Goal: Task Accomplishment & Management: Complete application form

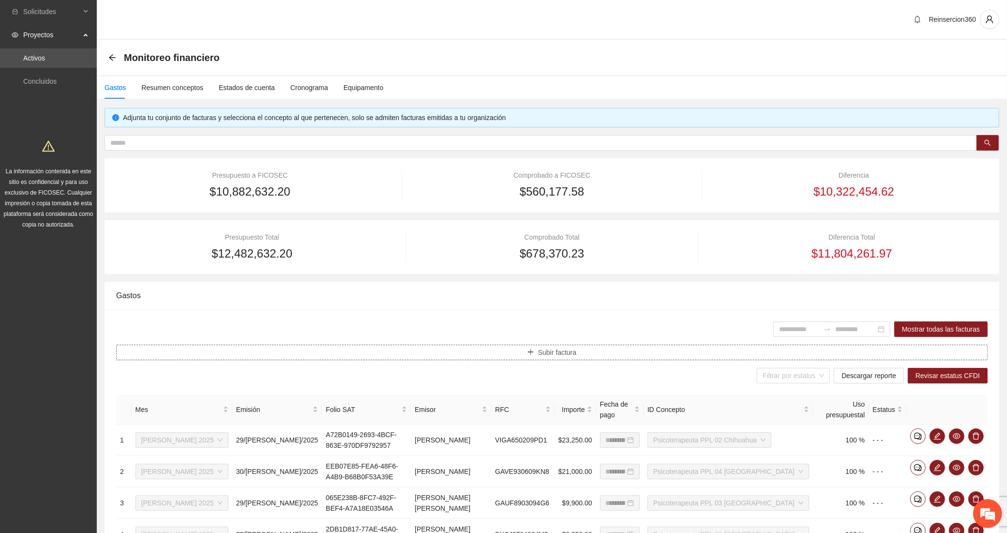
click at [612, 356] on button "Subir factura" at bounding box center [551, 351] width 871 height 15
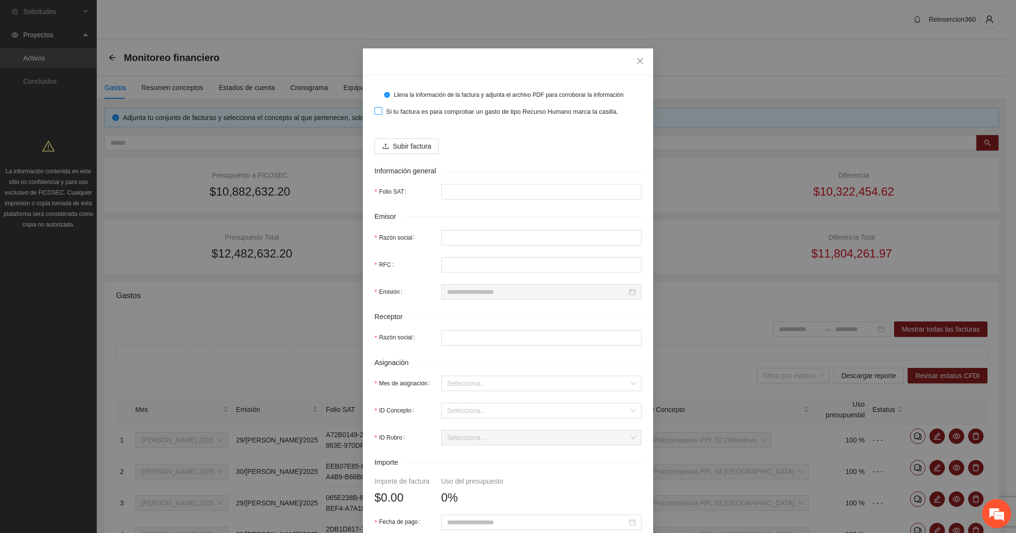
click at [404, 107] on span "Si tu factura es para comprobar un gasto de tipo Recurso Humano marca la casill…" at bounding box center [502, 112] width 240 height 10
click at [398, 146] on span "Subir factura" at bounding box center [412, 146] width 38 height 11
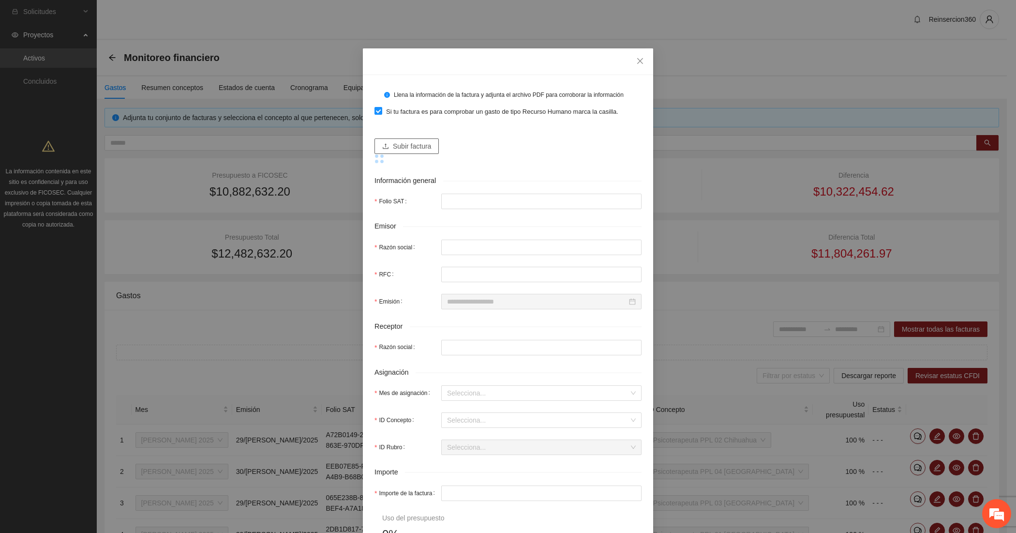
click at [410, 151] on span "Subir factura" at bounding box center [412, 146] width 38 height 11
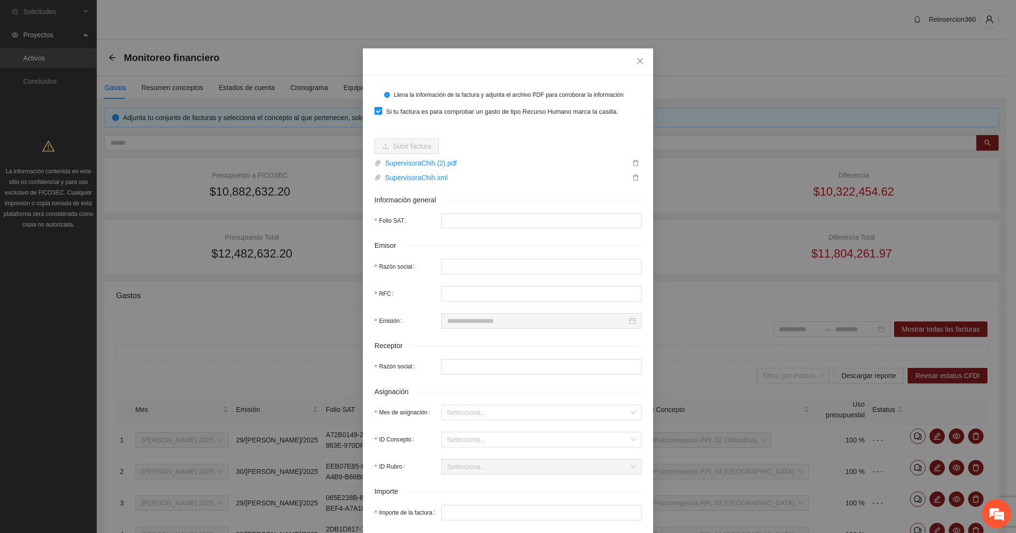
type input "**********"
type input "*********"
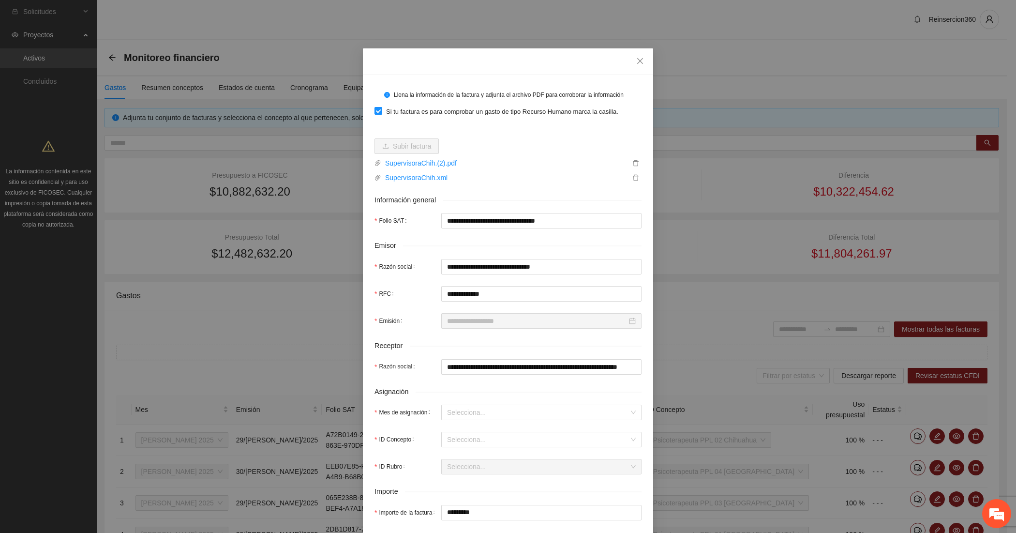
type input "**********"
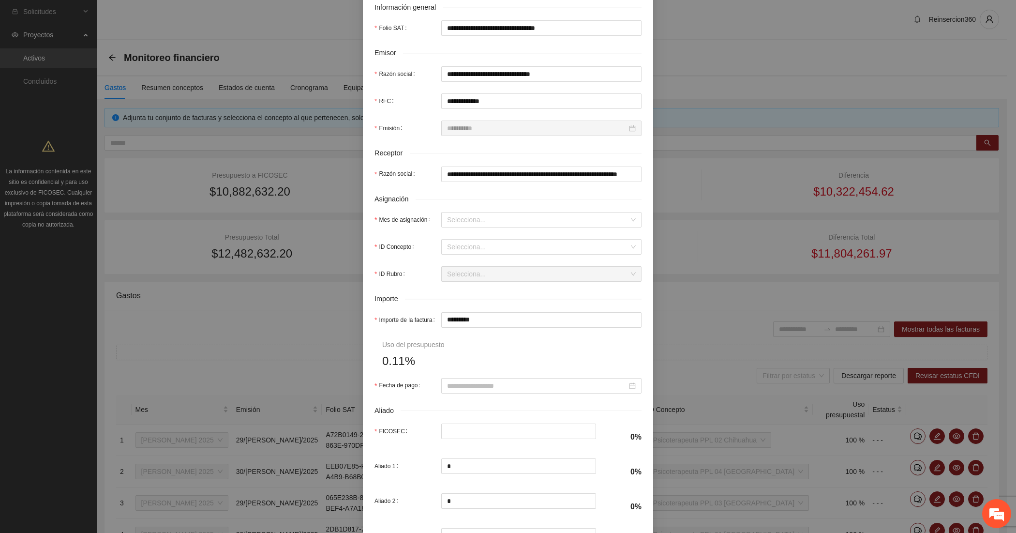
scroll to position [242, 0]
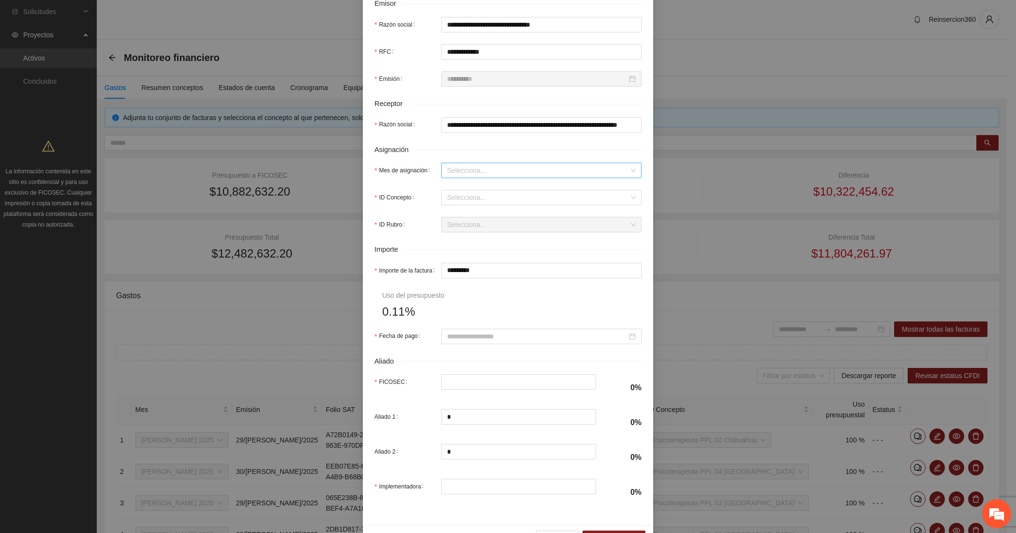
click at [463, 173] on input "Mes de asignación" at bounding box center [538, 170] width 182 height 15
click at [460, 204] on div "[DATE]" at bounding box center [536, 205] width 189 height 11
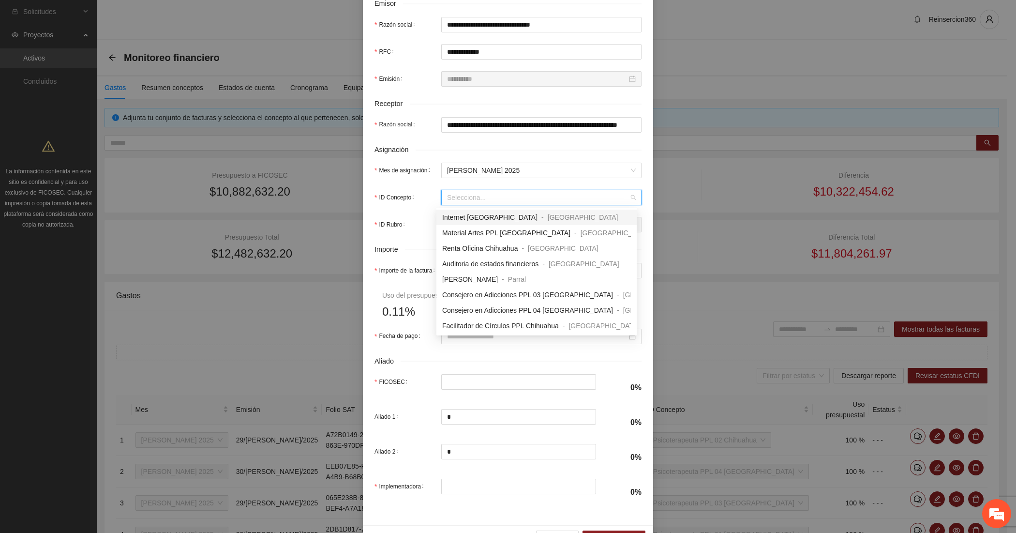
click at [459, 205] on input "ID Concepto" at bounding box center [538, 197] width 182 height 15
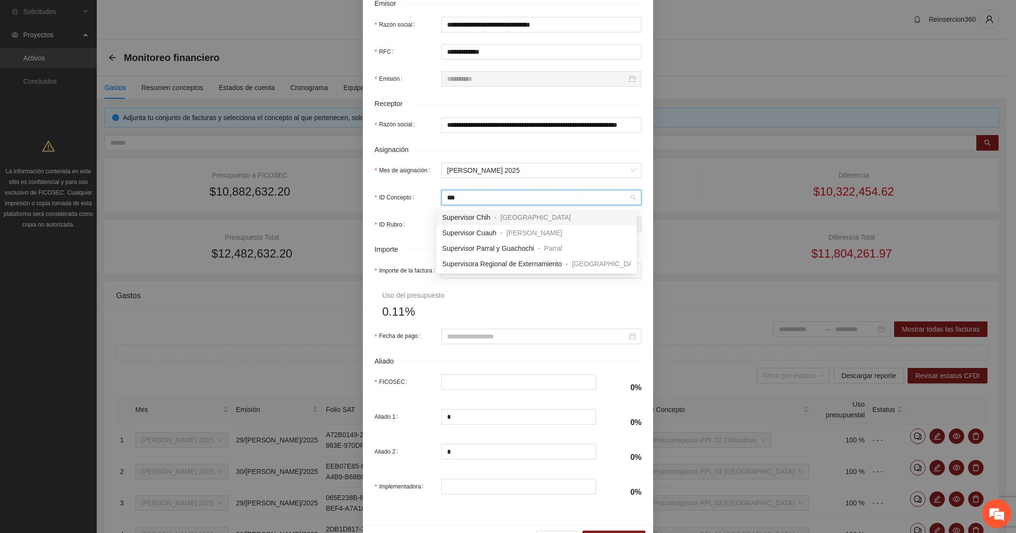
type input "***"
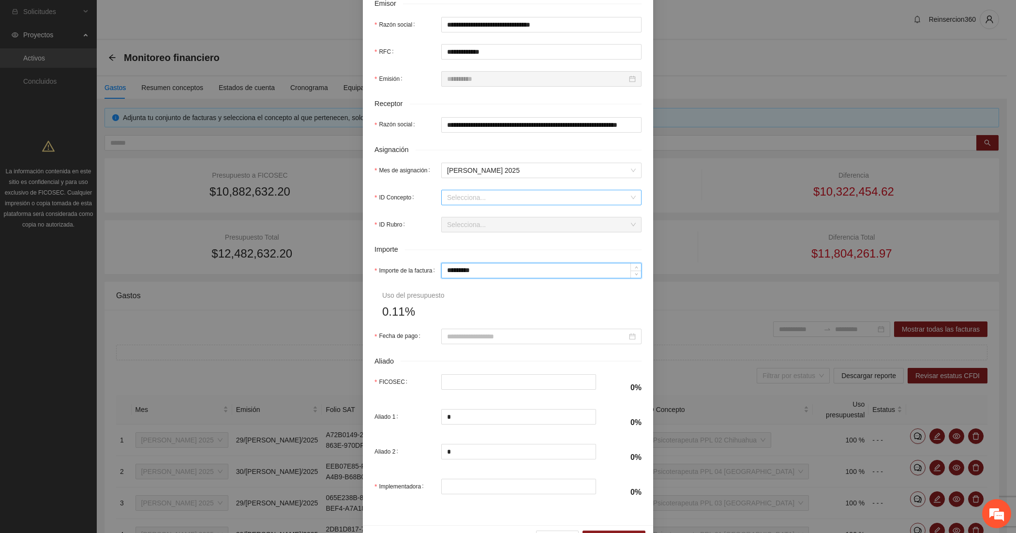
type input "*"
type input "******"
click at [477, 337] on input "Fecha de pago" at bounding box center [537, 336] width 180 height 11
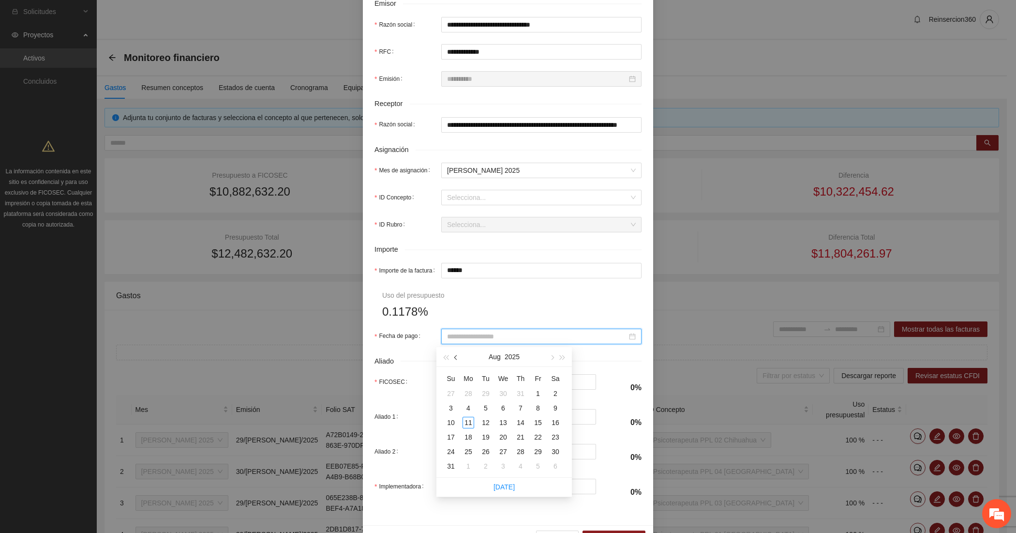
click at [458, 361] on button "button" at bounding box center [456, 356] width 11 height 19
type input "**********"
click at [525, 451] on div "31" at bounding box center [521, 451] width 12 height 12
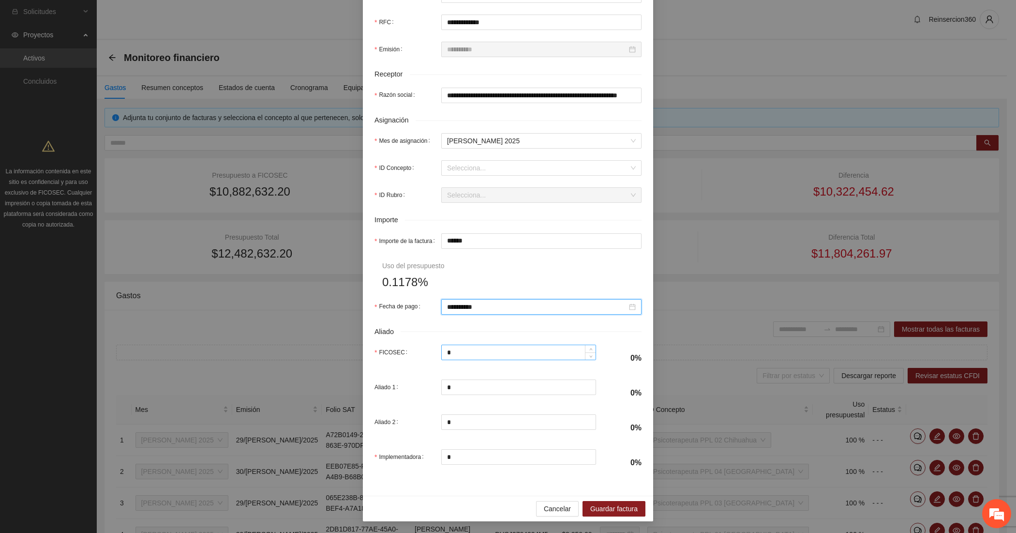
scroll to position [274, 0]
click at [500, 356] on input "*" at bounding box center [519, 352] width 154 height 15
type input "******"
click at [591, 511] on span "Guardar factura" at bounding box center [613, 508] width 47 height 11
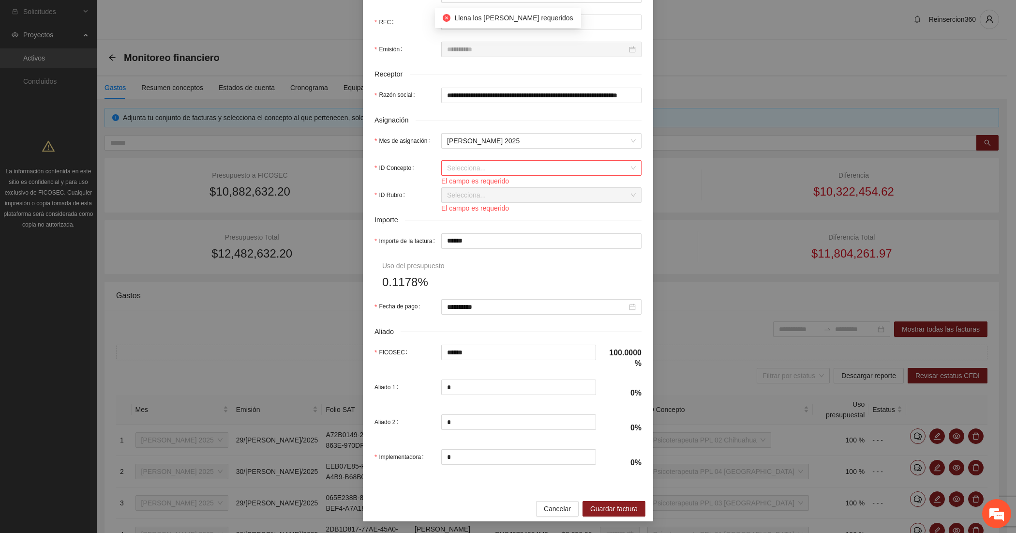
click at [468, 169] on input "ID Concepto" at bounding box center [538, 168] width 182 height 15
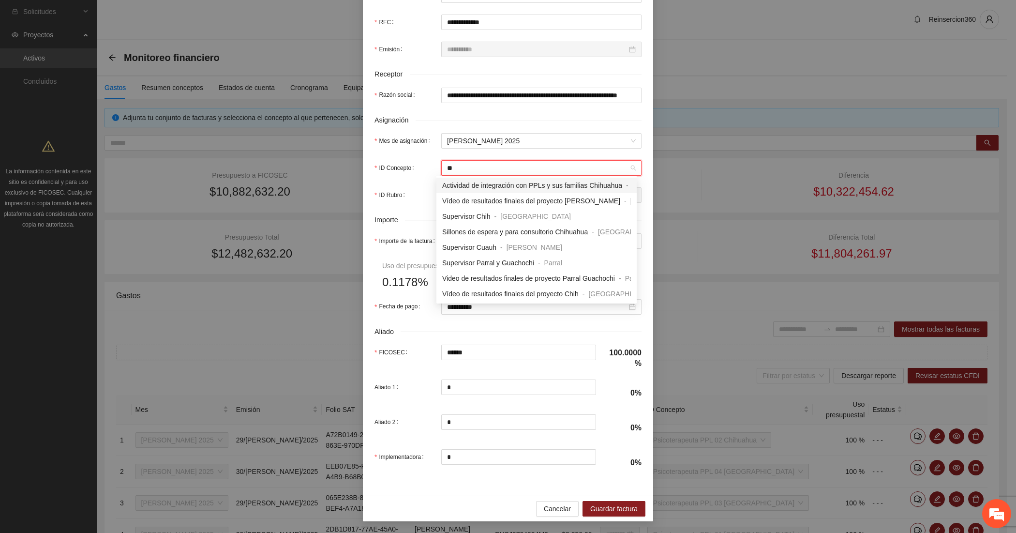
type input "***"
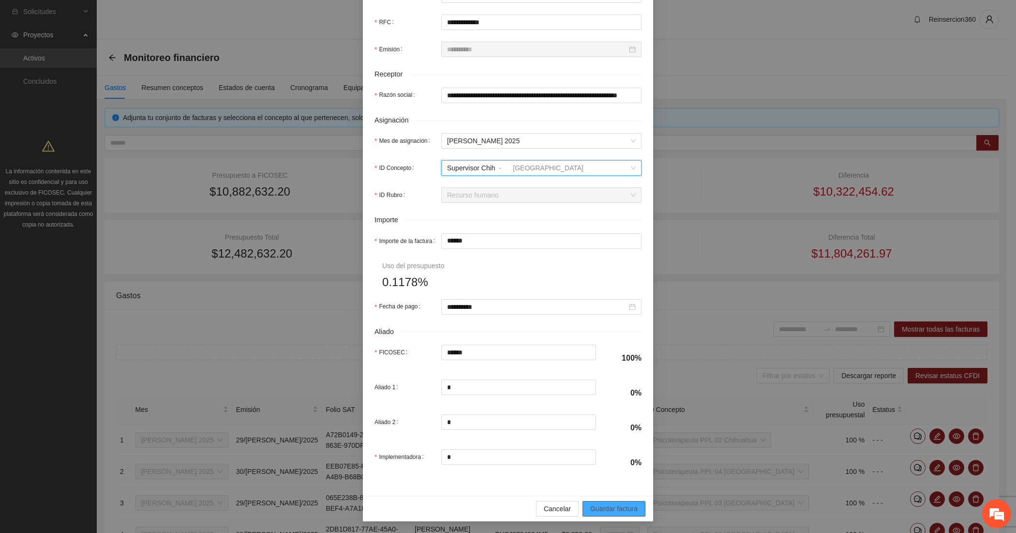
click at [610, 509] on span "Guardar factura" at bounding box center [613, 508] width 47 height 11
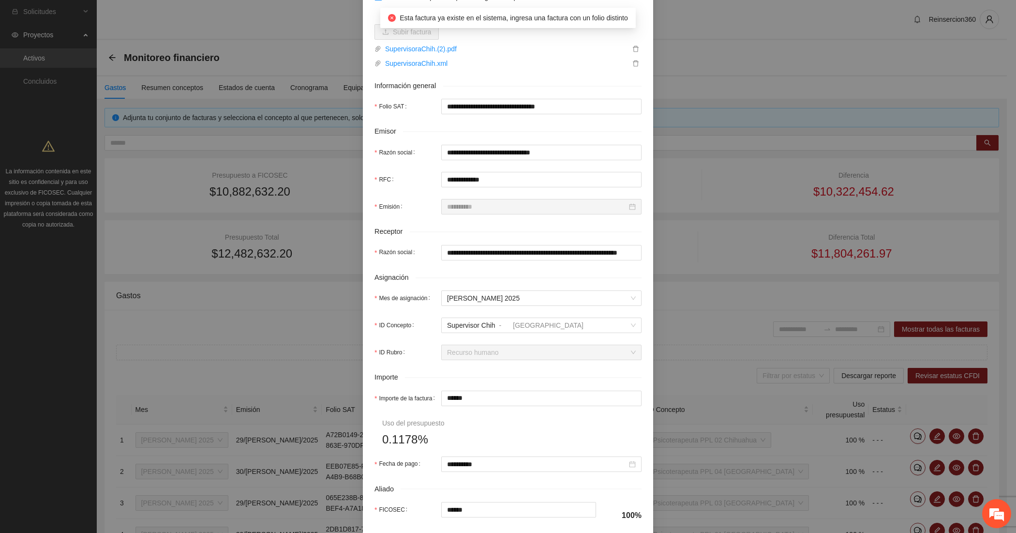
scroll to position [0, 0]
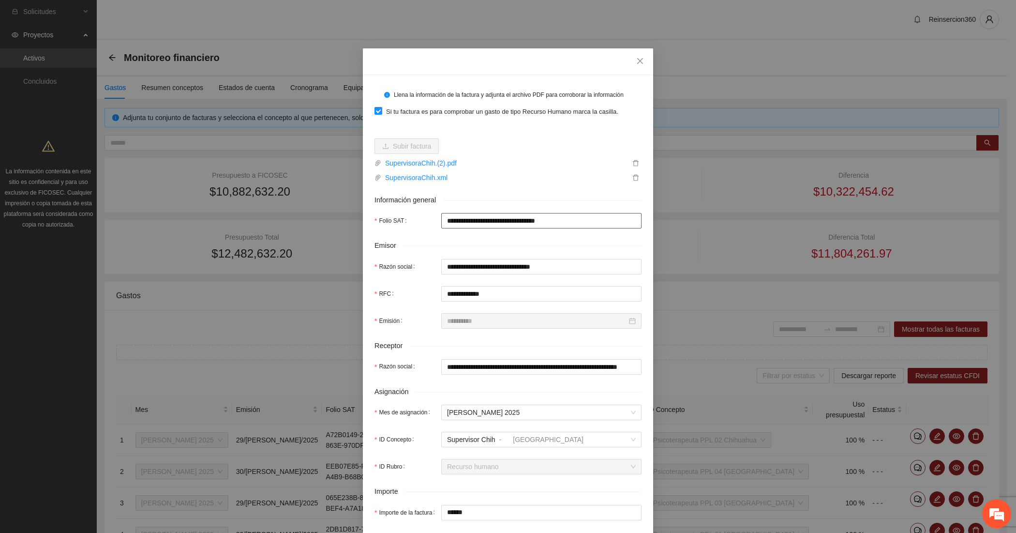
drag, startPoint x: 580, startPoint y: 224, endPoint x: 415, endPoint y: 220, distance: 165.9
click at [415, 220] on div "**********" at bounding box center [507, 220] width 267 height 15
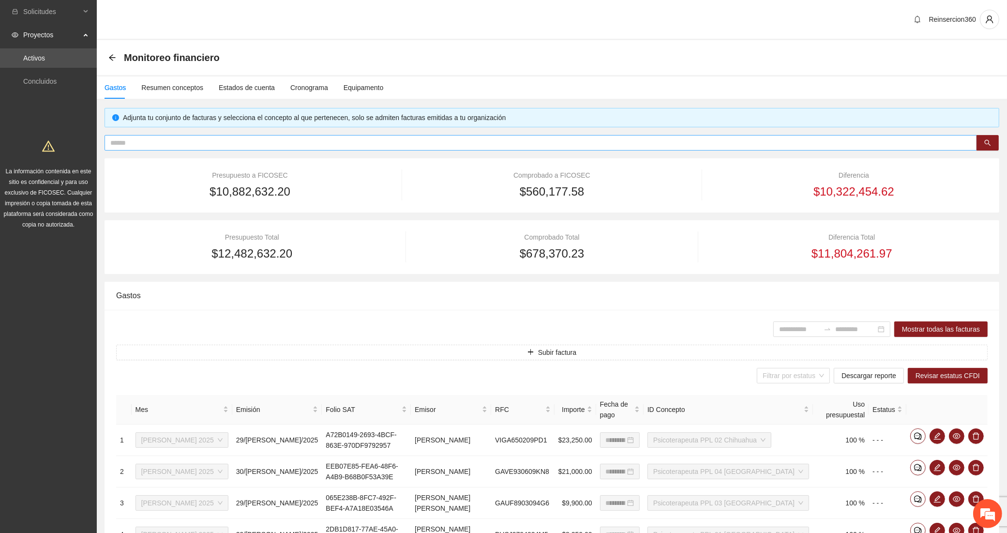
click at [295, 141] on input "text" at bounding box center [536, 142] width 853 height 11
paste input "**********"
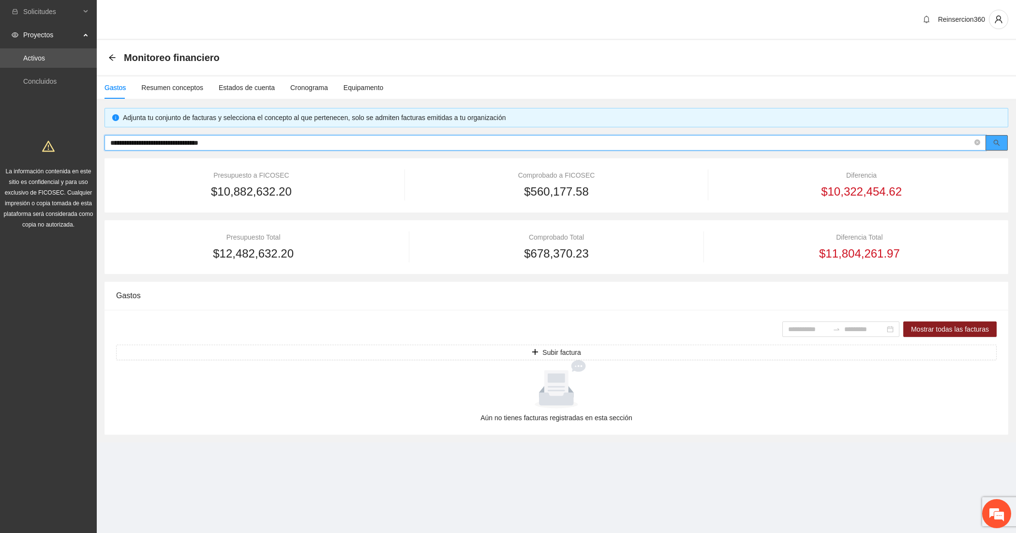
click at [993, 144] on icon "search" at bounding box center [996, 142] width 7 height 7
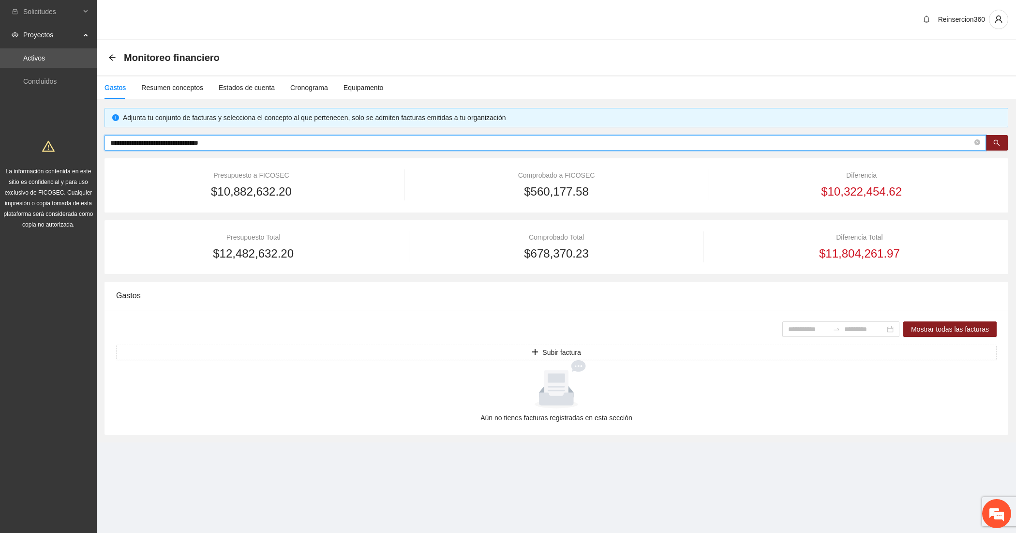
type input "**********"
click at [978, 148] on span at bounding box center [977, 142] width 6 height 11
click at [978, 143] on icon "close-circle" at bounding box center [977, 142] width 6 height 6
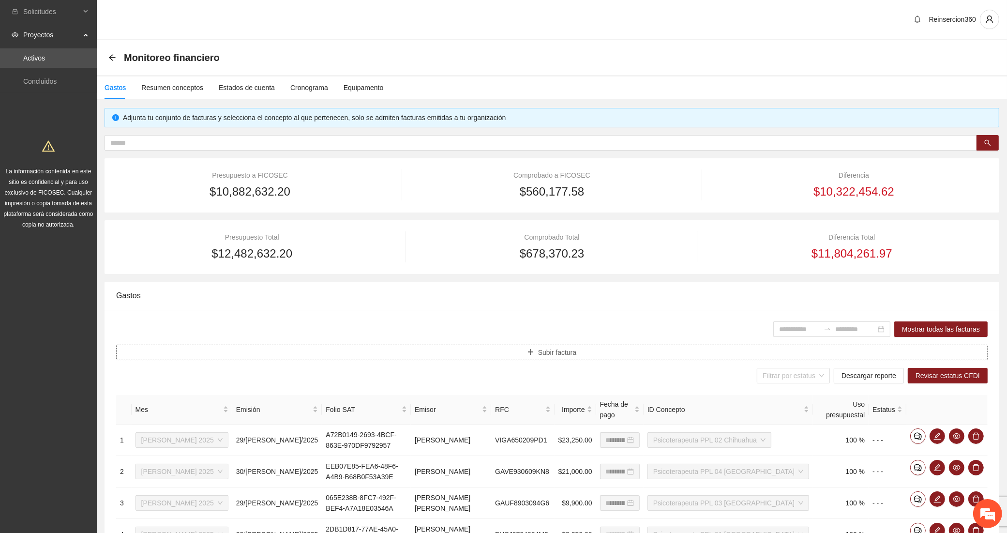
click at [530, 358] on button "Subir factura" at bounding box center [551, 351] width 871 height 15
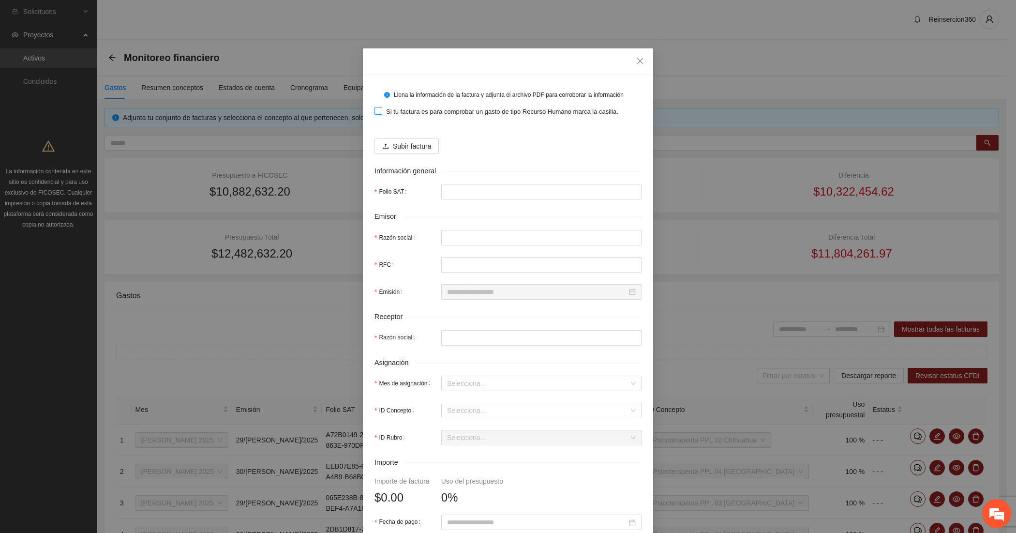
click at [411, 108] on span "Si tu factura es para comprobar un gasto de tipo Recurso Humano marca la casill…" at bounding box center [502, 112] width 240 height 10
click at [406, 139] on button "Subir factura" at bounding box center [406, 145] width 64 height 15
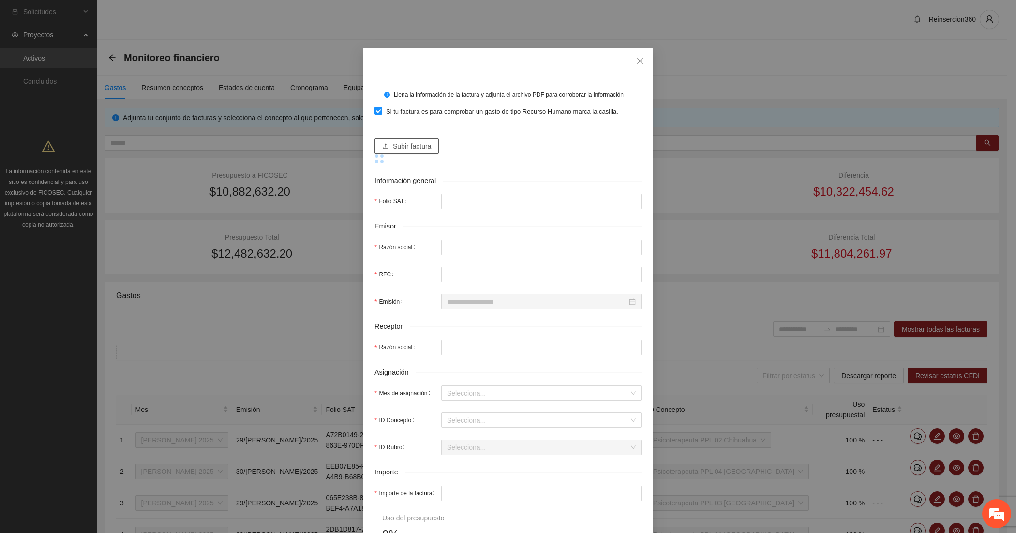
click at [427, 145] on button "Subir factura" at bounding box center [406, 145] width 64 height 15
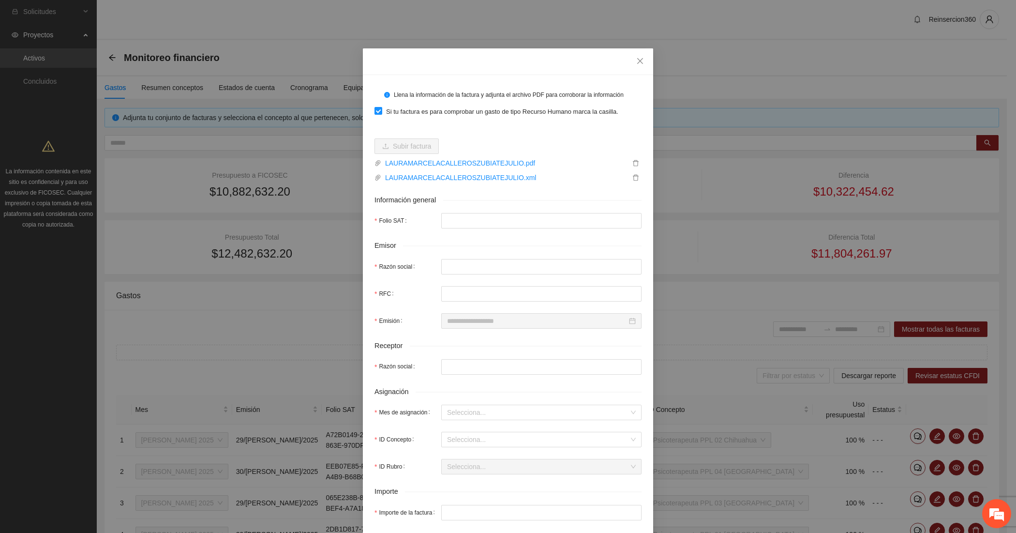
type input "**********"
type input "*********"
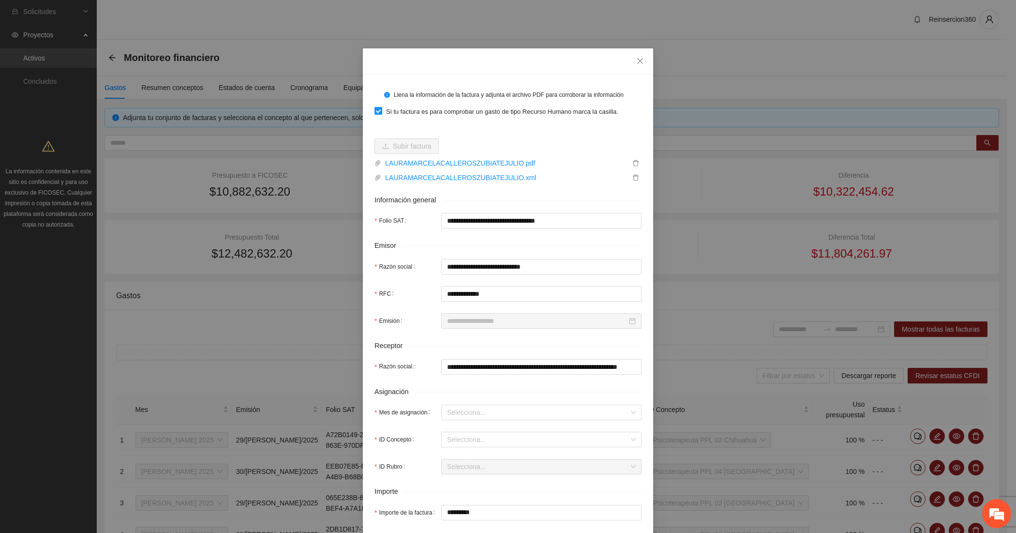
type input "**********"
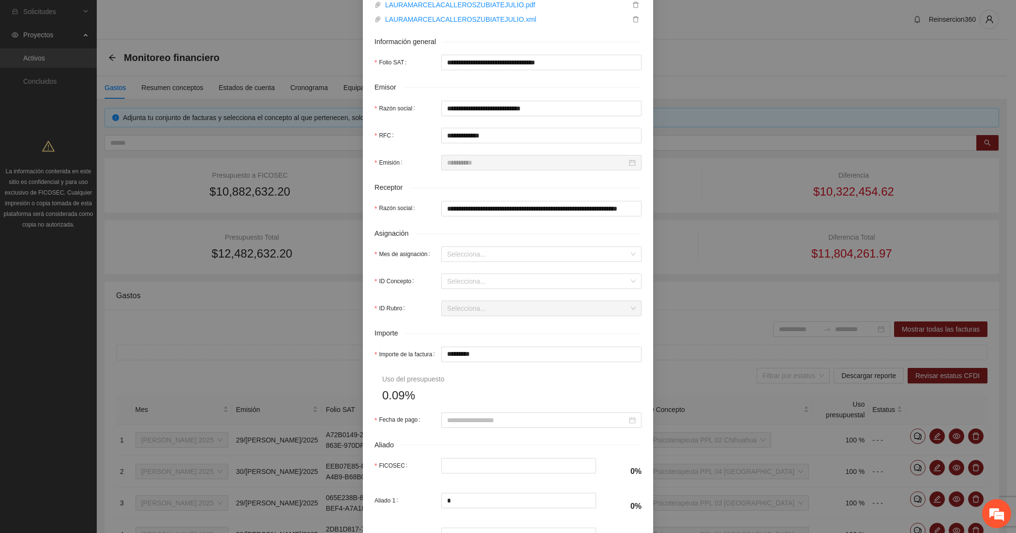
scroll to position [161, 0]
click at [467, 250] on input "Mes de asignación" at bounding box center [538, 251] width 182 height 15
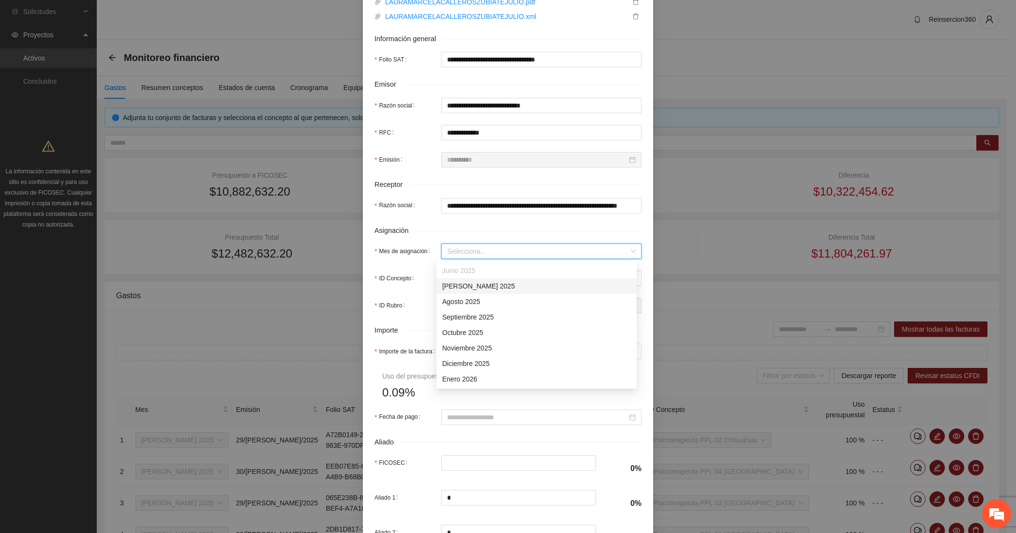
click at [463, 283] on div "[DATE]" at bounding box center [536, 286] width 189 height 11
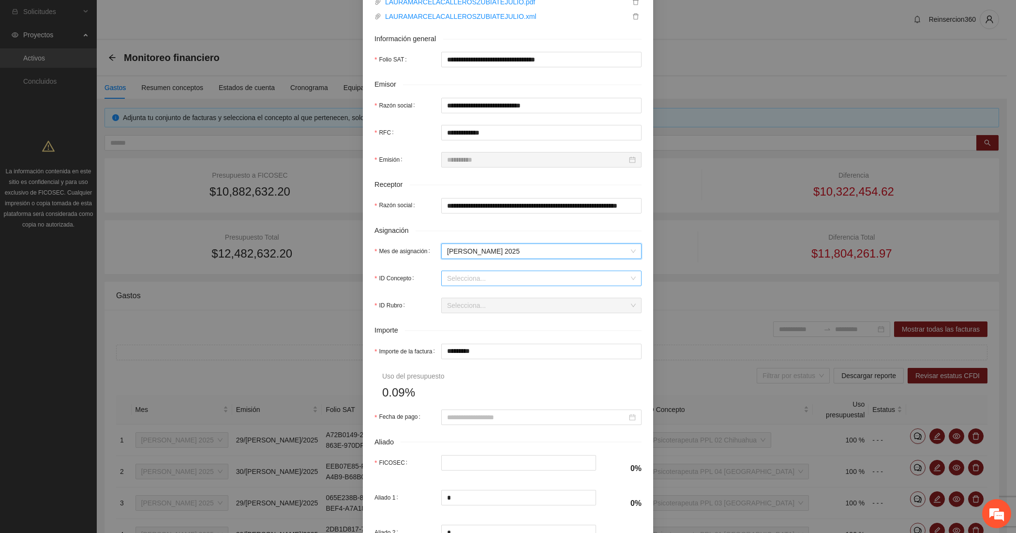
click at [451, 283] on input "ID Concepto" at bounding box center [538, 278] width 182 height 15
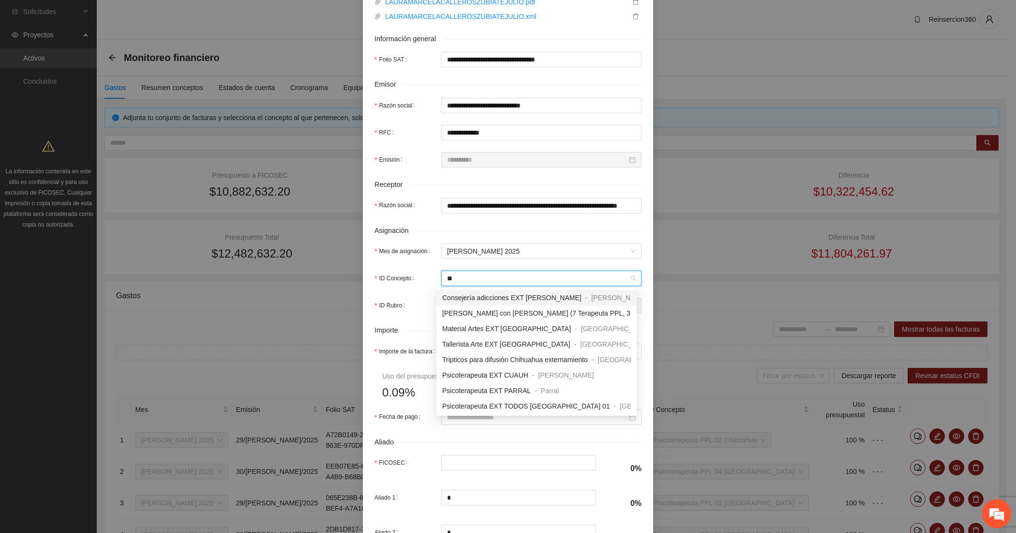
type input "***"
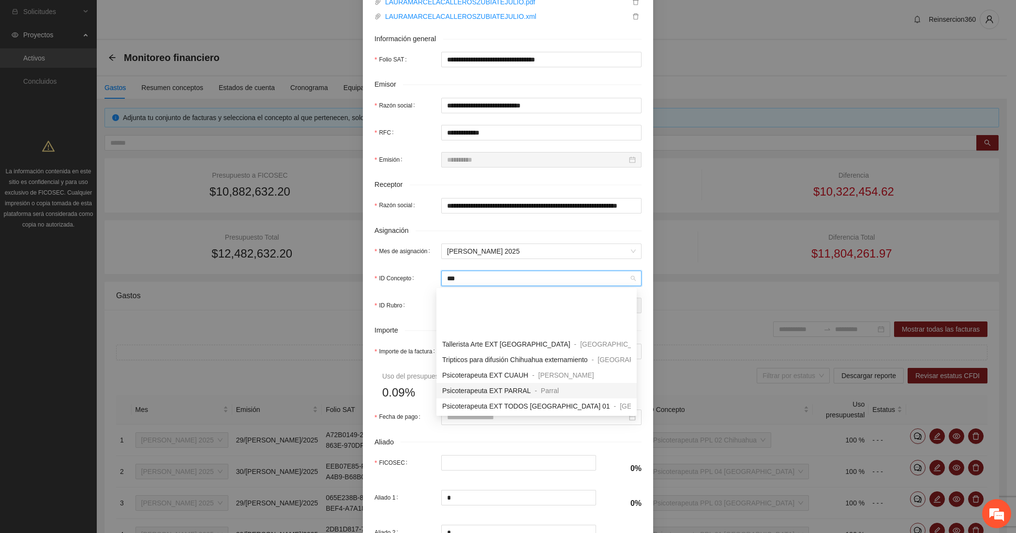
scroll to position [61, 0]
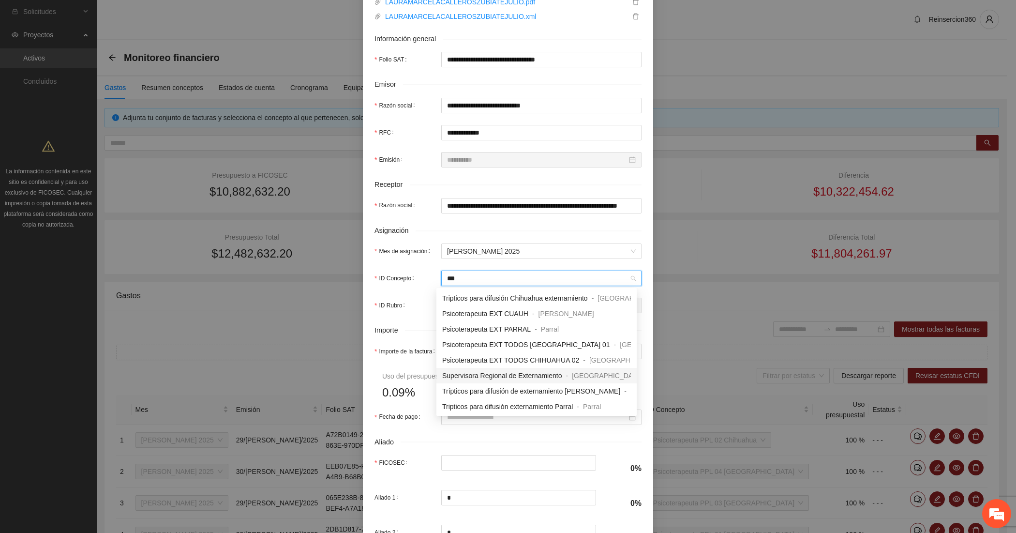
click at [504, 371] on span "Supervisora Regional de Externamiento" at bounding box center [501, 375] width 119 height 8
type input "*"
type input "*********"
type input "*"
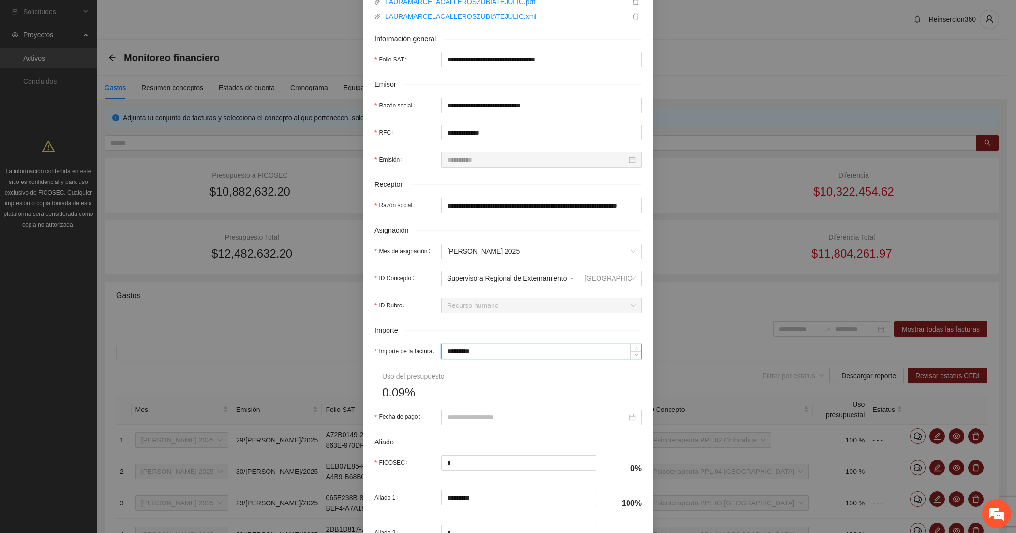
type input "*"
type input "**"
type input "***"
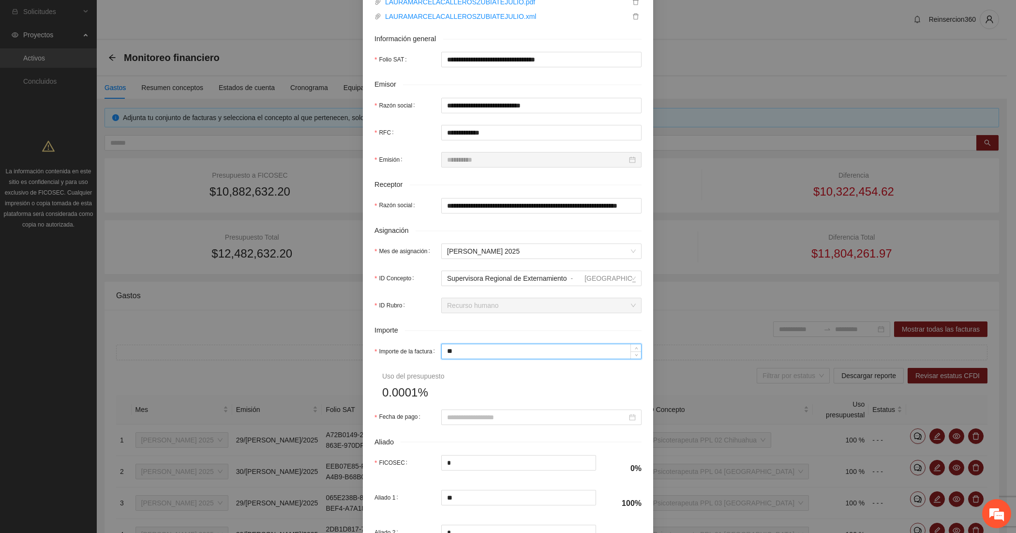
type input "***"
type input "*****"
type input "******"
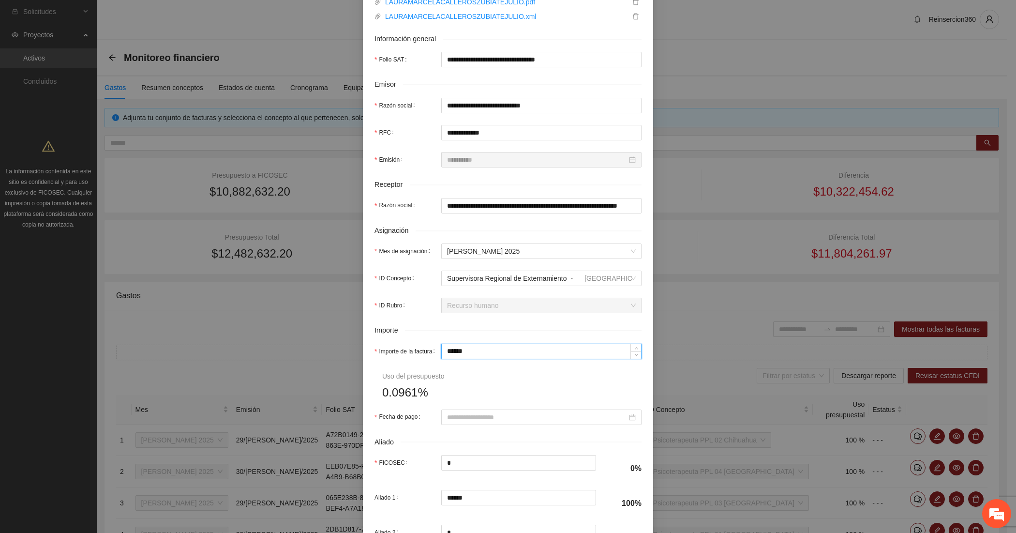
type input "******"
click at [467, 421] on input "Fecha de pago" at bounding box center [537, 417] width 180 height 11
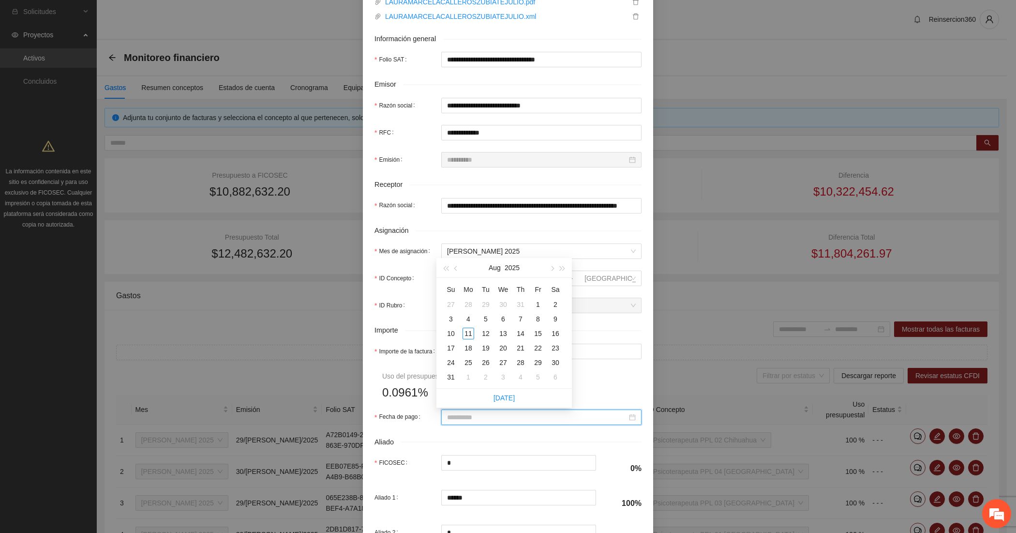
type input "**********"
click at [456, 269] on span "button" at bounding box center [456, 268] width 5 height 5
type input "**********"
click at [520, 367] on div "31" at bounding box center [521, 362] width 12 height 12
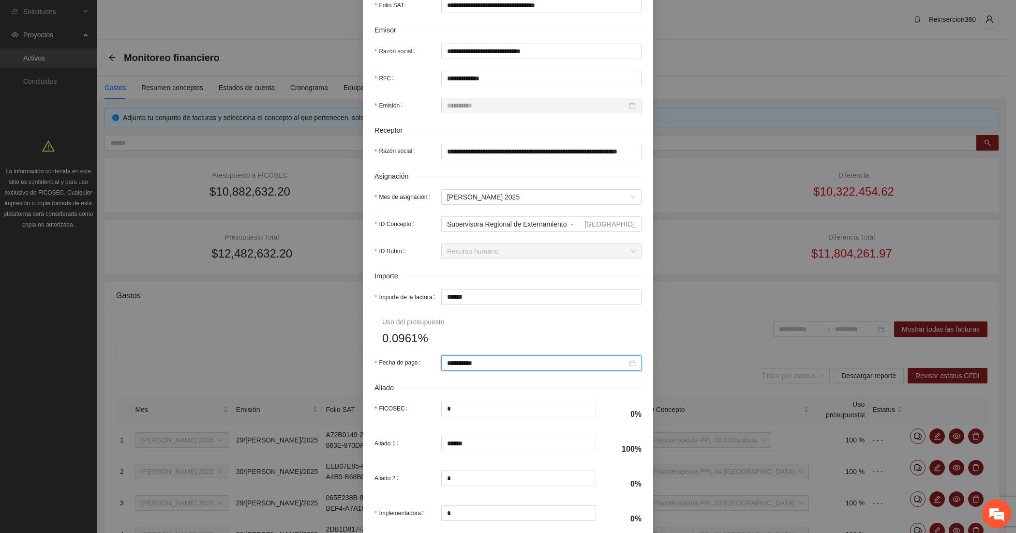
scroll to position [274, 0]
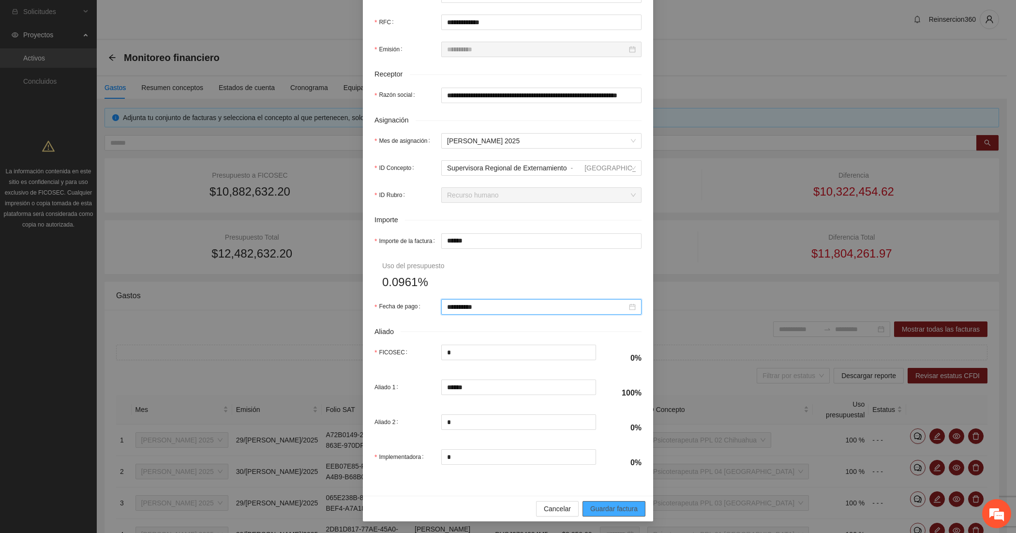
click at [596, 505] on span "Guardar factura" at bounding box center [613, 508] width 47 height 11
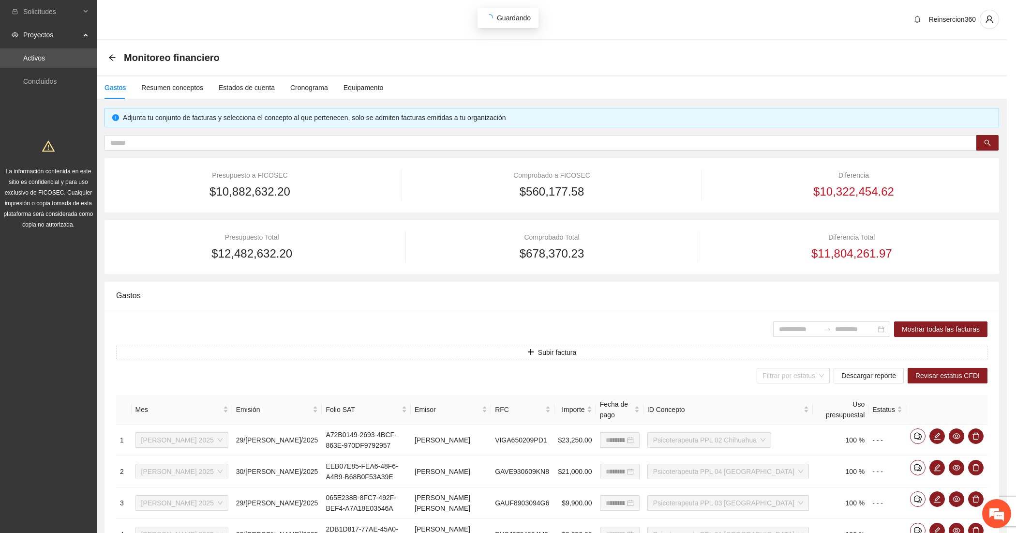
scroll to position [196, 0]
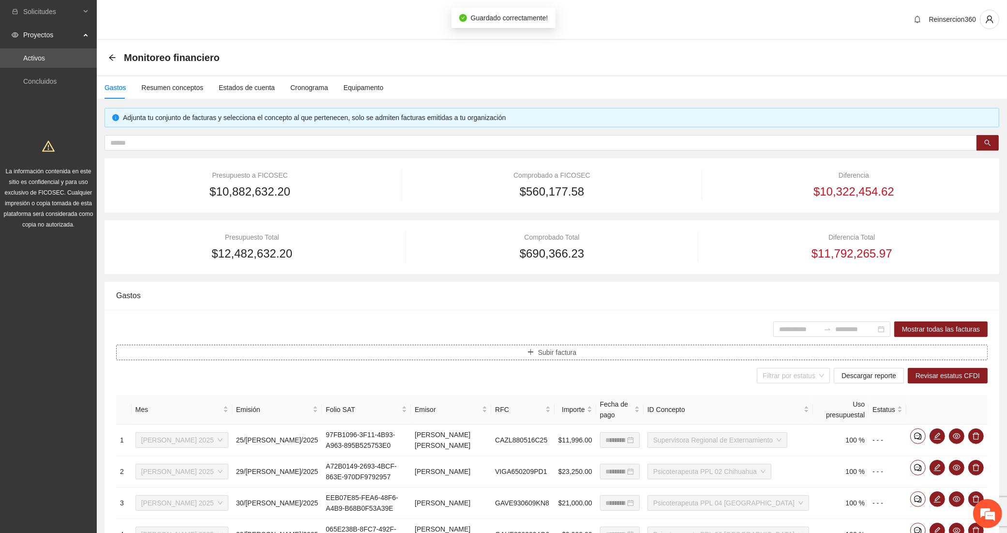
click at [507, 352] on button "Subir factura" at bounding box center [551, 351] width 871 height 15
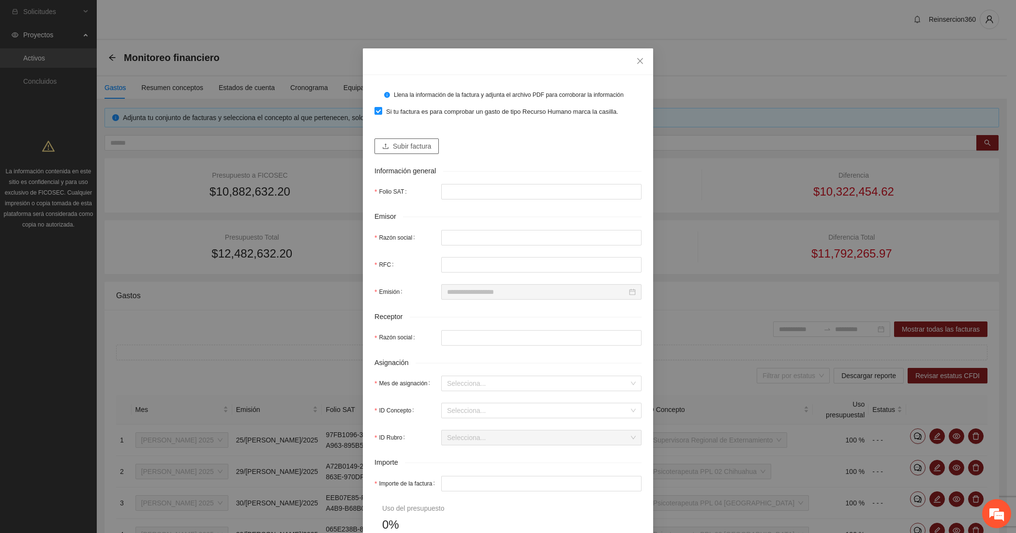
click at [422, 143] on span "Subir factura" at bounding box center [412, 146] width 38 height 11
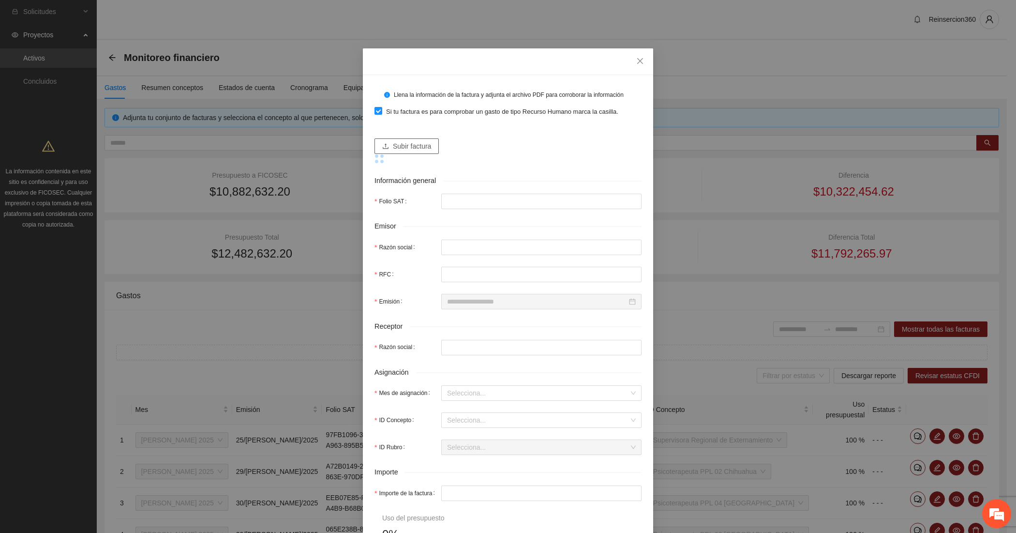
click at [412, 141] on span "Subir factura" at bounding box center [412, 146] width 38 height 11
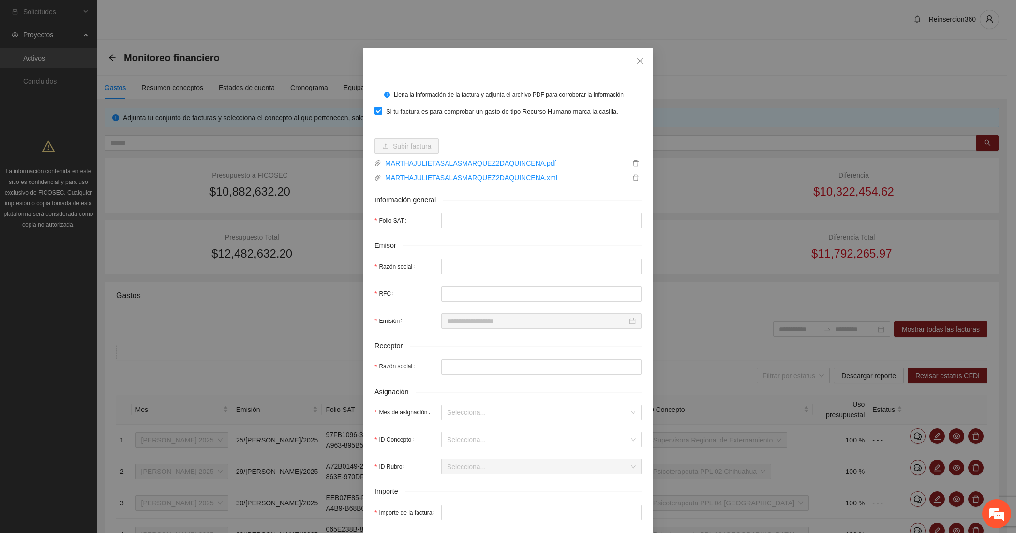
type input "**********"
type input "*********"
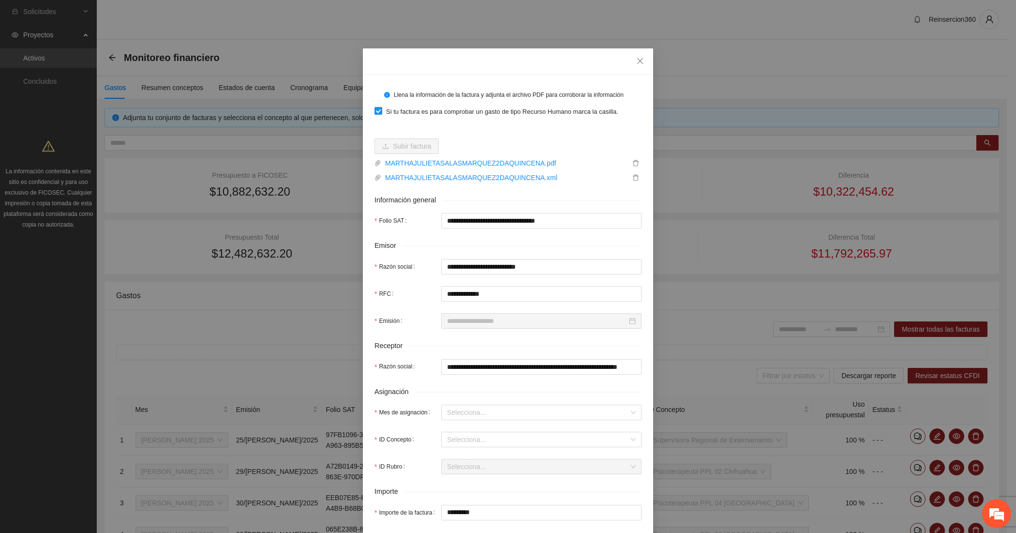
type input "**********"
click at [456, 421] on form "**********" at bounding box center [507, 417] width 267 height 661
click at [456, 413] on input "Mes de asignación" at bounding box center [538, 412] width 182 height 15
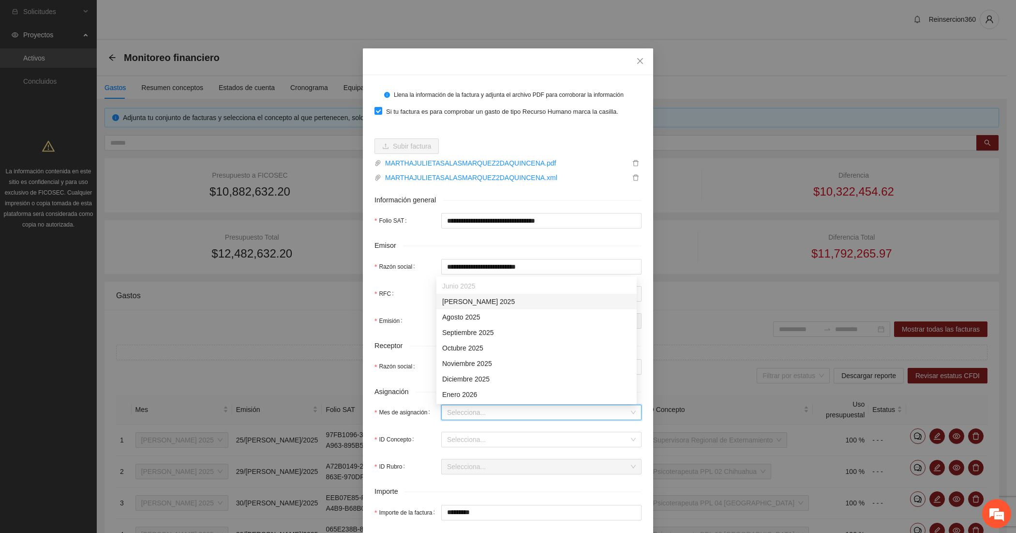
click at [446, 306] on div "[DATE]" at bounding box center [536, 301] width 189 height 11
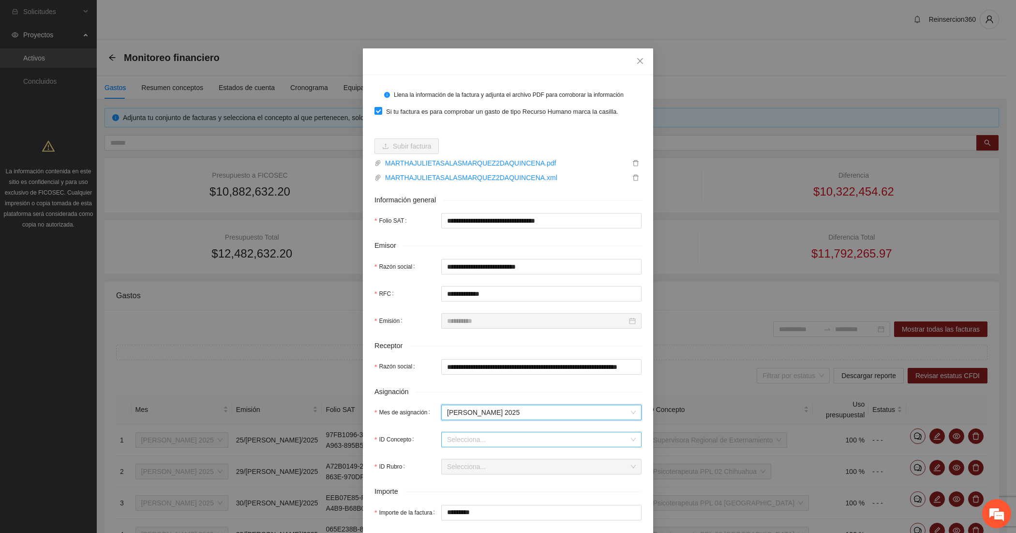
click at [450, 439] on input "ID Concepto" at bounding box center [538, 439] width 182 height 15
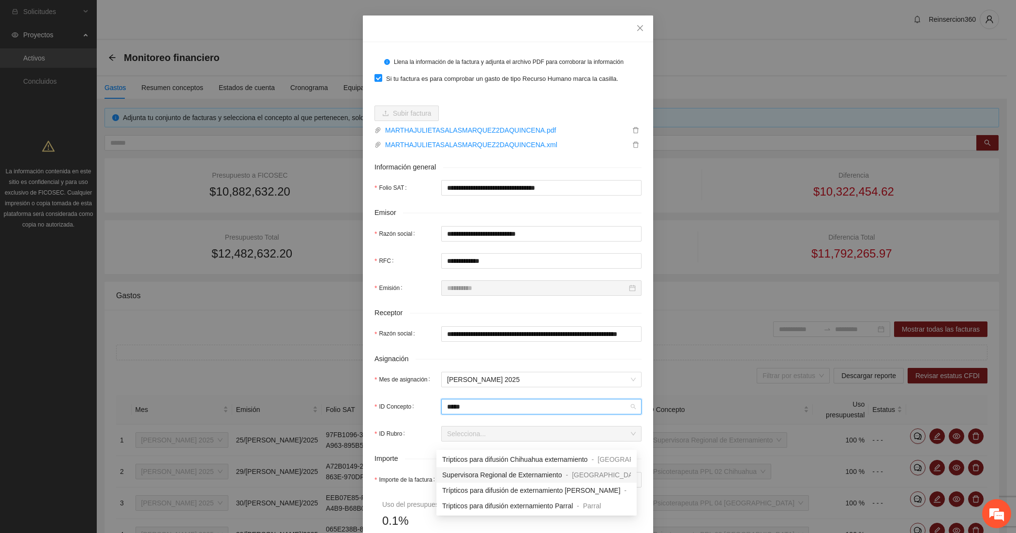
scroll to position [32, 0]
type input "***"
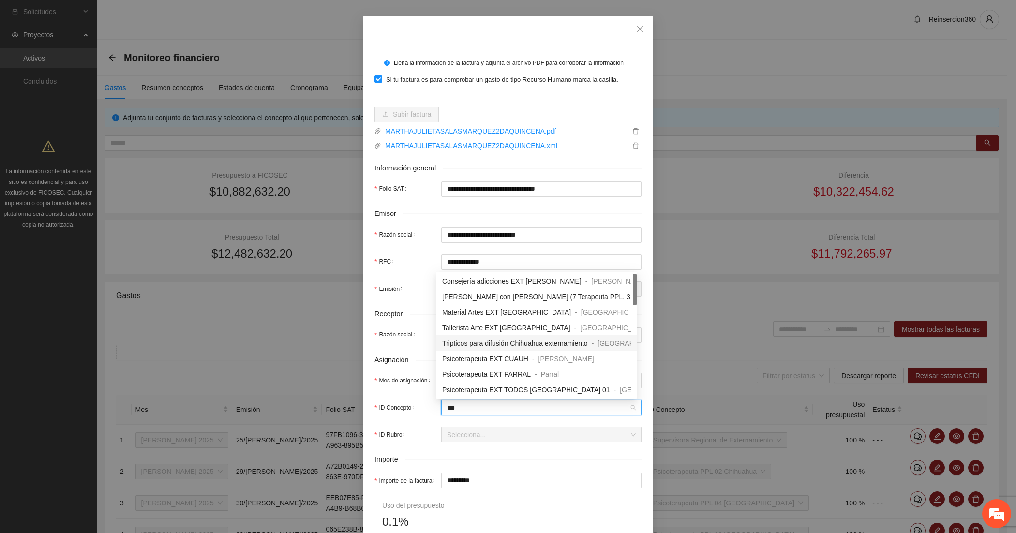
scroll to position [61, 0]
click at [520, 342] on span "Psicoterapeuta EXT TODOS CHIHUAHUA 02" at bounding box center [510, 344] width 137 height 8
type input "*********"
type input "*"
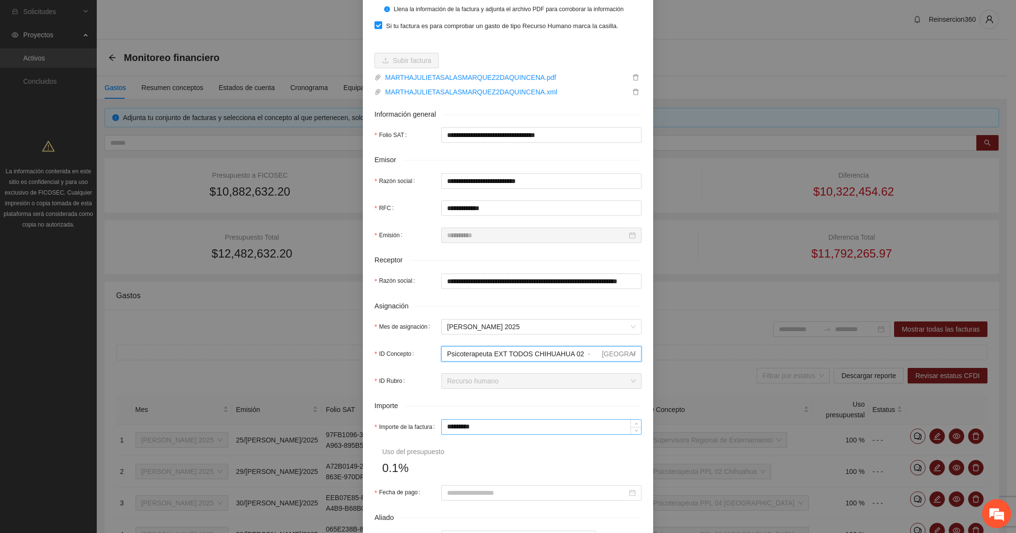
scroll to position [112, 0]
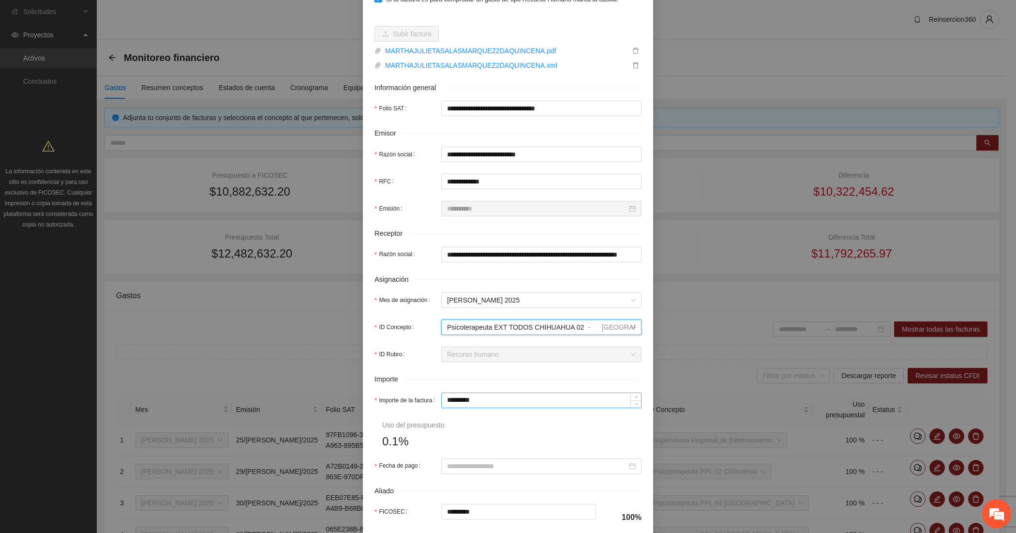
click at [495, 400] on input "*********" at bounding box center [541, 400] width 199 height 15
click at [471, 398] on input "*********" at bounding box center [541, 400] width 199 height 15
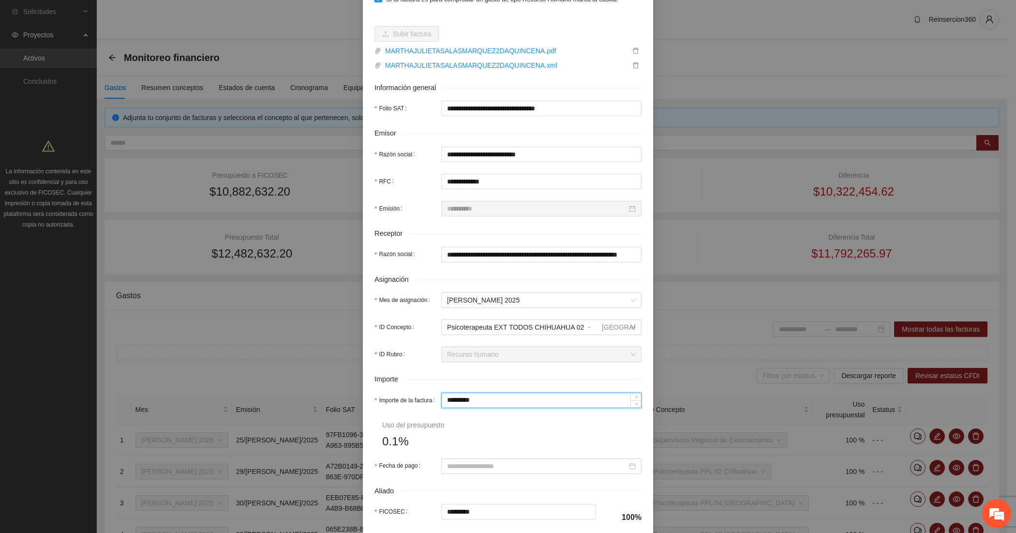
click at [471, 398] on input "*********" at bounding box center [541, 400] width 199 height 15
type input "*"
type input "**"
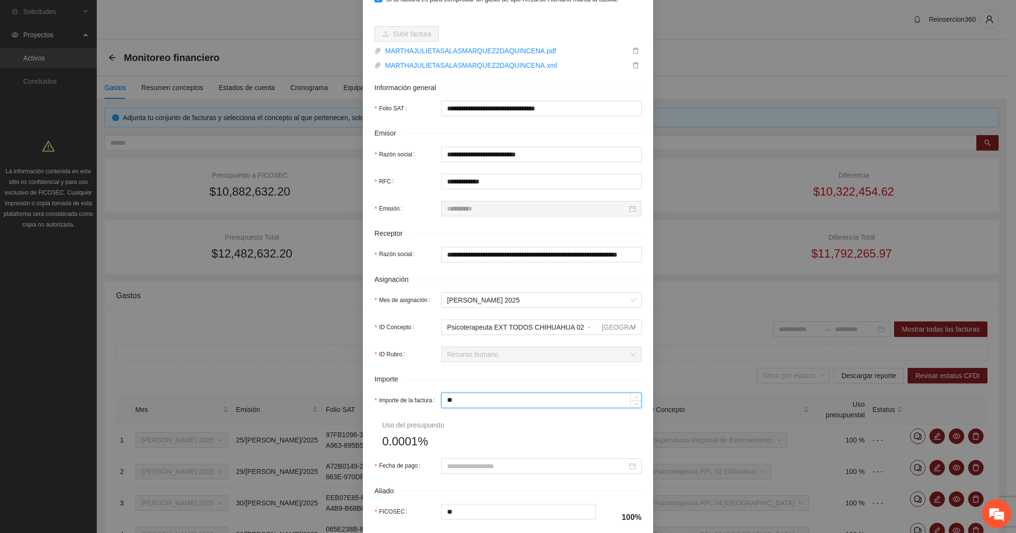
type input "***"
type input "*****"
type input "******"
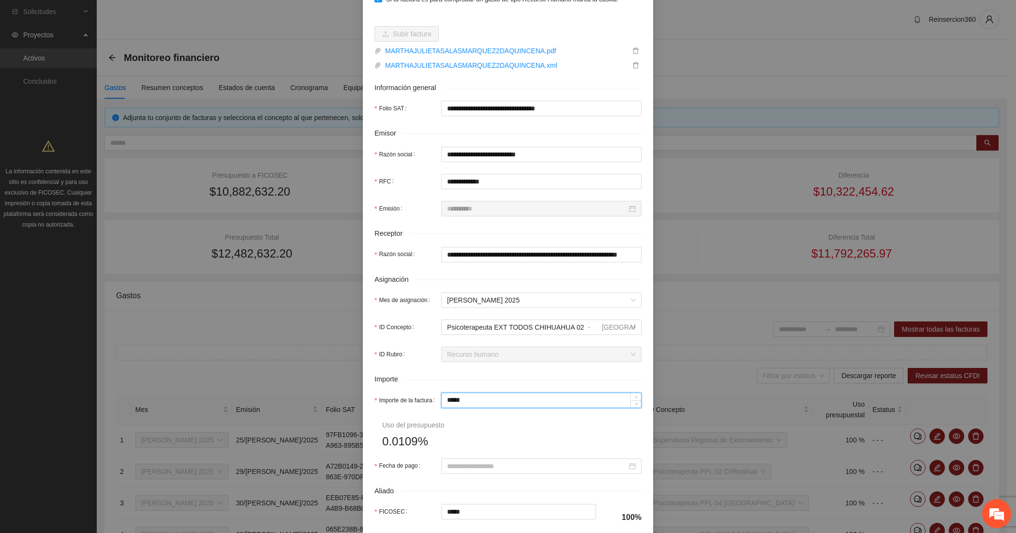
type input "******"
type input "*****"
type input "***"
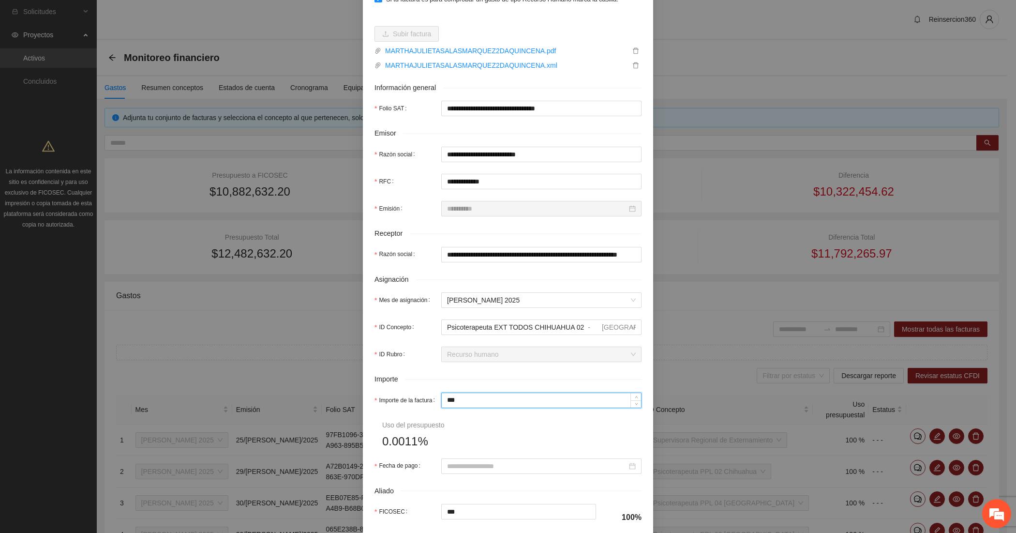
type input "**"
type input "***"
type input "*****"
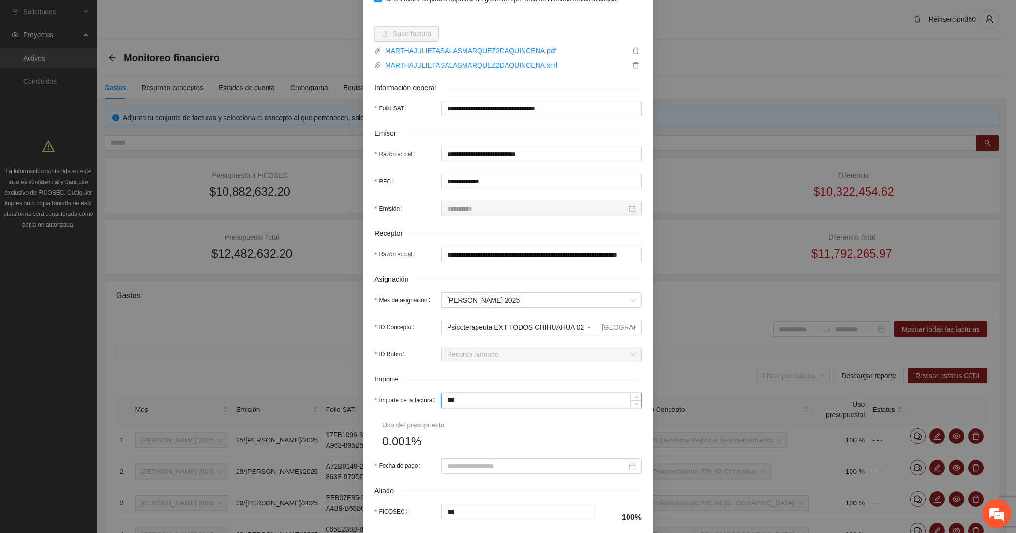
type input "*****"
type input "***"
type input "**"
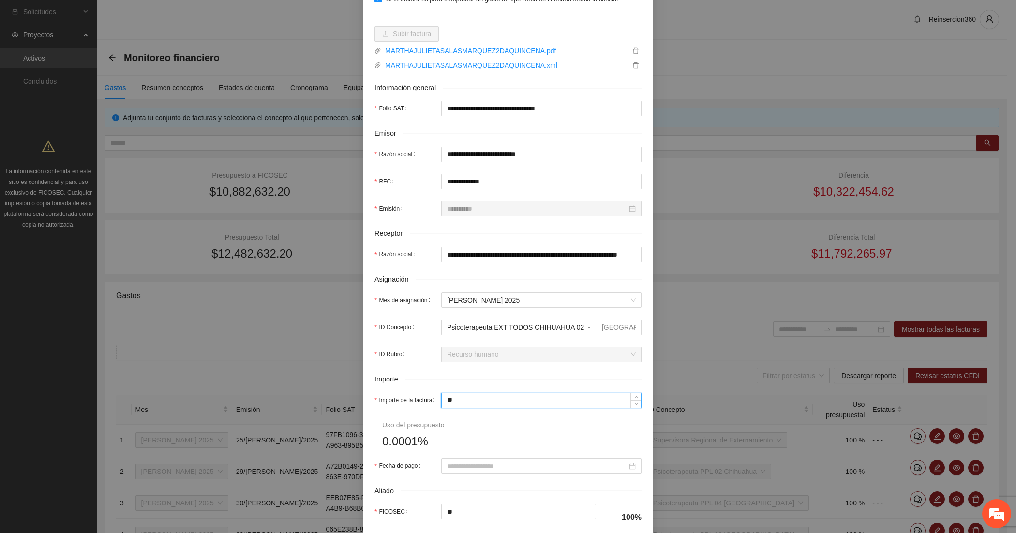
type input "*"
type input "**"
type input "***"
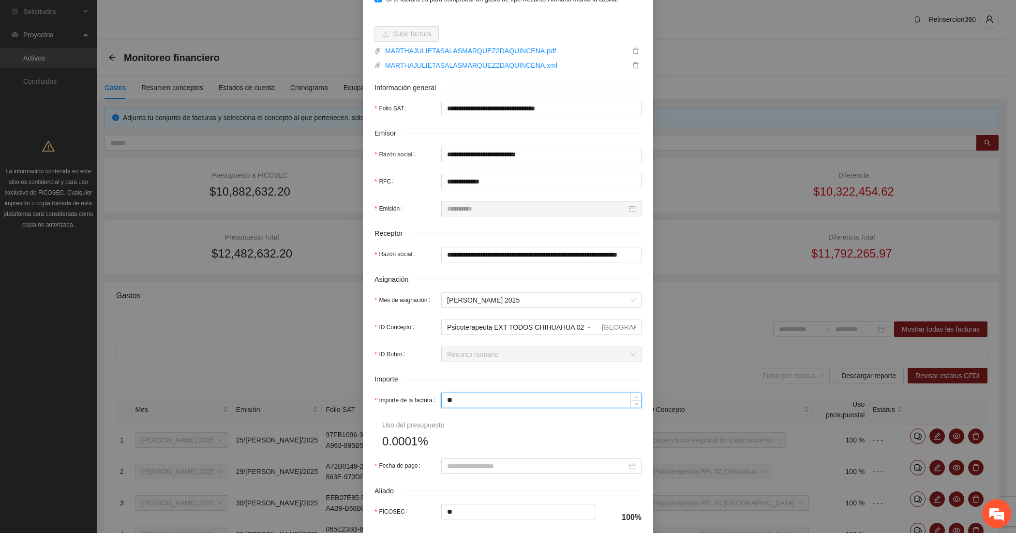
type input "***"
type input "*****"
type input "******"
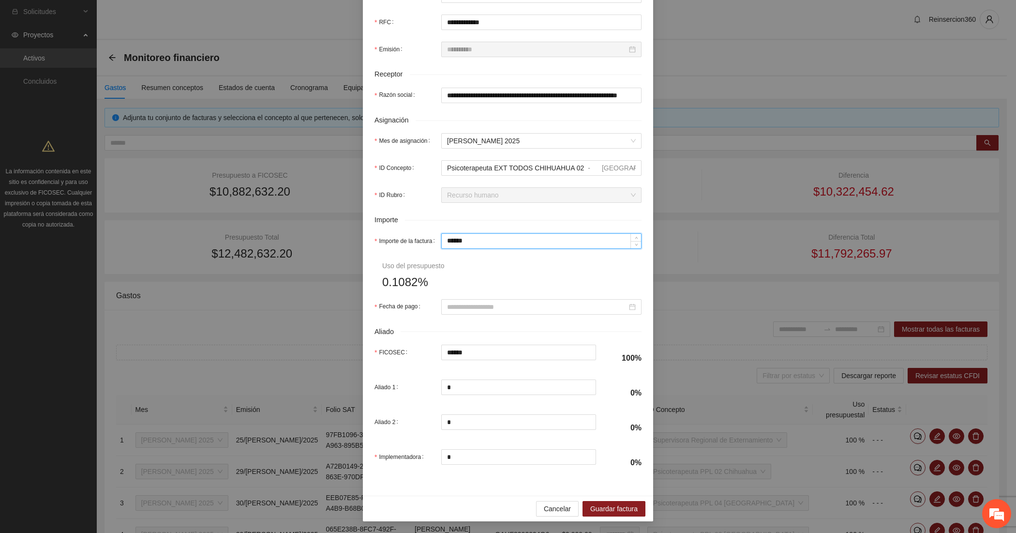
scroll to position [274, 0]
type input "******"
click at [464, 301] on input "Fecha de pago" at bounding box center [537, 306] width 180 height 11
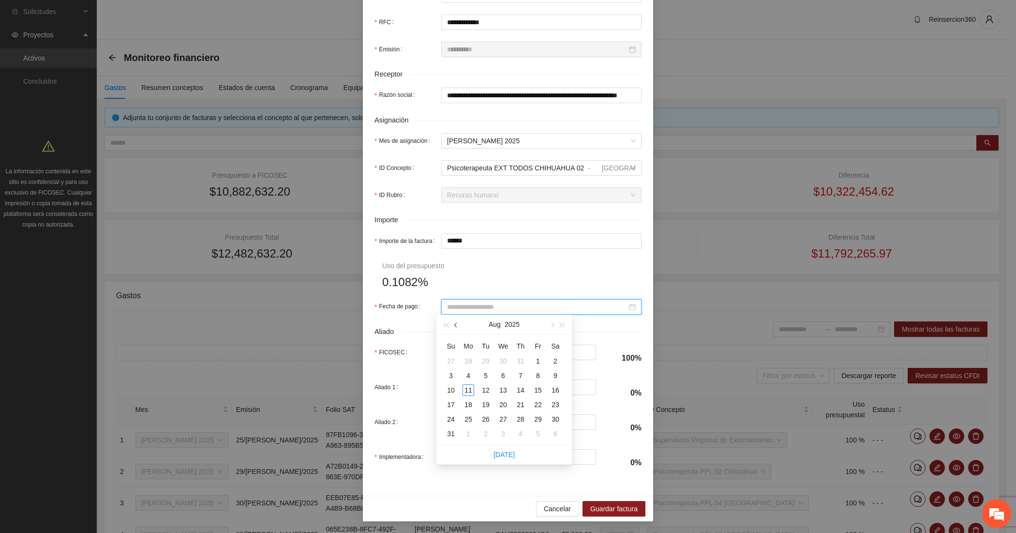
click at [455, 323] on span "button" at bounding box center [456, 325] width 5 height 5
type input "**********"
click at [521, 417] on div "31" at bounding box center [521, 419] width 12 height 12
click at [602, 508] on span "Guardar factura" at bounding box center [613, 508] width 47 height 11
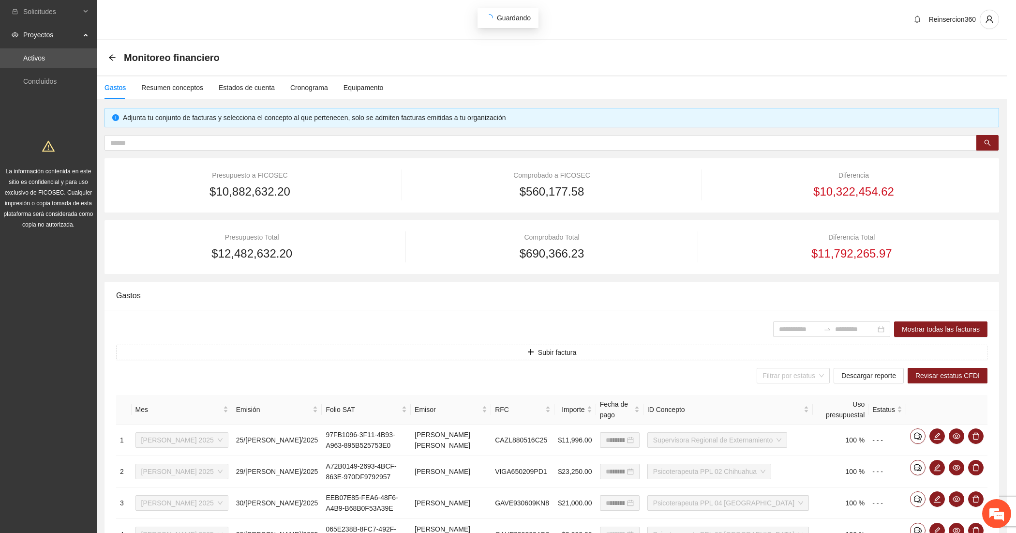
scroll to position [196, 0]
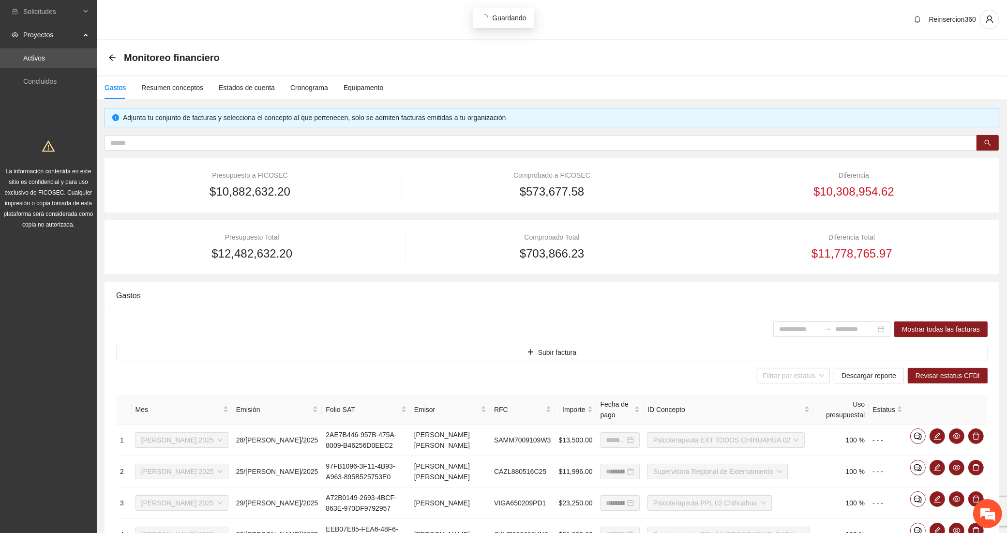
type input "**********"
click at [477, 355] on button "Subir factura" at bounding box center [551, 351] width 871 height 15
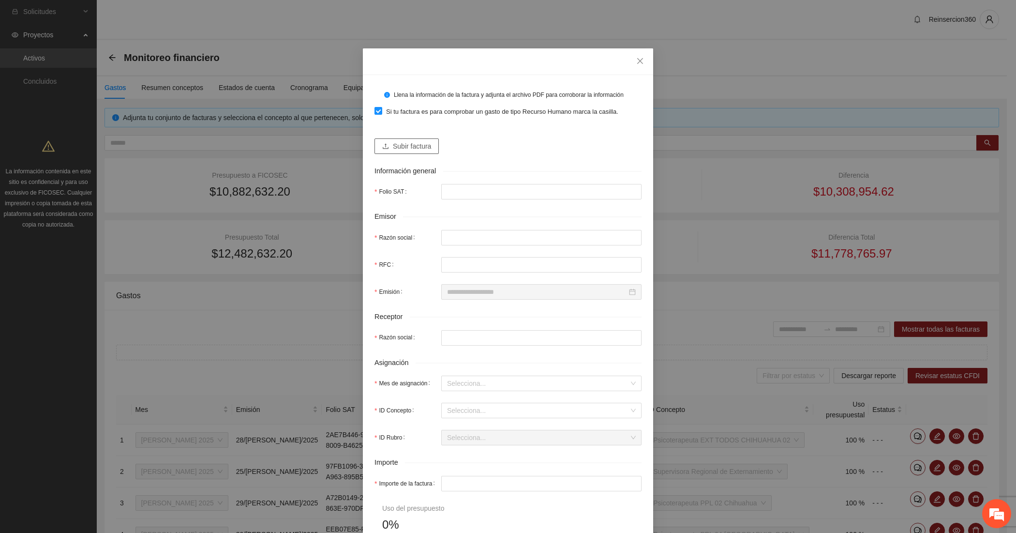
click at [422, 144] on span "Subir factura" at bounding box center [412, 146] width 38 height 11
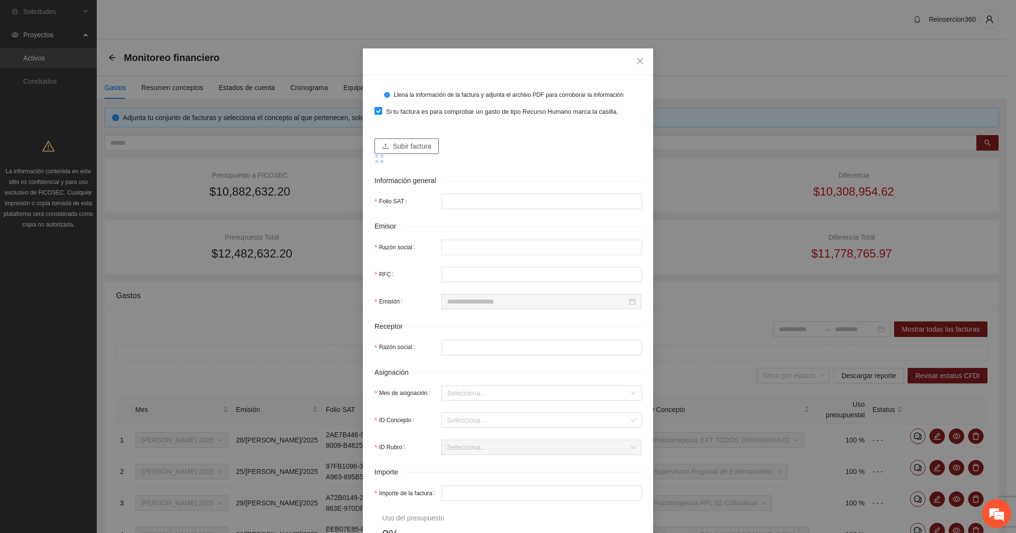
click at [393, 145] on span "Subir factura" at bounding box center [412, 146] width 38 height 11
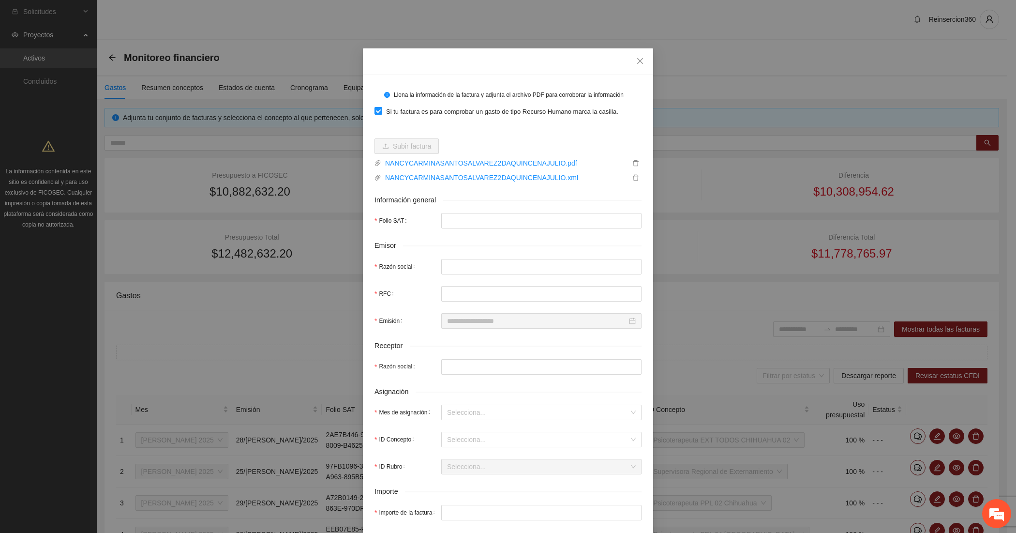
type input "**********"
type input "********"
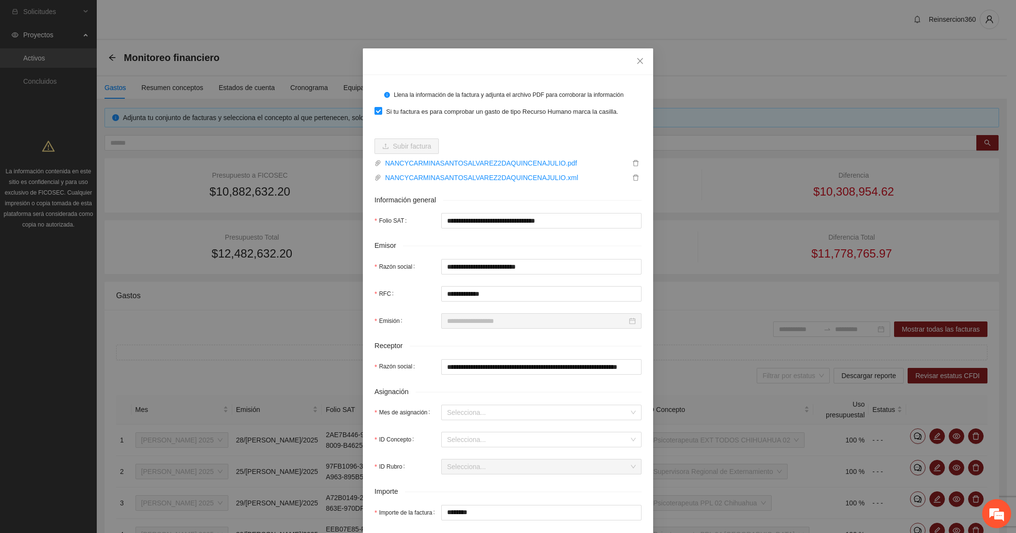
type input "**********"
click at [448, 412] on input "Mes de asignación" at bounding box center [538, 412] width 182 height 15
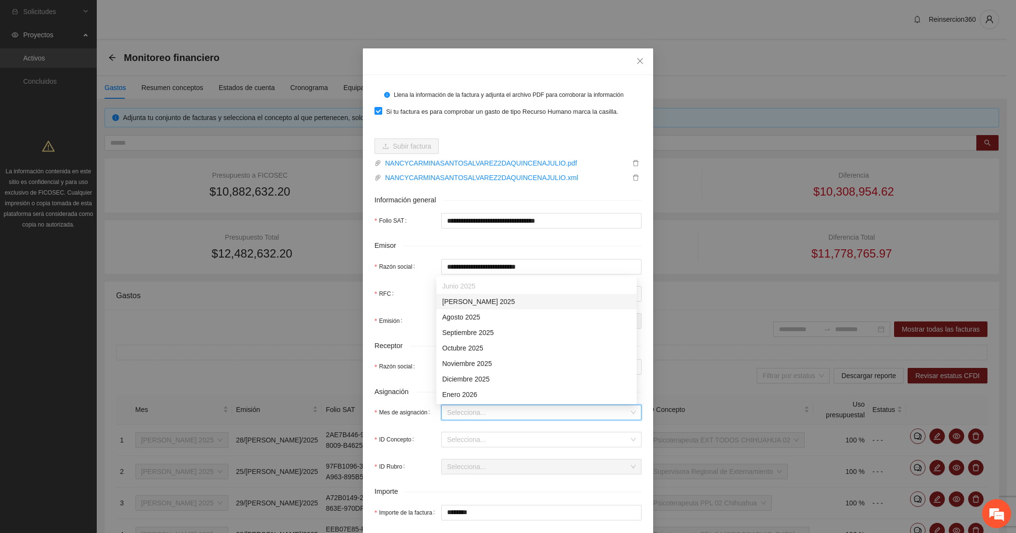
click at [452, 296] on div "[DATE]" at bounding box center [536, 301] width 189 height 11
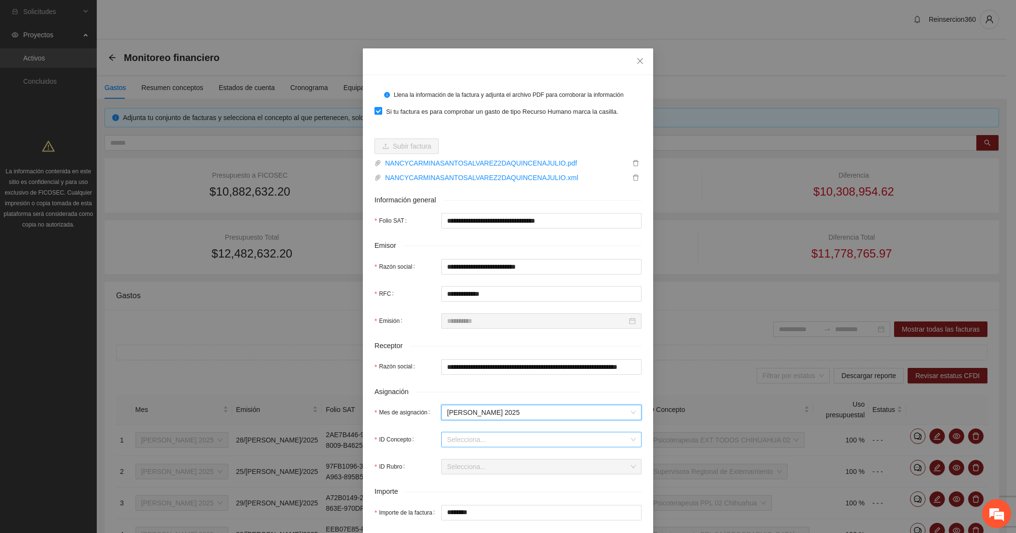
click at [452, 444] on input "ID Concepto" at bounding box center [538, 439] width 182 height 15
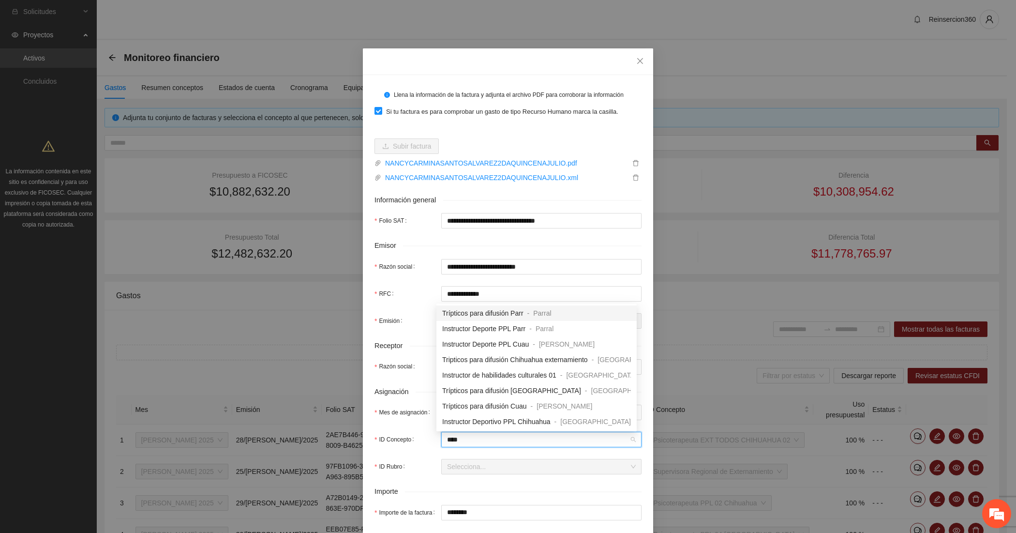
type input "*****"
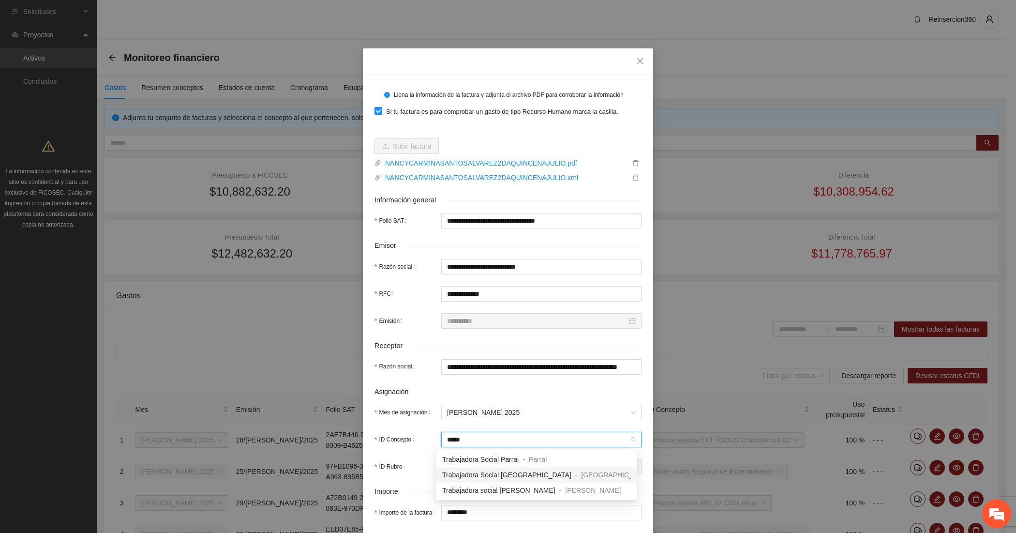
click at [497, 471] on span "Trabajadora Social [GEOGRAPHIC_DATA]" at bounding box center [506, 475] width 129 height 8
type input "********"
type input "*"
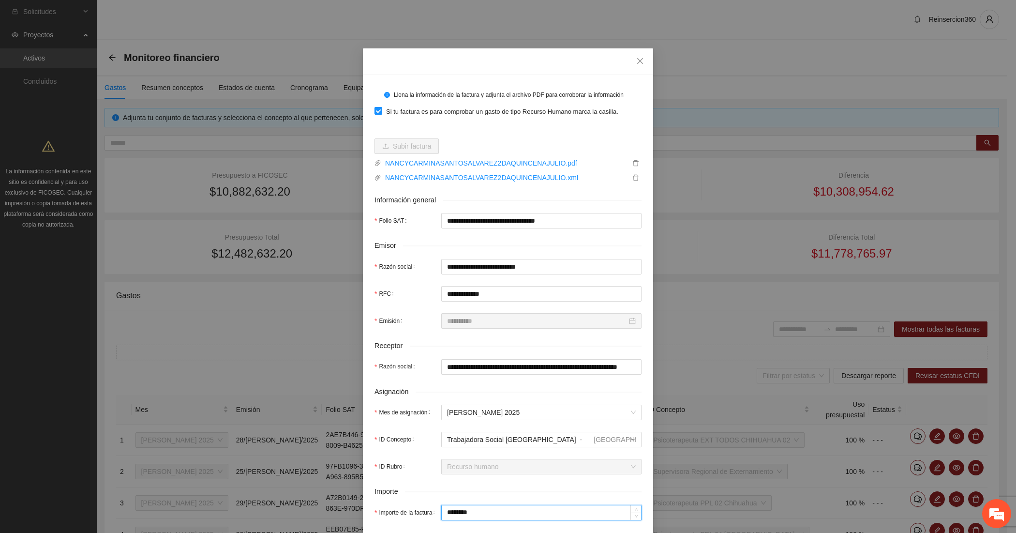
type input "*"
type input "**"
type input "***"
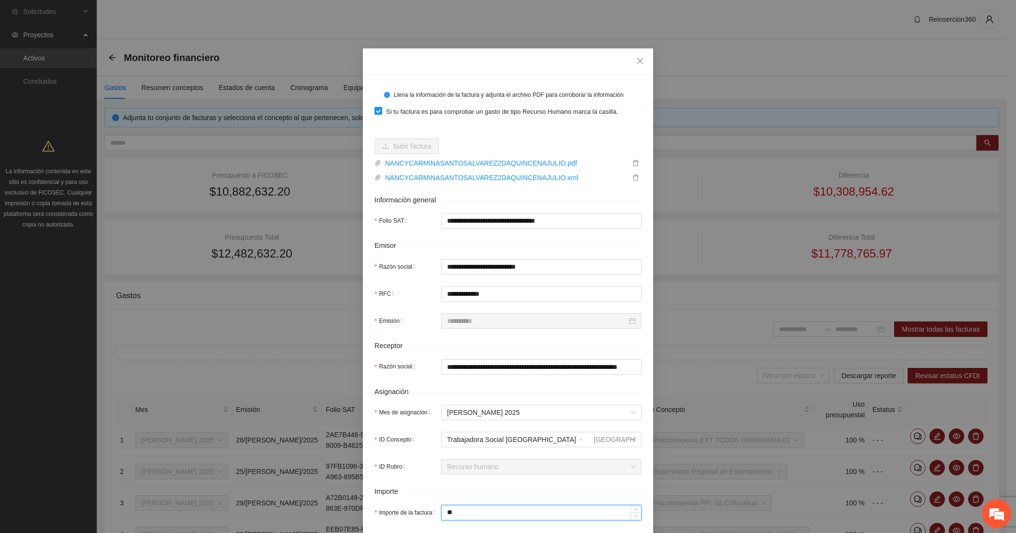
type input "***"
type input "*****"
type input "******"
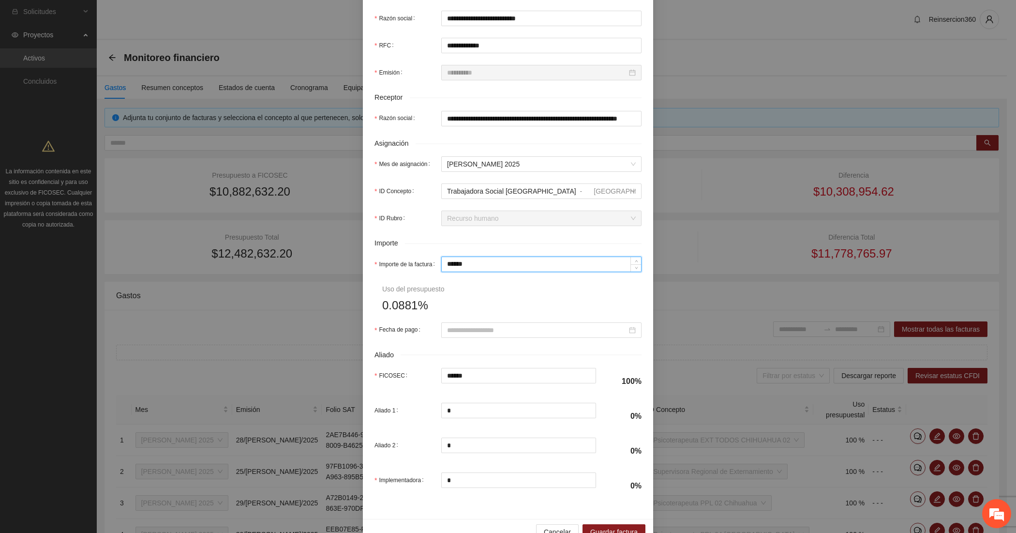
scroll to position [274, 0]
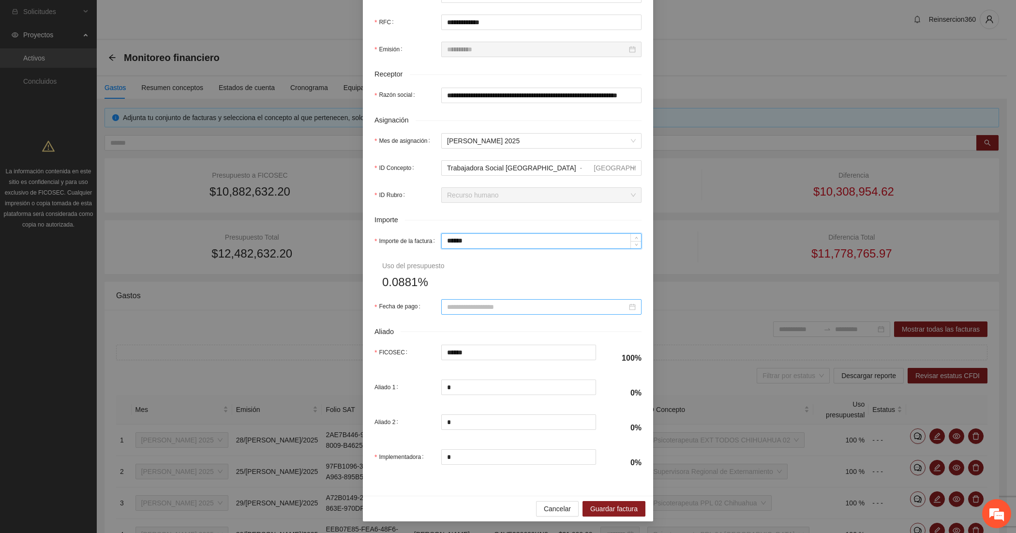
type input "******"
click at [502, 309] on input "Fecha de pago" at bounding box center [537, 306] width 180 height 11
click at [458, 324] on span "button" at bounding box center [456, 325] width 5 height 5
type input "**********"
click at [519, 419] on div "31" at bounding box center [521, 419] width 12 height 12
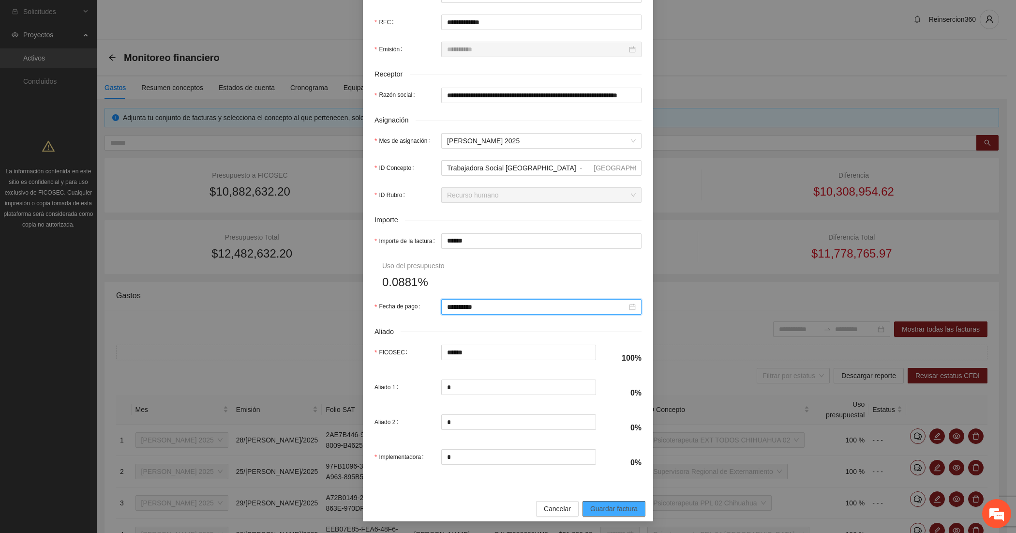
click at [601, 513] on span "Guardar factura" at bounding box center [613, 508] width 47 height 11
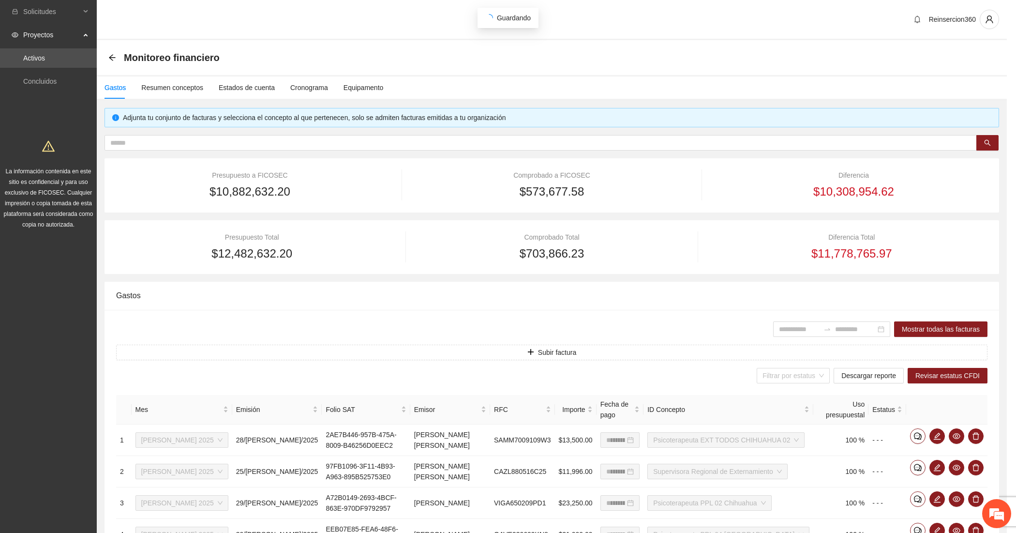
scroll to position [196, 0]
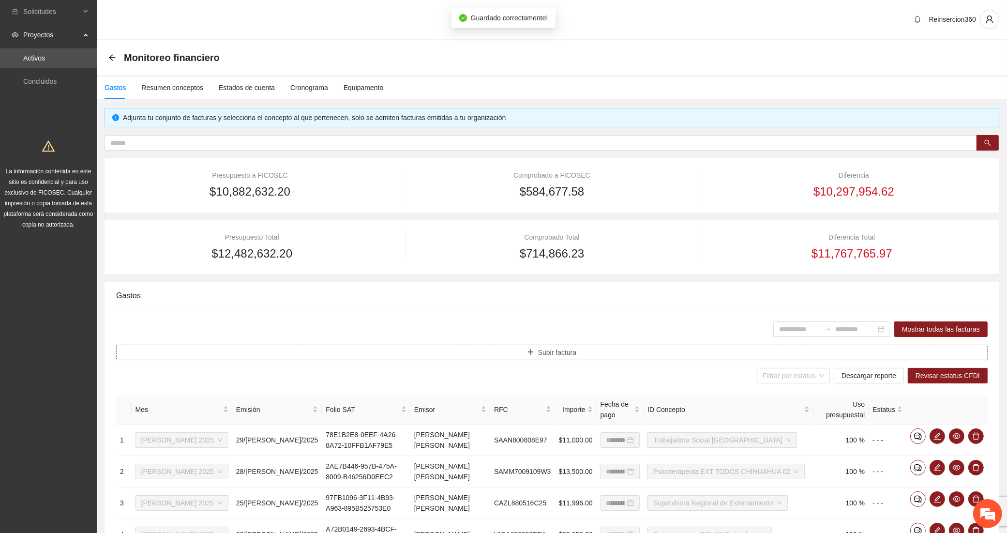
click at [432, 359] on button "Subir factura" at bounding box center [551, 351] width 871 height 15
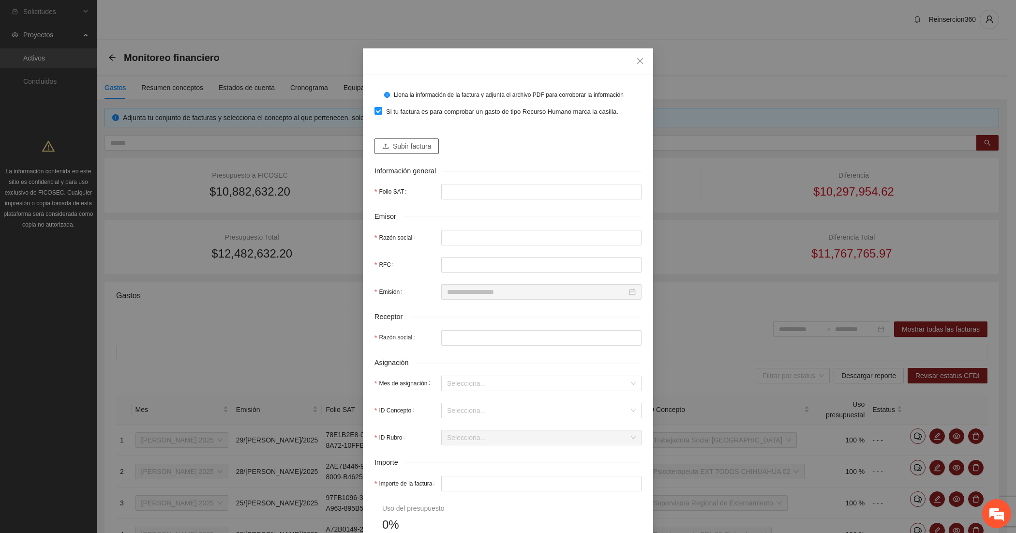
click at [395, 145] on span "Subir factura" at bounding box center [412, 146] width 38 height 11
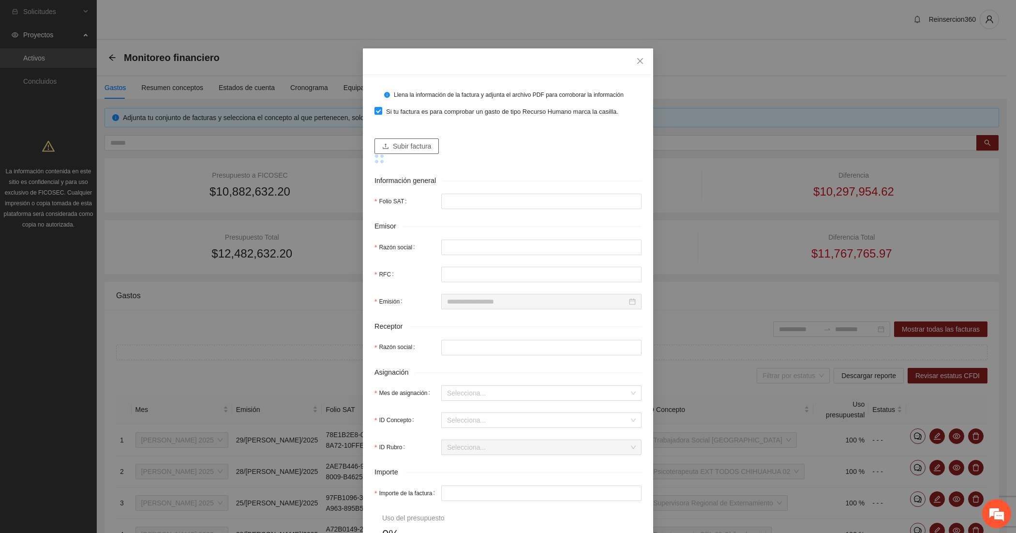
click at [412, 139] on button "Subir factura" at bounding box center [406, 145] width 64 height 15
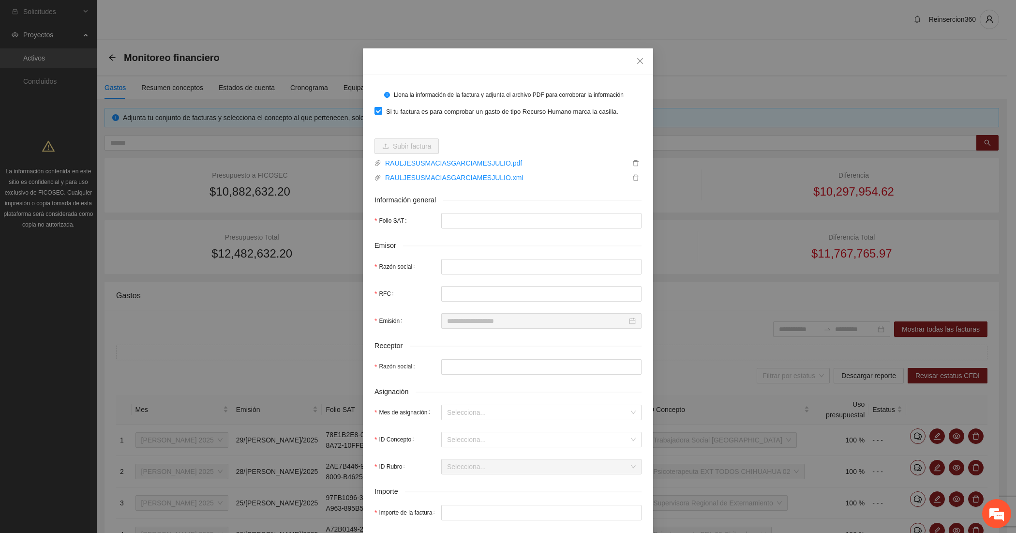
type input "**********"
type input "*********"
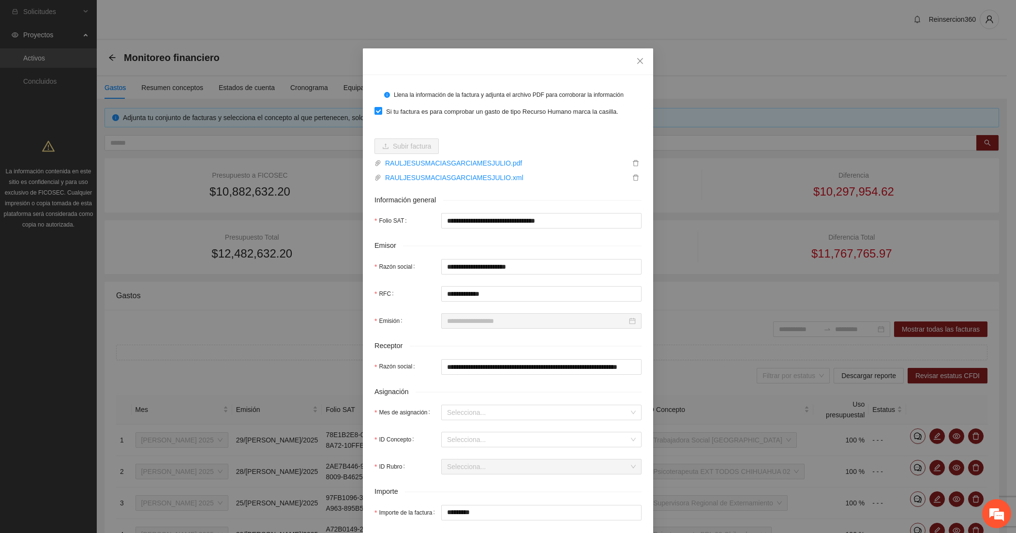
type input "**********"
click at [484, 409] on input "Mes de asignación" at bounding box center [538, 412] width 182 height 15
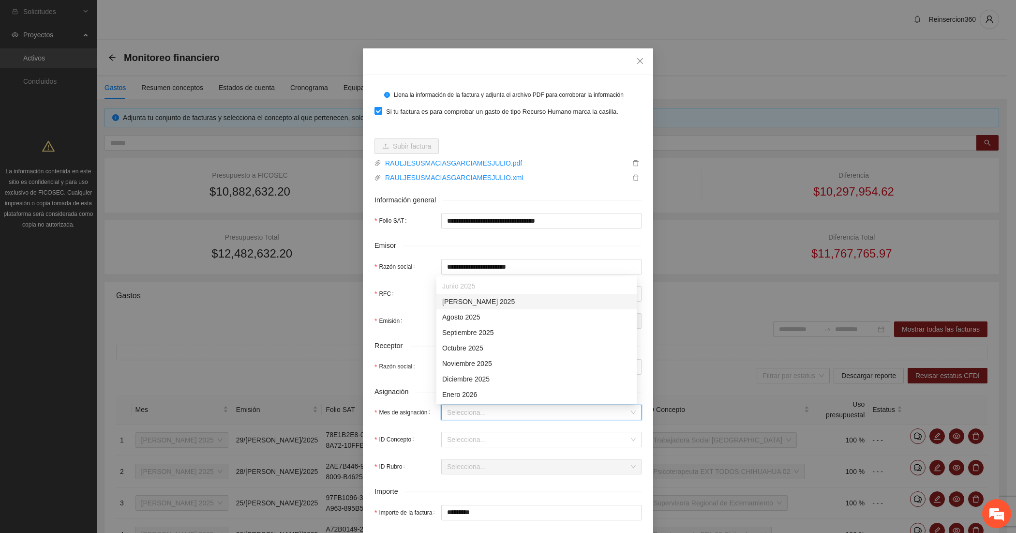
click at [460, 303] on div "[DATE]" at bounding box center [536, 301] width 189 height 11
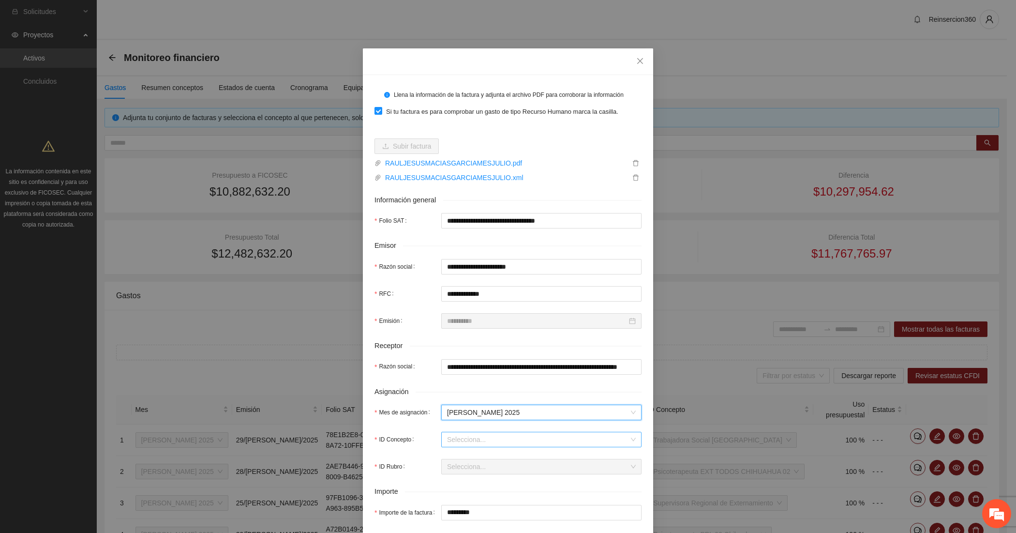
click at [460, 446] on input "ID Concepto" at bounding box center [538, 439] width 182 height 15
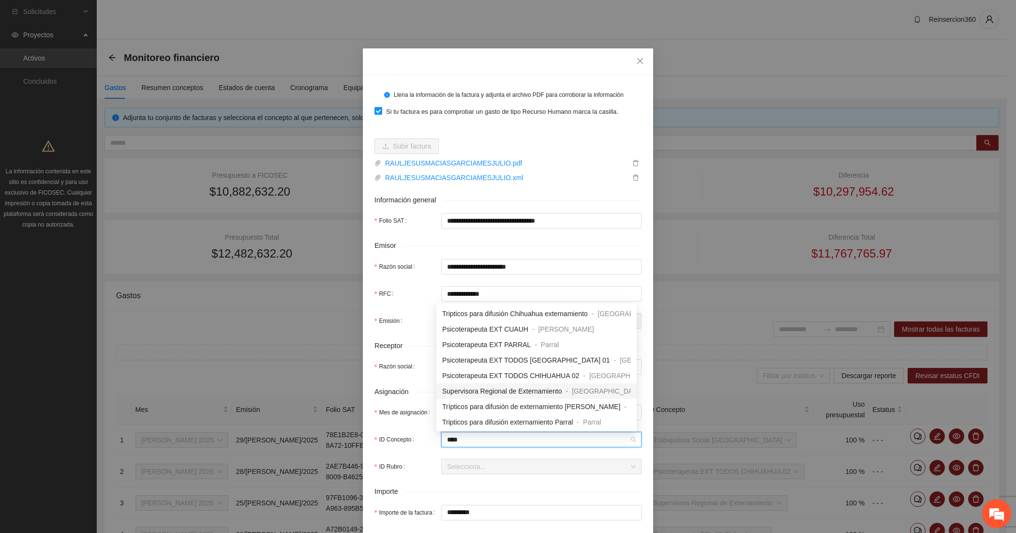
scroll to position [0, 0]
type input "*****"
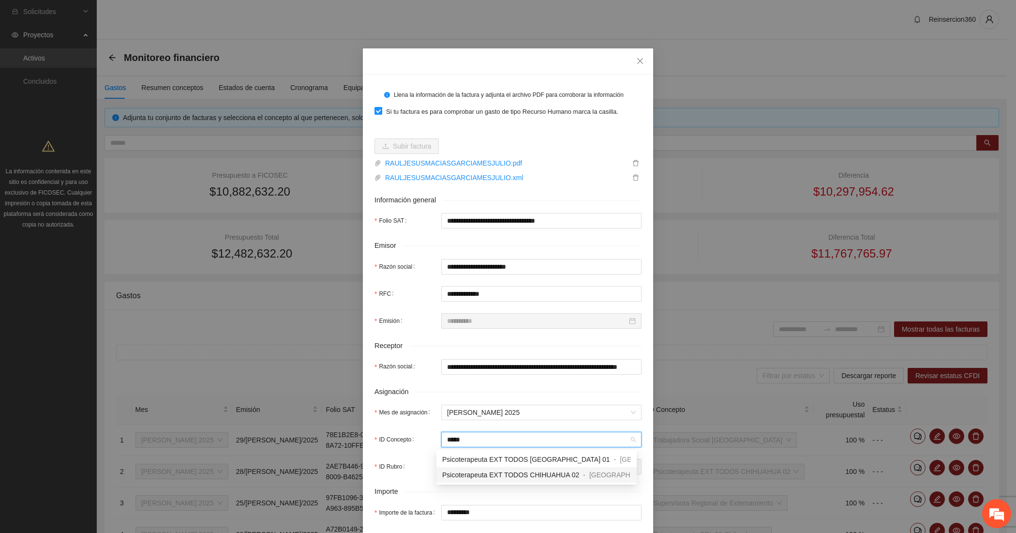
click at [475, 478] on span "Psicoterapeuta EXT TODOS CHIHUAHUA 02" at bounding box center [510, 475] width 137 height 8
type input "*********"
type input "*"
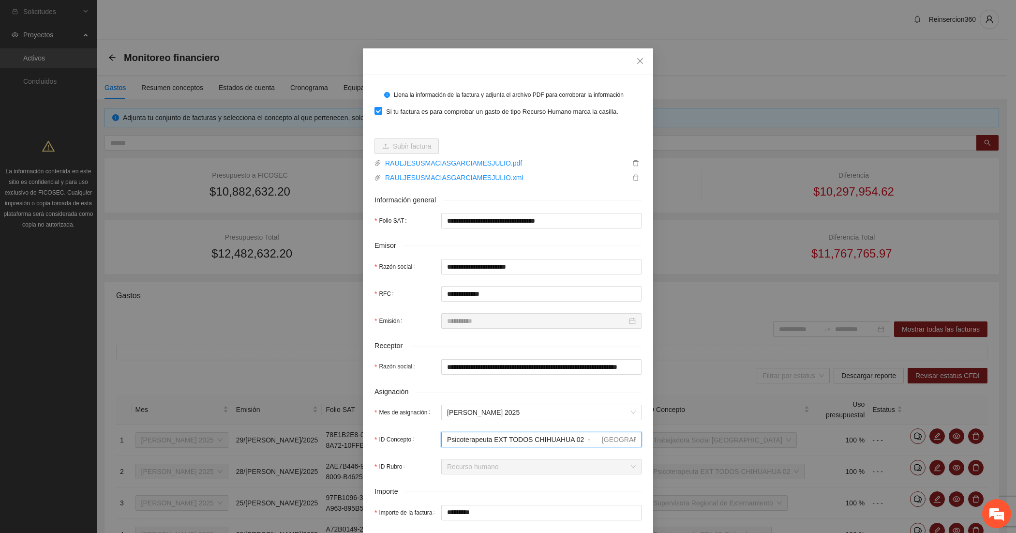
click at [460, 440] on span "Psicoterapeuta EXT TODOS CHIHUAHUA 02" at bounding box center [515, 439] width 137 height 8
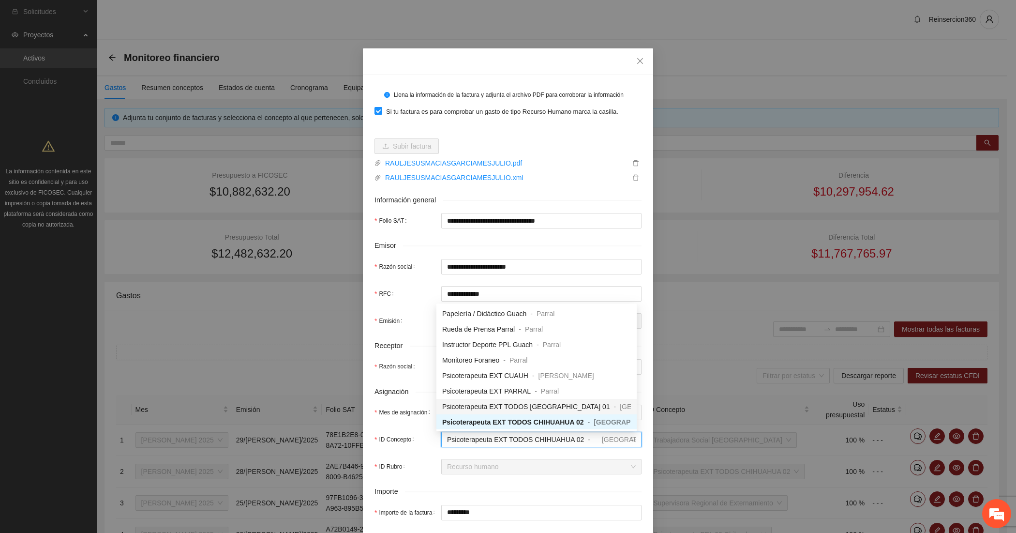
click at [490, 405] on span "Psicoterapeuta EXT TODOS [GEOGRAPHIC_DATA] 01" at bounding box center [526, 406] width 168 height 8
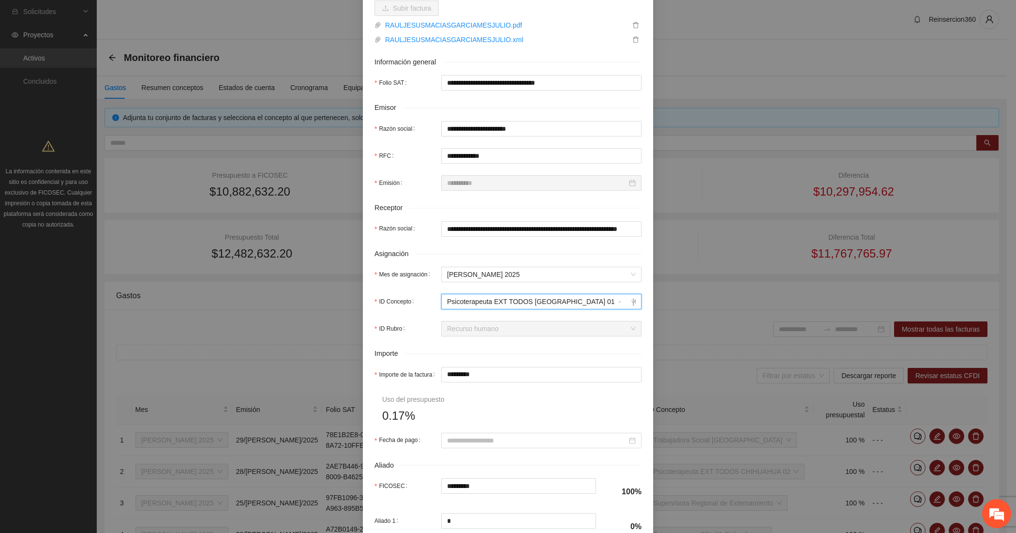
scroll to position [161, 0]
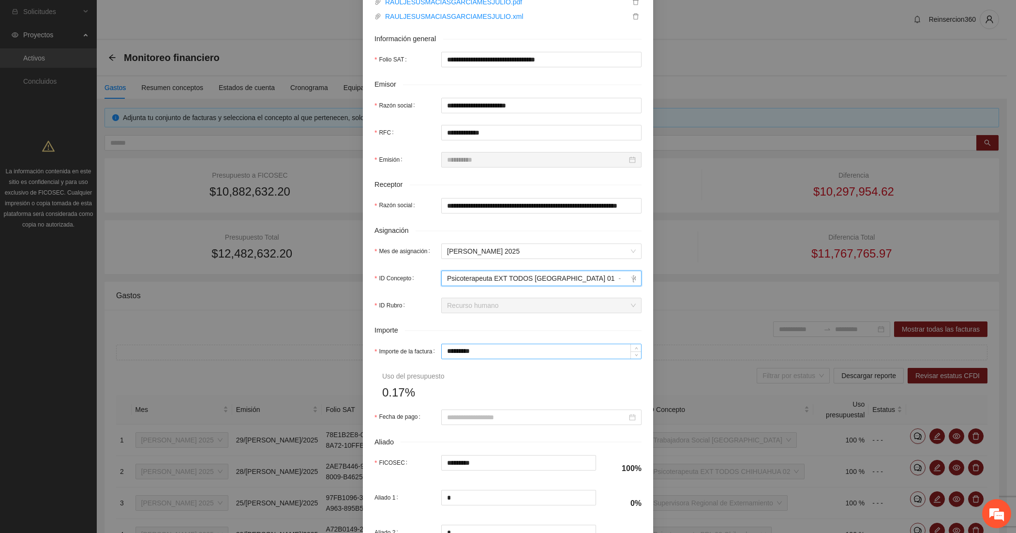
click at [487, 352] on input "*********" at bounding box center [541, 351] width 199 height 15
drag, startPoint x: 487, startPoint y: 352, endPoint x: 252, endPoint y: 339, distance: 235.0
click at [252, 339] on div "**********" at bounding box center [508, 266] width 1016 height 533
type input "*"
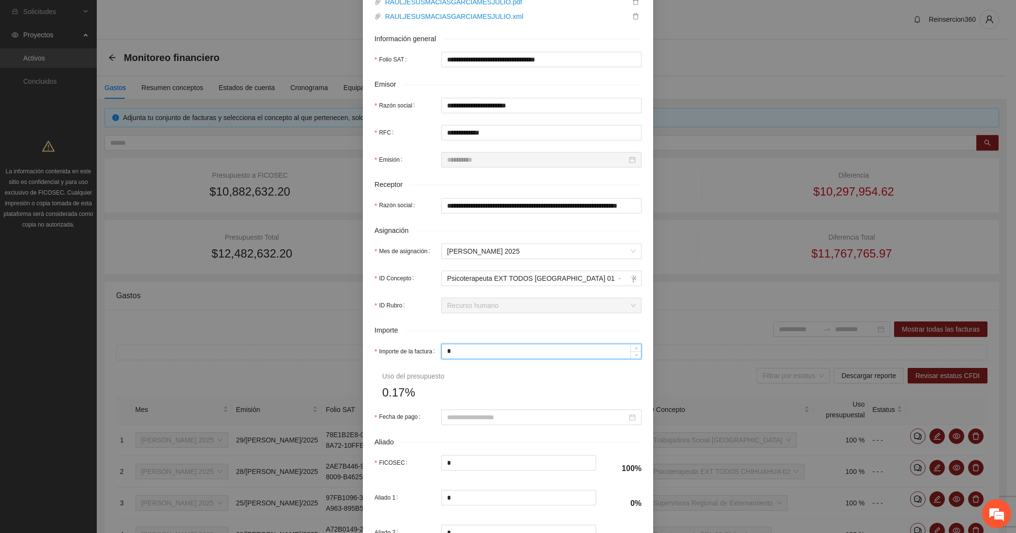
type input "**"
type input "***"
type input "*****"
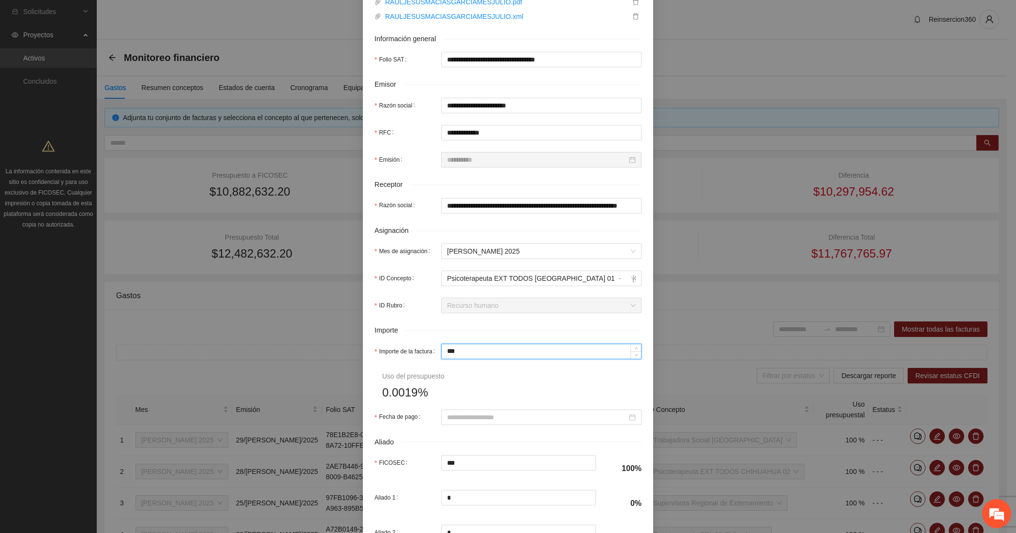
type input "*****"
type input "******"
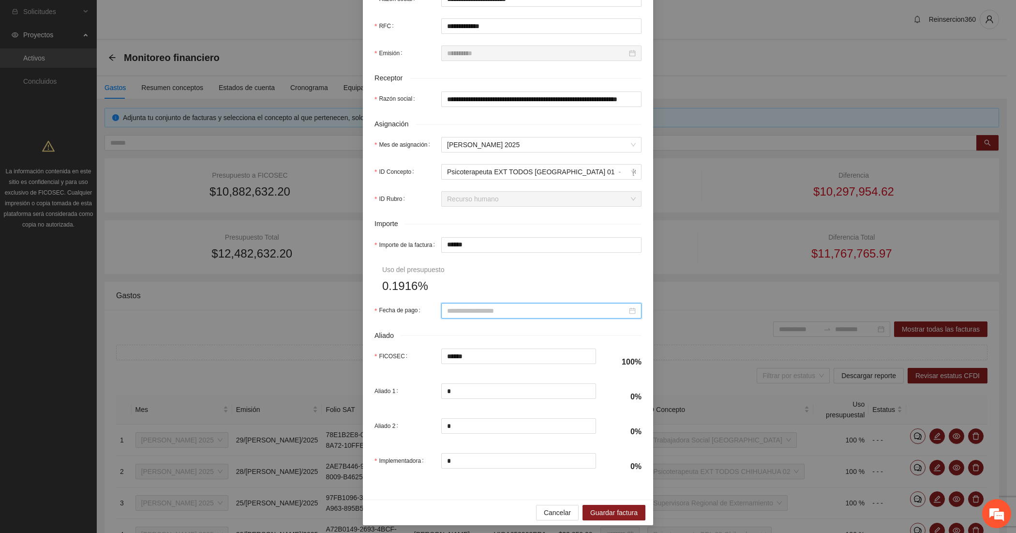
scroll to position [274, 0]
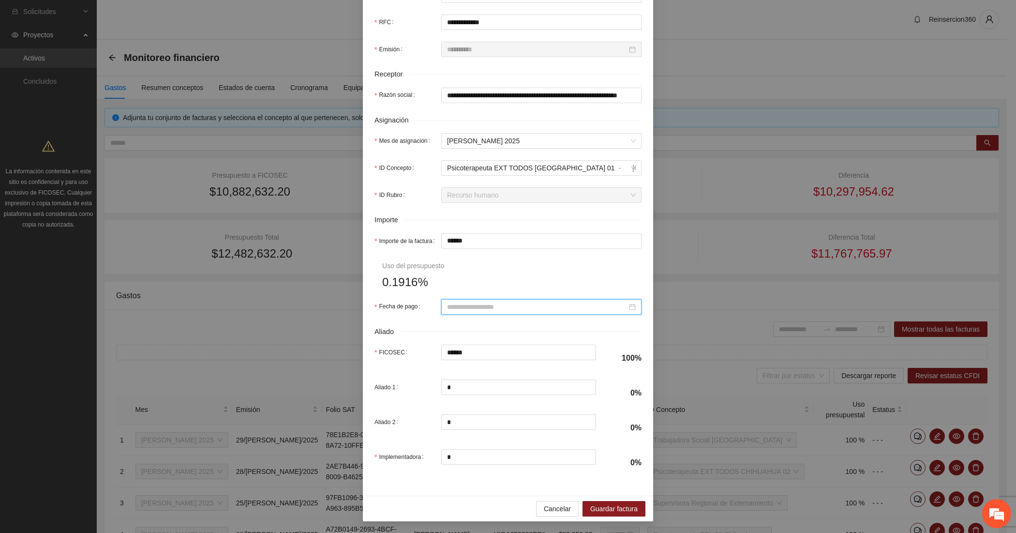
click at [515, 304] on input "Fecha de pago" at bounding box center [537, 306] width 180 height 11
click at [455, 325] on span "button" at bounding box center [456, 325] width 5 height 5
type input "**********"
click at [521, 417] on div "31" at bounding box center [521, 419] width 12 height 12
click at [620, 510] on span "Guardar factura" at bounding box center [613, 508] width 47 height 11
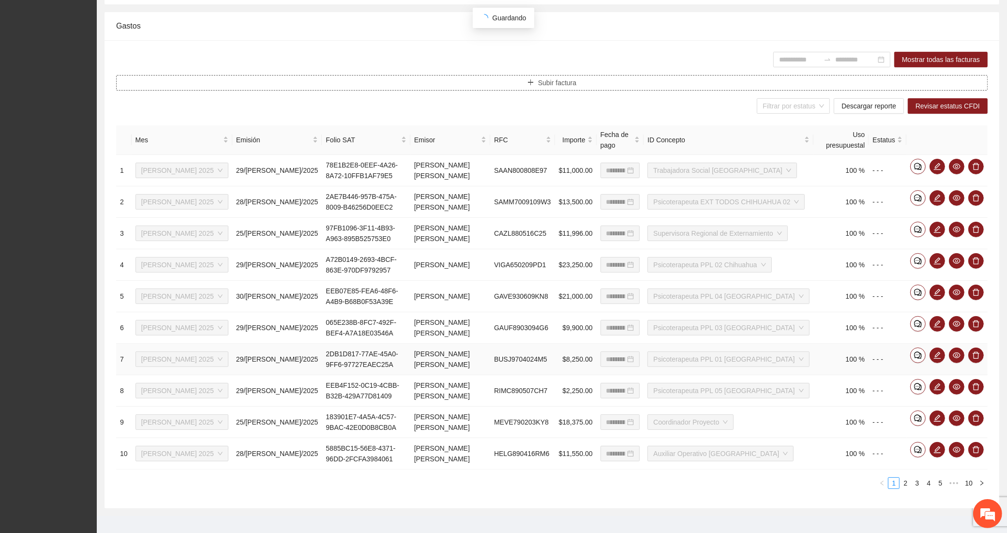
scroll to position [270, 0]
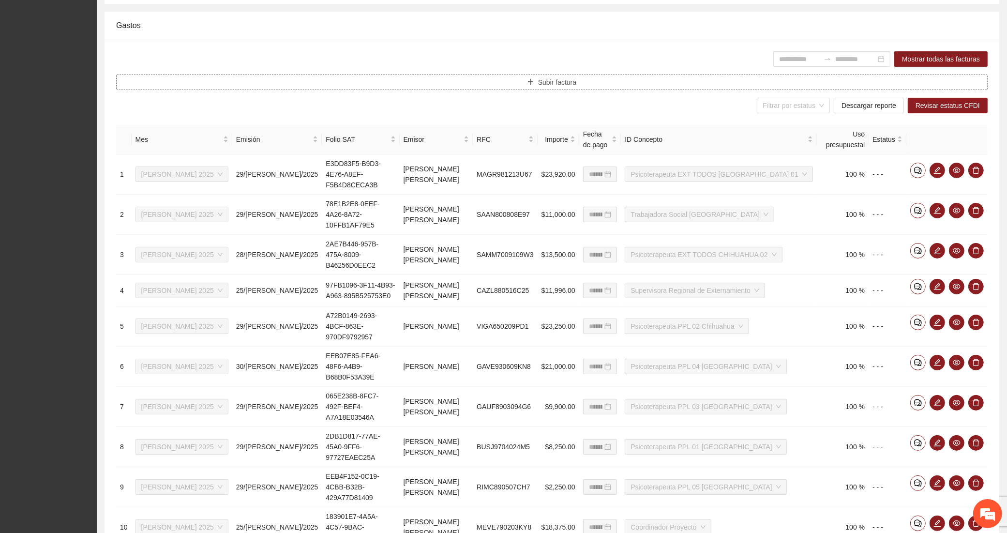
click at [401, 88] on button "Subir factura" at bounding box center [551, 81] width 871 height 15
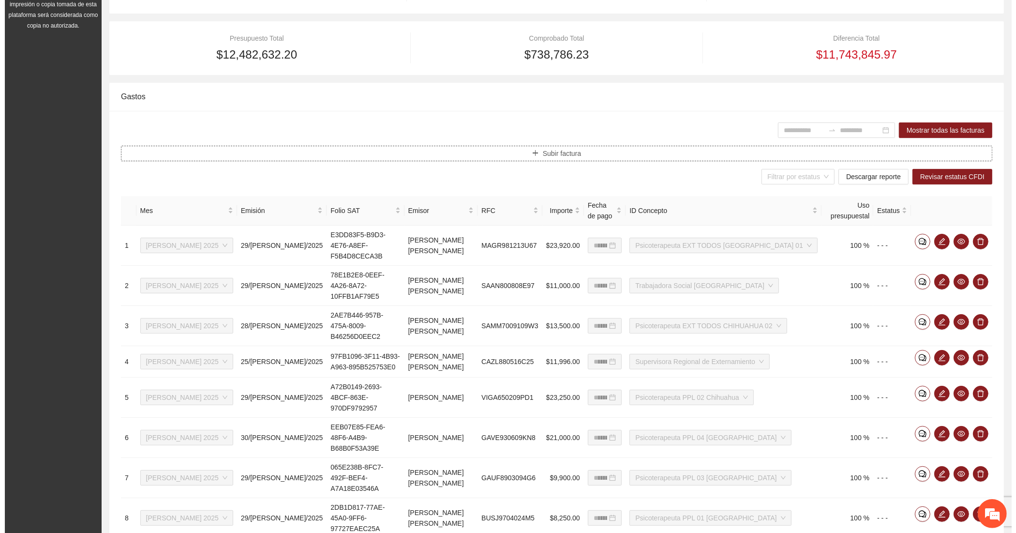
scroll to position [28, 0]
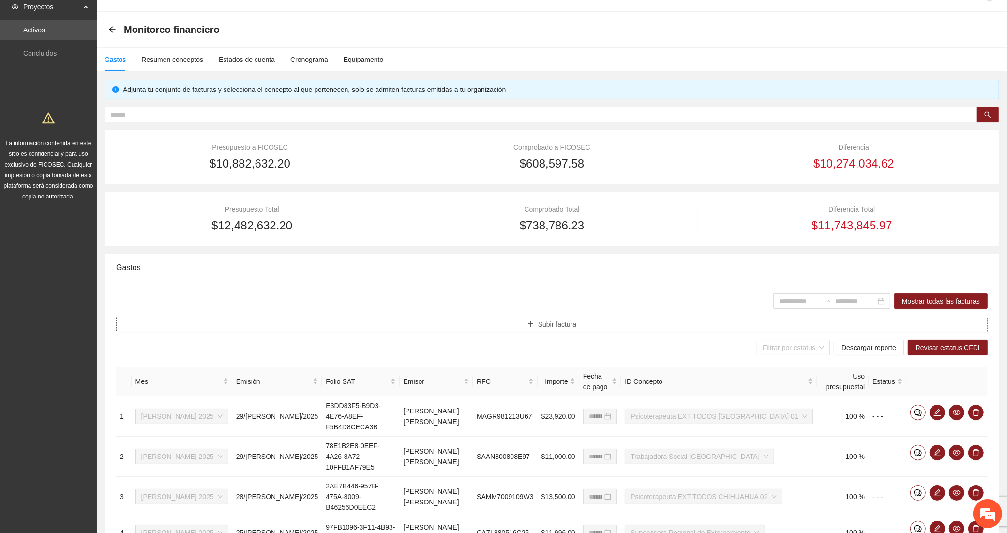
click at [378, 324] on button "Subir factura" at bounding box center [551, 323] width 871 height 15
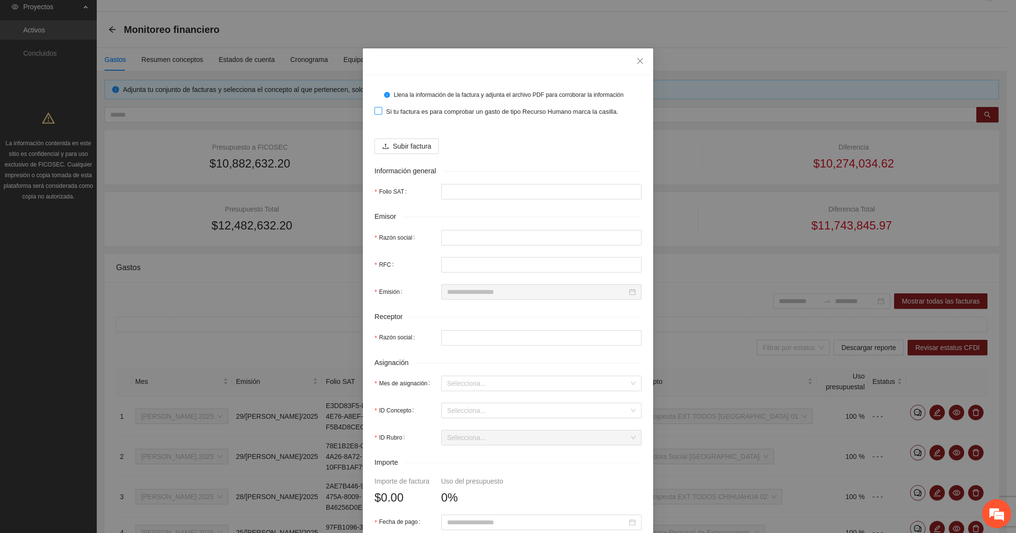
click at [382, 112] on span "Si tu factura es para comprobar un gasto de tipo Recurso Humano marca la casill…" at bounding box center [502, 112] width 240 height 10
click at [386, 144] on button "Subir factura" at bounding box center [406, 145] width 64 height 15
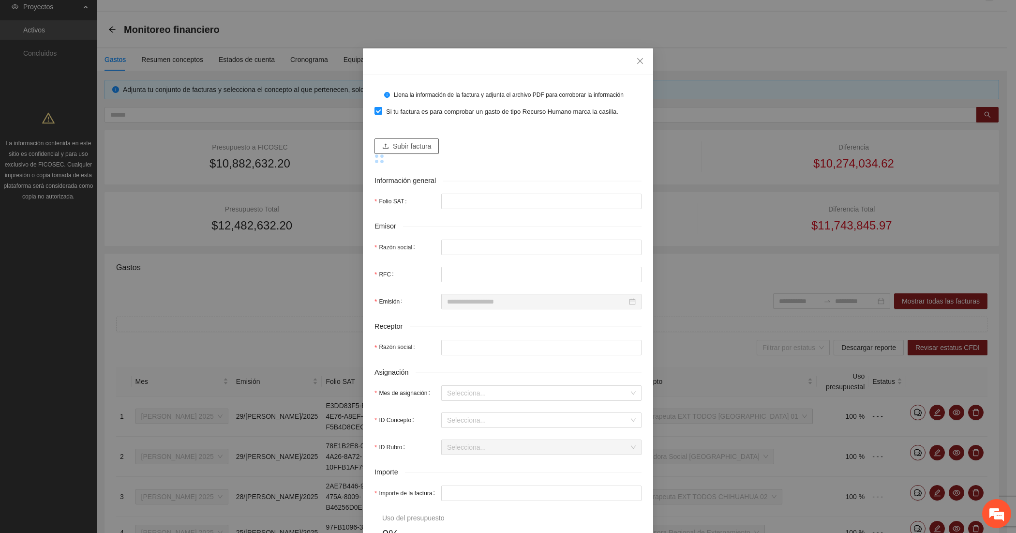
click at [397, 151] on span "Subir factura" at bounding box center [412, 146] width 38 height 11
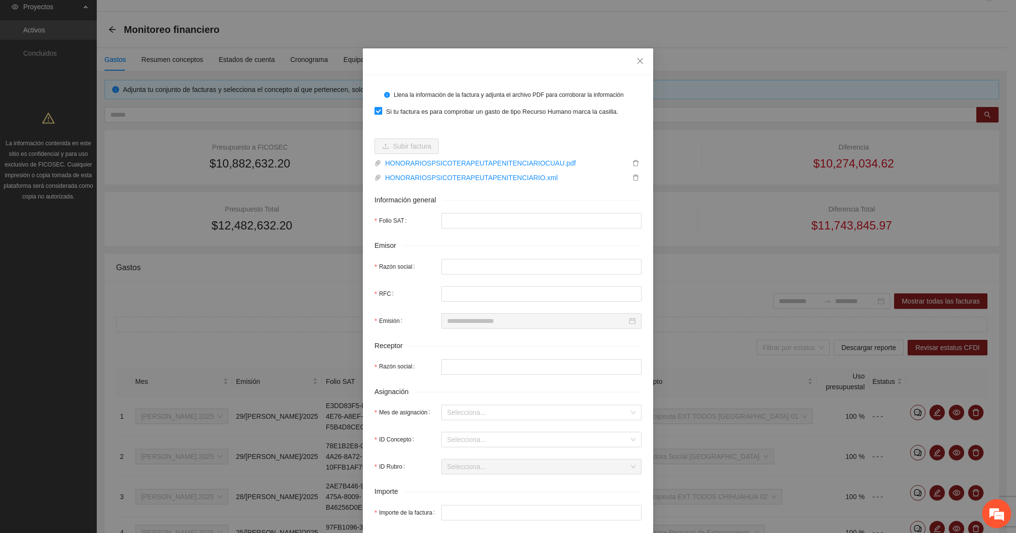
type input "**********"
type input "*****"
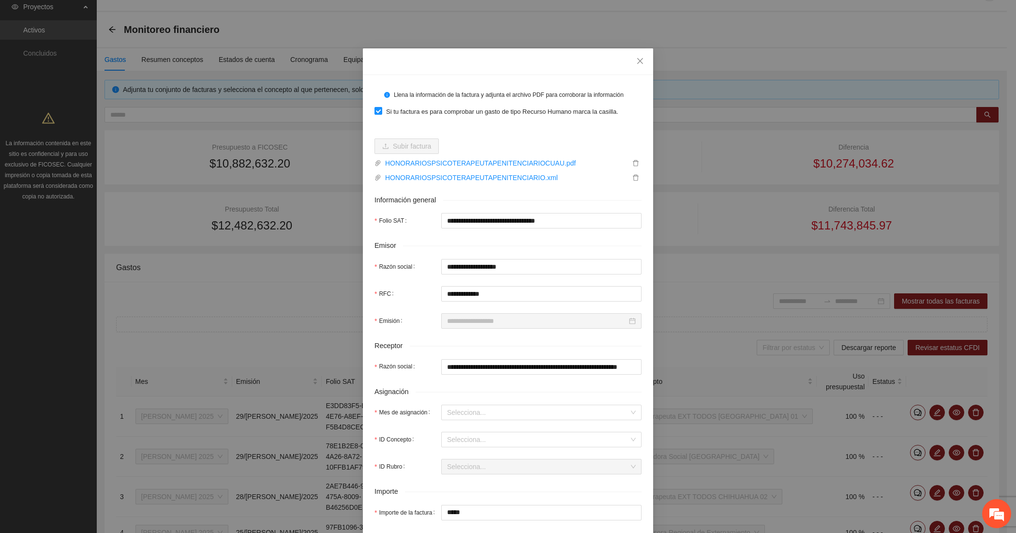
type input "**********"
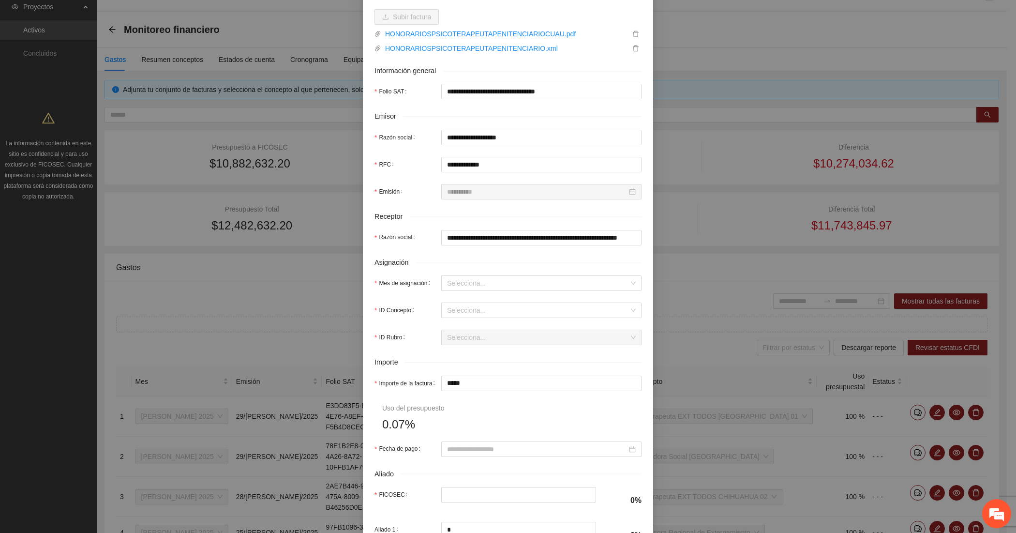
scroll to position [161, 0]
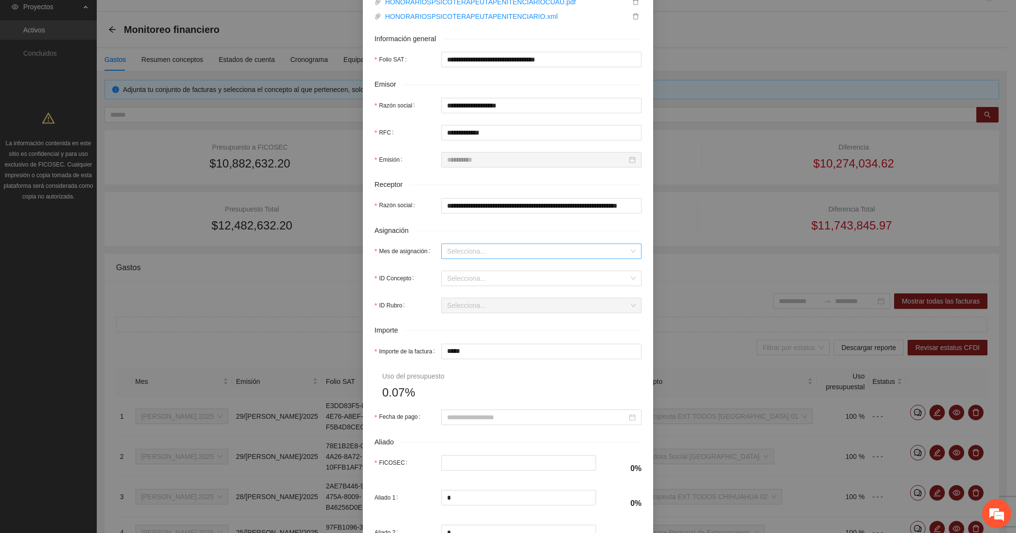
click at [506, 254] on input "Mes de asignación" at bounding box center [538, 251] width 182 height 15
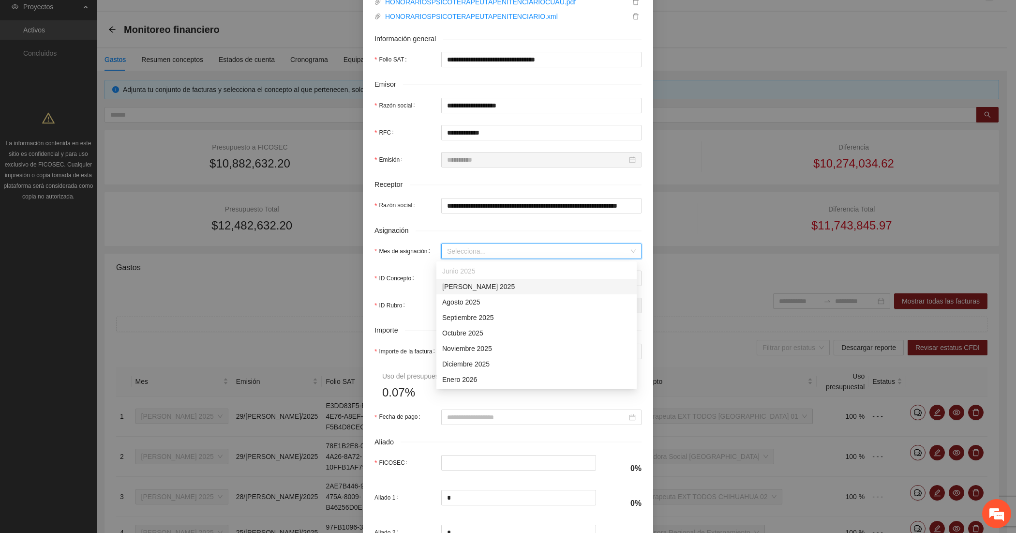
click at [492, 284] on div "[DATE]" at bounding box center [536, 286] width 189 height 11
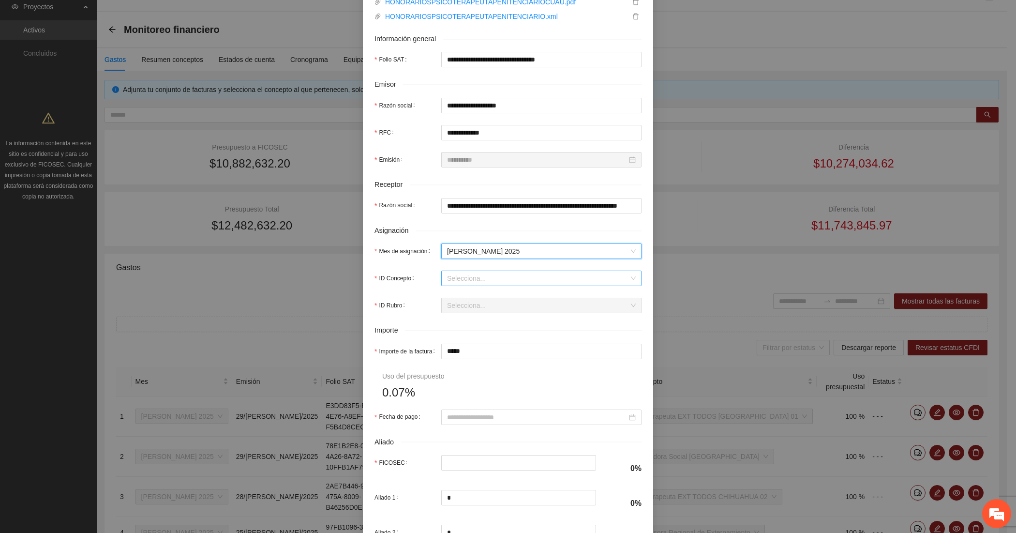
click at [492, 276] on input "ID Concepto" at bounding box center [538, 278] width 182 height 15
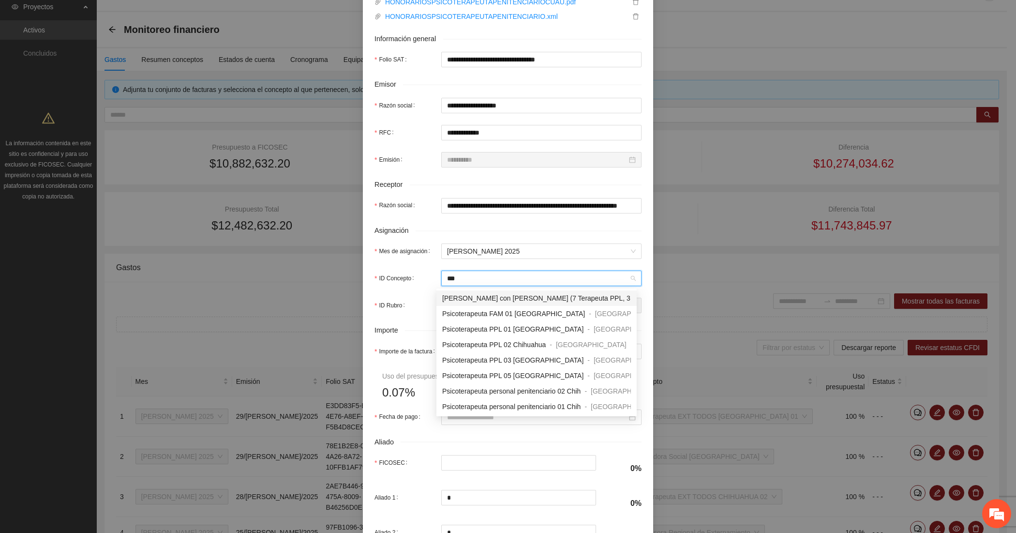
type input "****"
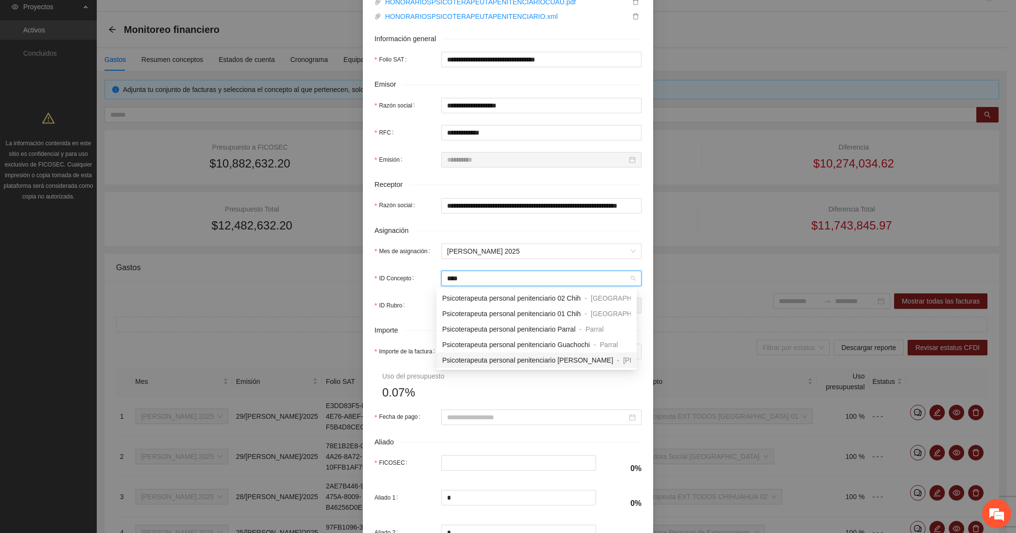
click at [489, 358] on span "Psicoterapeuta personal penitenciario [PERSON_NAME]" at bounding box center [527, 360] width 171 height 8
type input "*****"
type input "*"
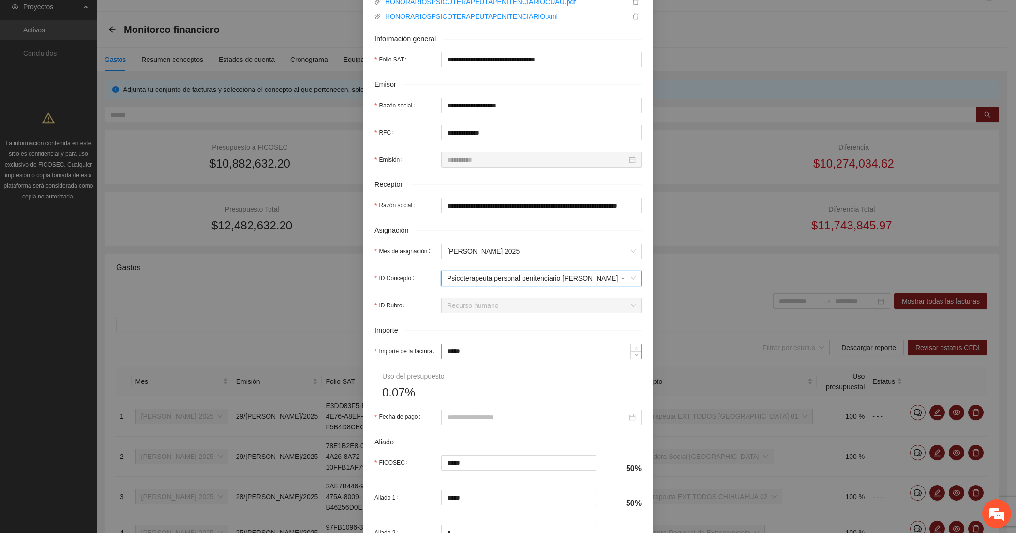
click at [466, 353] on input "*****" at bounding box center [541, 351] width 199 height 15
type input "*"
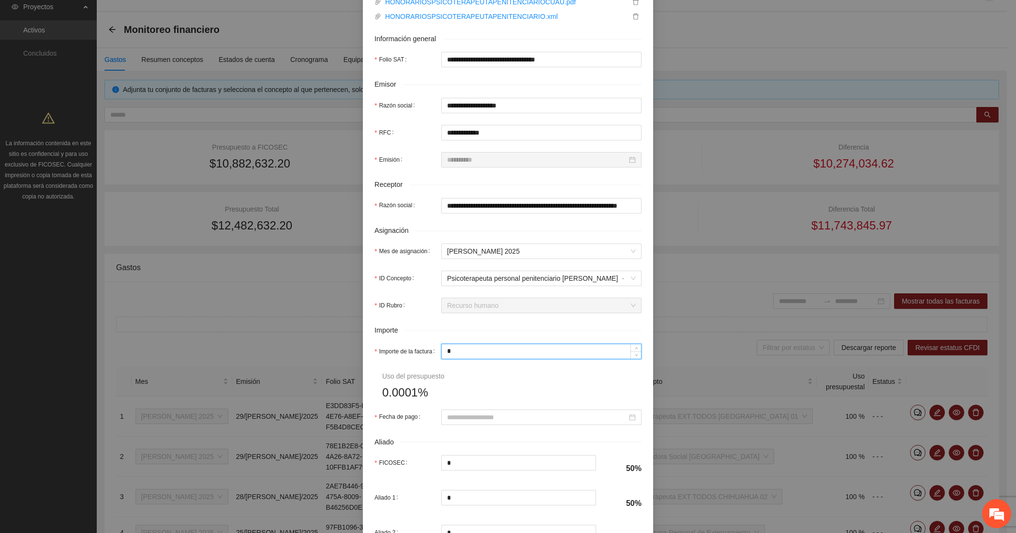
type input "**"
type input "****"
type input "***"
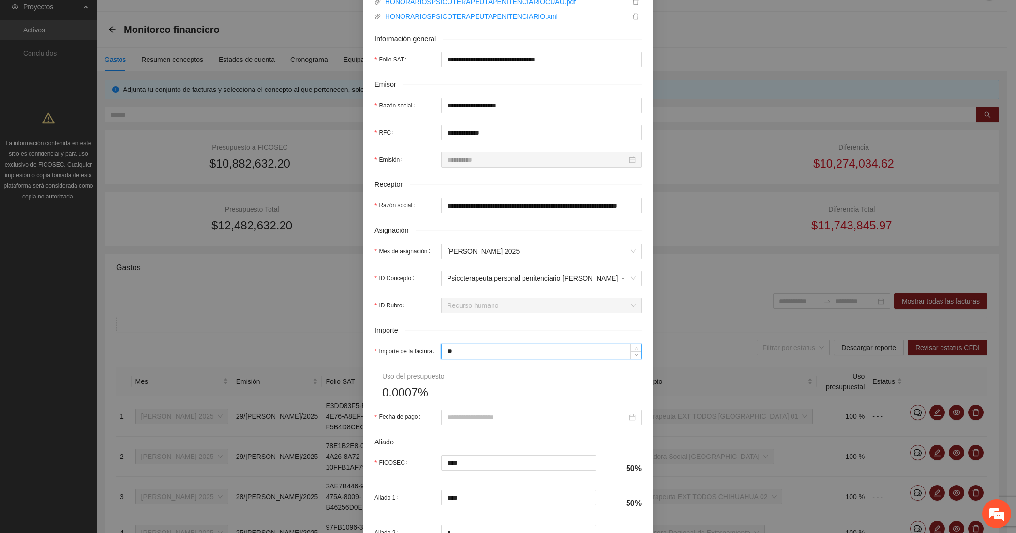
type input "***"
type input "*****"
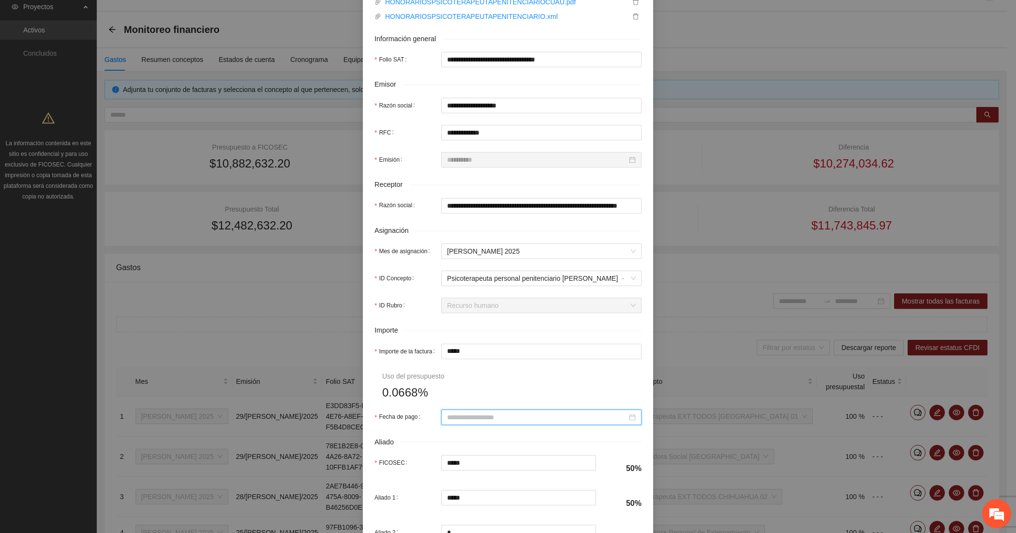
click at [538, 415] on input "Fecha de pago" at bounding box center [537, 417] width 180 height 11
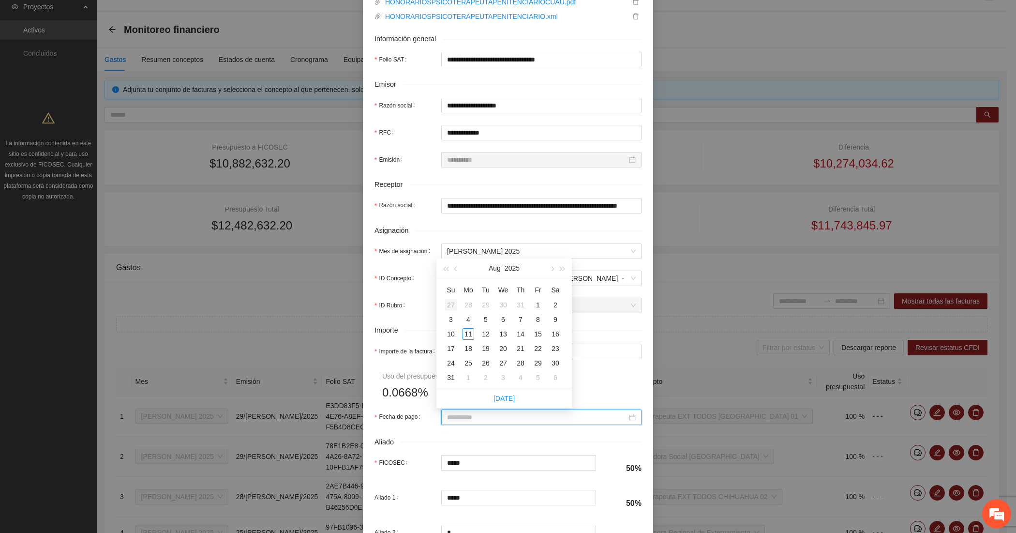
type input "**********"
click at [455, 265] on button "button" at bounding box center [456, 267] width 11 height 19
type input "**********"
click at [520, 362] on div "31" at bounding box center [521, 363] width 12 height 12
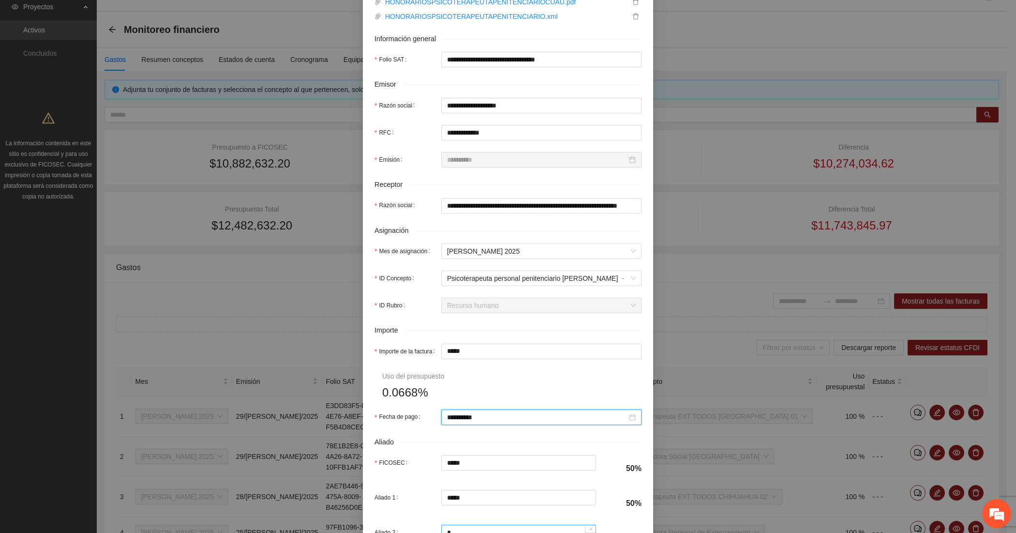
scroll to position [274, 0]
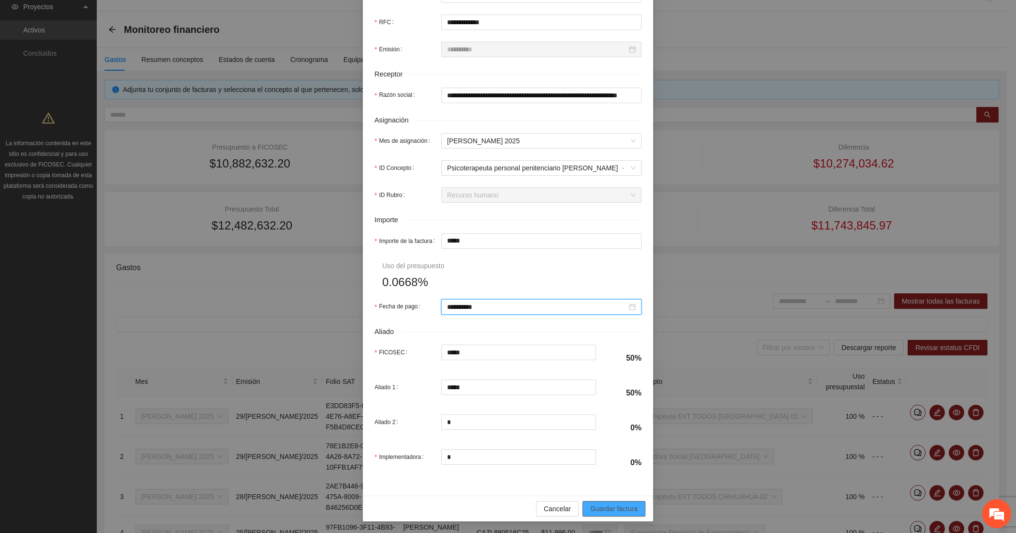
click at [635, 512] on button "Guardar factura" at bounding box center [613, 508] width 63 height 15
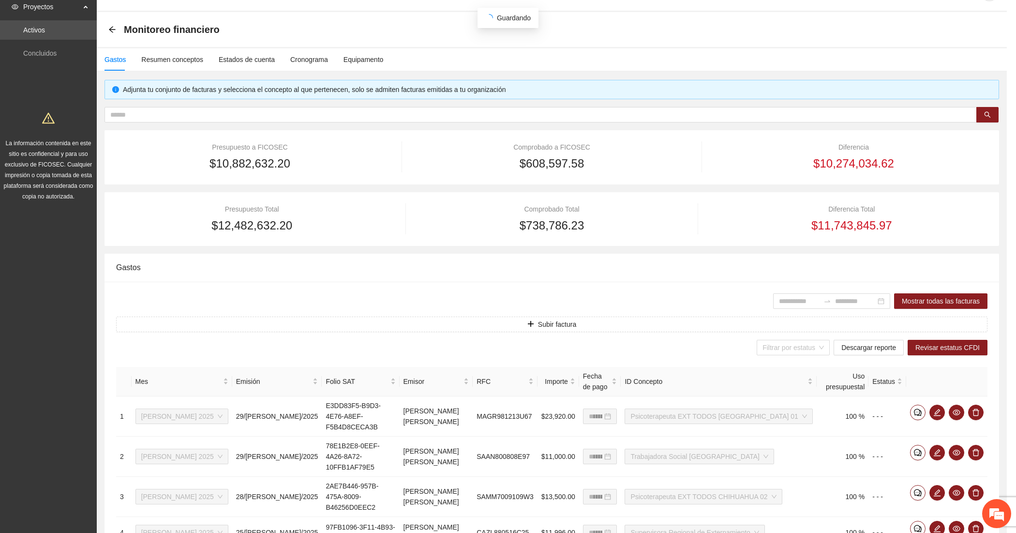
scroll to position [196, 0]
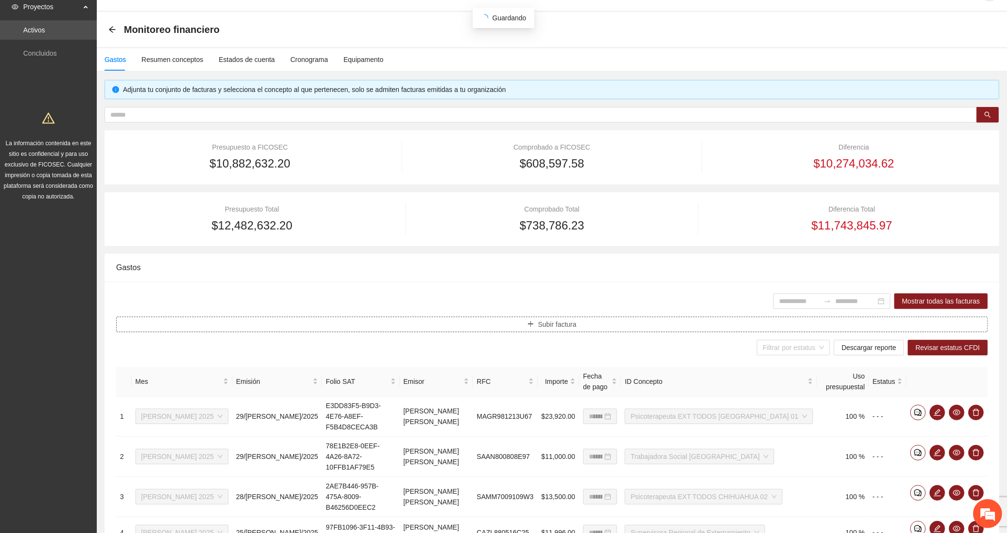
click at [340, 327] on button "Subir factura" at bounding box center [551, 323] width 871 height 15
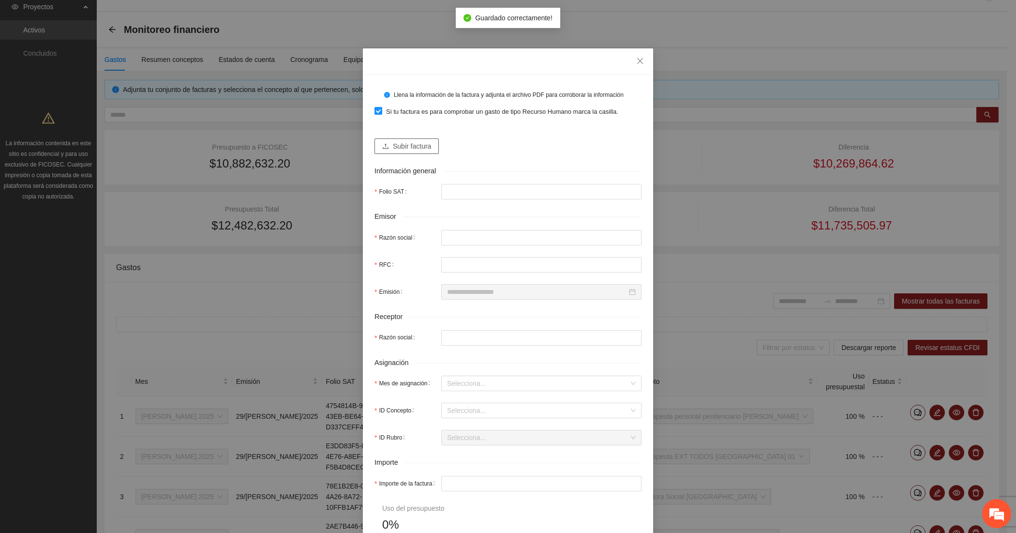
click at [395, 147] on span "Subir factura" at bounding box center [412, 146] width 38 height 11
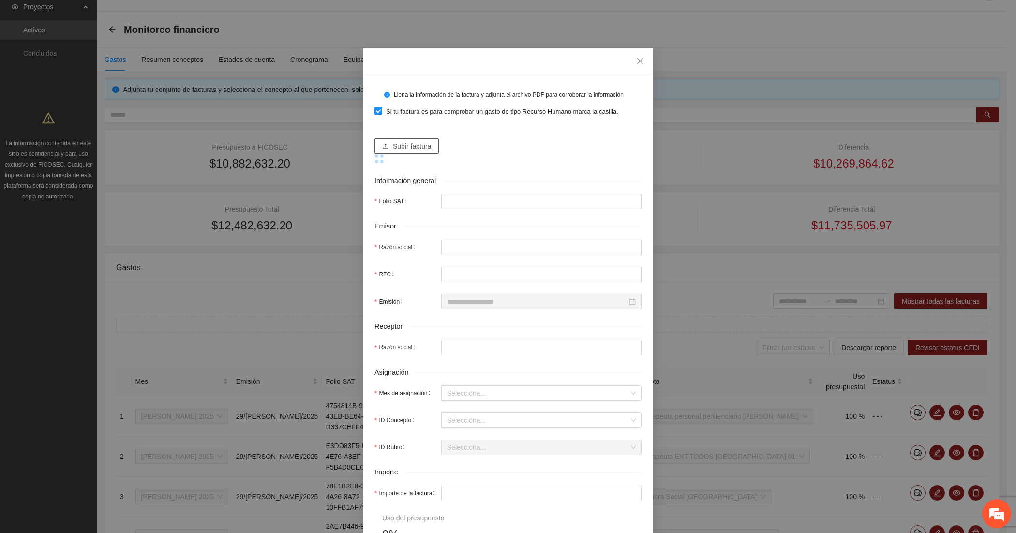
click at [376, 141] on button "Subir factura" at bounding box center [406, 145] width 64 height 15
type input "**********"
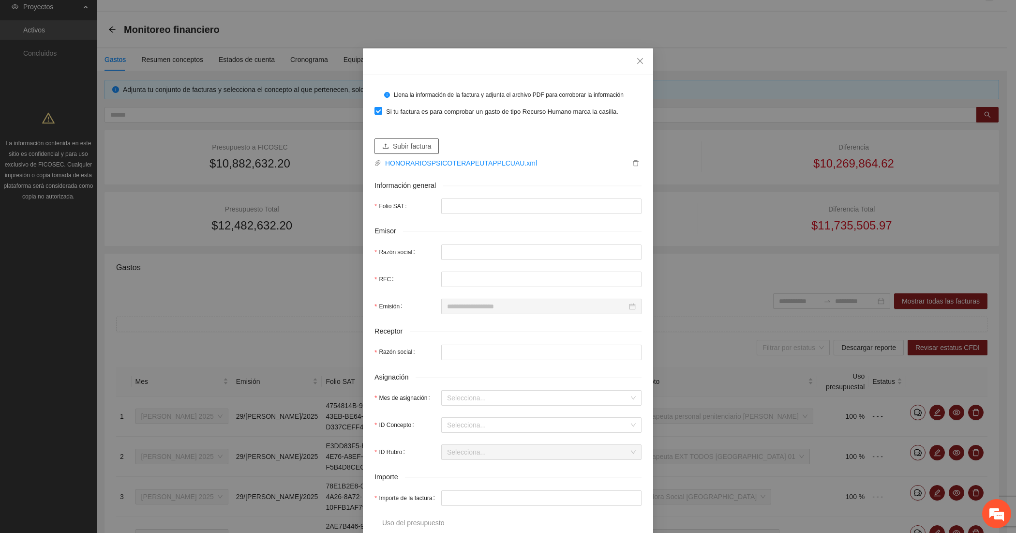
type input "*********"
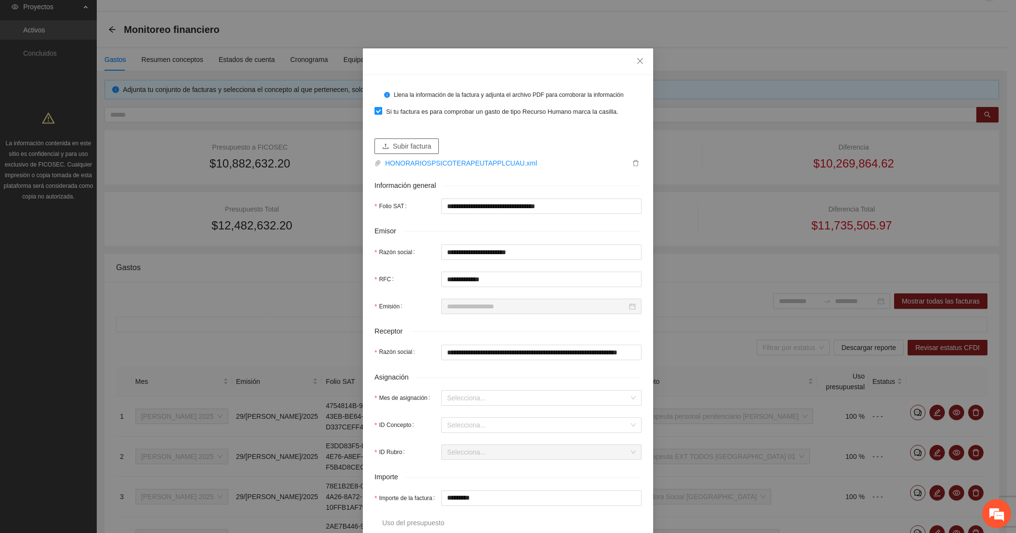
type input "**********"
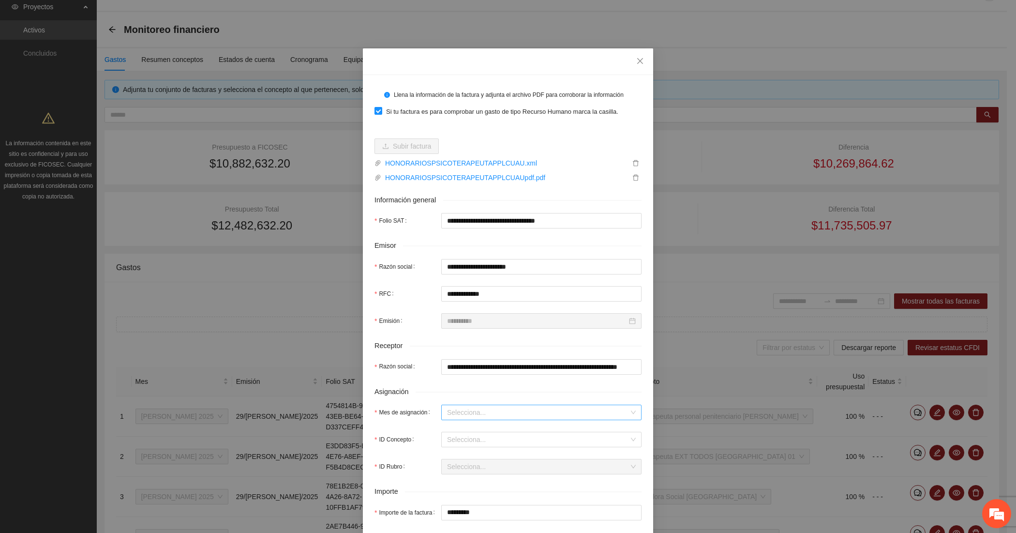
click at [496, 414] on input "Mes de asignación" at bounding box center [538, 412] width 182 height 15
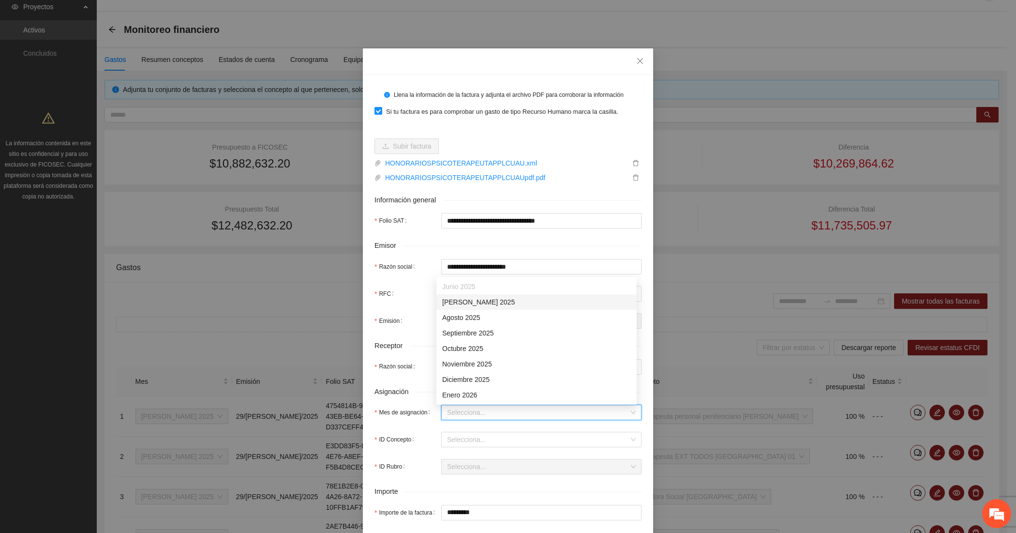
click at [499, 301] on div "[DATE]" at bounding box center [536, 301] width 189 height 11
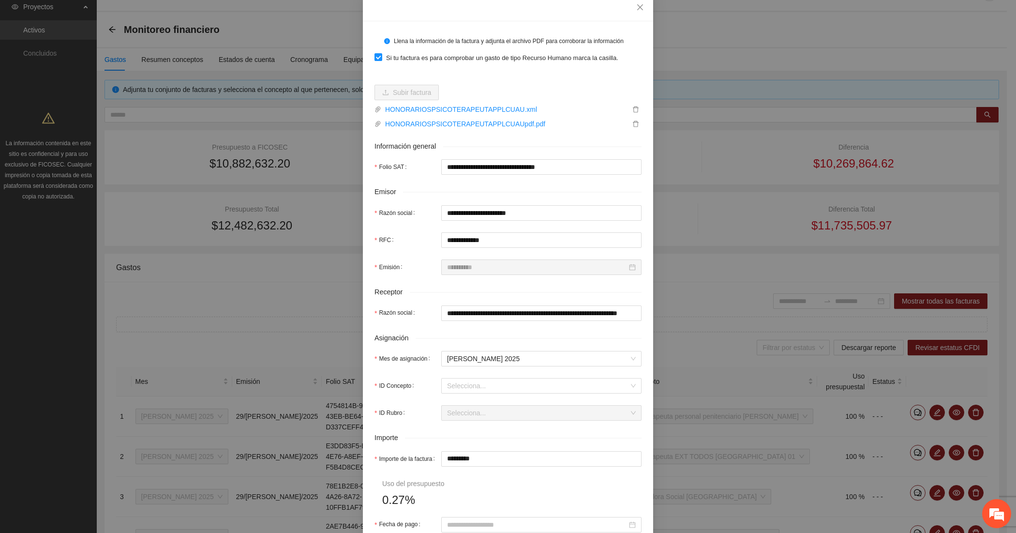
scroll to position [80, 0]
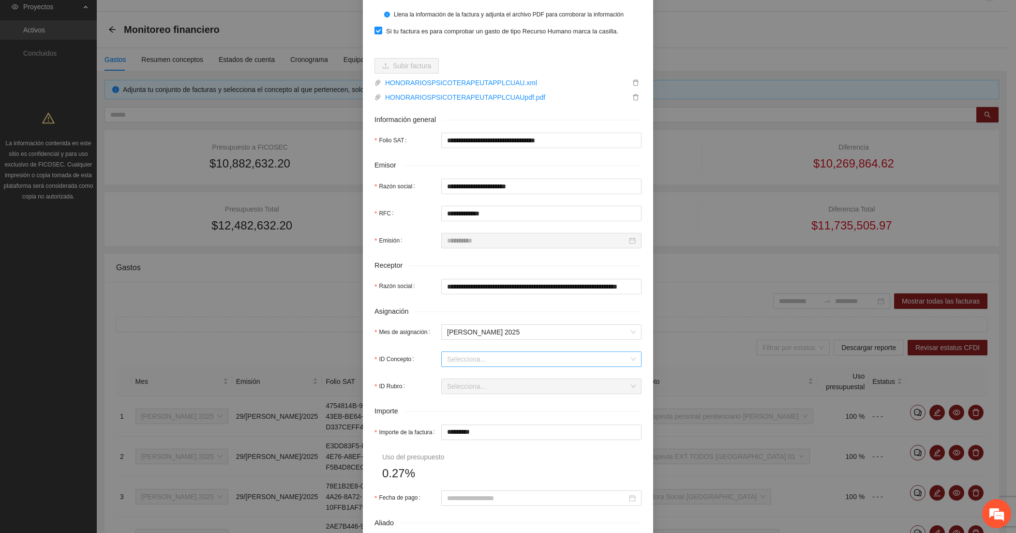
click at [470, 361] on input "ID Concepto" at bounding box center [538, 359] width 182 height 15
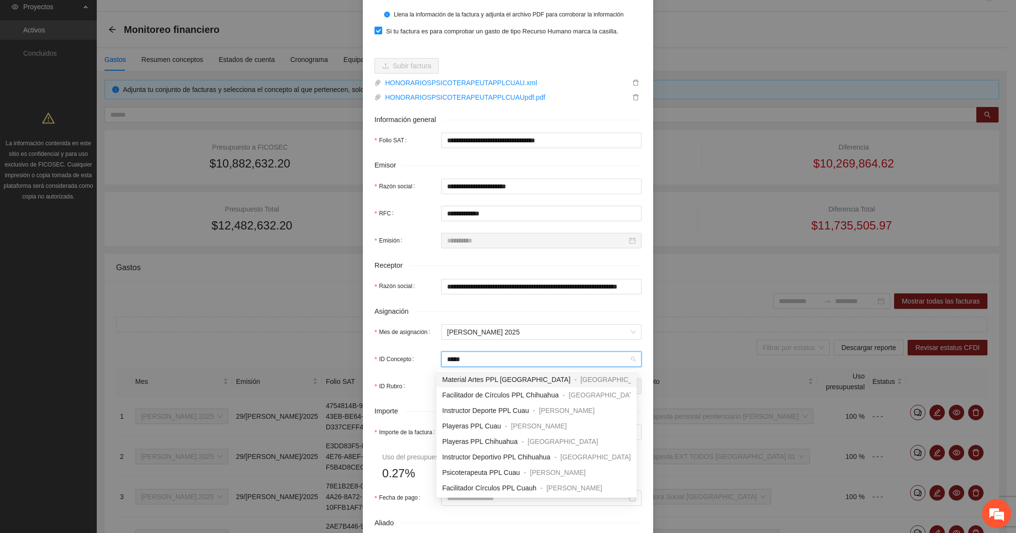
type input "******"
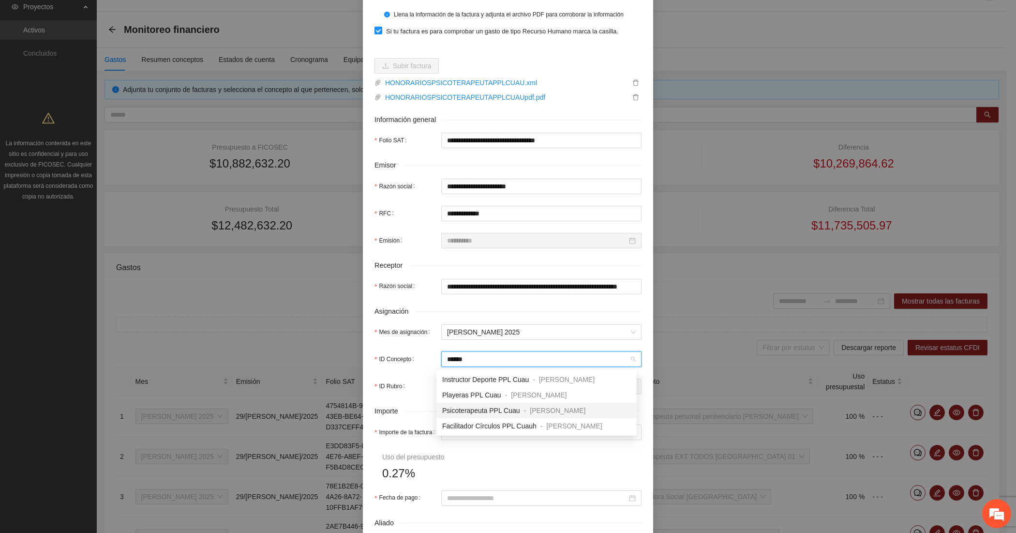
click at [471, 410] on span "Psicoterapeuta PPL Cuau" at bounding box center [481, 410] width 78 height 8
type input "*********"
type input "*"
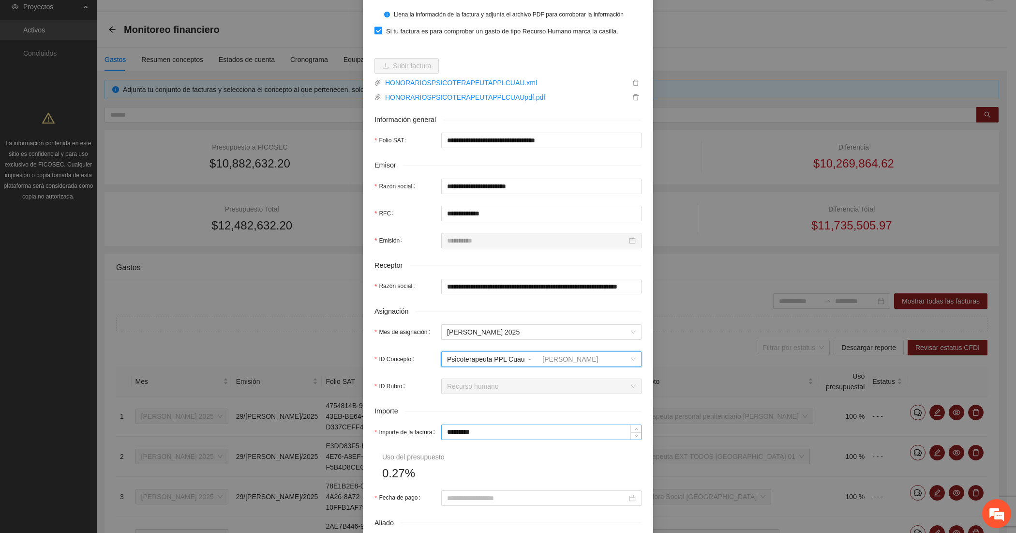
click at [478, 434] on input "*********" at bounding box center [541, 432] width 199 height 15
type input "*"
type input "**"
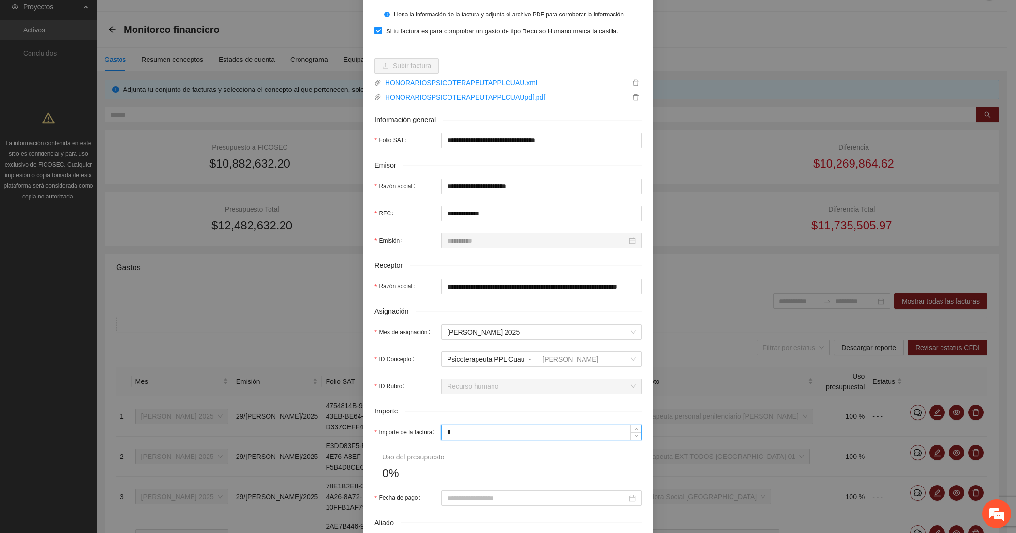
type input "**"
type input "***"
type input "*****"
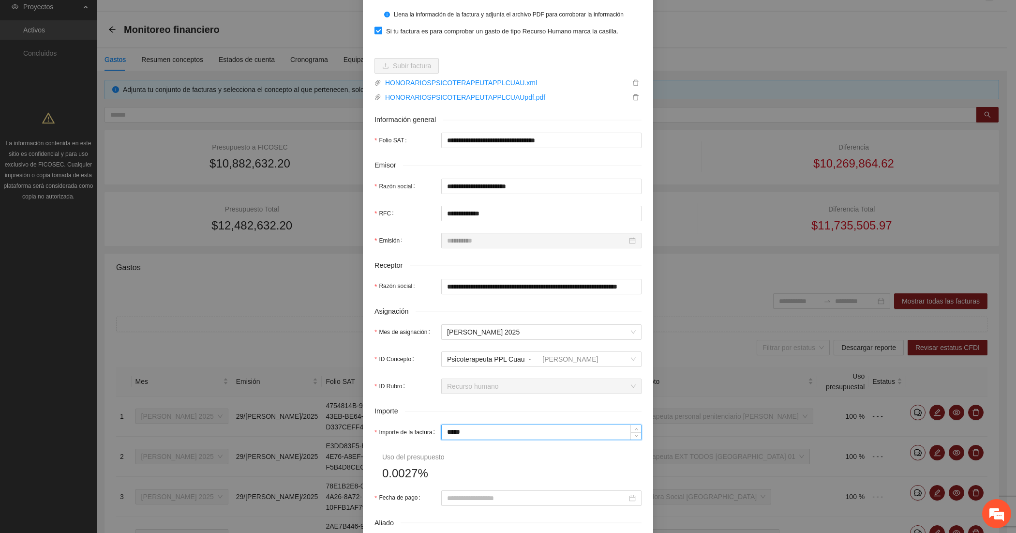
type input "******"
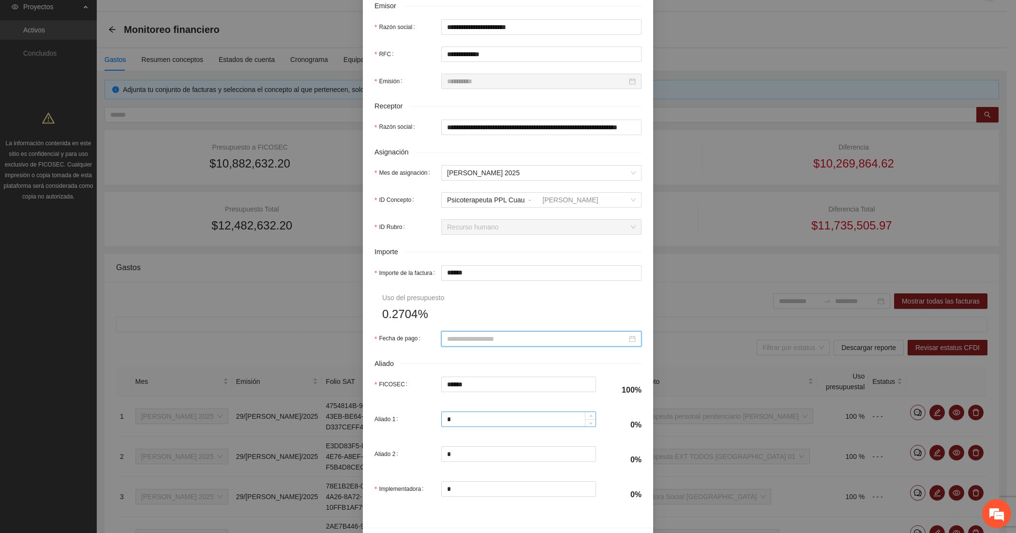
scroll to position [242, 0]
click at [496, 332] on input "Fecha de pago" at bounding box center [537, 336] width 180 height 11
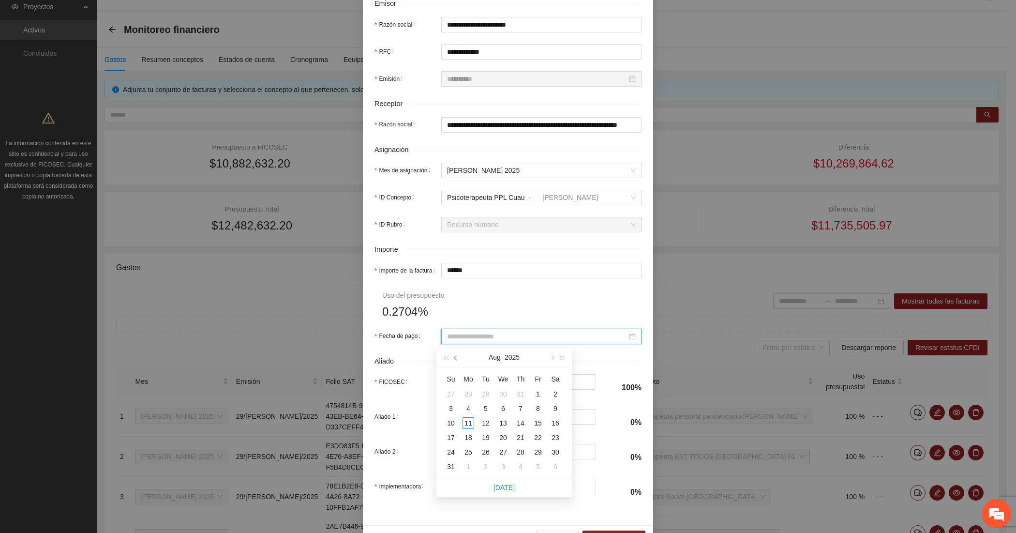
click at [453, 356] on button "button" at bounding box center [456, 356] width 11 height 19
type input "**********"
click at [518, 451] on div "31" at bounding box center [521, 452] width 12 height 12
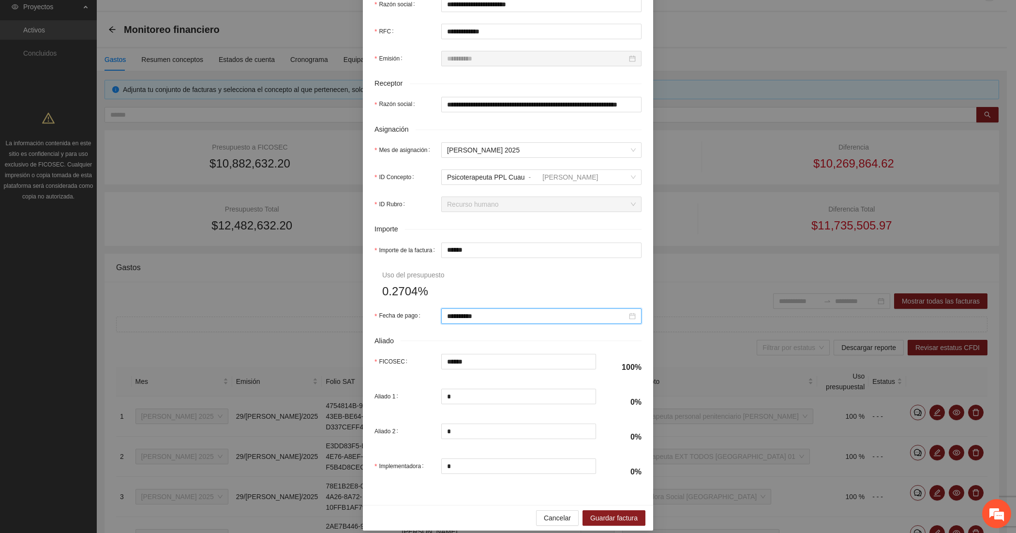
scroll to position [274, 0]
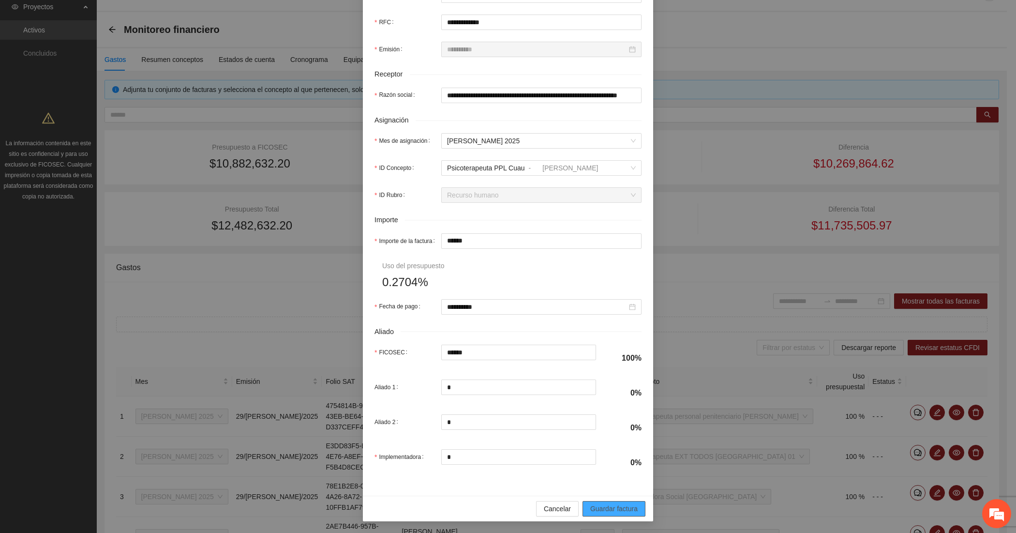
click at [606, 505] on span "Guardar factura" at bounding box center [613, 508] width 47 height 11
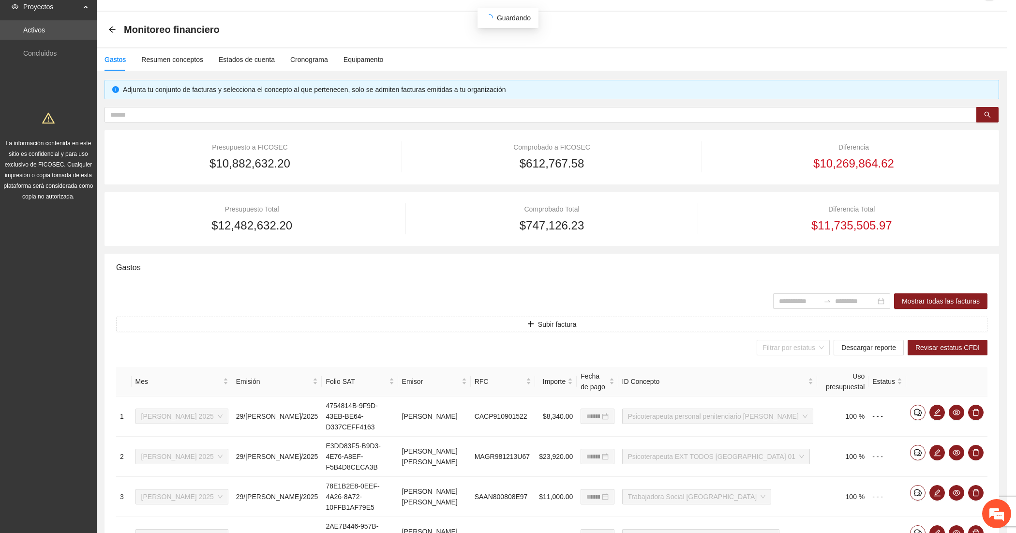
scroll to position [196, 0]
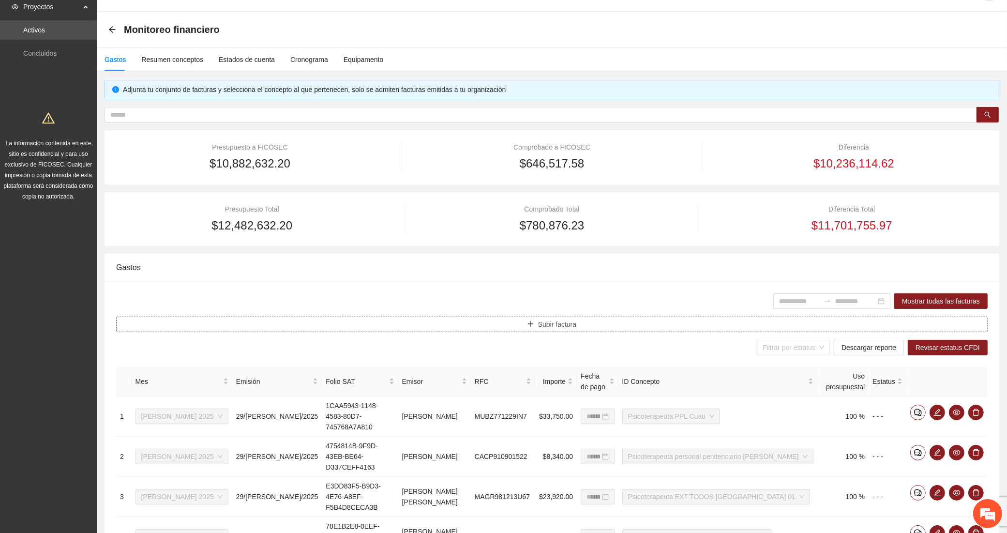
click at [359, 328] on button "Subir factura" at bounding box center [551, 323] width 871 height 15
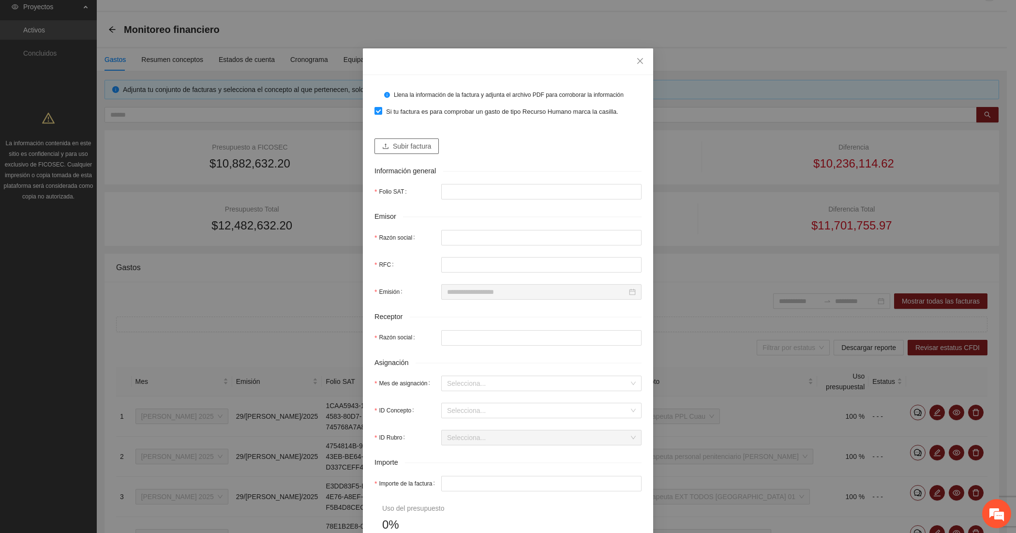
click at [396, 148] on span "Subir factura" at bounding box center [412, 146] width 38 height 11
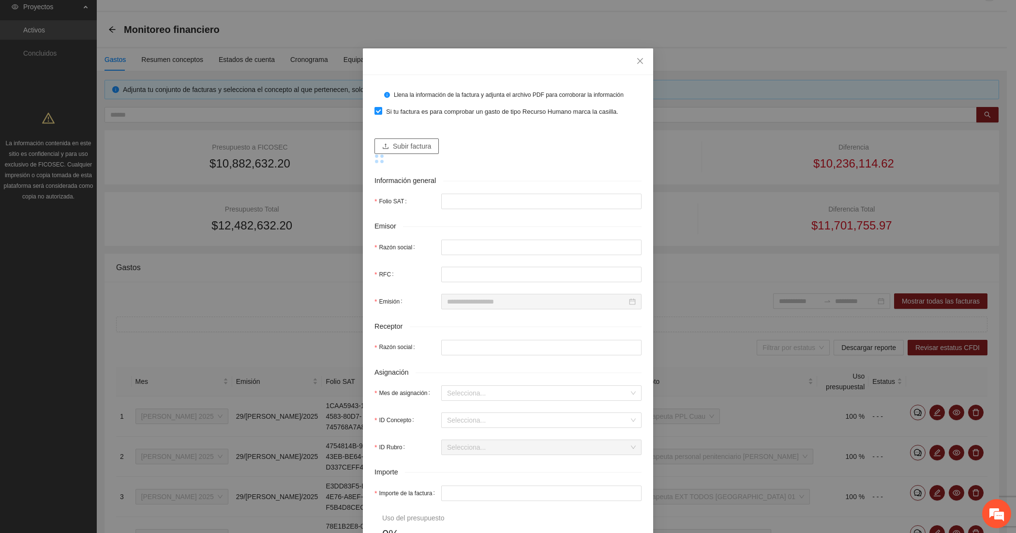
click at [394, 144] on span "Subir factura" at bounding box center [412, 146] width 38 height 11
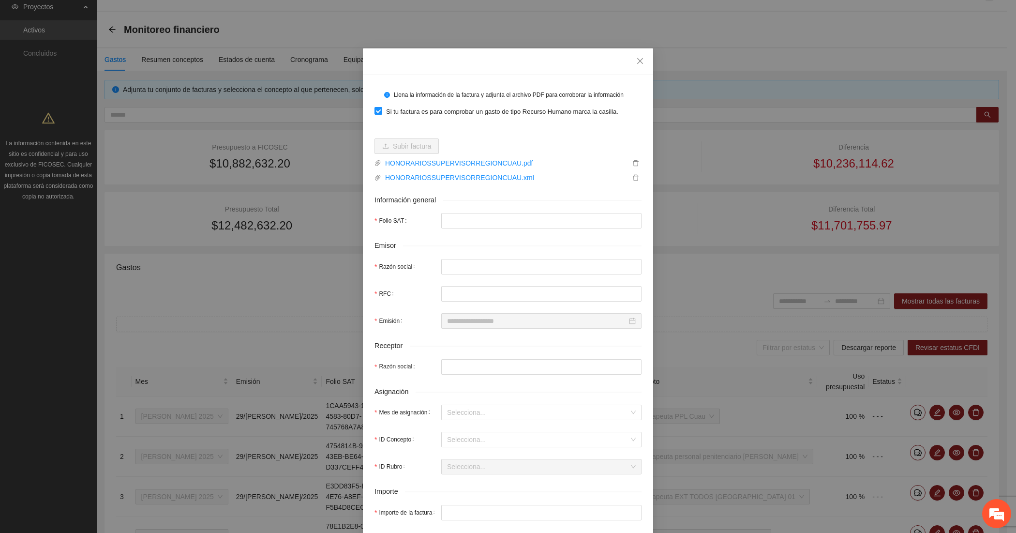
type input "**********"
type input "********"
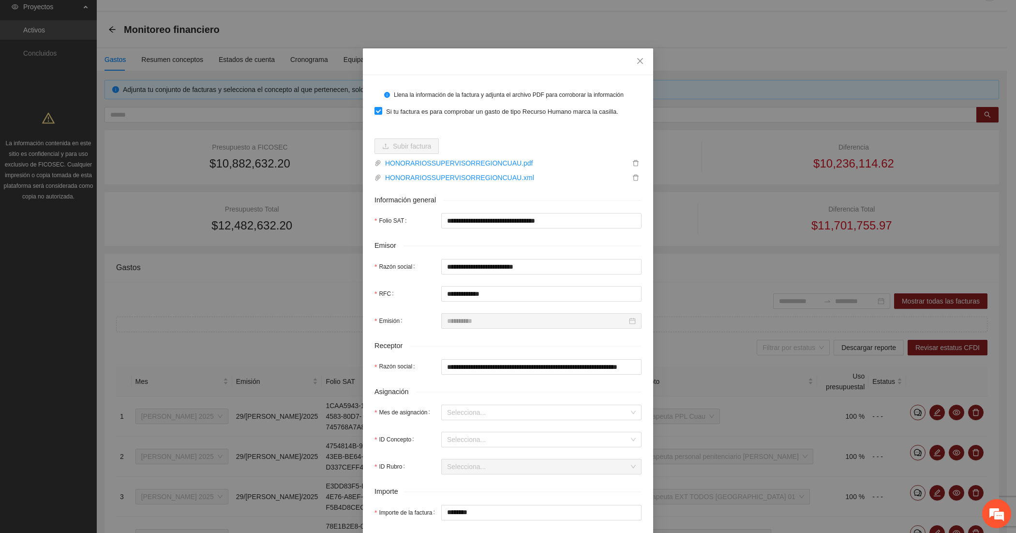
type input "**********"
click at [456, 409] on input "Mes de asignación" at bounding box center [538, 412] width 182 height 15
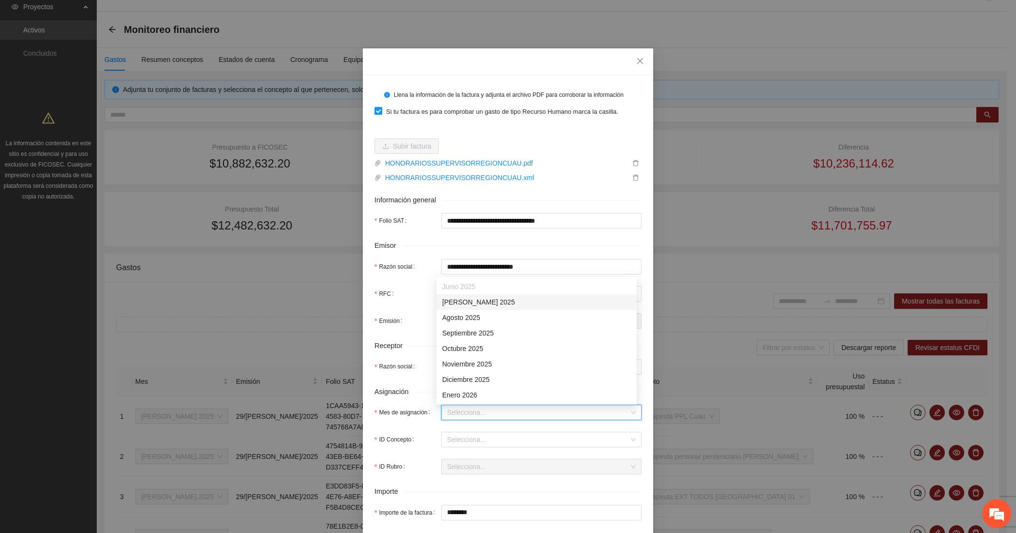
click at [462, 306] on div "[DATE]" at bounding box center [536, 301] width 189 height 11
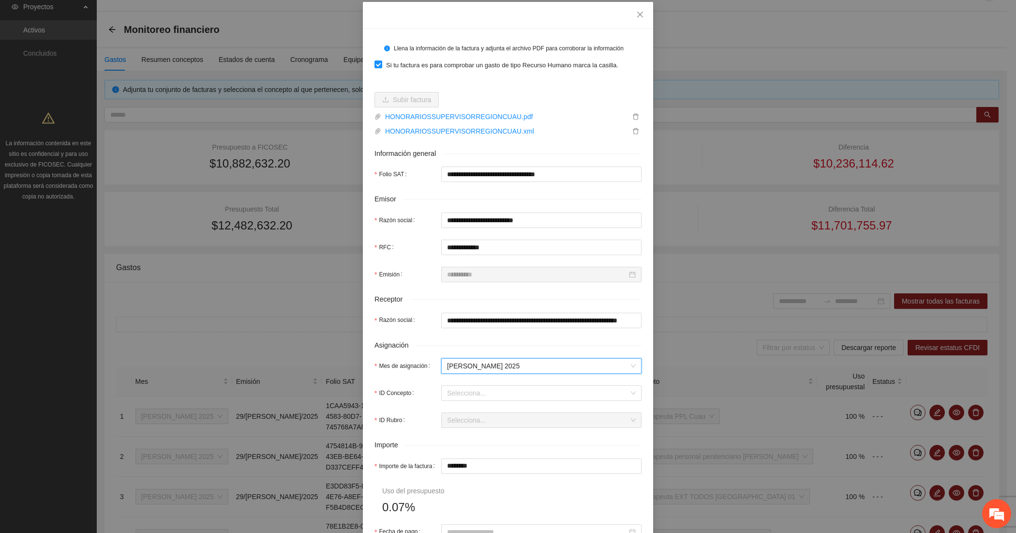
scroll to position [80, 0]
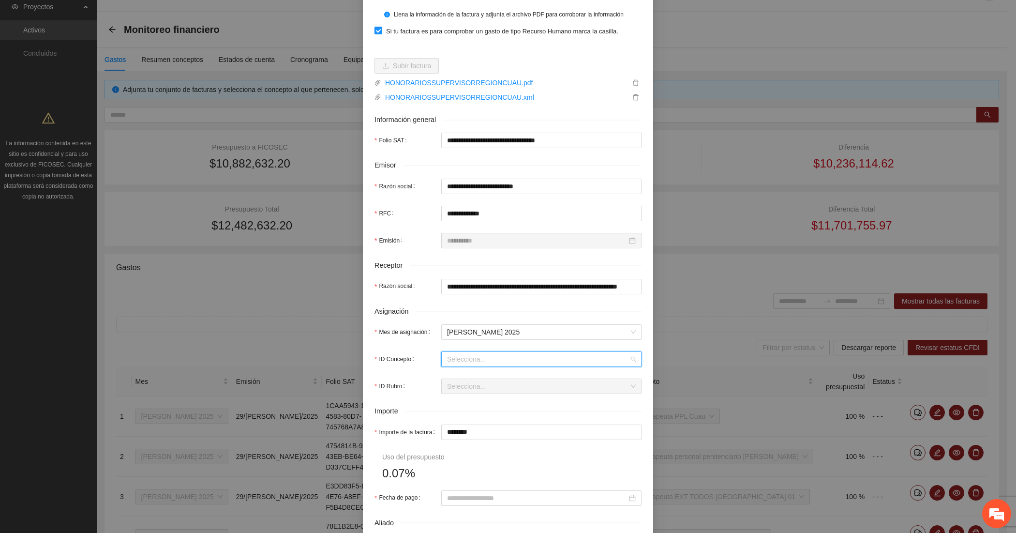
click at [455, 359] on input "ID Concepto" at bounding box center [538, 359] width 182 height 15
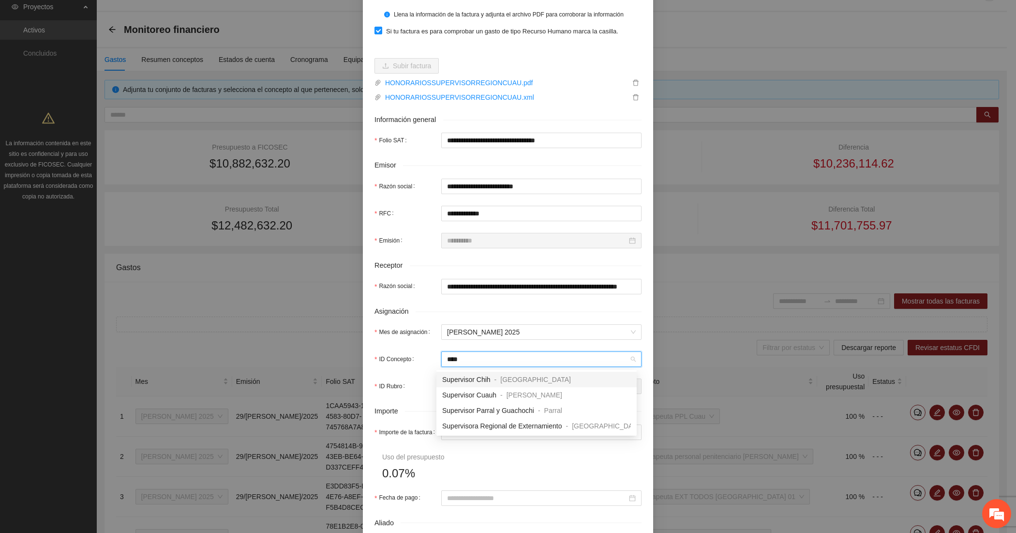
type input "*****"
click at [475, 396] on span "Supervisor Cuauh" at bounding box center [469, 395] width 54 height 8
type input "********"
type input "*"
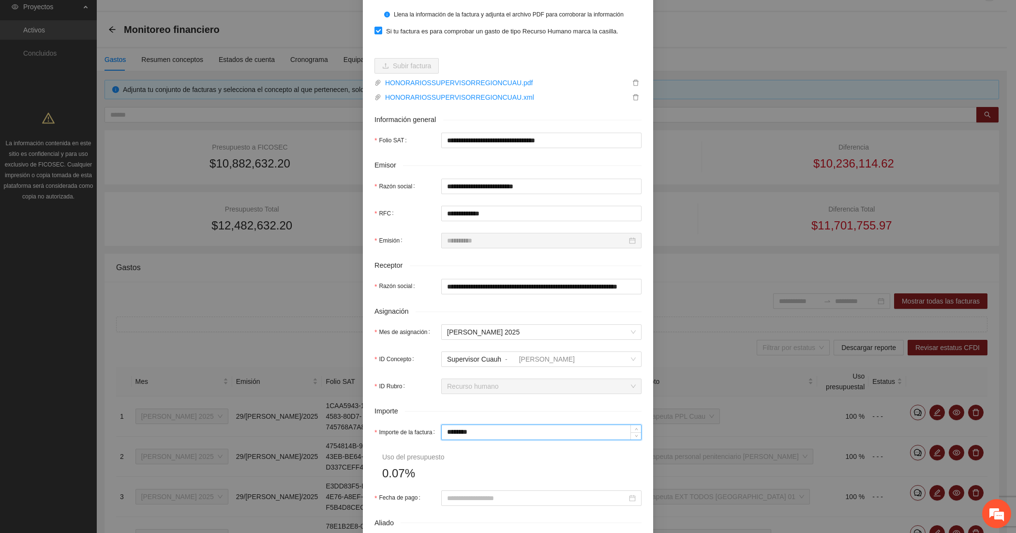
type input "*"
type input "**"
type input "***"
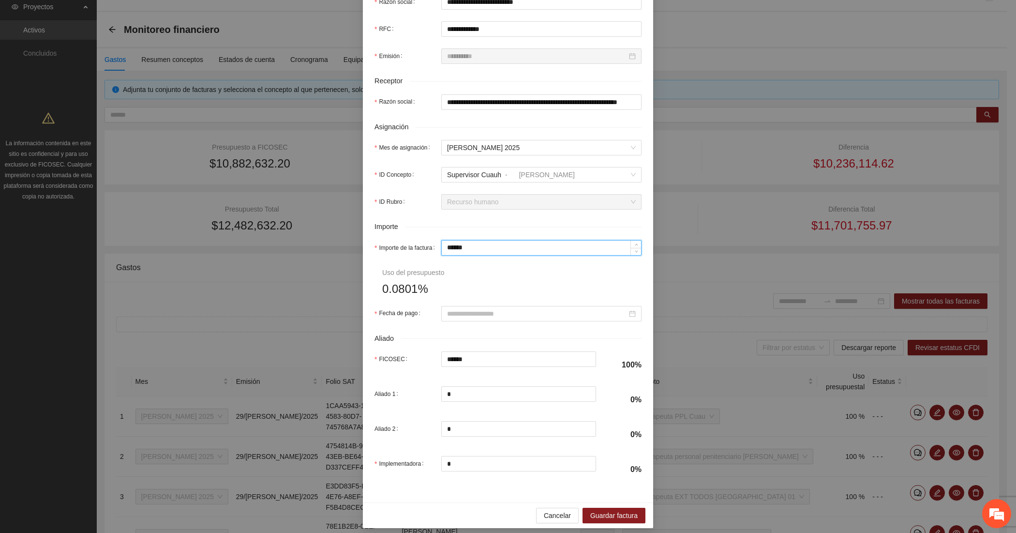
scroll to position [274, 0]
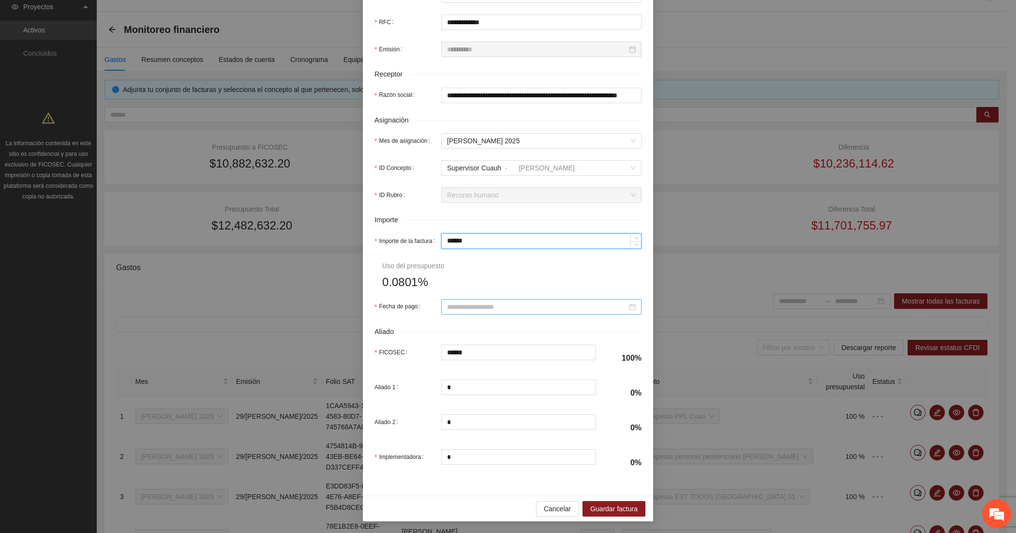
click at [460, 301] on input "Fecha de pago" at bounding box center [537, 306] width 180 height 11
click at [457, 326] on span "button" at bounding box center [456, 325] width 5 height 5
click at [518, 422] on div "31" at bounding box center [521, 420] width 12 height 12
click at [593, 509] on span "Guardar factura" at bounding box center [613, 508] width 47 height 11
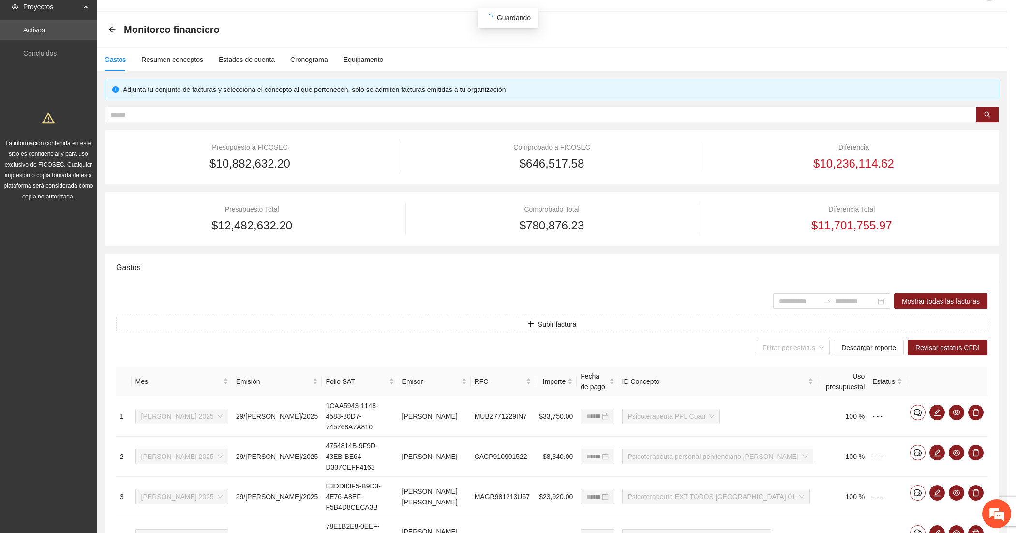
scroll to position [196, 0]
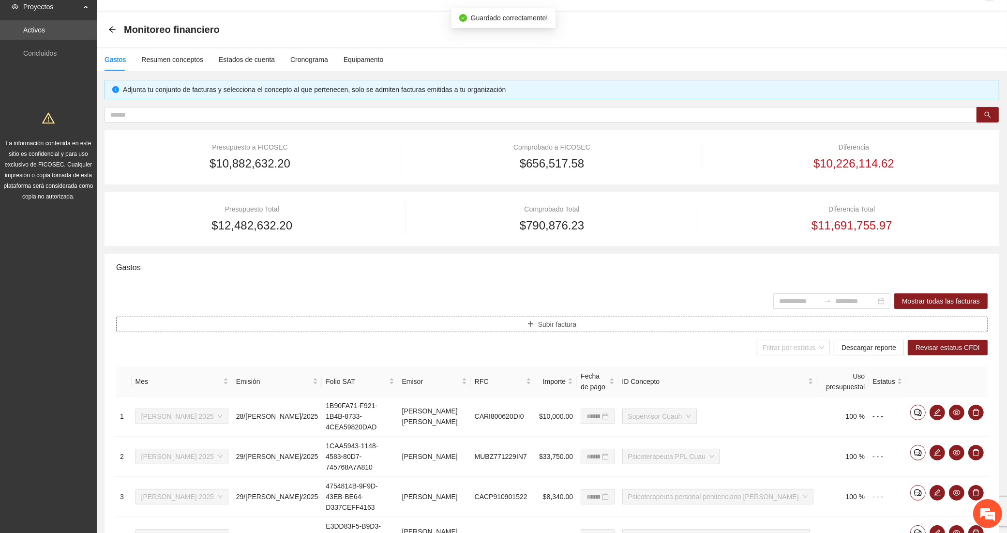
click at [357, 321] on button "Subir factura" at bounding box center [551, 323] width 871 height 15
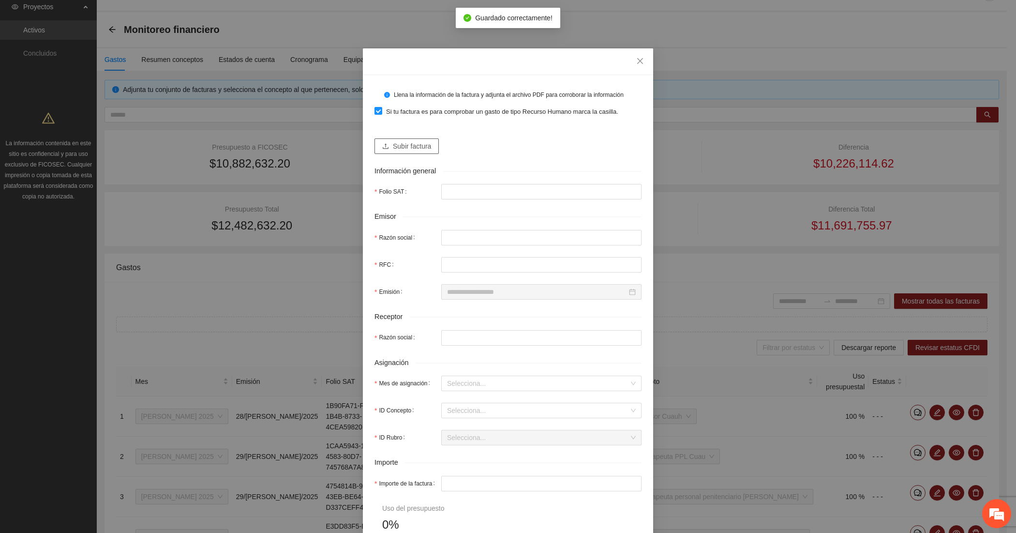
click at [380, 140] on button "Subir factura" at bounding box center [406, 145] width 64 height 15
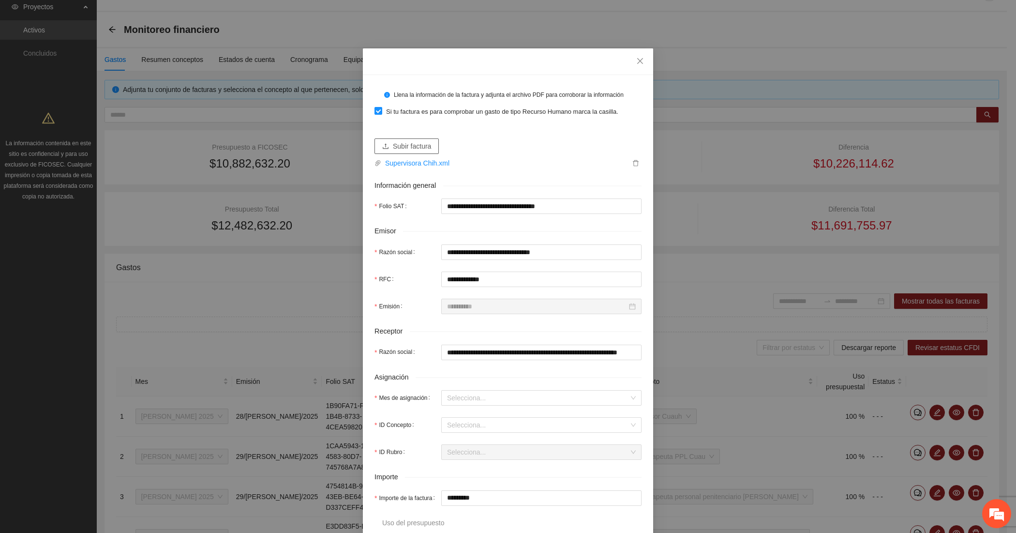
click at [405, 145] on span "Subir factura" at bounding box center [412, 146] width 38 height 11
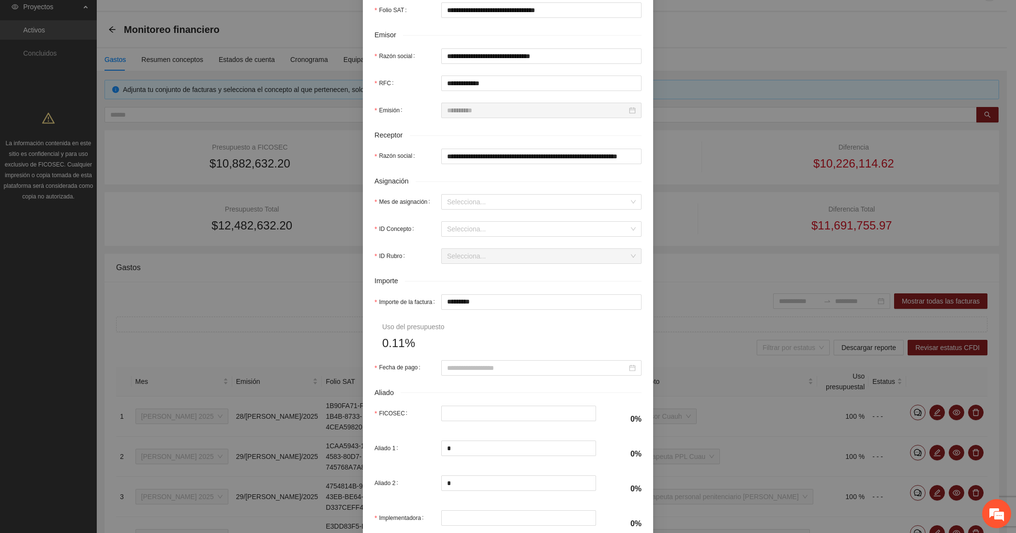
scroll to position [242, 0]
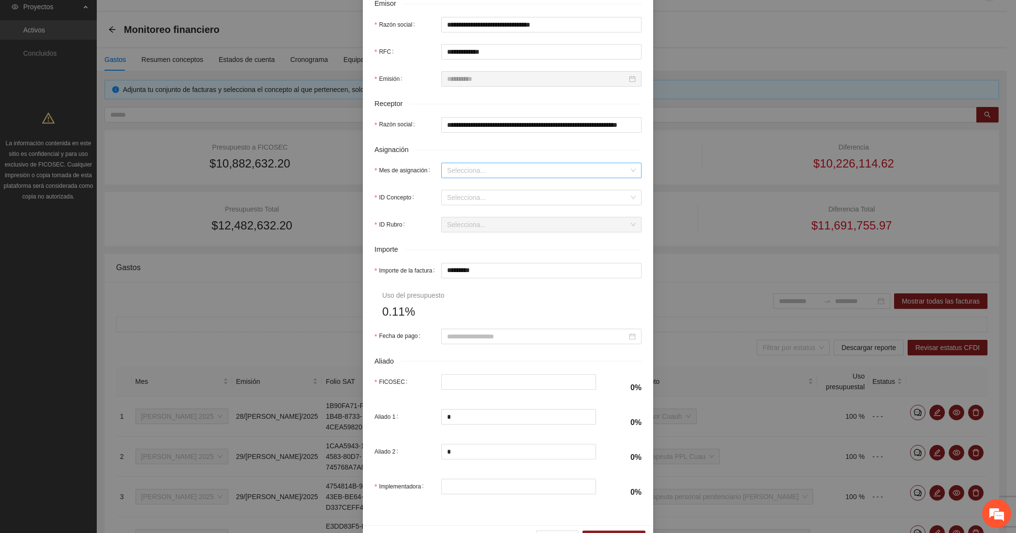
click at [463, 175] on input "Mes de asignación" at bounding box center [538, 170] width 182 height 15
click at [457, 205] on div "[DATE]" at bounding box center [536, 206] width 189 height 11
click at [458, 201] on input "ID Concepto" at bounding box center [538, 197] width 182 height 15
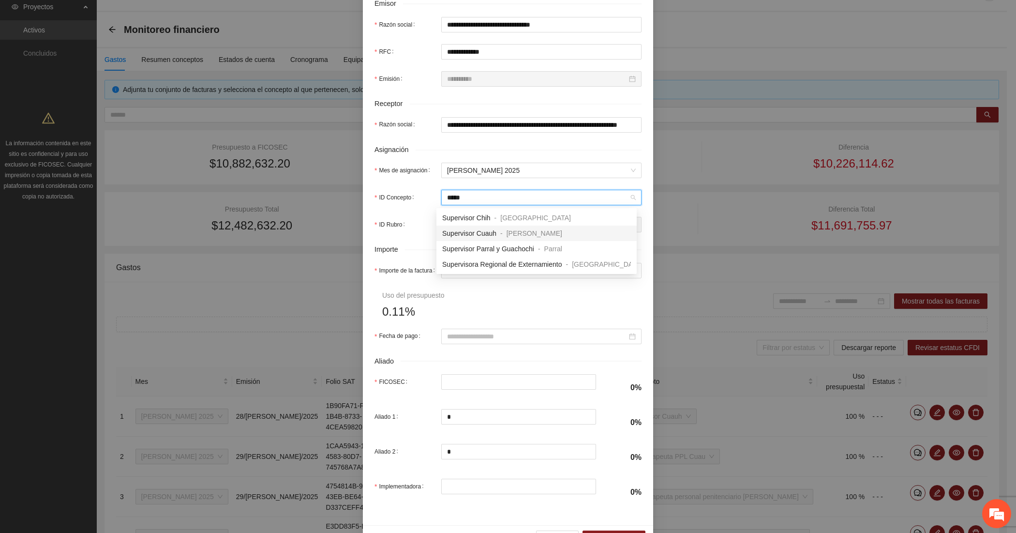
click at [484, 230] on span "Supervisor Cuauh" at bounding box center [469, 233] width 54 height 8
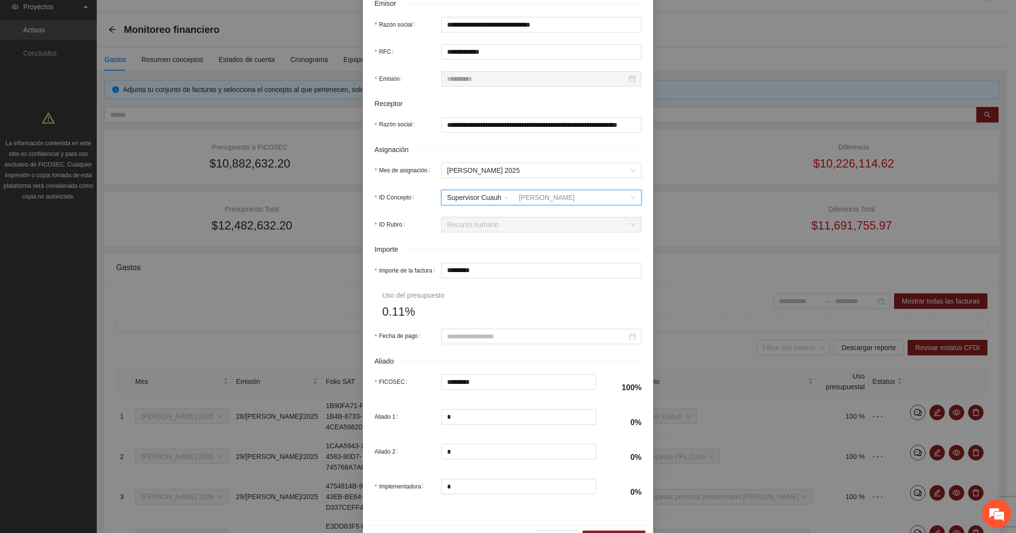
click at [492, 204] on div "Supervisor Cuauh" at bounding box center [474, 197] width 54 height 15
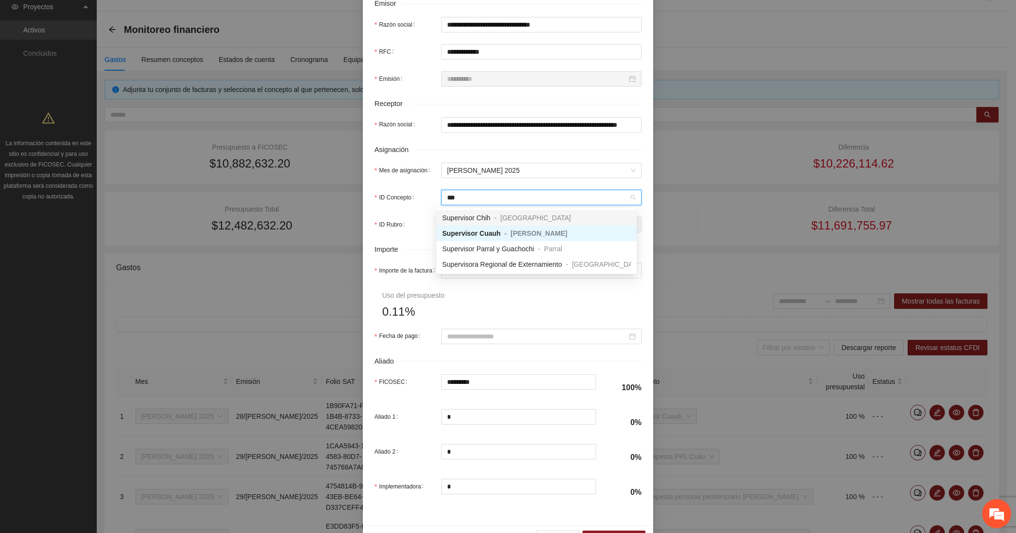
scroll to position [0, 0]
click at [494, 218] on span "-" at bounding box center [495, 218] width 2 height 8
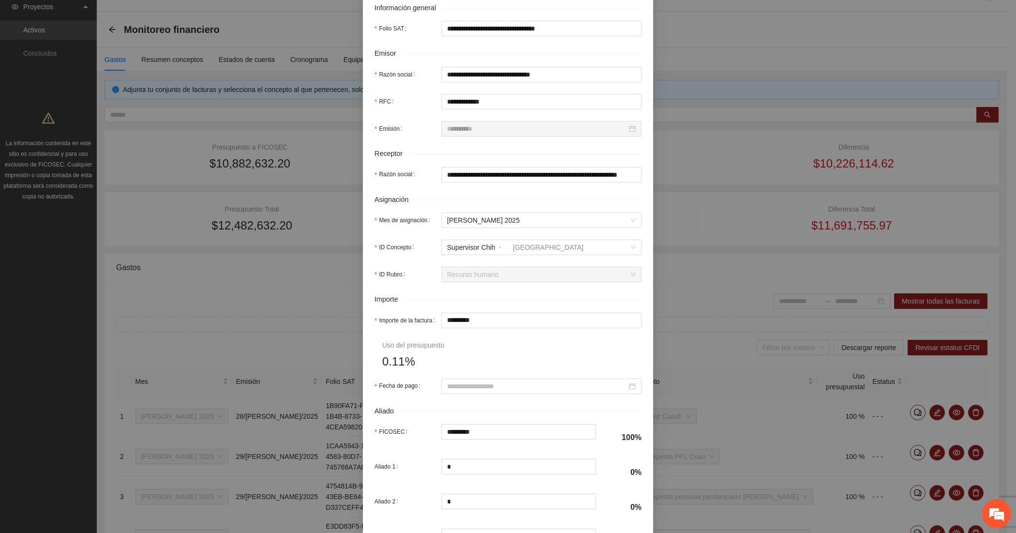
scroll to position [242, 0]
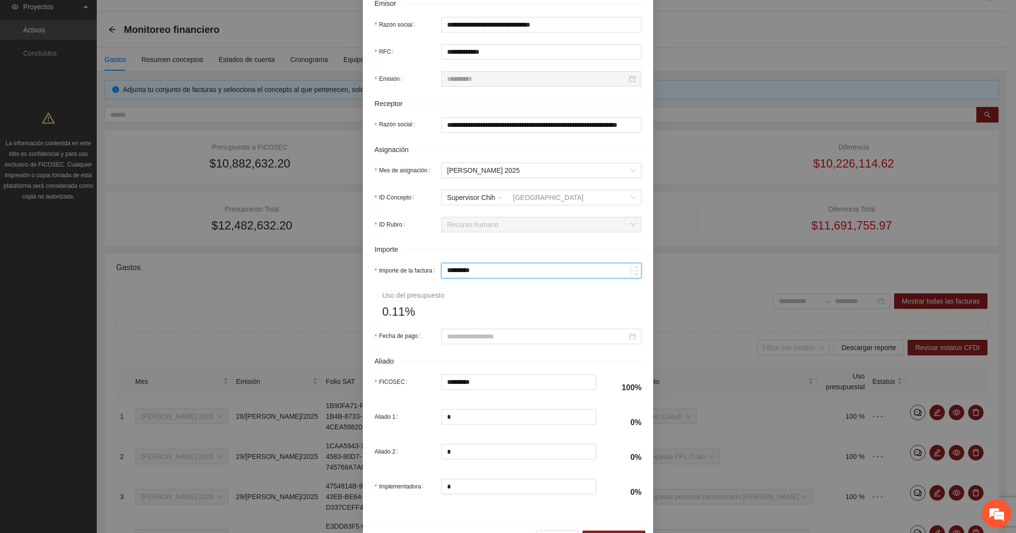
click at [487, 269] on input "*********" at bounding box center [541, 270] width 199 height 15
click at [475, 343] on div at bounding box center [541, 335] width 200 height 15
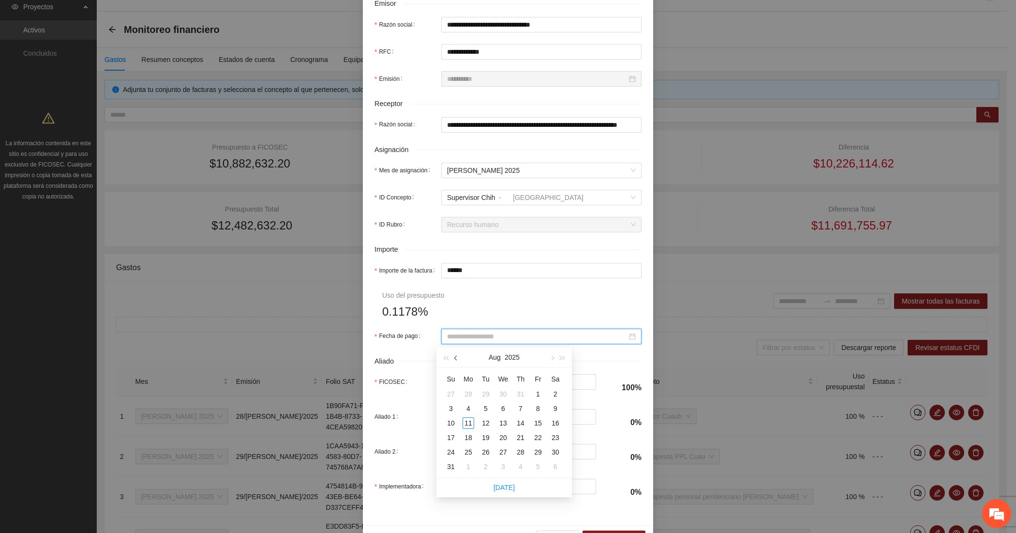
click at [455, 354] on button "button" at bounding box center [456, 356] width 11 height 19
click at [520, 450] on div "31" at bounding box center [521, 452] width 12 height 12
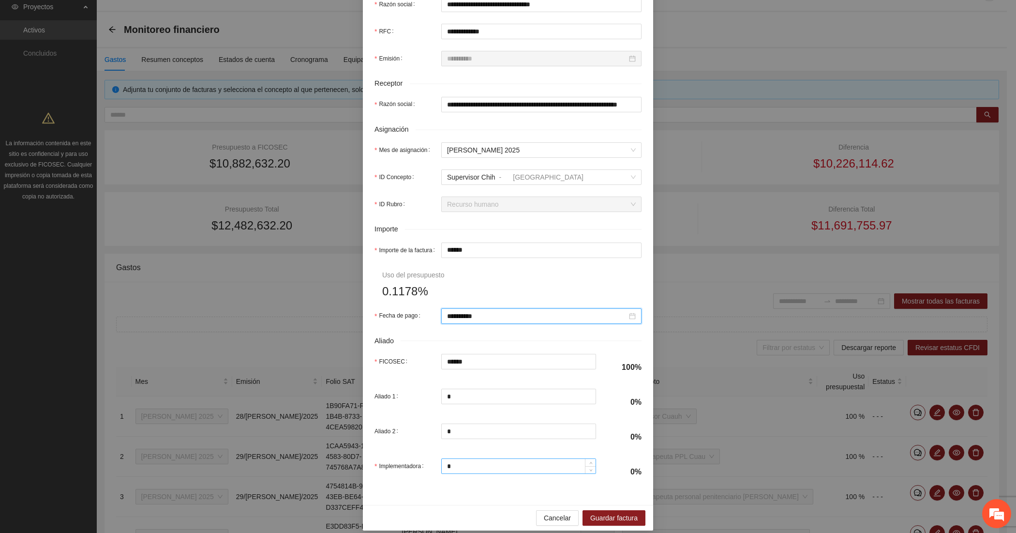
scroll to position [274, 0]
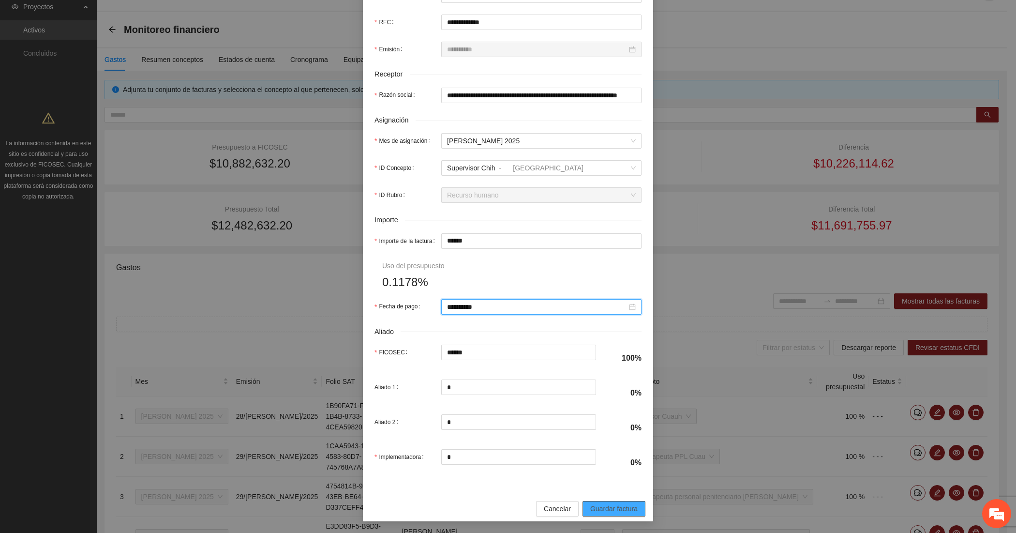
click at [619, 508] on span "Guardar factura" at bounding box center [613, 508] width 47 height 11
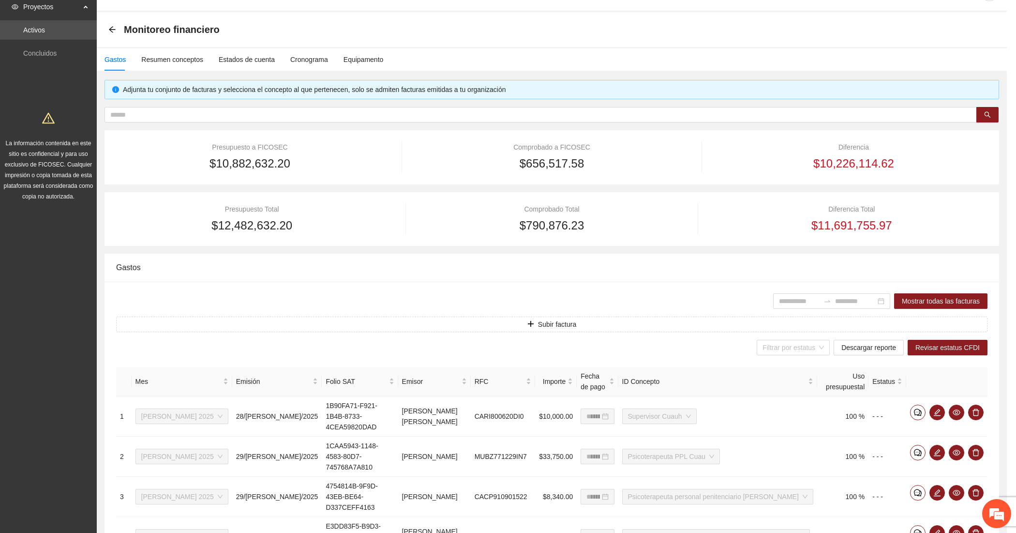
scroll to position [83, 0]
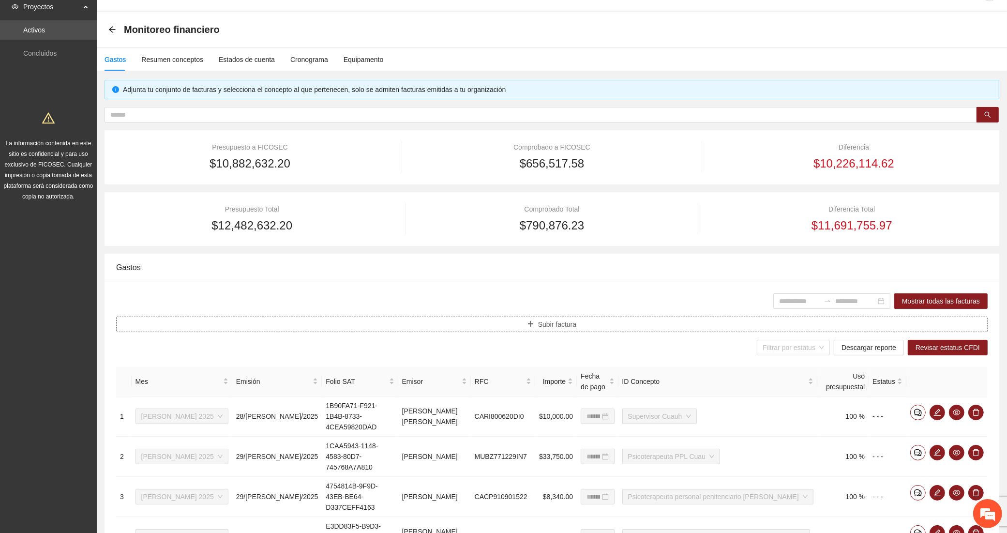
click at [410, 326] on button "Subir factura" at bounding box center [551, 323] width 871 height 15
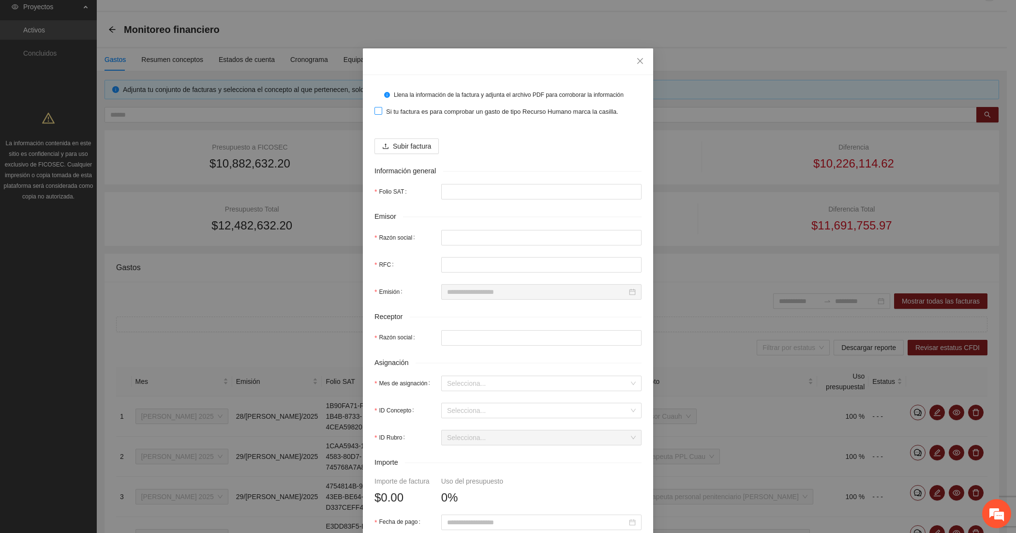
click at [397, 112] on span "Si tu factura es para comprobar un gasto de tipo Recurso Humano marca la casill…" at bounding box center [502, 112] width 240 height 10
click at [405, 152] on button "Subir factura" at bounding box center [406, 145] width 64 height 15
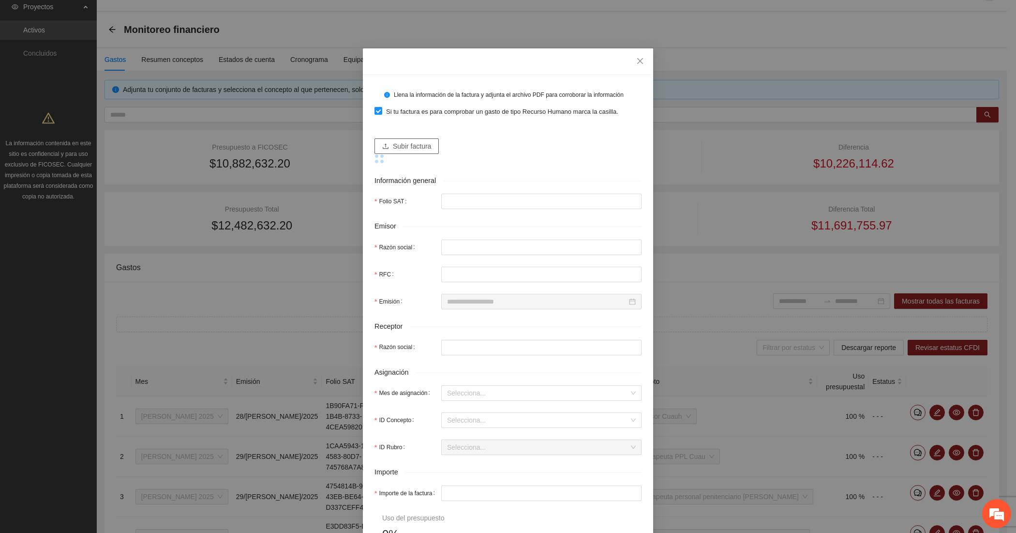
click at [386, 146] on button "Subir factura" at bounding box center [406, 145] width 64 height 15
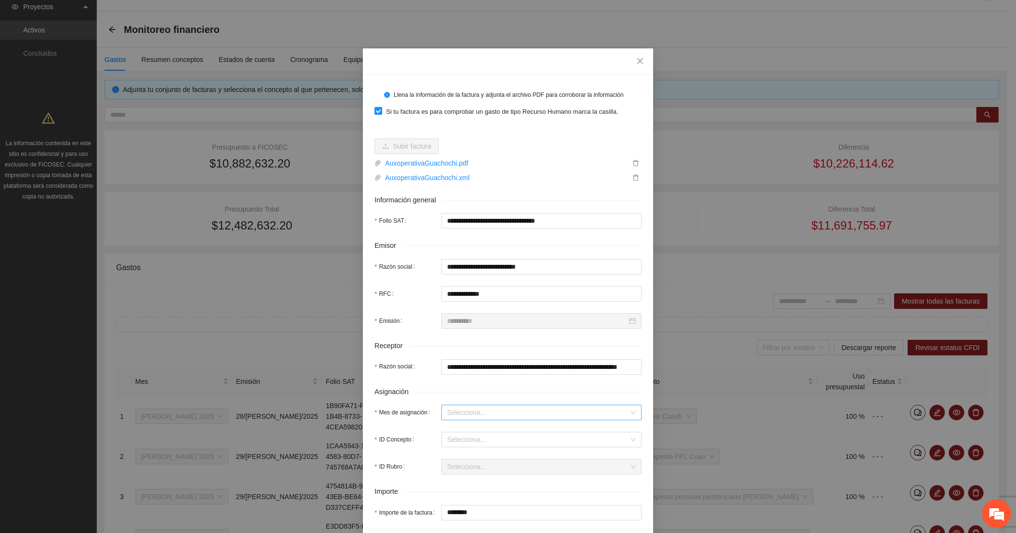
click at [447, 408] on input "Mes de asignación" at bounding box center [538, 412] width 182 height 15
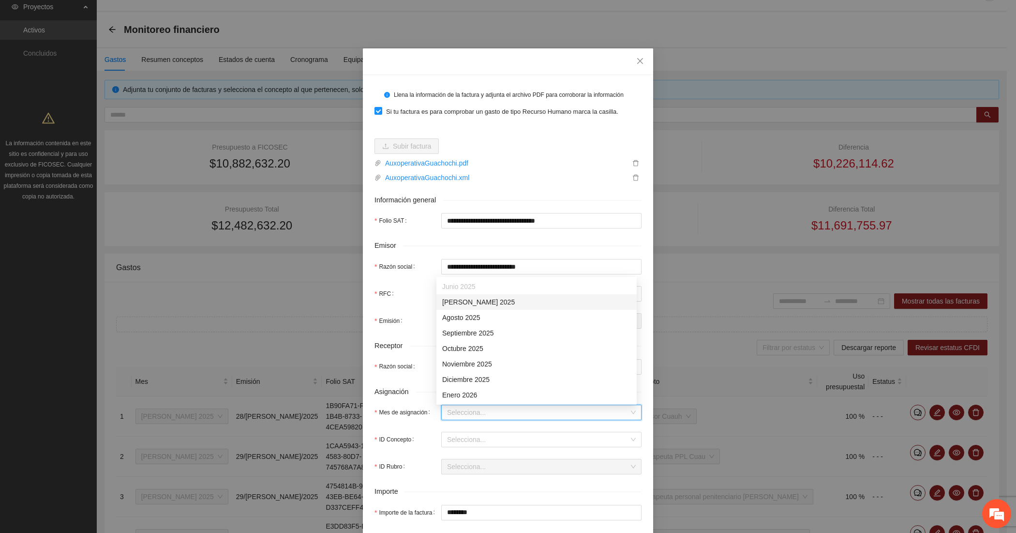
click at [447, 298] on div "[DATE]" at bounding box center [536, 301] width 189 height 11
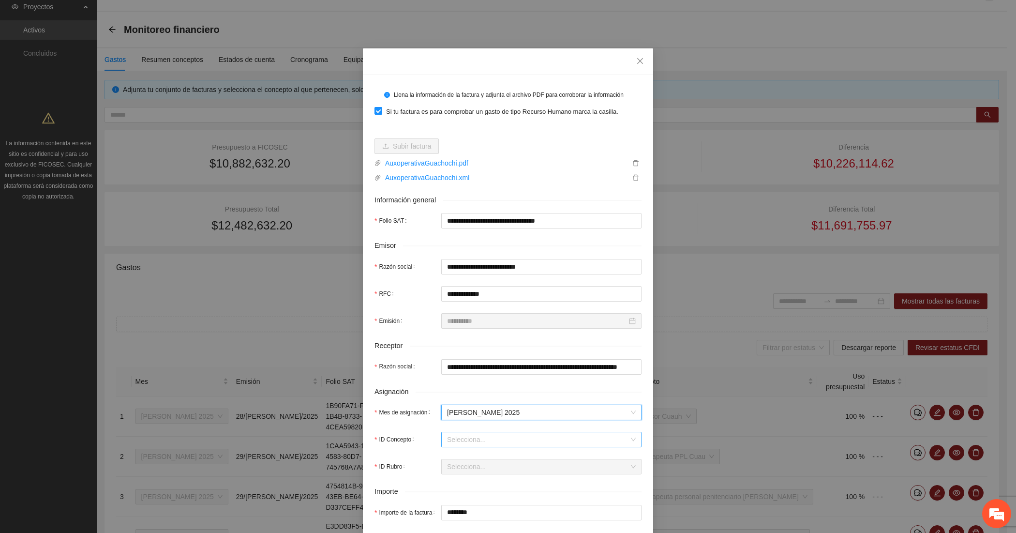
click at [447, 444] on input "ID Concepto" at bounding box center [538, 439] width 182 height 15
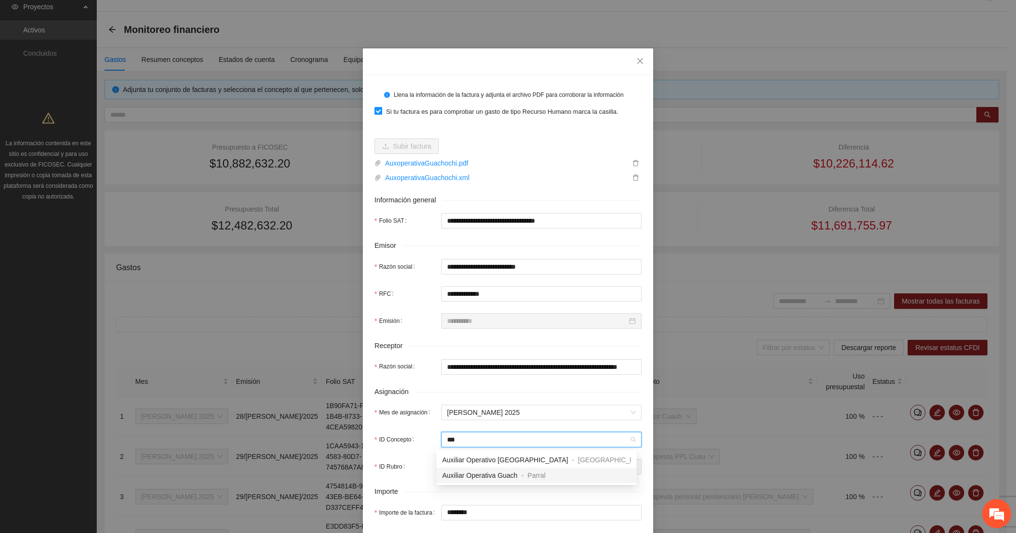
click at [447, 471] on span "Auxiliar Operativa Guach" at bounding box center [479, 475] width 75 height 8
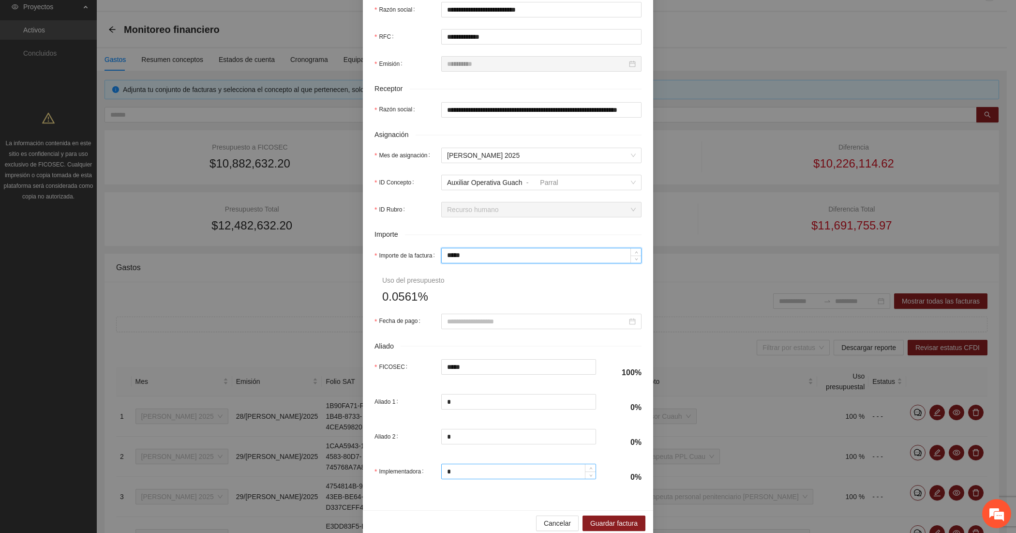
scroll to position [274, 0]
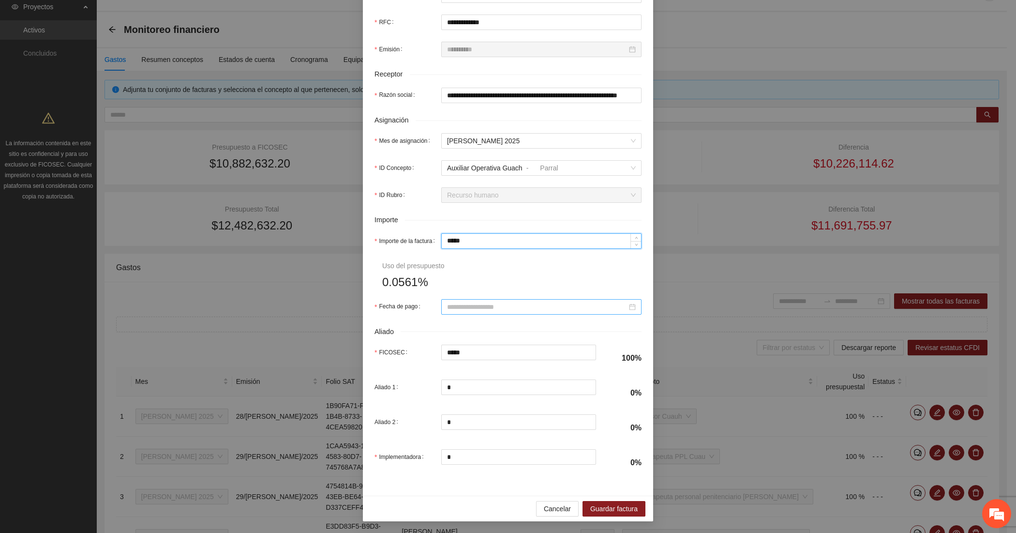
click at [475, 311] on div at bounding box center [541, 306] width 200 height 15
click at [456, 323] on button "button" at bounding box center [456, 324] width 11 height 19
click at [517, 417] on div "31" at bounding box center [521, 420] width 12 height 12
click at [601, 504] on span "Guardar factura" at bounding box center [613, 508] width 47 height 11
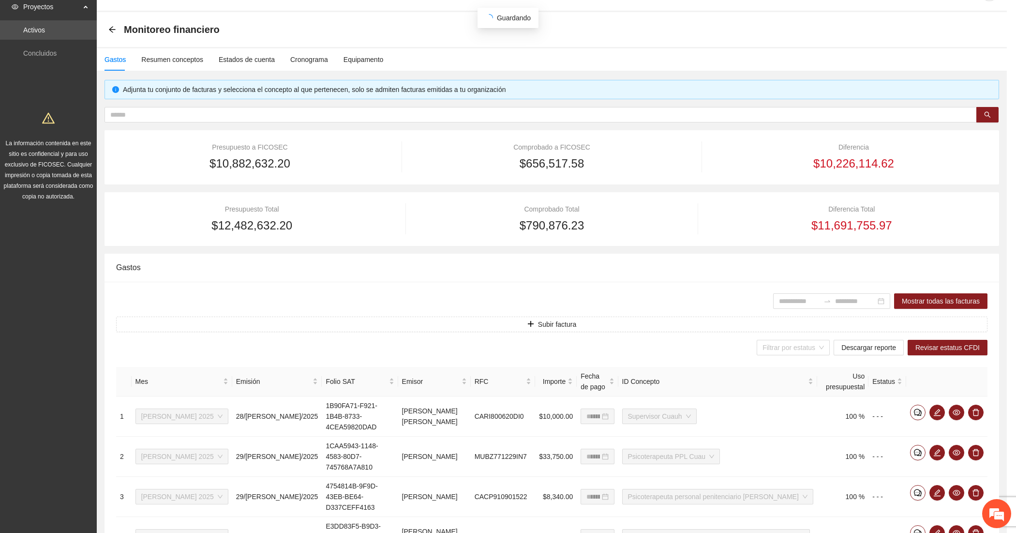
scroll to position [196, 0]
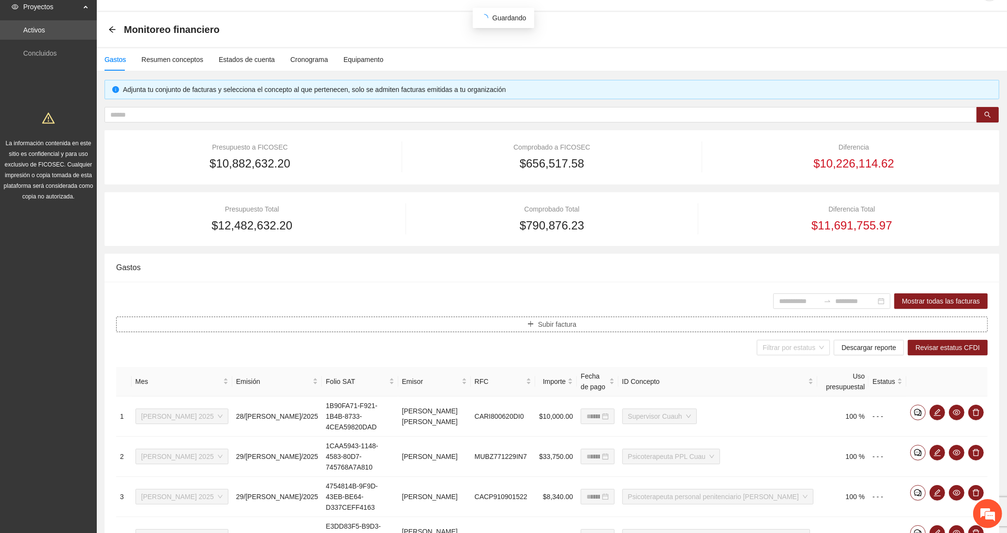
click at [349, 326] on button "Subir factura" at bounding box center [551, 323] width 871 height 15
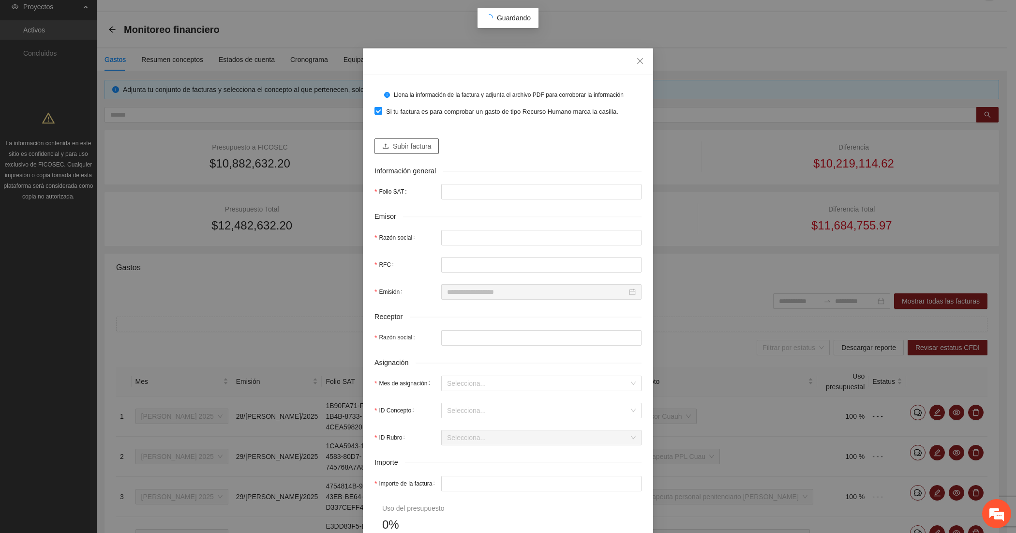
click at [382, 139] on button "Subir factura" at bounding box center [406, 145] width 64 height 15
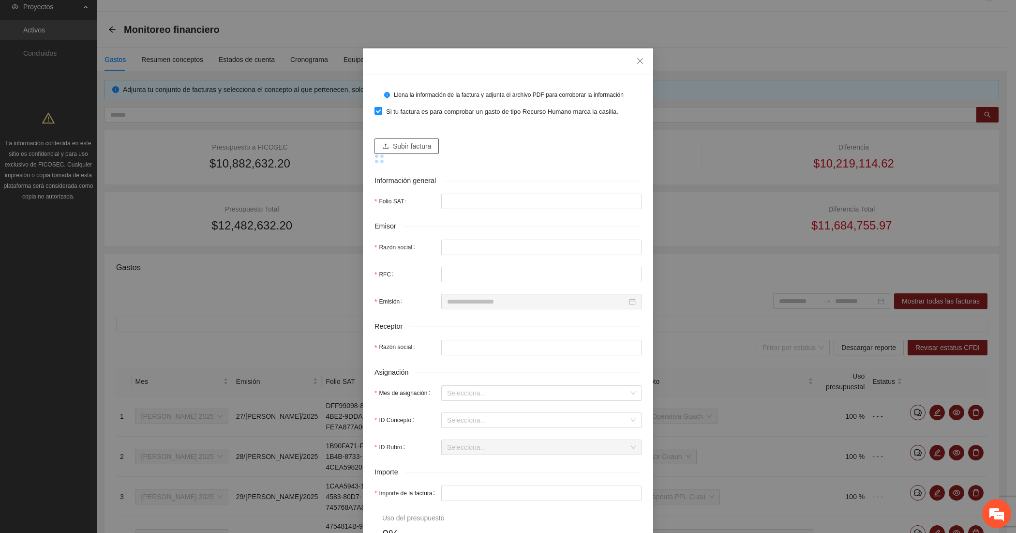
click at [375, 141] on button "Subir factura" at bounding box center [406, 145] width 64 height 15
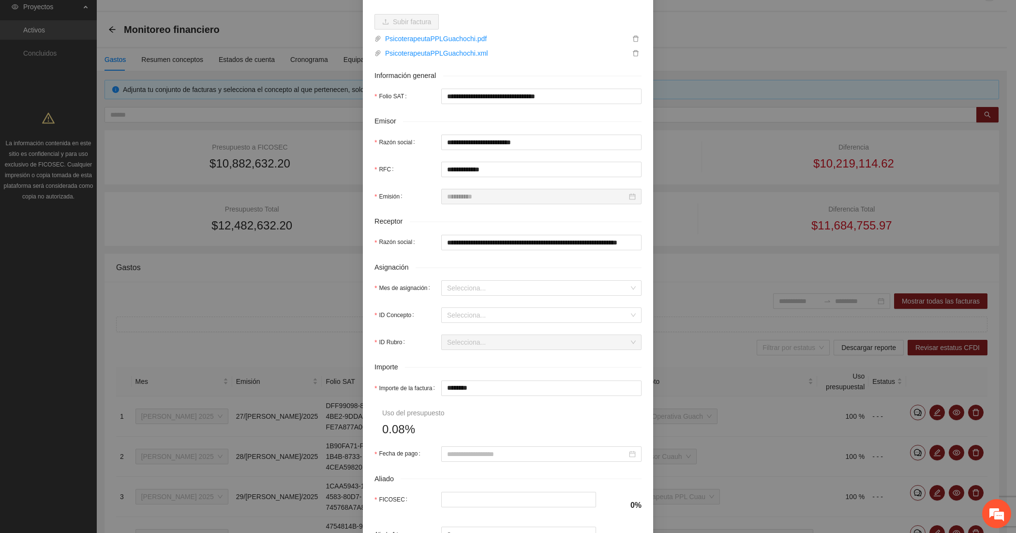
scroll to position [161, 0]
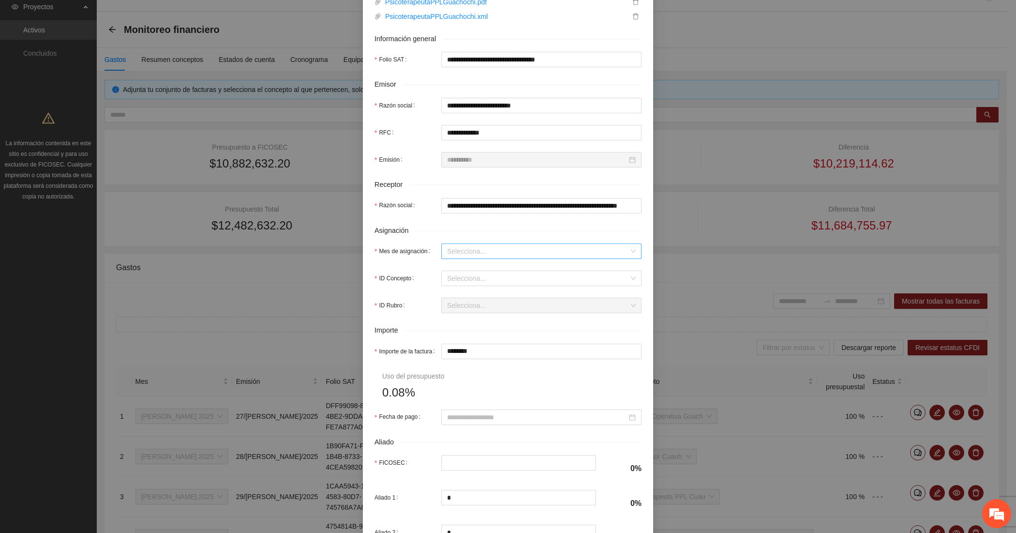
click at [451, 248] on input "Mes de asignación" at bounding box center [538, 251] width 182 height 15
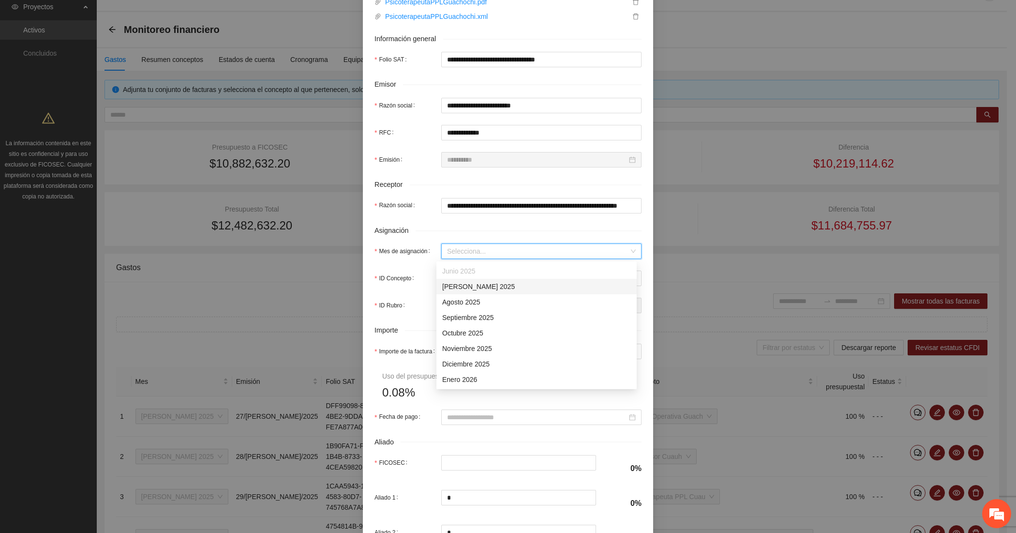
click at [460, 284] on div "[DATE]" at bounding box center [536, 286] width 189 height 11
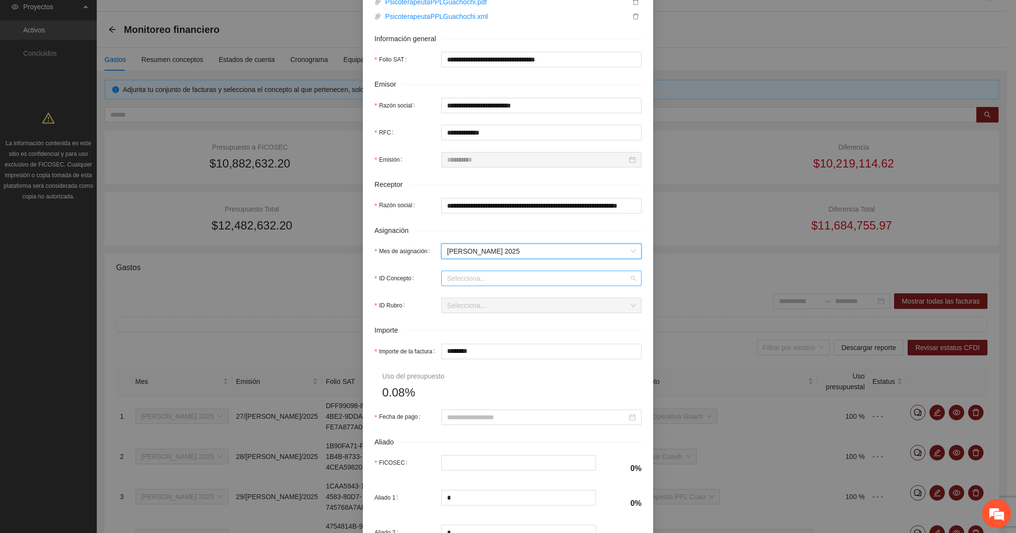
click at [460, 279] on input "ID Concepto" at bounding box center [538, 278] width 182 height 15
click at [457, 285] on div "Instructor Deporte PPL Guach" at bounding box center [492, 278] width 90 height 15
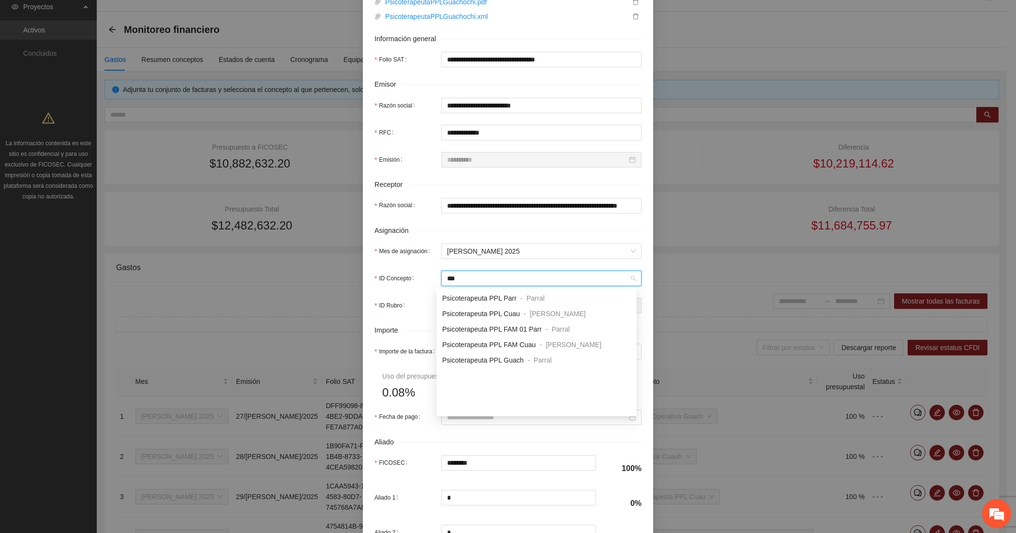
scroll to position [0, 0]
click at [457, 325] on span "Psicoterapeuta PPL Guach" at bounding box center [482, 329] width 81 height 8
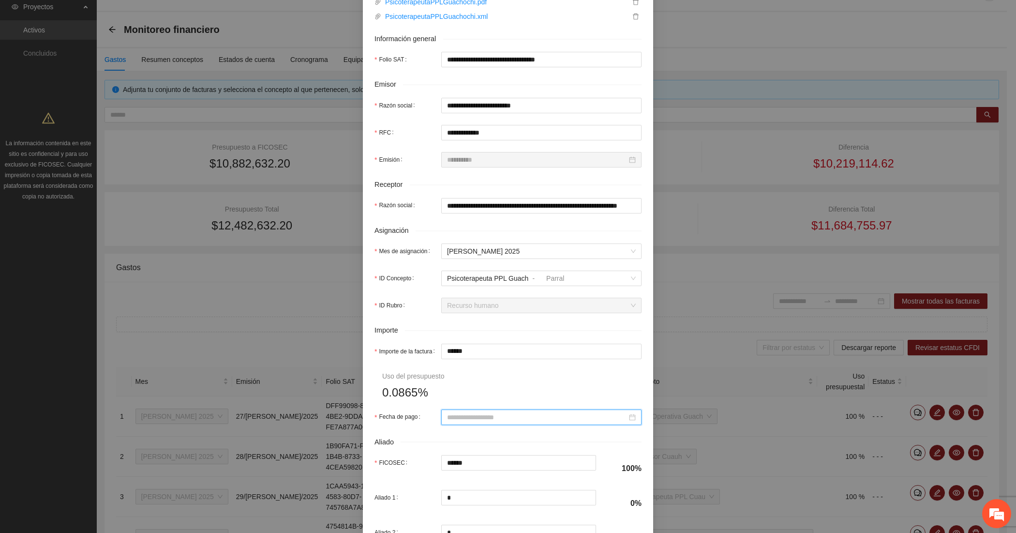
click at [474, 422] on input "Fecha de pago" at bounding box center [537, 417] width 180 height 11
click at [456, 272] on button "button" at bounding box center [456, 267] width 11 height 19
click at [519, 358] on div "31" at bounding box center [521, 363] width 12 height 12
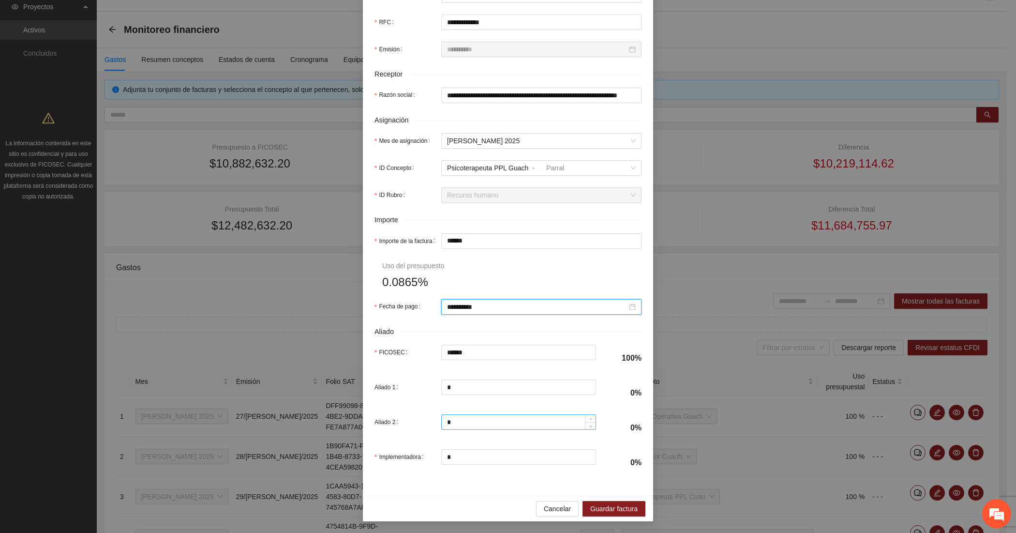
scroll to position [274, 0]
click at [585, 503] on button "Guardar factura" at bounding box center [613, 508] width 63 height 15
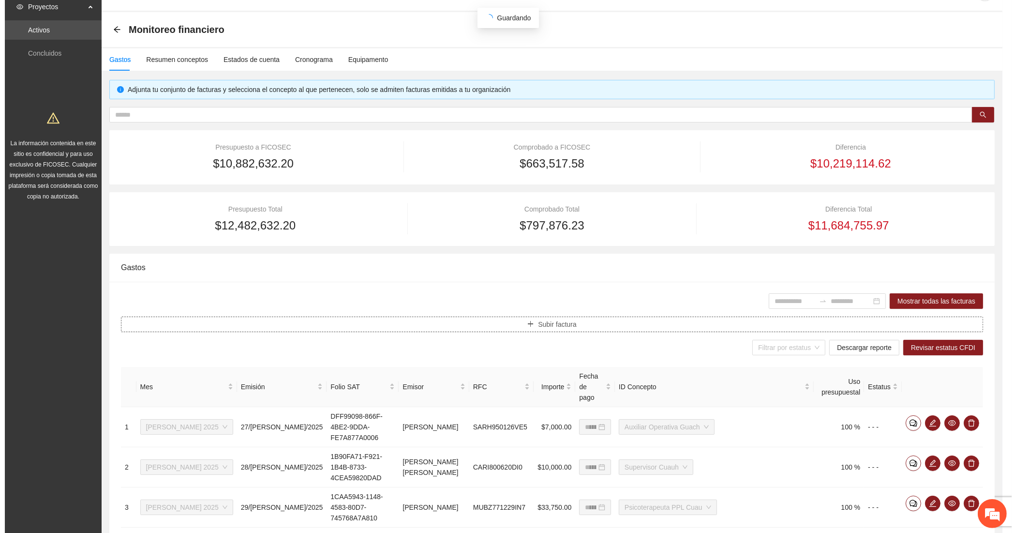
scroll to position [0, 0]
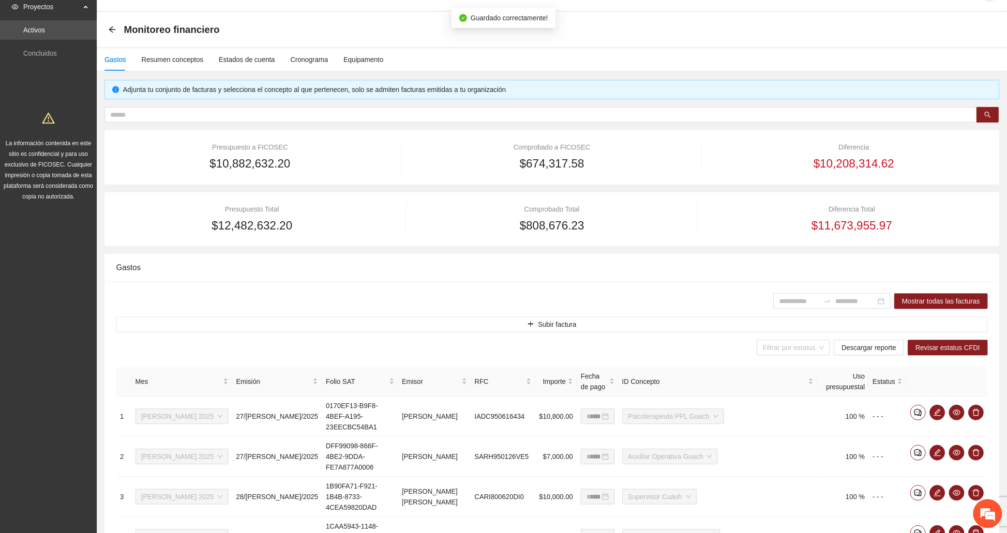
drag, startPoint x: 218, startPoint y: 305, endPoint x: 223, endPoint y: 310, distance: 7.2
click at [218, 305] on div "Mostrar todas las facturas" at bounding box center [551, 300] width 871 height 15
click at [226, 319] on button "Subir factura" at bounding box center [551, 323] width 871 height 15
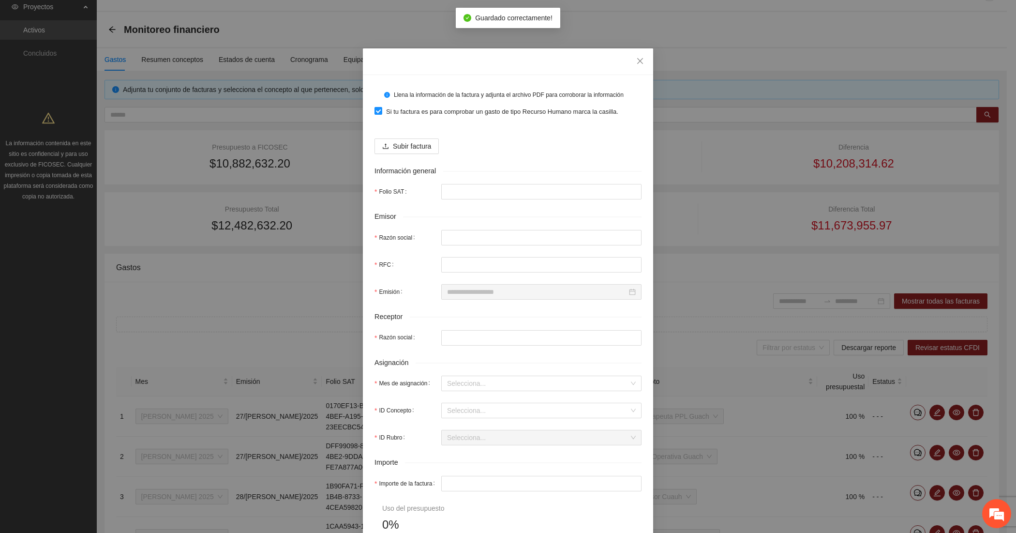
click at [414, 130] on form "Llena la información de la factura y adjunta el archivo PDF para corroborar la …" at bounding box center [507, 403] width 267 height 632
click at [414, 143] on span "Subir factura" at bounding box center [412, 146] width 38 height 11
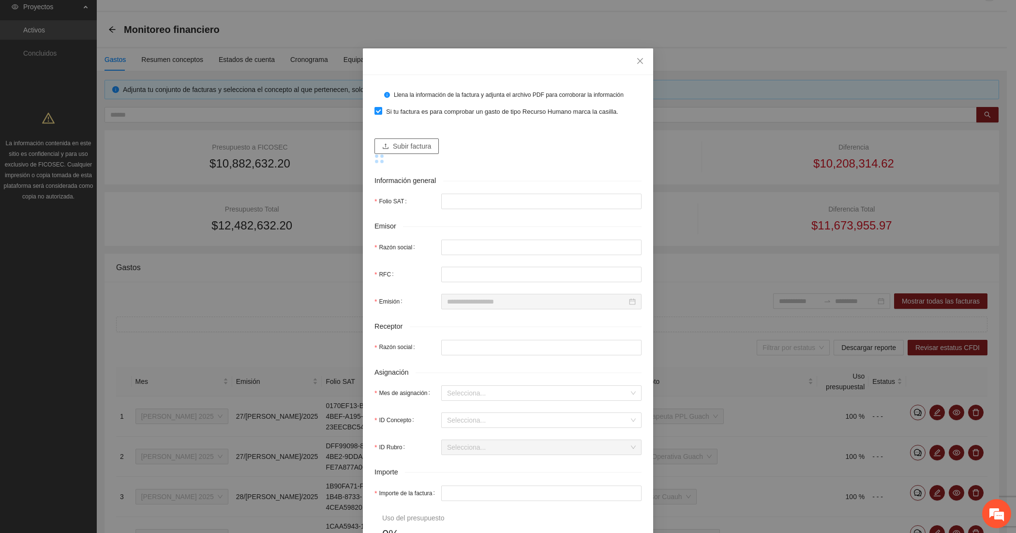
click at [398, 144] on span "Subir factura" at bounding box center [412, 146] width 38 height 11
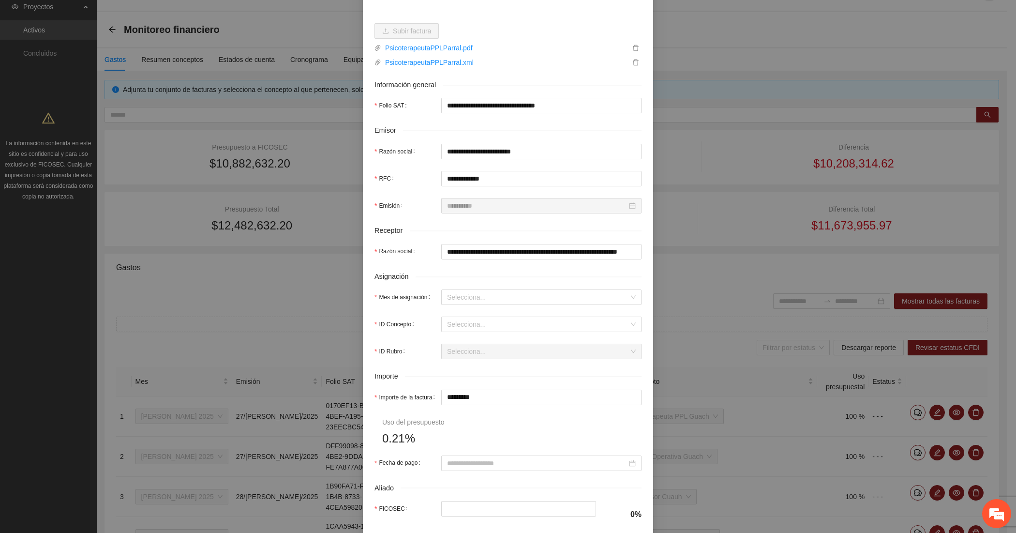
scroll to position [161, 0]
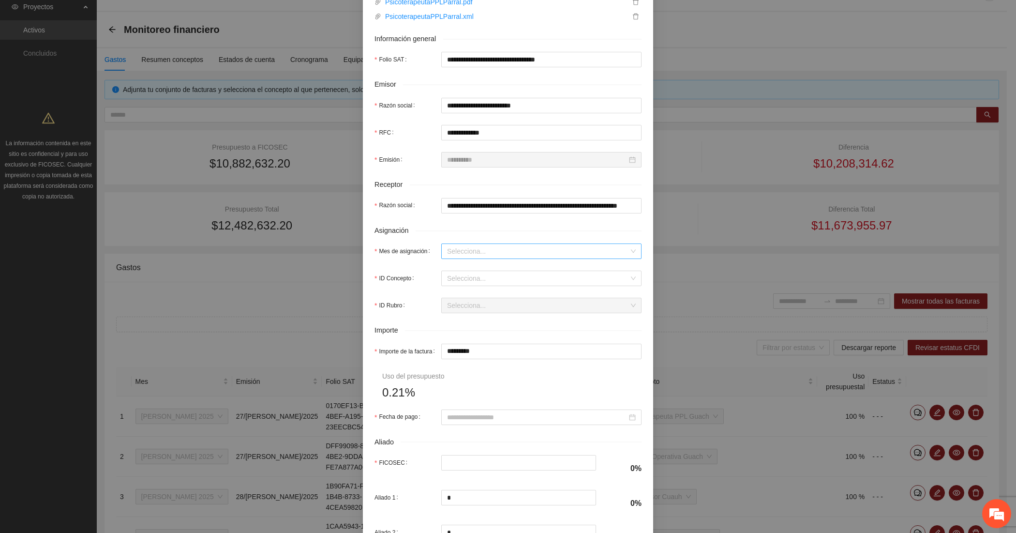
click at [468, 247] on input "Mes de asignación" at bounding box center [538, 251] width 182 height 15
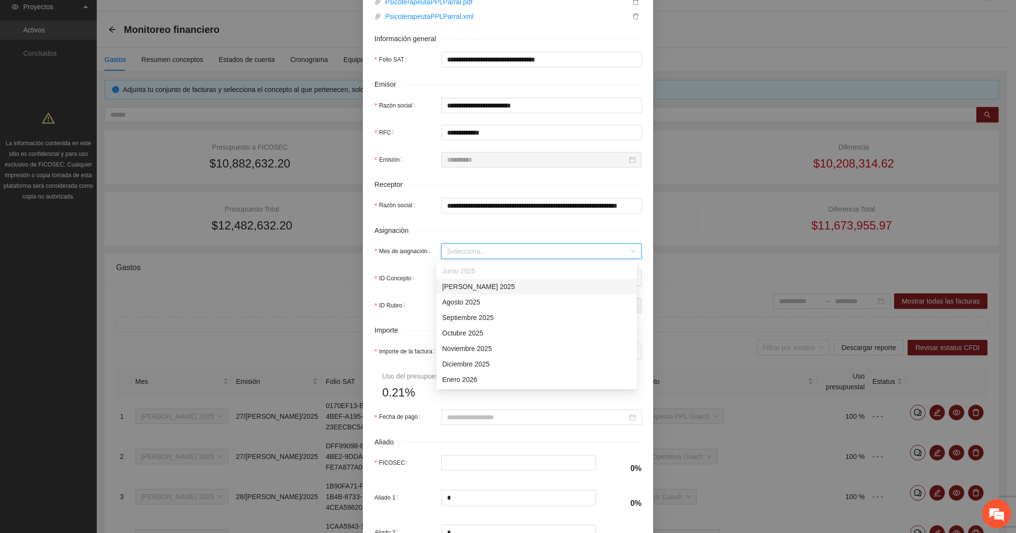
click at [469, 286] on div "[DATE]" at bounding box center [536, 286] width 189 height 11
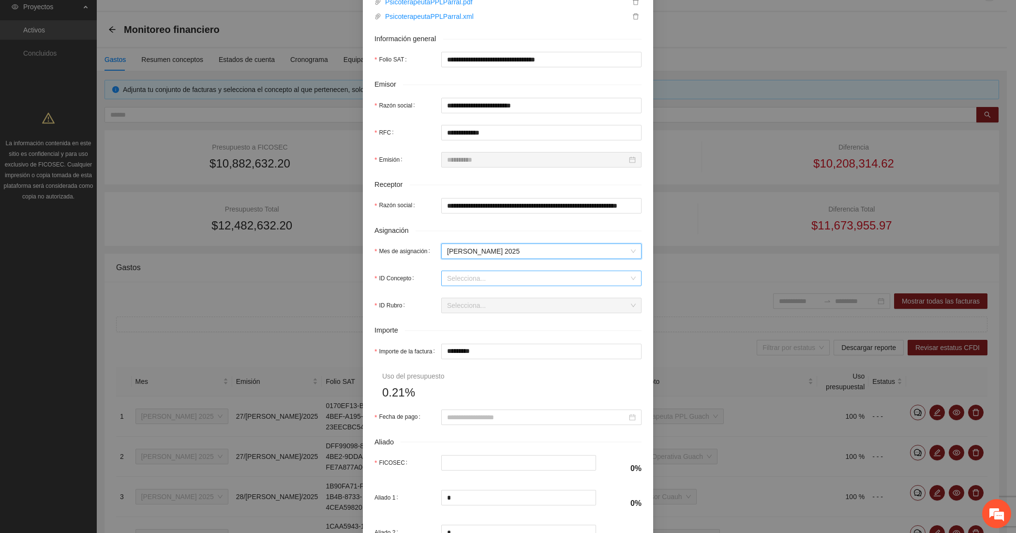
click at [465, 284] on input "ID Concepto" at bounding box center [538, 278] width 182 height 15
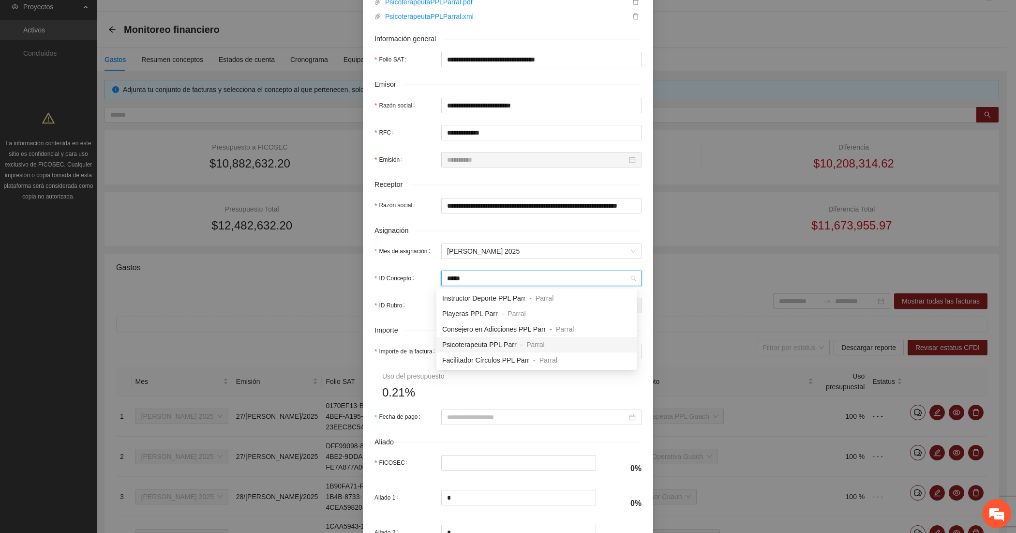
click at [462, 341] on span "Psicoterapeuta PPL Parr" at bounding box center [479, 345] width 74 height 8
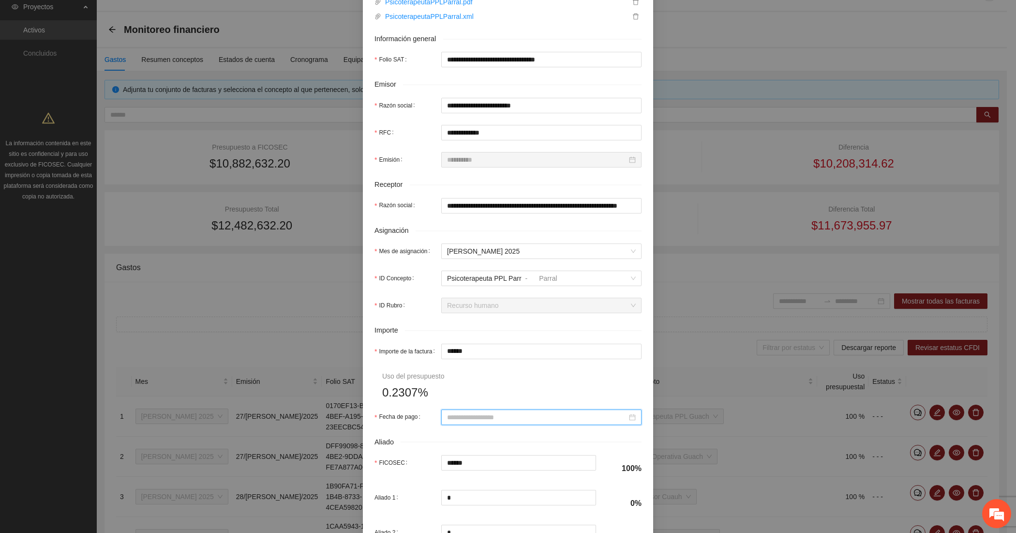
click at [470, 417] on input "Fecha de pago" at bounding box center [537, 417] width 180 height 11
click at [458, 269] on button "button" at bounding box center [456, 267] width 11 height 19
click at [517, 359] on div "31" at bounding box center [521, 363] width 12 height 12
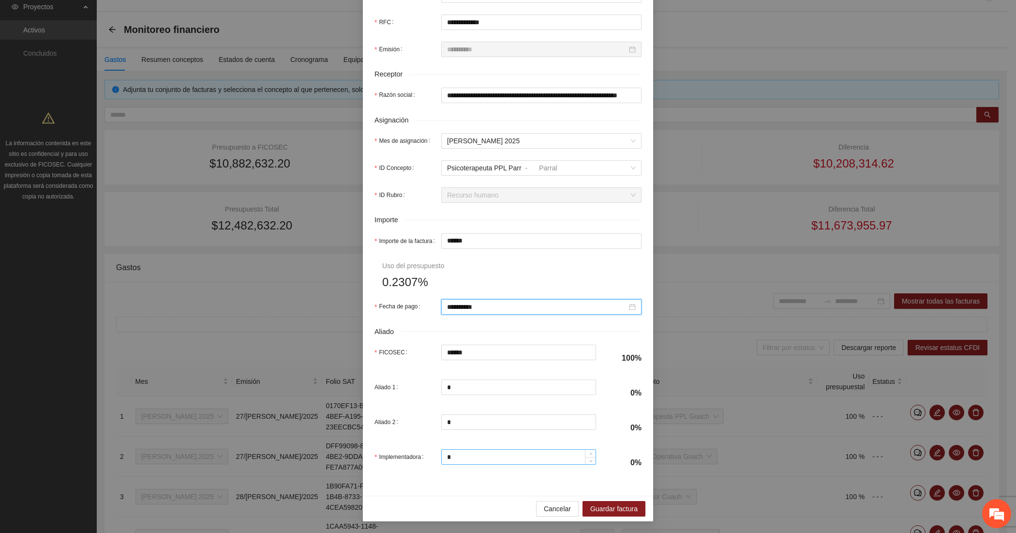
scroll to position [274, 0]
click at [604, 510] on span "Guardar factura" at bounding box center [613, 508] width 47 height 11
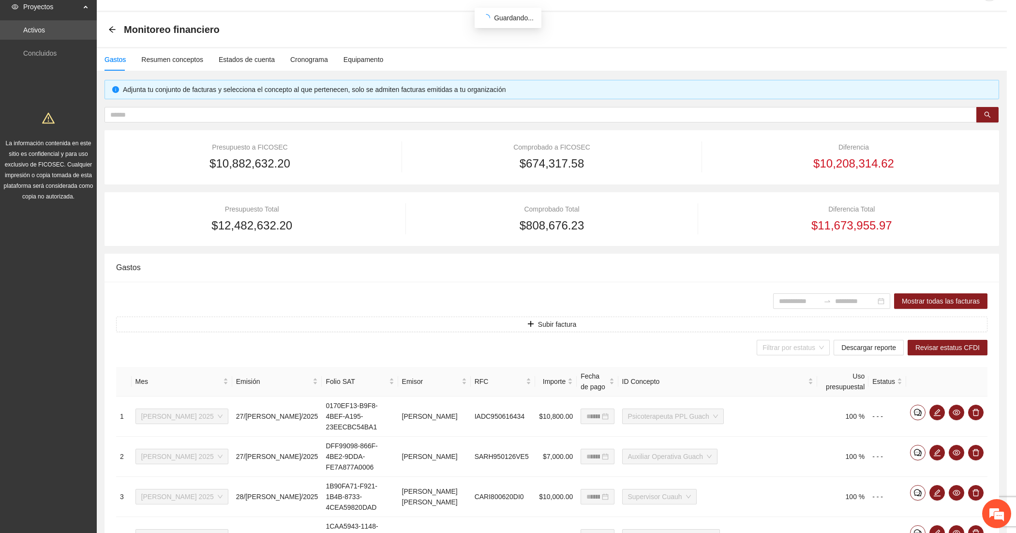
scroll to position [196, 0]
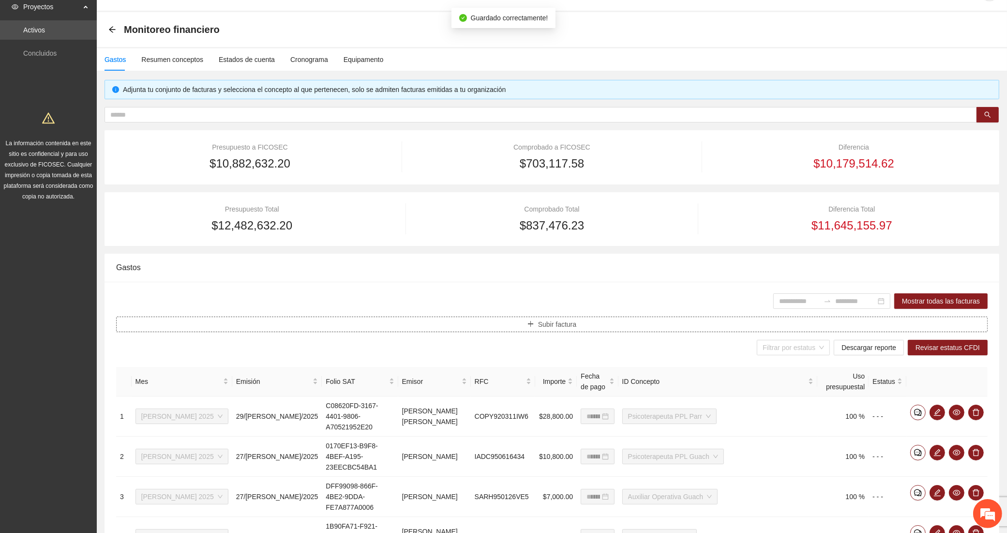
click at [562, 322] on span "Subir factura" at bounding box center [557, 324] width 38 height 11
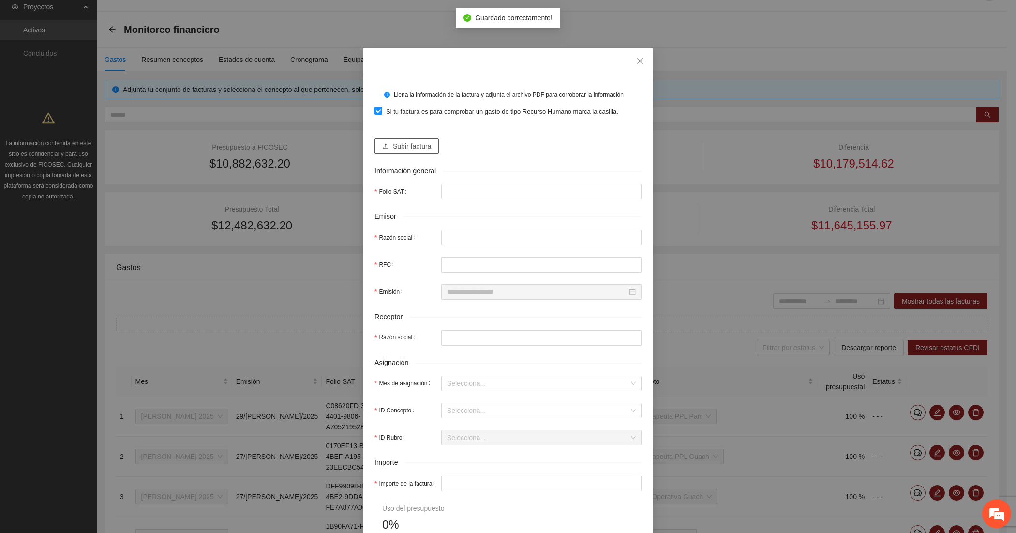
click at [414, 147] on span "Subir factura" at bounding box center [412, 146] width 38 height 11
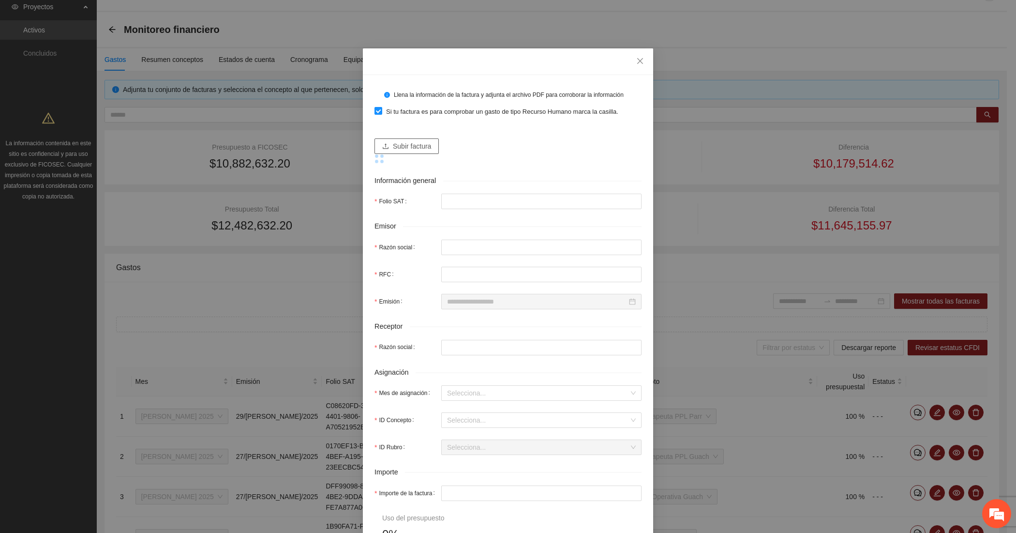
click at [418, 144] on span "Subir factura" at bounding box center [412, 146] width 38 height 11
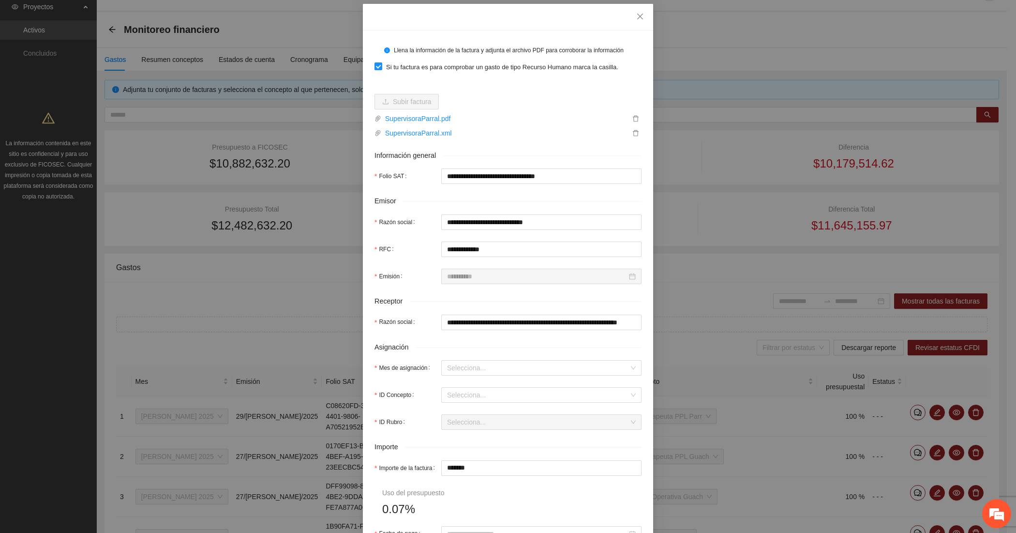
scroll to position [80, 0]
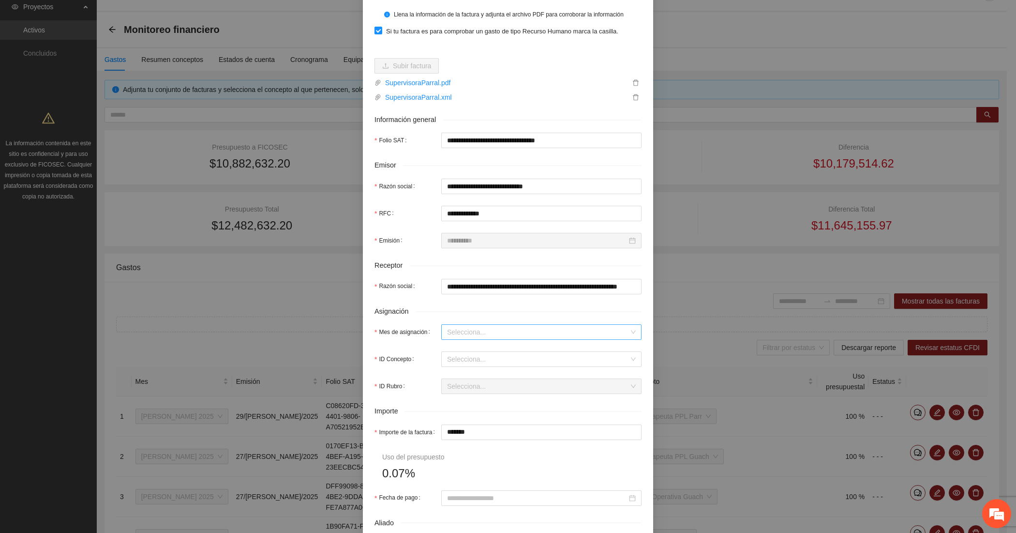
click at [462, 336] on input "Mes de asignación" at bounding box center [538, 332] width 182 height 15
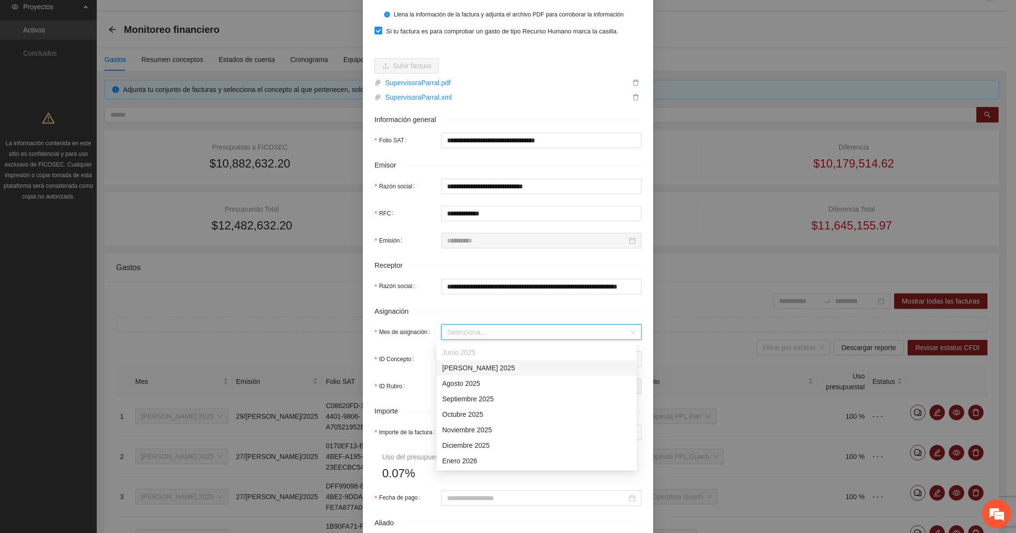
click at [463, 368] on div "[DATE]" at bounding box center [536, 367] width 189 height 11
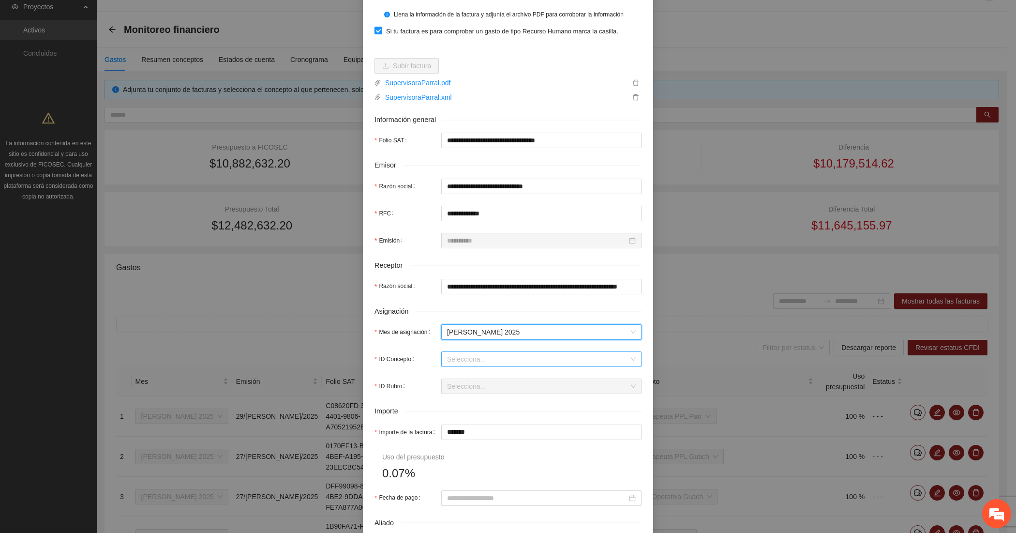
click at [460, 363] on input "ID Concepto" at bounding box center [538, 359] width 182 height 15
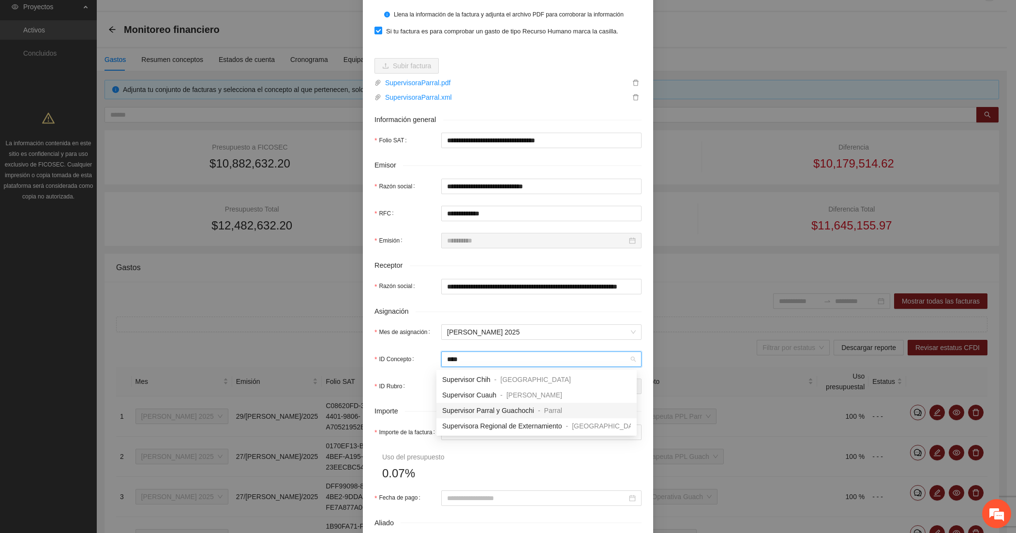
click at [484, 413] on span "Supervisor Parral y Guachochi" at bounding box center [488, 410] width 92 height 8
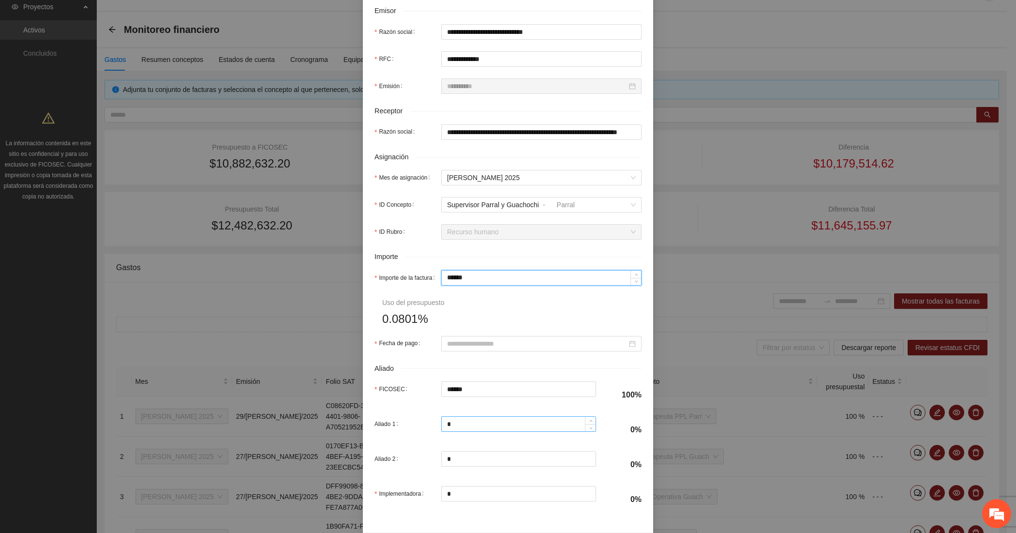
scroll to position [242, 0]
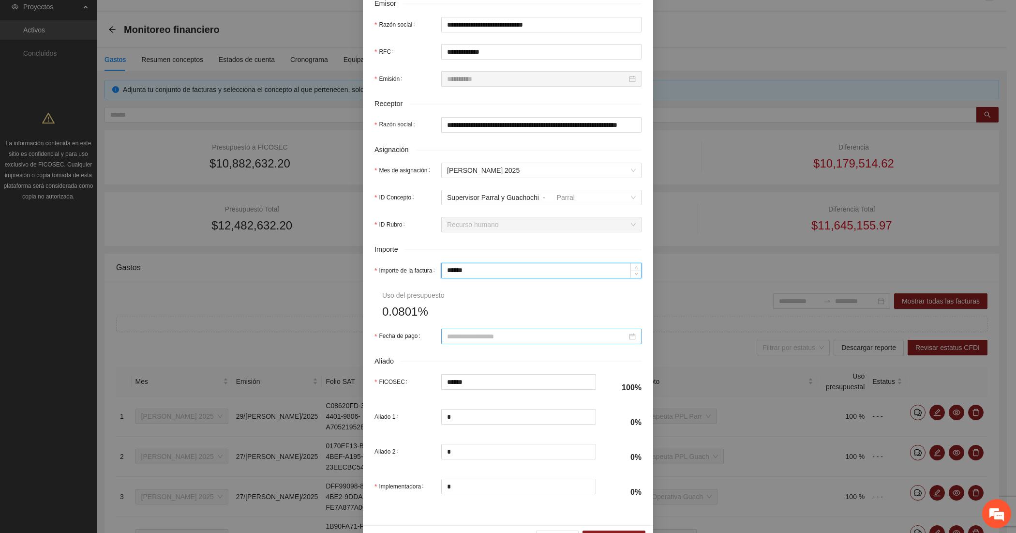
click at [499, 335] on input "Fecha de pago" at bounding box center [537, 336] width 180 height 11
click at [458, 361] on button "button" at bounding box center [456, 356] width 11 height 19
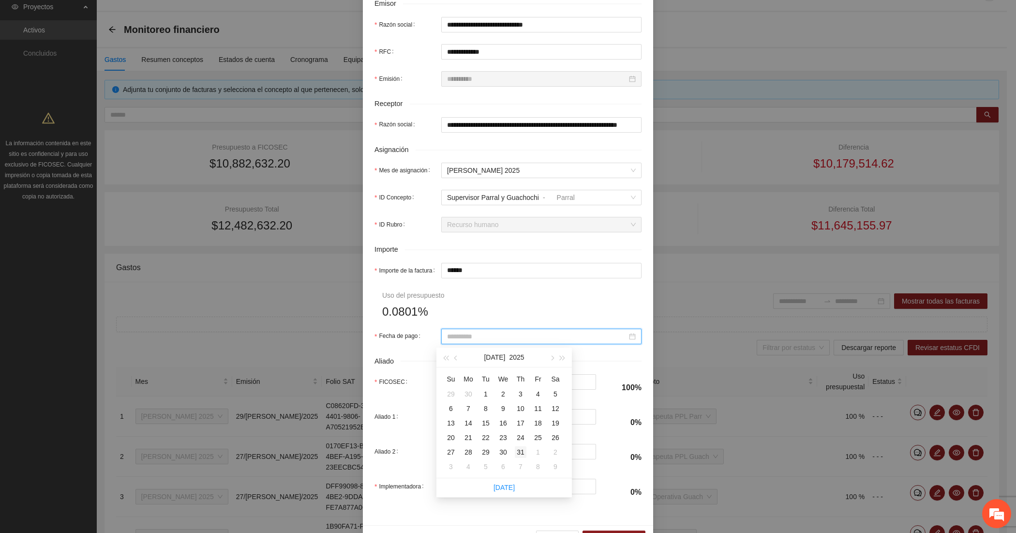
click at [522, 456] on div "31" at bounding box center [521, 452] width 12 height 12
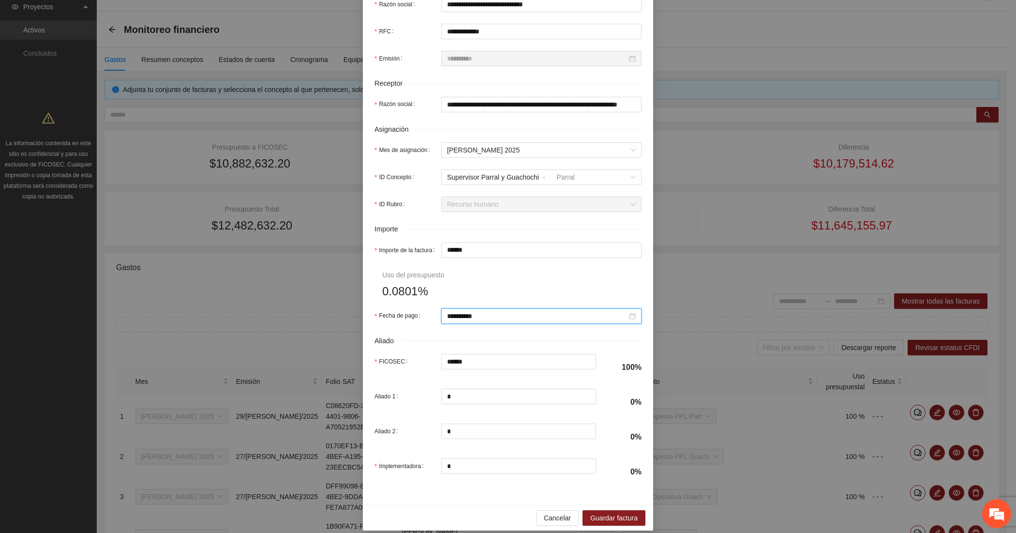
scroll to position [274, 0]
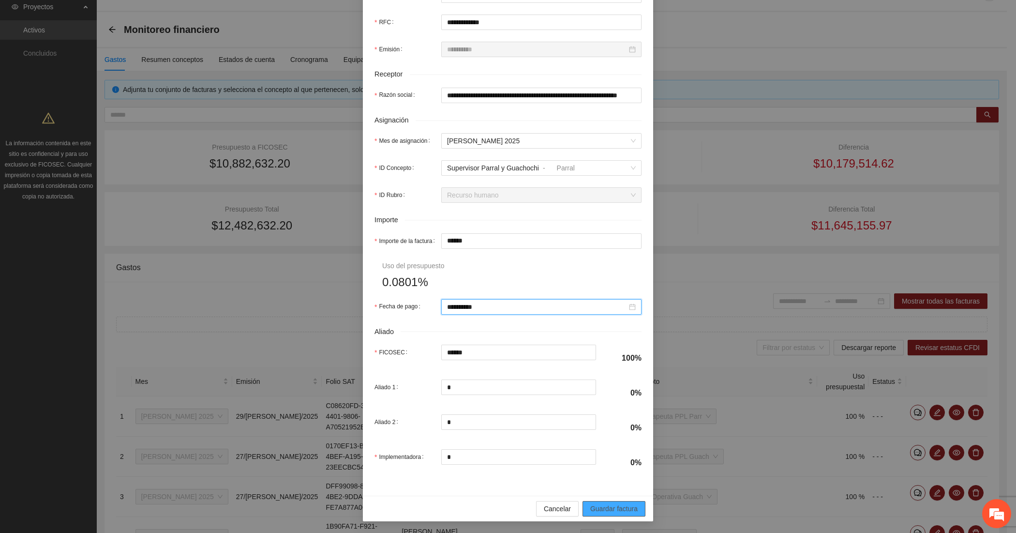
click at [598, 509] on span "Guardar factura" at bounding box center [613, 508] width 47 height 11
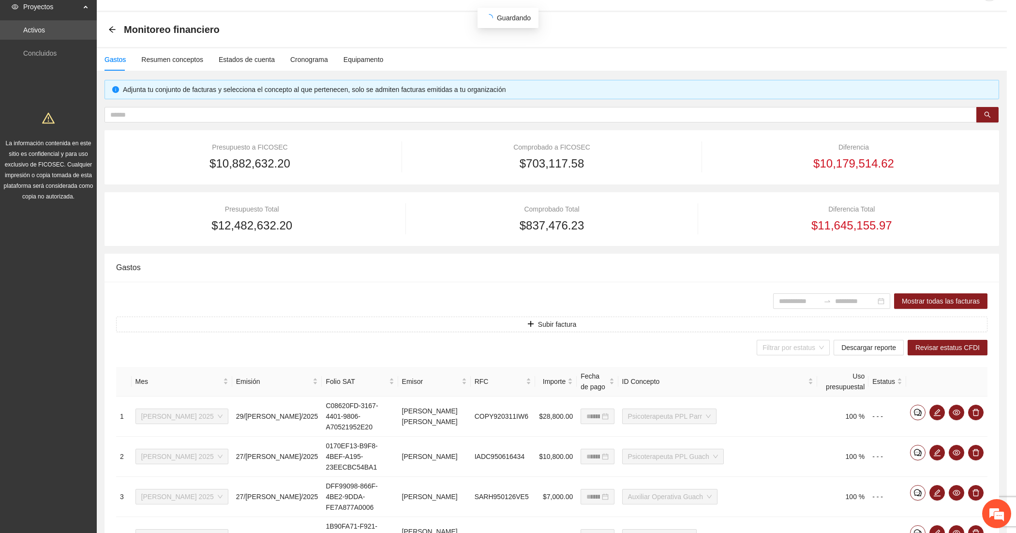
scroll to position [196, 0]
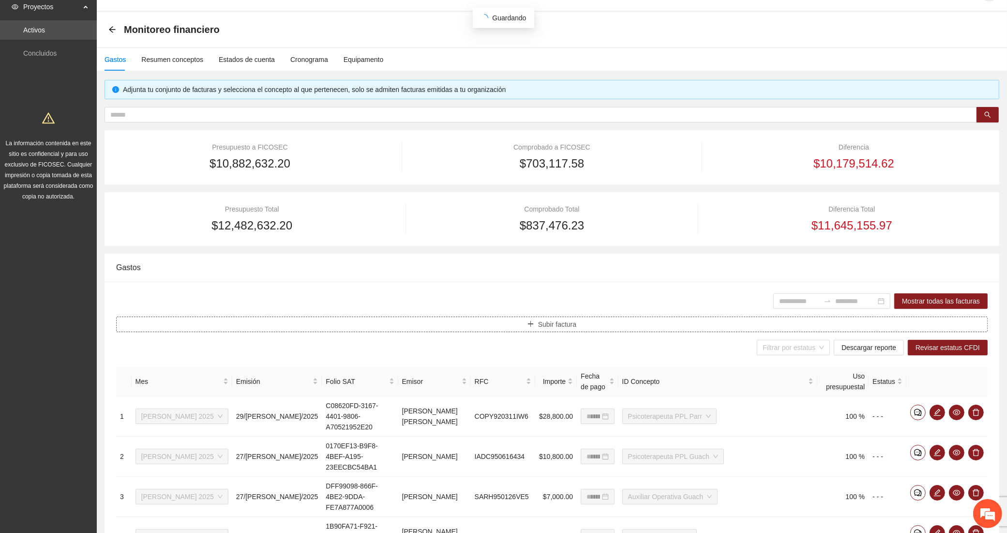
click at [371, 327] on button "Subir factura" at bounding box center [551, 323] width 871 height 15
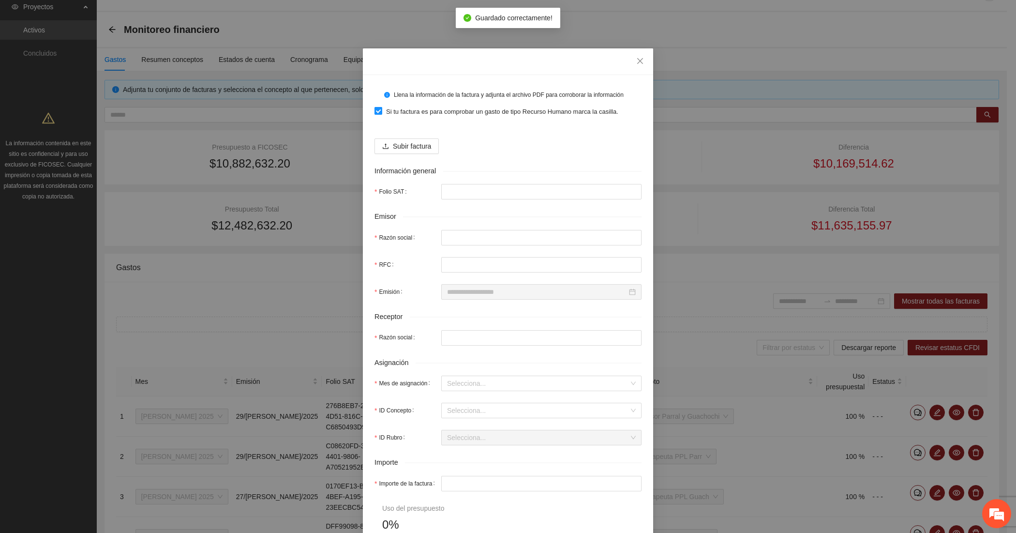
click at [398, 112] on span "Si tu factura es para comprobar un gasto de tipo Recurso Humano marca la casill…" at bounding box center [502, 112] width 240 height 10
click at [402, 143] on span "Subir factura" at bounding box center [412, 146] width 38 height 11
click at [410, 146] on span "Subir factura" at bounding box center [412, 146] width 38 height 11
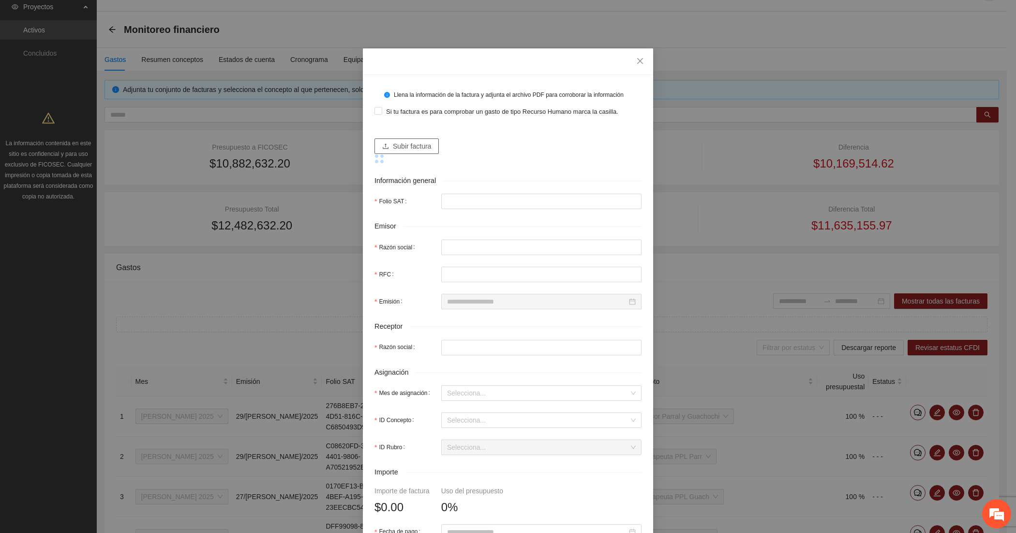
click at [385, 146] on button "Subir factura" at bounding box center [406, 145] width 64 height 15
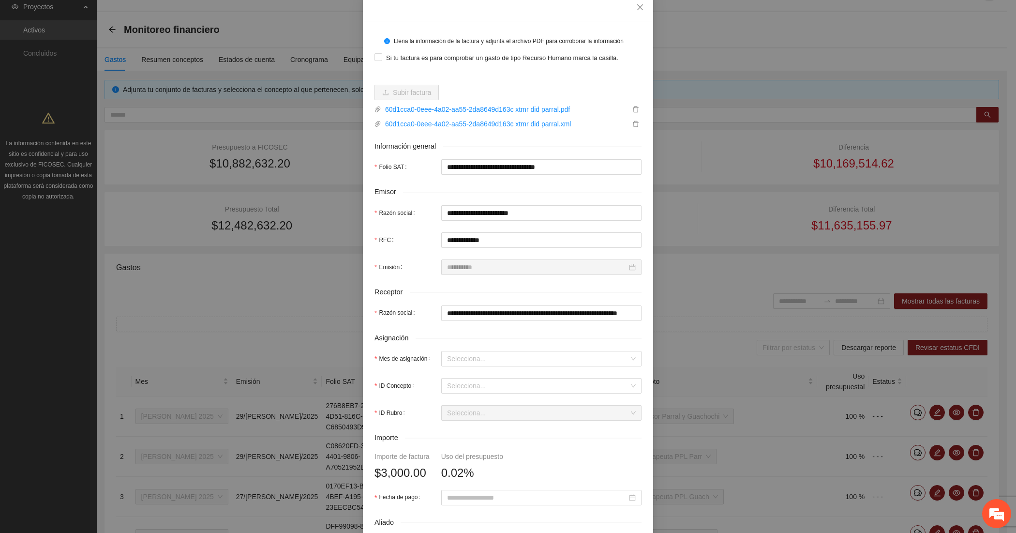
scroll to position [161, 0]
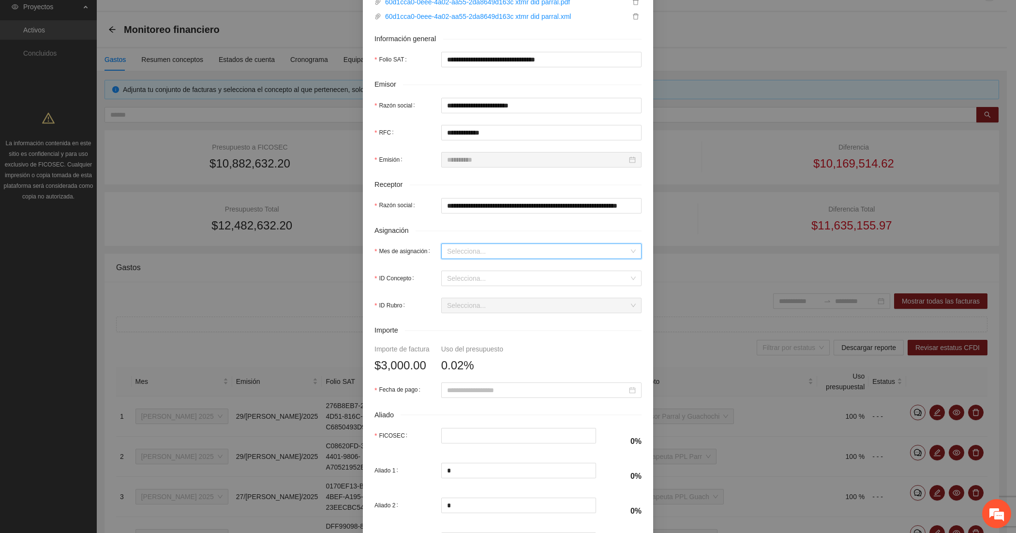
click at [492, 252] on input "Mes de asignación" at bounding box center [538, 251] width 182 height 15
click at [474, 288] on div "[DATE]" at bounding box center [536, 286] width 189 height 11
click at [472, 280] on input "ID Concepto" at bounding box center [538, 278] width 182 height 15
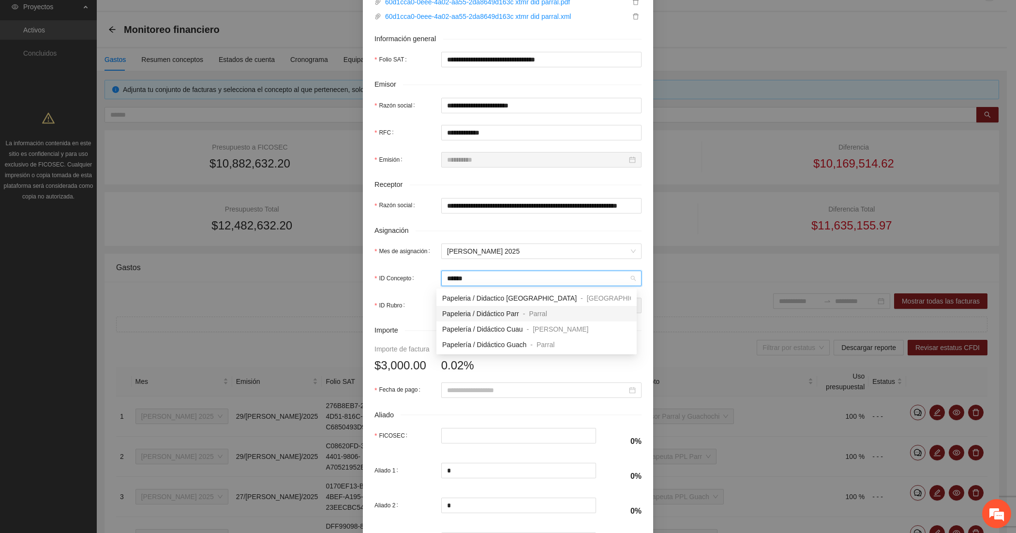
click at [464, 318] on div "Papeleria / Didáctico Parr" at bounding box center [480, 313] width 77 height 11
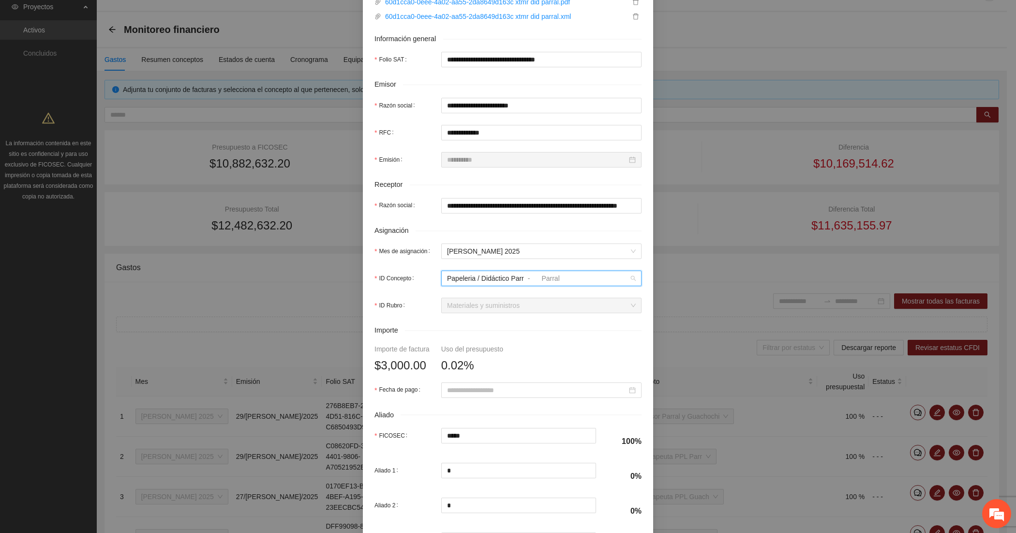
click at [513, 279] on span "Papeleria / Didáctico Parr" at bounding box center [485, 278] width 77 height 8
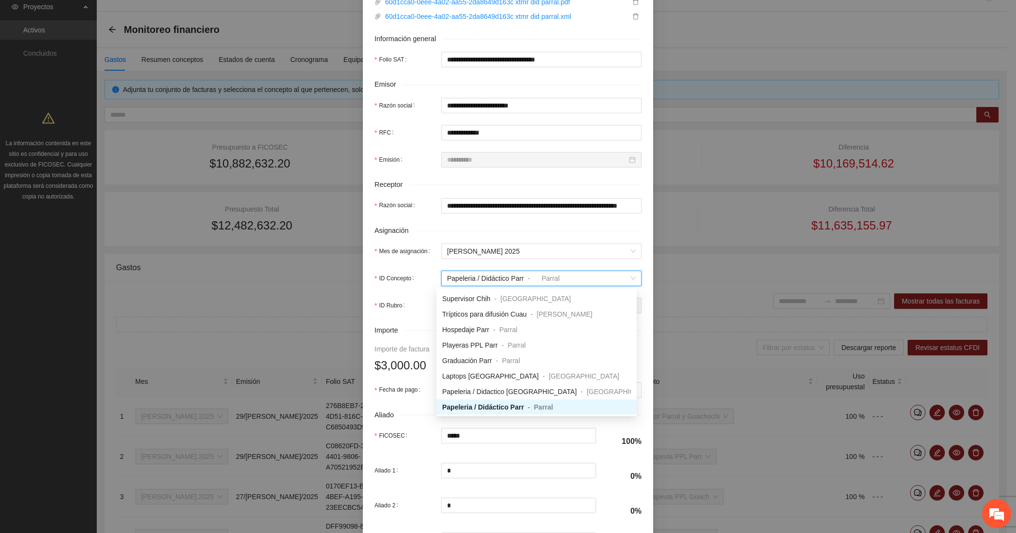
click at [513, 279] on span "Papeleria / Didáctico Parr" at bounding box center [485, 278] width 77 height 8
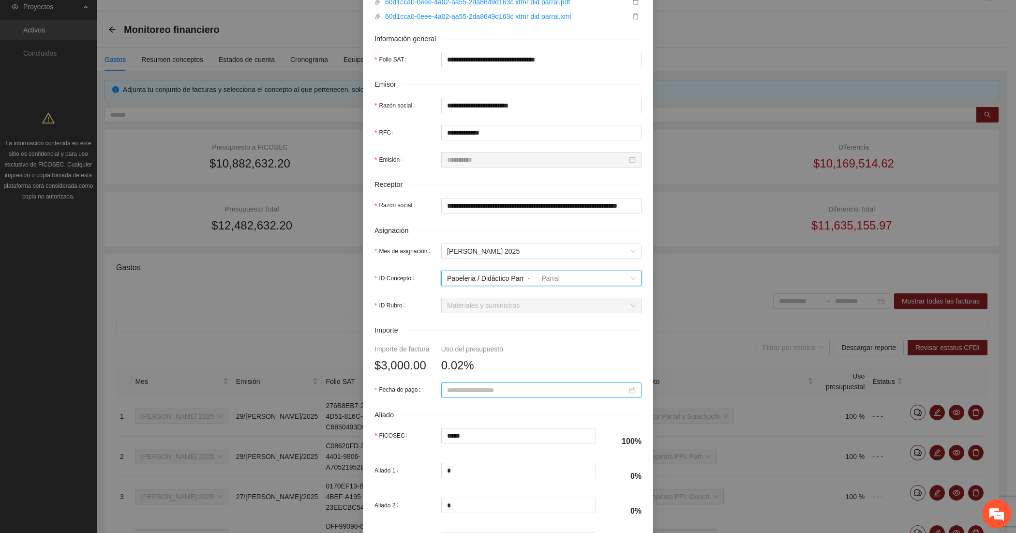
click at [499, 390] on input "Fecha de pago" at bounding box center [537, 390] width 180 height 11
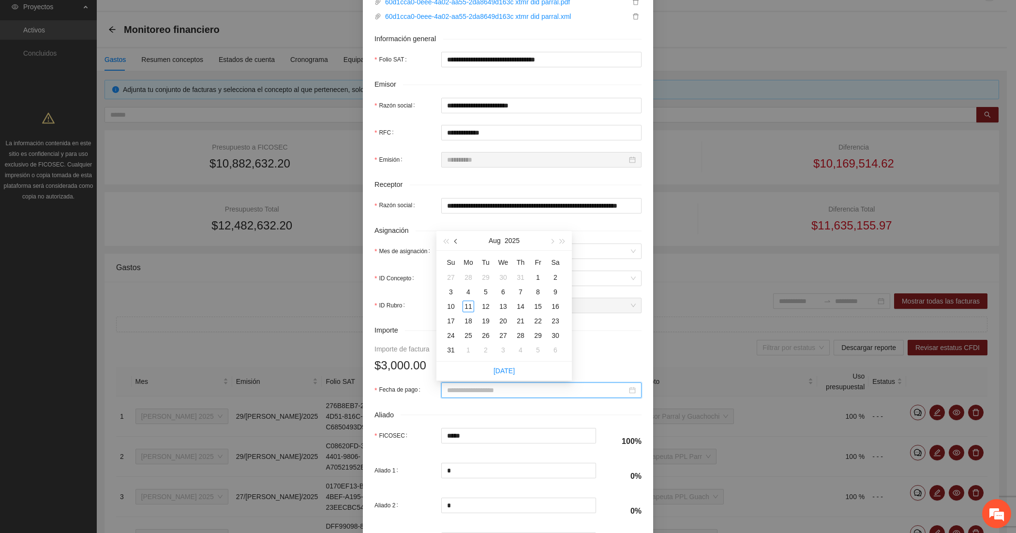
click at [458, 242] on span "button" at bounding box center [456, 241] width 5 height 5
click at [467, 304] on div "14" at bounding box center [468, 306] width 12 height 12
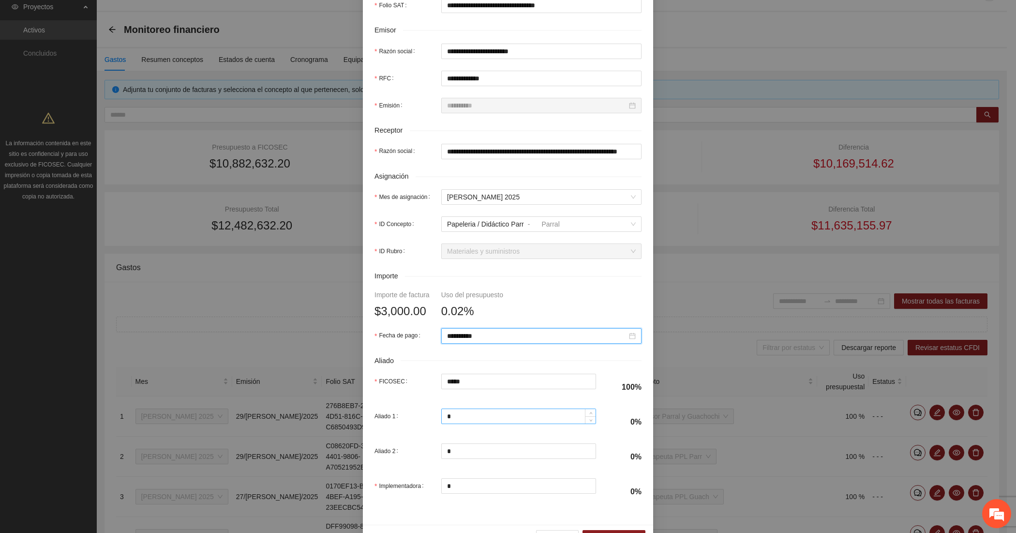
scroll to position [247, 0]
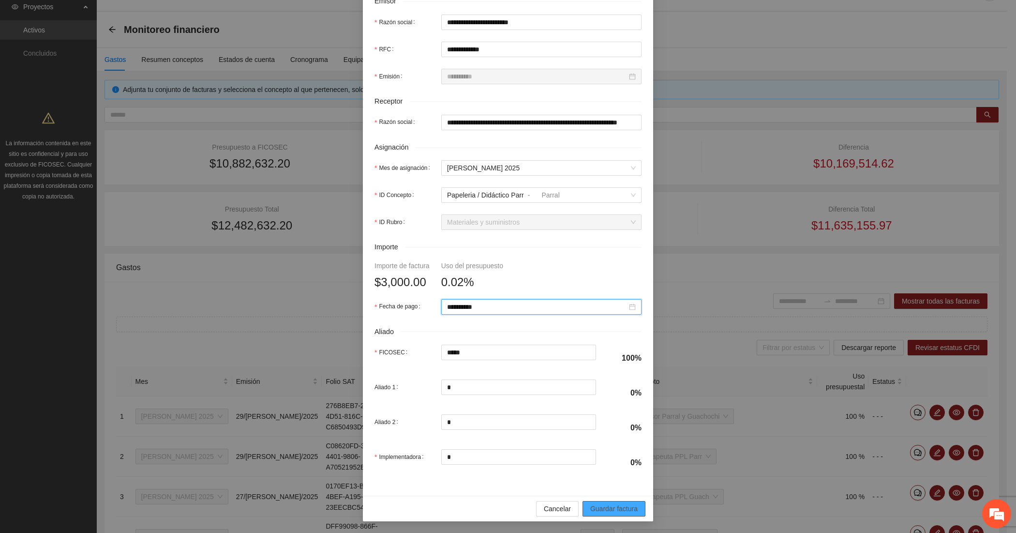
click at [593, 504] on span "Guardar factura" at bounding box center [613, 508] width 47 height 11
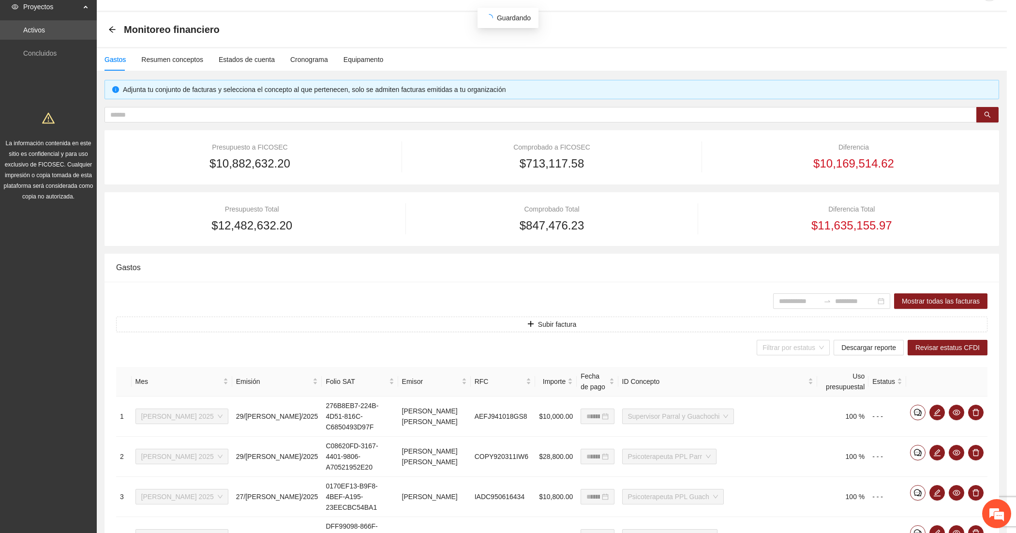
scroll to position [169, 0]
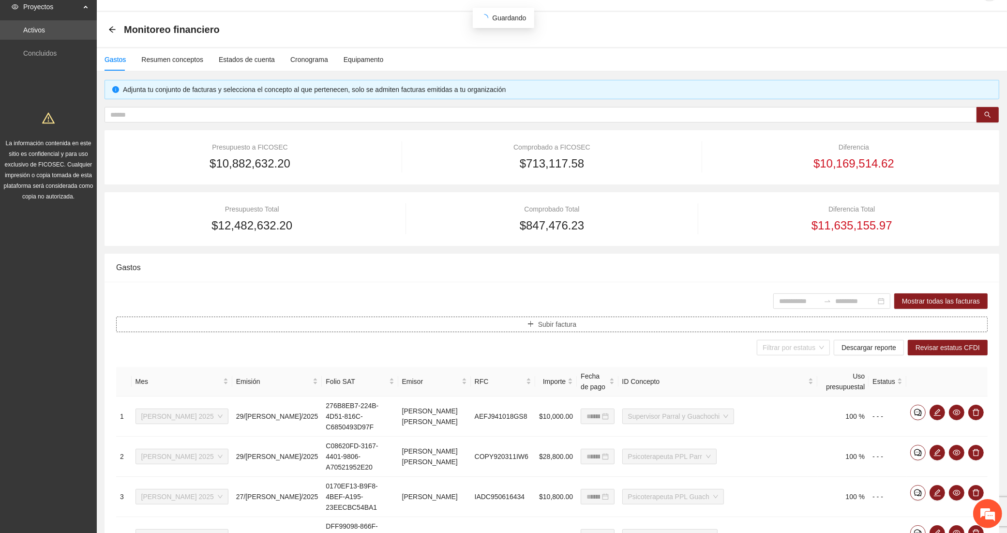
click at [252, 320] on button "Subir factura" at bounding box center [551, 323] width 871 height 15
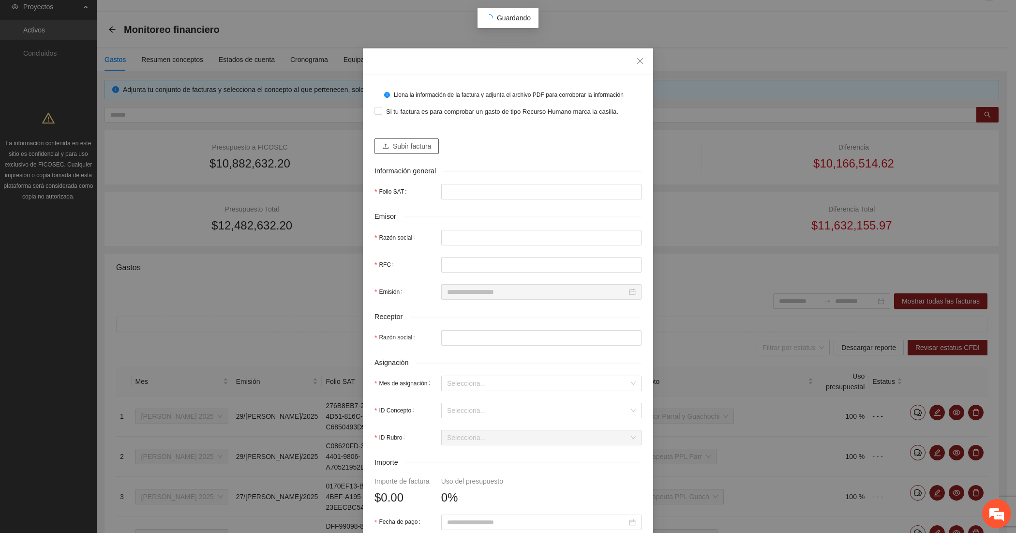
click at [404, 144] on span "Subir factura" at bounding box center [412, 146] width 38 height 11
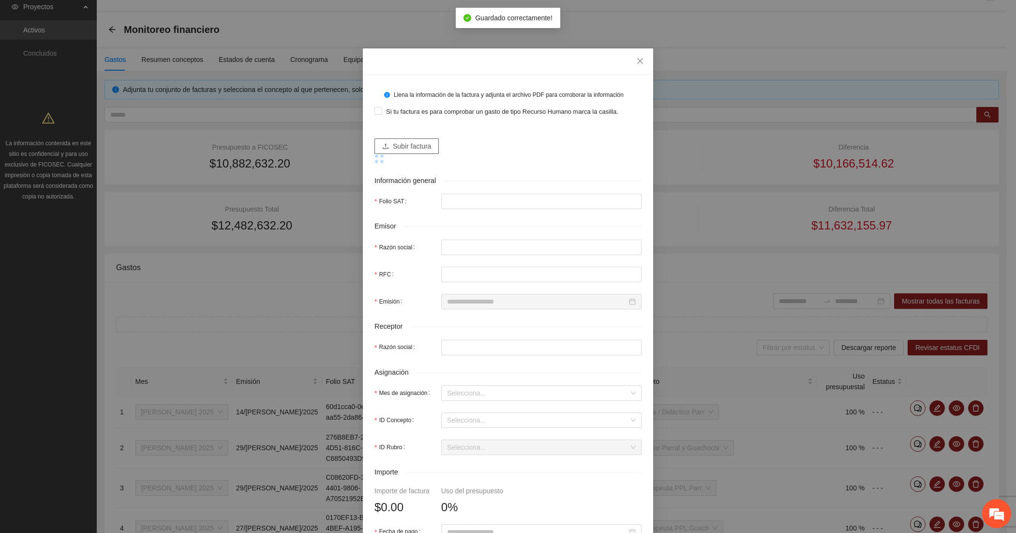
click at [393, 148] on span "Subir factura" at bounding box center [412, 146] width 38 height 11
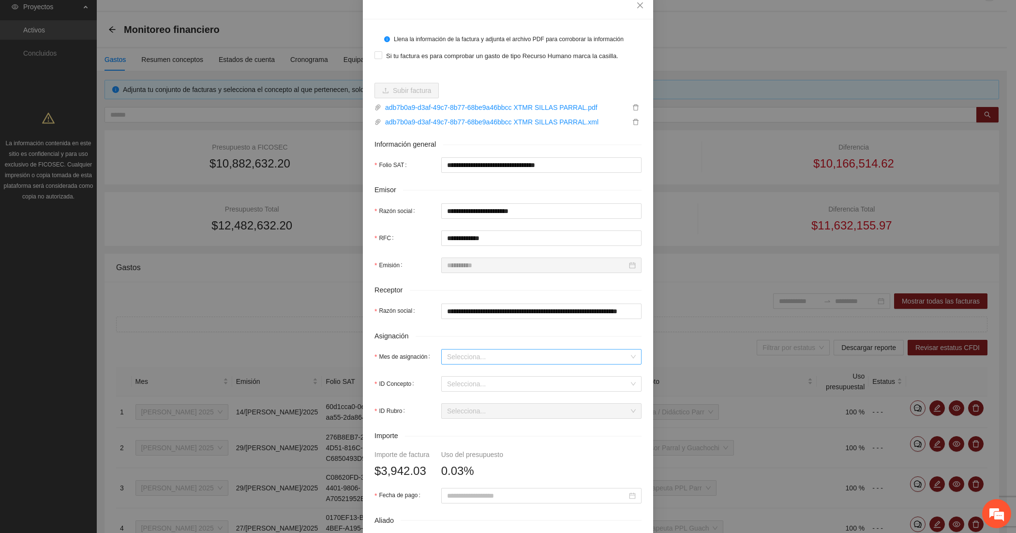
scroll to position [80, 0]
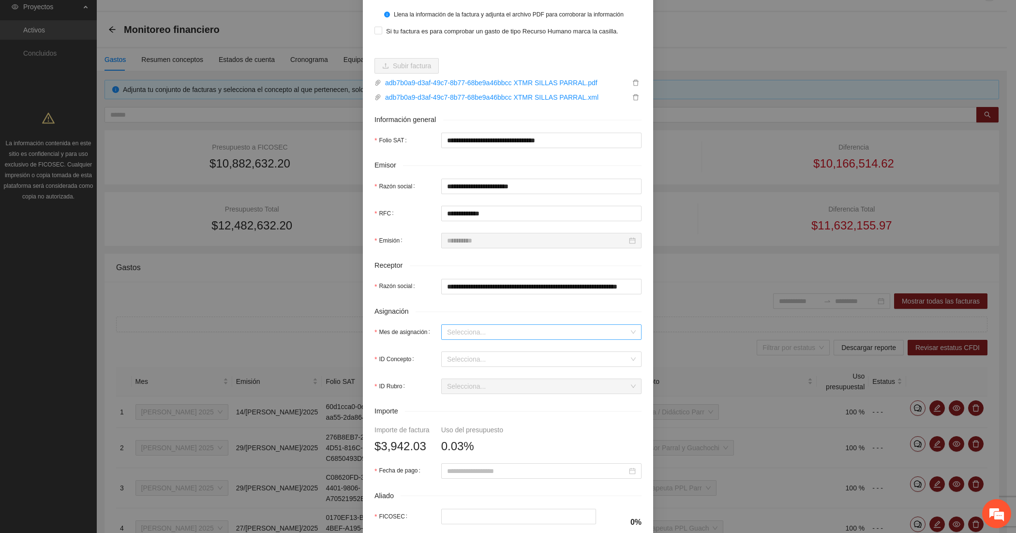
click at [450, 330] on input "Mes de asignación" at bounding box center [538, 332] width 182 height 15
click at [454, 366] on div "[DATE]" at bounding box center [536, 367] width 189 height 11
click at [454, 364] on input "ID Concepto" at bounding box center [538, 359] width 182 height 15
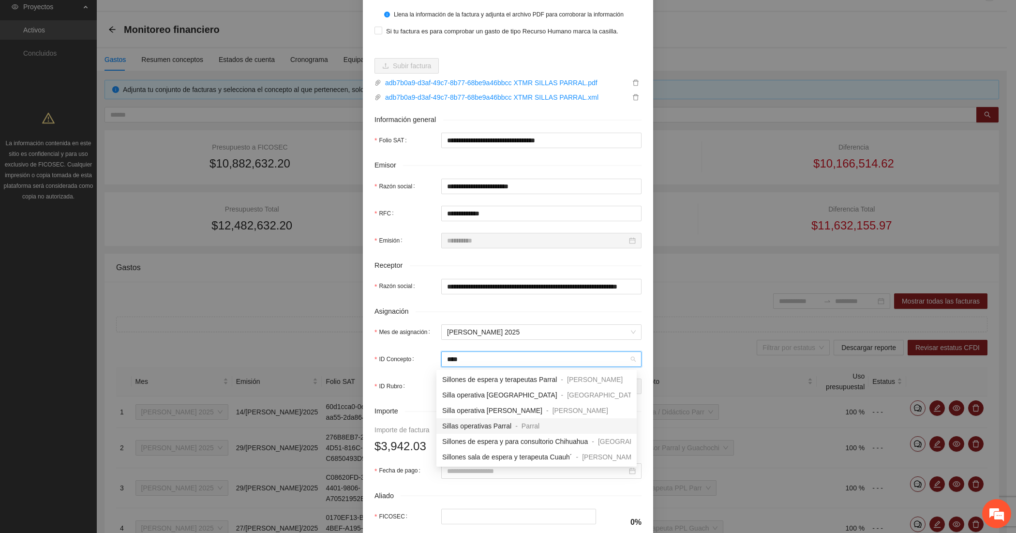
click at [459, 427] on span "Sillas operativas Parral" at bounding box center [476, 426] width 69 height 8
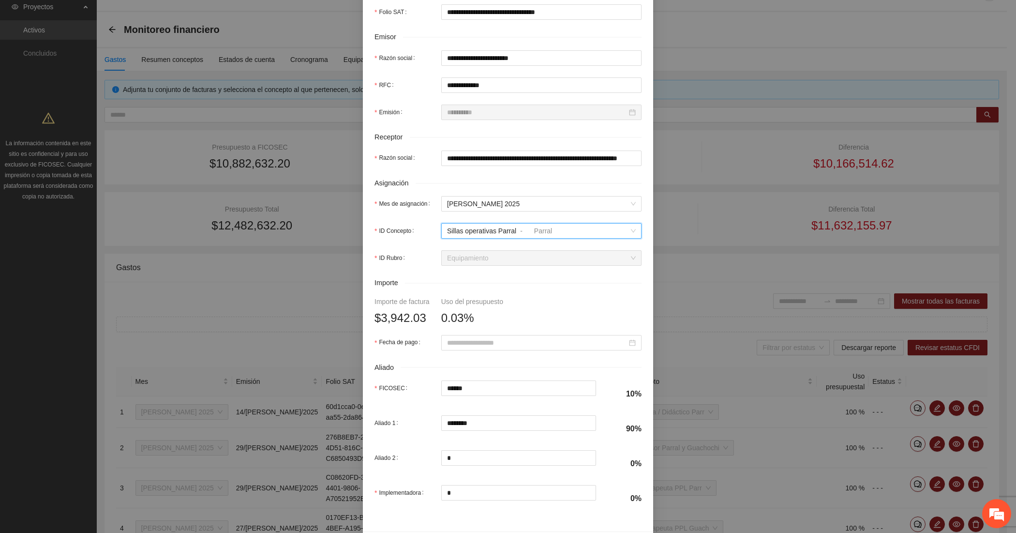
scroll to position [242, 0]
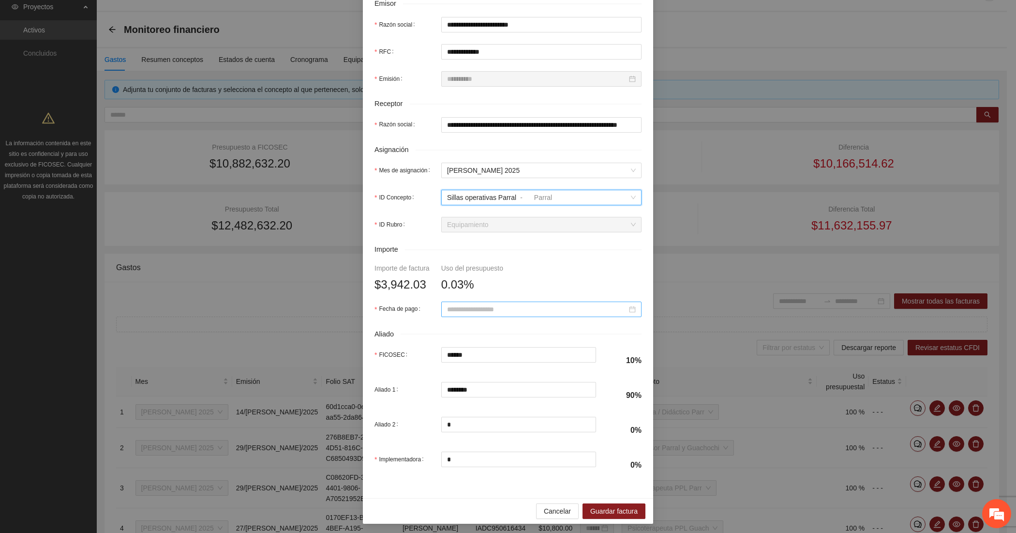
click at [467, 305] on input "Fecha de pago" at bounding box center [537, 309] width 180 height 11
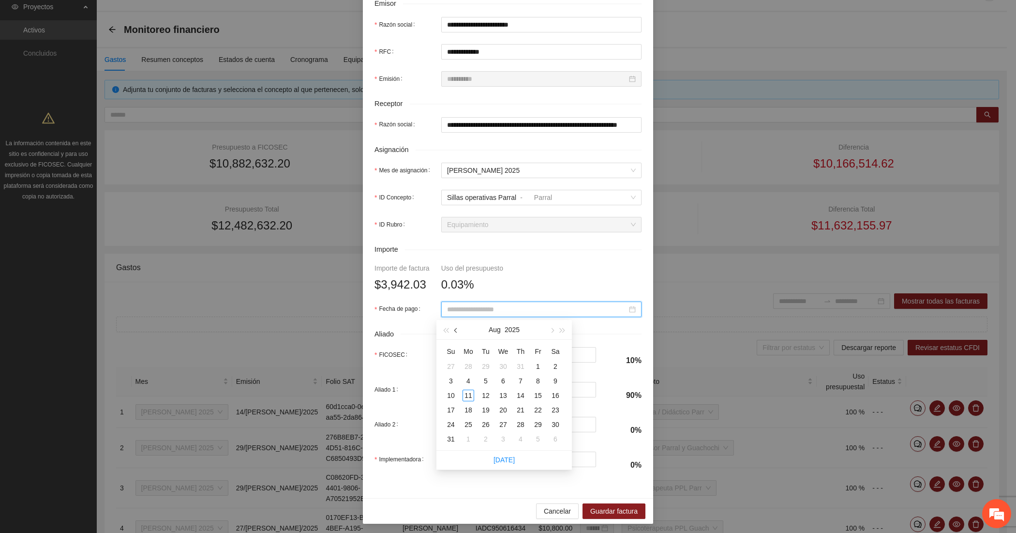
click at [457, 329] on span "button" at bounding box center [456, 330] width 5 height 5
click at [501, 408] on div "23" at bounding box center [503, 410] width 12 height 12
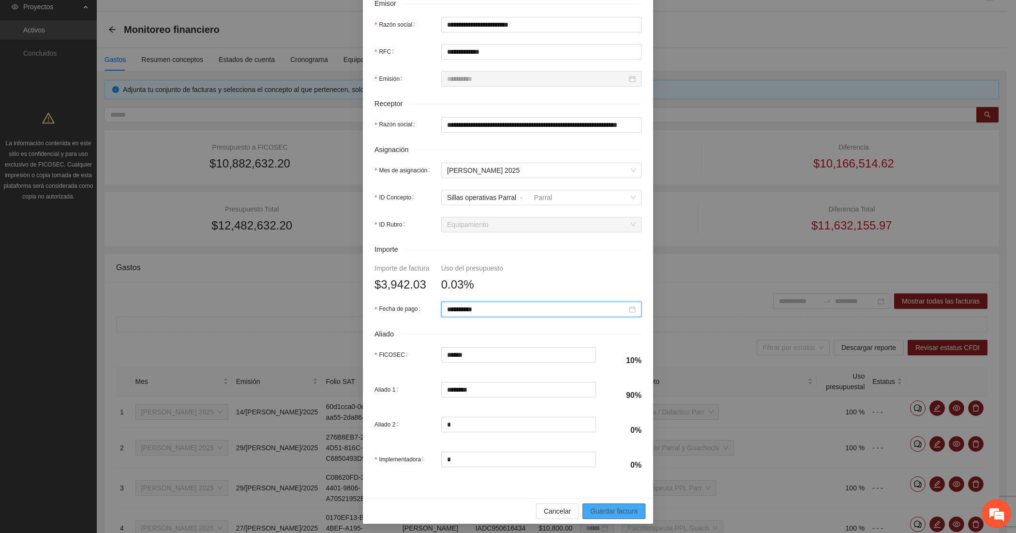
click at [600, 513] on span "Guardar factura" at bounding box center [613, 510] width 47 height 11
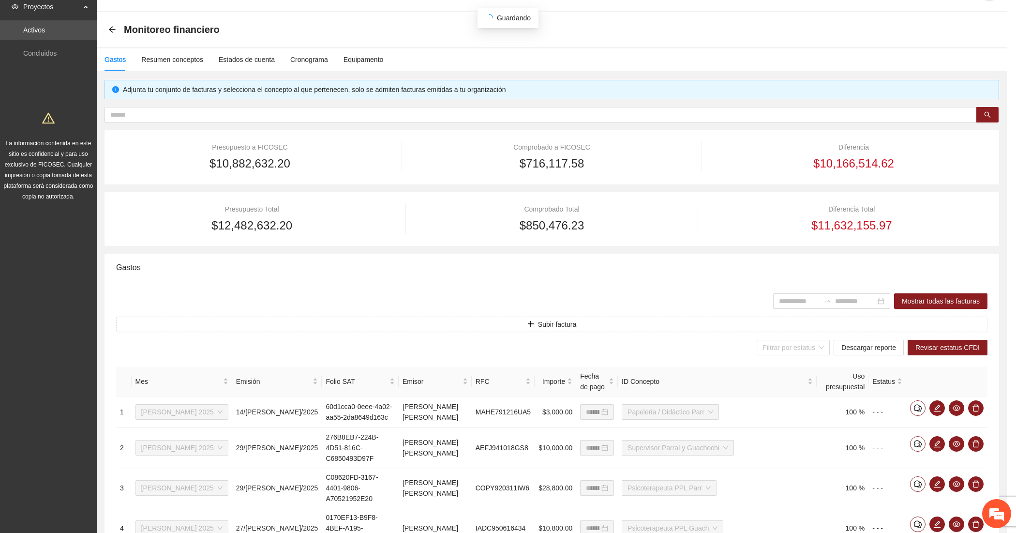
scroll to position [169, 0]
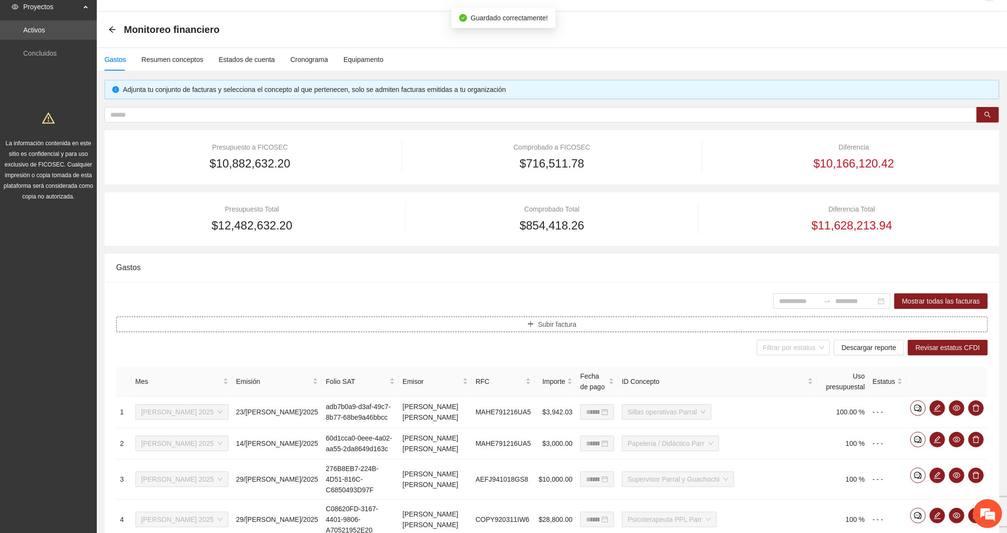
click at [403, 324] on button "Subir factura" at bounding box center [551, 323] width 871 height 15
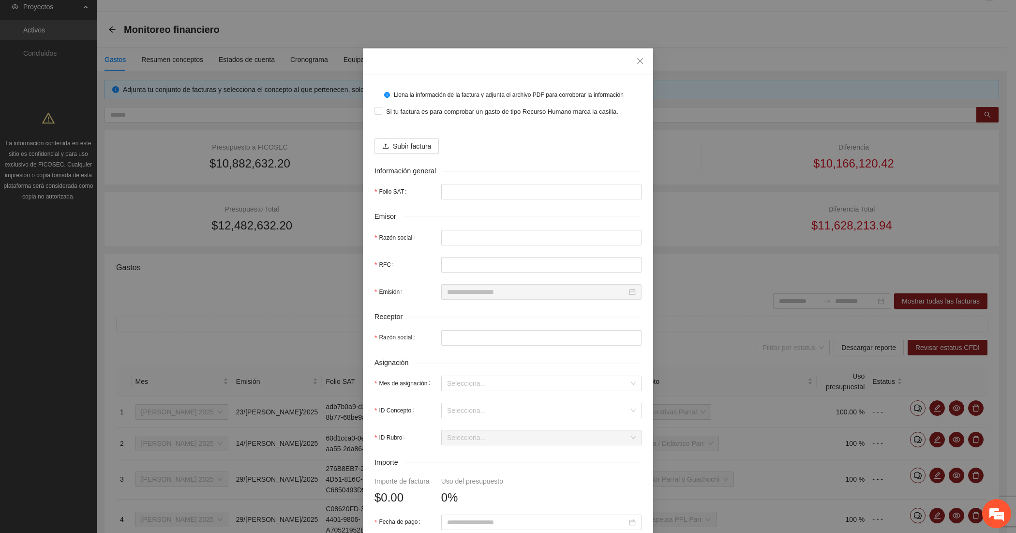
click at [392, 136] on div "Subir factura" at bounding box center [507, 142] width 267 height 23
click at [393, 141] on span "Subir factura" at bounding box center [412, 146] width 38 height 11
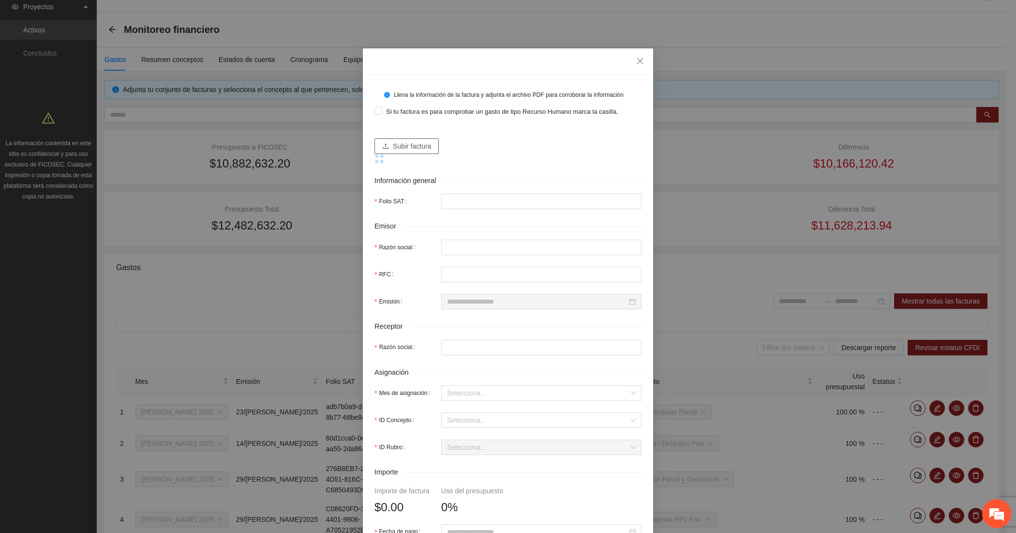
click at [406, 146] on span "Subir factura" at bounding box center [412, 146] width 38 height 11
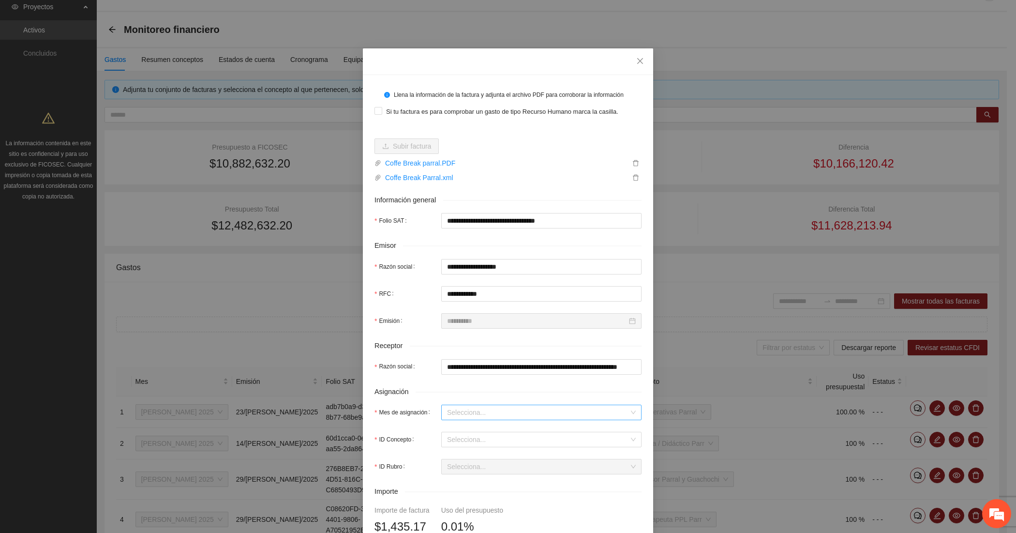
click at [457, 416] on input "Mes de asignación" at bounding box center [538, 412] width 182 height 15
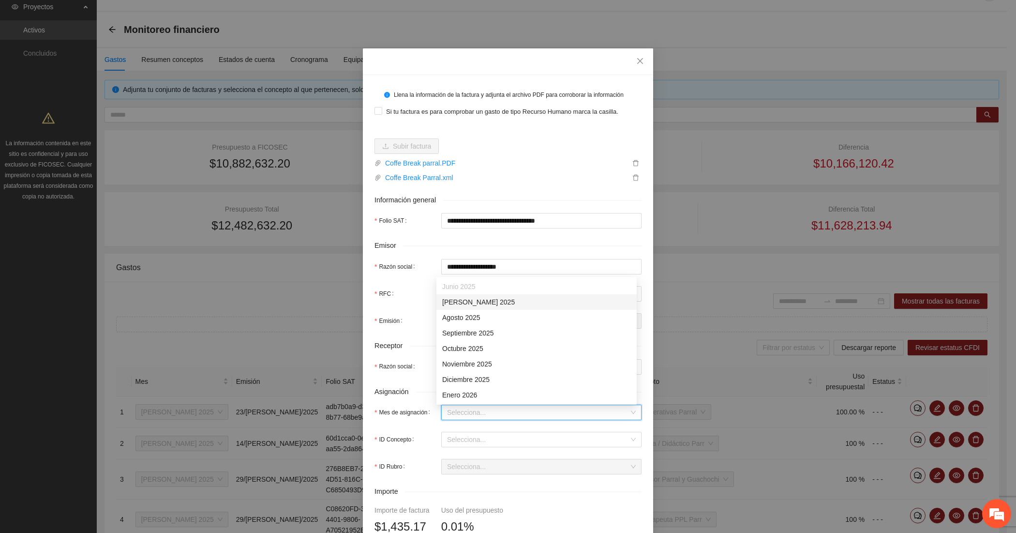
click at [448, 300] on div "[DATE]" at bounding box center [536, 301] width 189 height 11
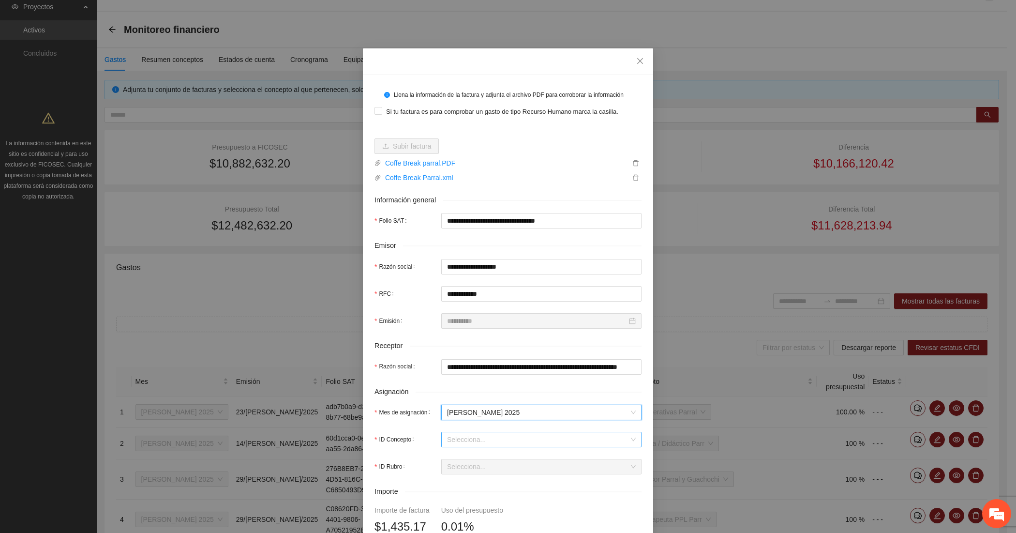
click at [452, 438] on input "ID Concepto" at bounding box center [538, 439] width 182 height 15
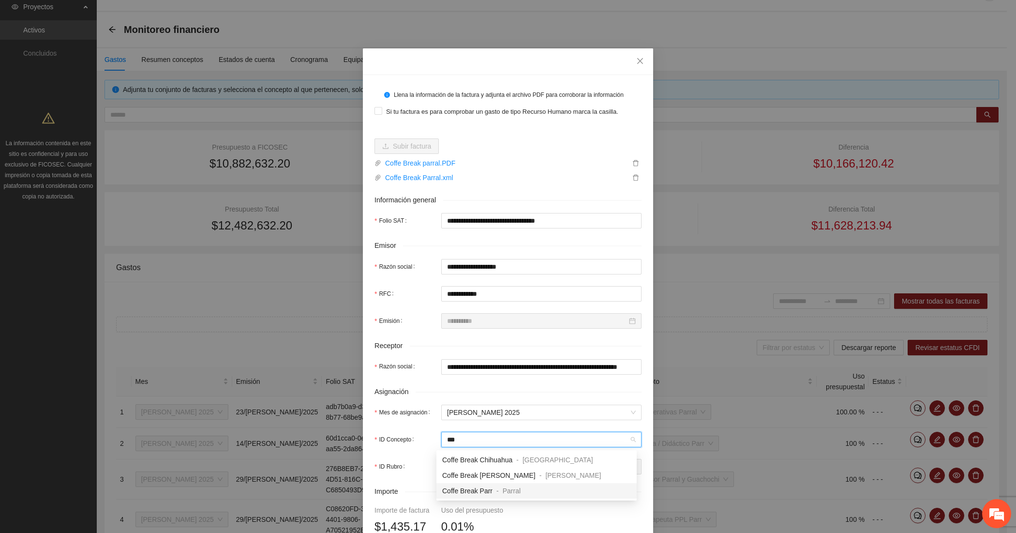
click at [453, 488] on span "Coffe Break Parr" at bounding box center [467, 491] width 50 height 8
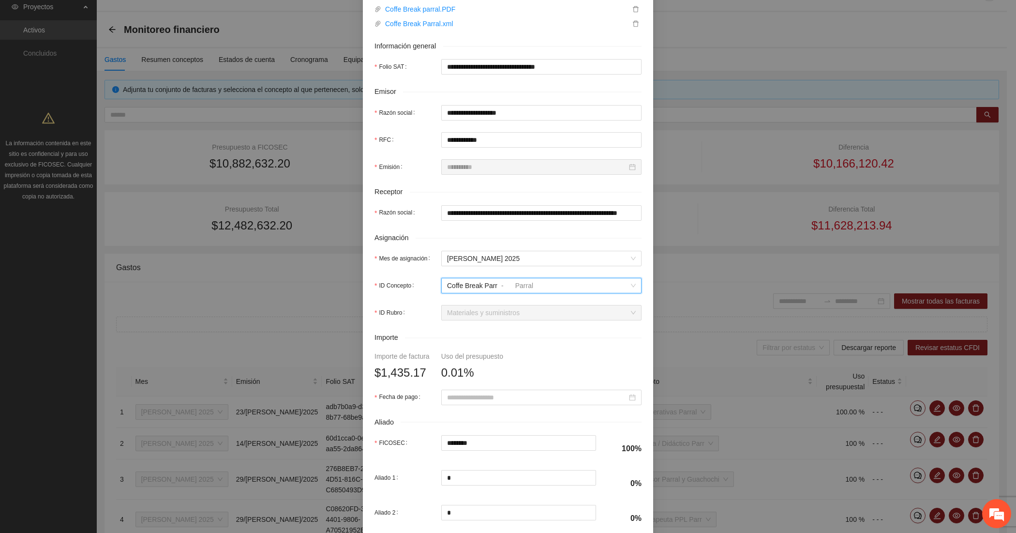
scroll to position [161, 0]
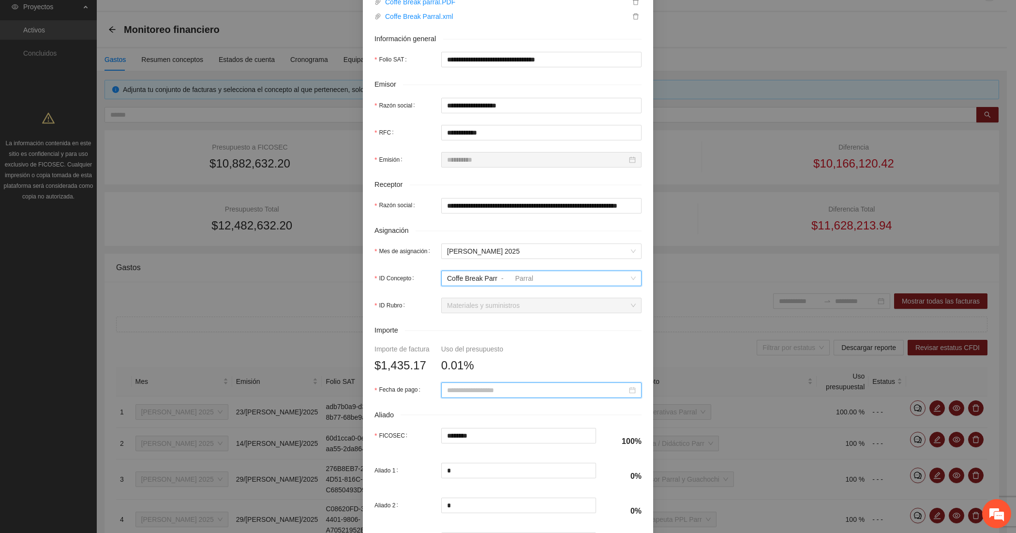
click at [447, 391] on input "Fecha de pago" at bounding box center [537, 390] width 180 height 11
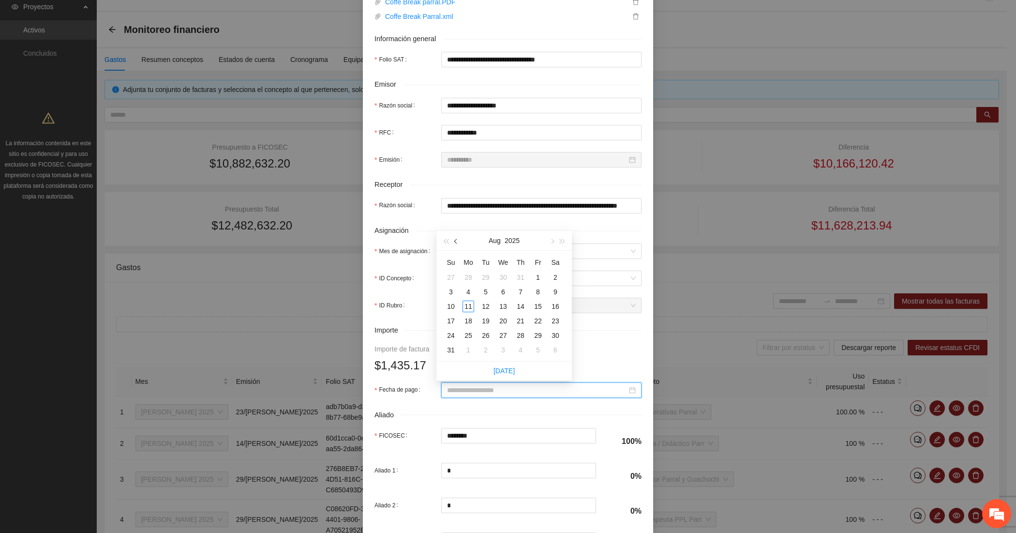
click at [460, 240] on button "button" at bounding box center [456, 240] width 11 height 19
click at [485, 335] on div "29" at bounding box center [486, 335] width 12 height 12
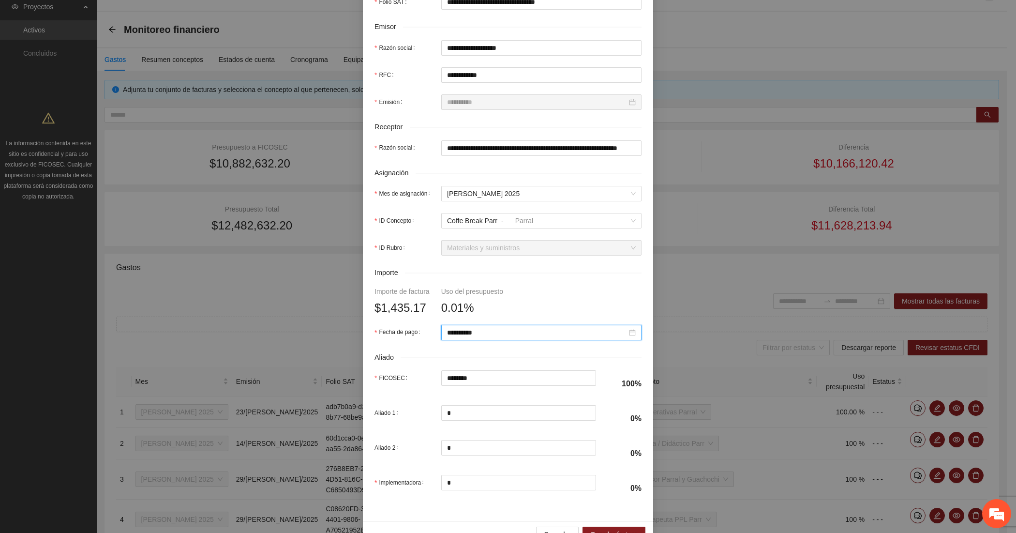
scroll to position [247, 0]
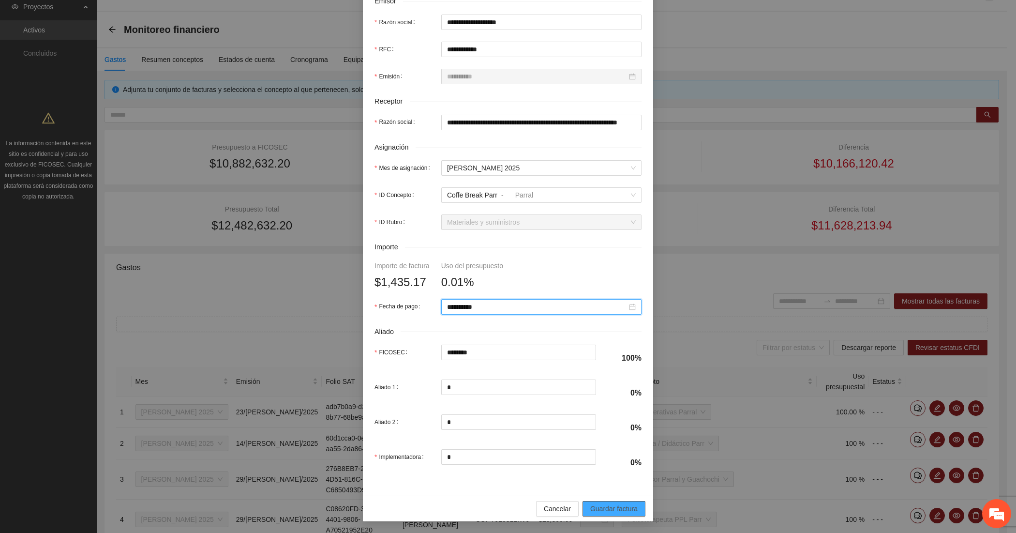
click at [595, 508] on span "Guardar factura" at bounding box center [613, 508] width 47 height 11
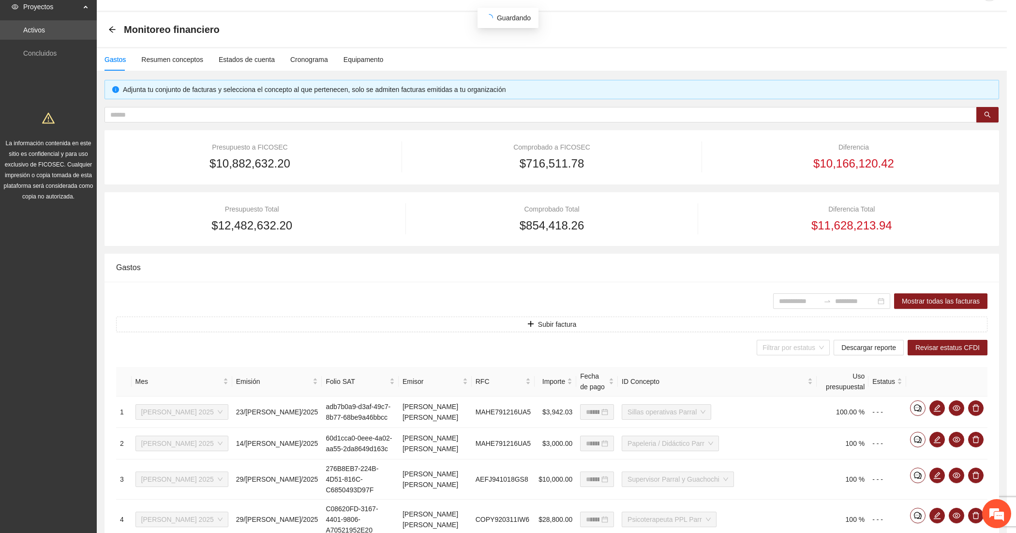
scroll to position [169, 0]
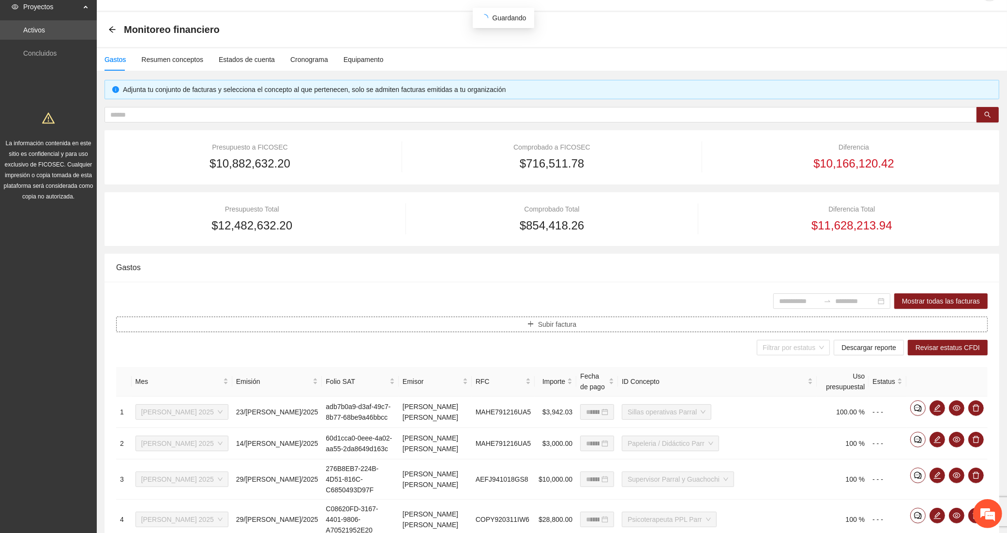
click at [327, 320] on button "Subir factura" at bounding box center [551, 323] width 871 height 15
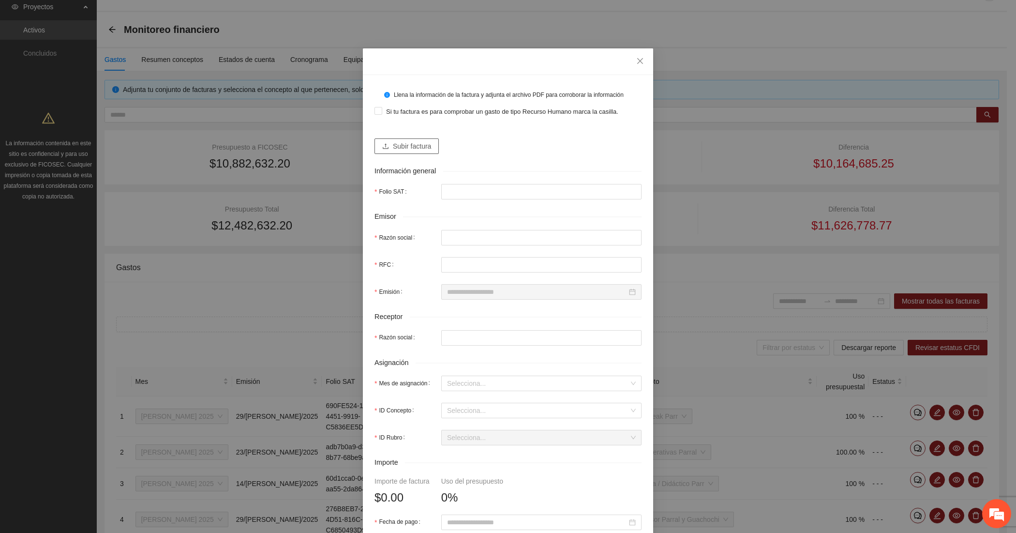
click at [409, 149] on span "Subir factura" at bounding box center [412, 146] width 38 height 11
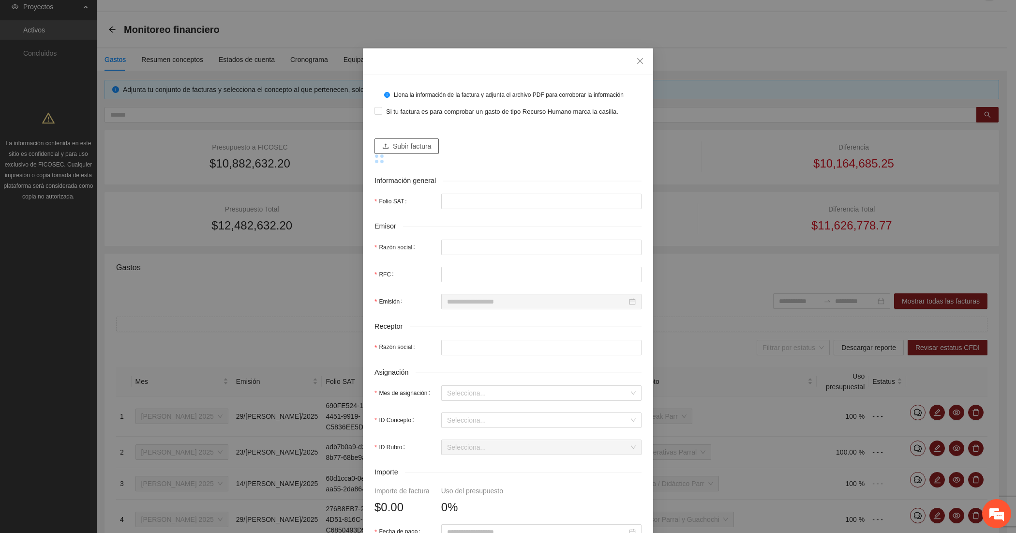
click at [419, 141] on span "Subir factura" at bounding box center [412, 146] width 38 height 11
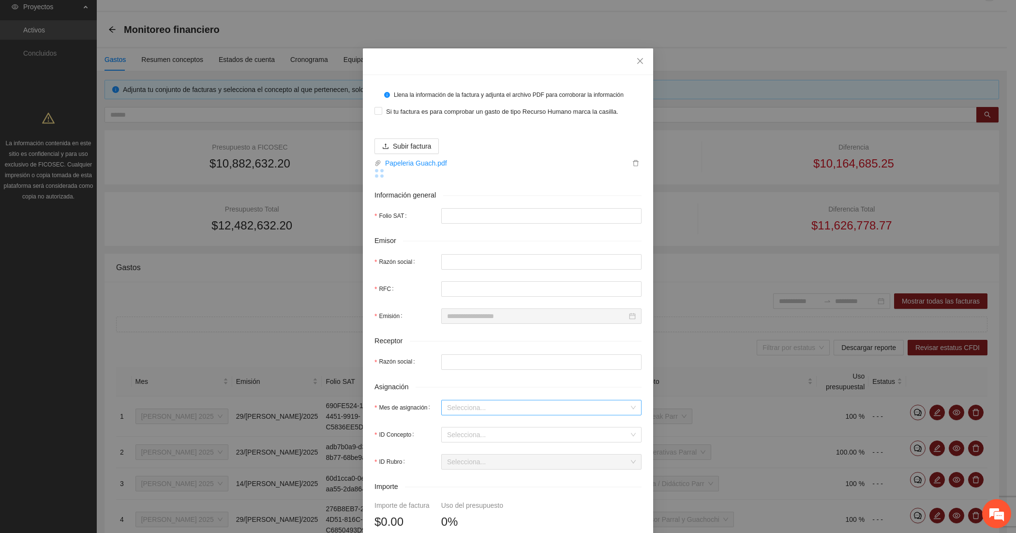
click at [455, 407] on input "Mes de asignación" at bounding box center [538, 407] width 182 height 15
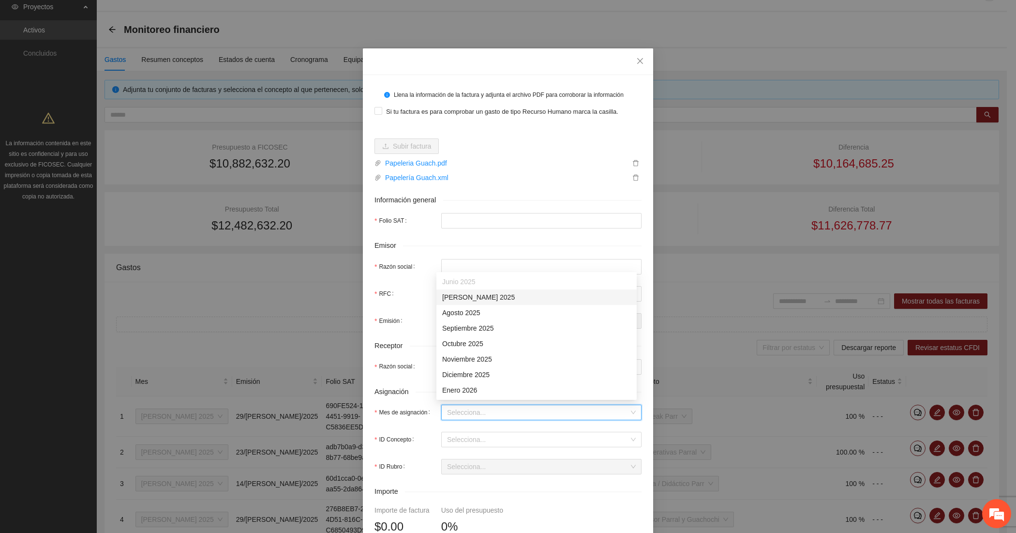
click at [458, 294] on div "[DATE]" at bounding box center [536, 297] width 189 height 11
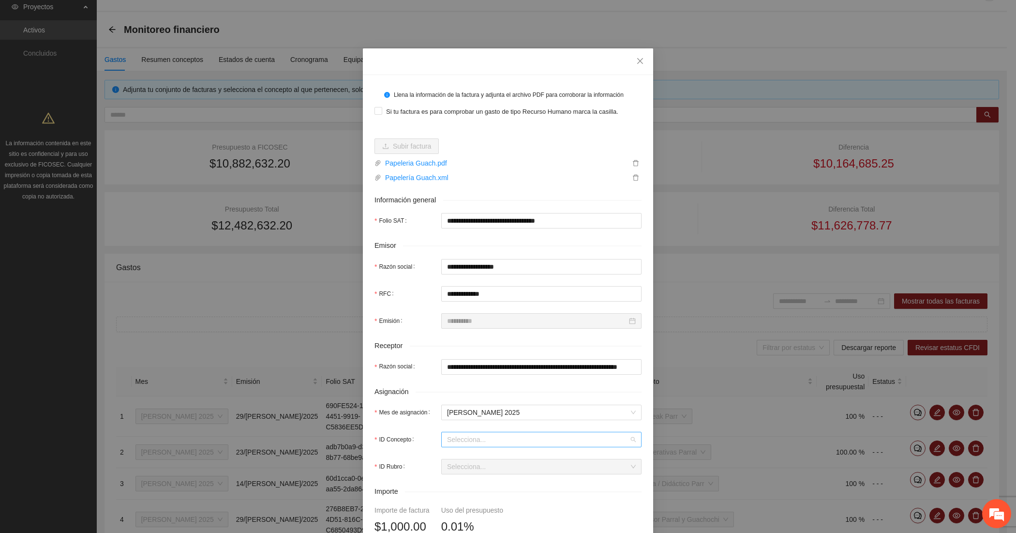
click at [456, 439] on input "ID Concepto" at bounding box center [538, 439] width 182 height 15
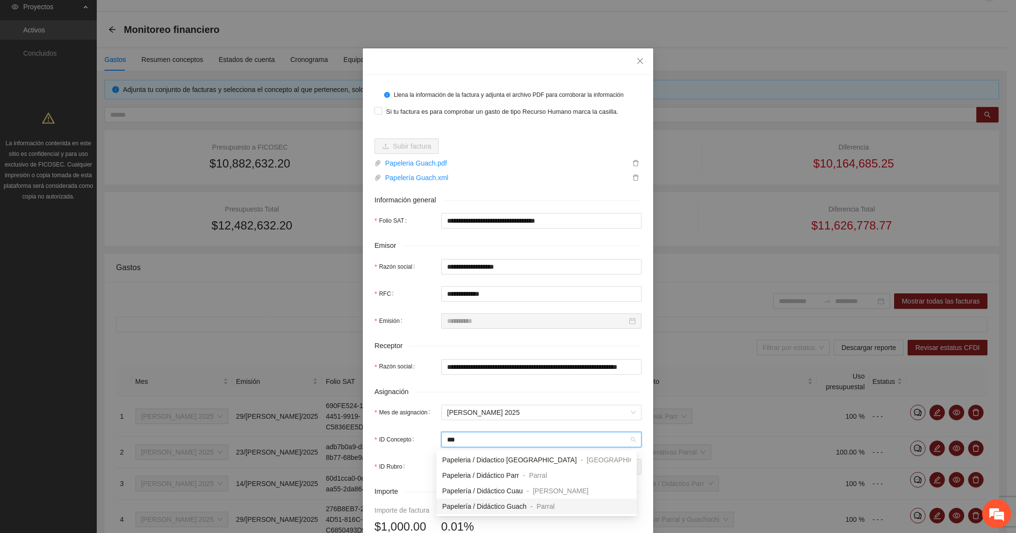
click at [484, 506] on span "Papelería / Didáctico Guach" at bounding box center [484, 506] width 84 height 8
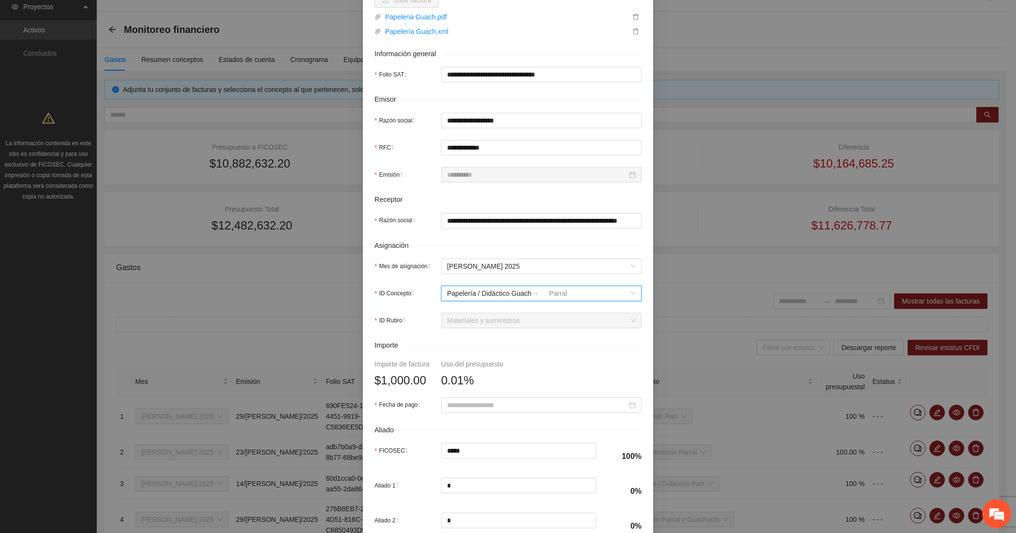
scroll to position [161, 0]
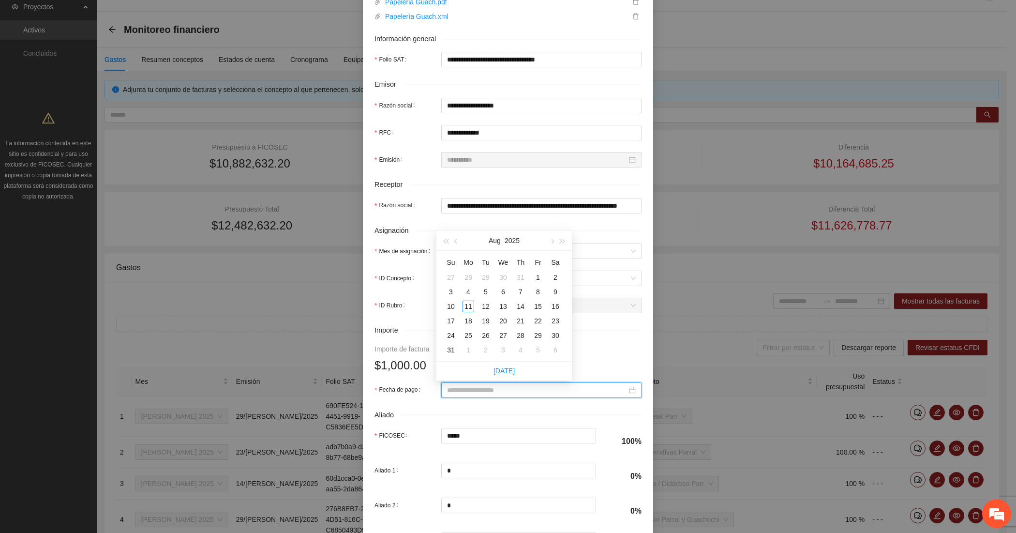
click at [458, 389] on input "Fecha de pago" at bounding box center [537, 390] width 180 height 11
drag, startPoint x: 458, startPoint y: 389, endPoint x: 466, endPoint y: 355, distance: 35.7
click at [458, 387] on input "Fecha de pago" at bounding box center [537, 390] width 180 height 11
click at [459, 245] on button "button" at bounding box center [456, 240] width 11 height 19
click at [521, 304] on div "17" at bounding box center [521, 306] width 12 height 12
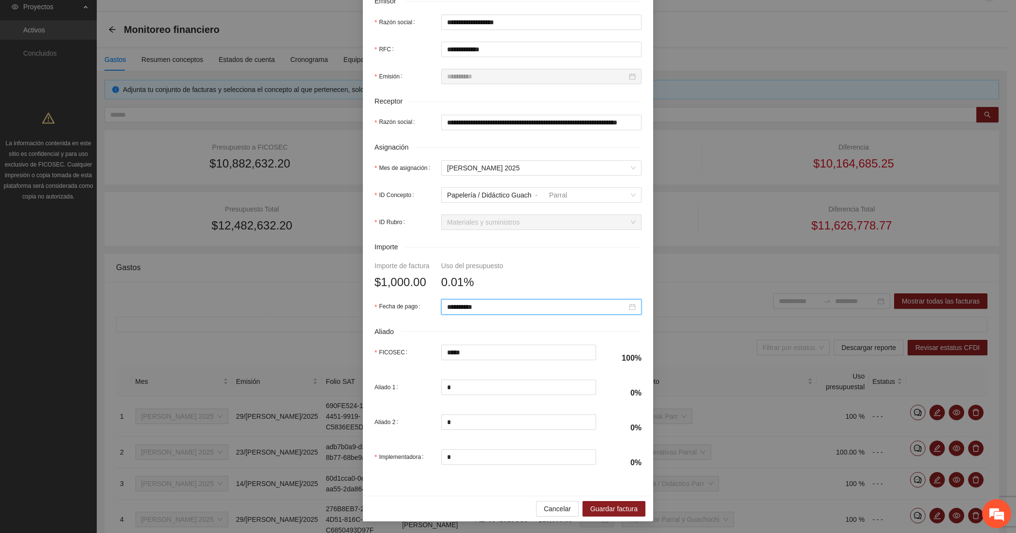
scroll to position [247, 0]
click at [590, 509] on span "Guardar factura" at bounding box center [613, 508] width 47 height 11
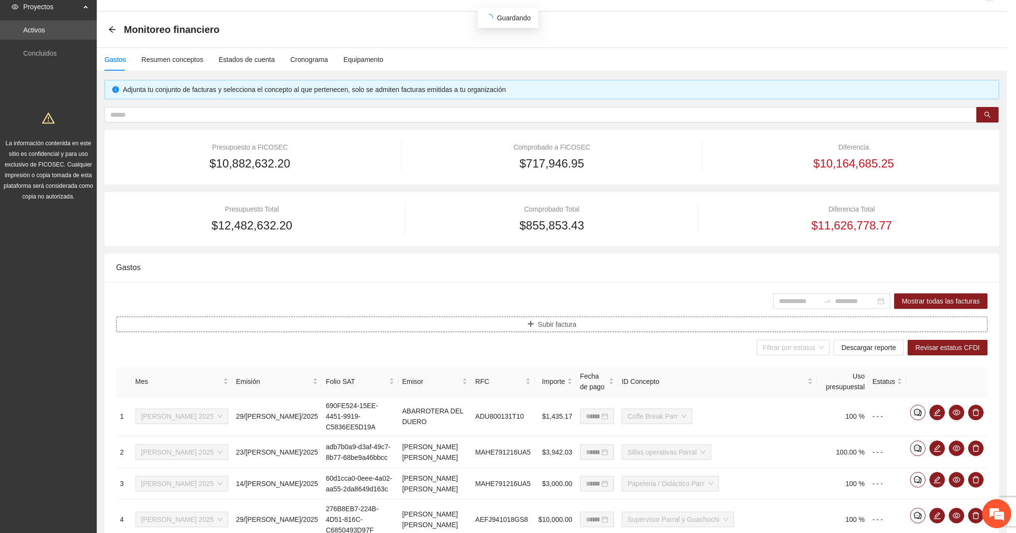
scroll to position [169, 0]
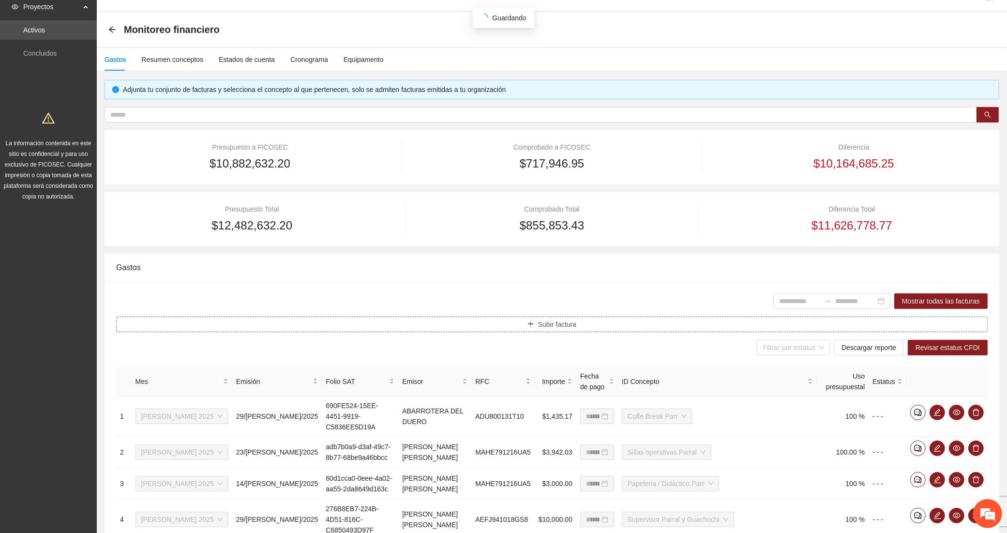
click at [306, 322] on button "Subir factura" at bounding box center [551, 323] width 871 height 15
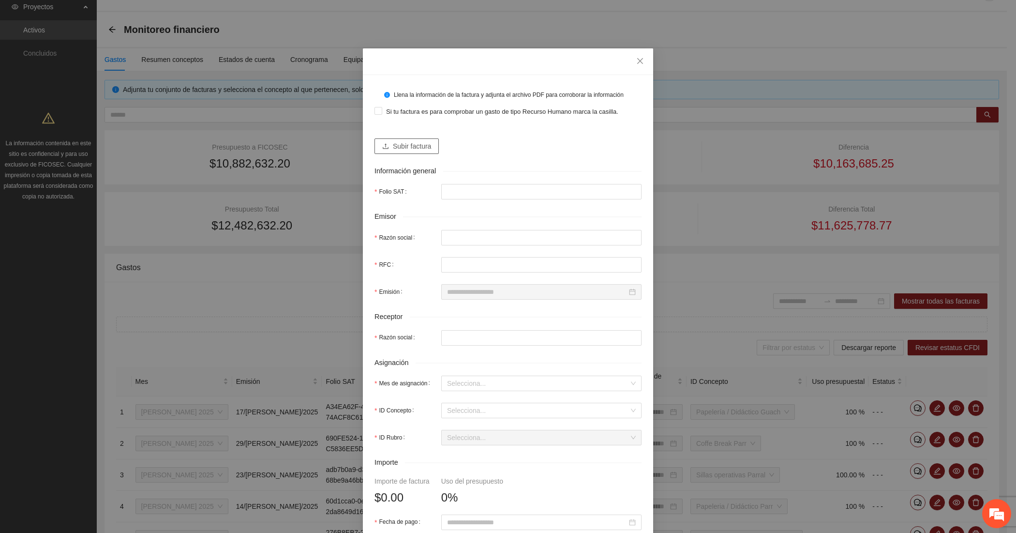
click at [398, 144] on span "Subir factura" at bounding box center [412, 146] width 38 height 11
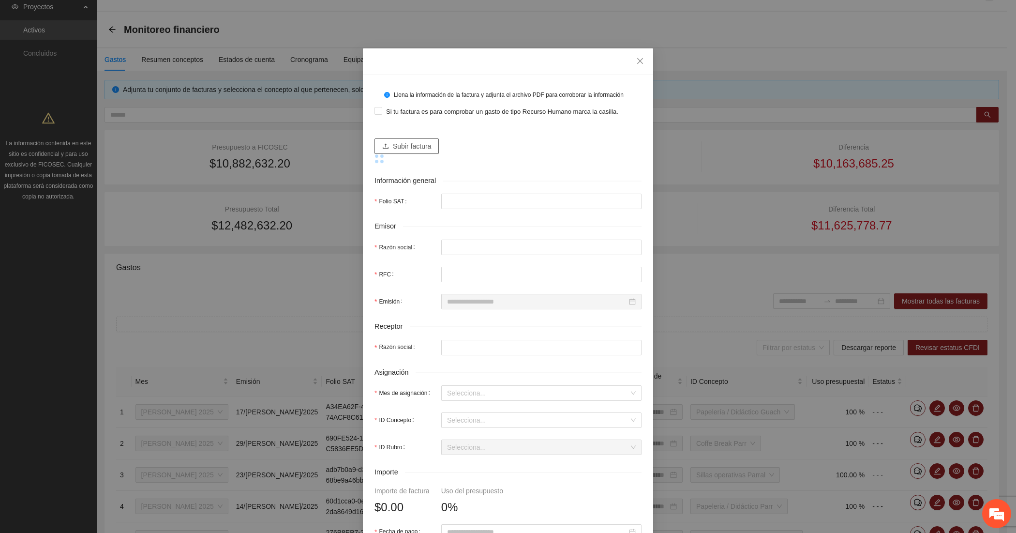
click at [404, 145] on span "Subir factura" at bounding box center [412, 146] width 38 height 11
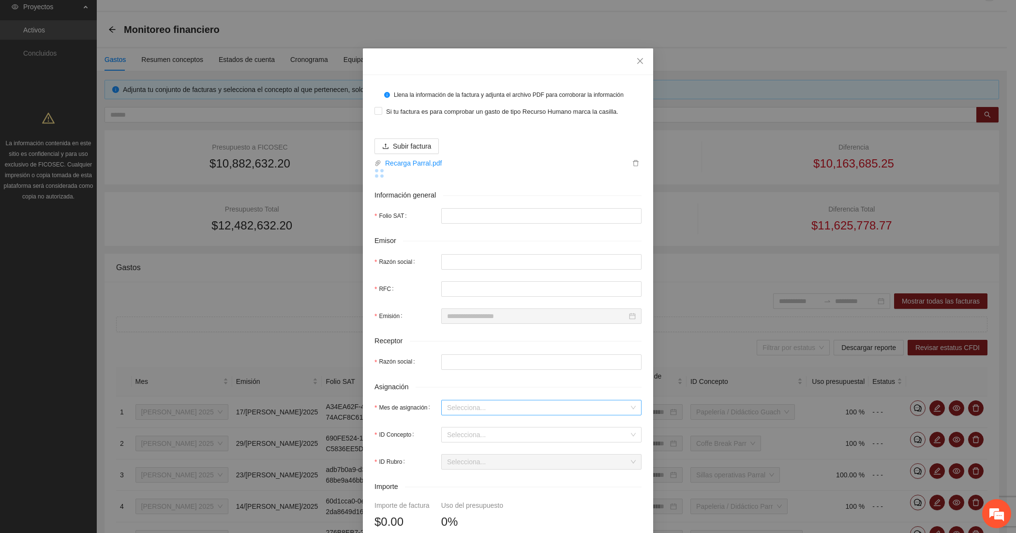
click at [453, 407] on form "Llena la información de la factura y adjunta el archivo PDF para corroborar la …" at bounding box center [507, 401] width 267 height 629
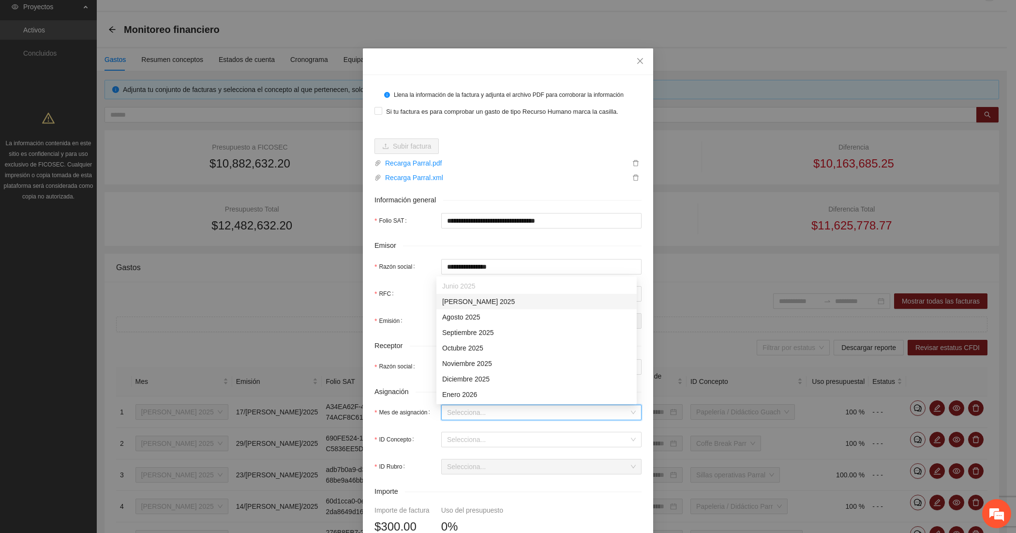
click at [444, 300] on div "[DATE]" at bounding box center [536, 301] width 189 height 11
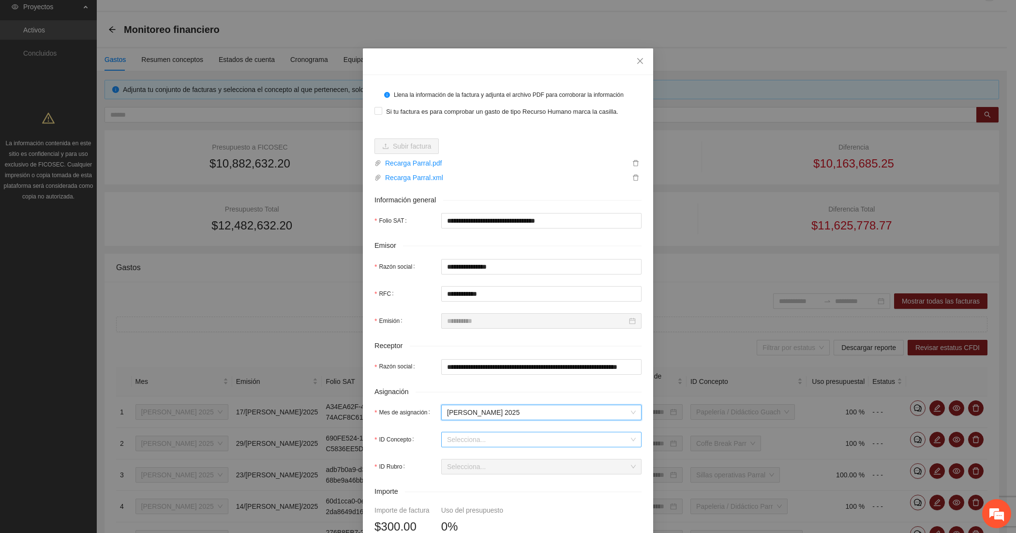
click at [450, 437] on input "ID Concepto" at bounding box center [538, 439] width 182 height 15
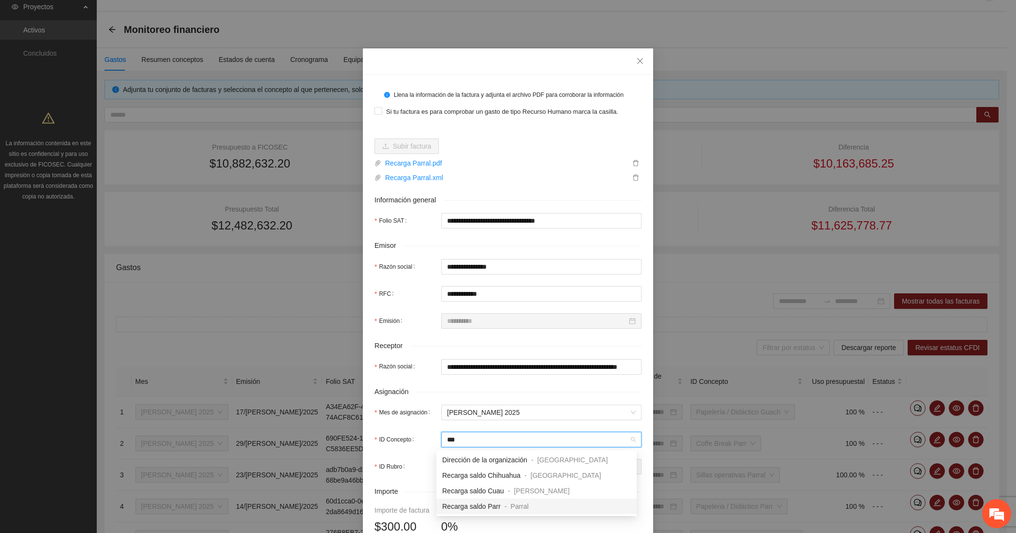
click at [468, 504] on span "Recarga saldo Parr" at bounding box center [471, 506] width 59 height 8
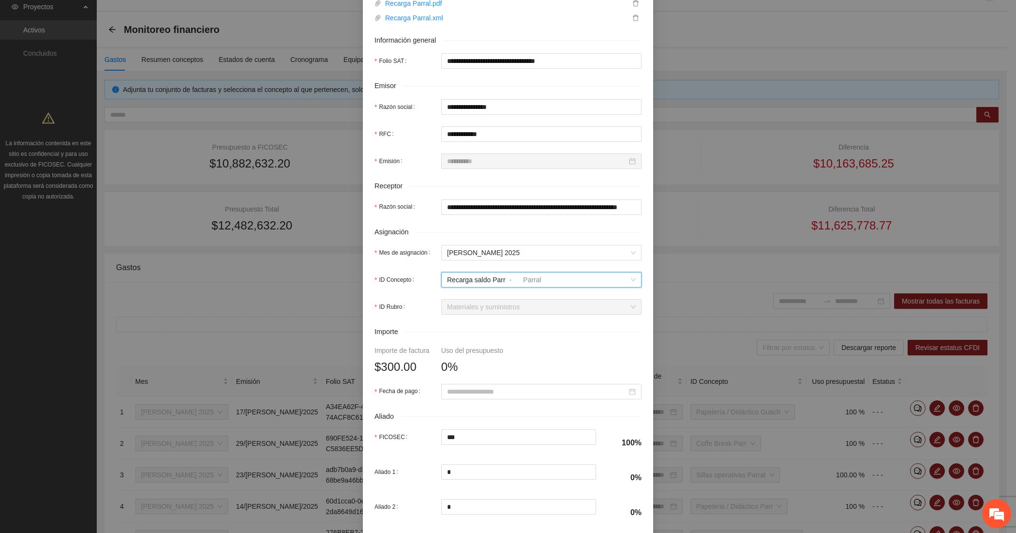
scroll to position [161, 0]
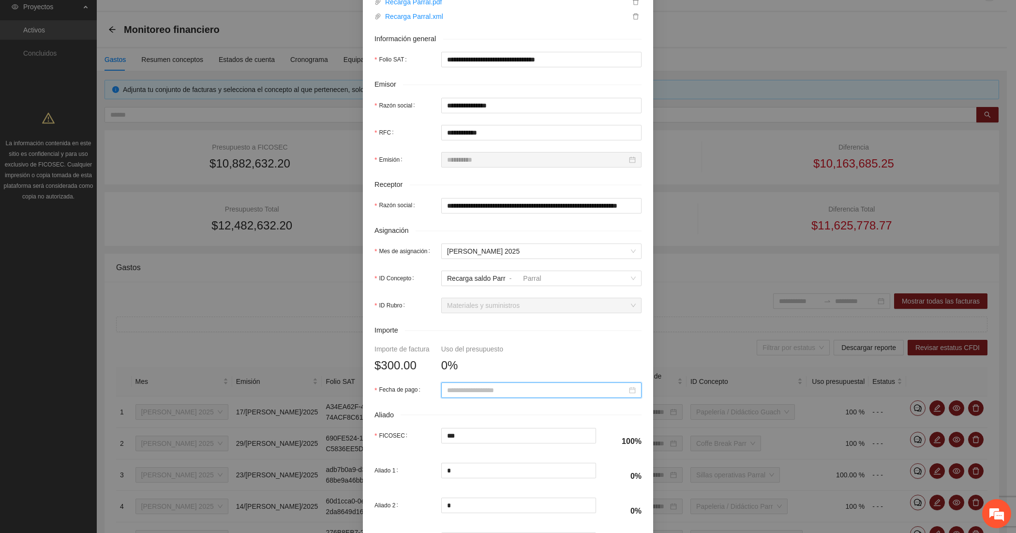
click at [472, 390] on input "Fecha de pago" at bounding box center [537, 390] width 180 height 11
click at [459, 242] on button "button" at bounding box center [456, 240] width 11 height 19
click at [518, 332] on div "31" at bounding box center [521, 335] width 12 height 12
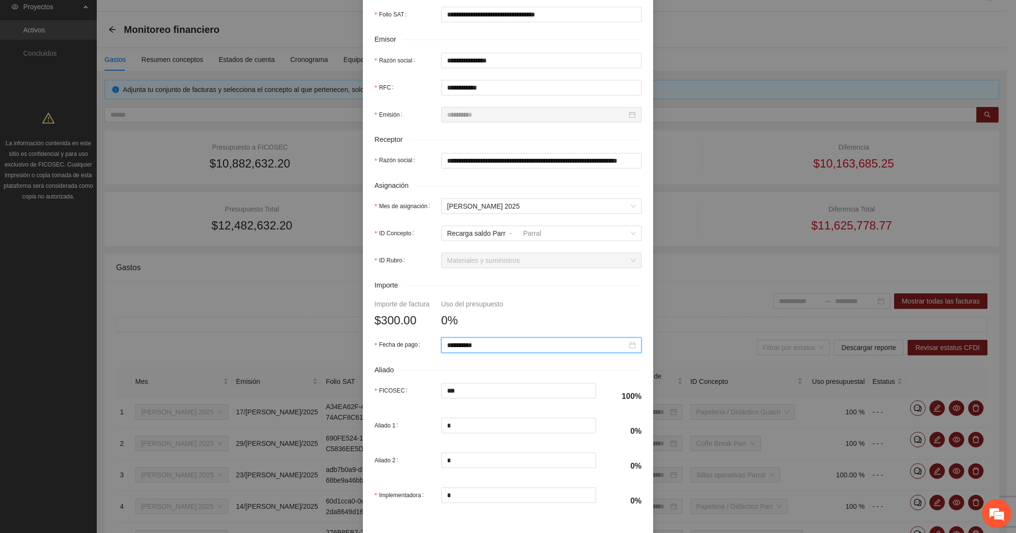
scroll to position [247, 0]
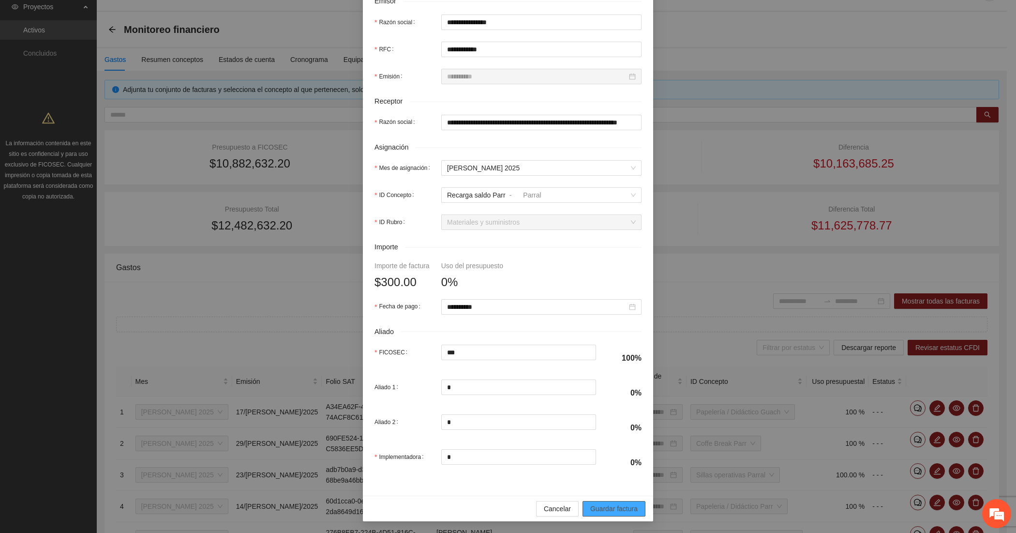
click at [593, 506] on span "Guardar factura" at bounding box center [613, 508] width 47 height 11
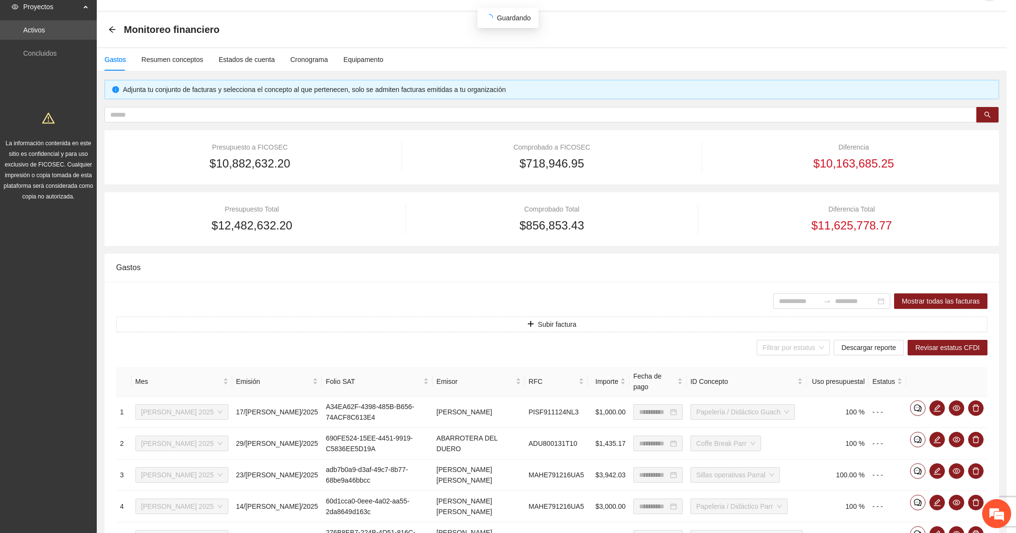
scroll to position [169, 0]
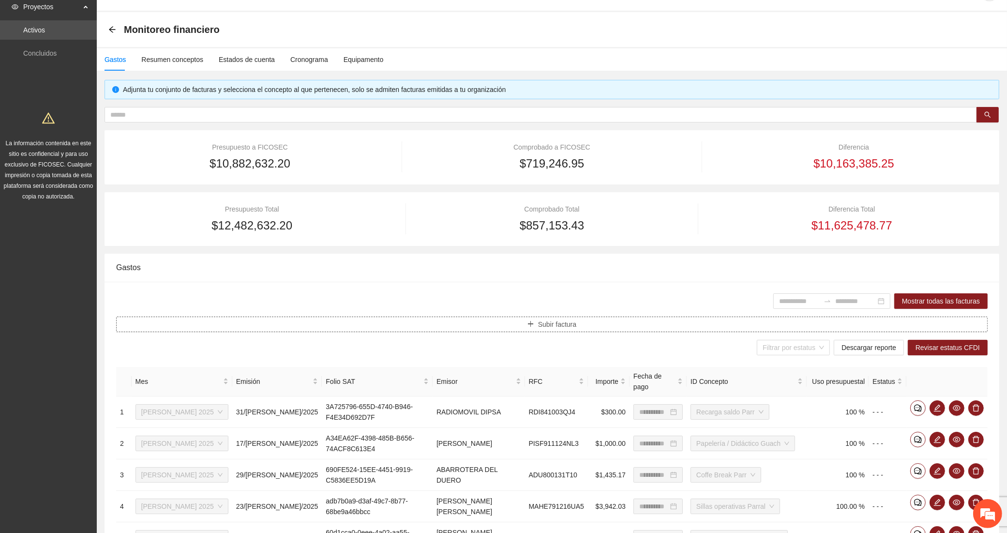
click at [478, 320] on button "Subir factura" at bounding box center [551, 323] width 871 height 15
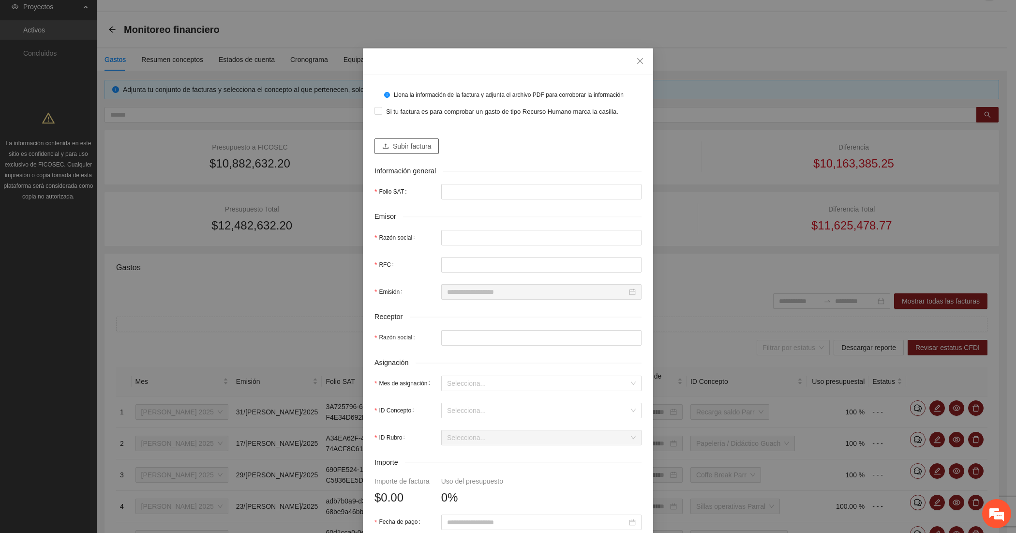
click at [392, 139] on button "Subir factura" at bounding box center [406, 145] width 64 height 15
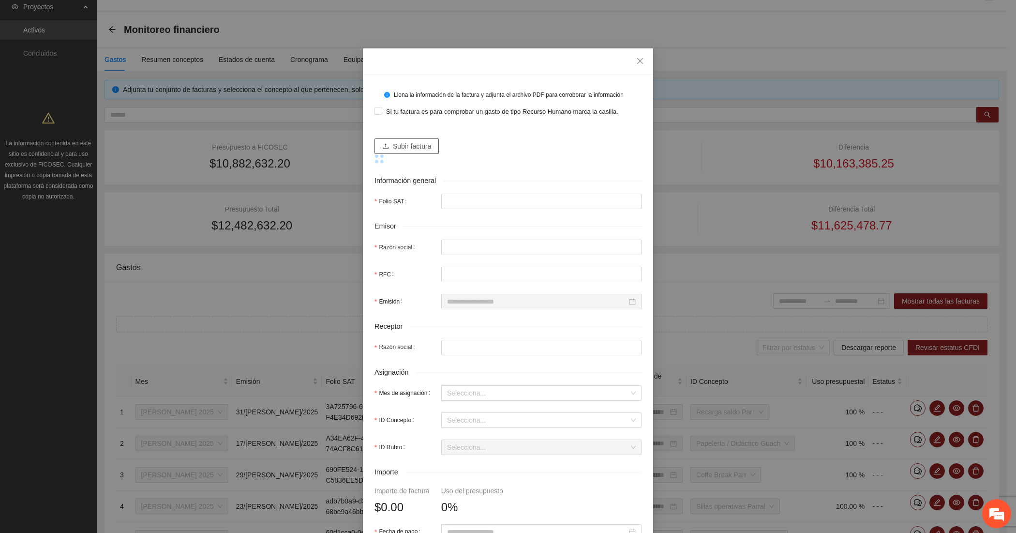
click at [395, 143] on span "Subir factura" at bounding box center [412, 146] width 38 height 11
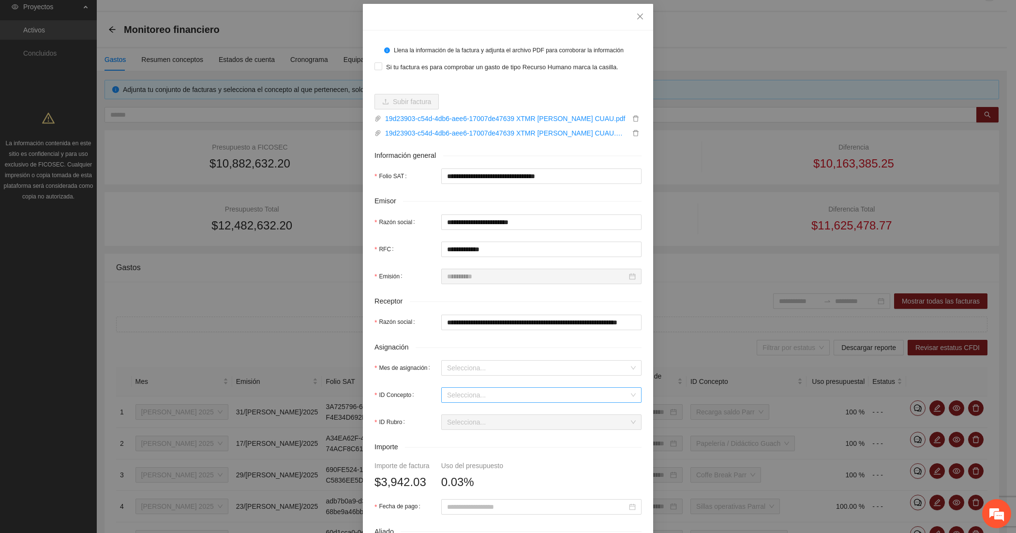
scroll to position [80, 0]
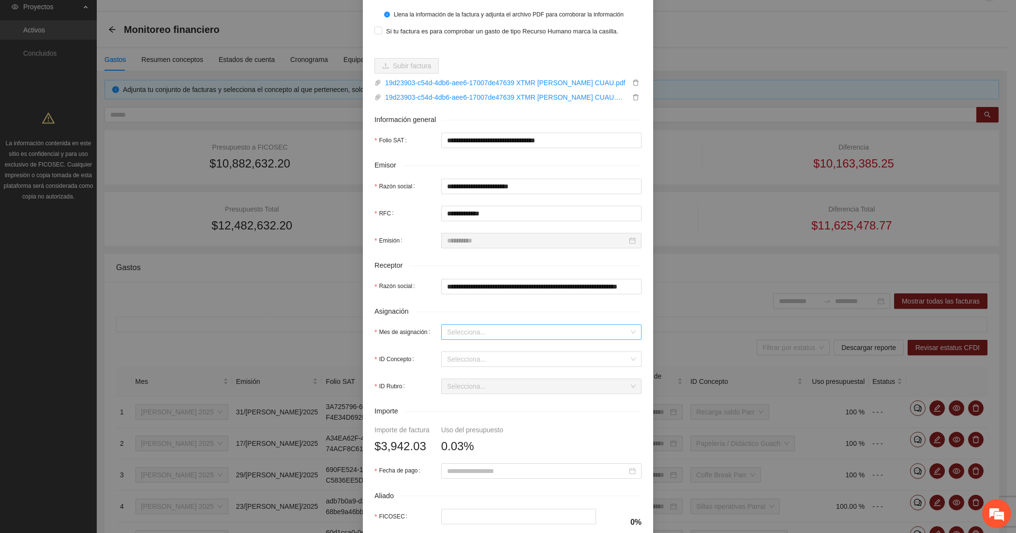
click at [458, 327] on input "Mes de asignación" at bounding box center [538, 332] width 182 height 15
click at [451, 368] on div "[DATE]" at bounding box center [536, 367] width 189 height 11
click at [451, 365] on input "ID Concepto" at bounding box center [538, 359] width 182 height 15
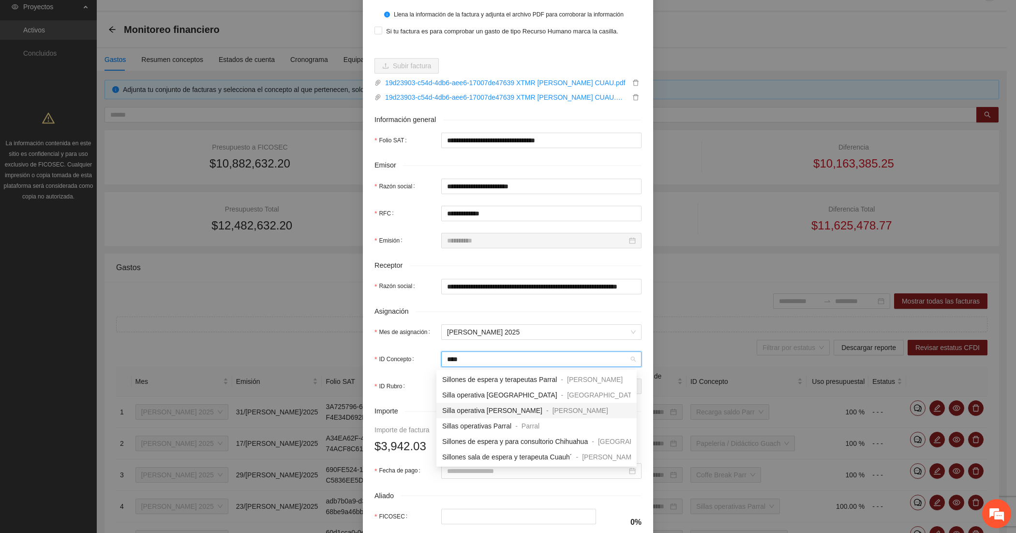
click at [465, 407] on span "Silla operativa [PERSON_NAME]" at bounding box center [492, 410] width 100 height 8
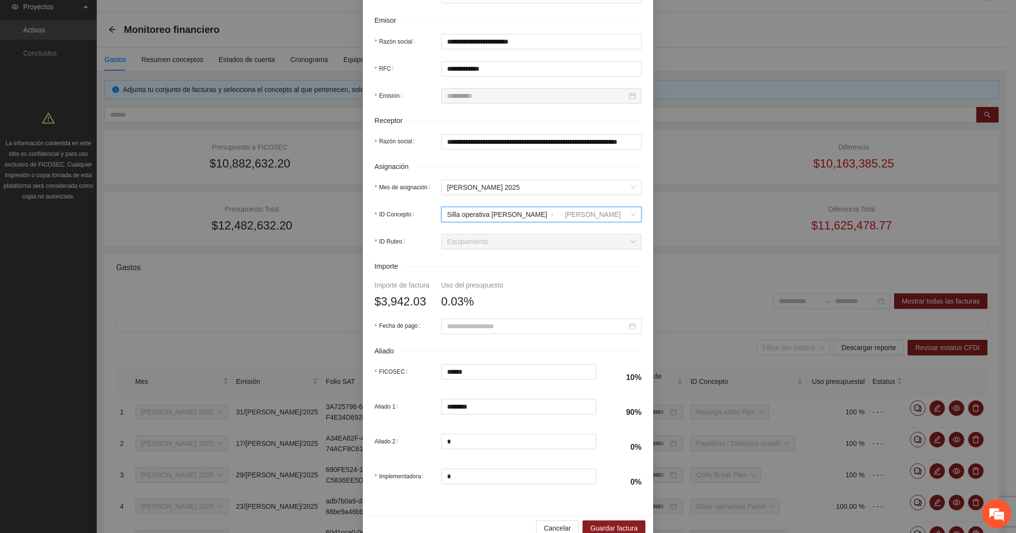
scroll to position [242, 0]
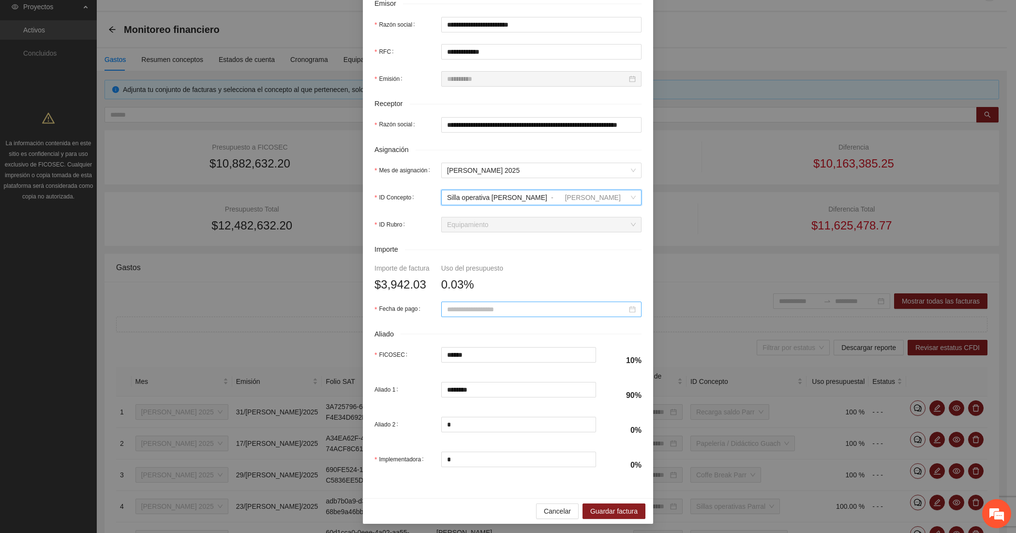
click at [484, 308] on input "Fecha de pago" at bounding box center [537, 309] width 180 height 11
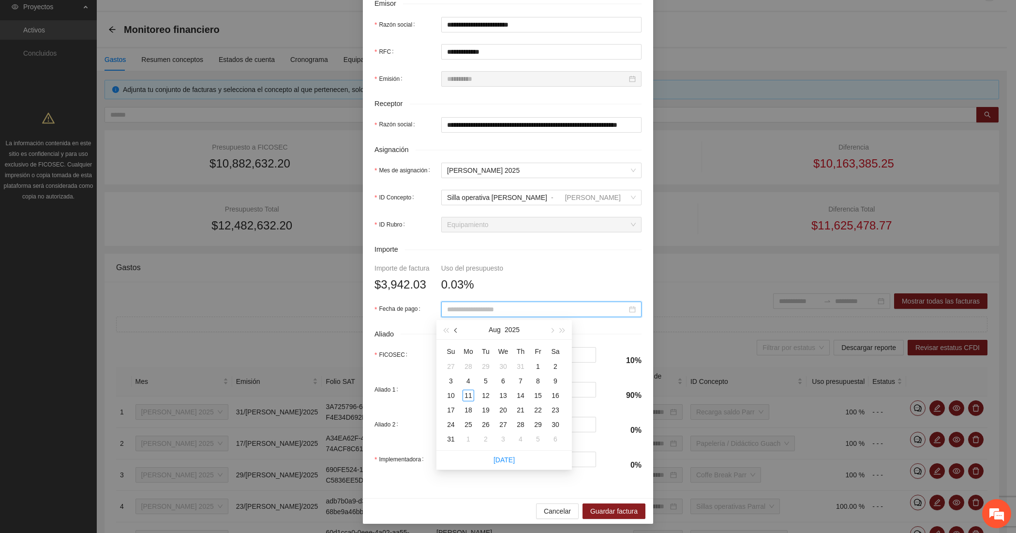
click at [457, 331] on span "button" at bounding box center [456, 330] width 5 height 5
click at [501, 407] on div "23" at bounding box center [503, 410] width 12 height 12
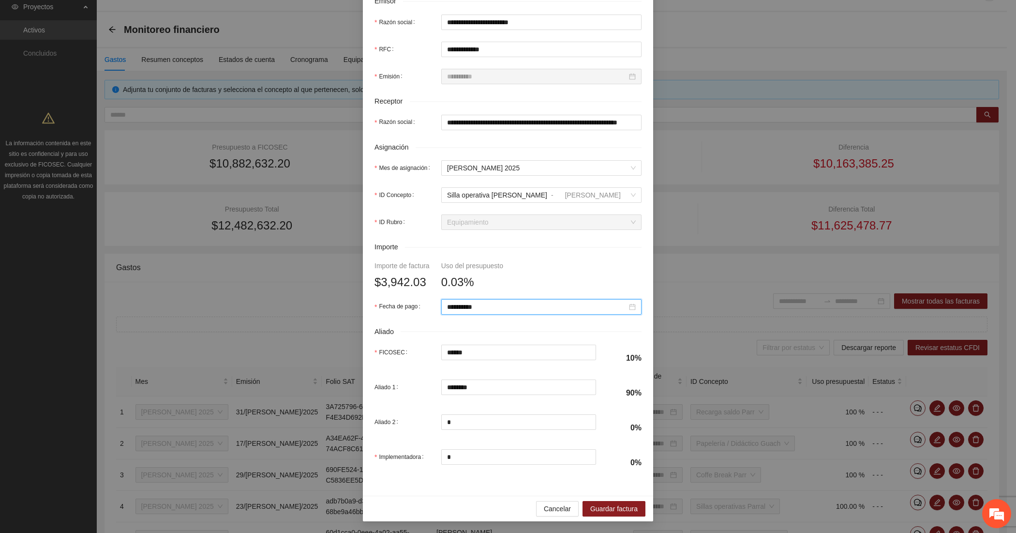
scroll to position [247, 0]
click at [590, 506] on span "Guardar factura" at bounding box center [613, 508] width 47 height 11
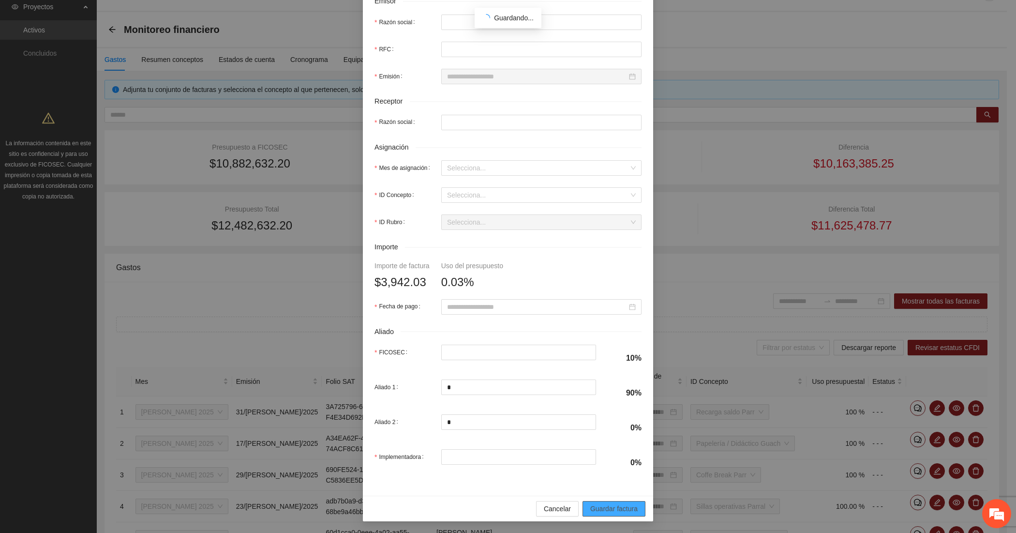
scroll to position [169, 0]
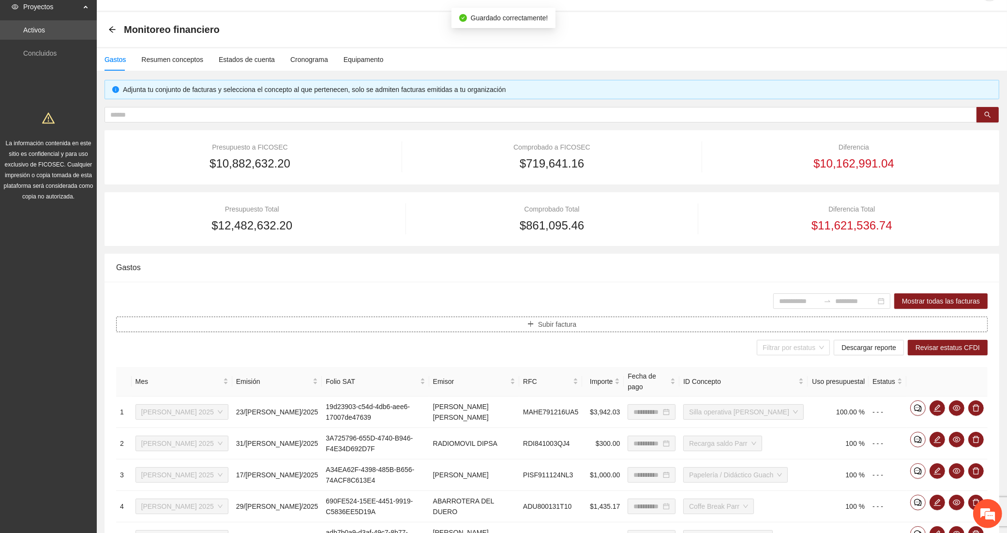
click at [356, 317] on button "Subir factura" at bounding box center [551, 323] width 871 height 15
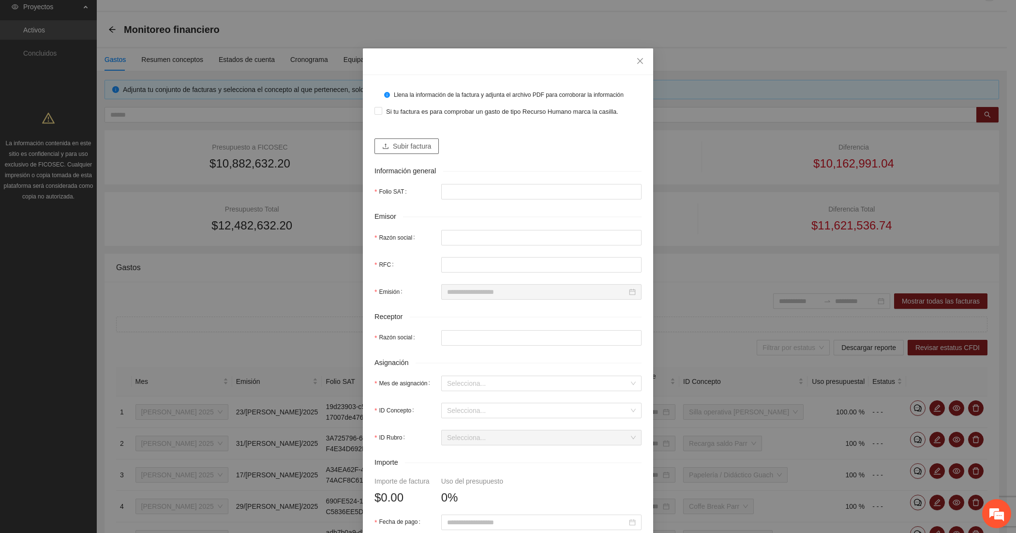
click at [399, 143] on span "Subir factura" at bounding box center [412, 146] width 38 height 11
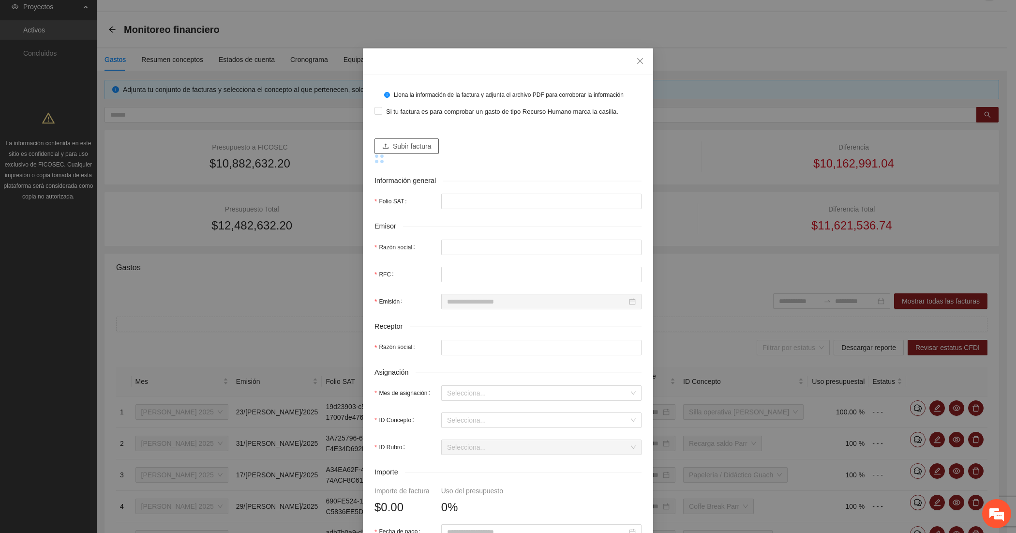
click at [382, 146] on icon "upload" at bounding box center [385, 146] width 7 height 7
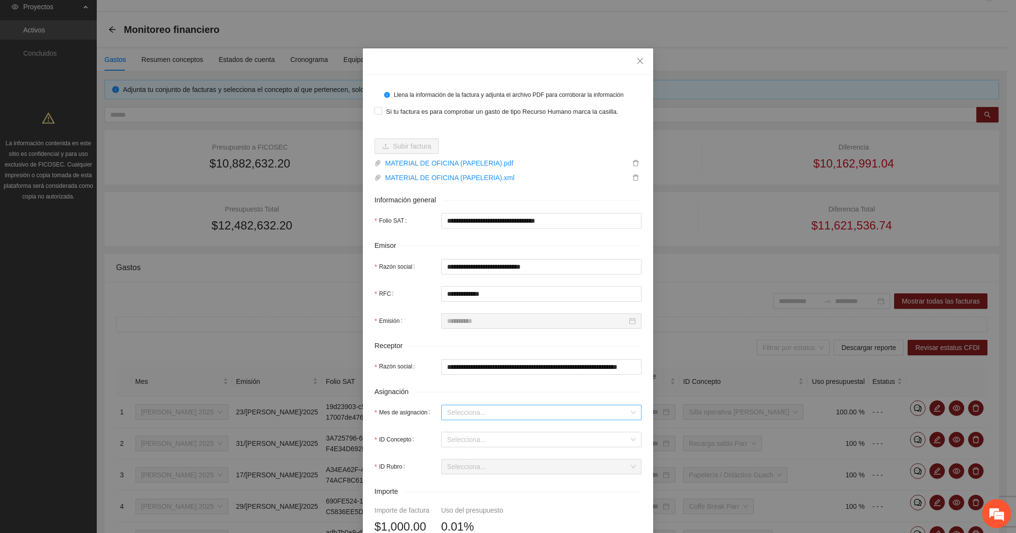
click at [469, 413] on input "Mes de asignación" at bounding box center [538, 412] width 182 height 15
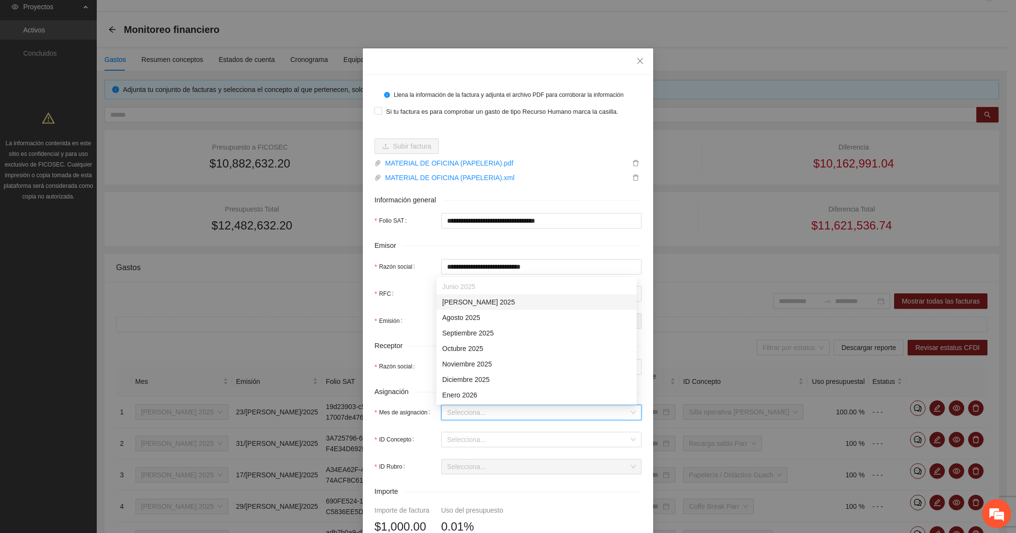
click at [461, 301] on div "[DATE]" at bounding box center [536, 301] width 189 height 11
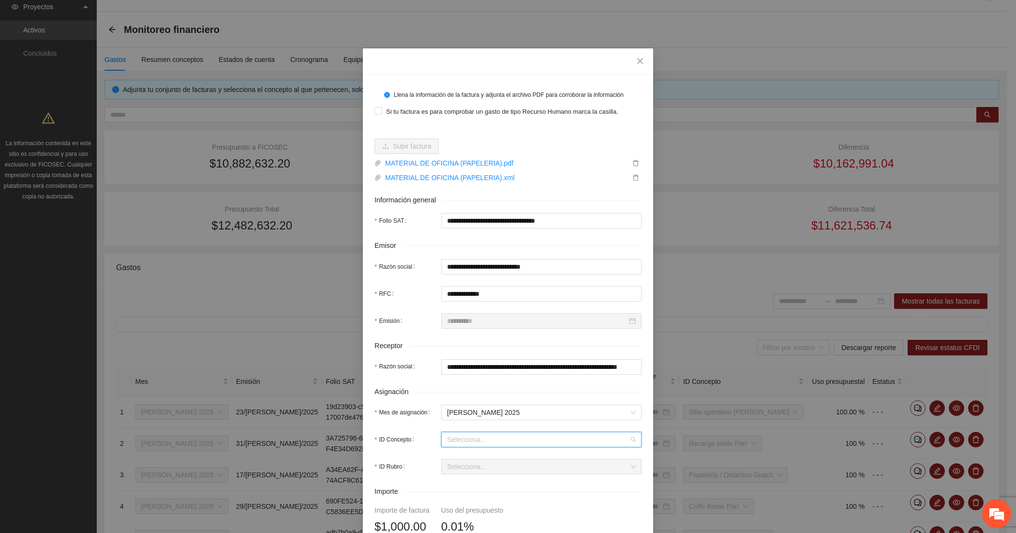
click at [452, 433] on input "ID Concepto" at bounding box center [538, 439] width 182 height 15
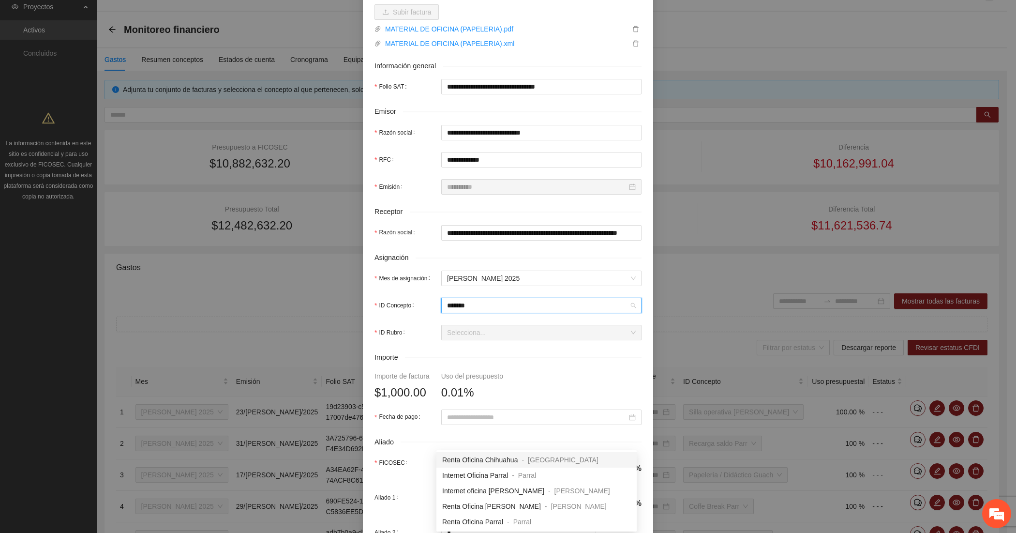
scroll to position [161, 0]
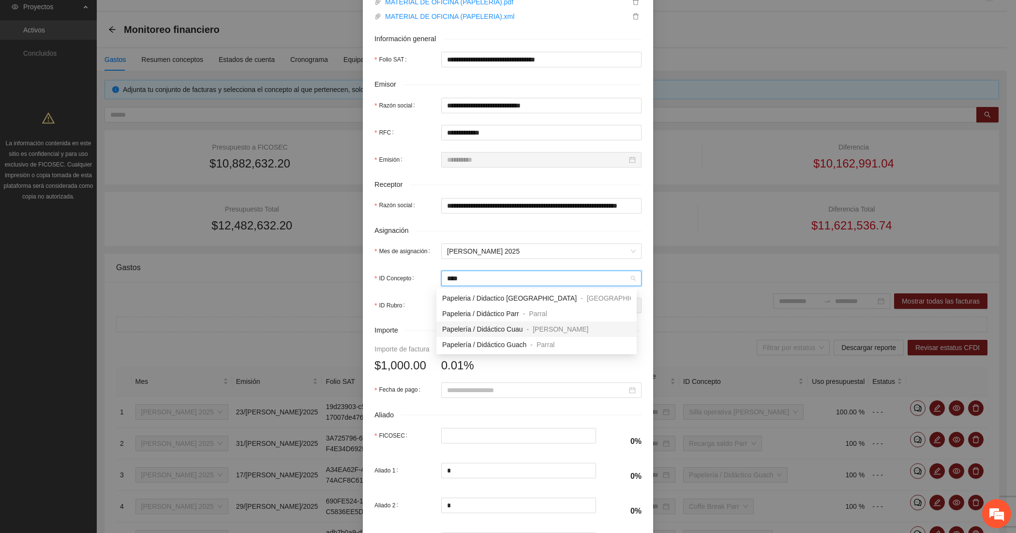
click at [475, 334] on div "Papelería / Didáctico Cuau - Cuauhtémoc" at bounding box center [536, 328] width 200 height 15
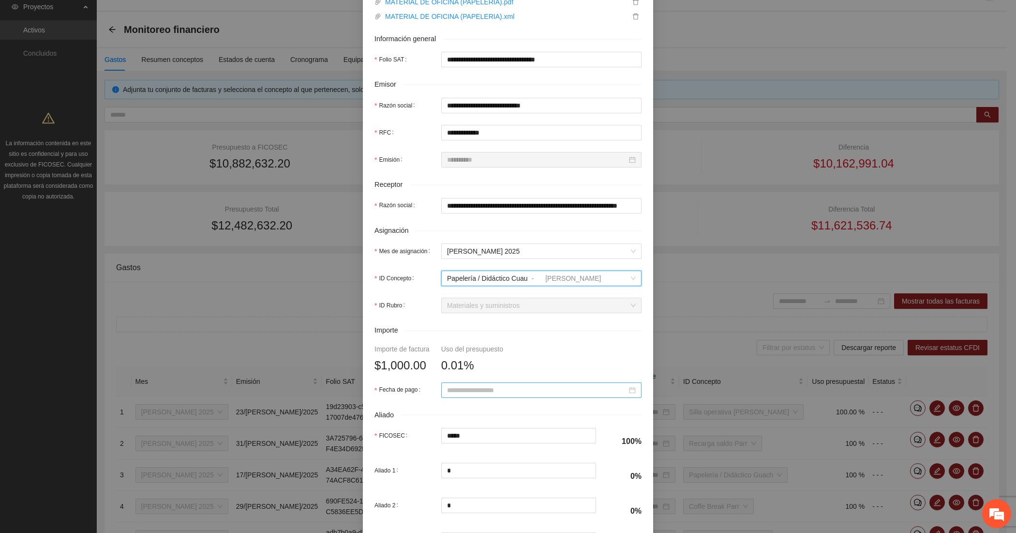
click at [460, 390] on input "Fecha de pago" at bounding box center [537, 390] width 180 height 11
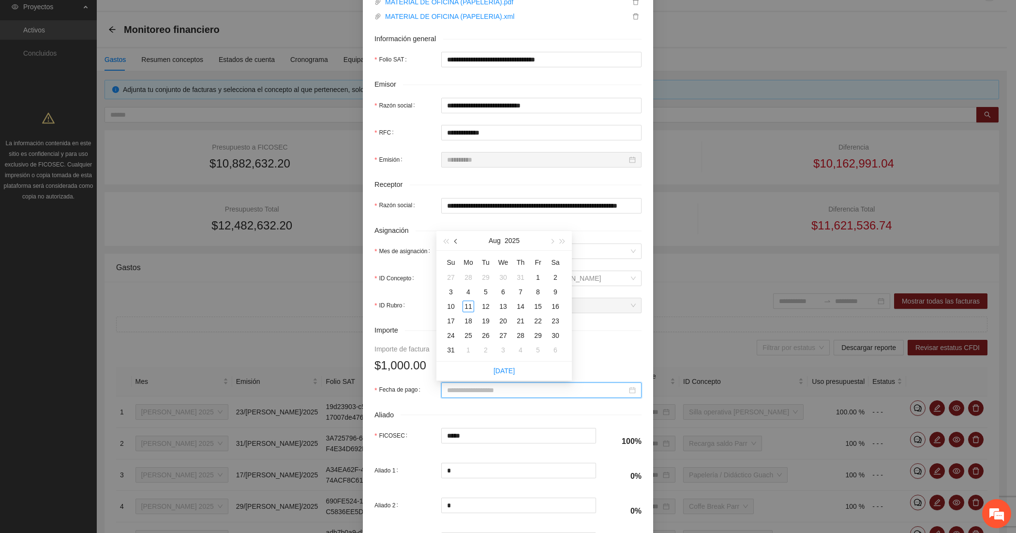
click at [456, 244] on button "button" at bounding box center [456, 240] width 11 height 19
click at [489, 303] on div "15" at bounding box center [486, 306] width 12 height 12
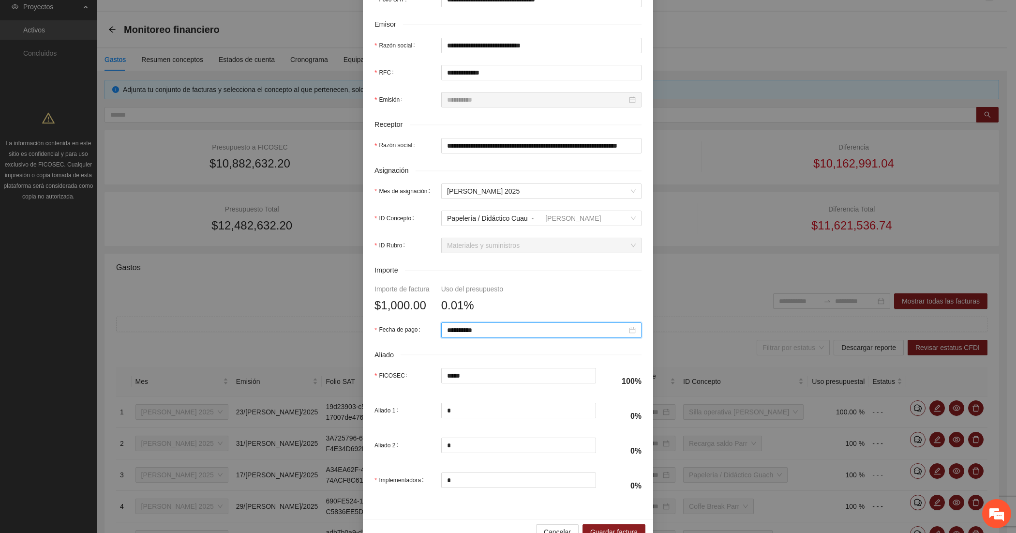
scroll to position [247, 0]
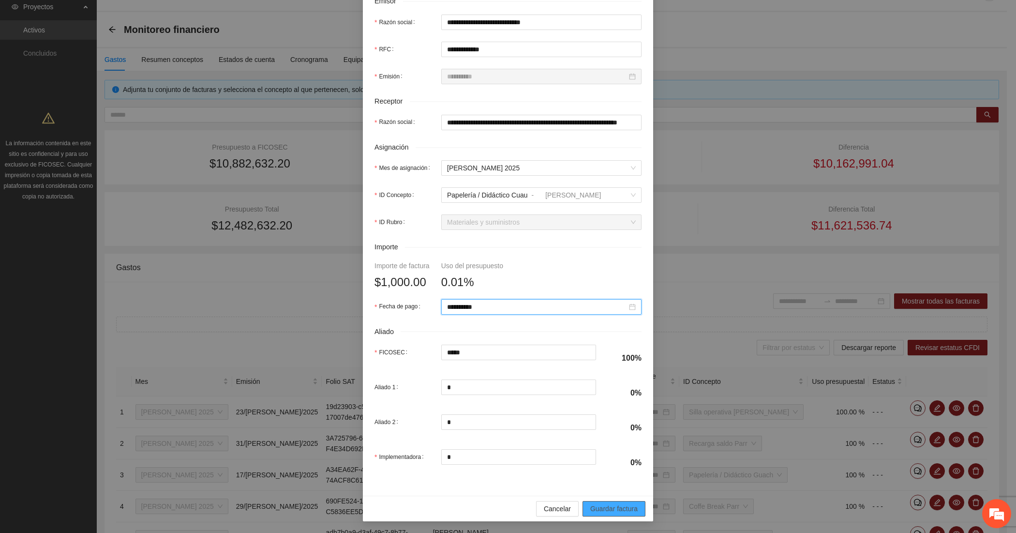
click at [602, 505] on span "Guardar factura" at bounding box center [613, 508] width 47 height 11
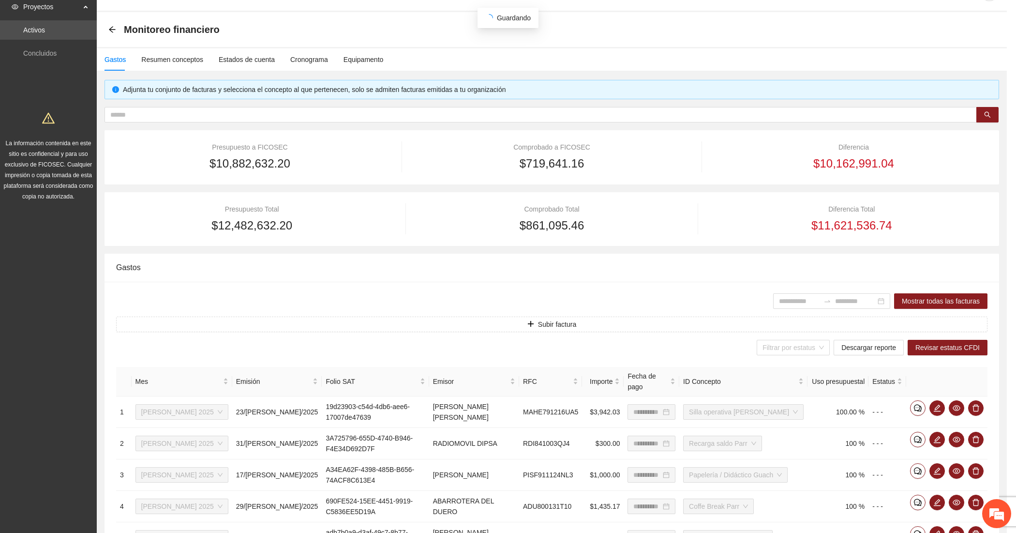
scroll to position [169, 0]
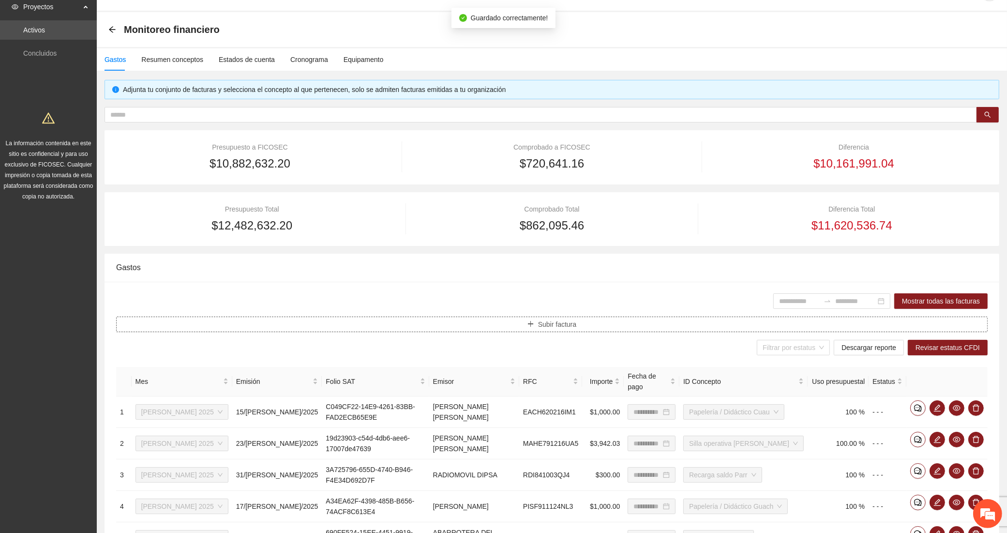
click at [373, 325] on button "Subir factura" at bounding box center [551, 323] width 871 height 15
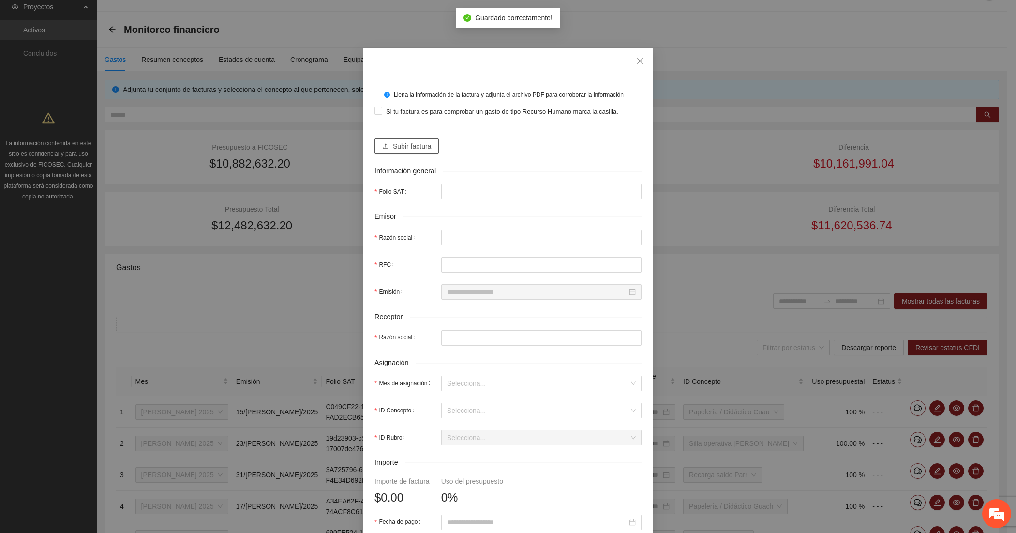
click at [406, 141] on span "Subir factura" at bounding box center [412, 146] width 38 height 11
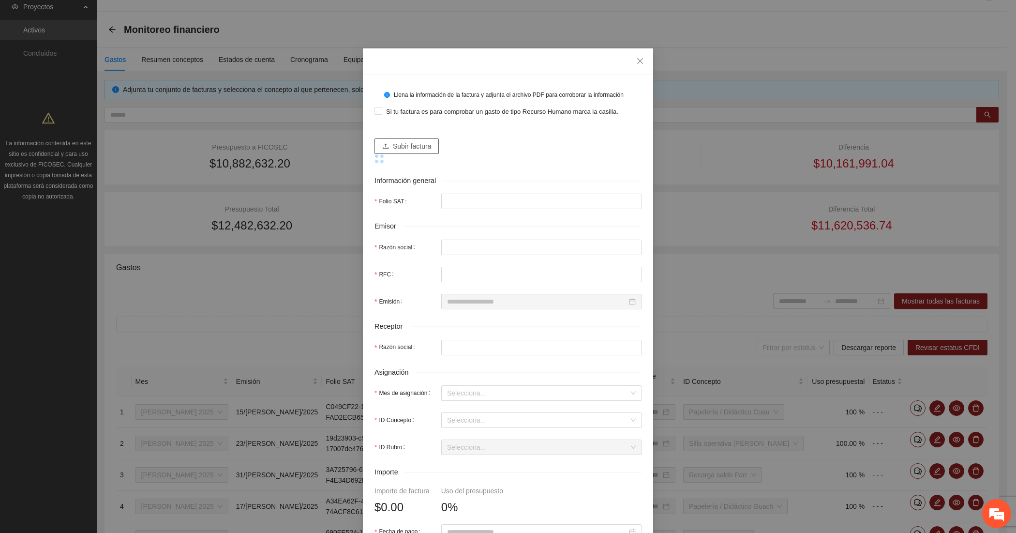
click at [399, 144] on span "Subir factura" at bounding box center [412, 146] width 38 height 11
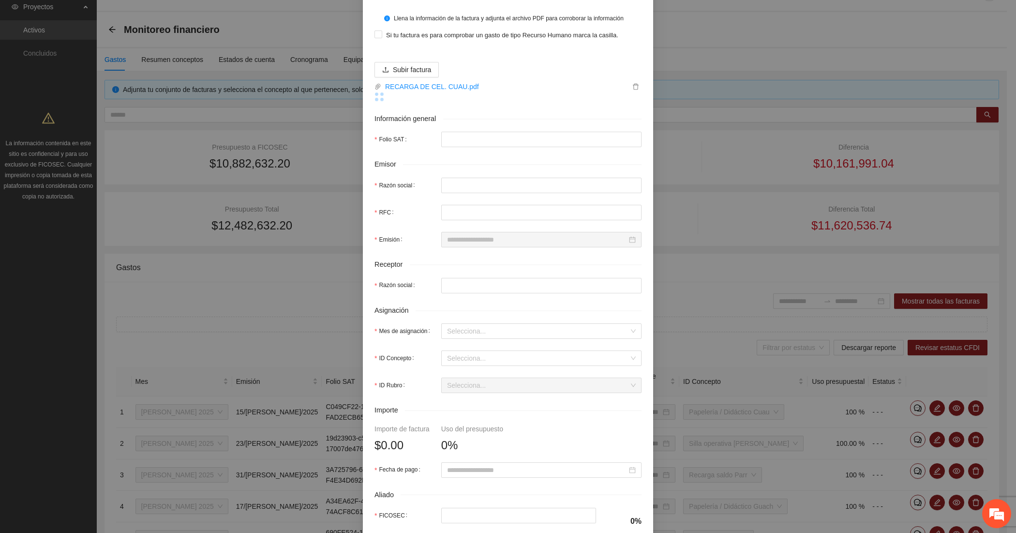
scroll to position [161, 0]
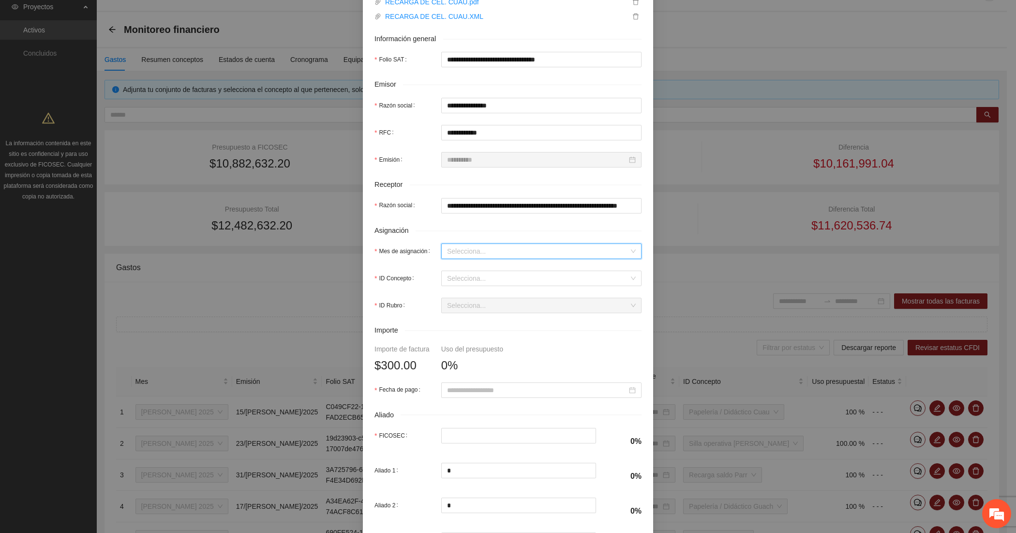
click at [458, 249] on input "Mes de asignación" at bounding box center [538, 251] width 182 height 15
click at [454, 288] on div "[DATE]" at bounding box center [536, 286] width 189 height 11
click at [456, 272] on input "ID Concepto" at bounding box center [538, 278] width 182 height 15
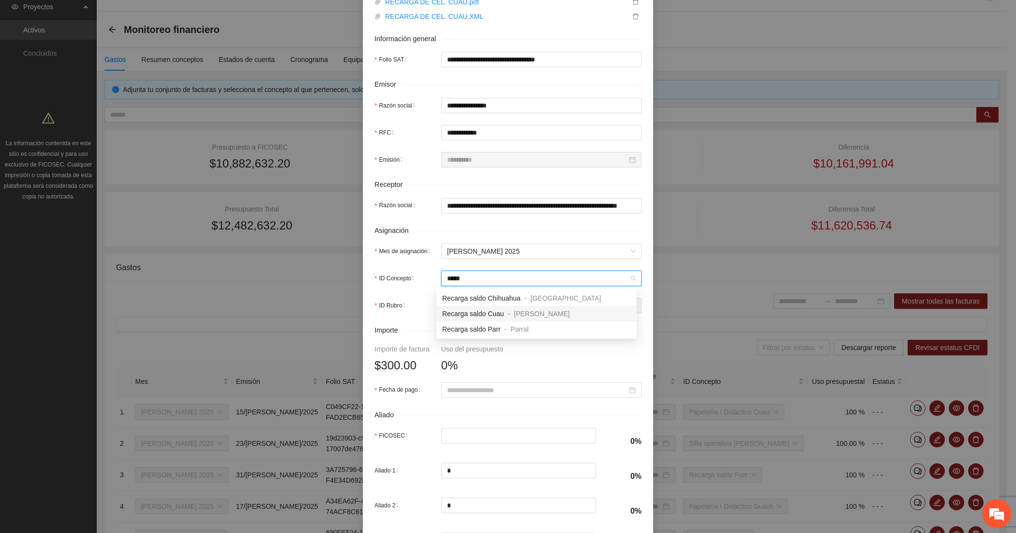
click at [455, 312] on span "Recarga saldo Cuau" at bounding box center [473, 314] width 62 height 8
click at [456, 391] on input "Fecha de pago" at bounding box center [537, 390] width 180 height 11
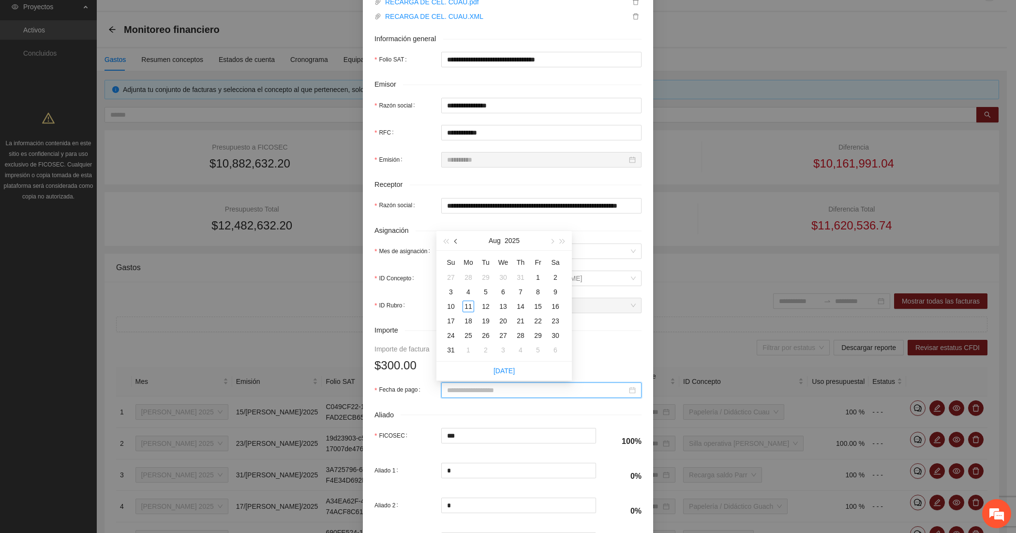
click at [456, 242] on span "button" at bounding box center [456, 241] width 5 height 5
click at [499, 334] on div "30" at bounding box center [503, 335] width 12 height 12
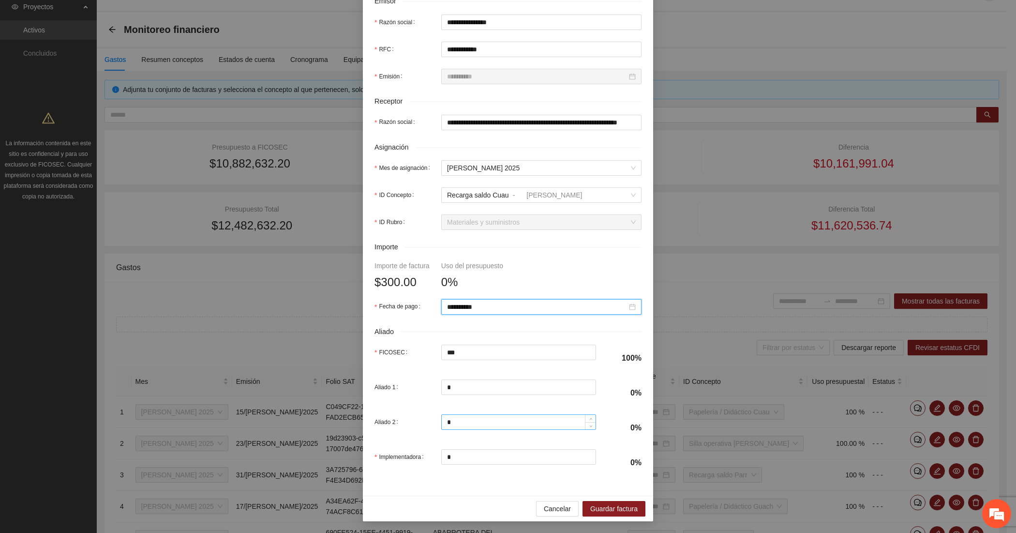
scroll to position [247, 0]
click at [608, 507] on span "Guardar factura" at bounding box center [613, 508] width 47 height 11
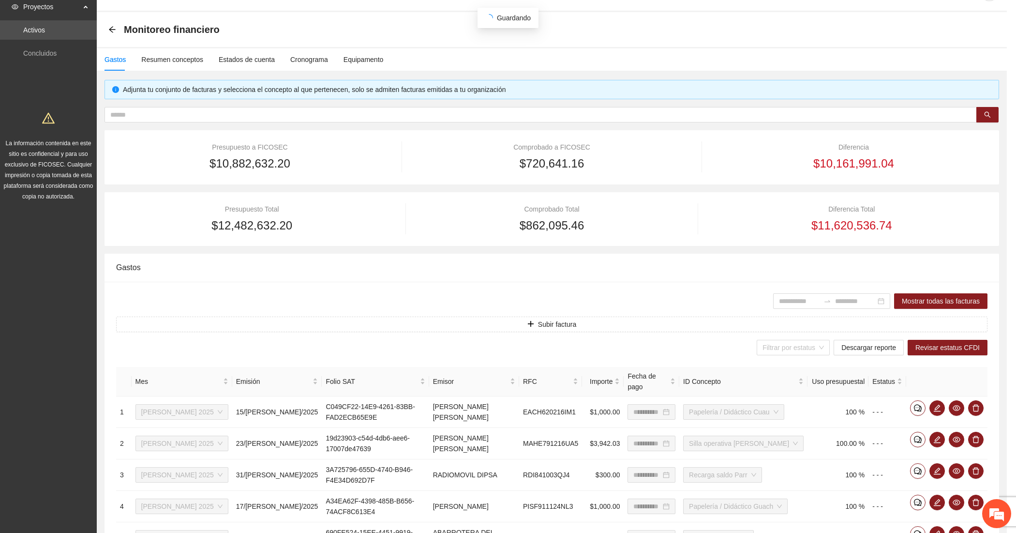
scroll to position [169, 0]
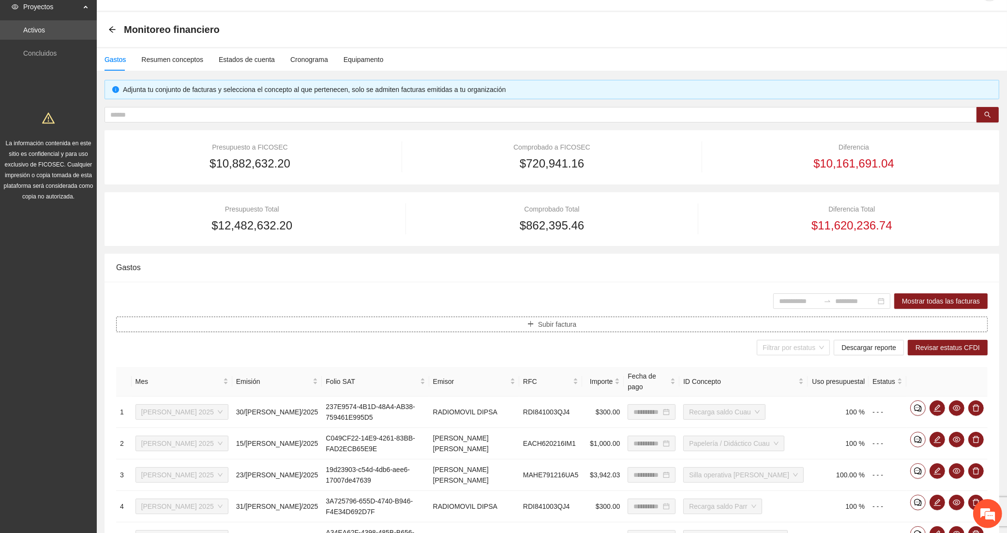
click at [473, 329] on button "Subir factura" at bounding box center [551, 323] width 871 height 15
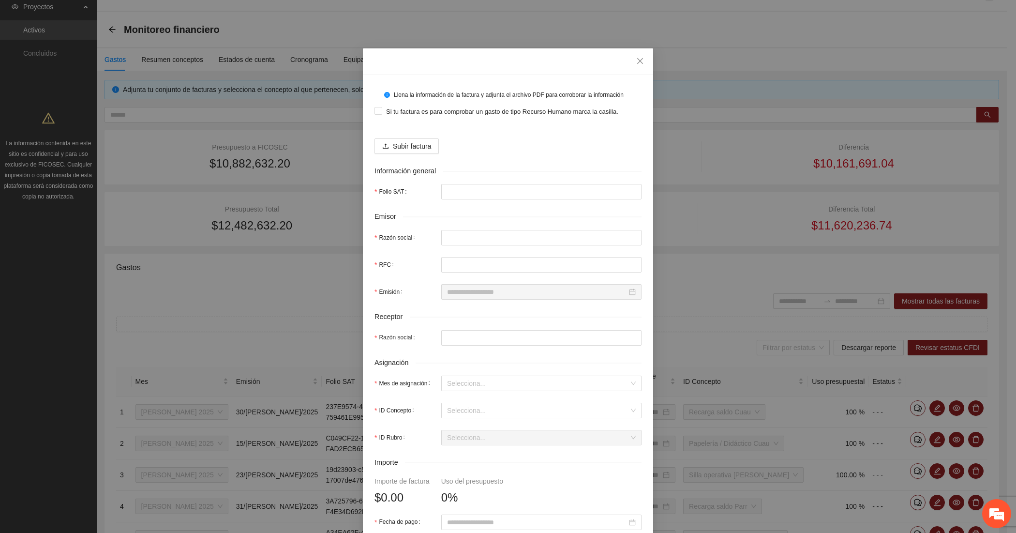
click at [399, 132] on div "Subir factura" at bounding box center [507, 142] width 267 height 23
click at [400, 140] on button "Subir factura" at bounding box center [406, 145] width 64 height 15
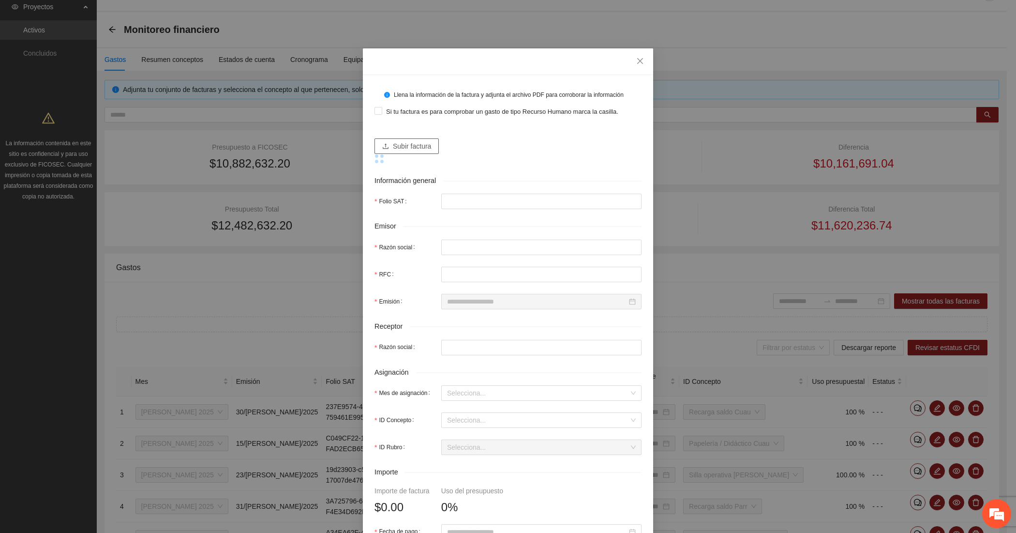
click at [383, 144] on icon "upload" at bounding box center [386, 145] width 6 height 5
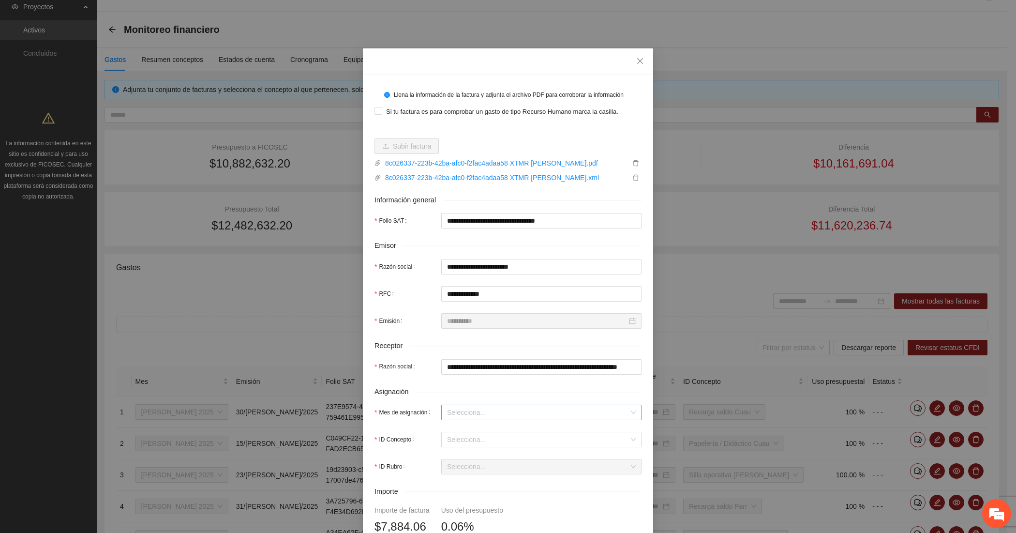
click at [454, 410] on input "Mes de asignación" at bounding box center [538, 412] width 182 height 15
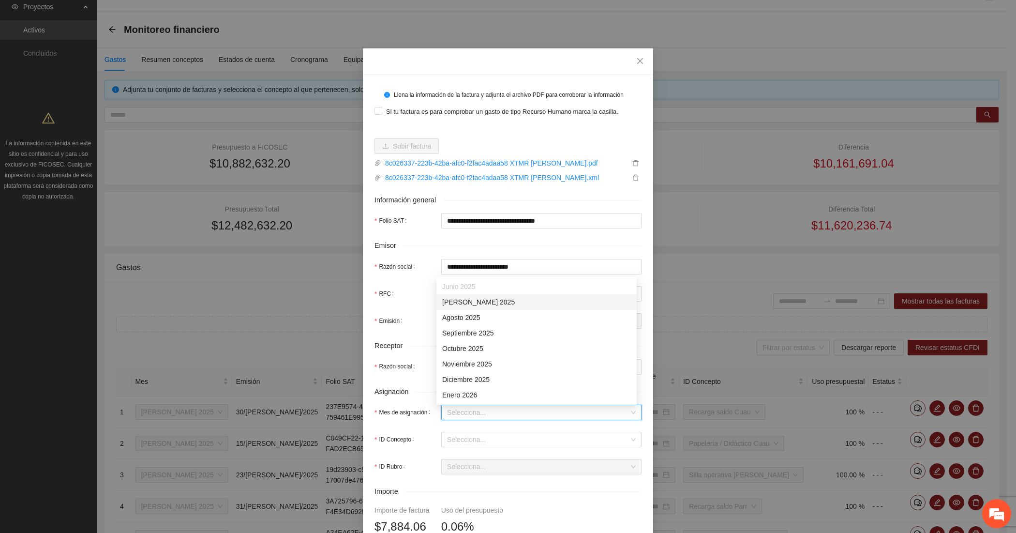
click at [449, 298] on div "[DATE]" at bounding box center [536, 301] width 189 height 11
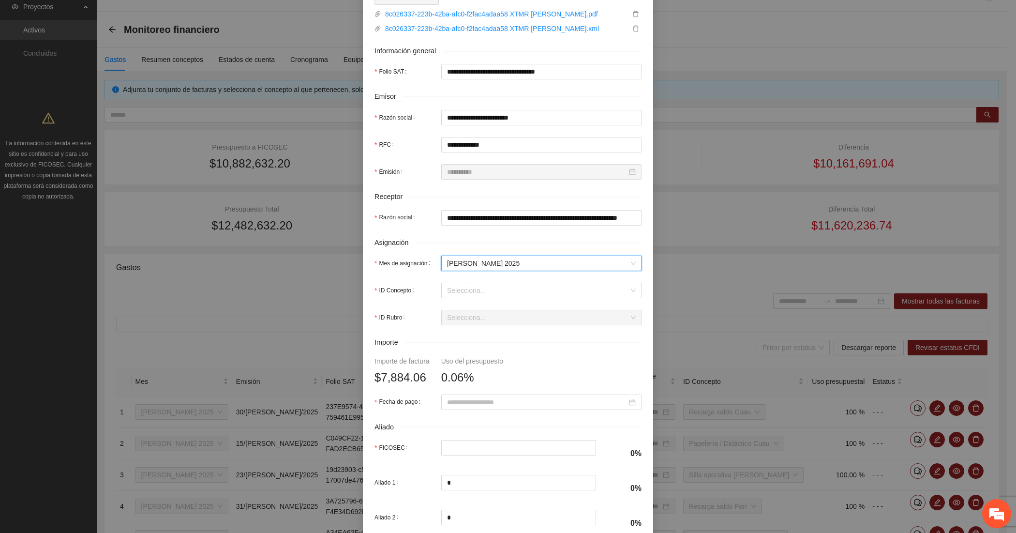
scroll to position [161, 0]
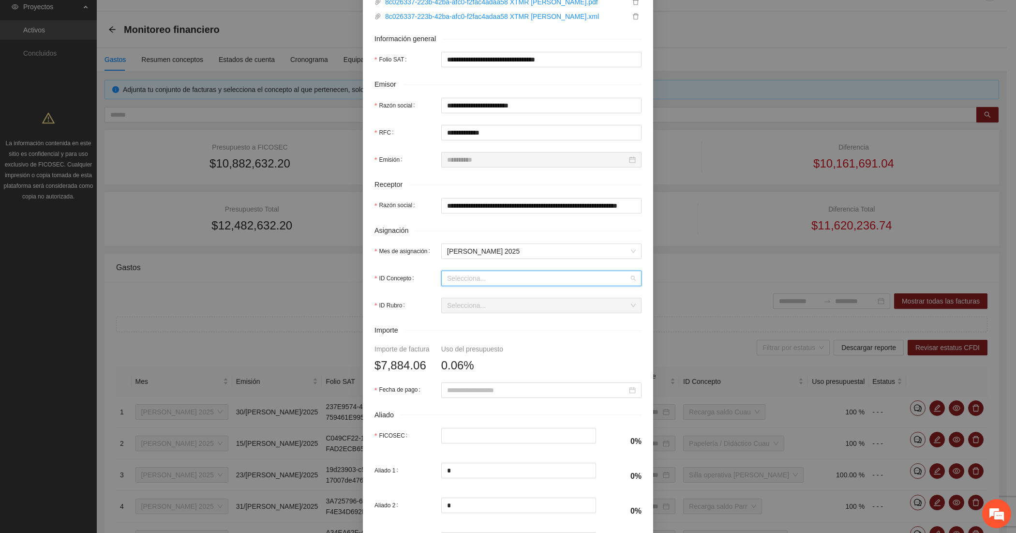
click at [447, 277] on input "ID Concepto" at bounding box center [538, 278] width 182 height 15
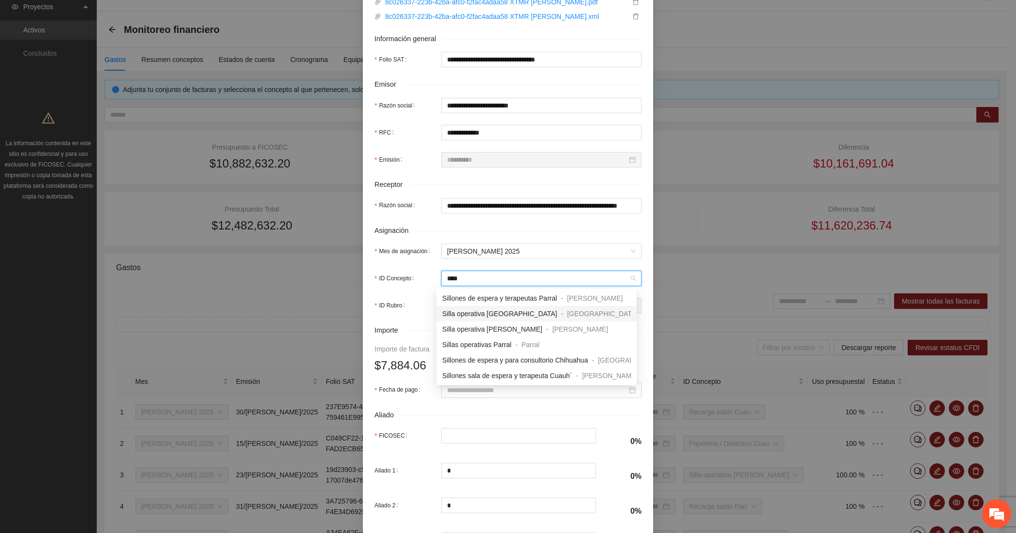
click at [471, 312] on span "Silla operativa [GEOGRAPHIC_DATA]" at bounding box center [499, 314] width 115 height 8
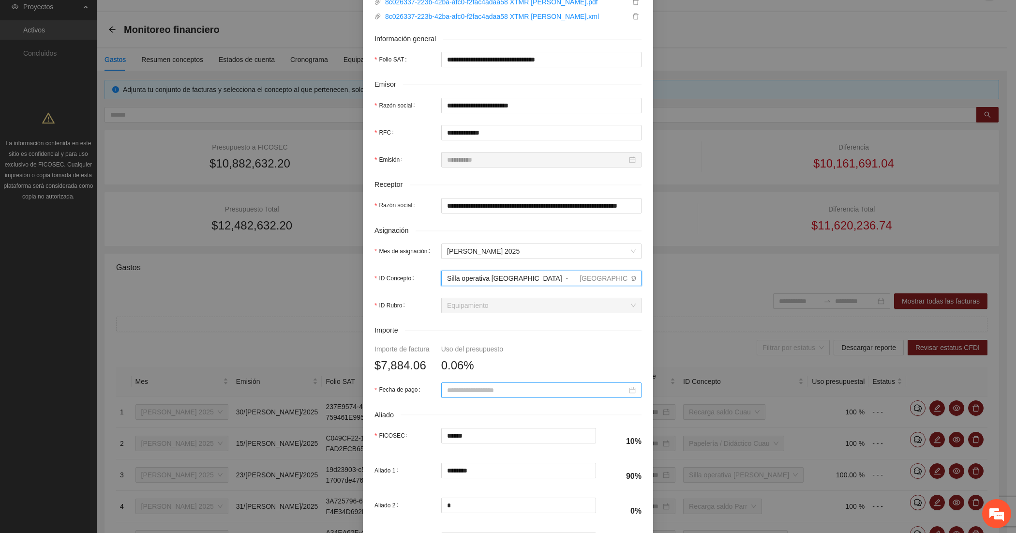
click at [453, 398] on div at bounding box center [541, 389] width 200 height 15
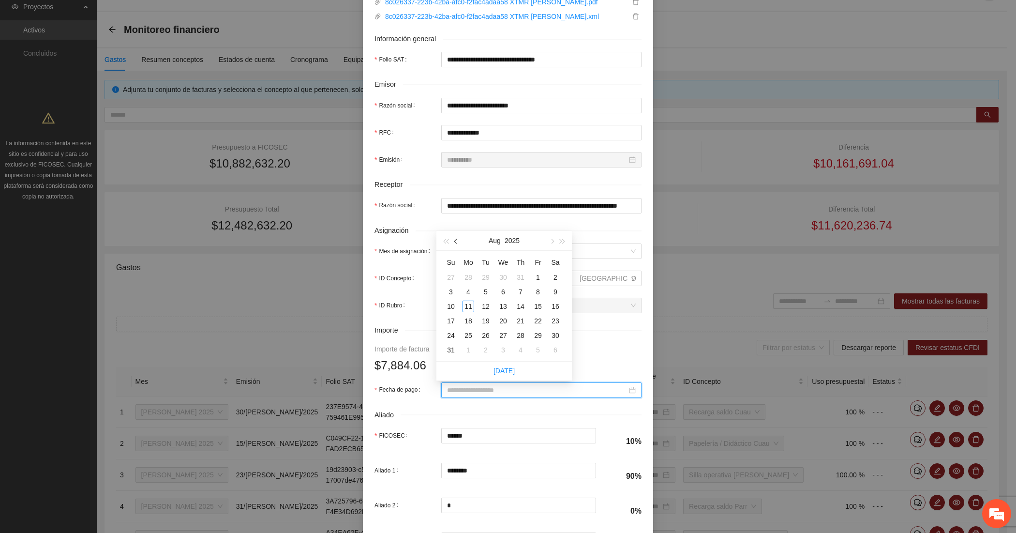
click at [455, 243] on button "button" at bounding box center [456, 240] width 11 height 19
click at [499, 321] on div "23" at bounding box center [503, 321] width 12 height 12
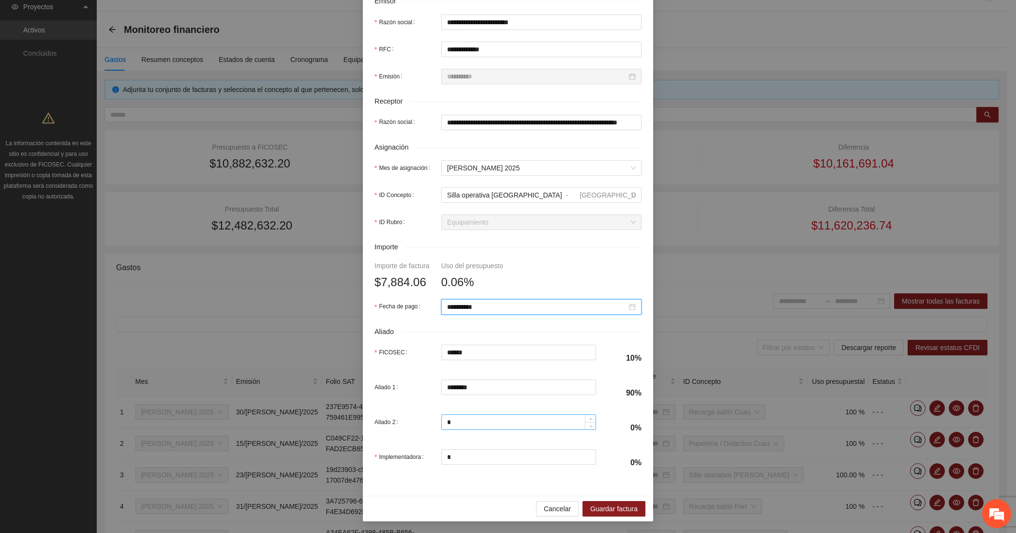
scroll to position [247, 0]
click at [624, 501] on button "Guardar factura" at bounding box center [613, 508] width 63 height 15
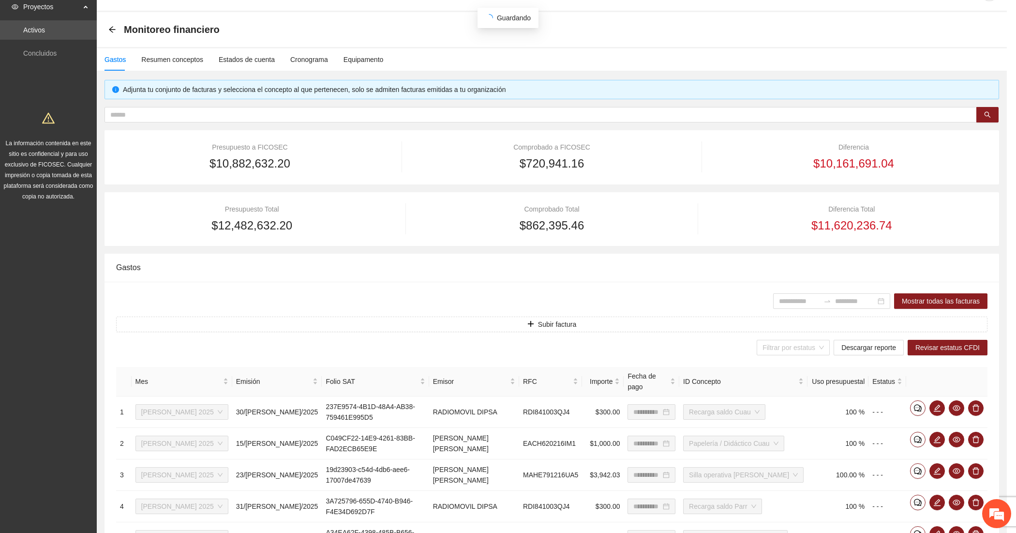
scroll to position [169, 0]
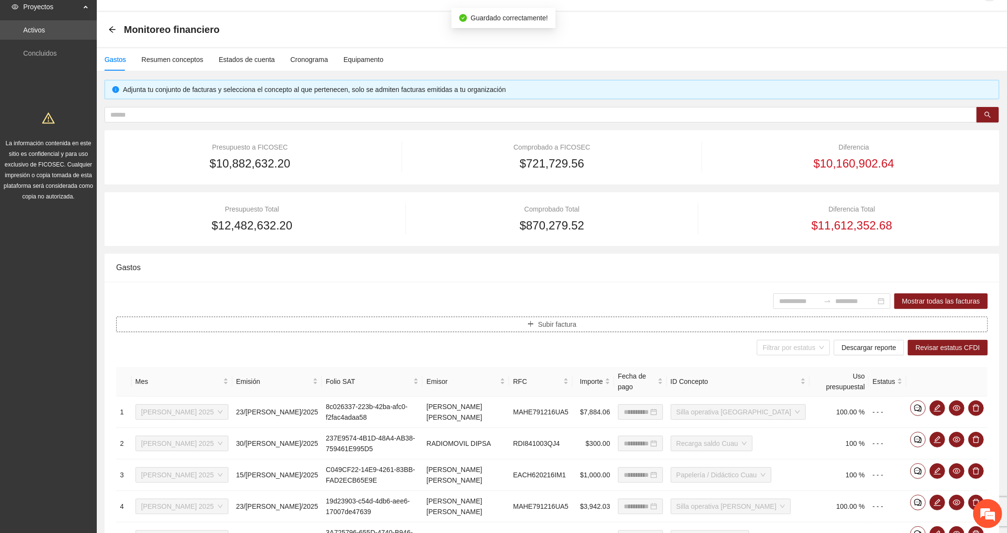
click at [431, 327] on button "Subir factura" at bounding box center [551, 323] width 871 height 15
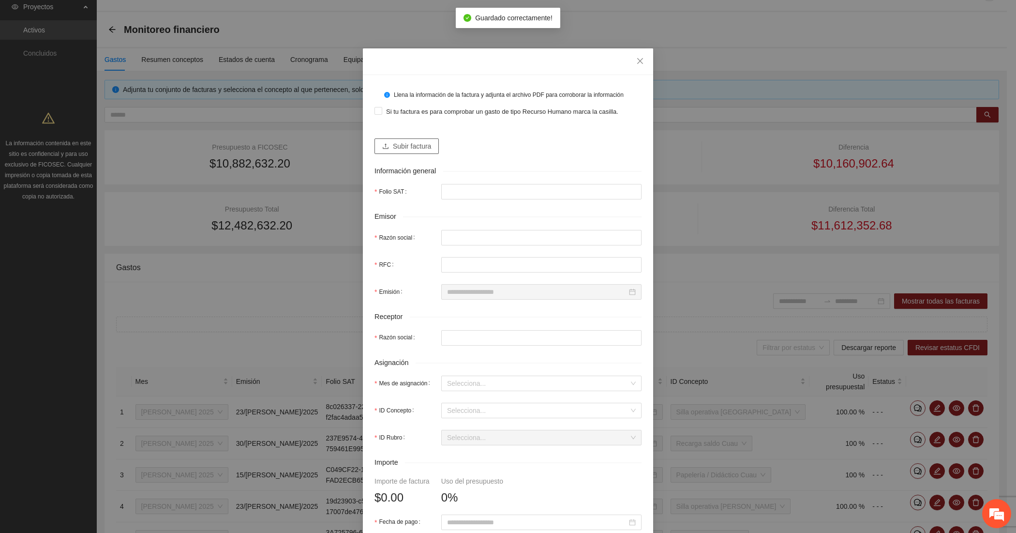
click at [397, 147] on span "Subir factura" at bounding box center [412, 146] width 38 height 11
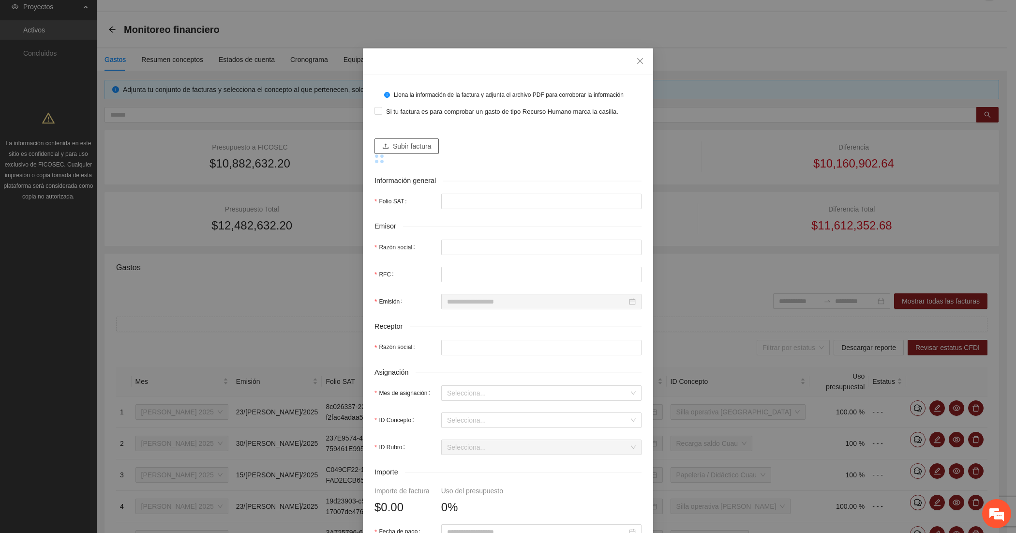
click at [415, 145] on span "Subir factura" at bounding box center [412, 146] width 38 height 11
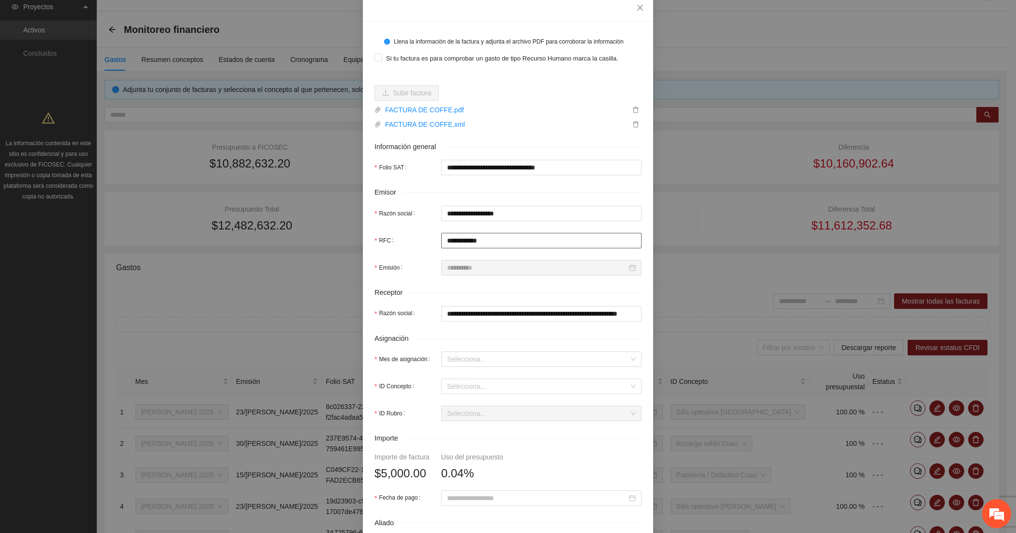
scroll to position [80, 0]
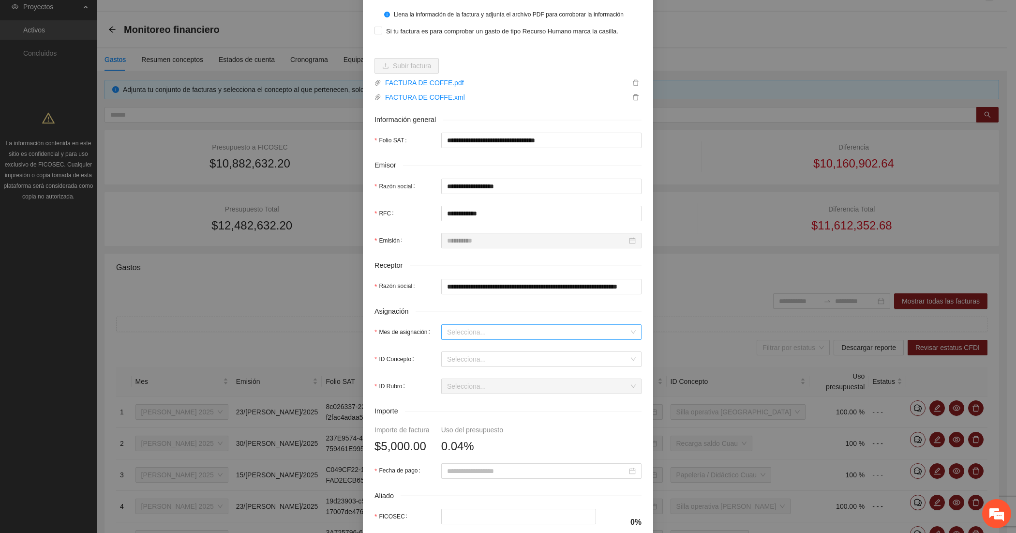
click at [450, 327] on input "Mes de asignación" at bounding box center [538, 332] width 182 height 15
click at [458, 361] on div "[DATE]" at bounding box center [536, 367] width 200 height 15
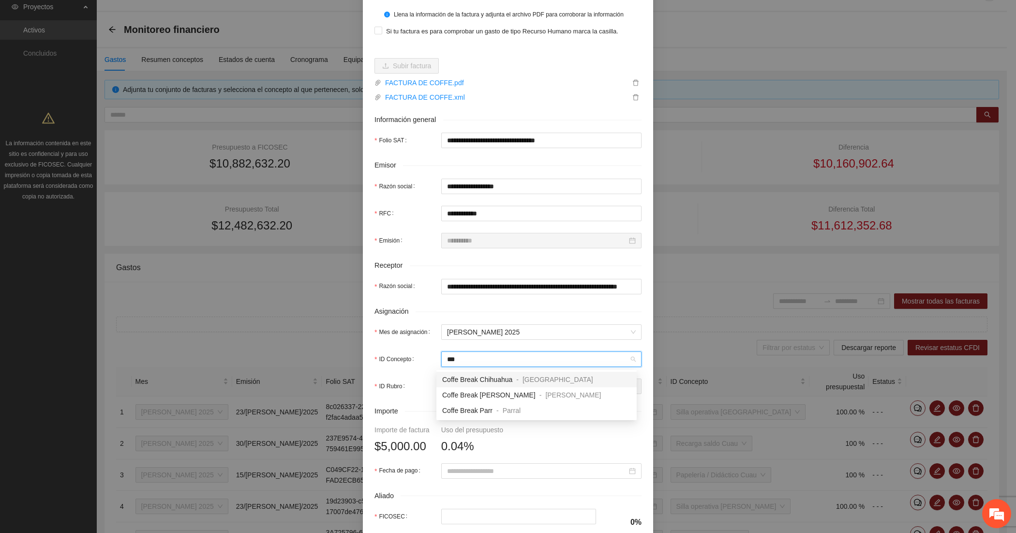
click at [482, 375] on span "Coffe Break Chihuahua" at bounding box center [477, 379] width 70 height 8
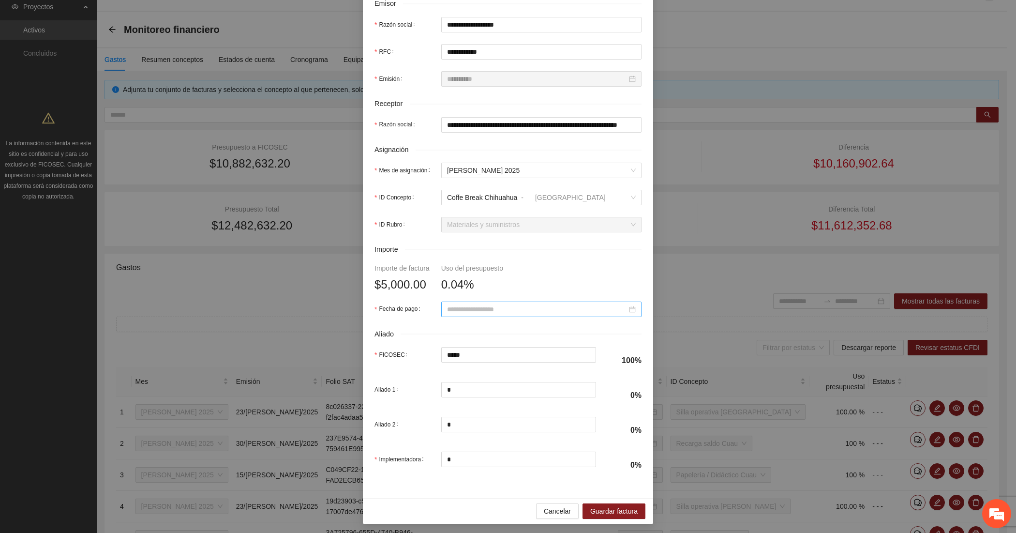
click at [470, 316] on div at bounding box center [541, 308] width 200 height 15
click at [454, 330] on button "button" at bounding box center [456, 329] width 11 height 19
click at [484, 409] on div "22" at bounding box center [486, 410] width 12 height 12
click at [592, 511] on span "Guardar factura" at bounding box center [613, 510] width 47 height 11
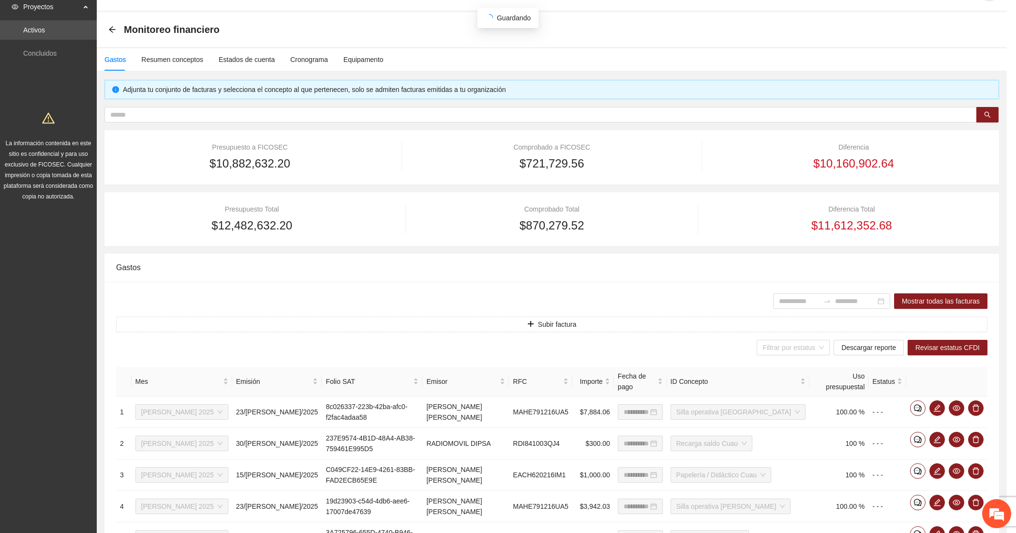
scroll to position [169, 0]
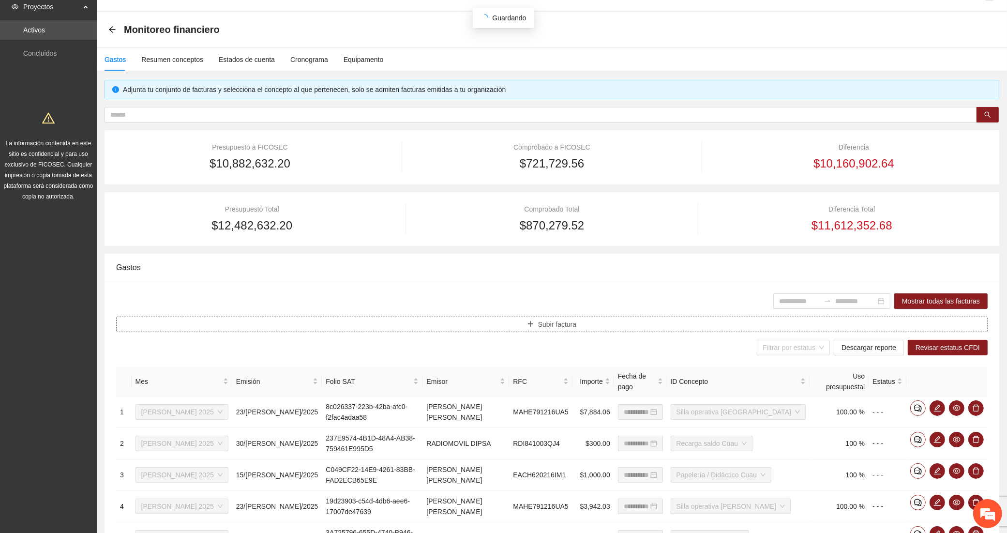
click at [294, 322] on button "Subir factura" at bounding box center [551, 323] width 871 height 15
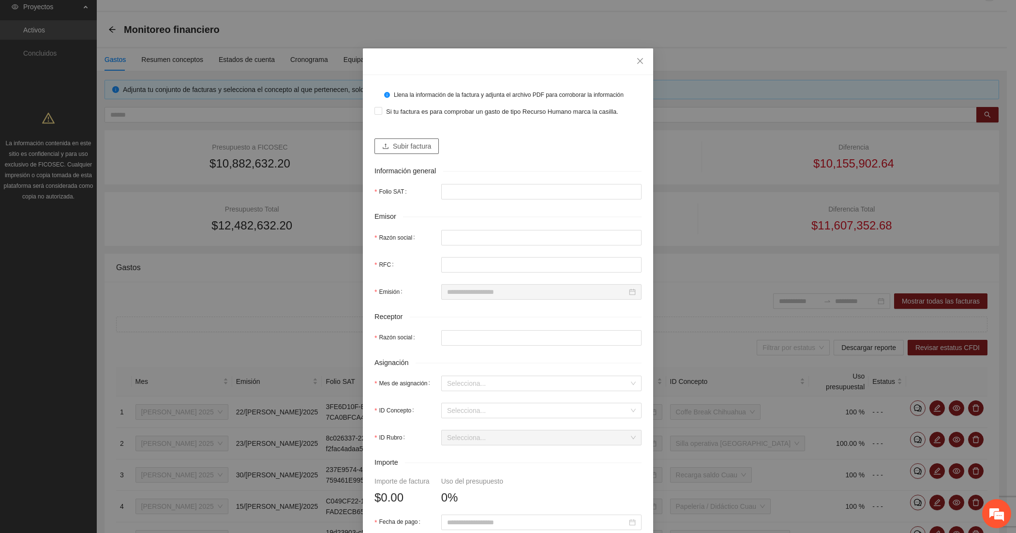
click at [419, 144] on span "Subir factura" at bounding box center [412, 146] width 38 height 11
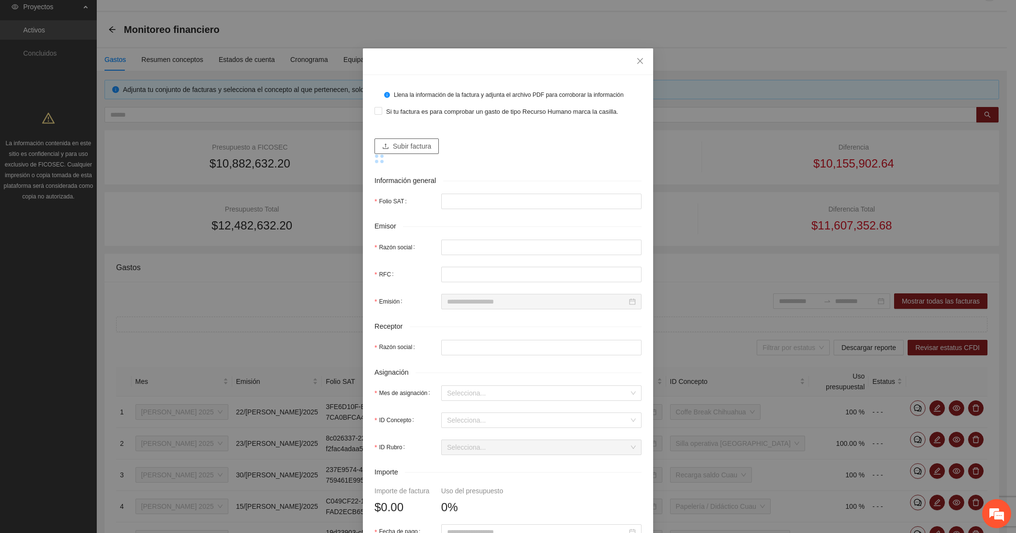
click at [393, 144] on span "Subir factura" at bounding box center [412, 146] width 38 height 11
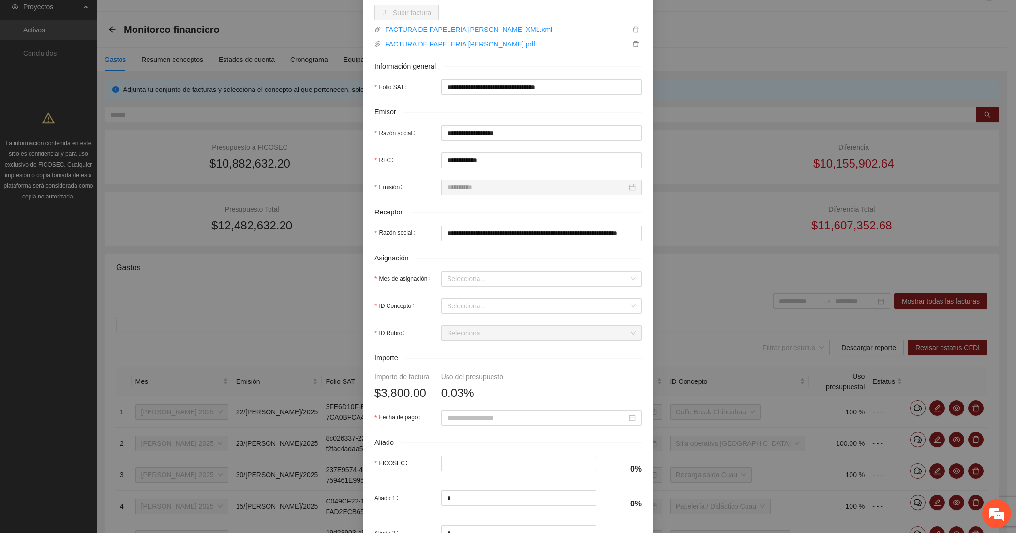
scroll to position [161, 0]
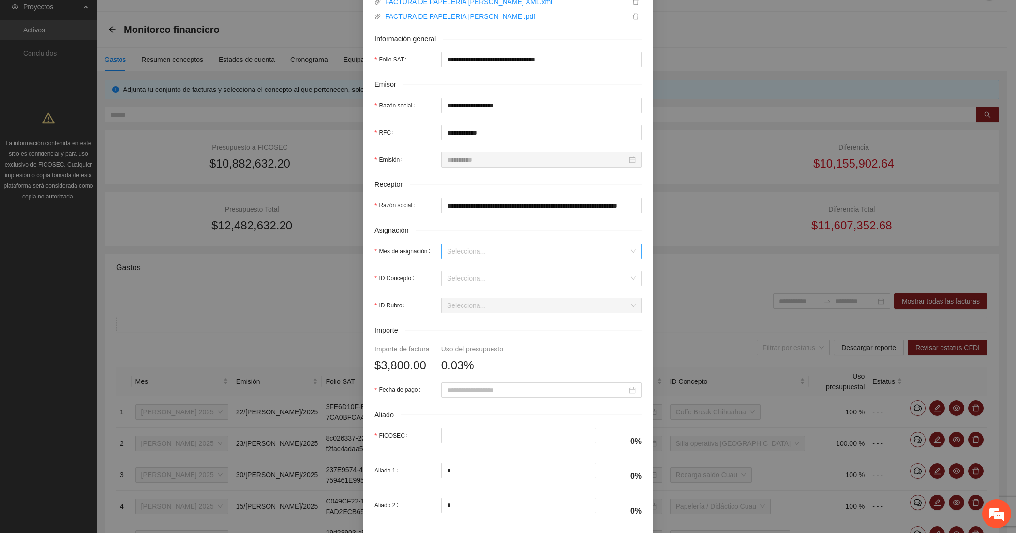
click at [452, 254] on input "Mes de asignación" at bounding box center [538, 251] width 182 height 15
click at [454, 279] on div "[DATE]" at bounding box center [536, 286] width 200 height 15
click at [458, 279] on input "ID Concepto" at bounding box center [538, 278] width 182 height 15
click at [465, 288] on body "**********" at bounding box center [503, 238] width 1007 height 533
click at [472, 277] on input "ID Concepto" at bounding box center [538, 278] width 182 height 15
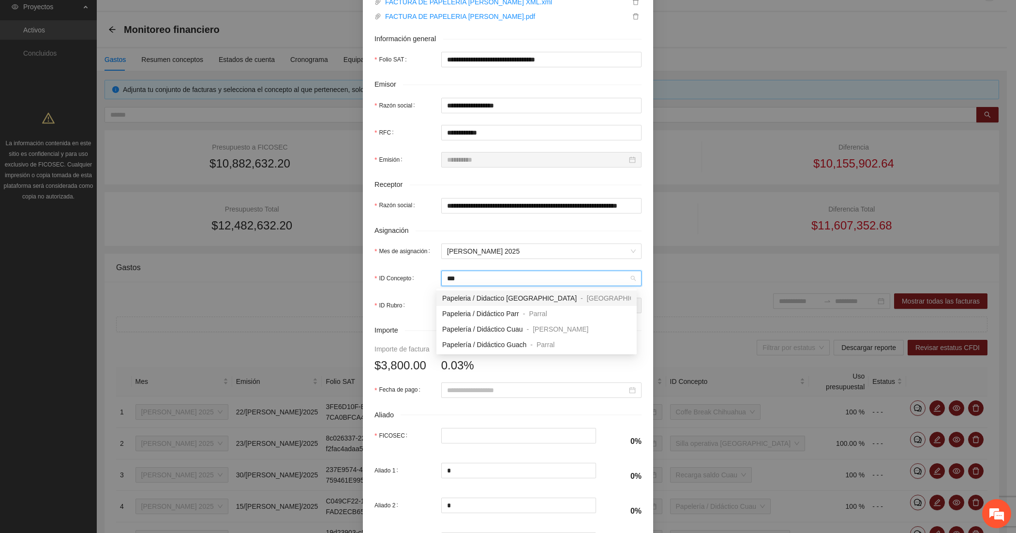
click at [472, 298] on span "Papeleria / Didactico [GEOGRAPHIC_DATA]" at bounding box center [509, 298] width 134 height 8
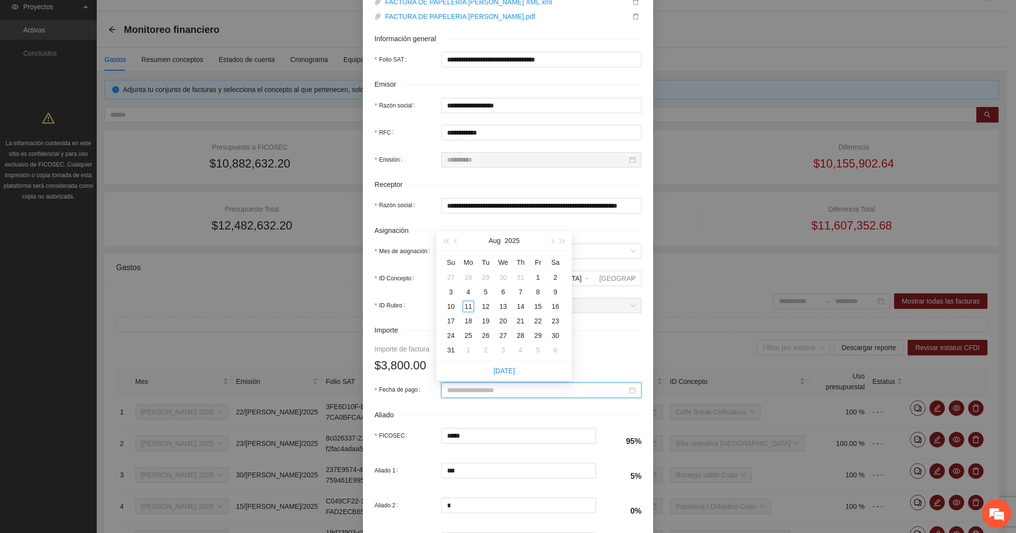
click at [467, 393] on input "Fecha de pago" at bounding box center [537, 390] width 180 height 11
click at [451, 243] on button "button" at bounding box center [456, 240] width 11 height 19
click at [502, 308] on div "16" at bounding box center [503, 306] width 12 height 12
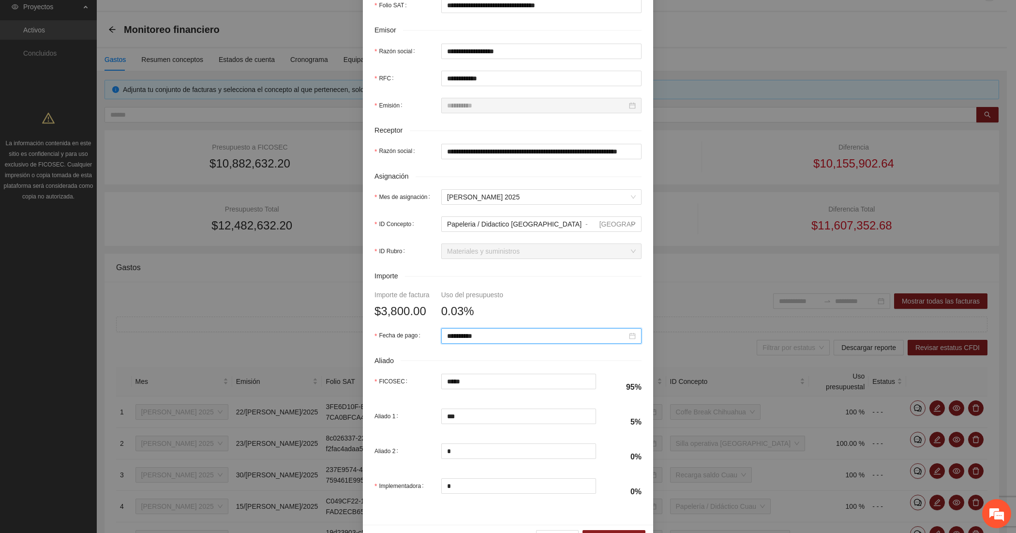
scroll to position [247, 0]
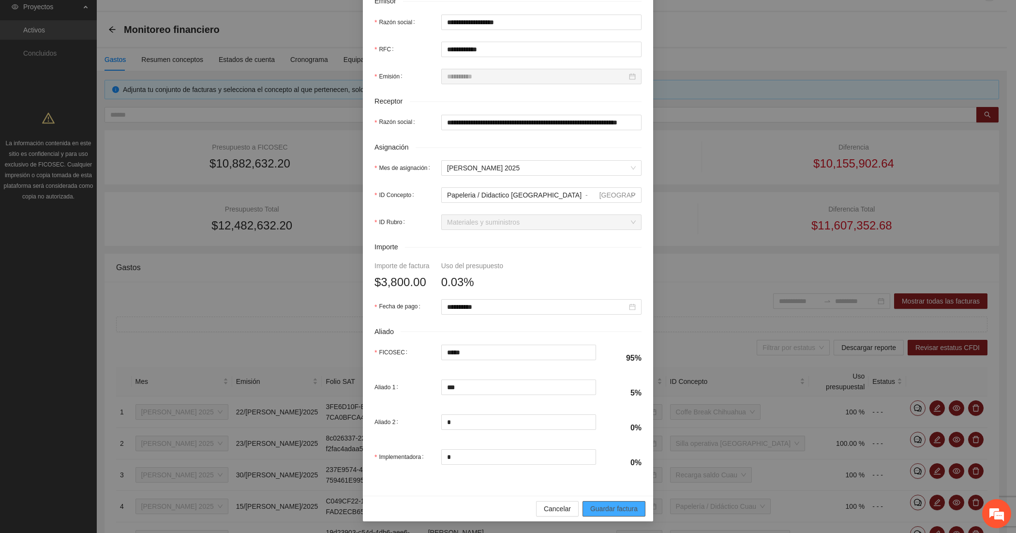
click at [613, 508] on span "Guardar factura" at bounding box center [613, 508] width 47 height 11
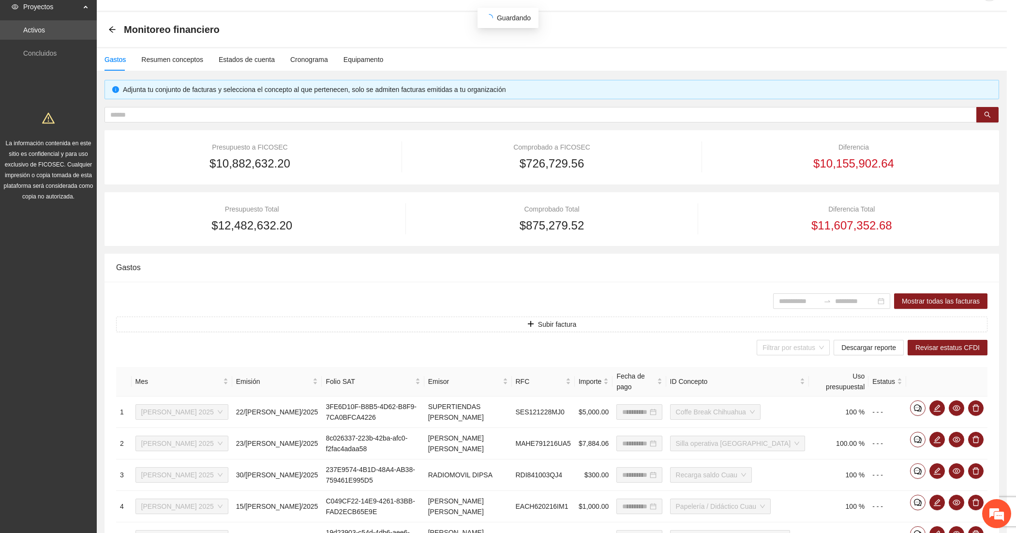
scroll to position [169, 0]
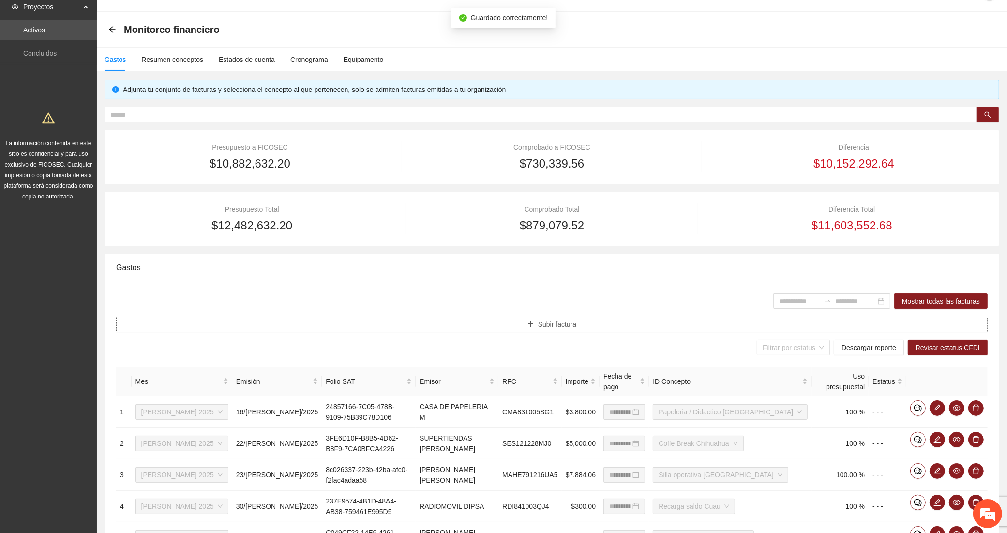
click at [352, 318] on button "Subir factura" at bounding box center [551, 323] width 871 height 15
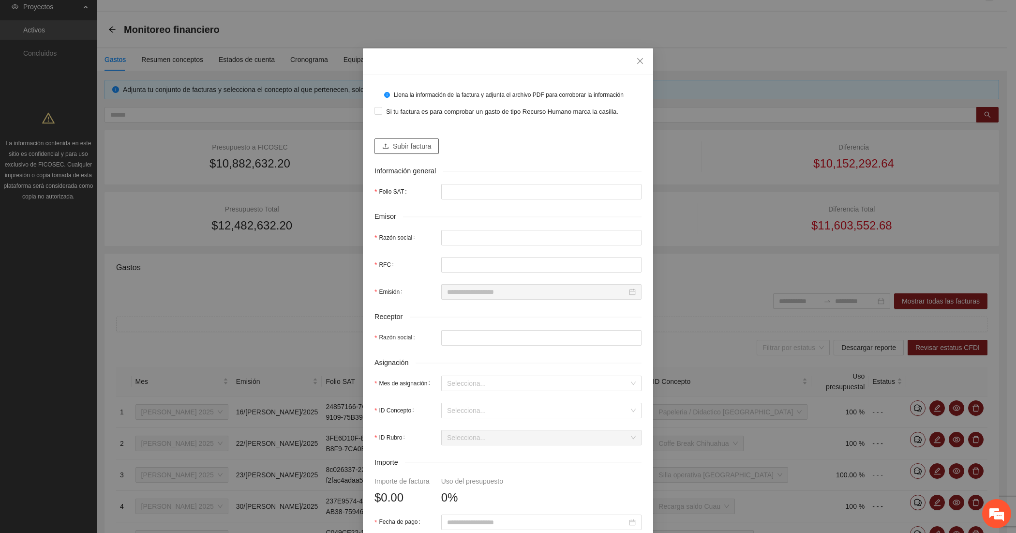
click at [424, 145] on span "Subir factura" at bounding box center [412, 146] width 38 height 11
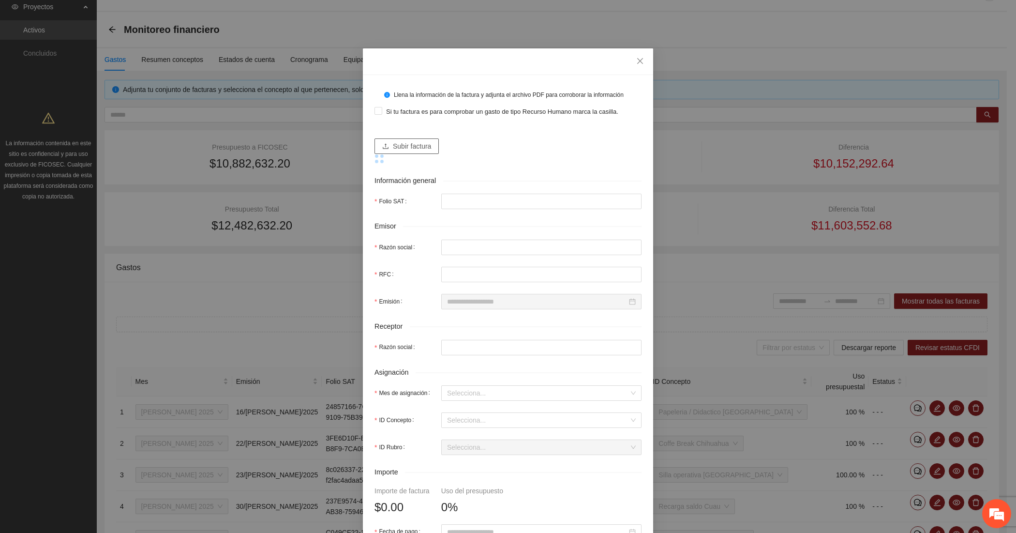
click at [429, 147] on button "Subir factura" at bounding box center [406, 145] width 64 height 15
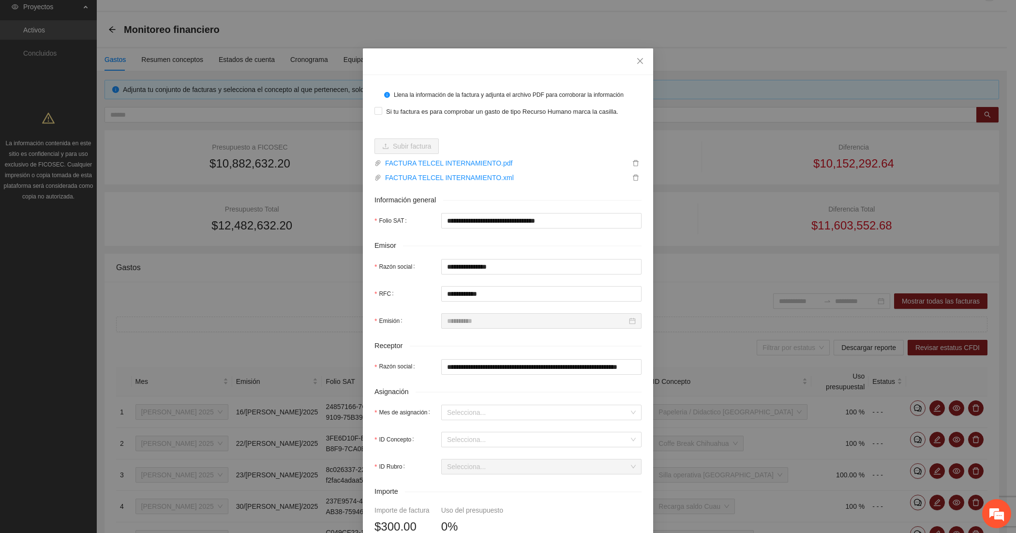
click at [444, 258] on form "**********" at bounding box center [507, 404] width 267 height 634
click at [460, 410] on input "Mes de asignación" at bounding box center [538, 412] width 182 height 15
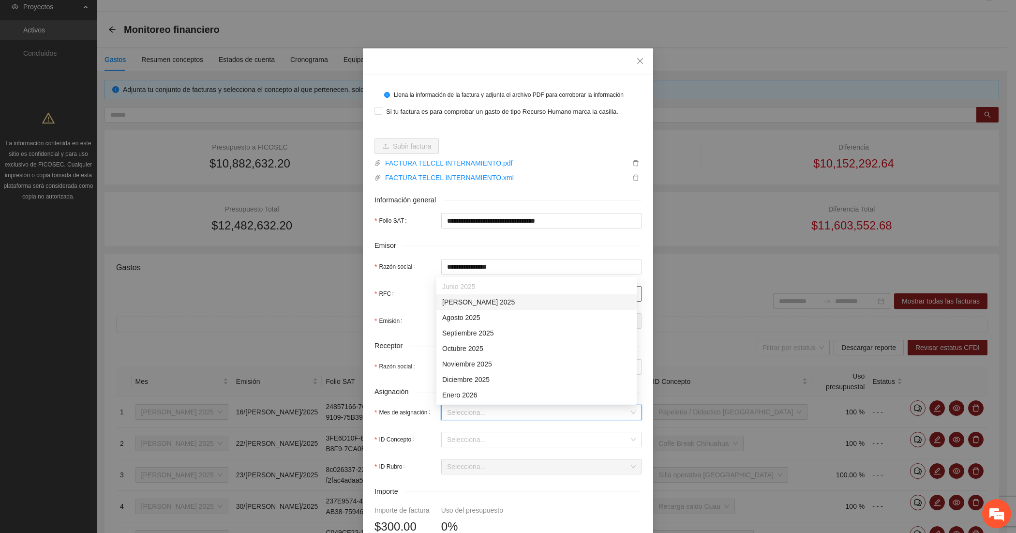
click at [460, 301] on div "[DATE]" at bounding box center [536, 301] width 189 height 11
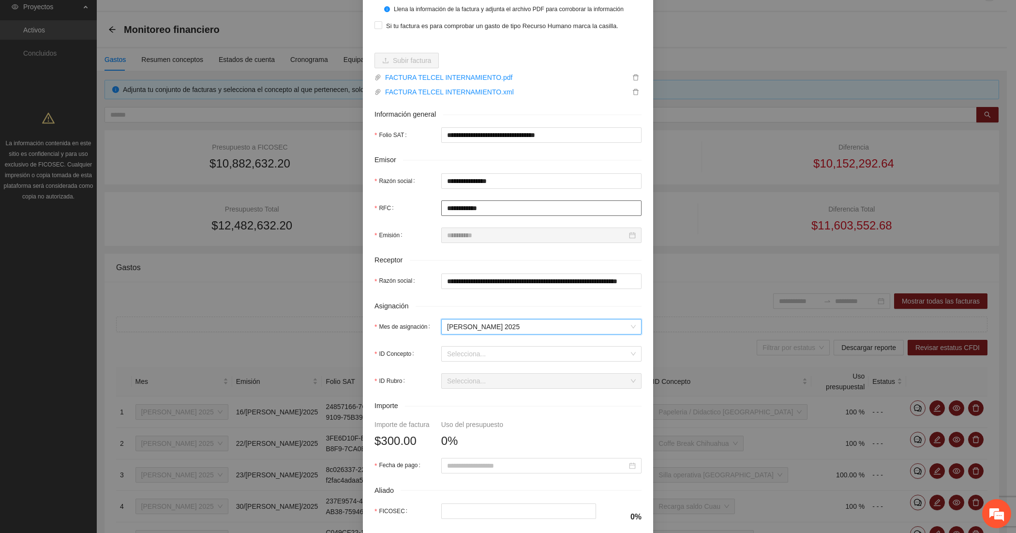
scroll to position [161, 0]
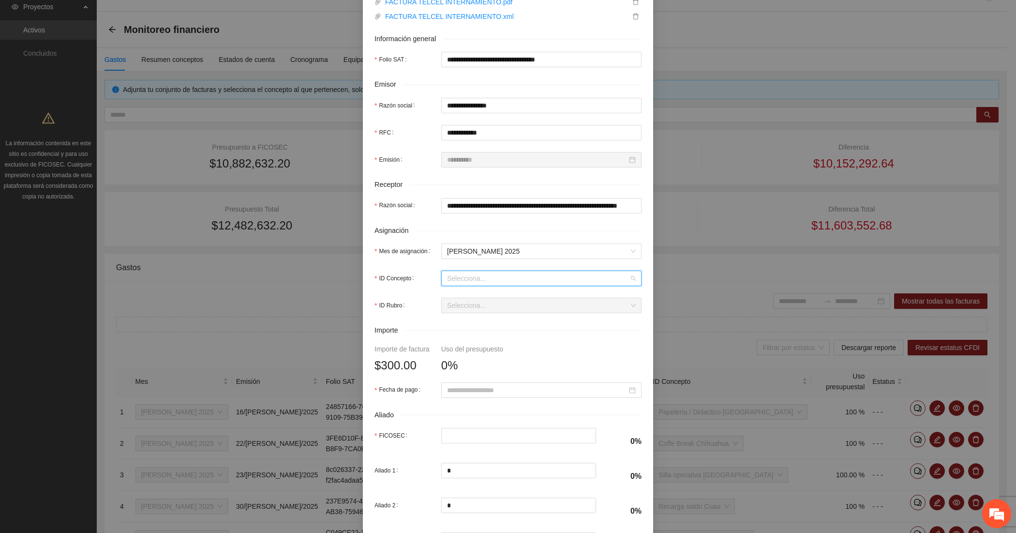
click at [460, 284] on input "ID Concepto" at bounding box center [538, 278] width 182 height 15
click at [464, 310] on span "Recarga saldo Chihuahua" at bounding box center [481, 314] width 78 height 8
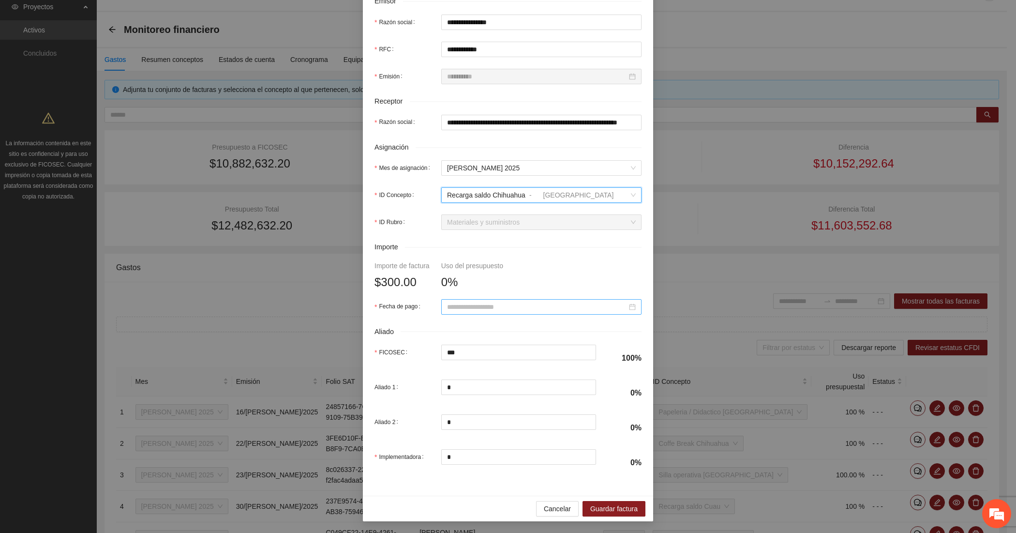
scroll to position [247, 0]
click at [474, 301] on input "Fecha de pago" at bounding box center [537, 306] width 180 height 11
click at [457, 327] on button "button" at bounding box center [456, 324] width 11 height 19
click at [519, 419] on div "31" at bounding box center [521, 420] width 12 height 12
click at [605, 509] on span "Guardar factura" at bounding box center [613, 508] width 47 height 11
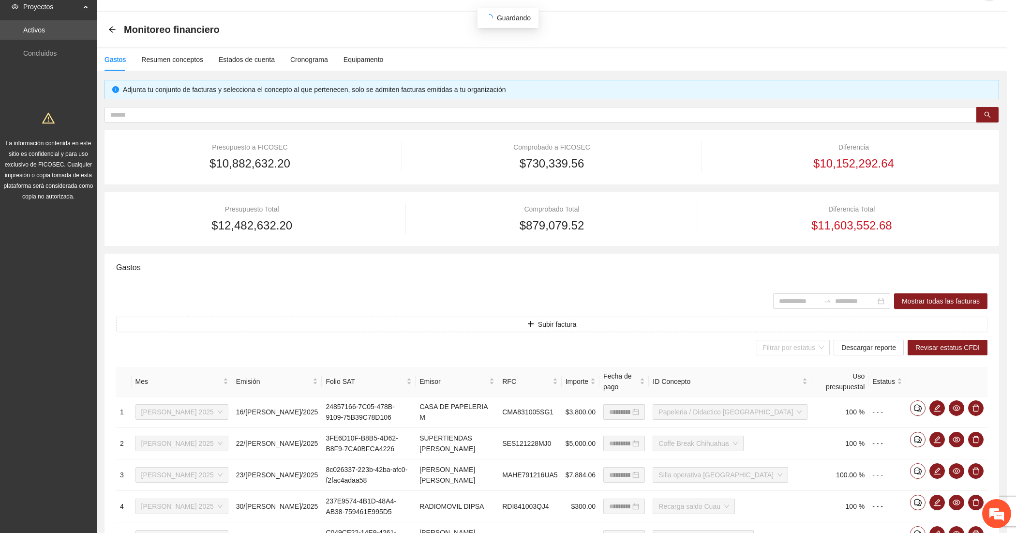
scroll to position [169, 0]
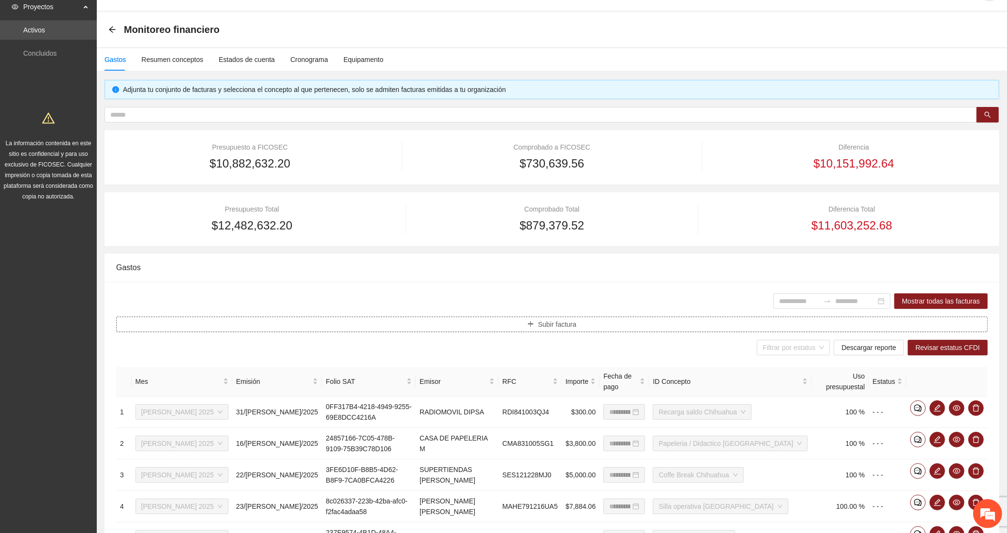
click at [394, 320] on button "Subir factura" at bounding box center [551, 323] width 871 height 15
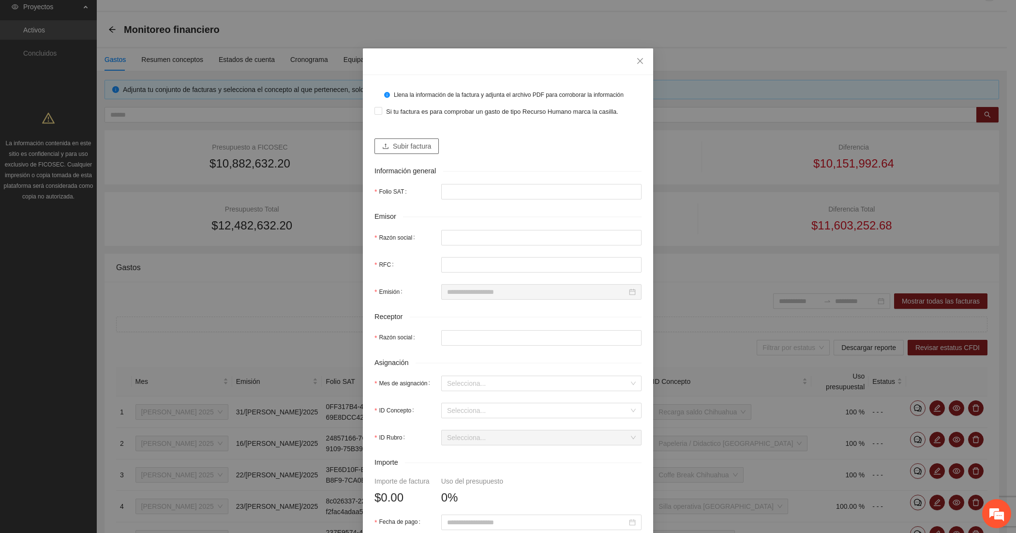
click at [387, 148] on button "Subir factura" at bounding box center [406, 145] width 64 height 15
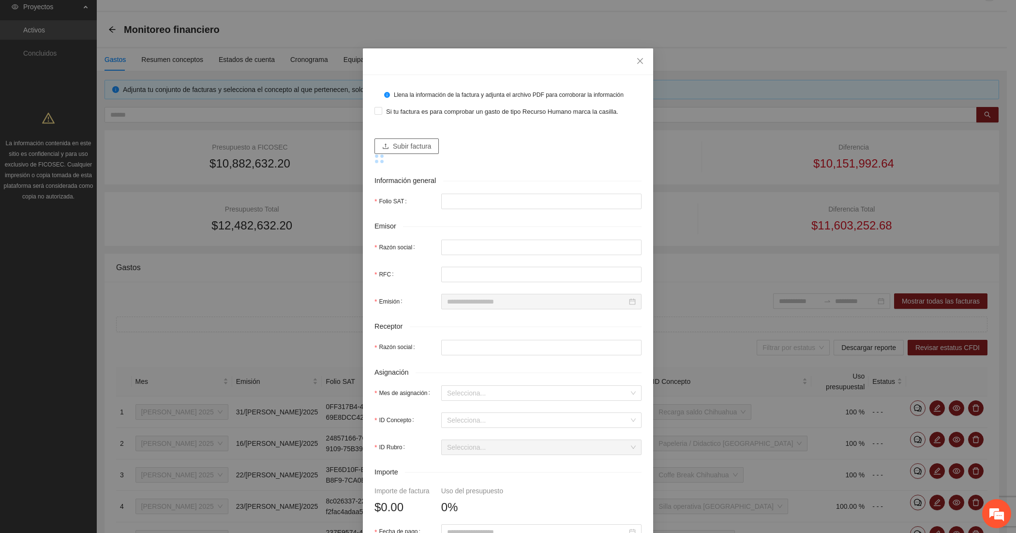
click at [387, 146] on button "Subir factura" at bounding box center [406, 145] width 64 height 15
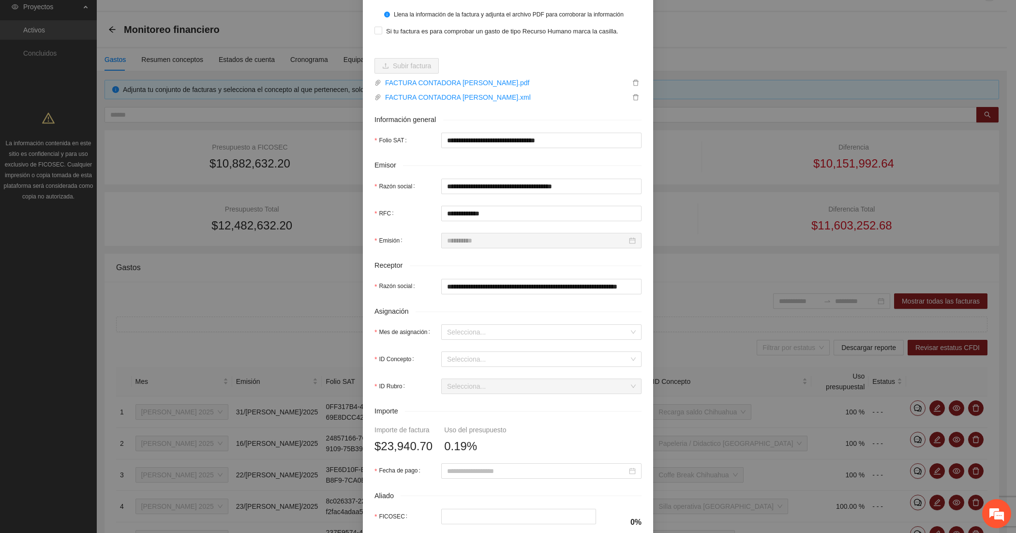
scroll to position [161, 0]
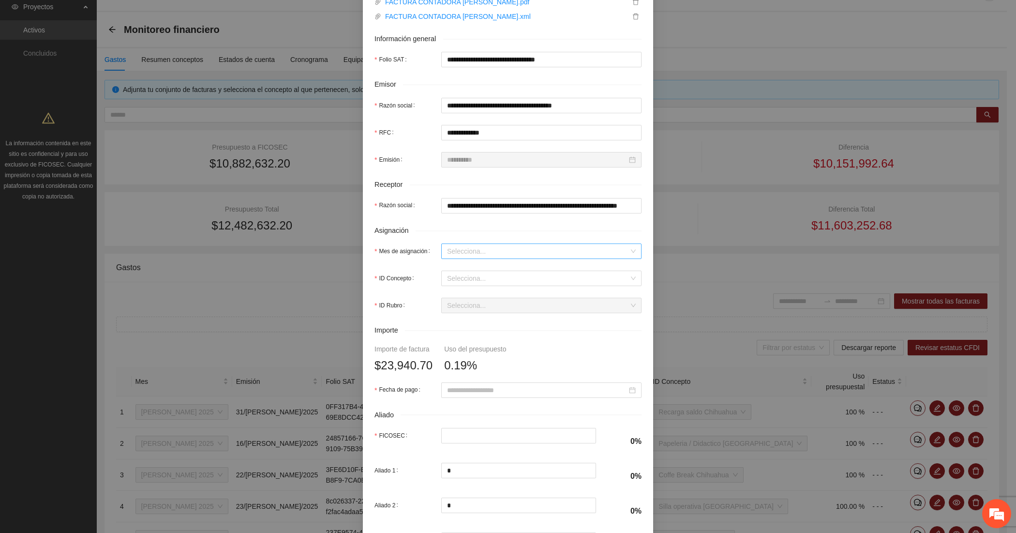
click at [452, 247] on input "Mes de asignación" at bounding box center [538, 251] width 182 height 15
click at [467, 286] on div "[DATE]" at bounding box center [536, 286] width 189 height 11
click at [457, 282] on input "ID Concepto" at bounding box center [538, 278] width 182 height 15
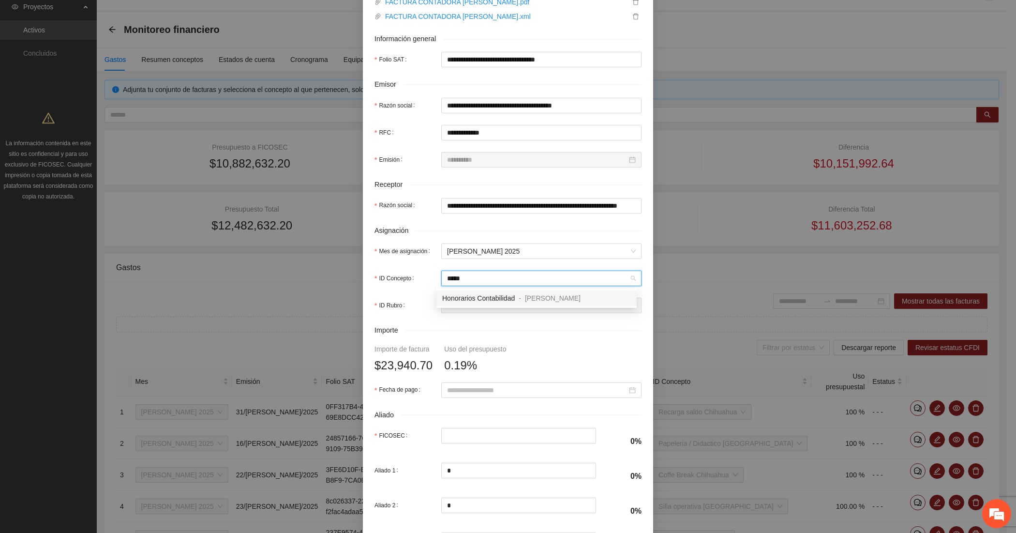
click at [441, 296] on div "Honorarios Contabilidad - Cuauhtémoc" at bounding box center [536, 297] width 200 height 15
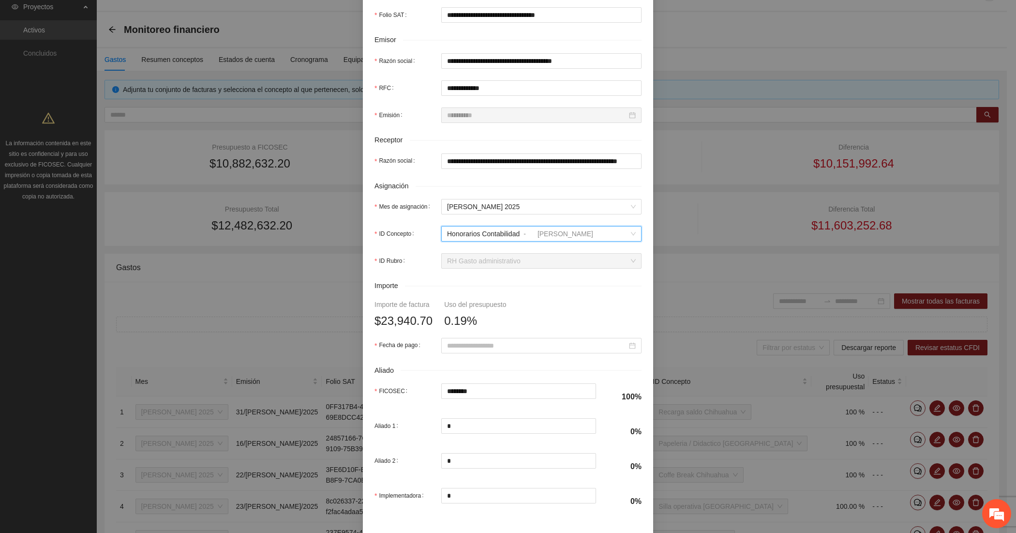
scroll to position [242, 0]
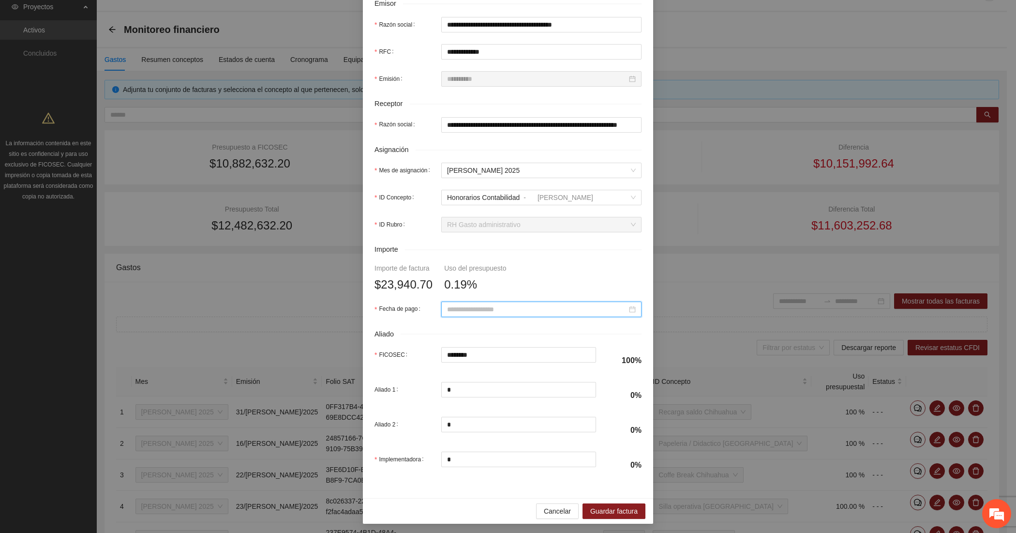
click at [467, 306] on input "Fecha de pago" at bounding box center [537, 309] width 180 height 11
click at [456, 330] on span "button" at bounding box center [456, 330] width 5 height 5
click at [551, 328] on span "button" at bounding box center [551, 330] width 5 height 5
click at [539, 364] on div "1" at bounding box center [538, 366] width 12 height 12
click at [473, 351] on input "********" at bounding box center [519, 354] width 154 height 15
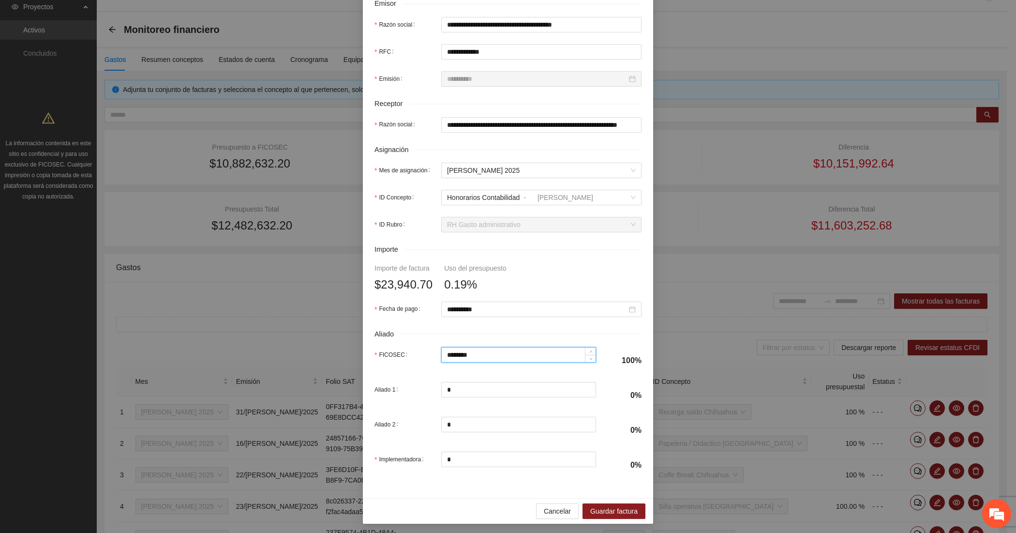
click at [473, 351] on input "********" at bounding box center [519, 354] width 154 height 15
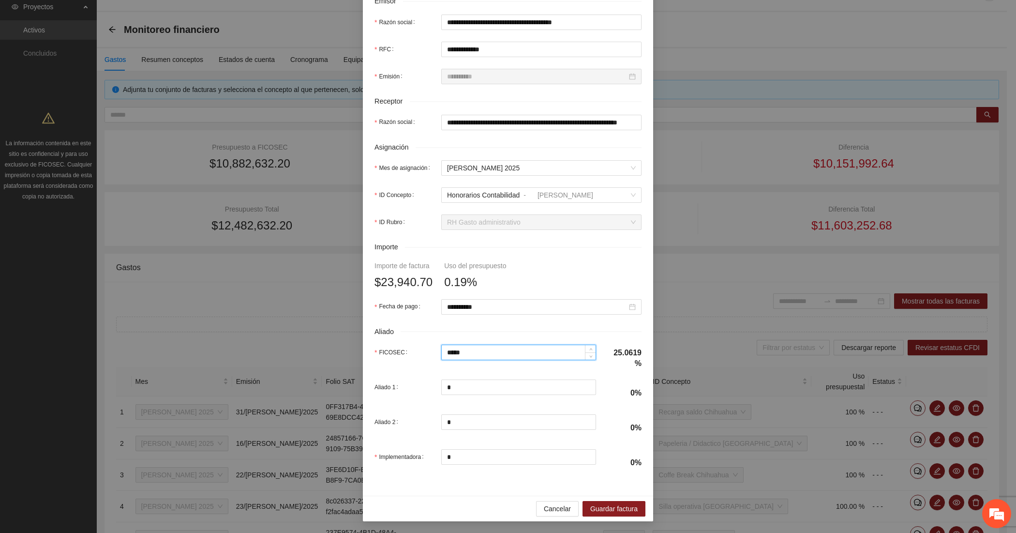
scroll to position [247, 0]
click at [603, 503] on span "Guardar factura" at bounding box center [613, 508] width 47 height 11
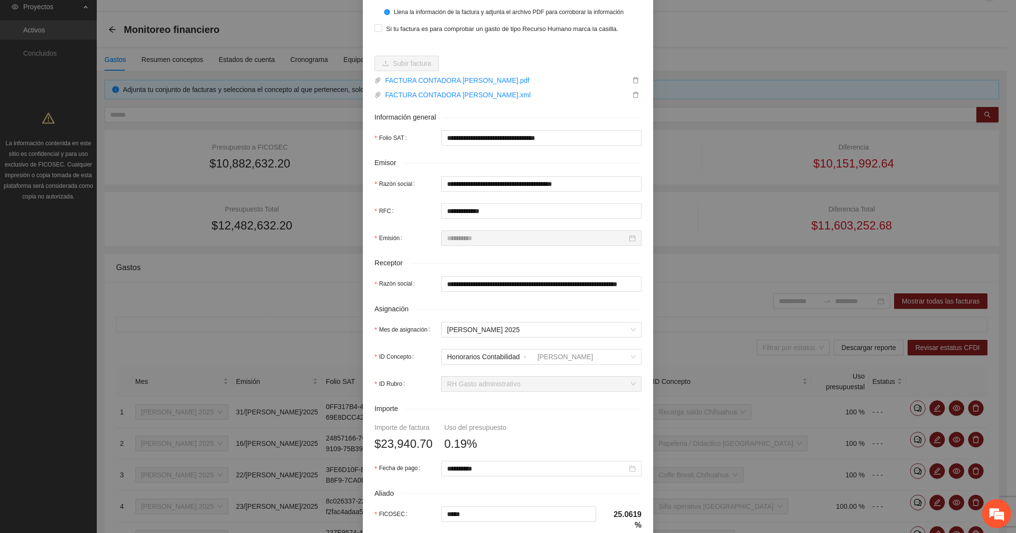
scroll to position [5, 0]
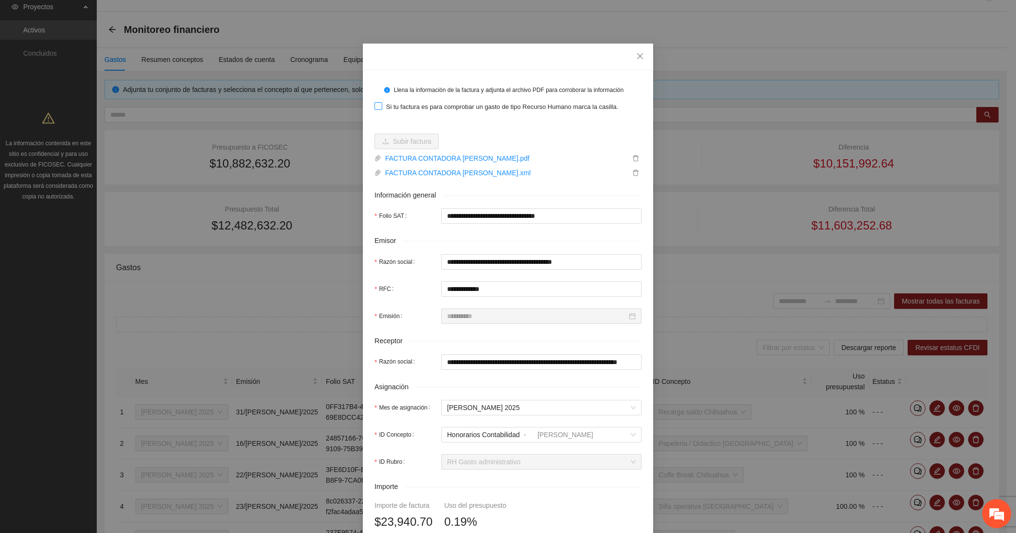
click at [443, 107] on span "Si tu factura es para comprobar un gasto de tipo Recurso Humano marca la casill…" at bounding box center [502, 107] width 240 height 10
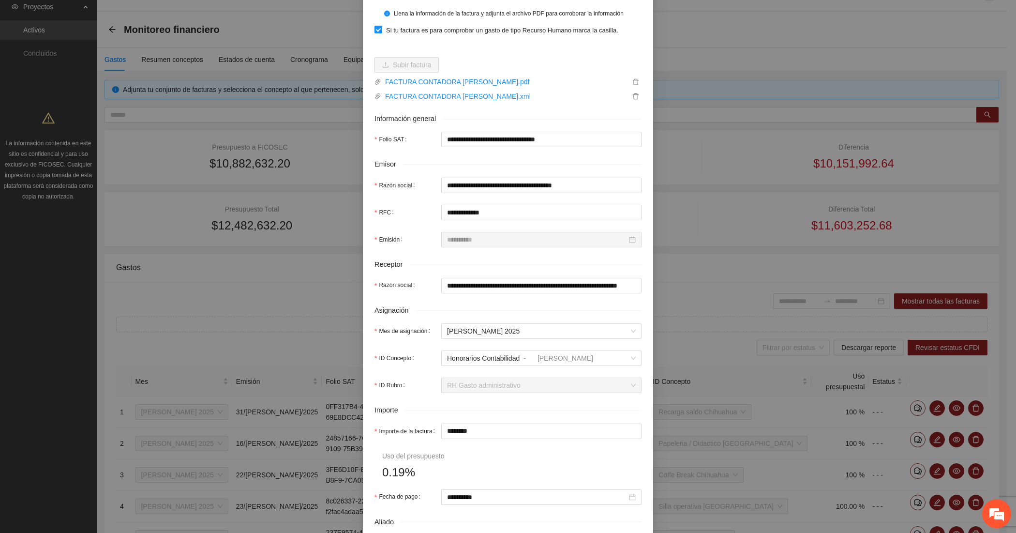
scroll to position [166, 0]
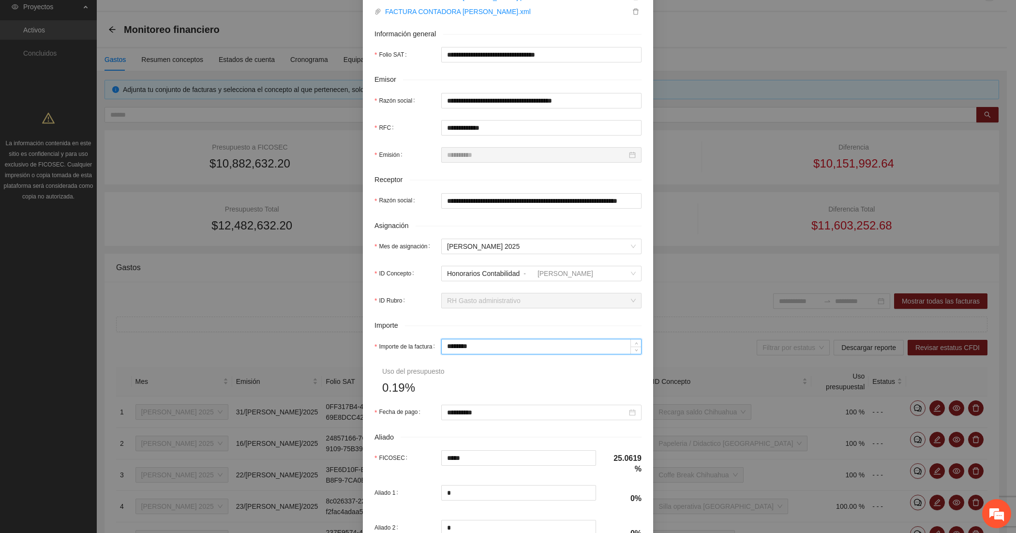
click at [479, 347] on input "********" at bounding box center [541, 346] width 199 height 15
click at [479, 379] on form "**********" at bounding box center [507, 251] width 267 height 661
drag, startPoint x: 497, startPoint y: 458, endPoint x: 430, endPoint y: 463, distance: 67.9
click at [430, 463] on div "FICOSEC ********" at bounding box center [485, 457] width 222 height 15
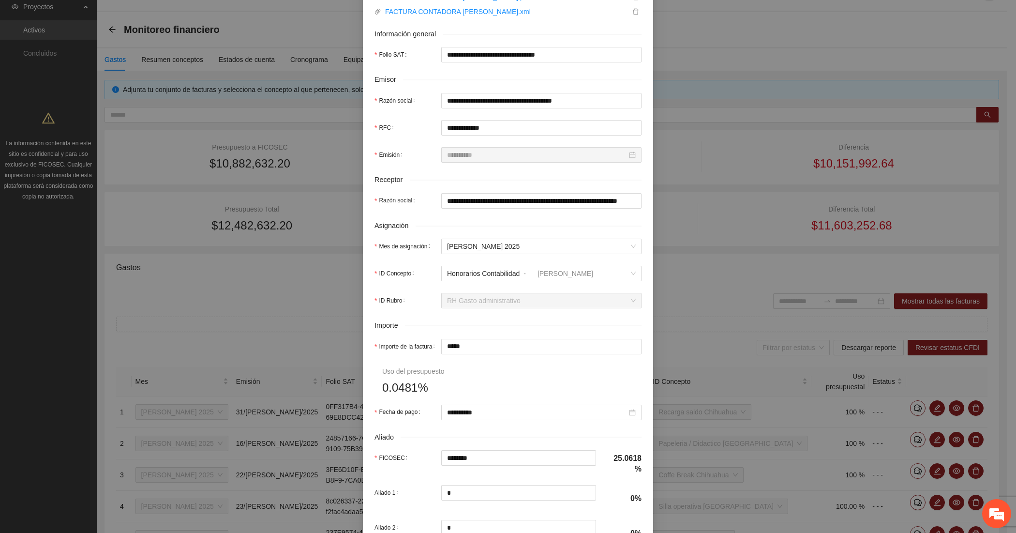
click at [632, 460] on h4 "25.0618%" at bounding box center [625, 464] width 34 height 22
drag, startPoint x: 509, startPoint y: 454, endPoint x: 418, endPoint y: 462, distance: 90.9
click at [418, 462] on div "FICOSEC ********" at bounding box center [485, 457] width 222 height 15
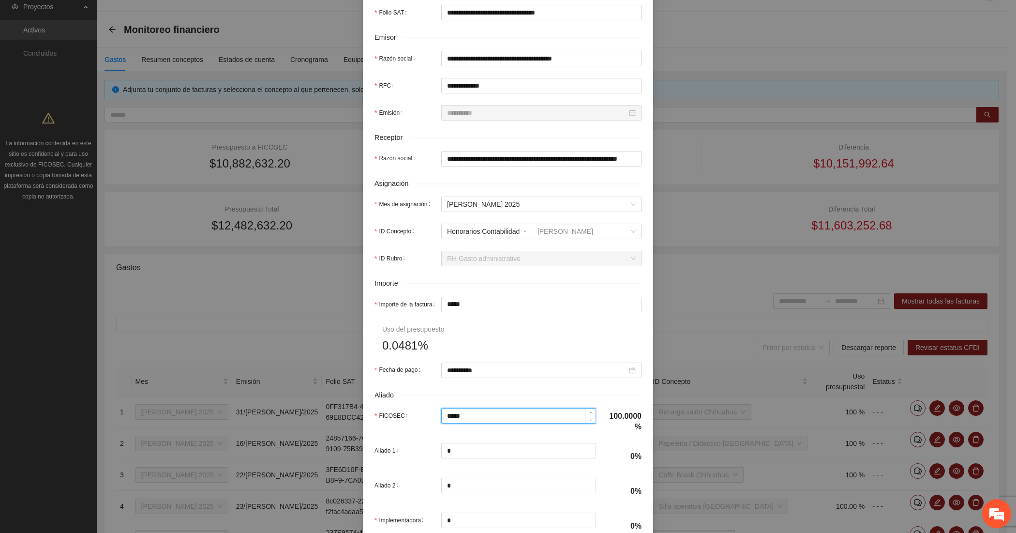
scroll to position [274, 0]
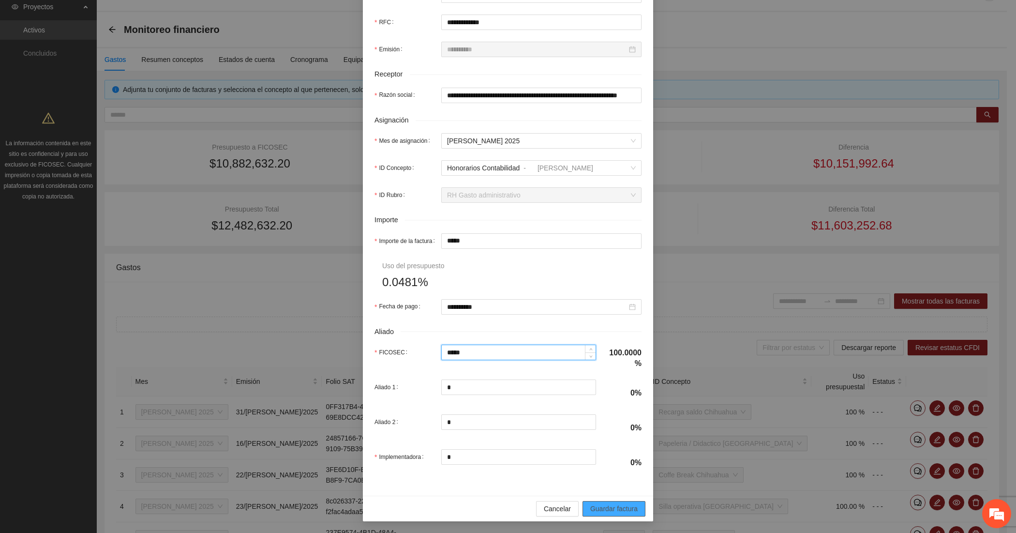
click at [609, 509] on span "Guardar factura" at bounding box center [613, 508] width 47 height 11
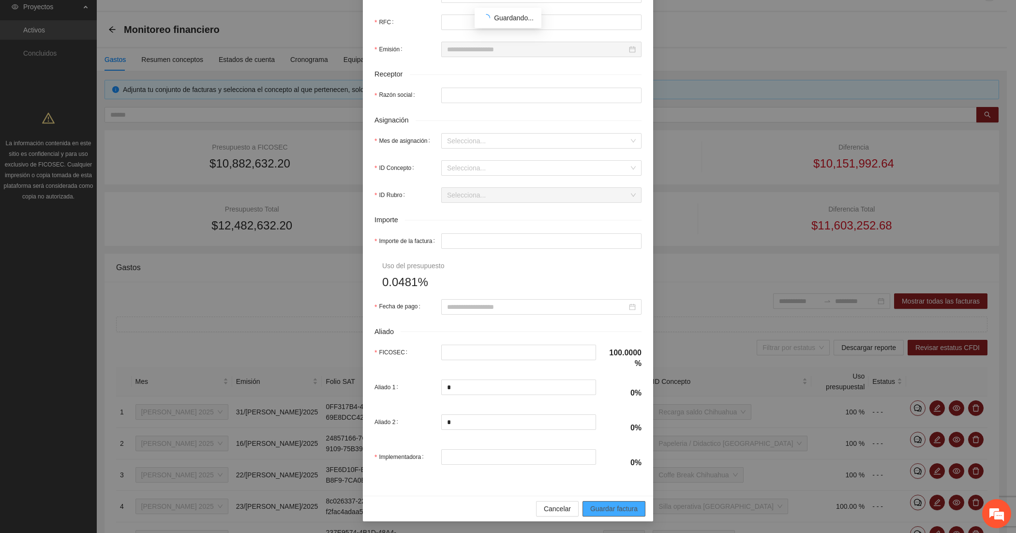
scroll to position [196, 0]
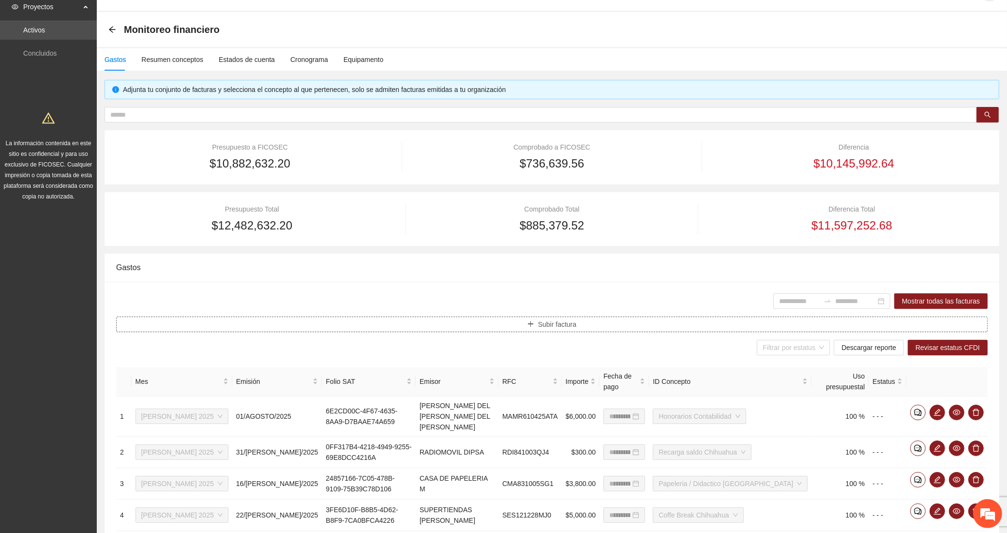
click at [397, 324] on button "Subir factura" at bounding box center [551, 323] width 871 height 15
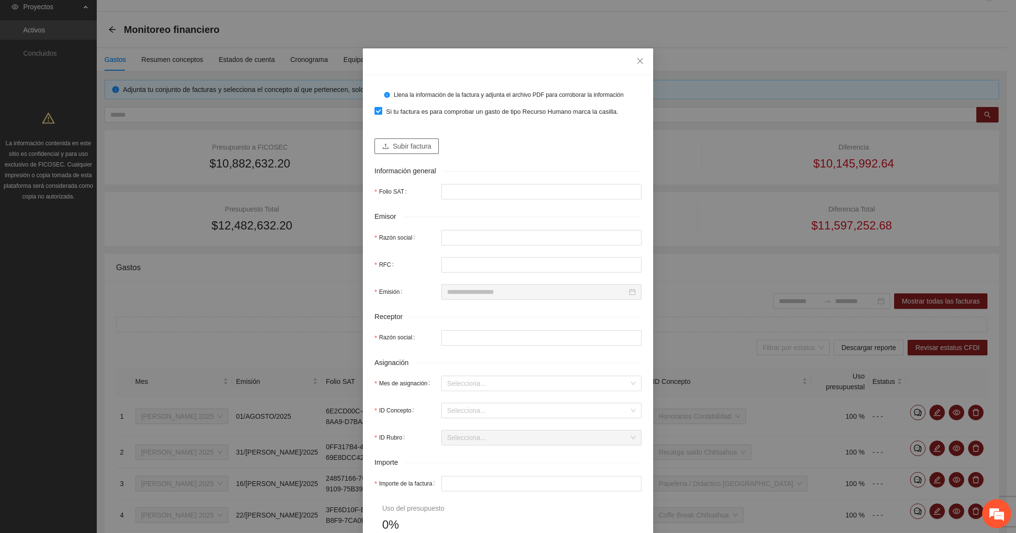
click at [402, 146] on span "Subir factura" at bounding box center [412, 146] width 38 height 11
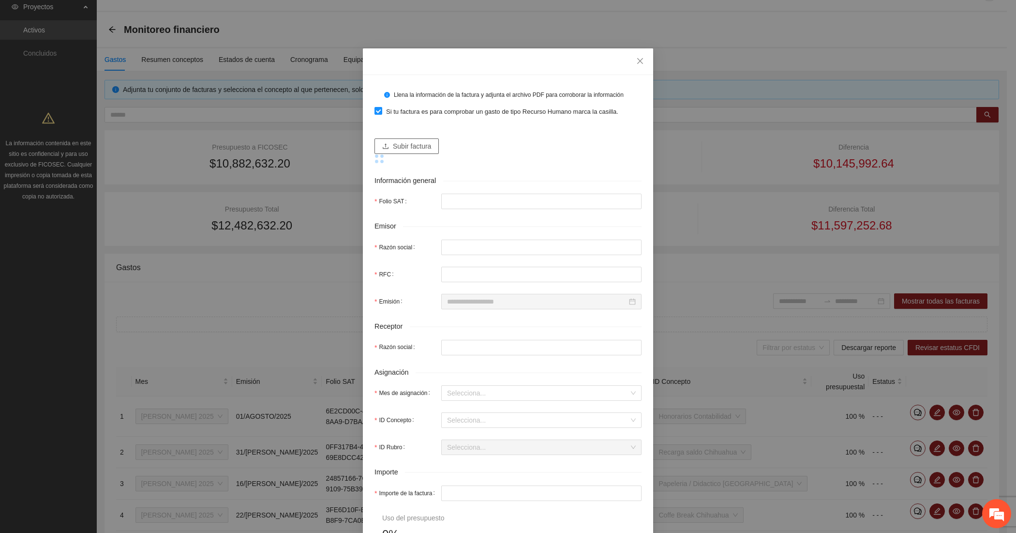
click at [381, 139] on button "Subir factura" at bounding box center [406, 145] width 64 height 15
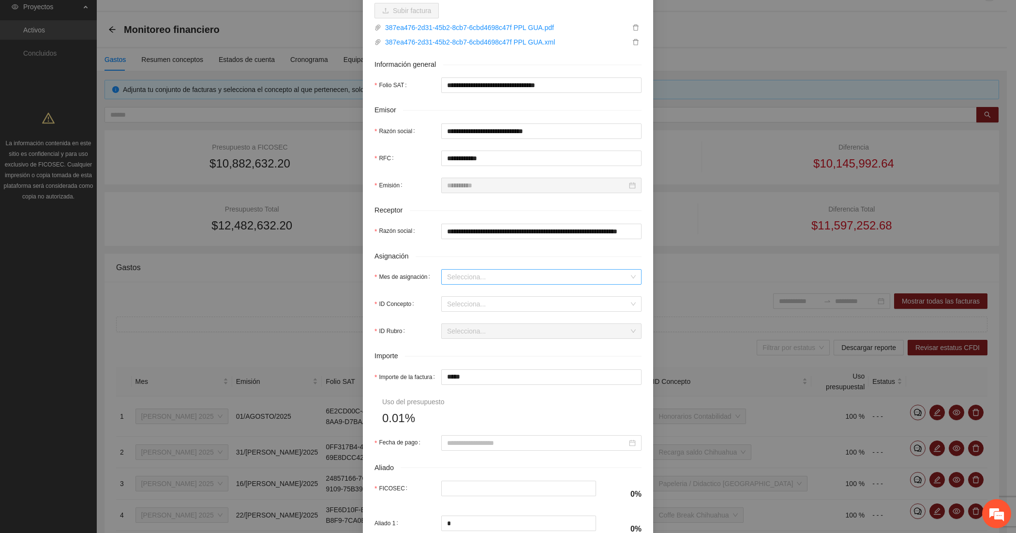
scroll to position [161, 0]
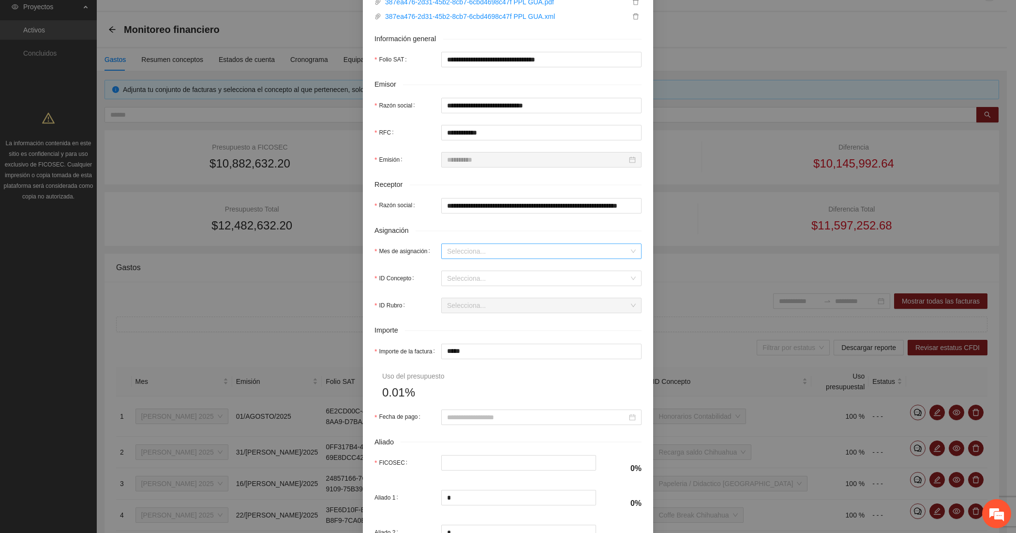
click at [470, 254] on input "Mes de asignación" at bounding box center [538, 251] width 182 height 15
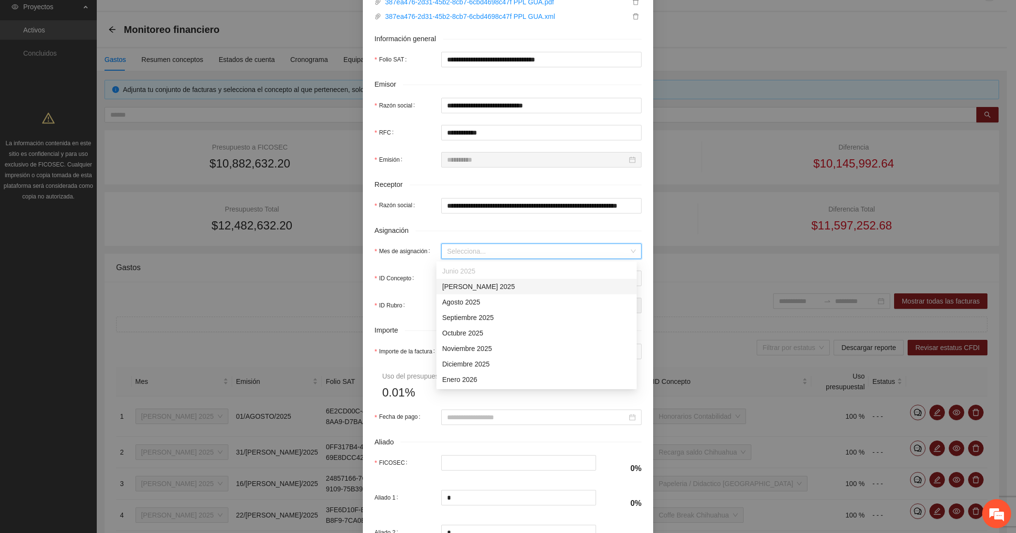
click at [467, 285] on div "[DATE]" at bounding box center [536, 286] width 189 height 11
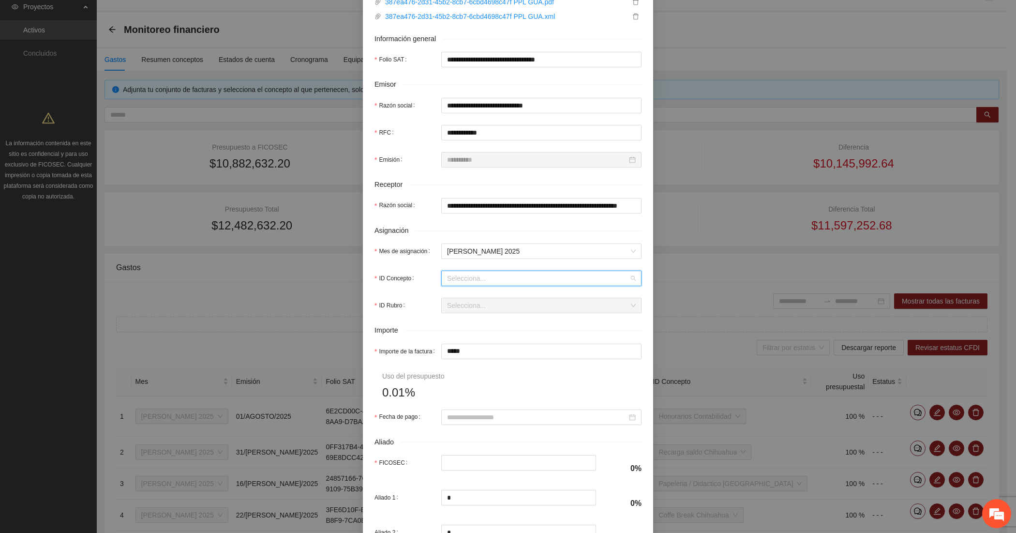
click at [464, 282] on input "ID Concepto" at bounding box center [538, 278] width 182 height 15
click at [484, 325] on span "Gasolina Chihuahua" at bounding box center [472, 329] width 61 height 8
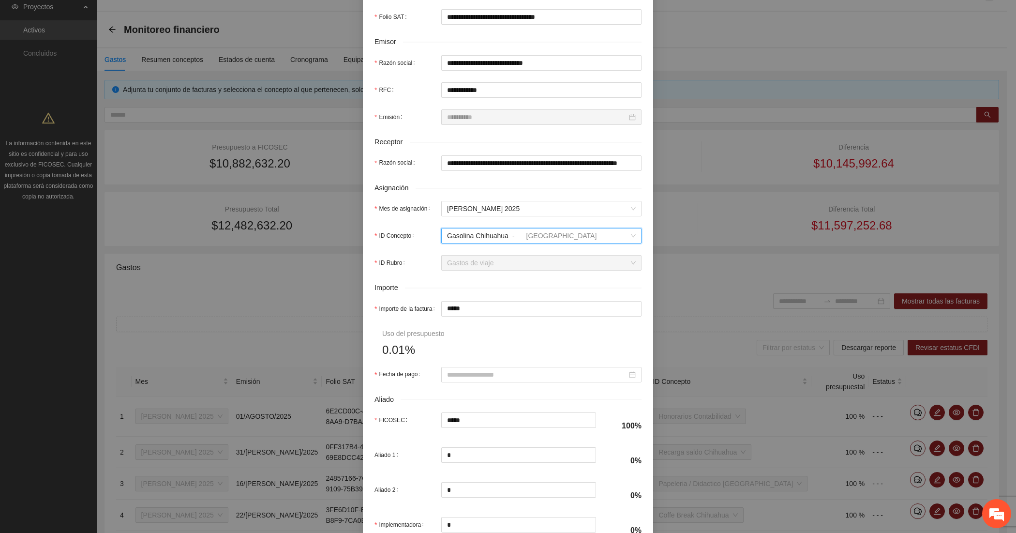
scroll to position [242, 0]
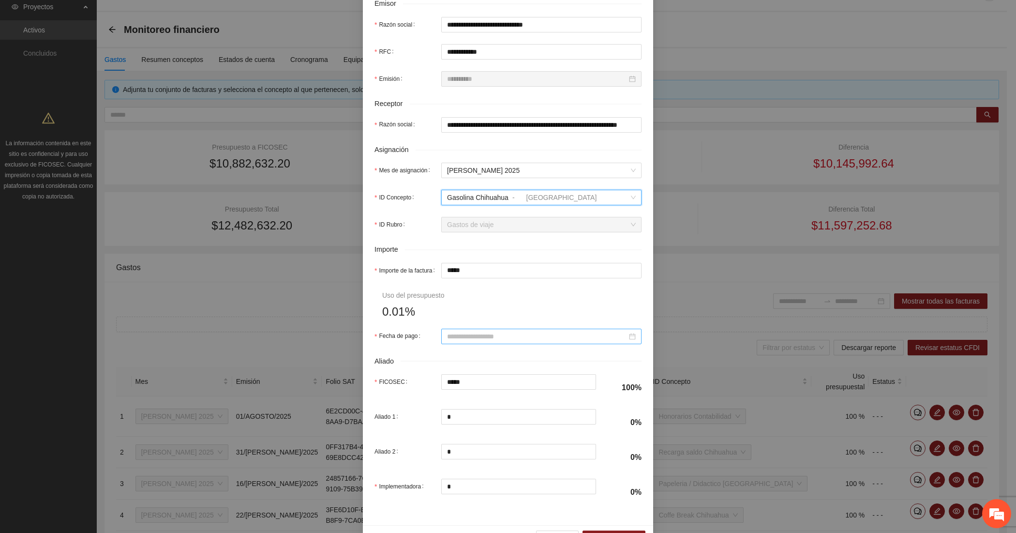
click at [474, 330] on div at bounding box center [541, 335] width 200 height 15
click at [456, 358] on span "button" at bounding box center [456, 358] width 5 height 5
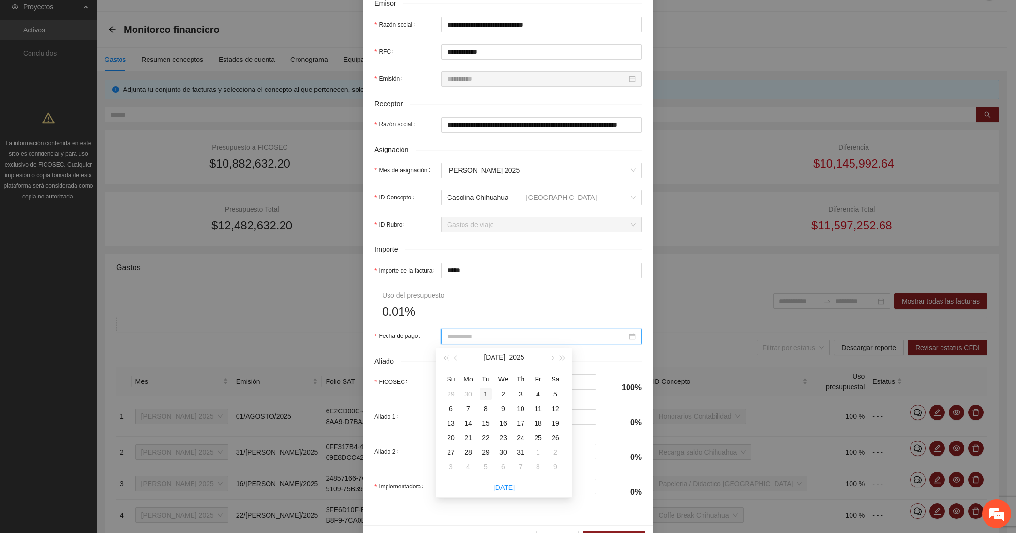
click at [486, 391] on div "1" at bounding box center [486, 394] width 12 height 12
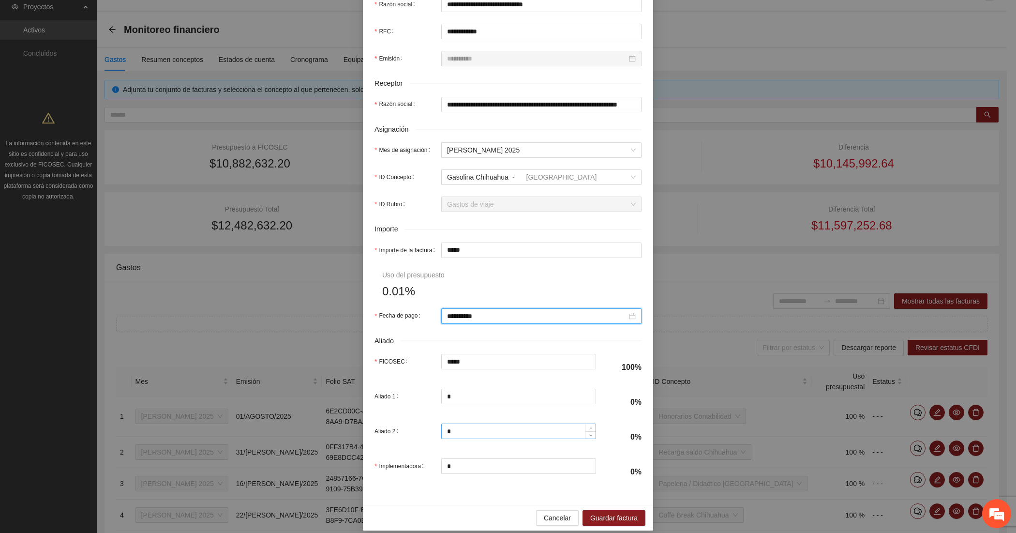
scroll to position [274, 0]
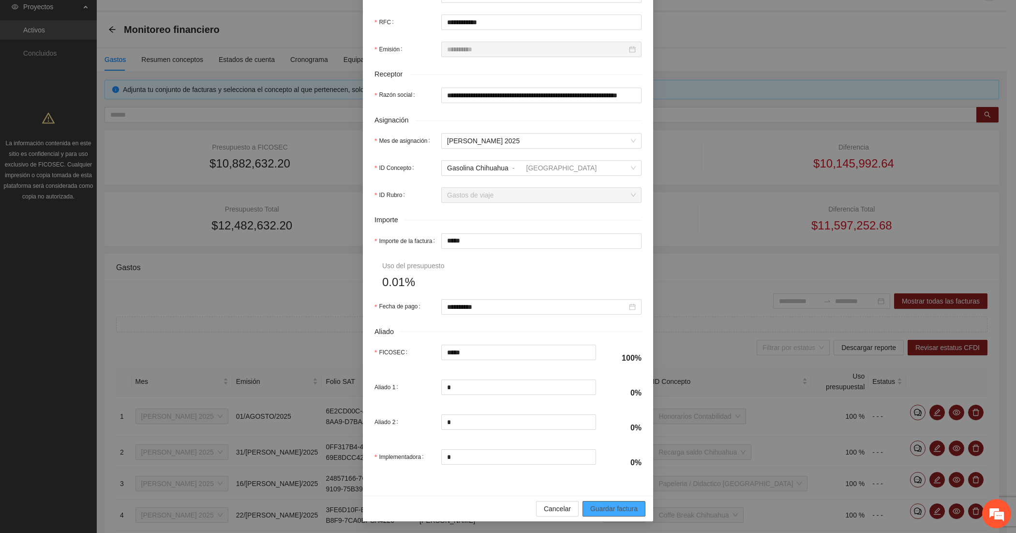
click at [595, 504] on span "Guardar factura" at bounding box center [613, 508] width 47 height 11
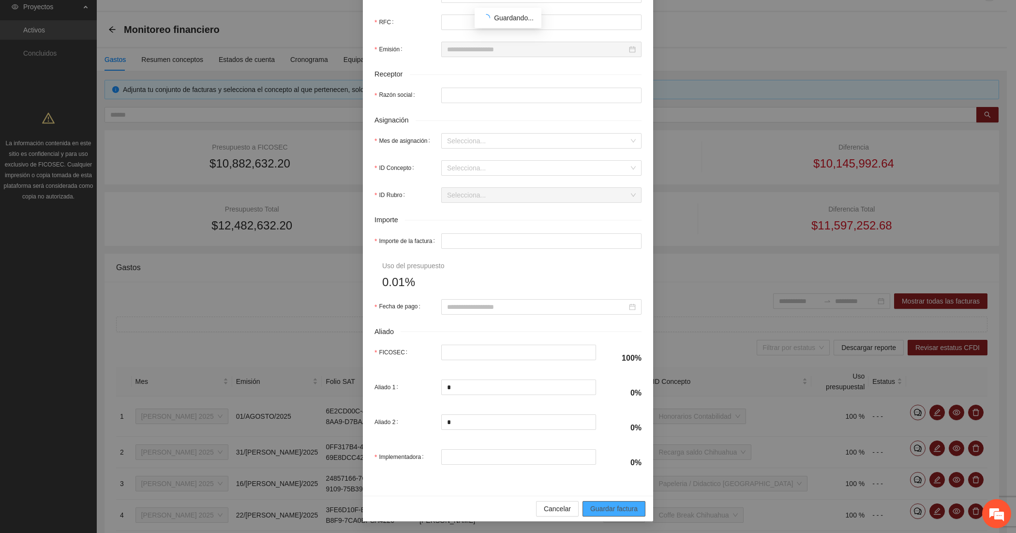
scroll to position [196, 0]
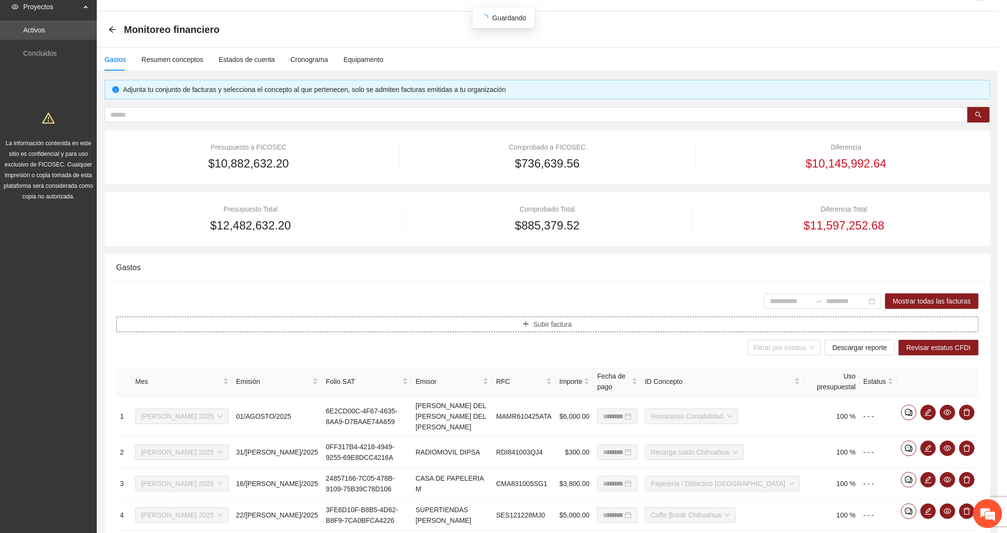
click at [305, 318] on button "Subir factura" at bounding box center [547, 323] width 862 height 15
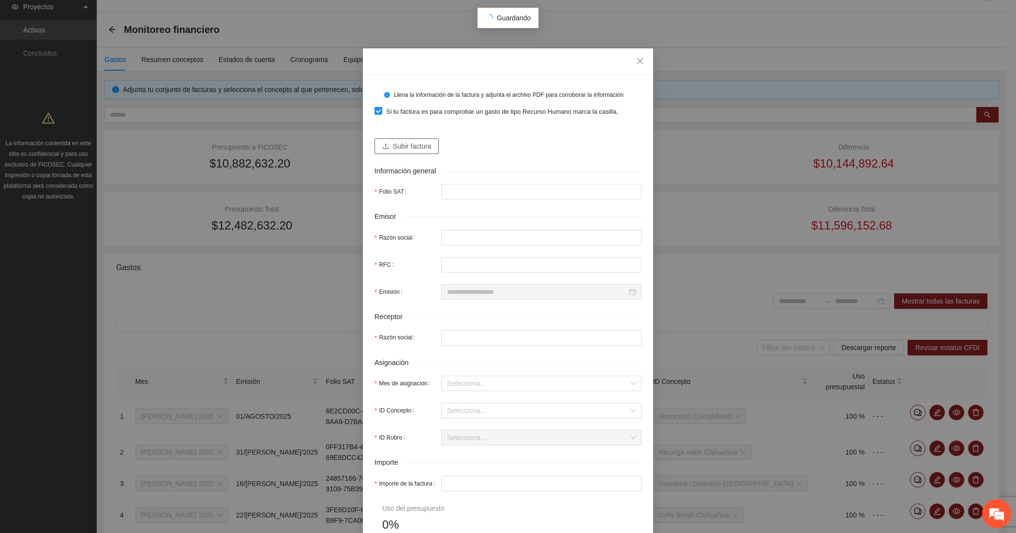
click at [393, 147] on span "Subir factura" at bounding box center [412, 146] width 38 height 11
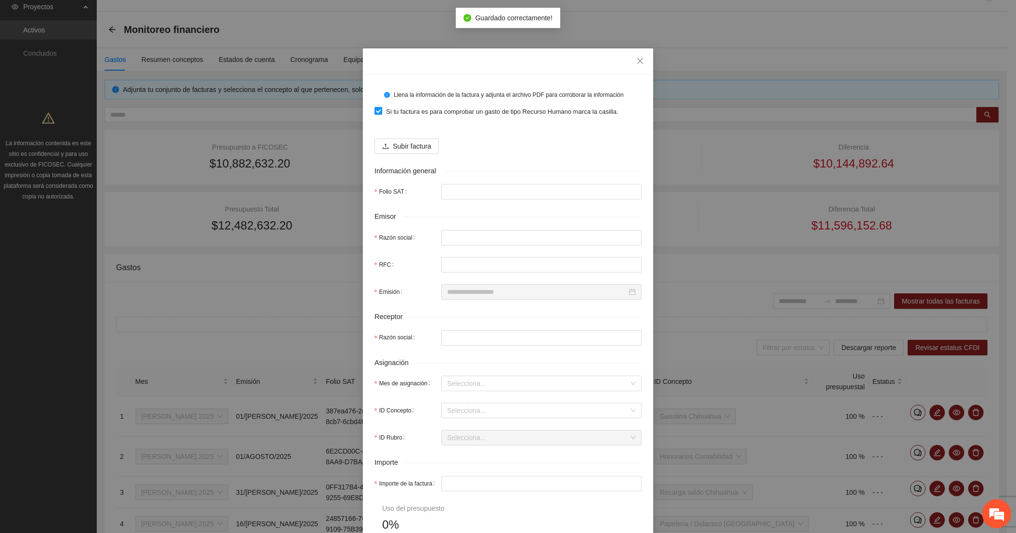
click at [455, 109] on span "Si tu factura es para comprobar un gasto de tipo Recurso Humano marca la casill…" at bounding box center [502, 112] width 240 height 10
click at [403, 150] on span "Subir factura" at bounding box center [412, 146] width 38 height 11
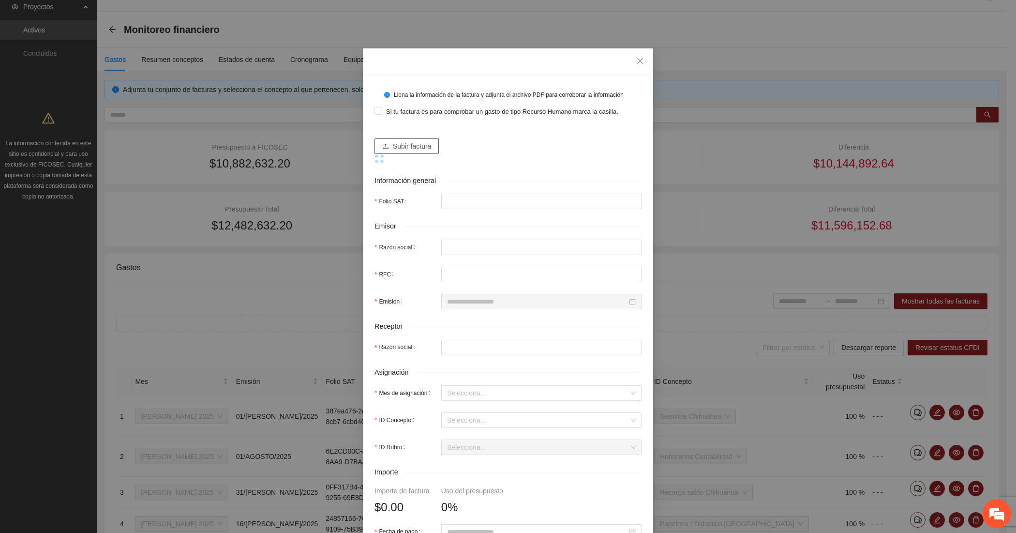
click at [412, 148] on span "Subir factura" at bounding box center [412, 146] width 38 height 11
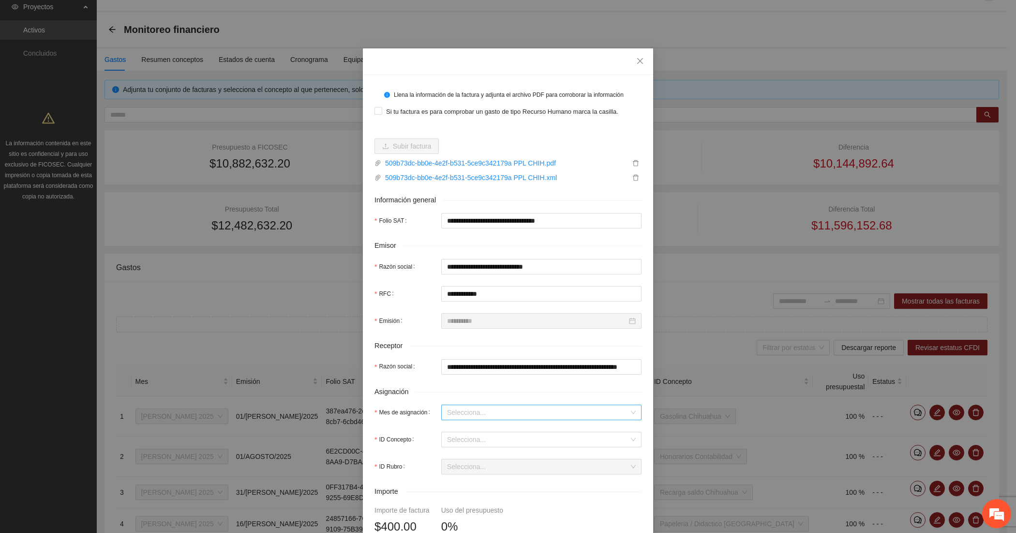
click at [477, 406] on input "Mes de asignación" at bounding box center [538, 412] width 182 height 15
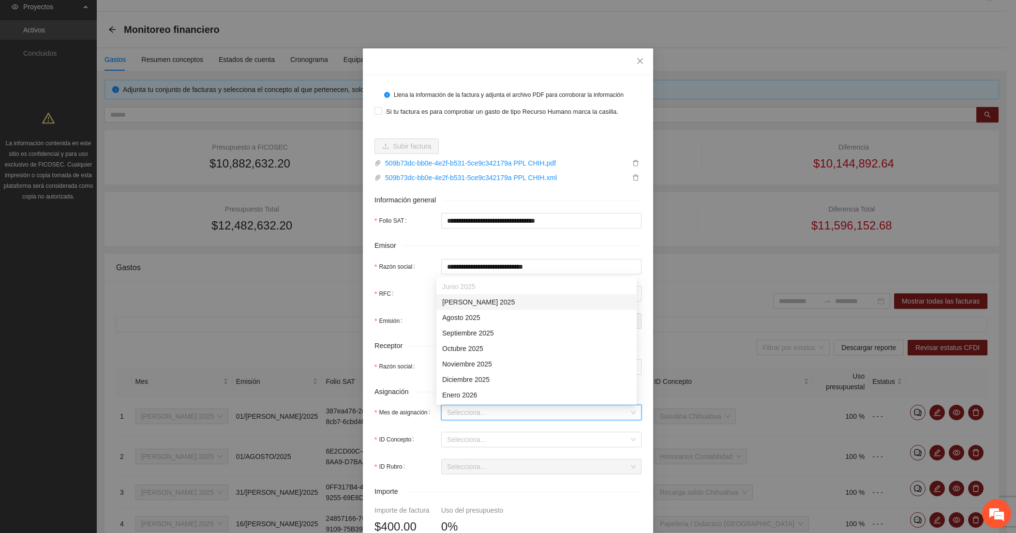
click at [456, 302] on div "[DATE]" at bounding box center [536, 301] width 189 height 11
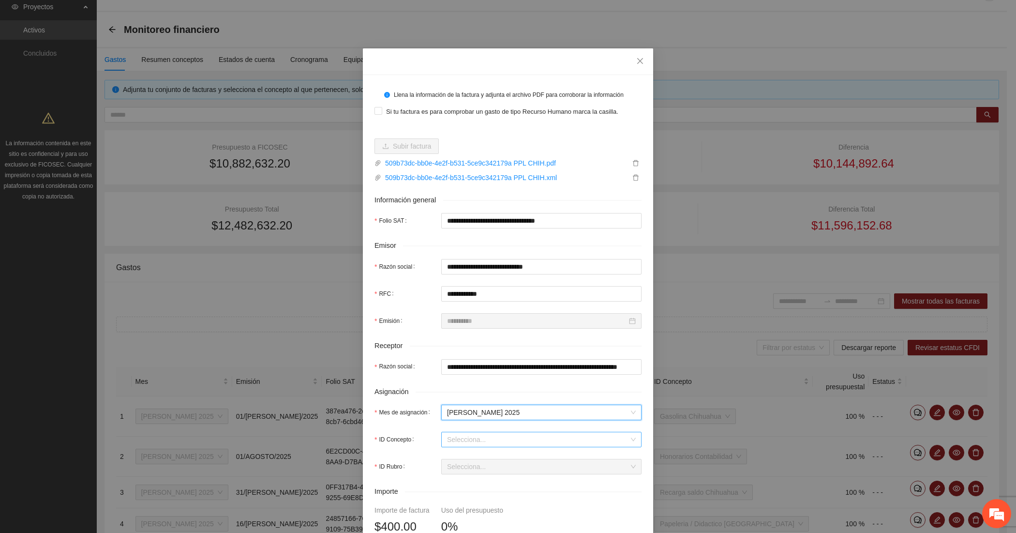
click at [448, 443] on input "ID Concepto" at bounding box center [538, 439] width 182 height 15
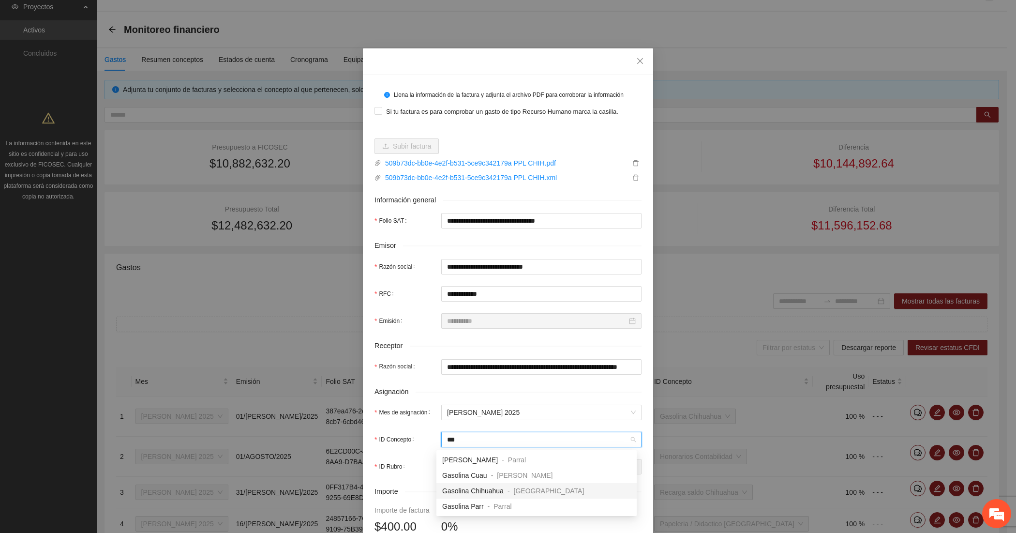
click at [537, 485] on div "Chihuahua" at bounding box center [549, 490] width 71 height 11
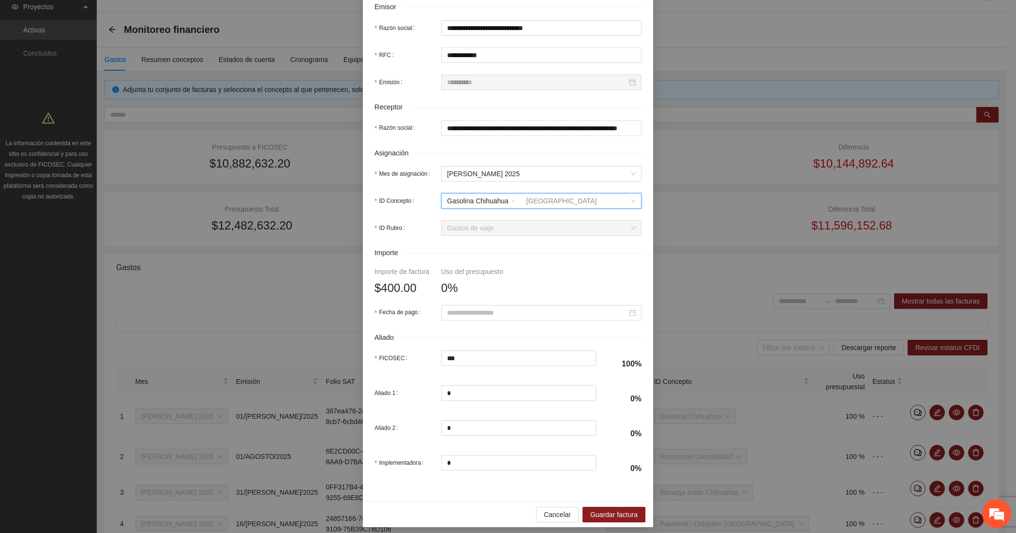
scroll to position [242, 0]
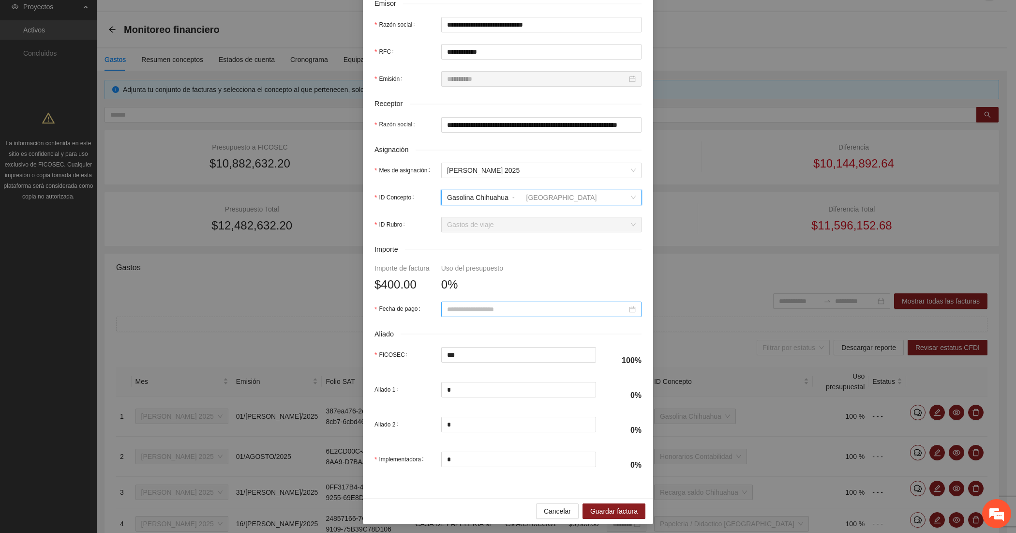
click at [519, 314] on input "Fecha de pago" at bounding box center [537, 309] width 180 height 11
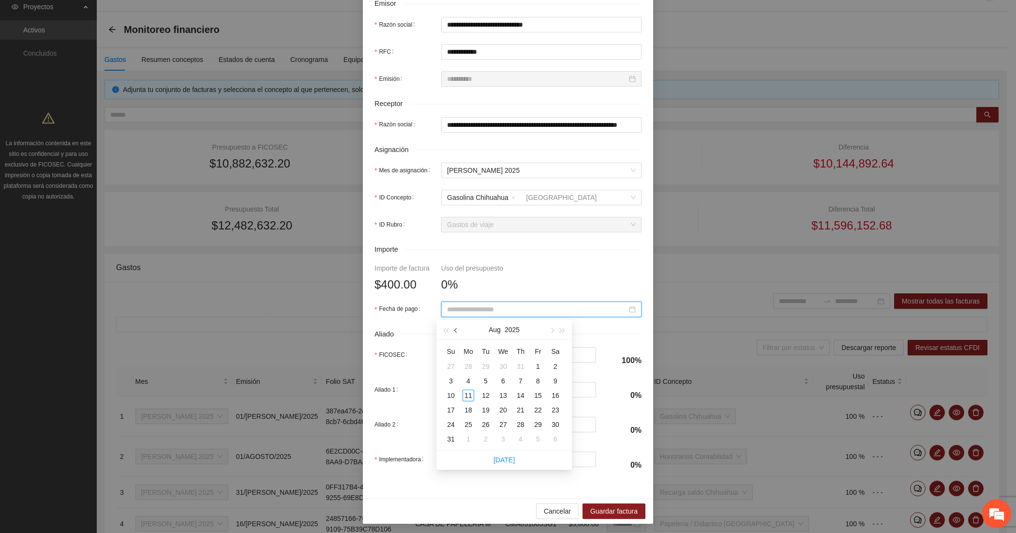
click at [456, 325] on button "button" at bounding box center [456, 329] width 11 height 19
click at [489, 411] on div "22" at bounding box center [486, 410] width 12 height 12
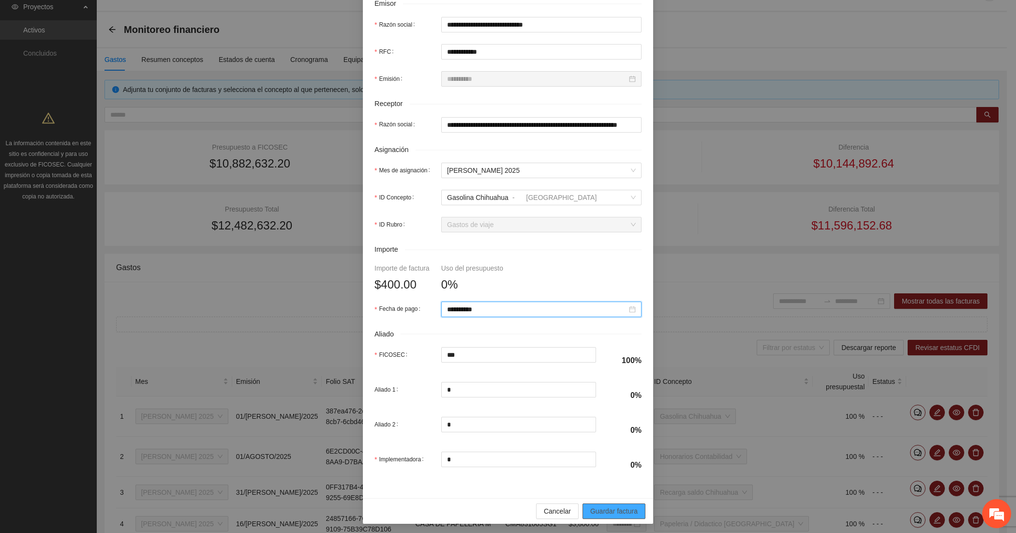
click at [601, 516] on span "Guardar factura" at bounding box center [613, 510] width 47 height 11
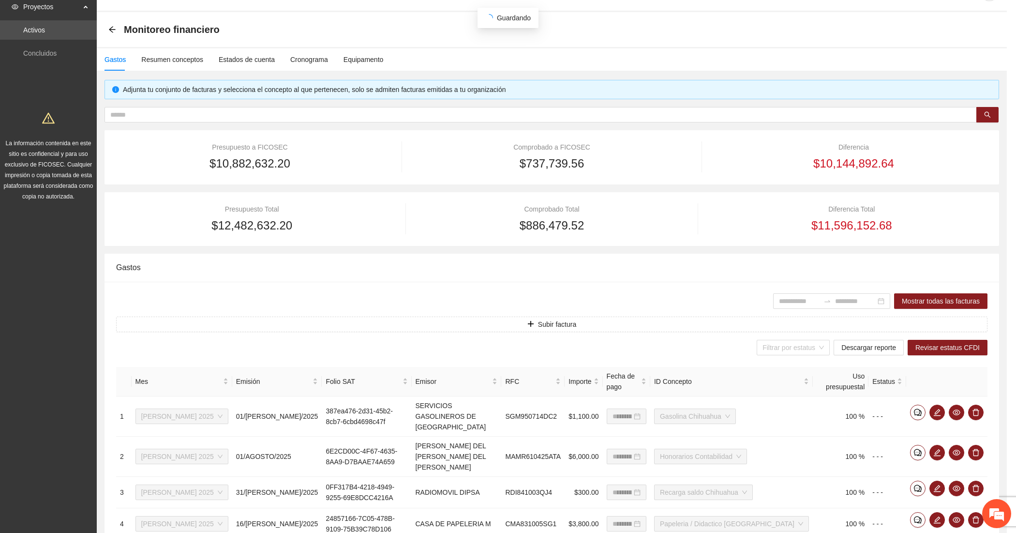
scroll to position [169, 0]
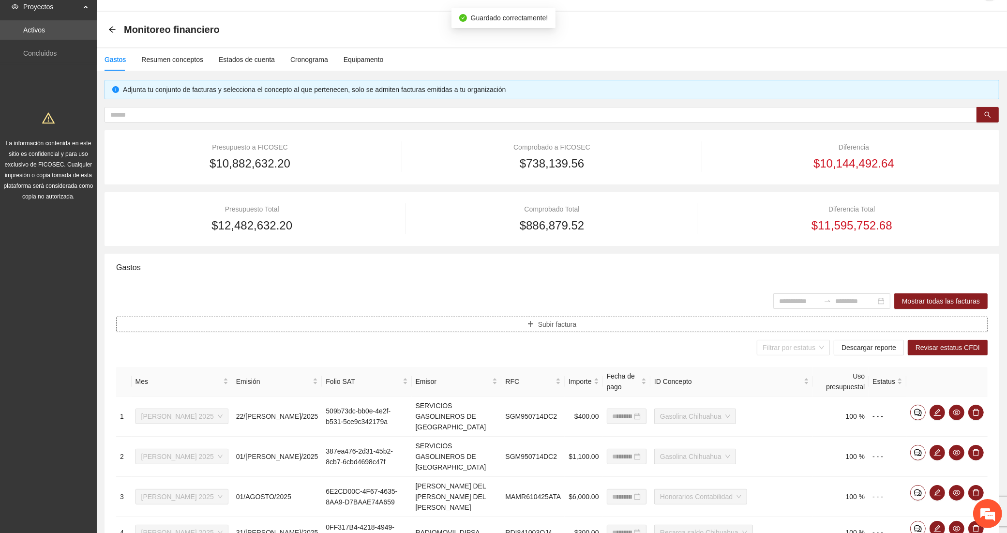
click at [359, 325] on button "Subir factura" at bounding box center [551, 323] width 871 height 15
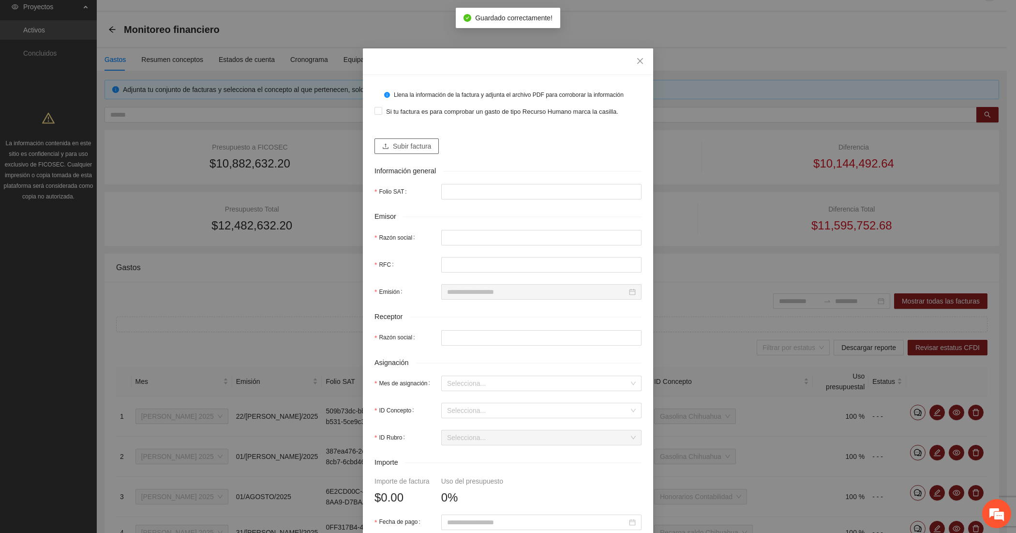
click at [387, 140] on button "Subir factura" at bounding box center [406, 145] width 64 height 15
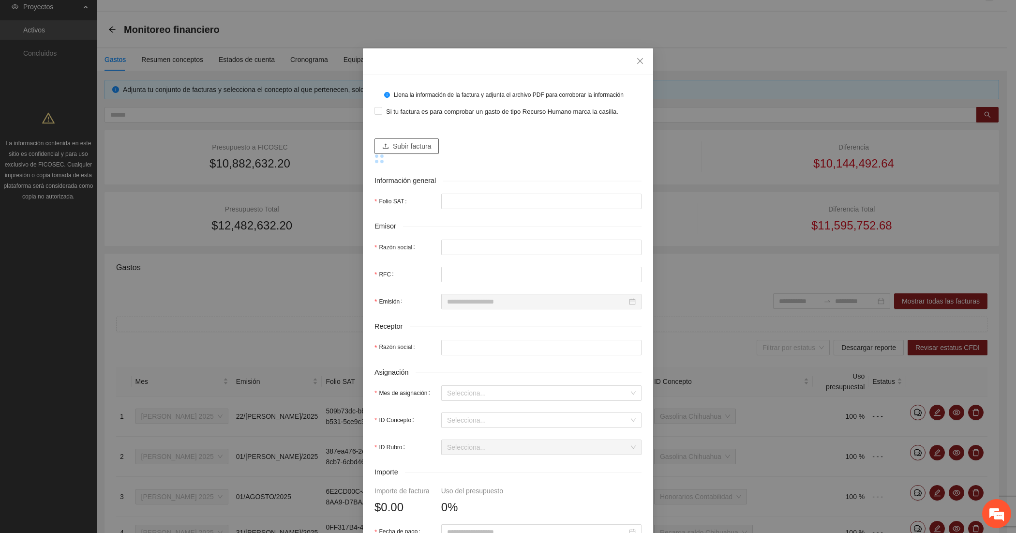
click at [403, 146] on span "Subir factura" at bounding box center [412, 146] width 38 height 11
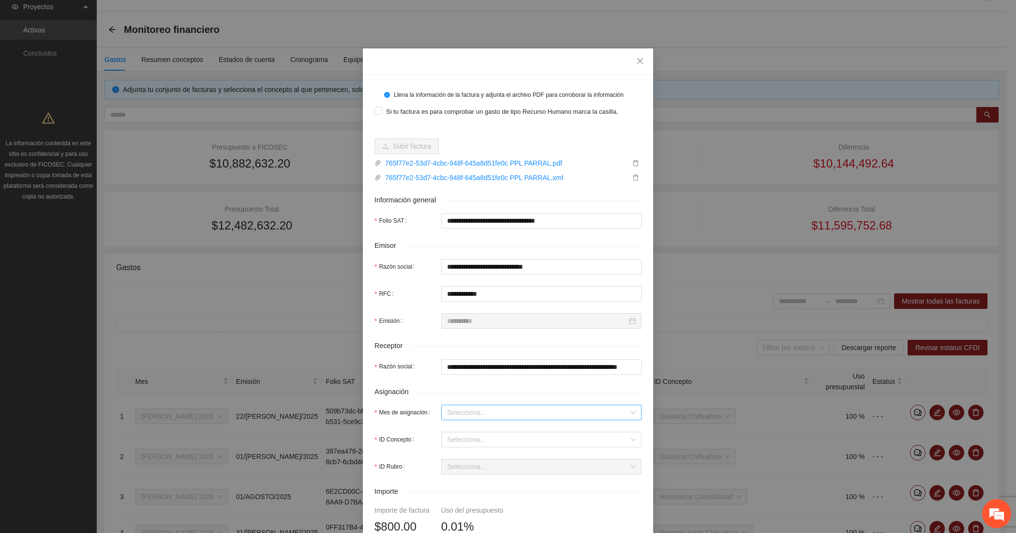
click at [462, 405] on input "Mes de asignación" at bounding box center [538, 412] width 182 height 15
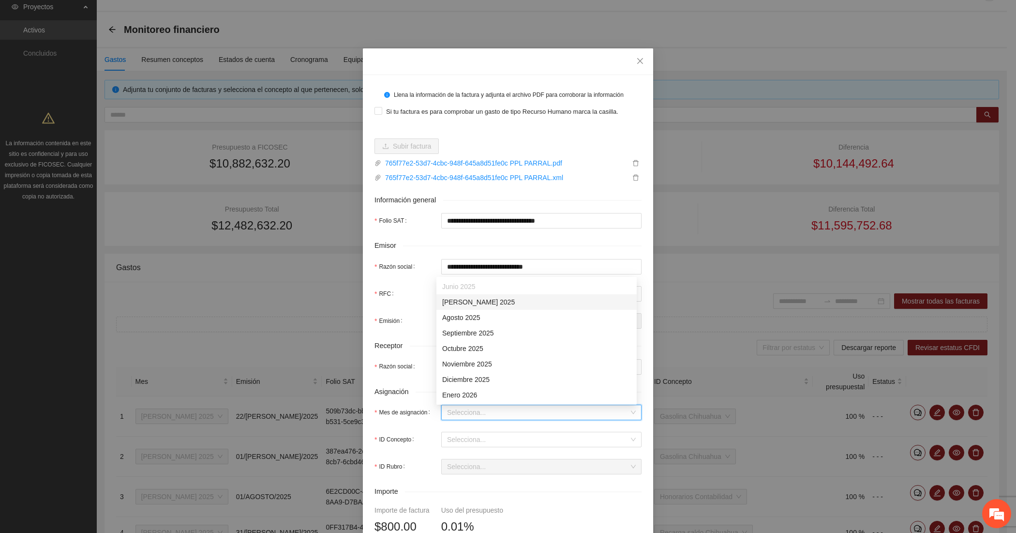
click at [473, 297] on div "[DATE]" at bounding box center [536, 301] width 189 height 11
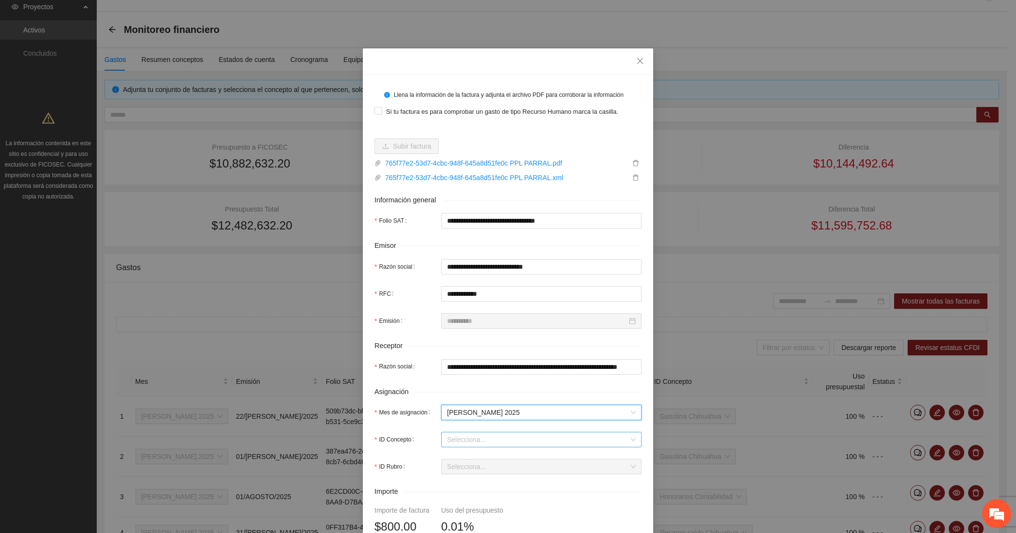
click at [460, 440] on input "ID Concepto" at bounding box center [538, 439] width 182 height 15
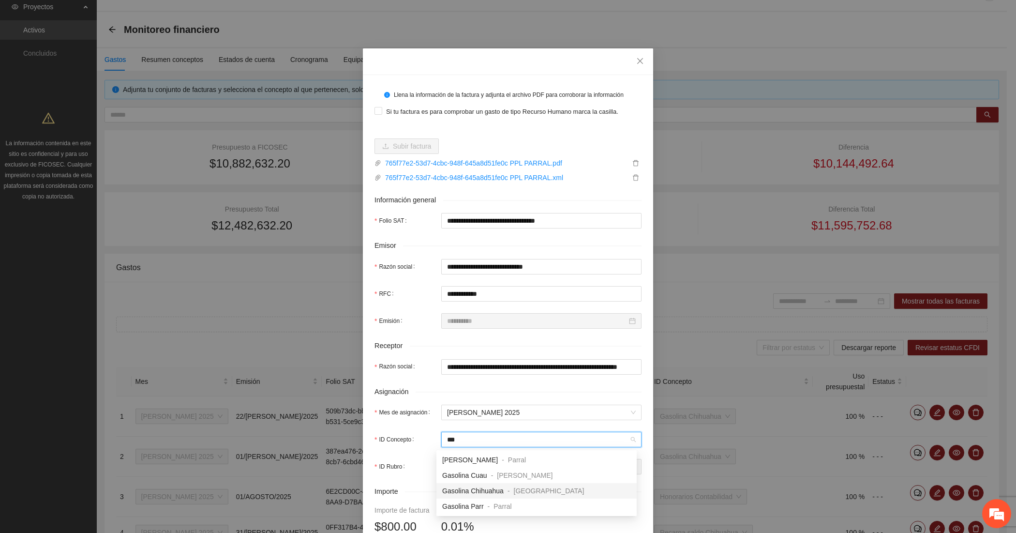
click at [460, 489] on span "Gasolina Chihuahua" at bounding box center [472, 491] width 61 height 8
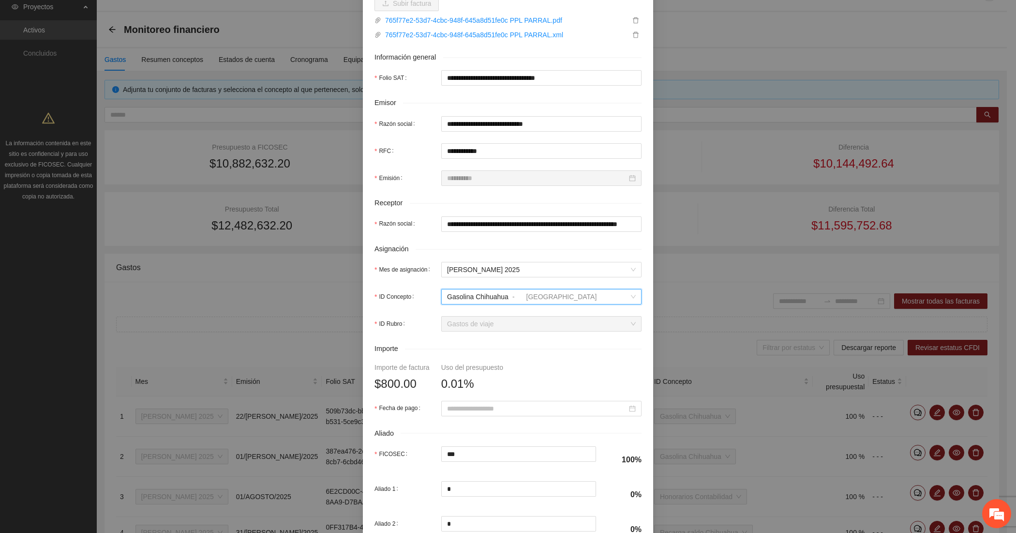
scroll to position [161, 0]
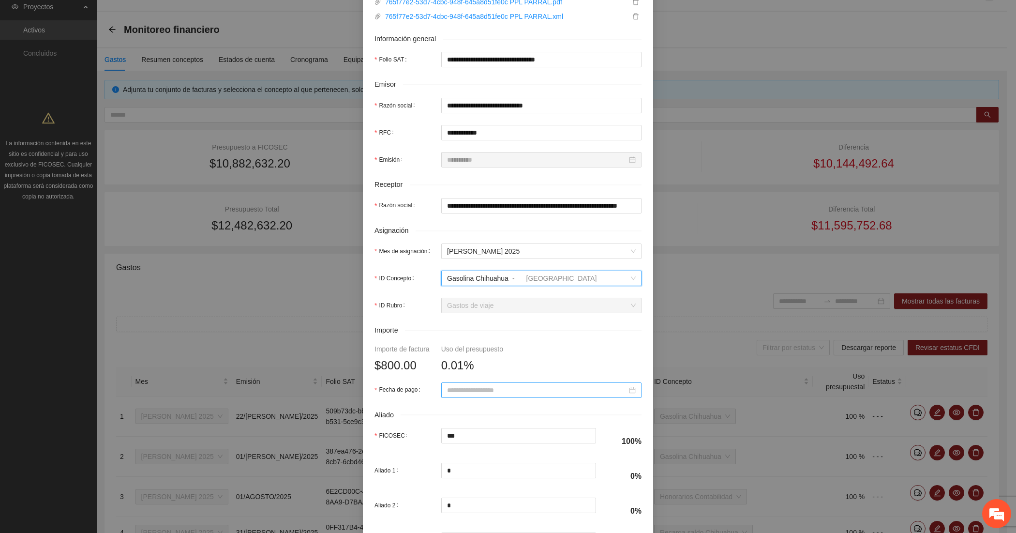
click at [448, 390] on input "Fecha de pago" at bounding box center [537, 390] width 180 height 11
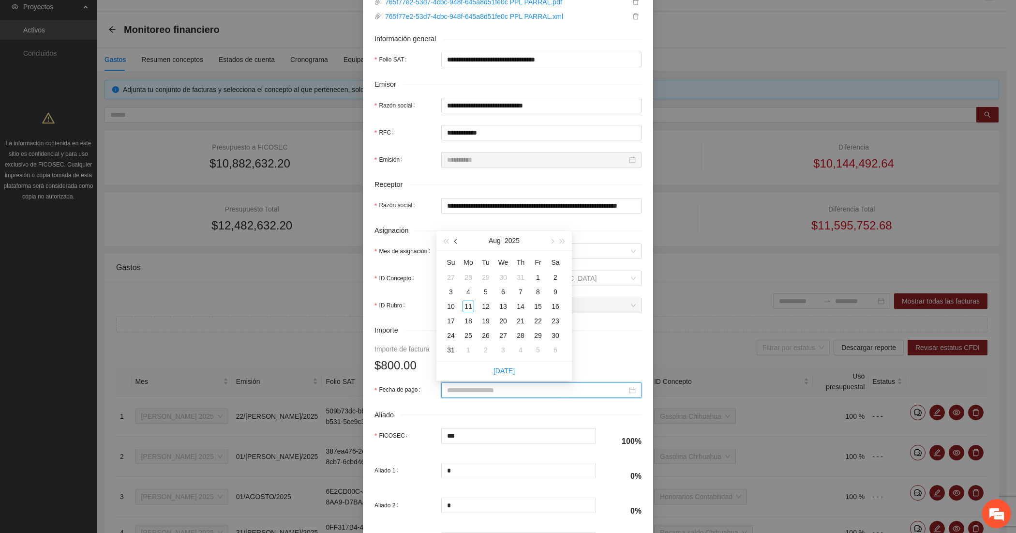
click at [456, 242] on span "button" at bounding box center [456, 241] width 5 height 5
click at [486, 294] on div "8" at bounding box center [486, 292] width 12 height 12
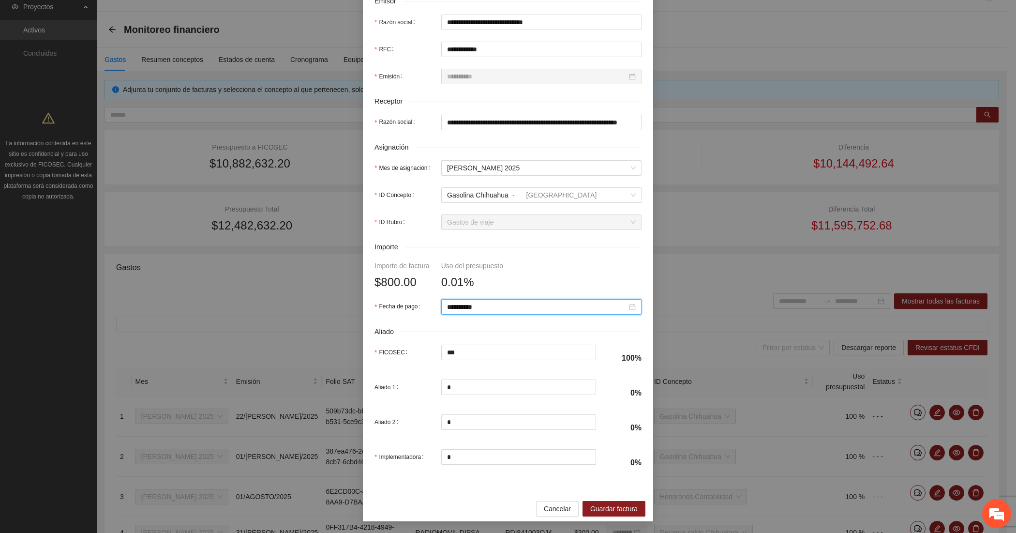
scroll to position [247, 0]
click at [593, 505] on span "Guardar factura" at bounding box center [613, 508] width 47 height 11
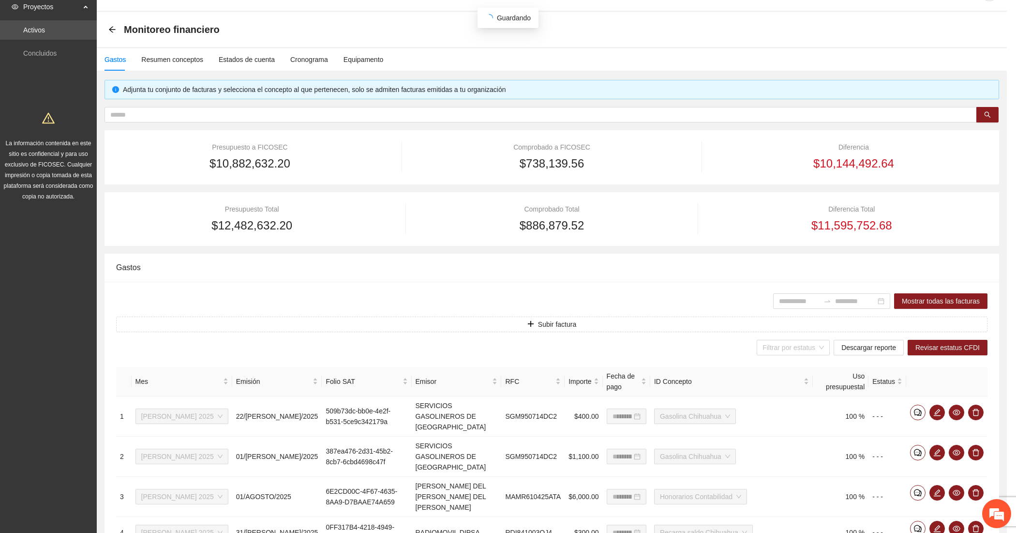
scroll to position [169, 0]
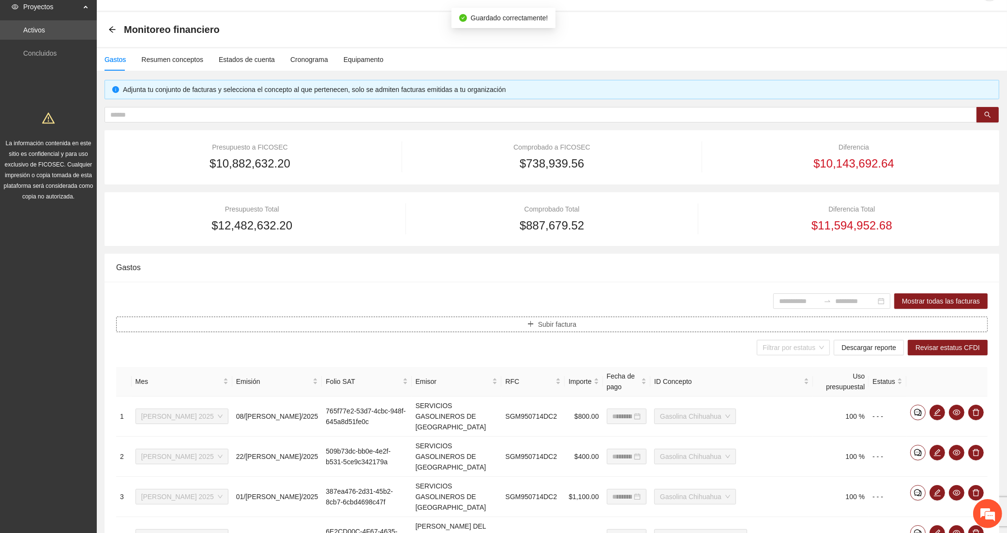
click at [407, 322] on button "Subir factura" at bounding box center [551, 323] width 871 height 15
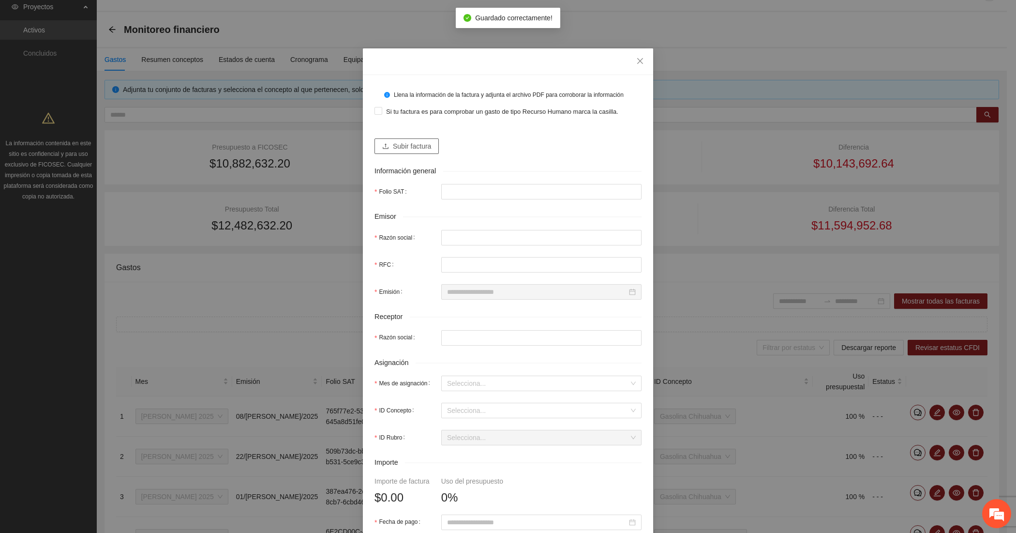
click at [397, 141] on span "Subir factura" at bounding box center [412, 146] width 38 height 11
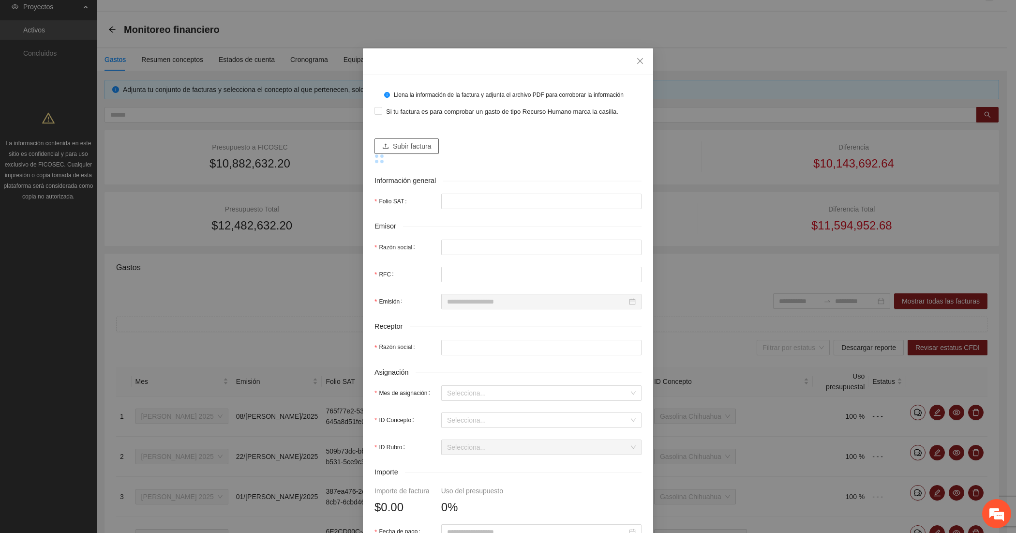
click at [433, 142] on button "Subir factura" at bounding box center [406, 145] width 64 height 15
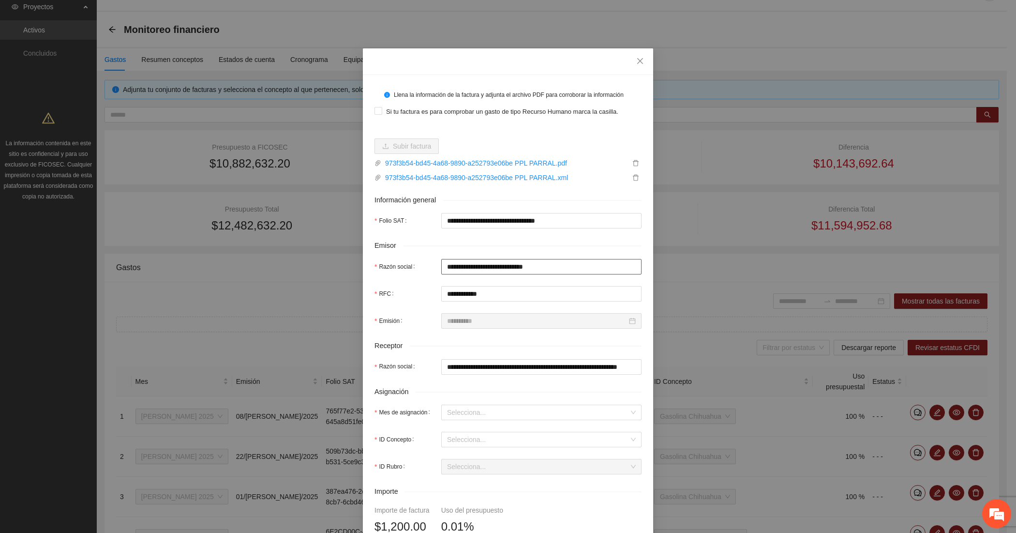
scroll to position [80, 0]
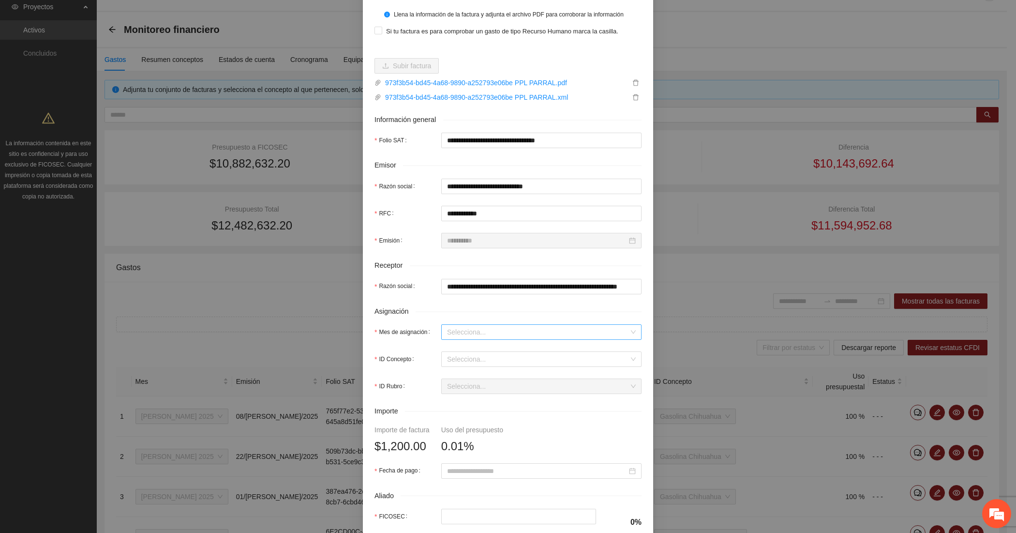
click at [461, 330] on input "Mes de asignación" at bounding box center [538, 332] width 182 height 15
click at [461, 369] on div "[DATE]" at bounding box center [536, 367] width 189 height 11
click at [457, 358] on input "ID Concepto" at bounding box center [538, 359] width 182 height 15
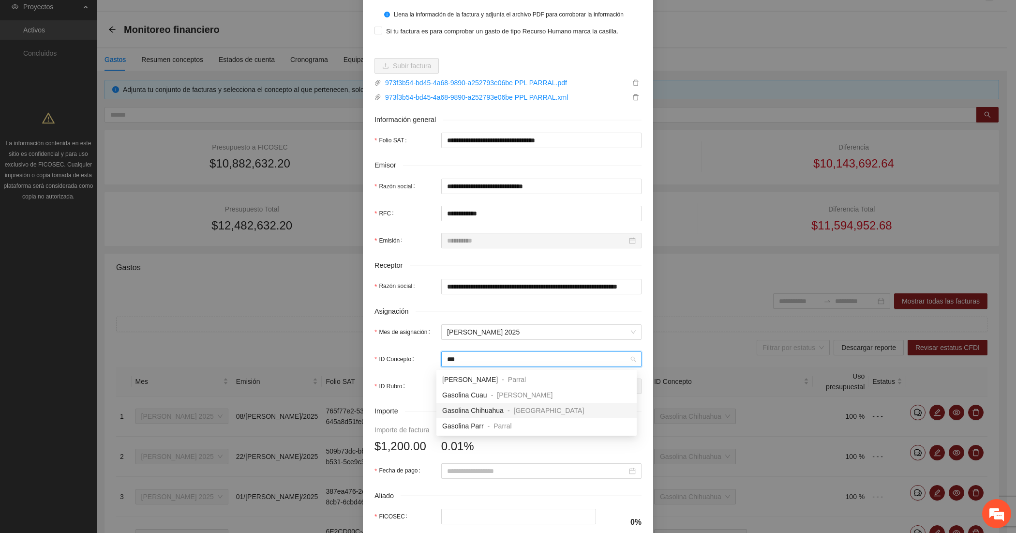
click at [460, 406] on span "Gasolina Chihuahua" at bounding box center [472, 410] width 61 height 8
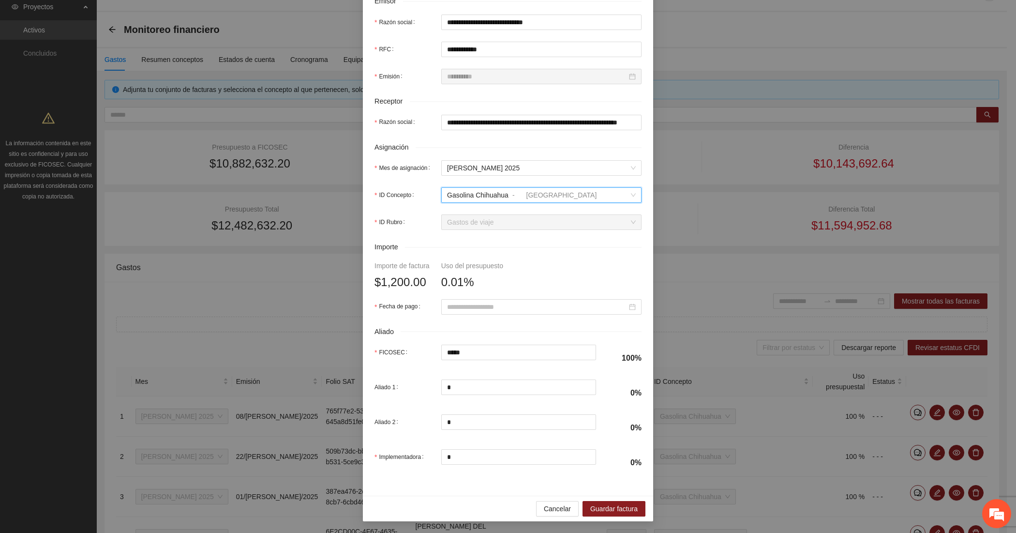
scroll to position [247, 0]
click at [479, 308] on input "Fecha de pago" at bounding box center [537, 306] width 180 height 11
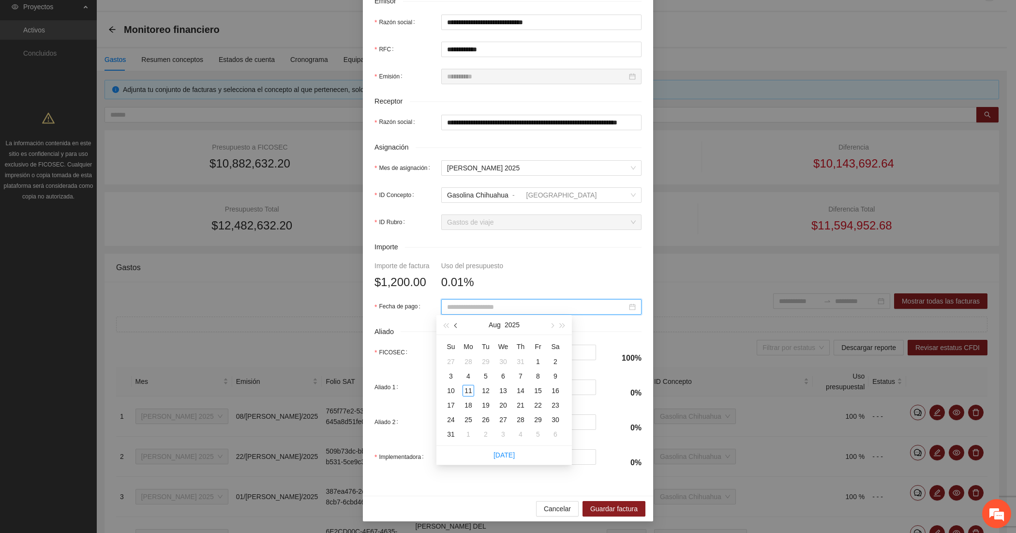
click at [457, 328] on button "button" at bounding box center [456, 324] width 11 height 19
click at [467, 407] on div "21" at bounding box center [468, 405] width 12 height 12
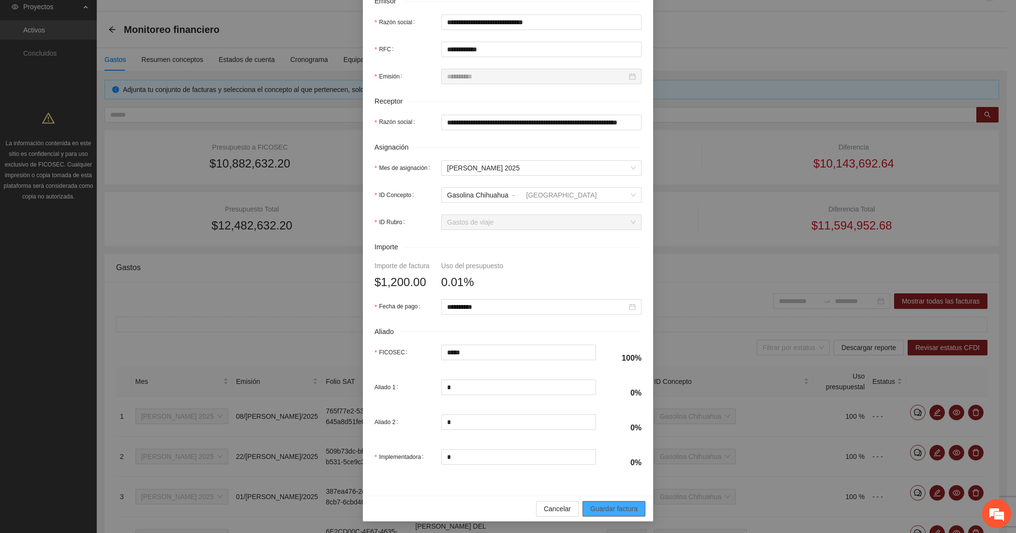
click at [615, 505] on span "Guardar factura" at bounding box center [613, 508] width 47 height 11
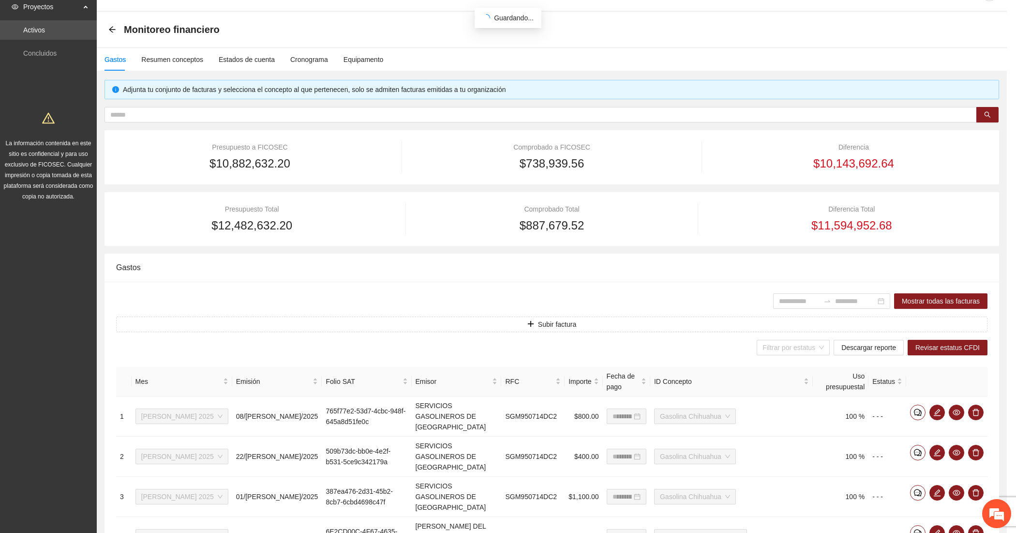
scroll to position [169, 0]
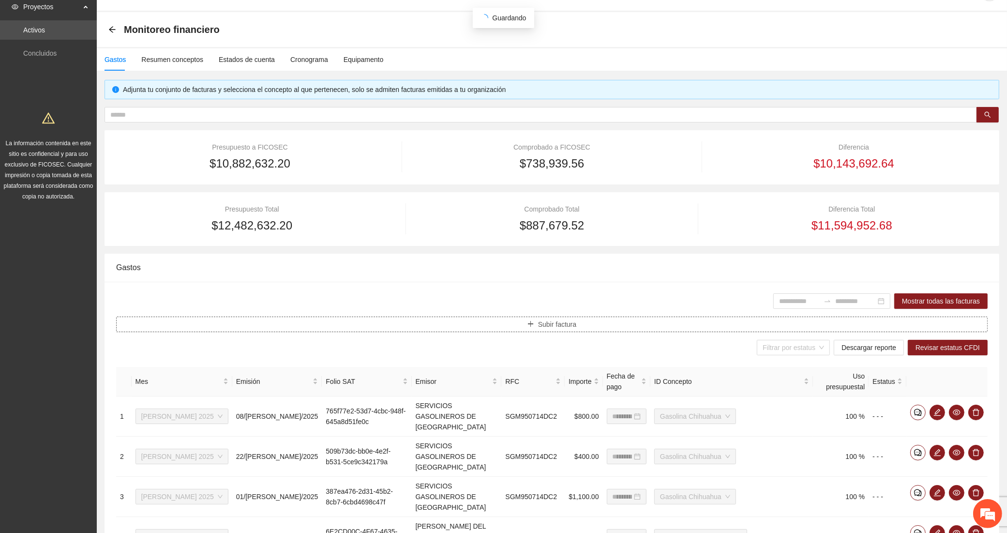
click at [356, 320] on button "Subir factura" at bounding box center [551, 323] width 871 height 15
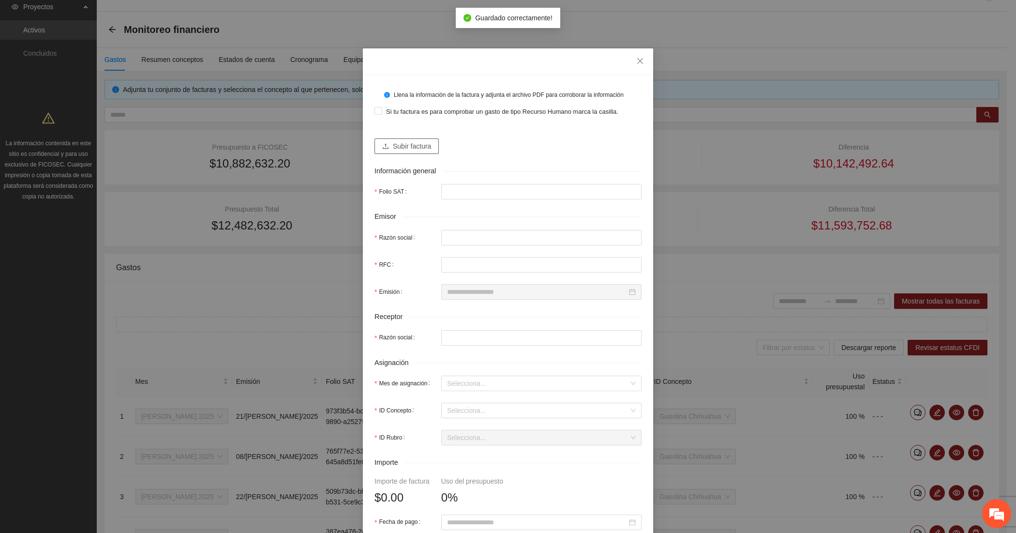
click at [402, 142] on span "Subir factura" at bounding box center [412, 146] width 38 height 11
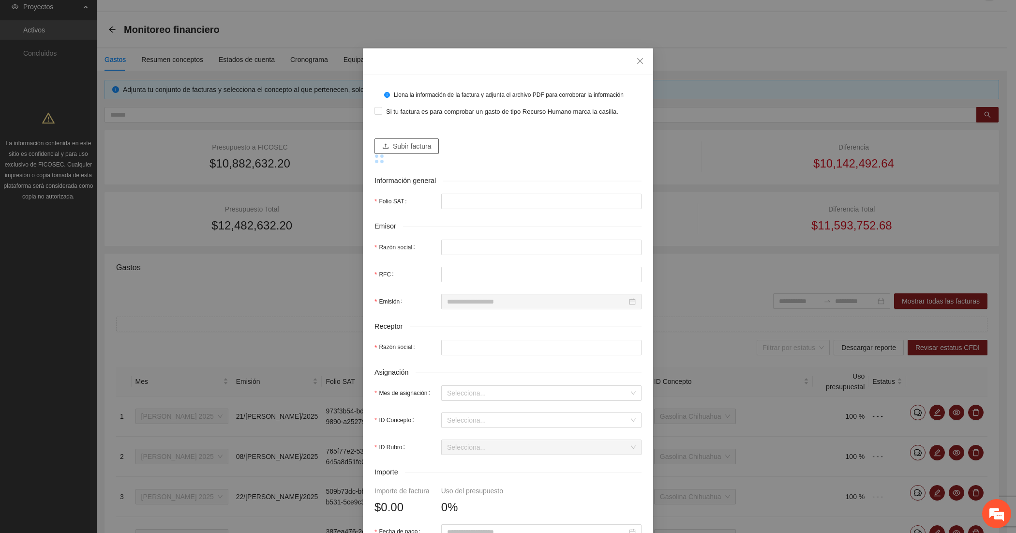
click at [419, 146] on span "Subir factura" at bounding box center [412, 146] width 38 height 11
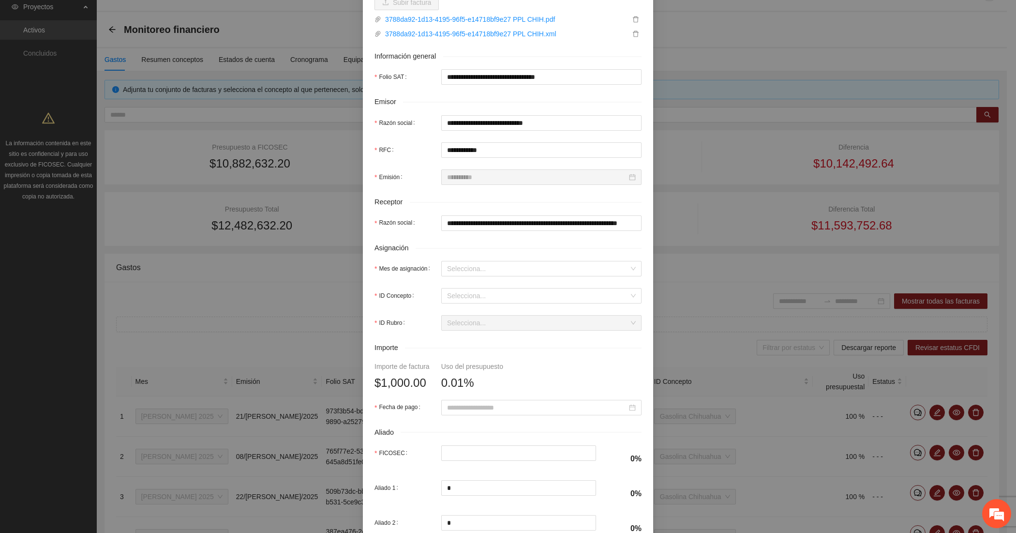
scroll to position [161, 0]
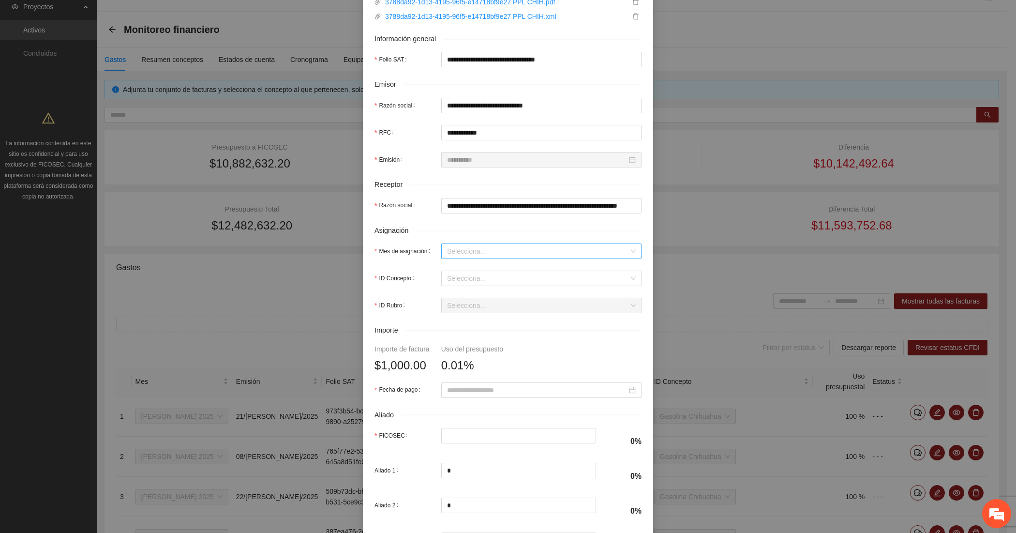
click at [450, 252] on input "Mes de asignación" at bounding box center [538, 251] width 182 height 15
click at [461, 286] on div "[DATE]" at bounding box center [536, 286] width 189 height 11
click at [463, 281] on input "ID Concepto" at bounding box center [538, 278] width 182 height 15
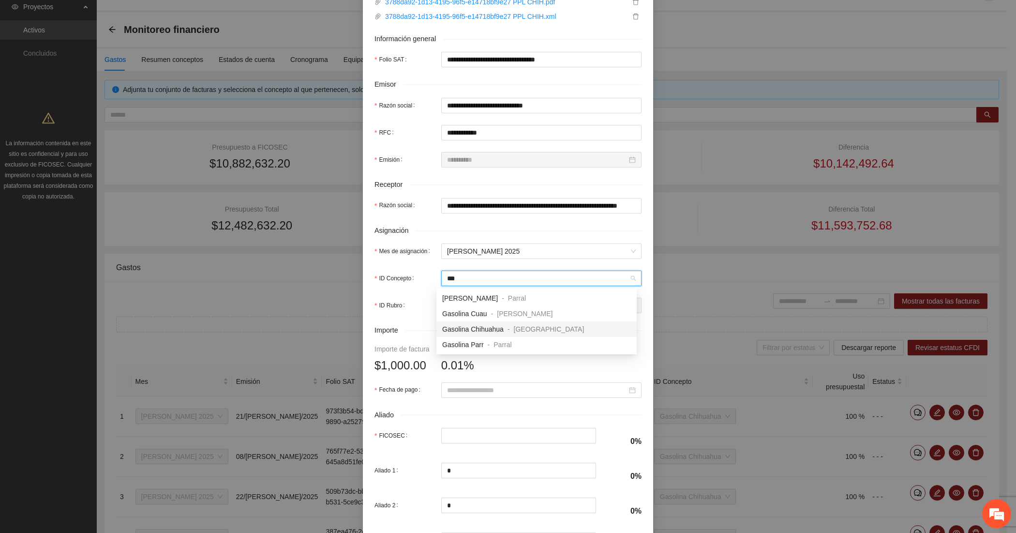
click at [484, 327] on span "Gasolina Chihuahua" at bounding box center [472, 329] width 61 height 8
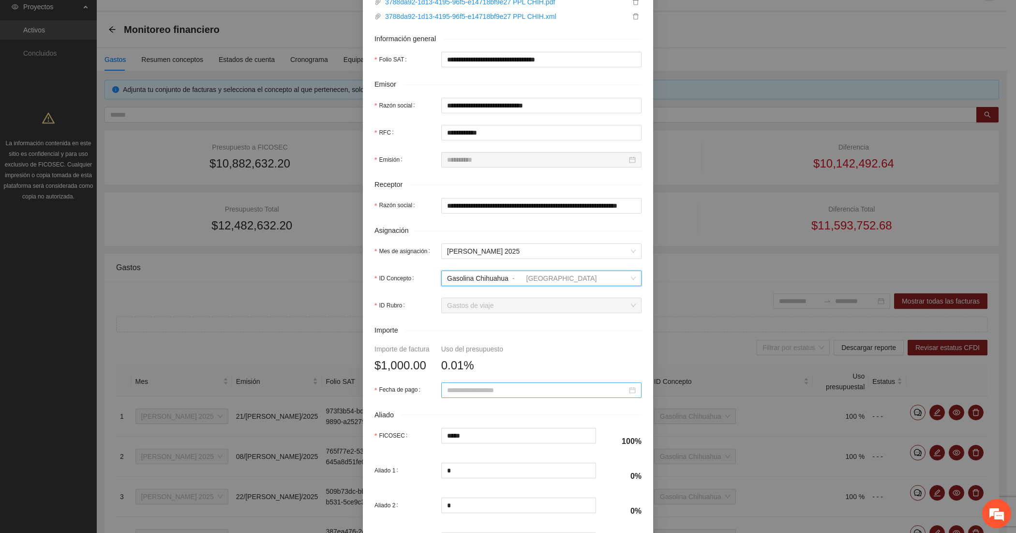
click at [468, 389] on input "Fecha de pago" at bounding box center [537, 390] width 180 height 11
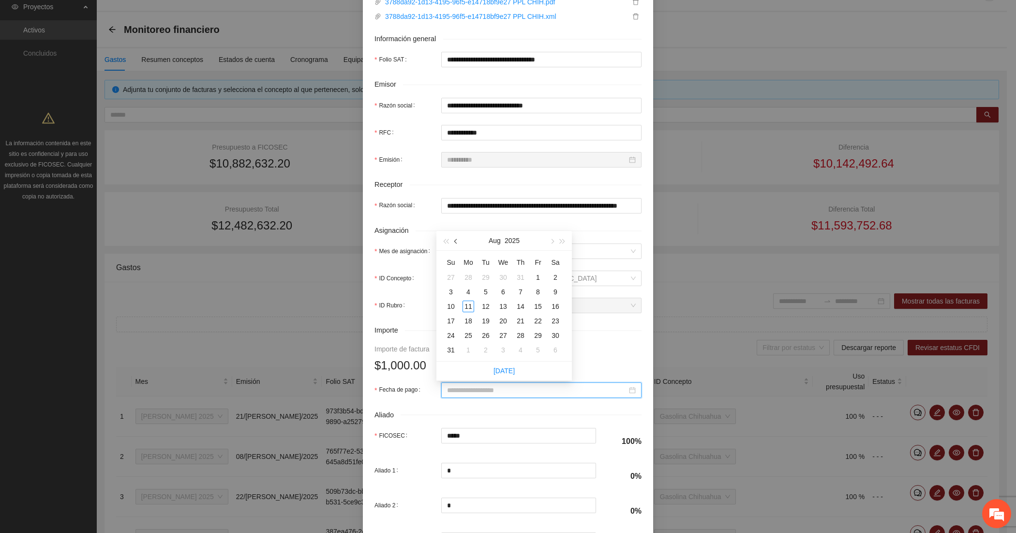
click at [454, 239] on button "button" at bounding box center [456, 240] width 11 height 19
click at [540, 287] on div "11" at bounding box center [538, 292] width 12 height 12
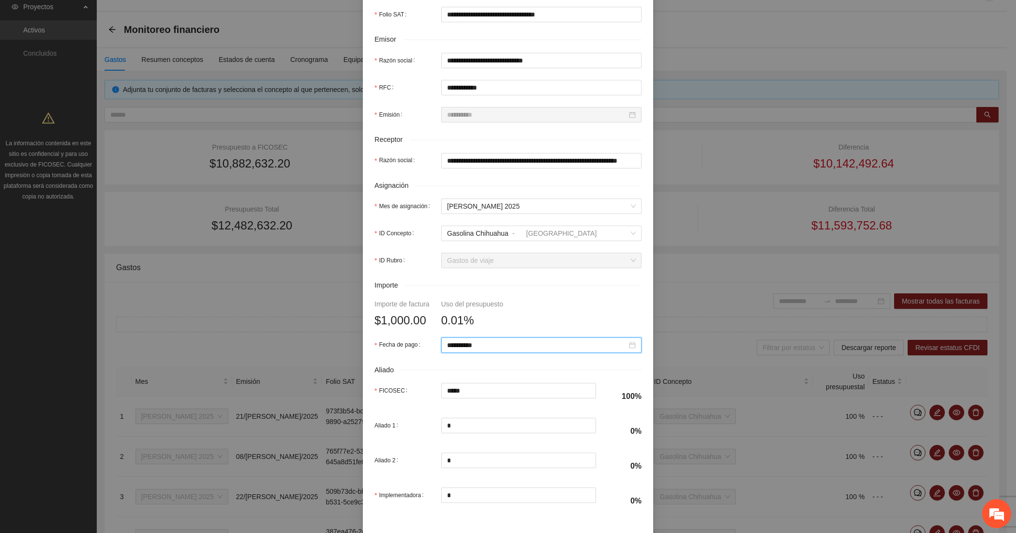
scroll to position [247, 0]
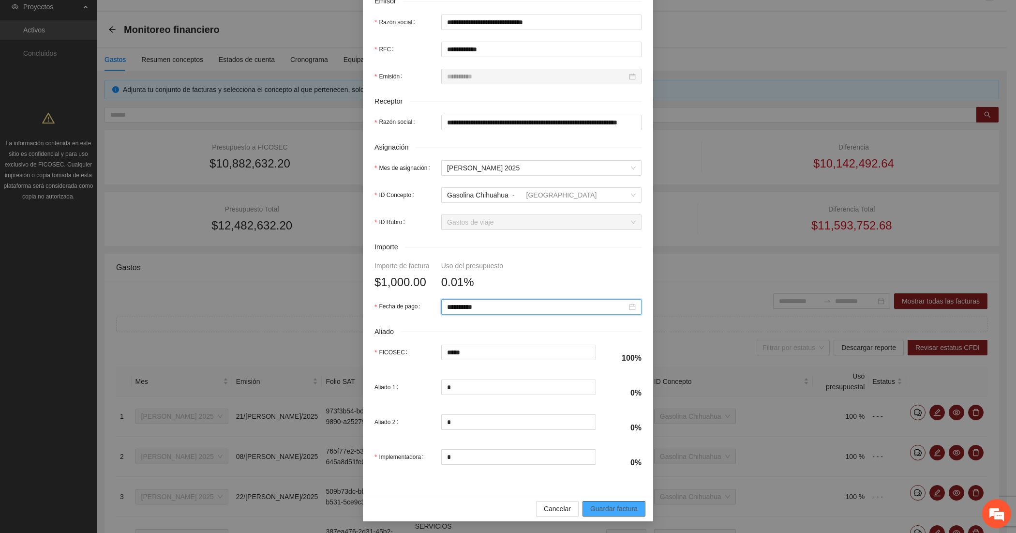
click at [608, 505] on span "Guardar factura" at bounding box center [613, 508] width 47 height 11
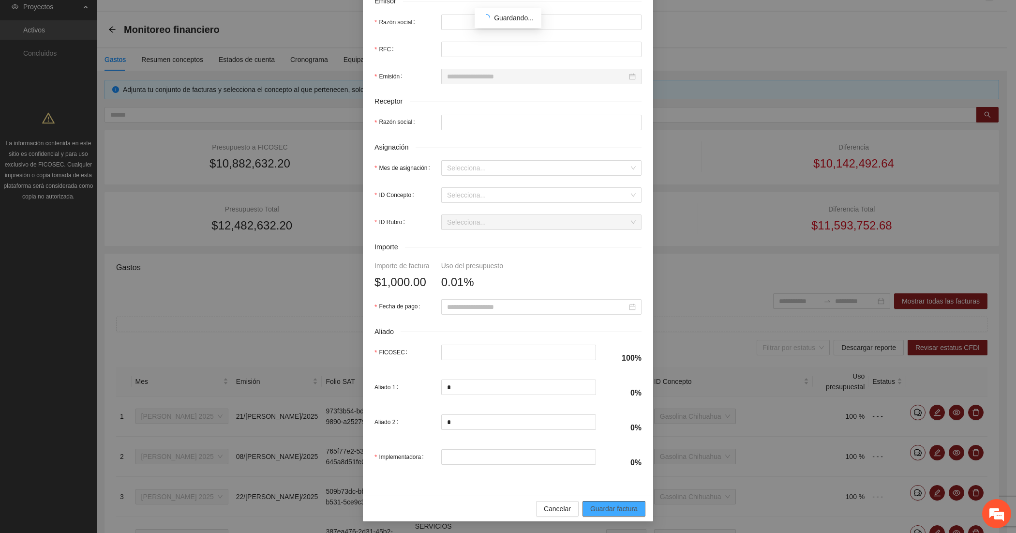
scroll to position [169, 0]
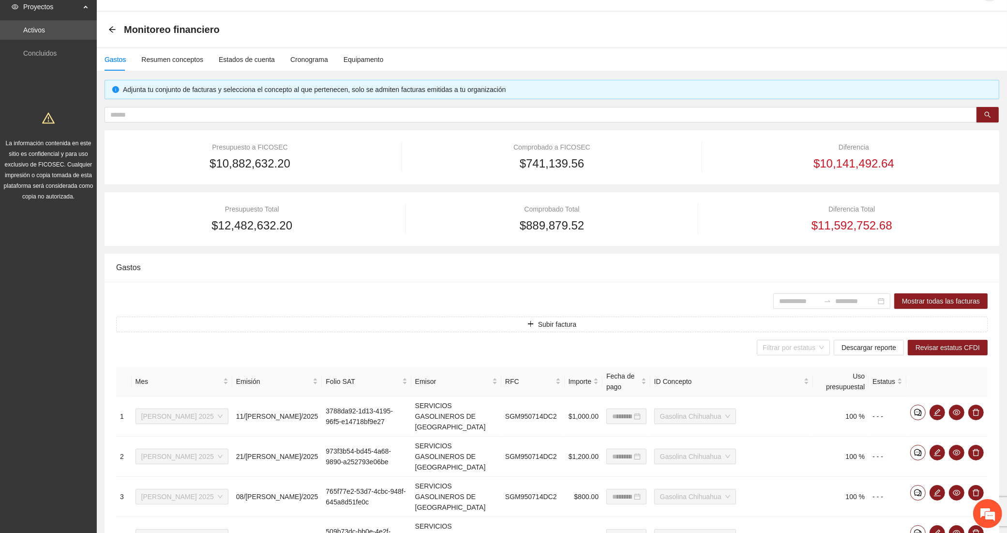
click at [364, 326] on button "Subir factura" at bounding box center [551, 323] width 871 height 15
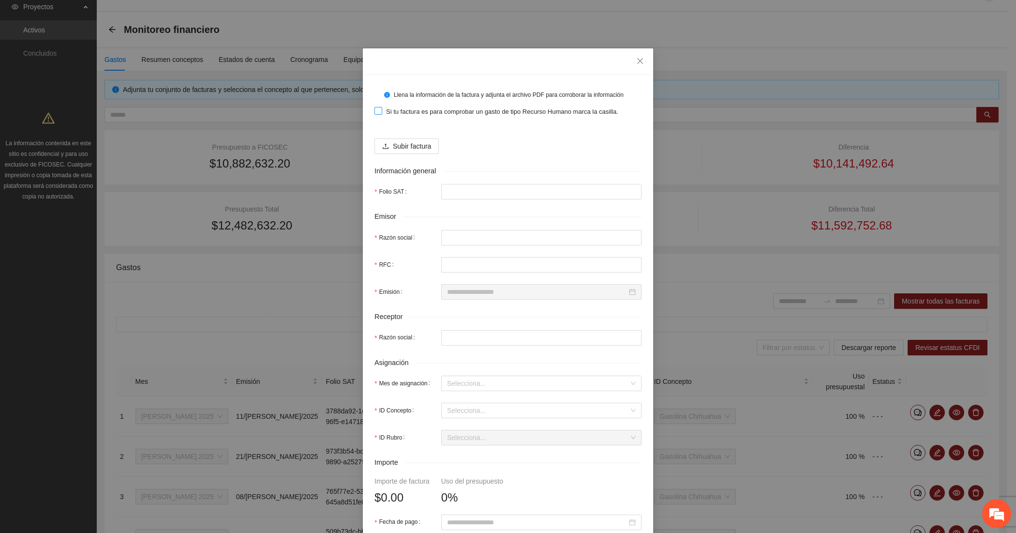
click at [386, 107] on span "Si tu factura es para comprobar un gasto de tipo Recurso Humano marca la casill…" at bounding box center [502, 112] width 240 height 10
click at [394, 142] on span "Subir factura" at bounding box center [412, 146] width 38 height 11
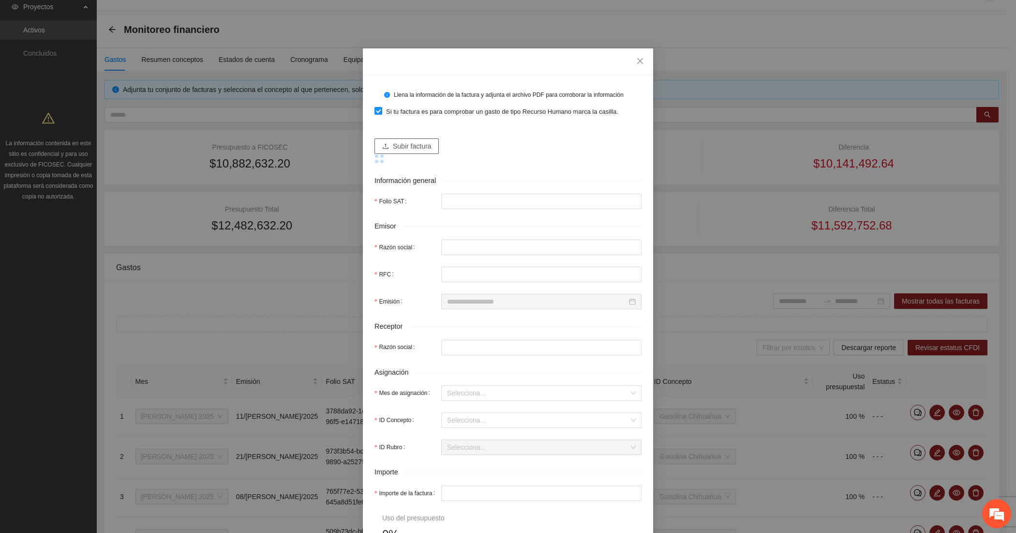
click at [397, 143] on span "Subir factura" at bounding box center [412, 146] width 38 height 11
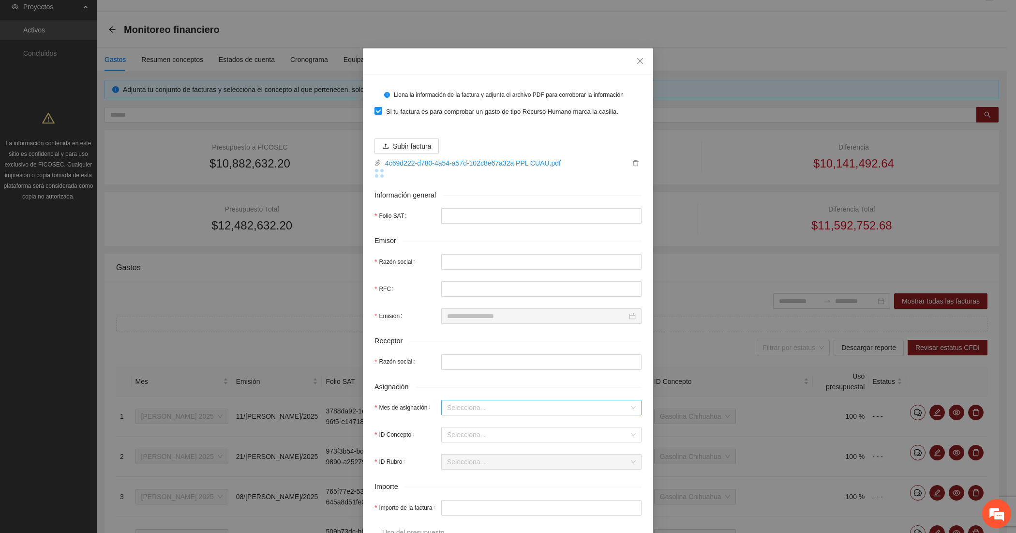
click at [484, 406] on input "Mes de asignación" at bounding box center [538, 407] width 182 height 15
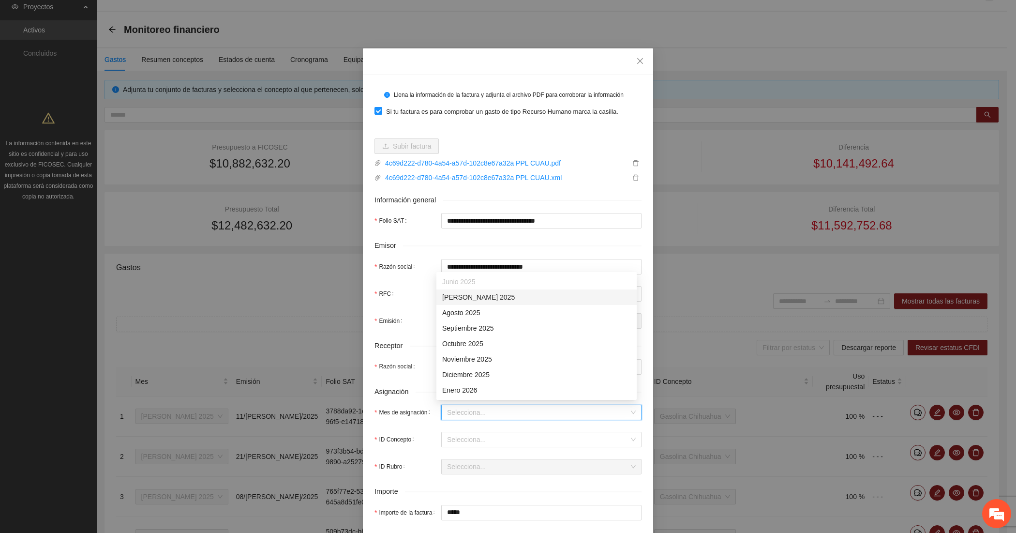
click at [472, 296] on div "[DATE]" at bounding box center [536, 297] width 189 height 11
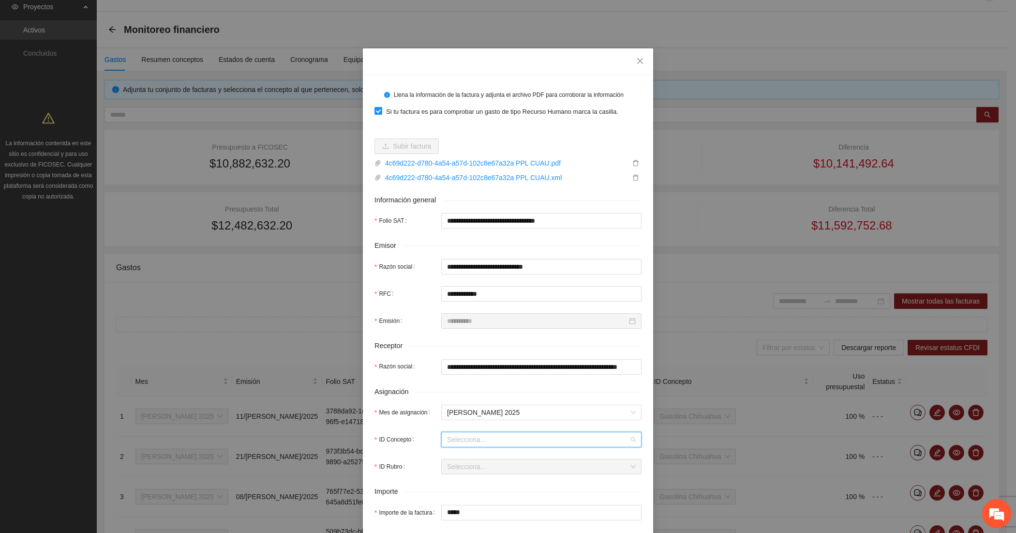
click at [458, 439] on input "ID Concepto" at bounding box center [538, 439] width 182 height 15
click at [467, 473] on span "Gasolina Cuau" at bounding box center [464, 475] width 45 height 8
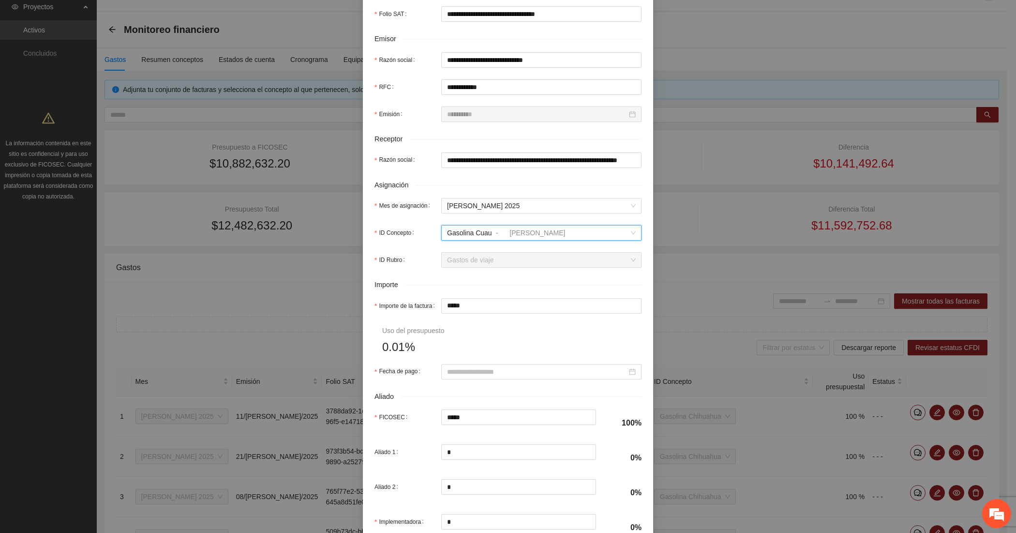
scroll to position [242, 0]
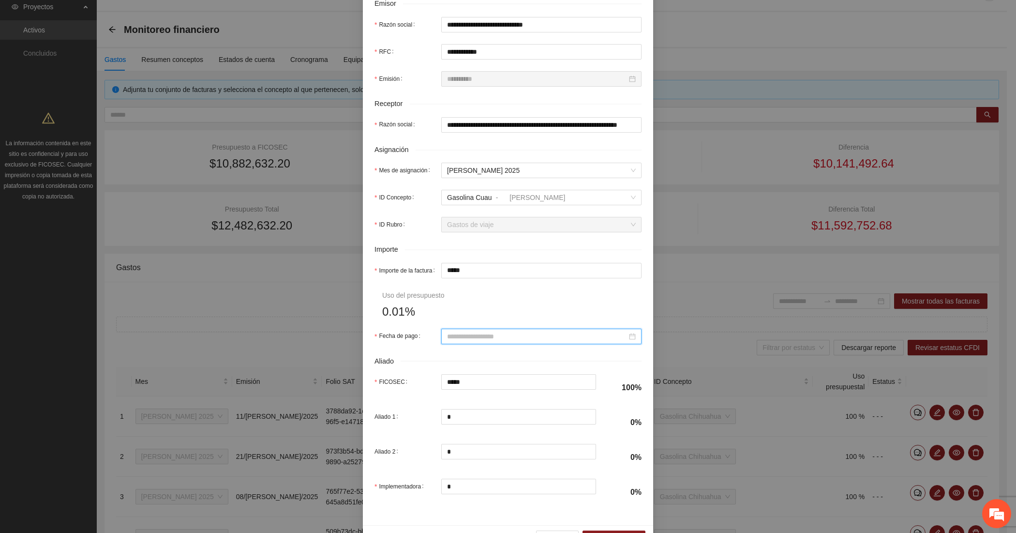
click at [468, 341] on input "Fecha de pago" at bounding box center [537, 336] width 180 height 11
click at [453, 359] on button "button" at bounding box center [456, 356] width 11 height 19
click at [481, 452] on div "29" at bounding box center [486, 452] width 12 height 12
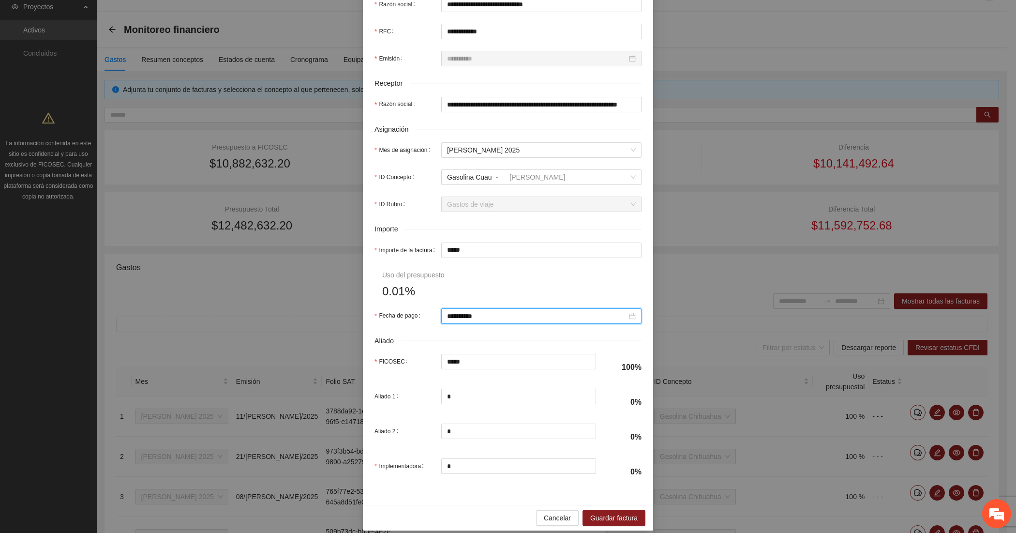
scroll to position [274, 0]
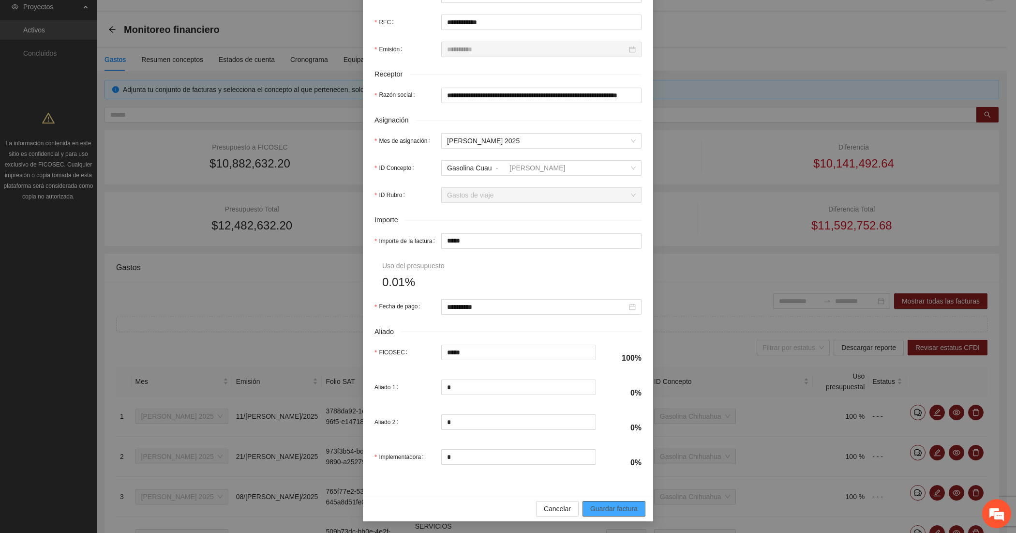
click at [590, 508] on span "Guardar factura" at bounding box center [613, 508] width 47 height 11
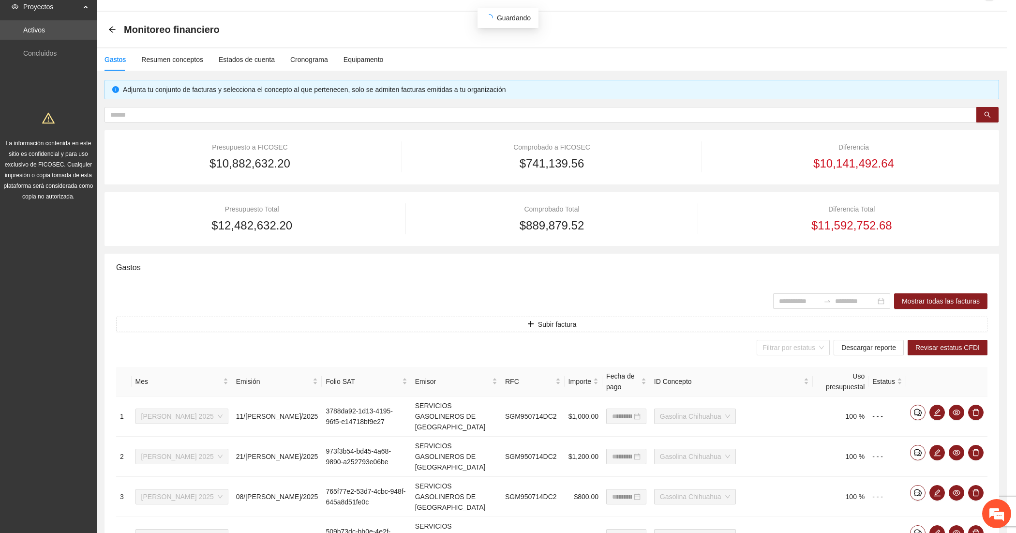
scroll to position [196, 0]
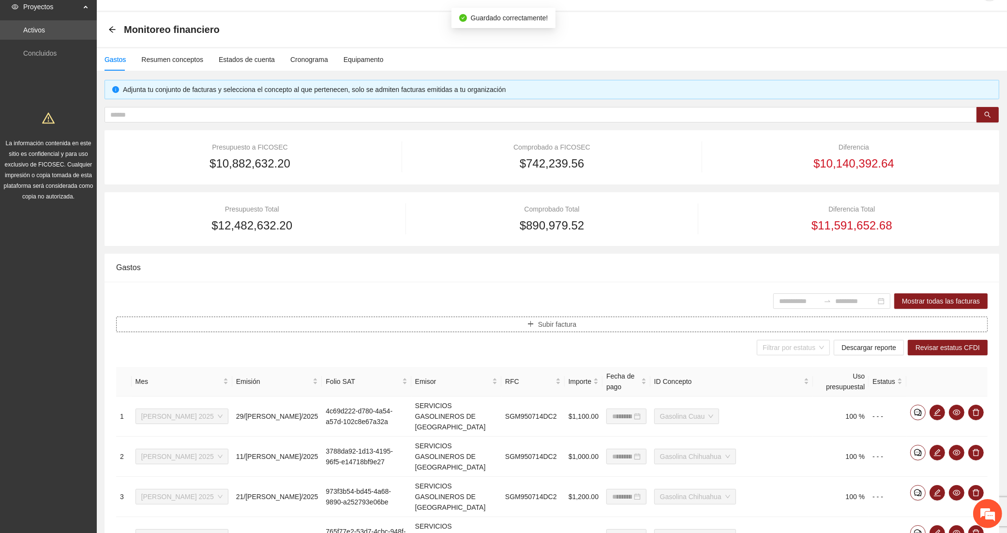
click at [349, 324] on button "Subir factura" at bounding box center [551, 323] width 871 height 15
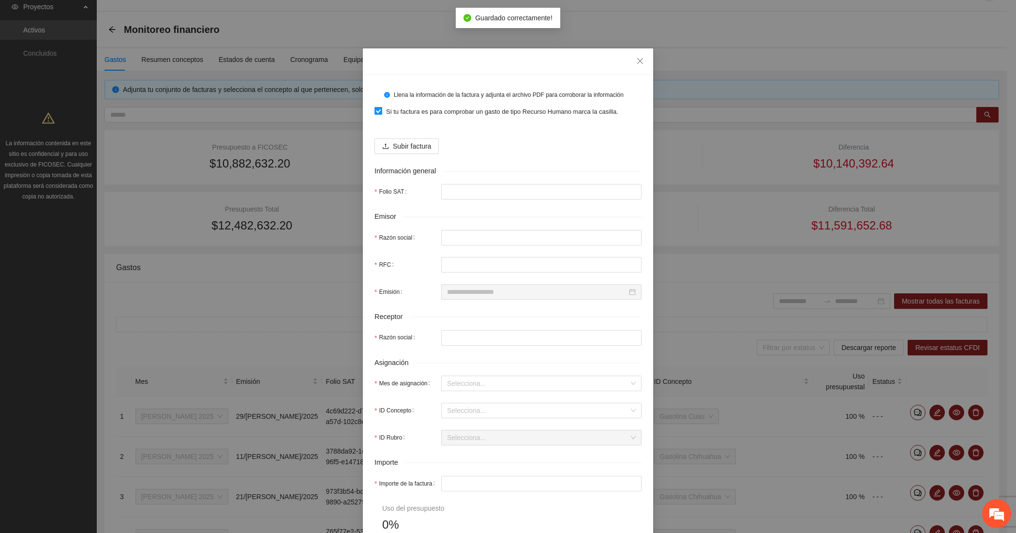
click at [395, 113] on span "Si tu factura es para comprobar un gasto de tipo Recurso Humano marca la casill…" at bounding box center [502, 112] width 240 height 10
click at [399, 148] on span "Subir factura" at bounding box center [412, 146] width 38 height 11
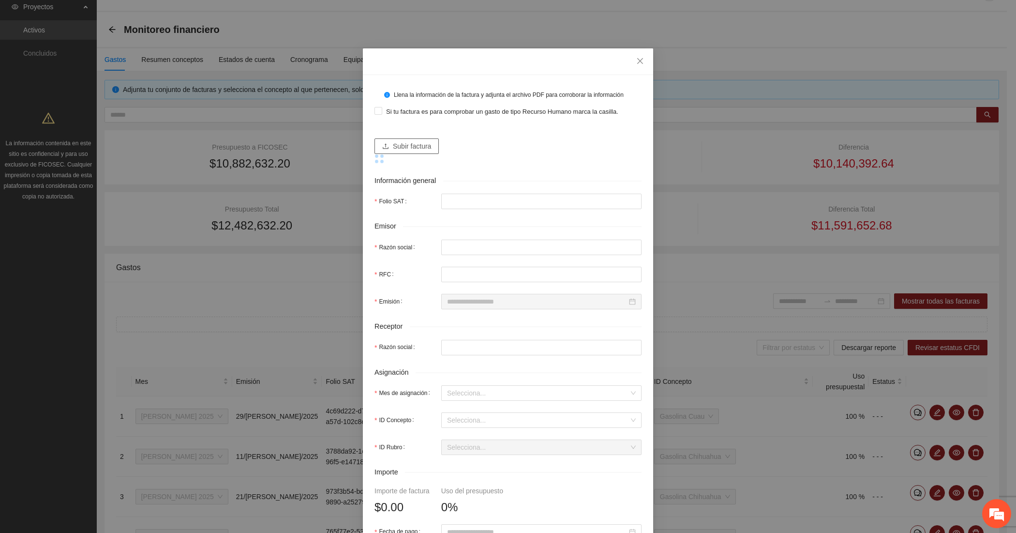
click at [393, 143] on span "Subir factura" at bounding box center [412, 146] width 38 height 11
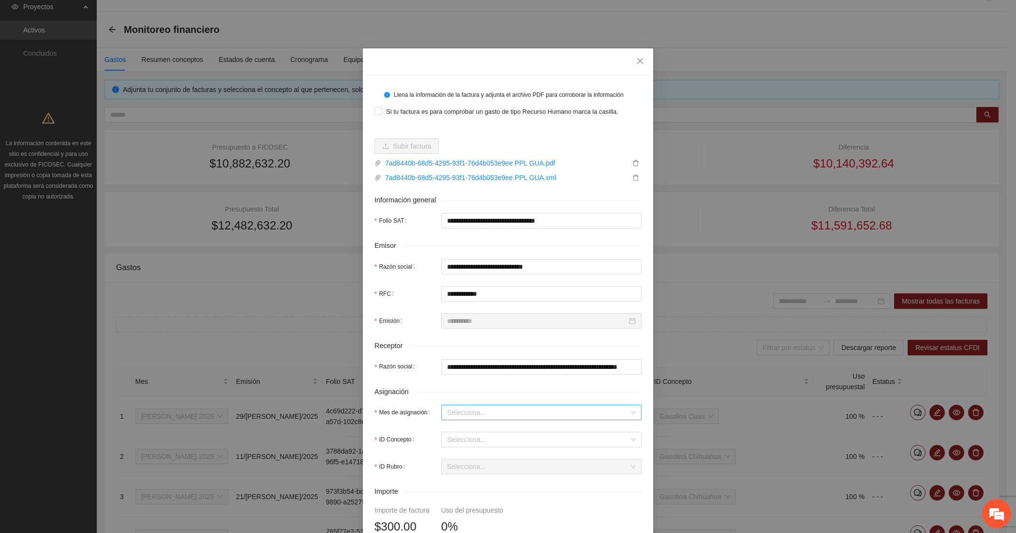
click at [473, 415] on input "Mes de asignación" at bounding box center [538, 412] width 182 height 15
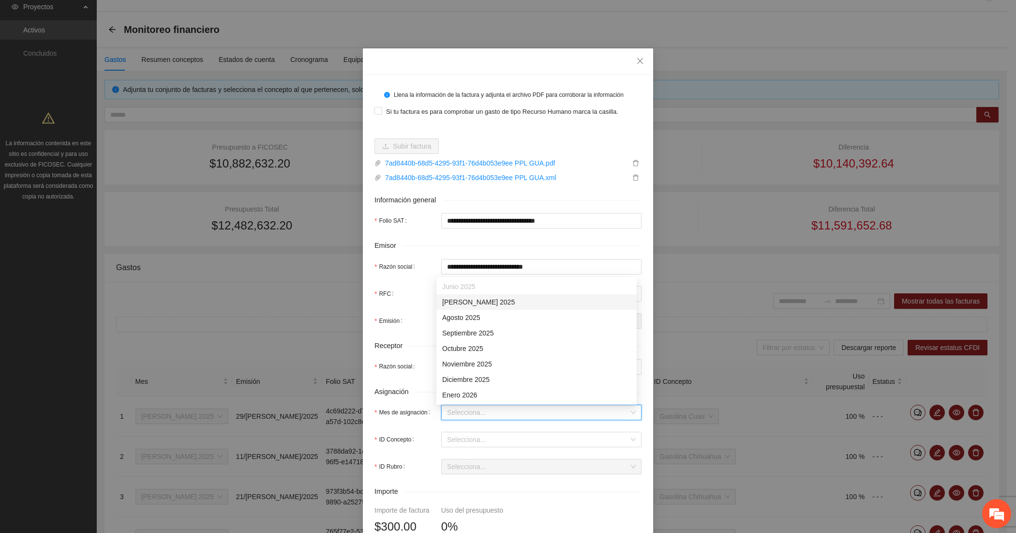
click at [489, 303] on div "[DATE]" at bounding box center [536, 301] width 189 height 11
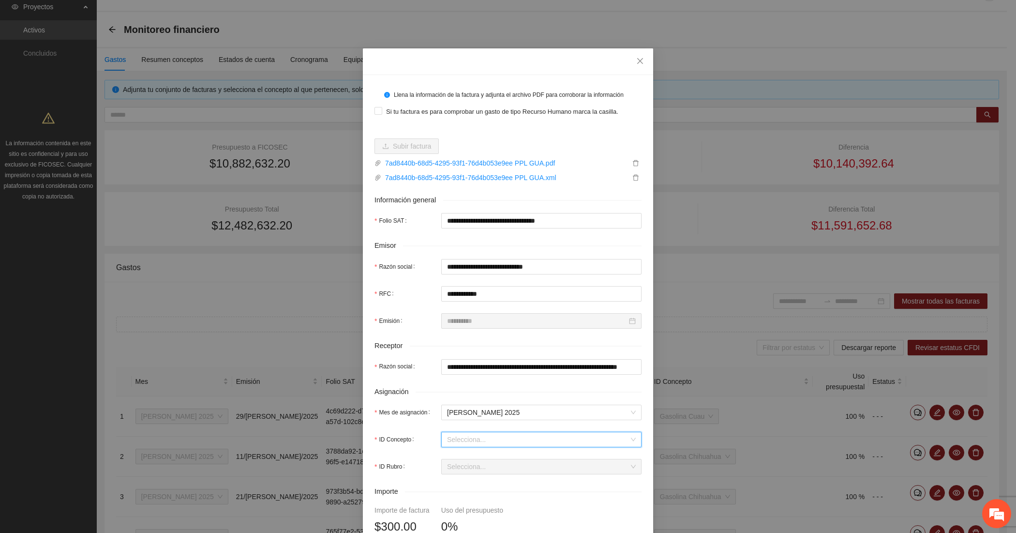
scroll to position [80, 0]
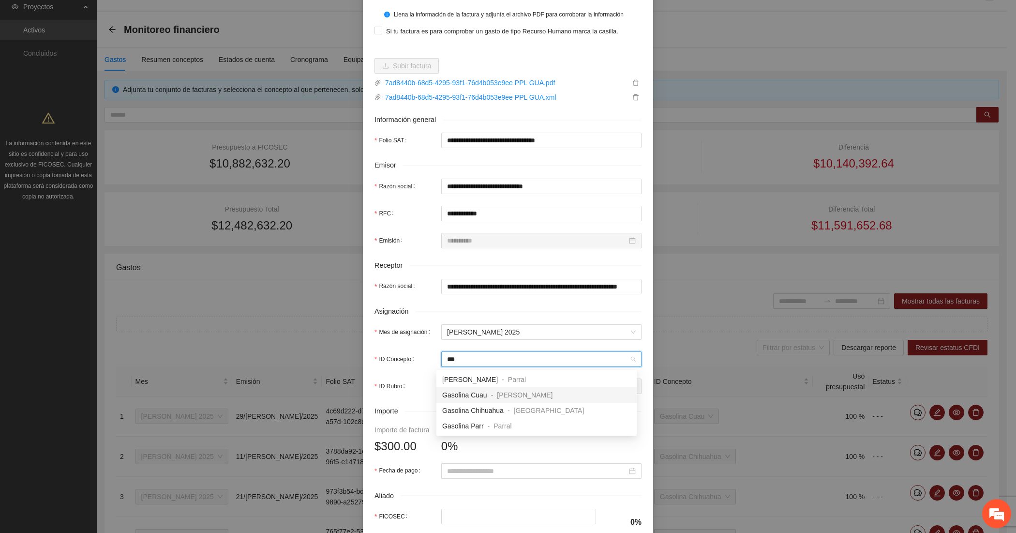
click at [476, 393] on span "Gasolina Cuau" at bounding box center [464, 395] width 45 height 8
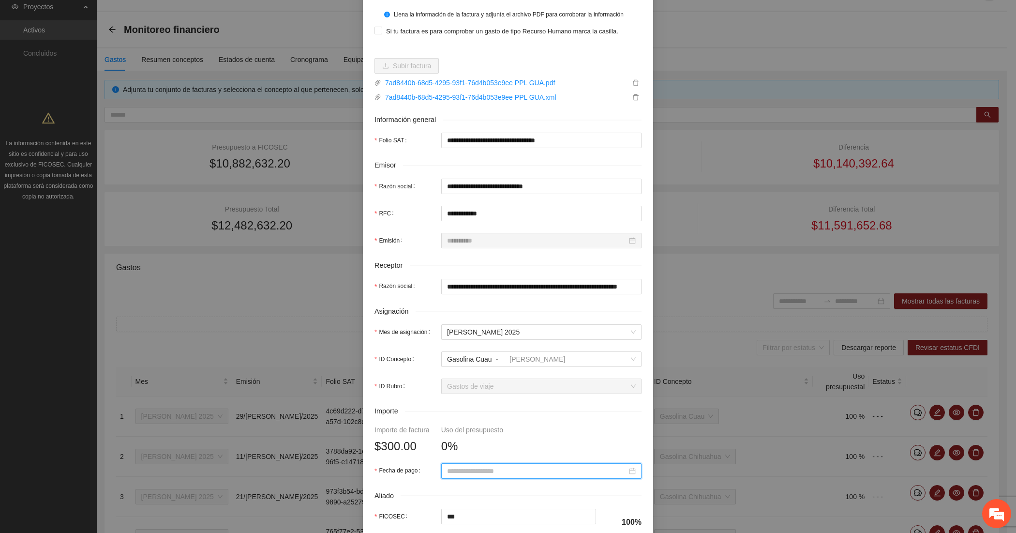
click at [455, 473] on input "Fecha de pago" at bounding box center [537, 470] width 180 height 11
click at [462, 325] on div "Aug 2025" at bounding box center [504, 321] width 84 height 19
click at [459, 322] on button "button" at bounding box center [456, 321] width 11 height 19
click at [521, 371] on div "10" at bounding box center [521, 373] width 12 height 12
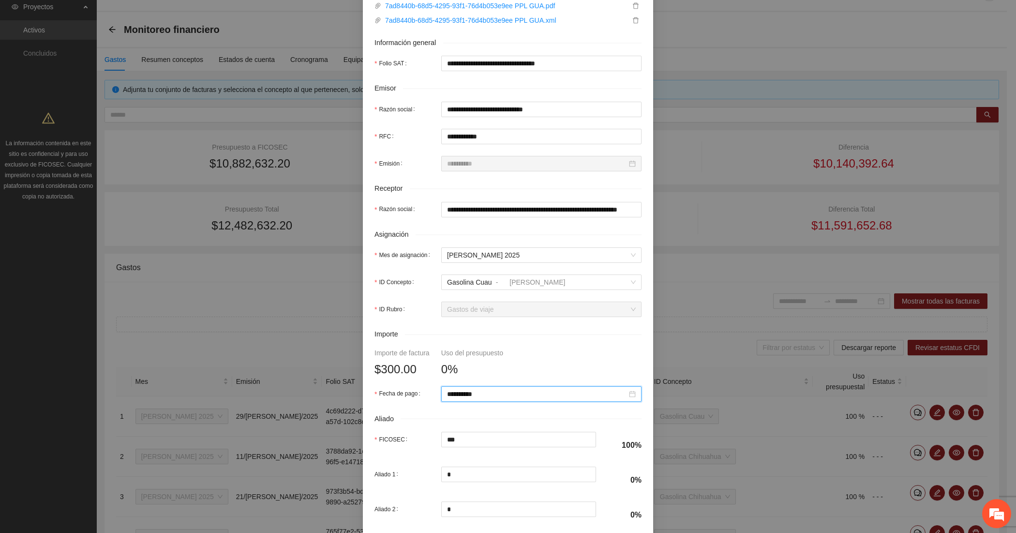
scroll to position [247, 0]
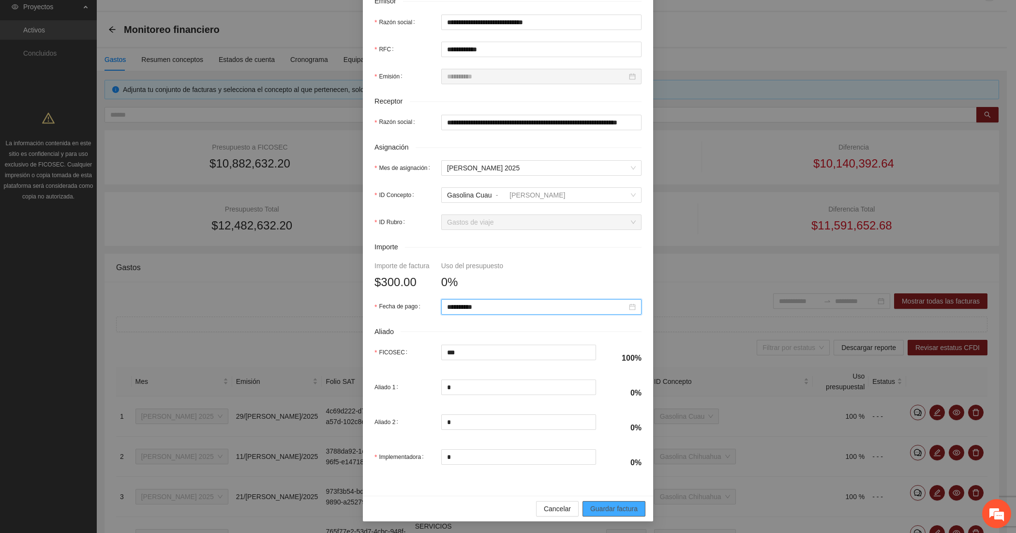
click at [608, 509] on span "Guardar factura" at bounding box center [613, 508] width 47 height 11
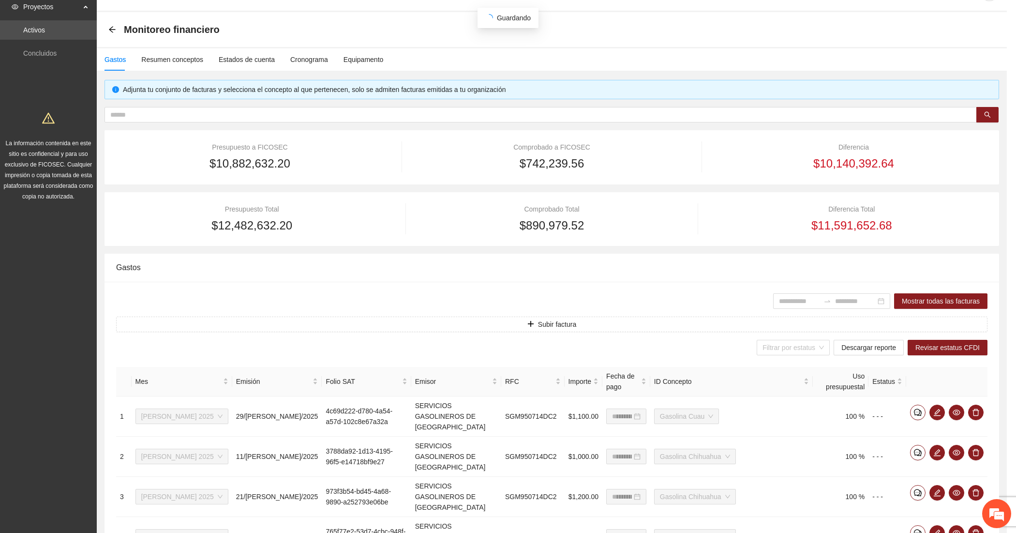
scroll to position [169, 0]
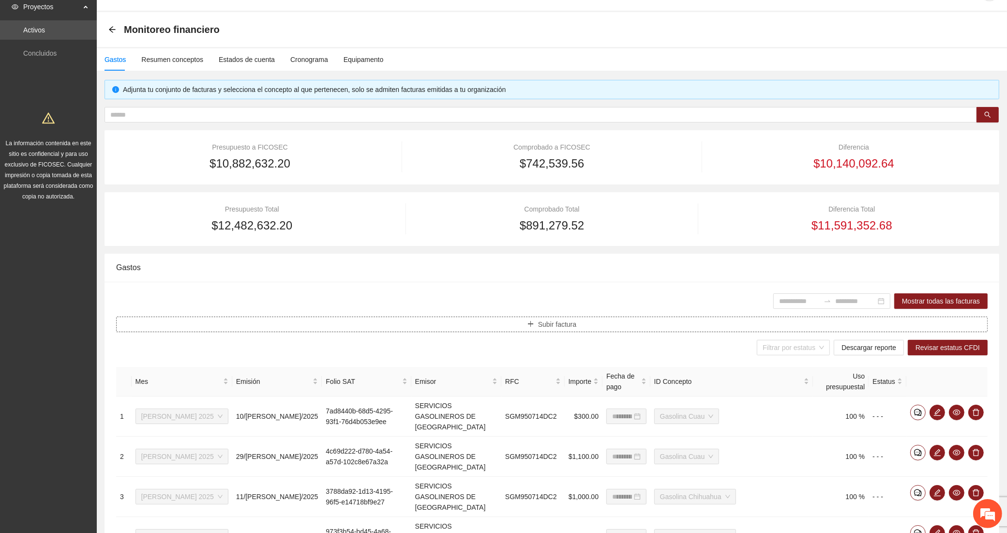
click at [387, 320] on button "Subir factura" at bounding box center [551, 323] width 871 height 15
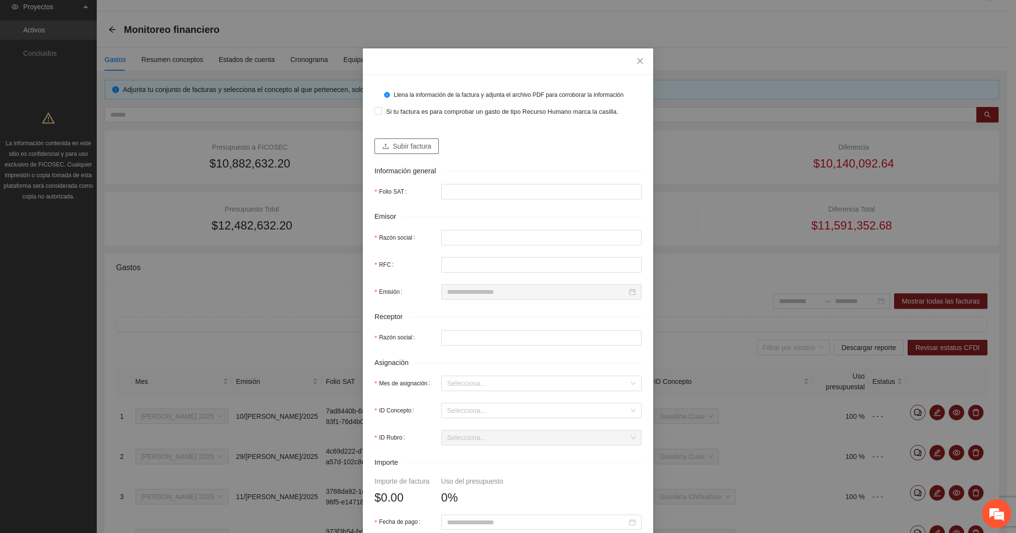
click at [388, 139] on button "Subir factura" at bounding box center [406, 145] width 64 height 15
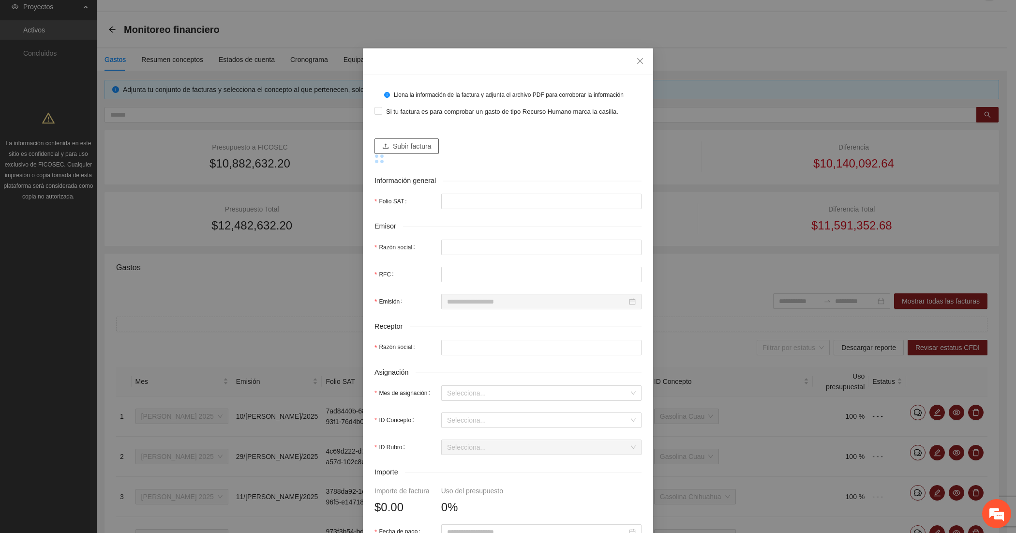
click at [385, 141] on button "Subir factura" at bounding box center [406, 145] width 64 height 15
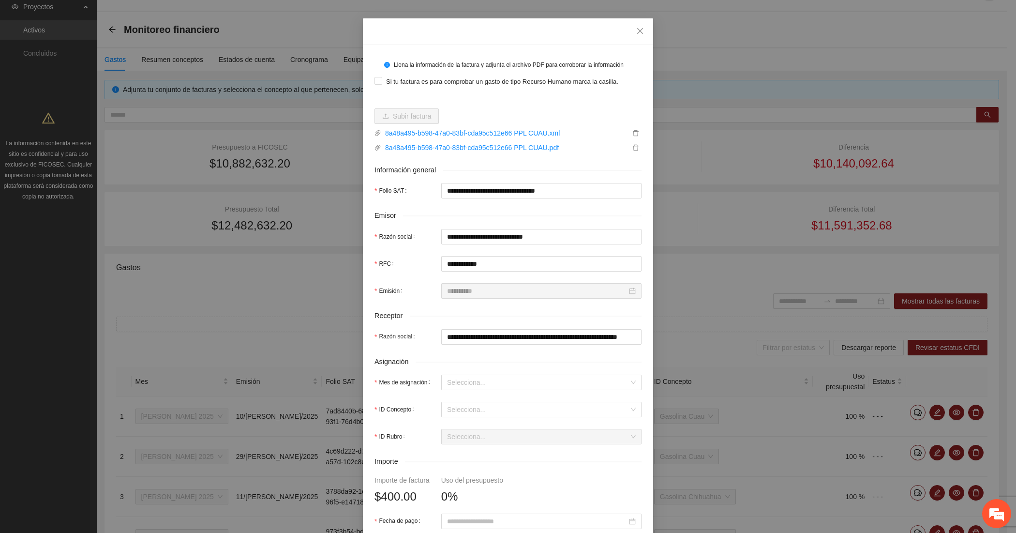
scroll to position [80, 0]
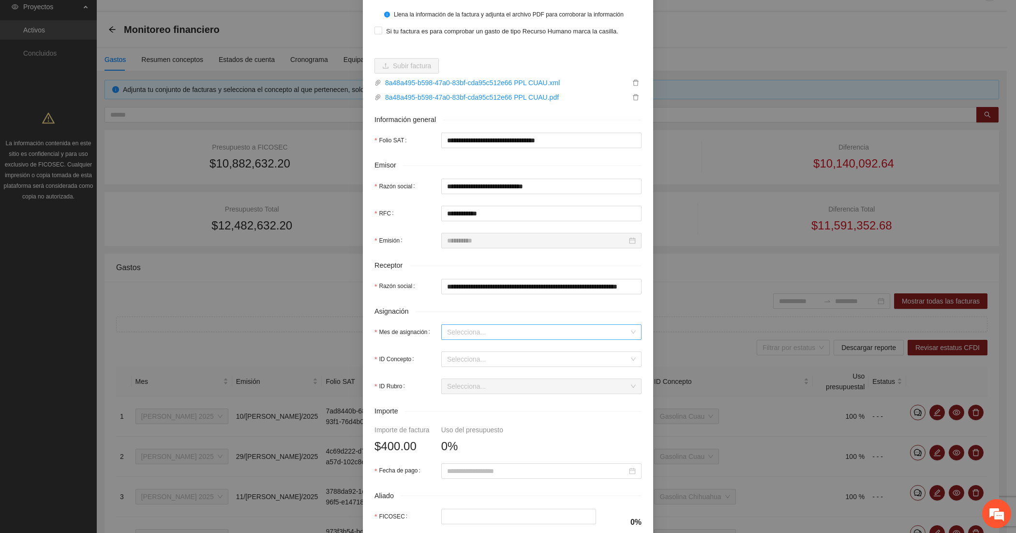
click at [460, 332] on input "Mes de asignación" at bounding box center [538, 332] width 182 height 15
click at [463, 367] on div "[DATE]" at bounding box center [536, 367] width 189 height 11
click at [460, 358] on input "ID Concepto" at bounding box center [538, 359] width 182 height 15
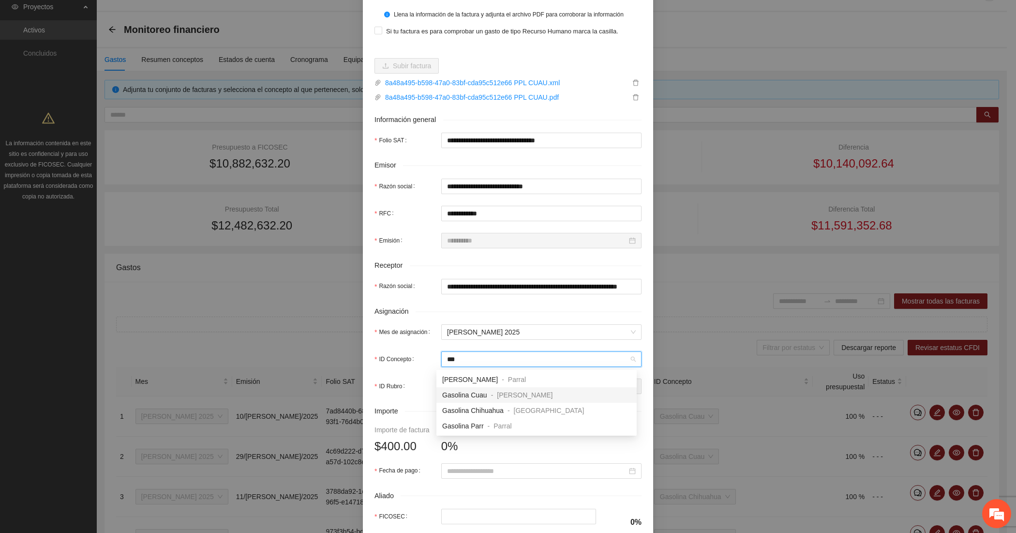
click at [464, 395] on span "Gasolina Cuau" at bounding box center [464, 395] width 45 height 8
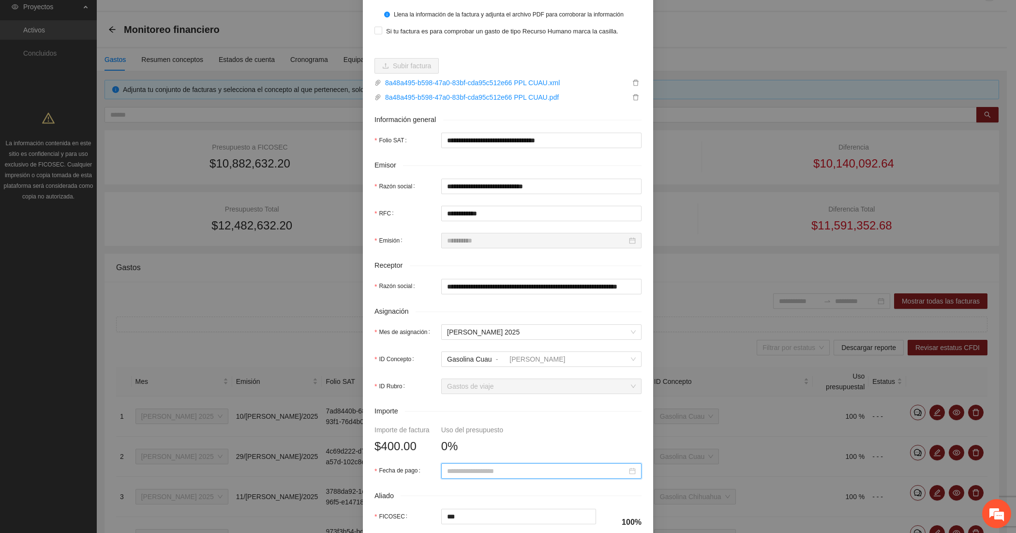
click at [473, 472] on input "Fecha de pago" at bounding box center [537, 470] width 180 height 11
click at [456, 320] on span "button" at bounding box center [456, 322] width 5 height 5
click at [485, 397] on div "22" at bounding box center [486, 402] width 12 height 12
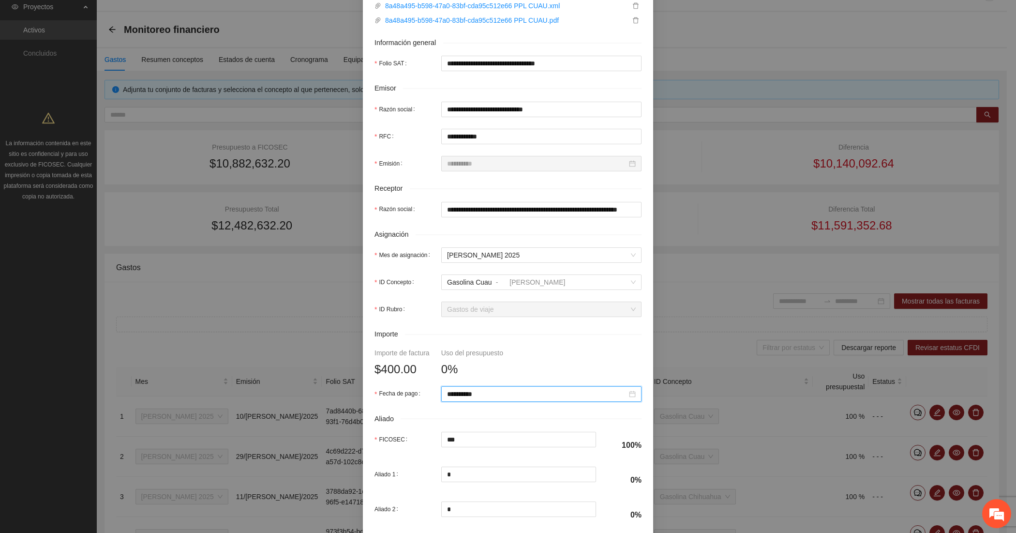
scroll to position [247, 0]
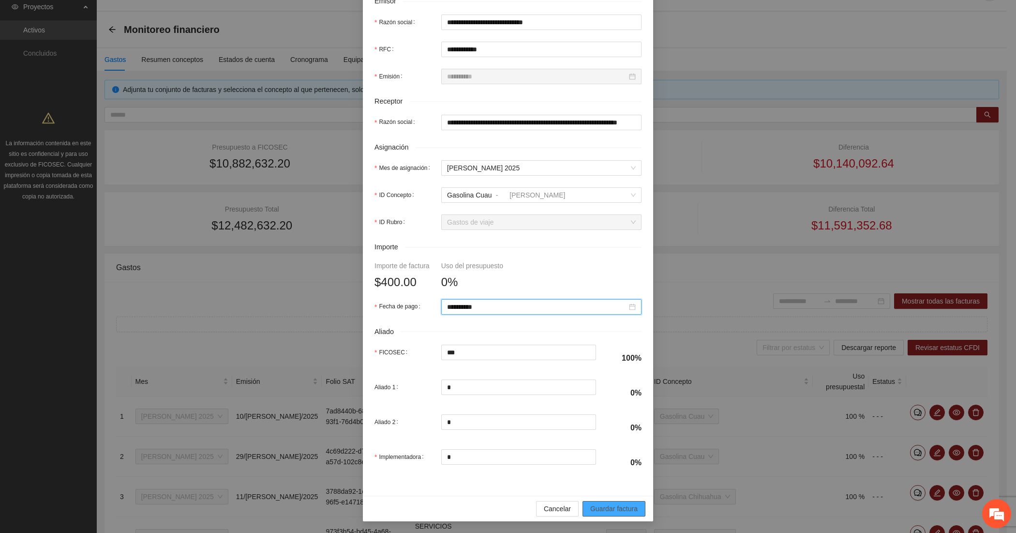
click at [606, 505] on span "Guardar factura" at bounding box center [613, 508] width 47 height 11
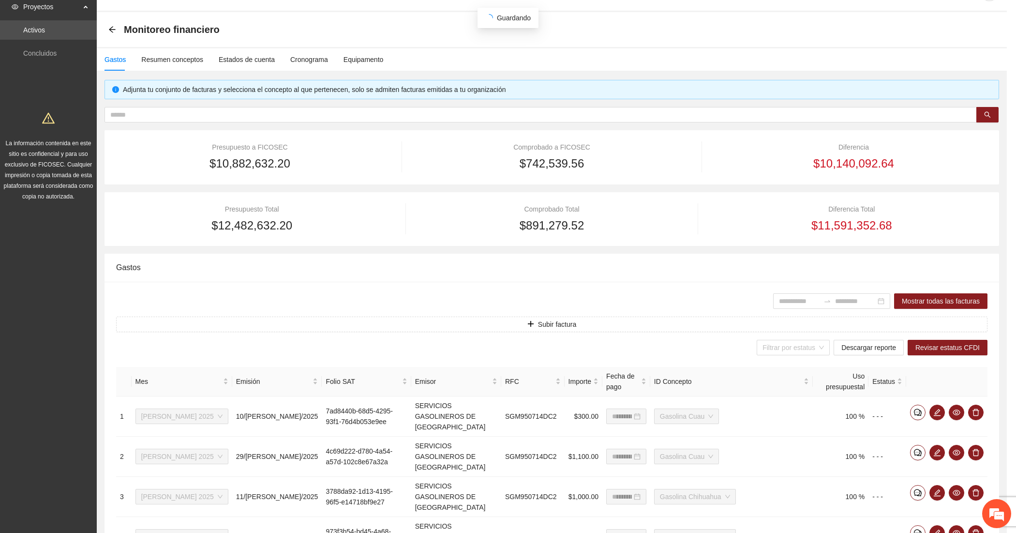
scroll to position [169, 0]
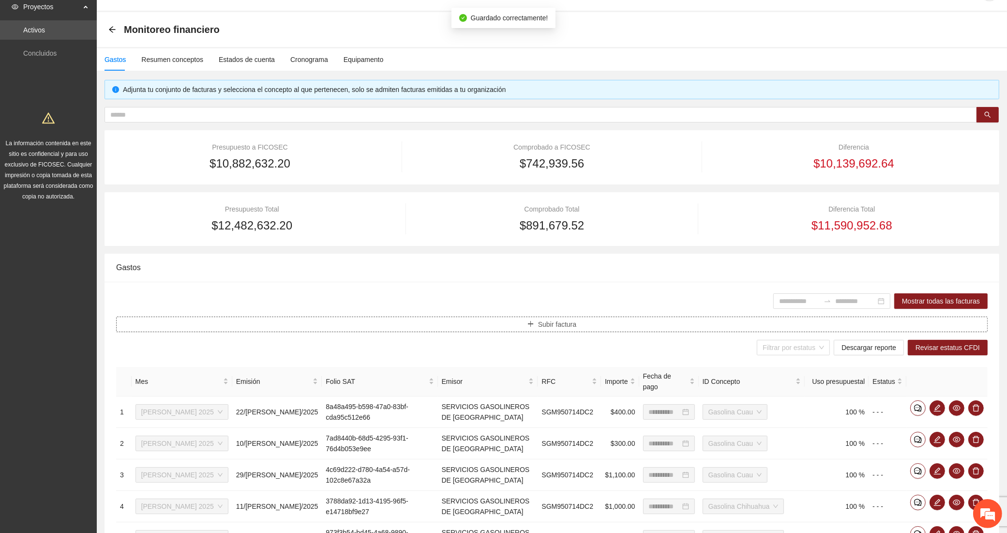
click at [279, 322] on button "Subir factura" at bounding box center [551, 323] width 871 height 15
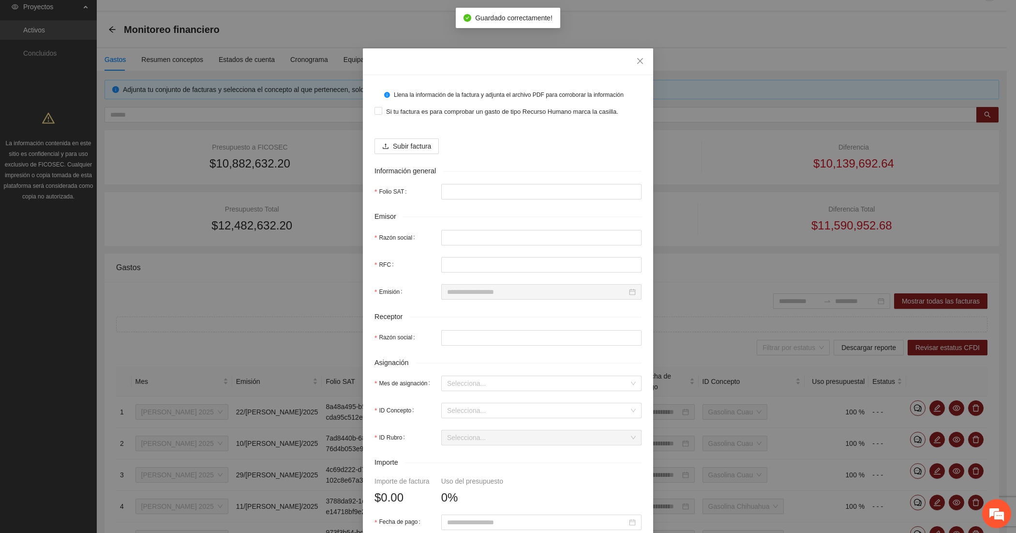
click at [391, 135] on div "Subir factura" at bounding box center [507, 142] width 267 height 23
click at [393, 148] on span "Subir factura" at bounding box center [412, 146] width 38 height 11
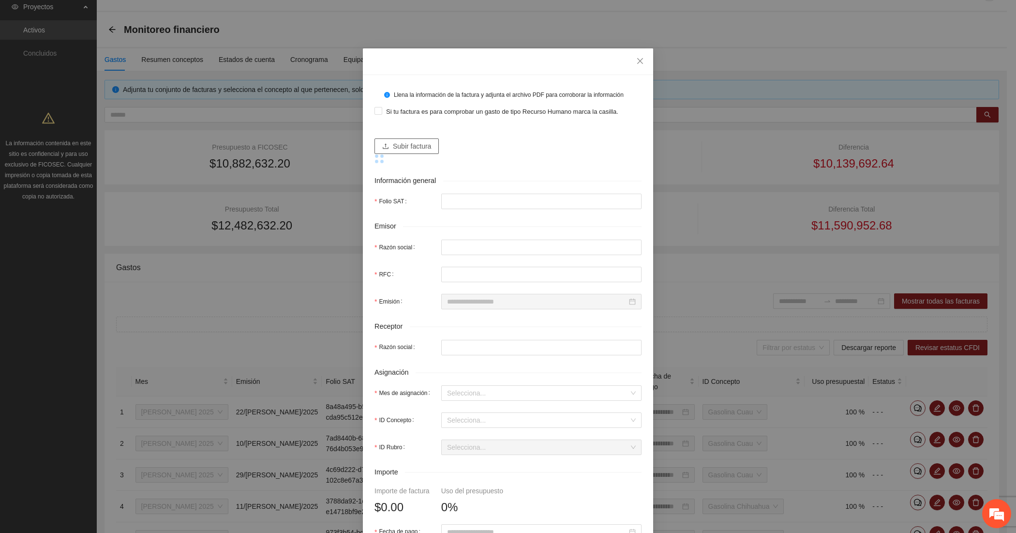
click at [385, 150] on button "Subir factura" at bounding box center [406, 145] width 64 height 15
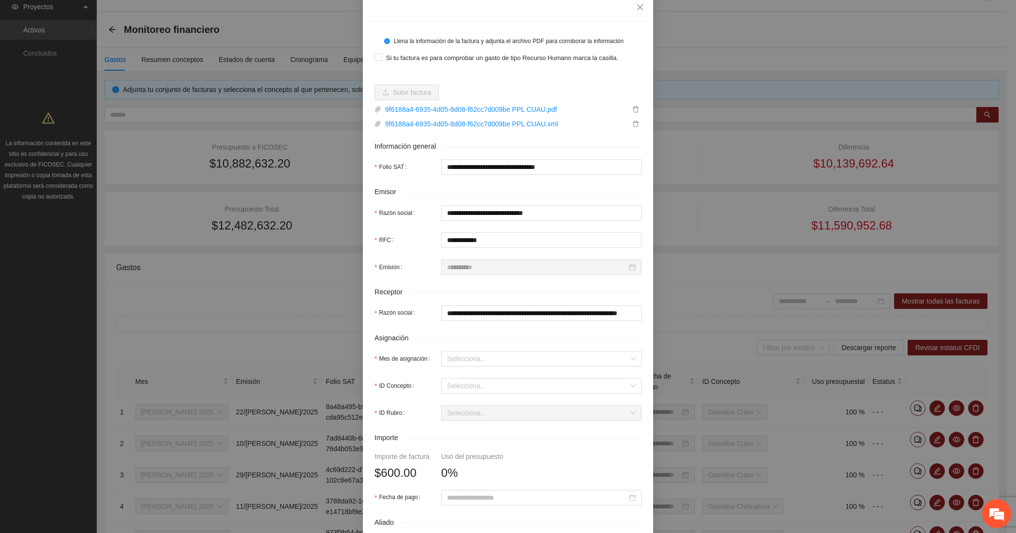
scroll to position [80, 0]
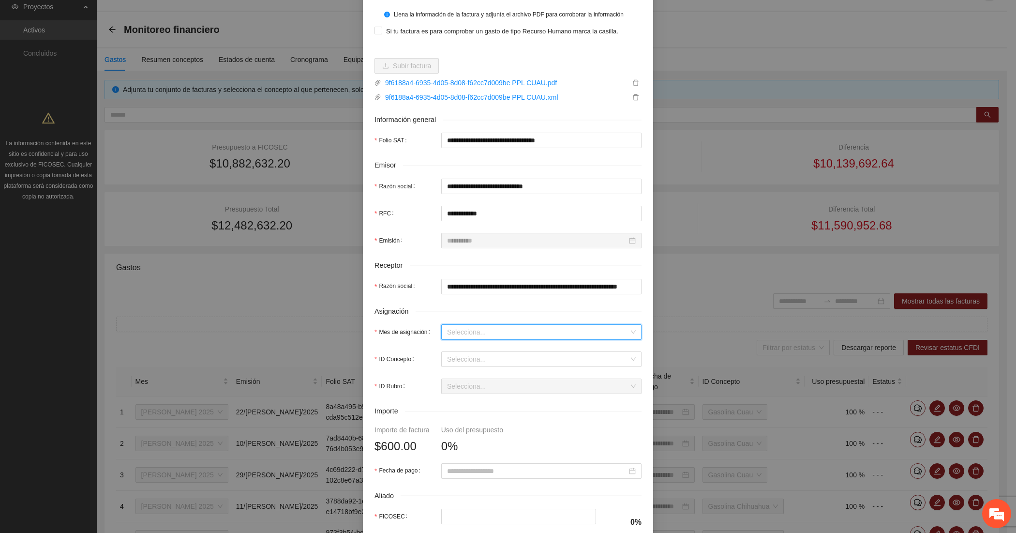
click at [447, 329] on input "Mes de asignación" at bounding box center [538, 332] width 182 height 15
click at [462, 371] on div "[DATE]" at bounding box center [536, 367] width 189 height 11
click at [462, 359] on input "ID Concepto" at bounding box center [538, 359] width 182 height 15
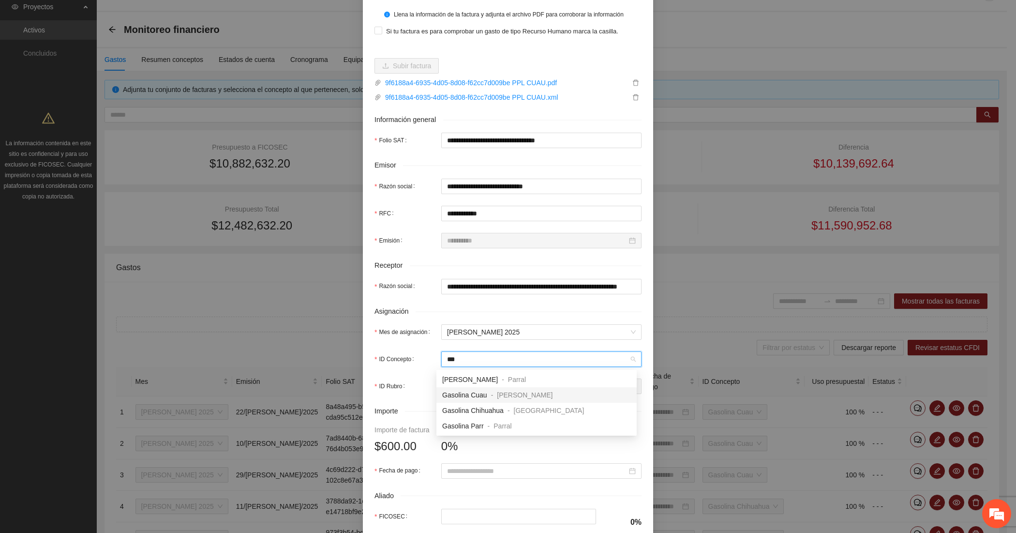
click at [491, 391] on span "-" at bounding box center [492, 395] width 2 height 8
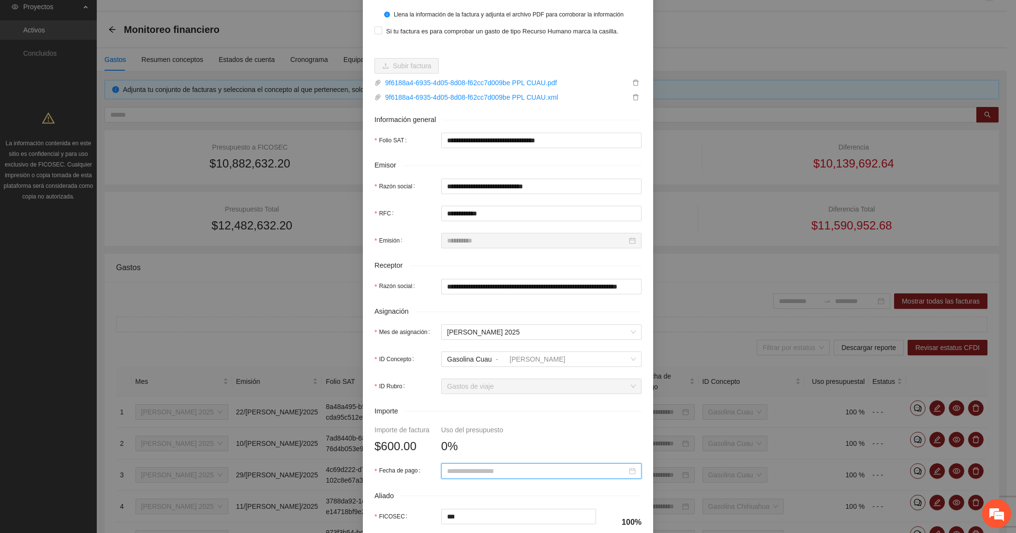
click at [488, 471] on input "Fecha de pago" at bounding box center [537, 470] width 180 height 11
click at [456, 322] on span "button" at bounding box center [456, 322] width 5 height 5
click at [520, 387] on div "17" at bounding box center [521, 388] width 12 height 12
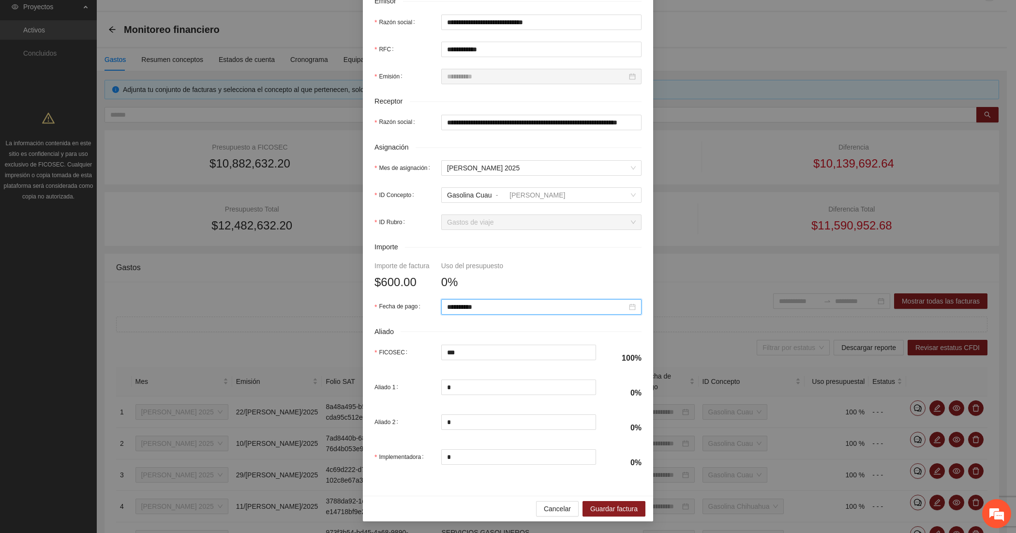
scroll to position [247, 0]
click at [613, 507] on span "Guardar factura" at bounding box center [613, 508] width 47 height 11
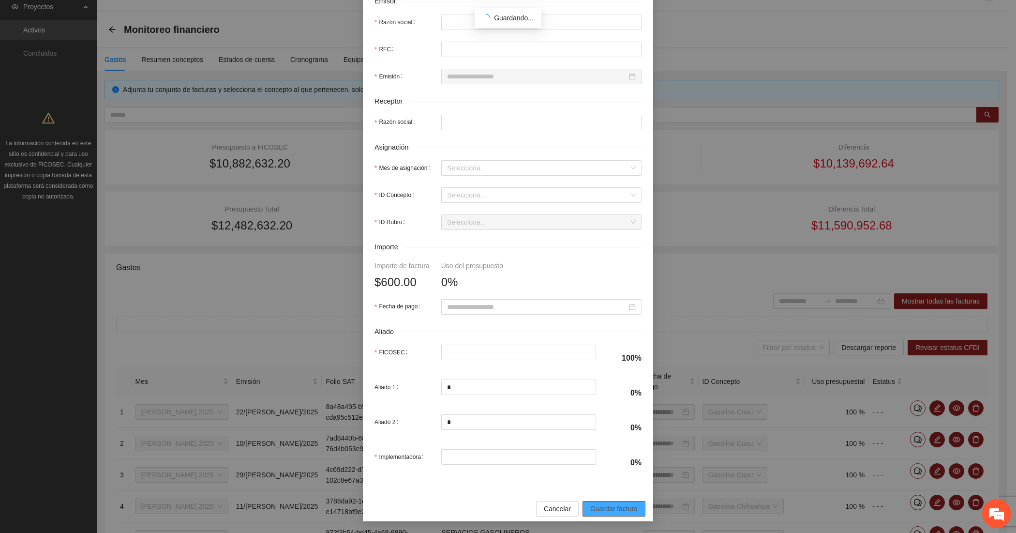
scroll to position [169, 0]
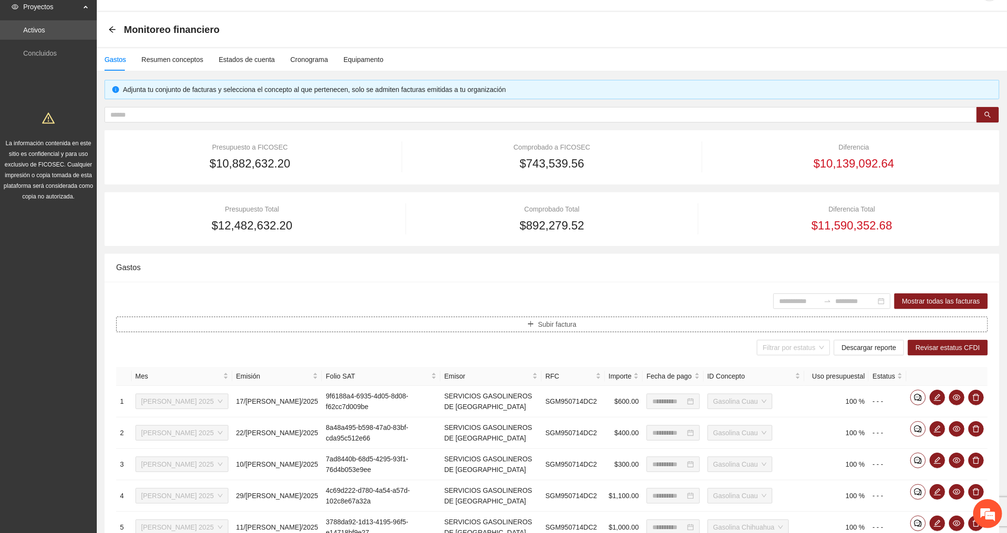
click at [313, 325] on button "Subir factura" at bounding box center [551, 323] width 871 height 15
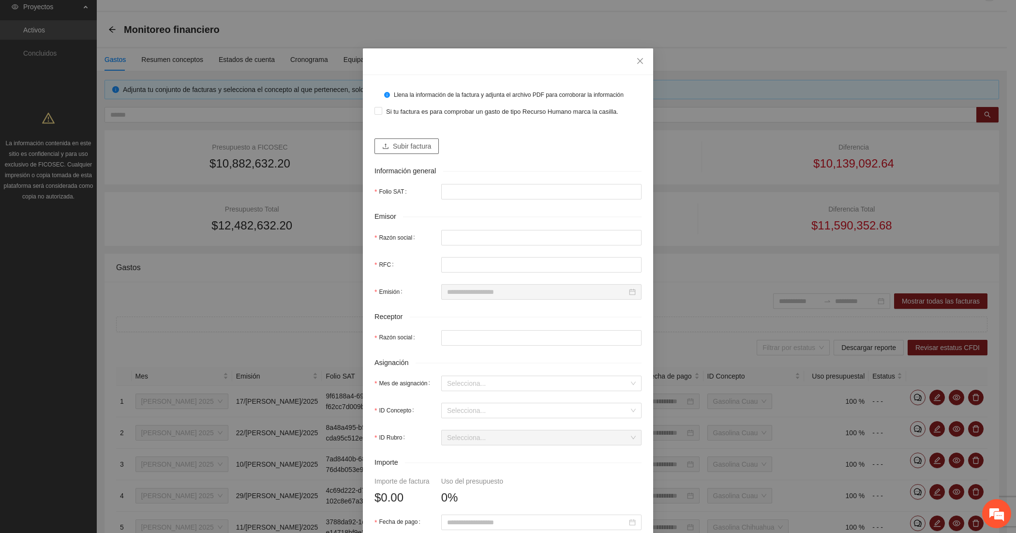
click at [386, 139] on button "Subir factura" at bounding box center [406, 145] width 64 height 15
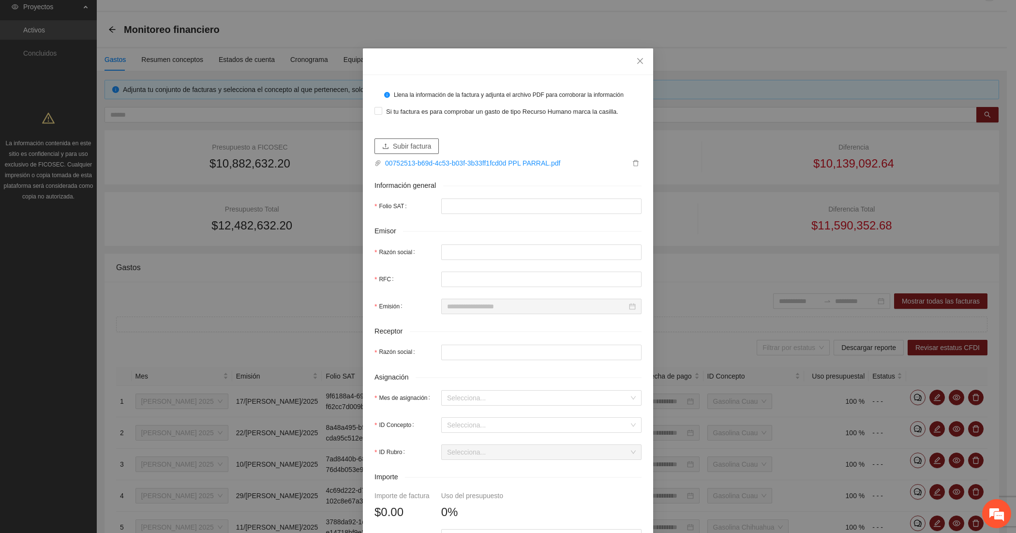
click at [400, 148] on span "Subir factura" at bounding box center [412, 146] width 38 height 11
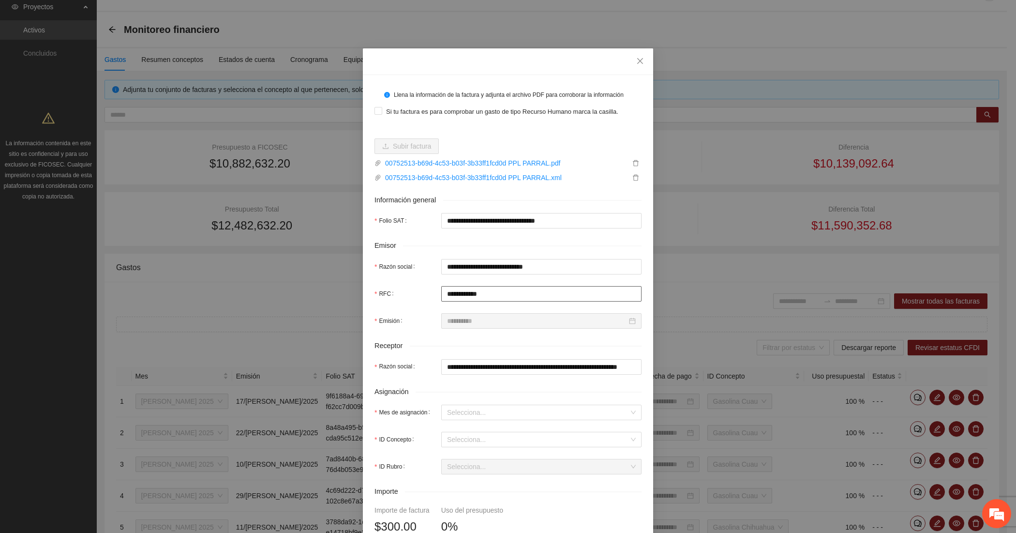
scroll to position [161, 0]
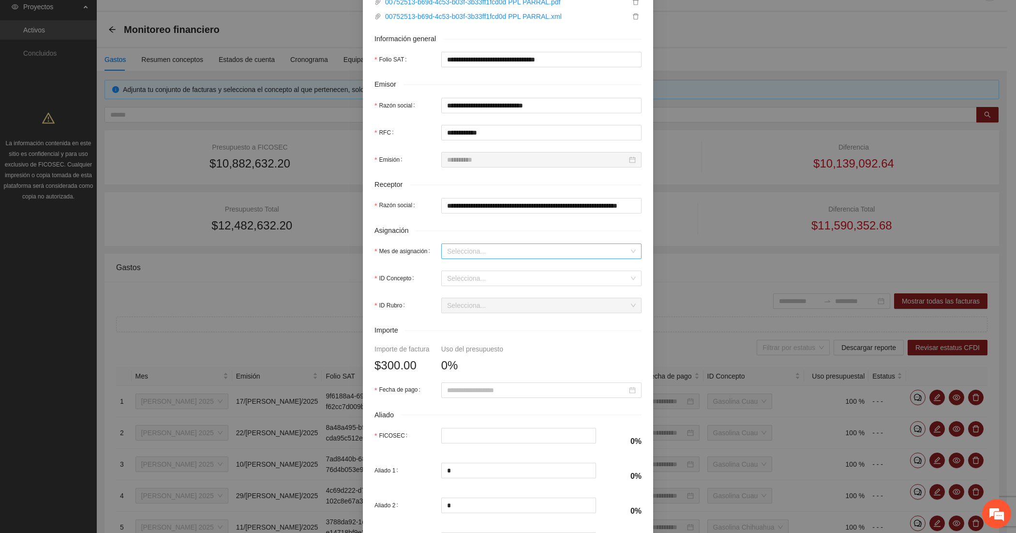
click at [484, 253] on input "Mes de asignación" at bounding box center [538, 251] width 182 height 15
click at [458, 287] on div "[DATE]" at bounding box center [536, 286] width 189 height 11
click at [456, 282] on input "ID Concepto" at bounding box center [538, 278] width 182 height 15
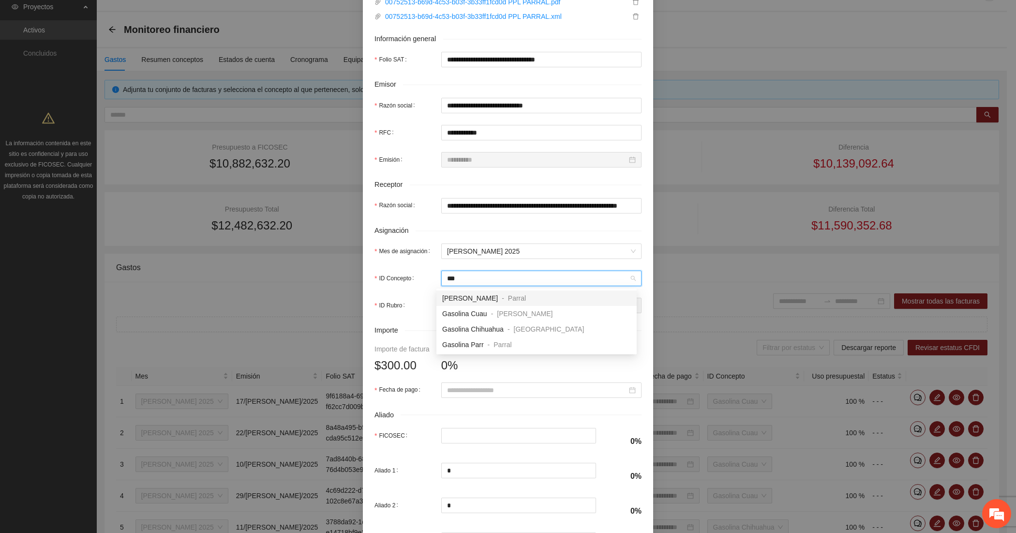
click at [465, 296] on span "[PERSON_NAME]" at bounding box center [470, 298] width 56 height 8
click at [462, 395] on input "Fecha de pago" at bounding box center [537, 390] width 180 height 11
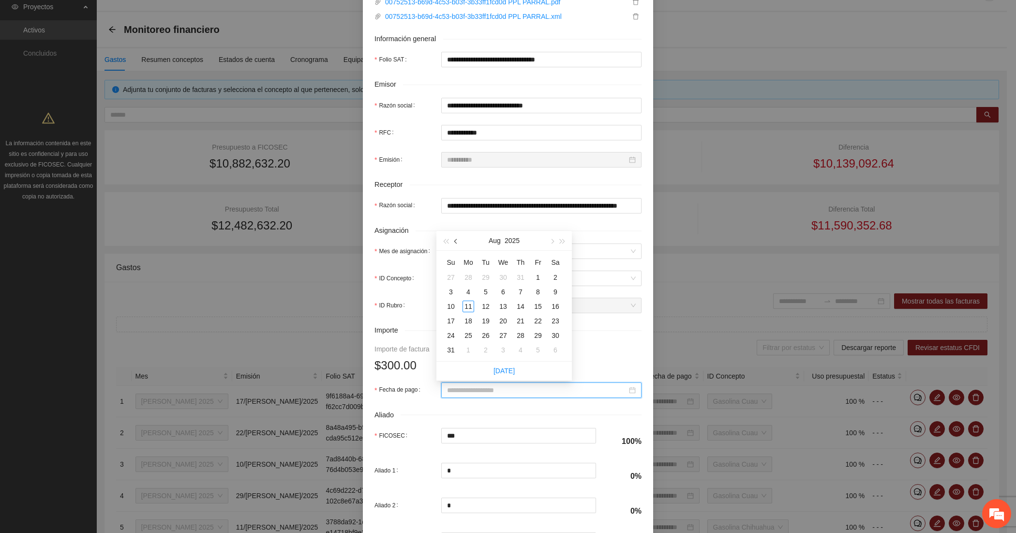
click at [456, 240] on span "button" at bounding box center [456, 241] width 5 height 5
click at [451, 292] on div "6" at bounding box center [451, 292] width 12 height 12
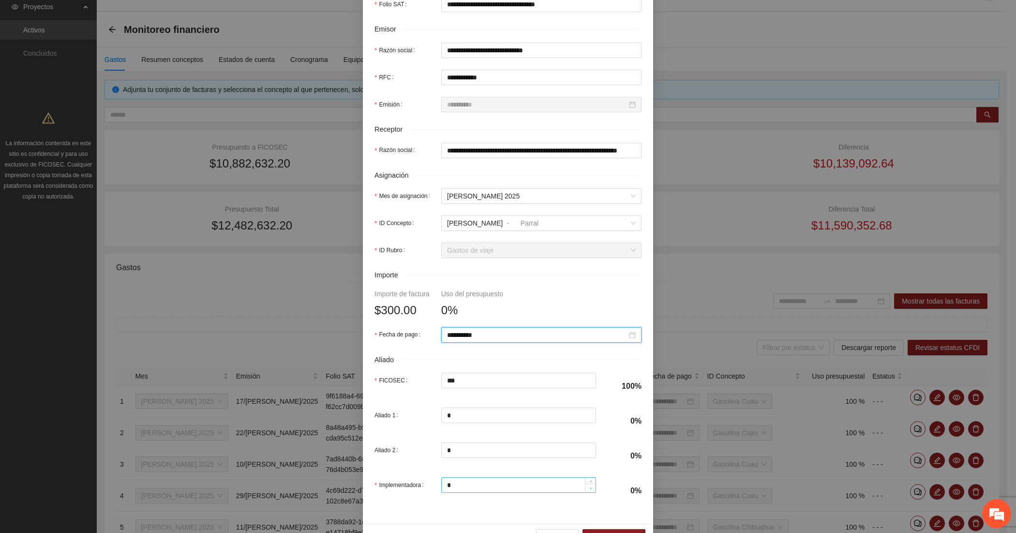
scroll to position [247, 0]
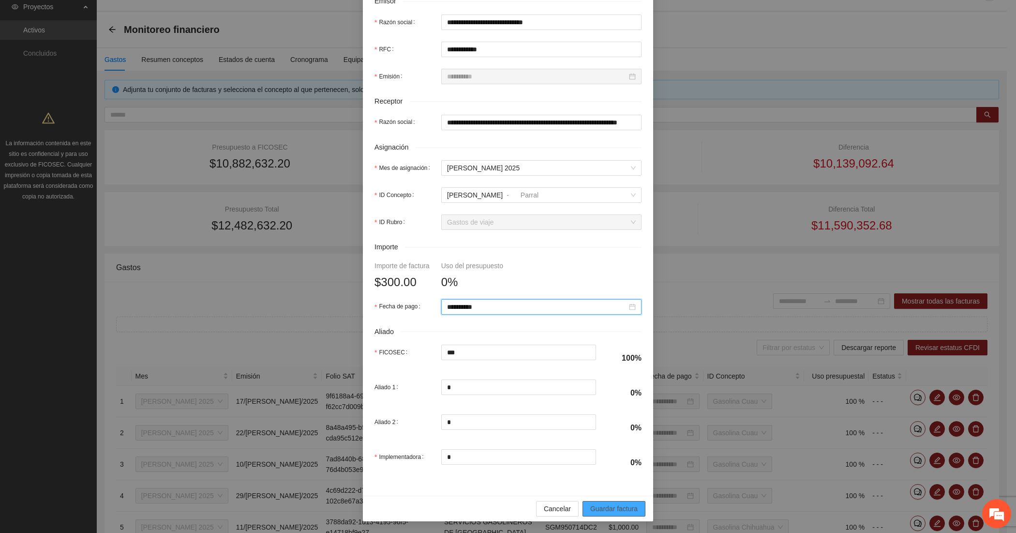
click at [603, 506] on span "Guardar factura" at bounding box center [613, 508] width 47 height 11
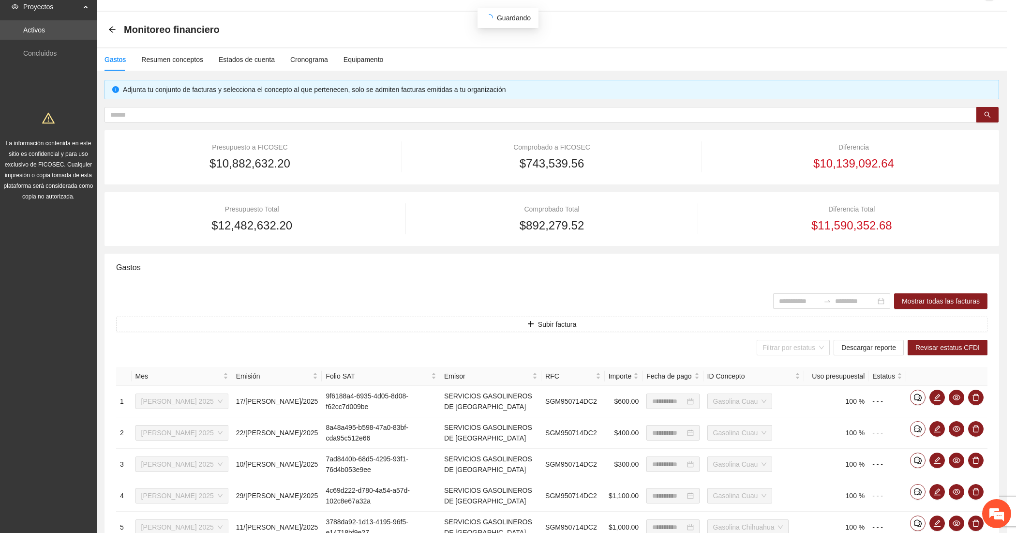
scroll to position [169, 0]
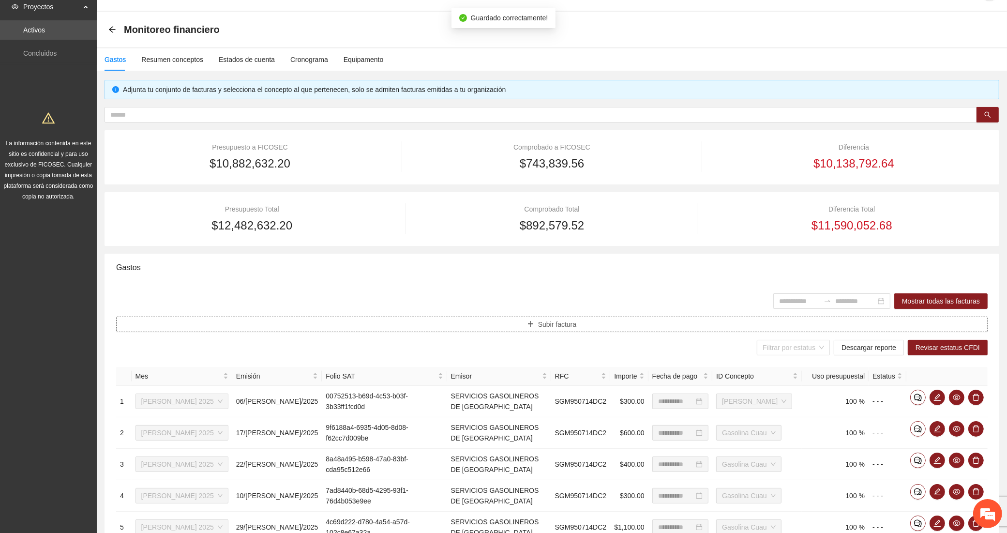
click at [366, 323] on button "Subir factura" at bounding box center [551, 323] width 871 height 15
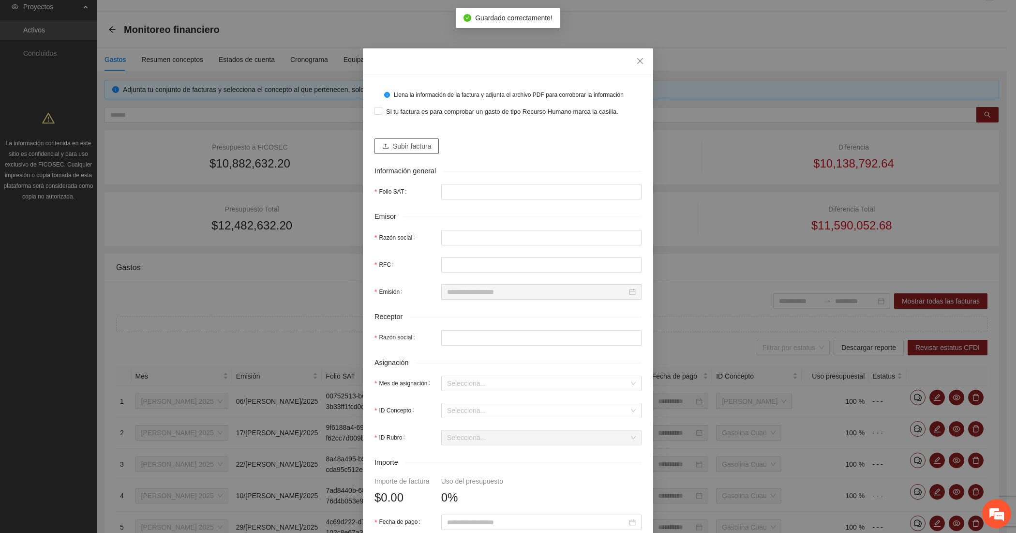
click at [393, 142] on span "Subir factura" at bounding box center [412, 146] width 38 height 11
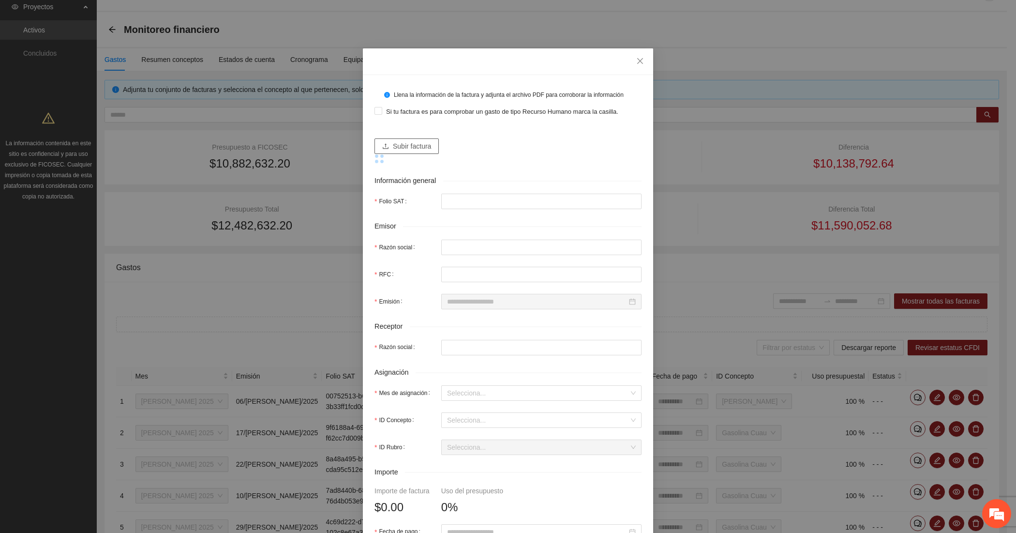
click at [398, 143] on span "Subir factura" at bounding box center [412, 146] width 38 height 11
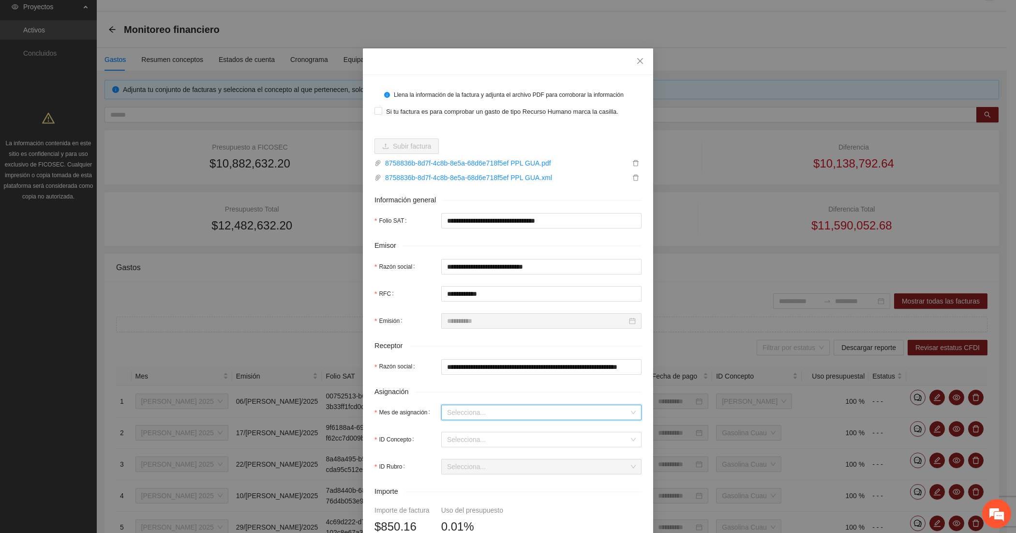
drag, startPoint x: 521, startPoint y: 412, endPoint x: 506, endPoint y: 408, distance: 15.1
click at [520, 412] on input "Mes de asignación" at bounding box center [538, 412] width 182 height 15
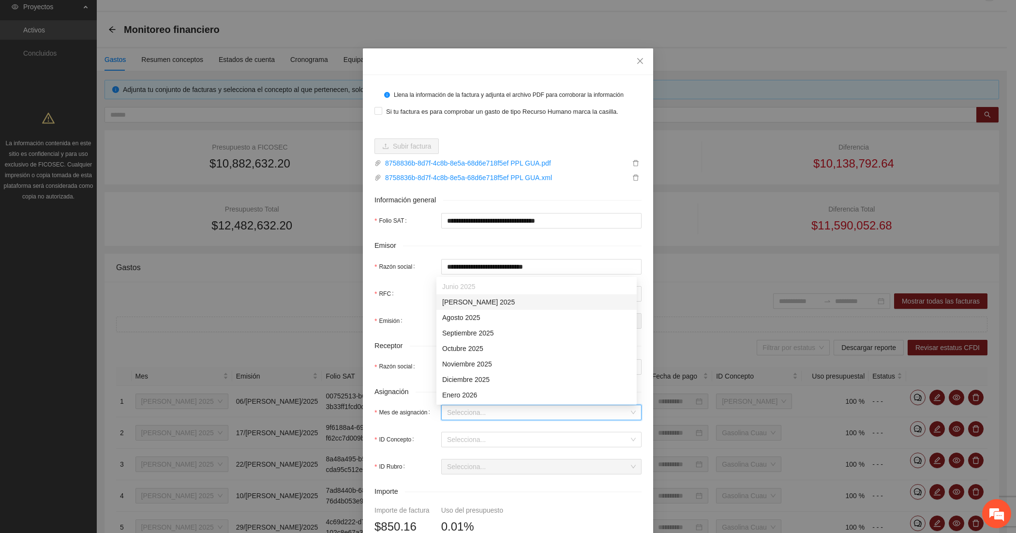
click at [465, 299] on div "[DATE]" at bounding box center [536, 301] width 189 height 11
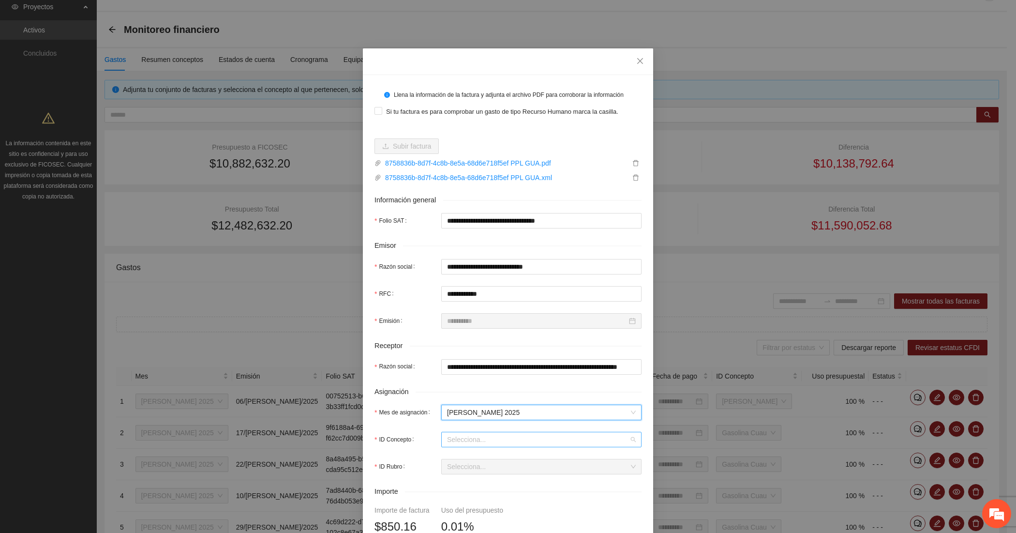
click at [471, 438] on input "ID Concepto" at bounding box center [538, 439] width 182 height 15
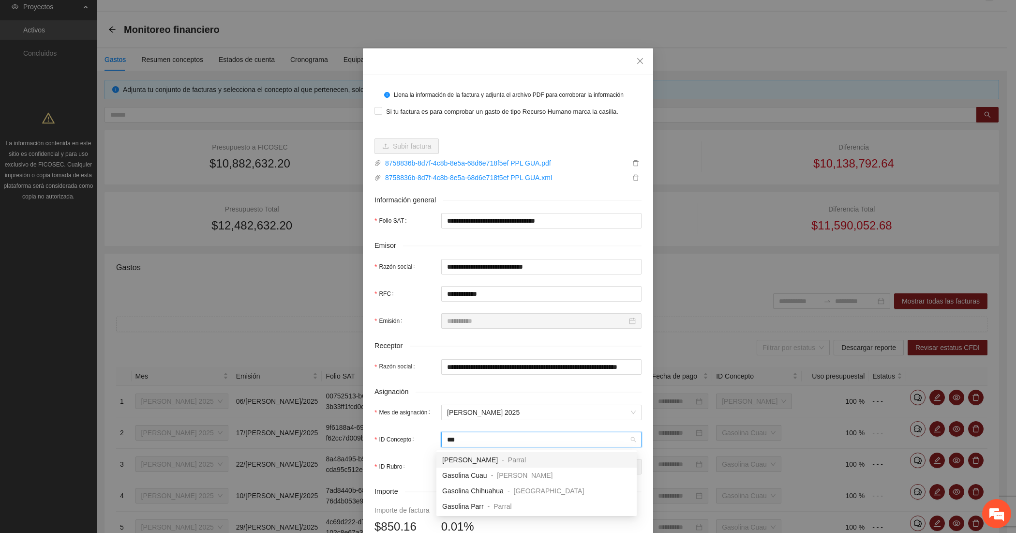
click at [468, 462] on span "[PERSON_NAME]" at bounding box center [470, 460] width 56 height 8
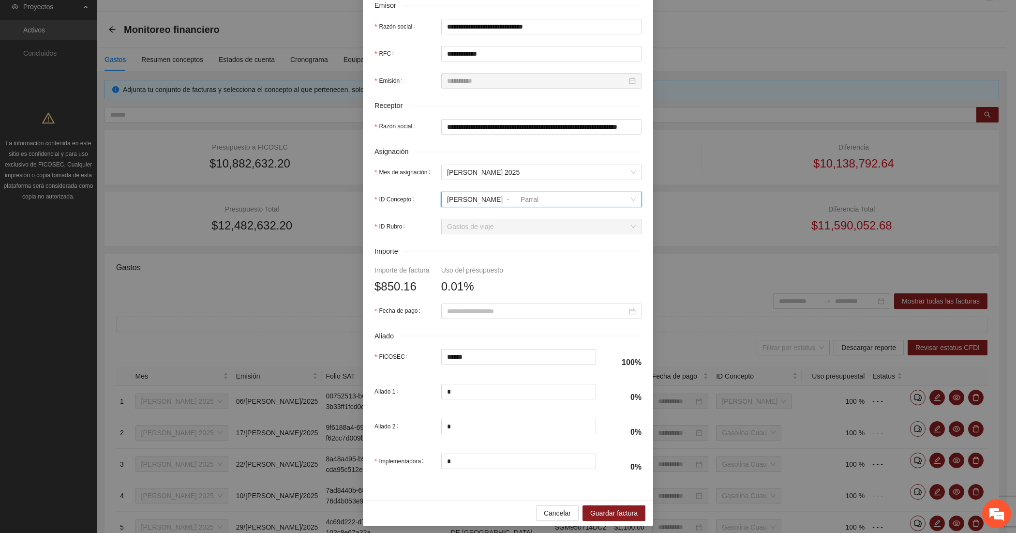
scroll to position [242, 0]
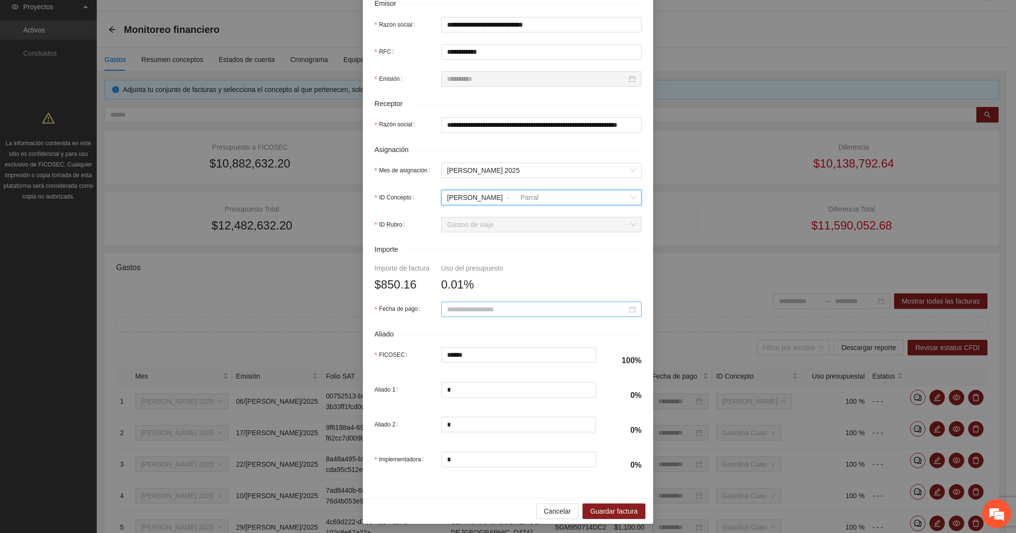
click at [451, 308] on input "Fecha de pago" at bounding box center [537, 309] width 180 height 11
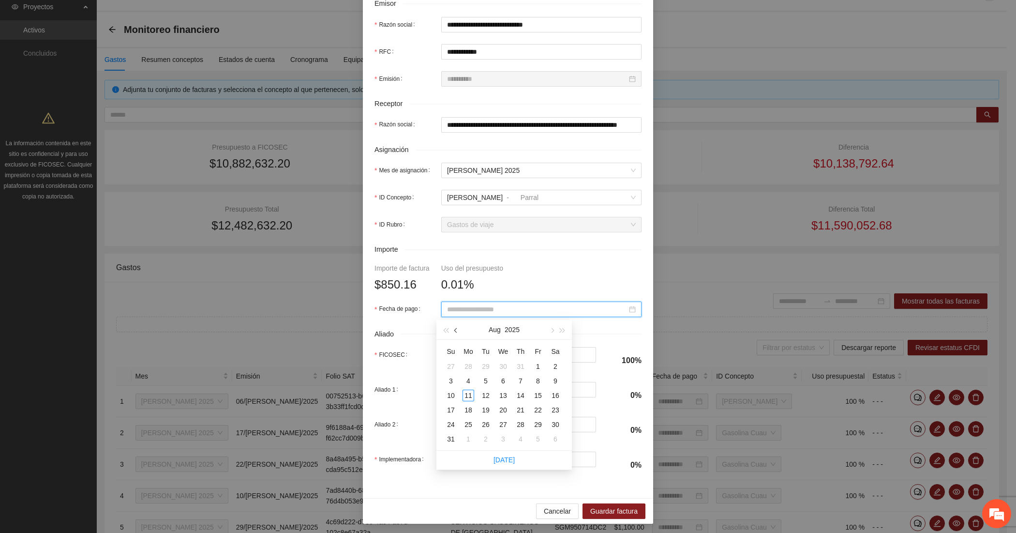
click at [453, 327] on button "button" at bounding box center [456, 329] width 11 height 19
click at [558, 363] on div "5" at bounding box center [555, 366] width 12 height 12
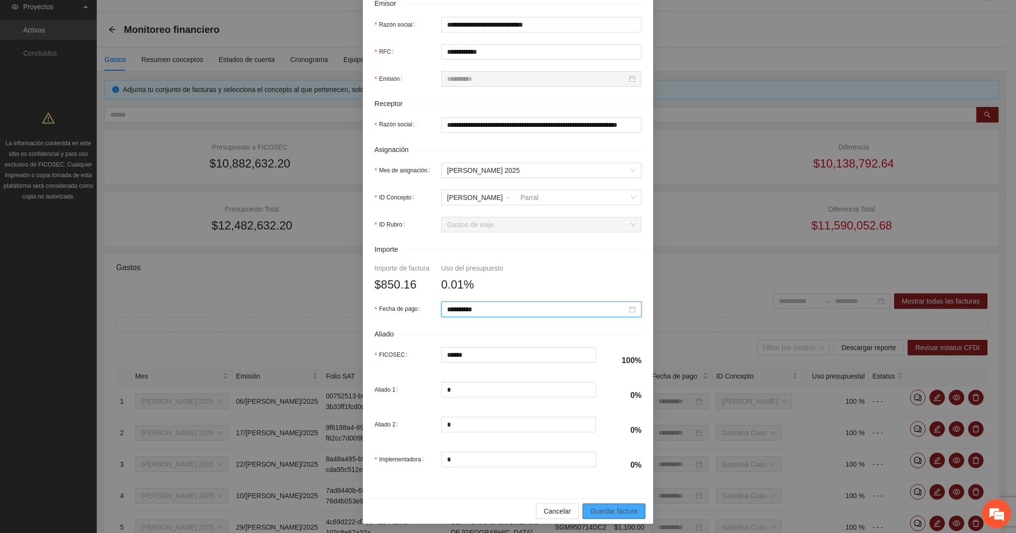
drag, startPoint x: 614, startPoint y: 512, endPoint x: 598, endPoint y: 496, distance: 22.2
click at [613, 511] on span "Guardar factura" at bounding box center [613, 510] width 47 height 11
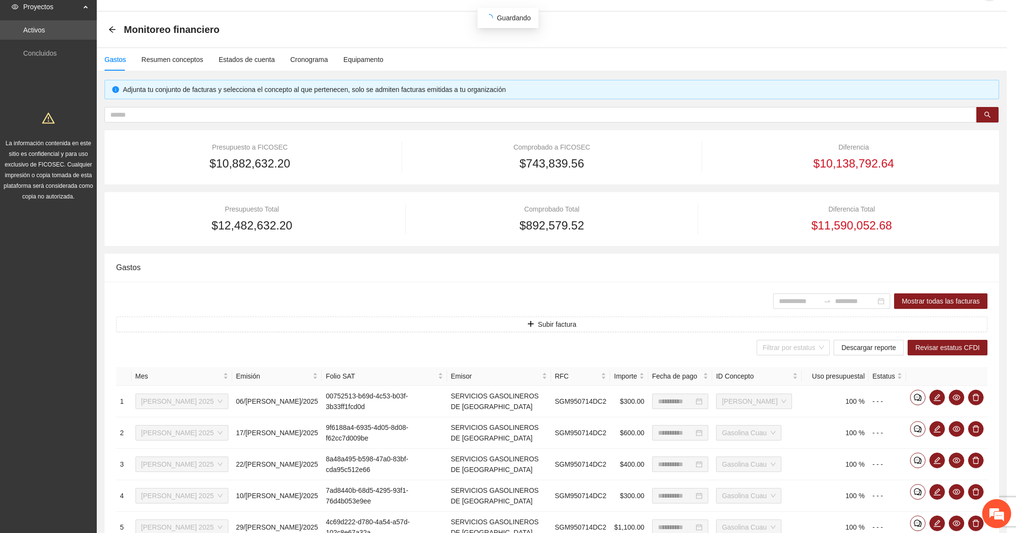
scroll to position [169, 0]
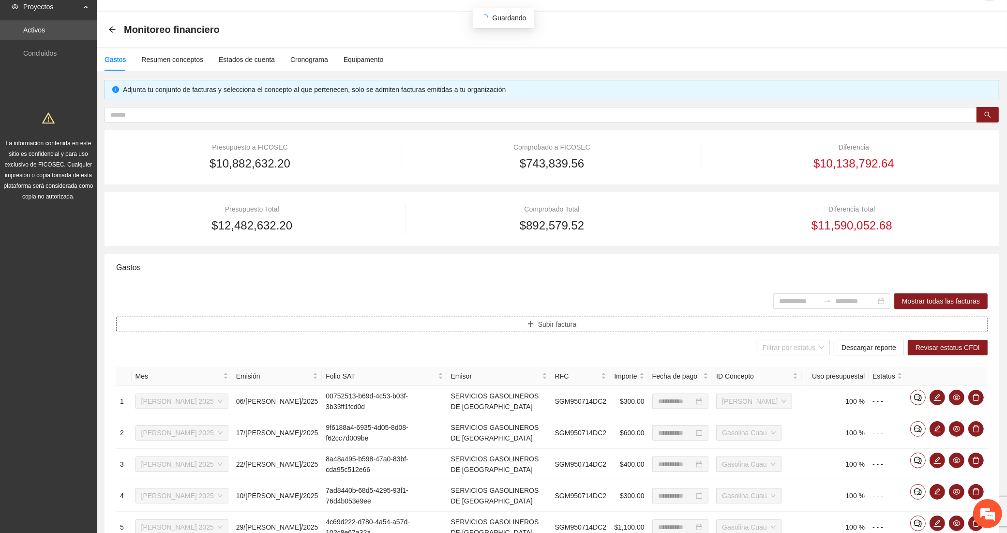
click at [344, 325] on button "Subir factura" at bounding box center [551, 323] width 871 height 15
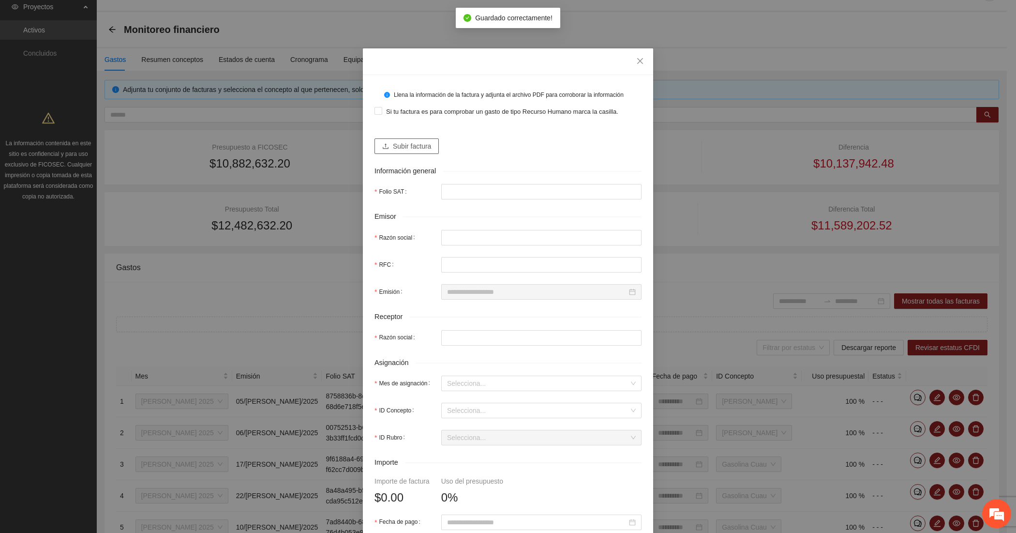
click at [414, 141] on span "Subir factura" at bounding box center [412, 146] width 38 height 11
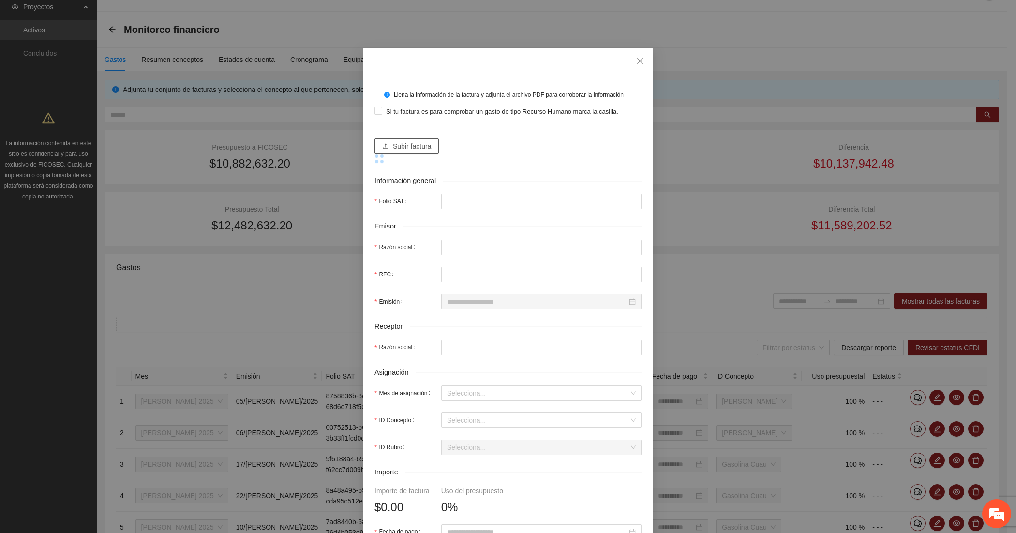
click at [403, 141] on span "Subir factura" at bounding box center [412, 146] width 38 height 11
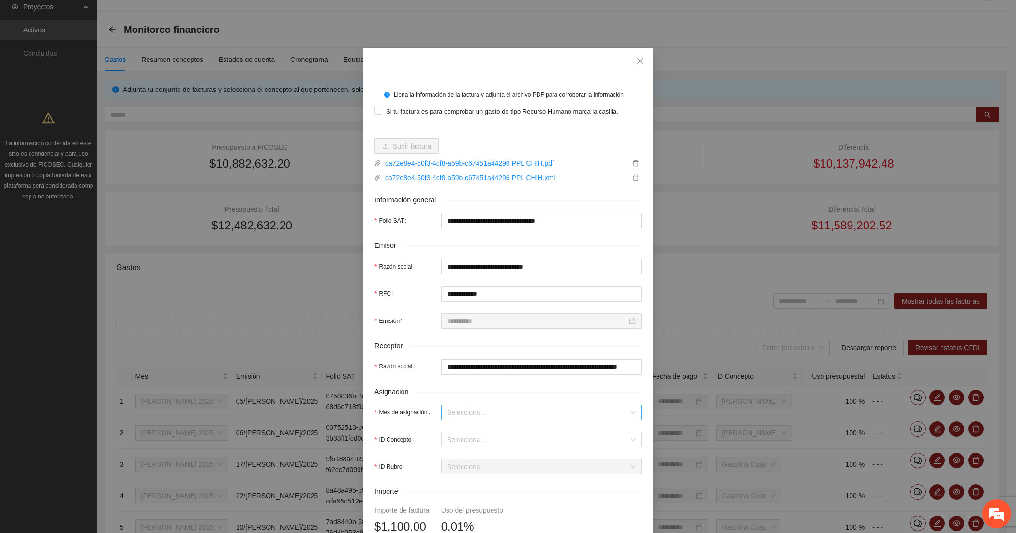
click at [466, 405] on input "Mes de asignación" at bounding box center [538, 412] width 182 height 15
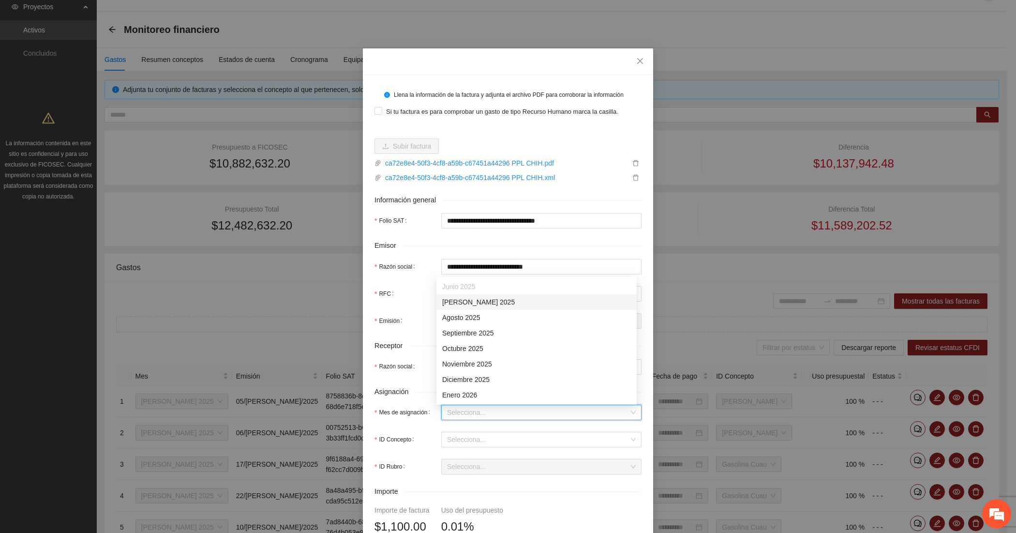
click at [456, 294] on div "[DATE]" at bounding box center [536, 301] width 200 height 15
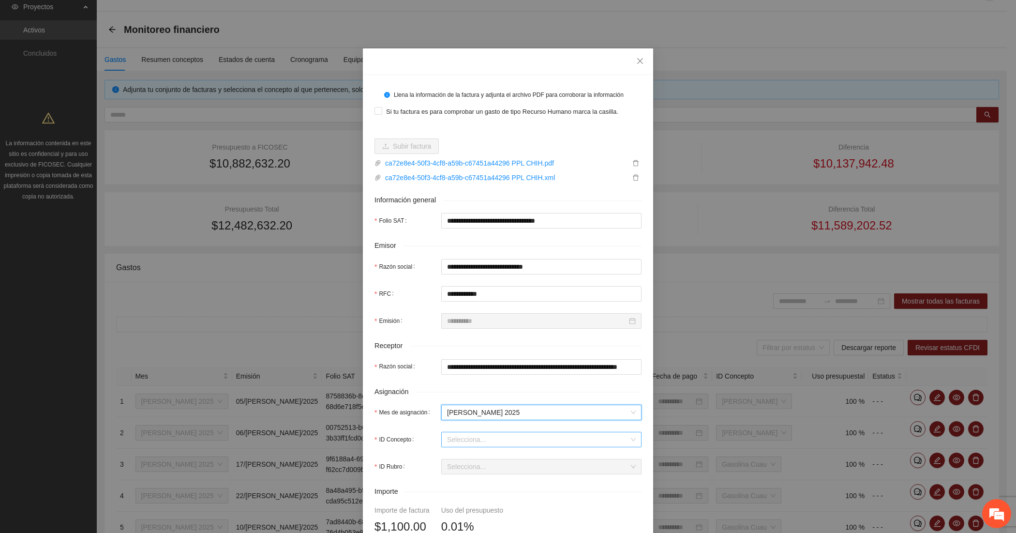
click at [461, 436] on input "ID Concepto" at bounding box center [538, 439] width 182 height 15
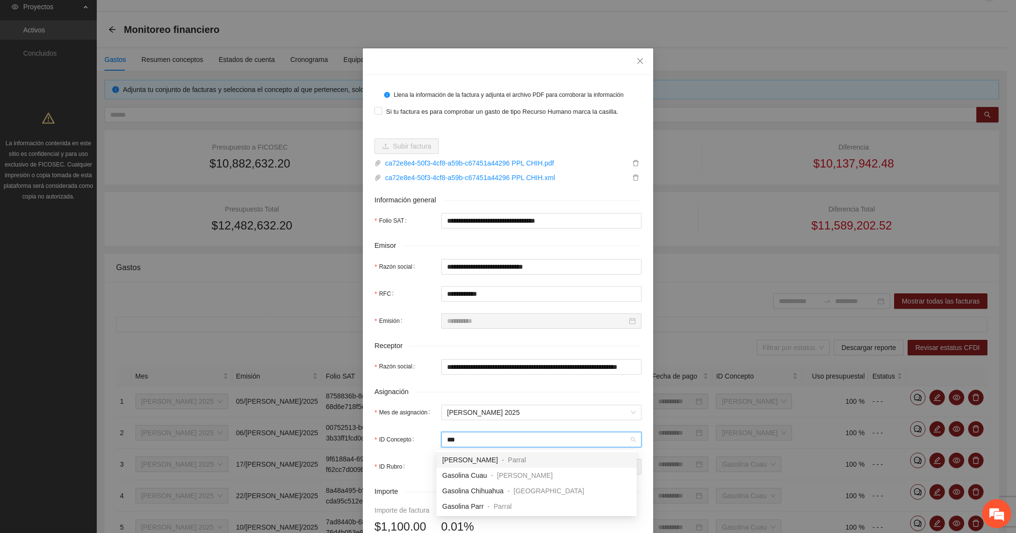
click at [445, 459] on span "[PERSON_NAME]" at bounding box center [470, 460] width 56 height 8
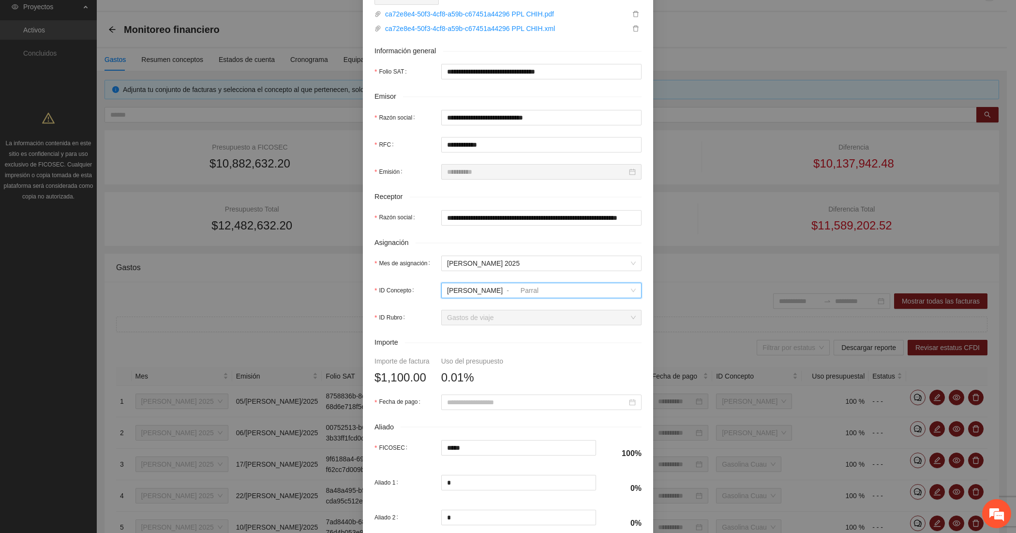
scroll to position [161, 0]
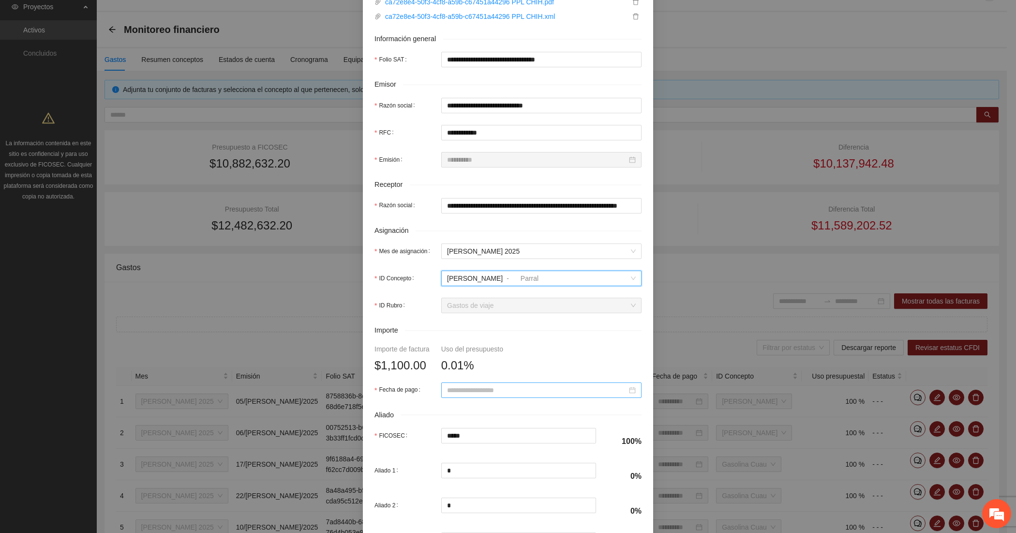
click at [466, 389] on input "Fecha de pago" at bounding box center [537, 390] width 180 height 11
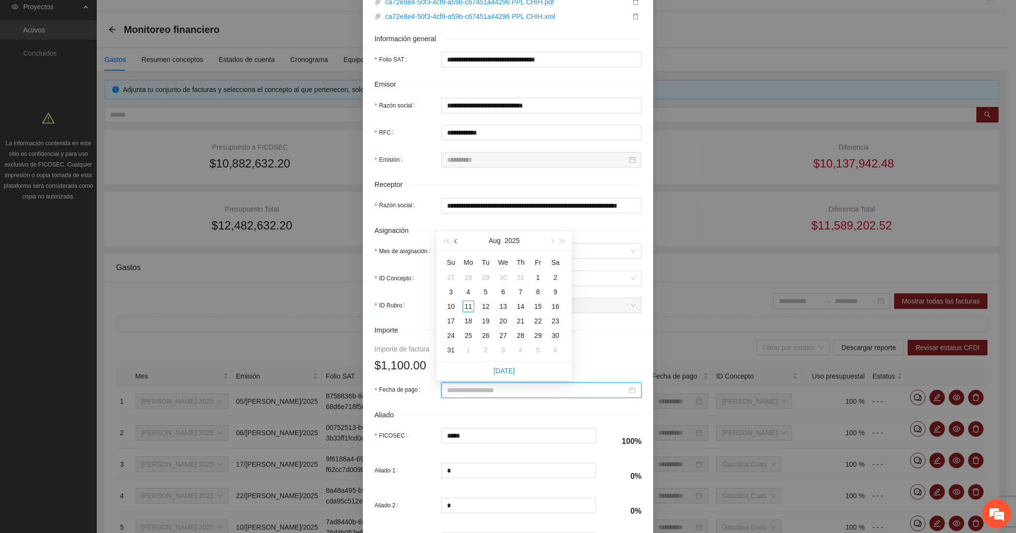
click at [456, 239] on span "button" at bounding box center [456, 241] width 5 height 5
click at [496, 274] on td "2" at bounding box center [502, 277] width 17 height 15
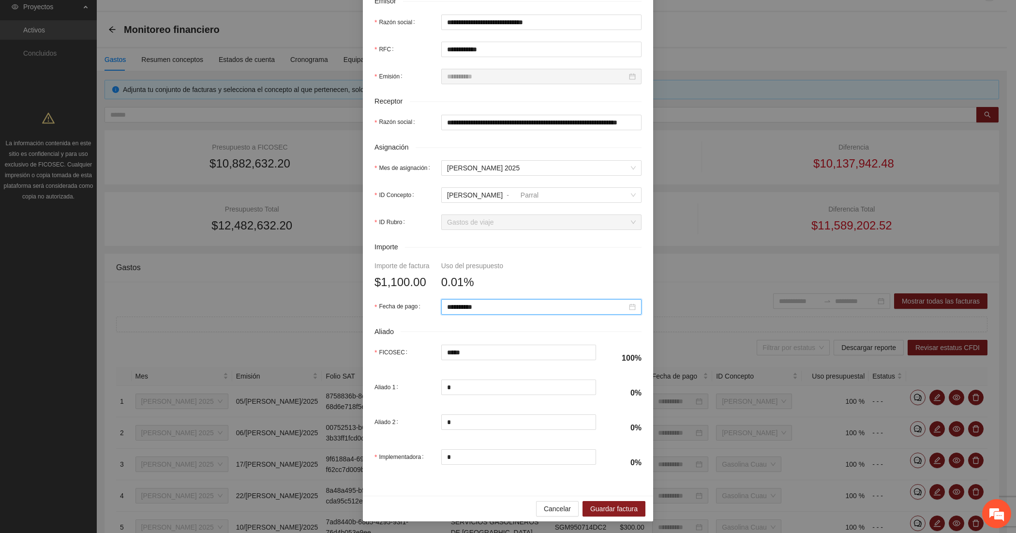
scroll to position [247, 0]
click at [593, 505] on span "Guardar factura" at bounding box center [613, 508] width 47 height 11
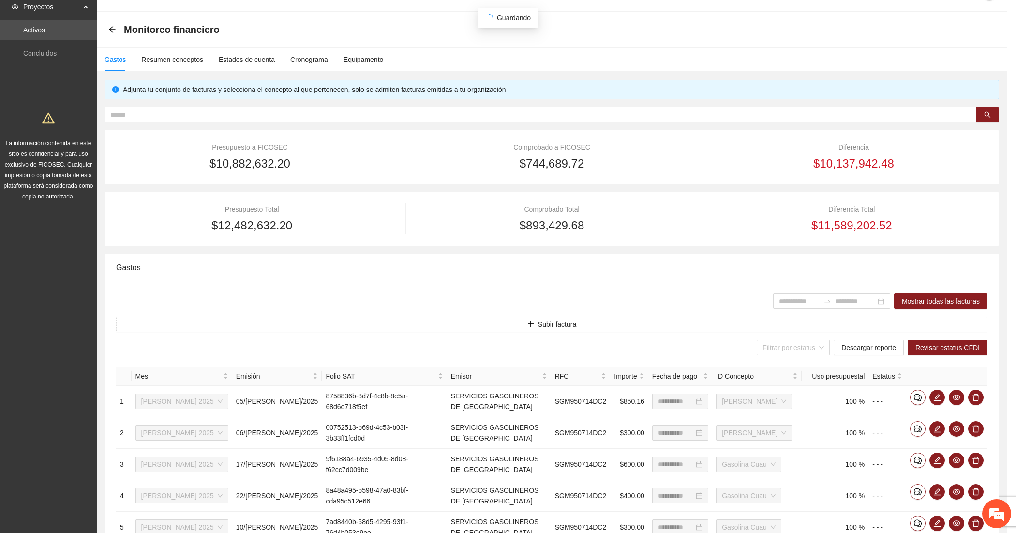
scroll to position [169, 0]
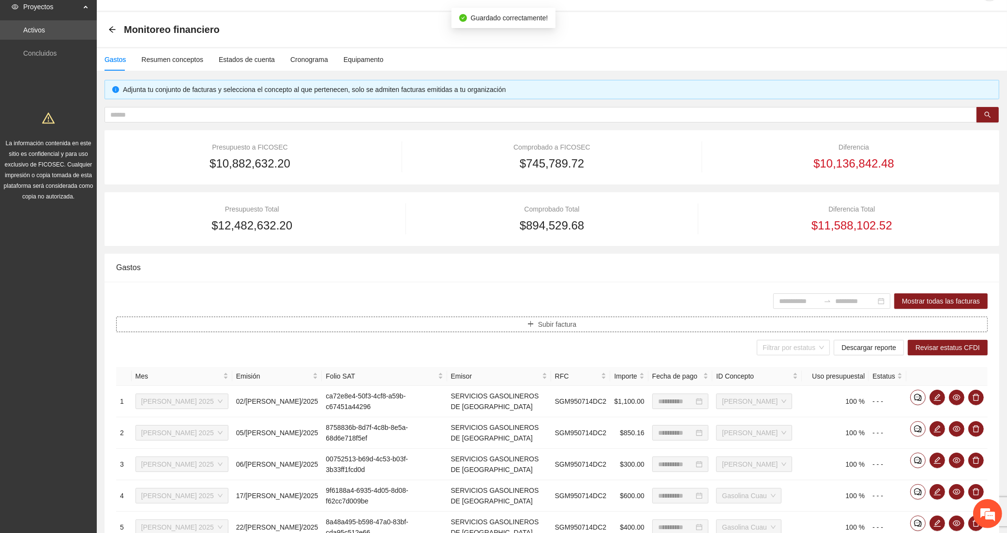
click at [349, 319] on button "Subir factura" at bounding box center [551, 323] width 871 height 15
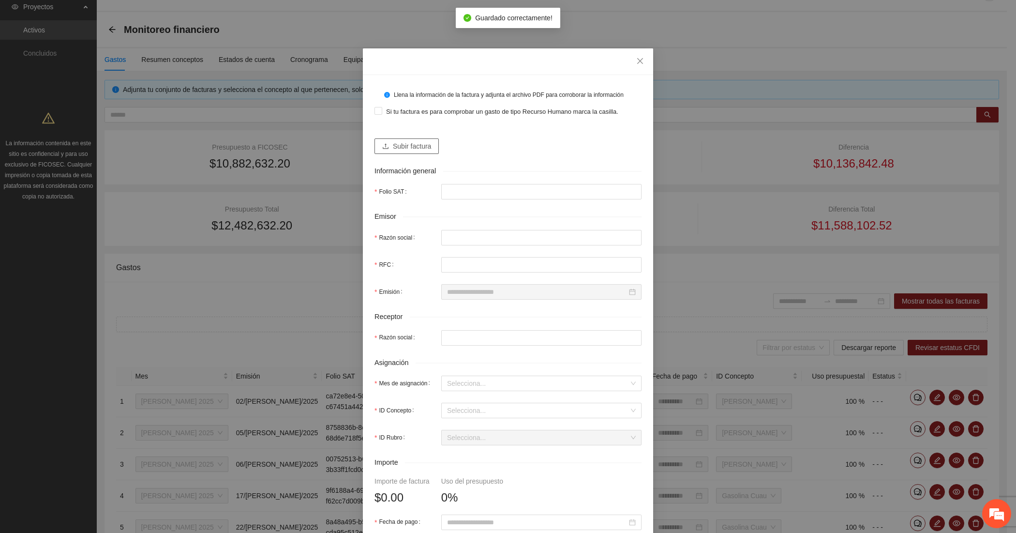
click at [382, 146] on icon "upload" at bounding box center [385, 146] width 7 height 7
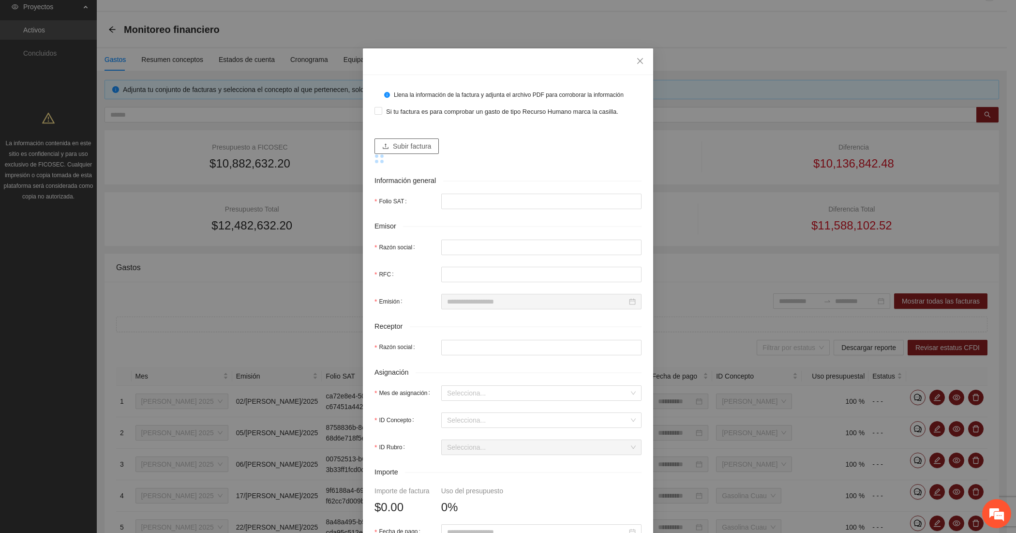
click at [405, 144] on span "Subir factura" at bounding box center [412, 146] width 38 height 11
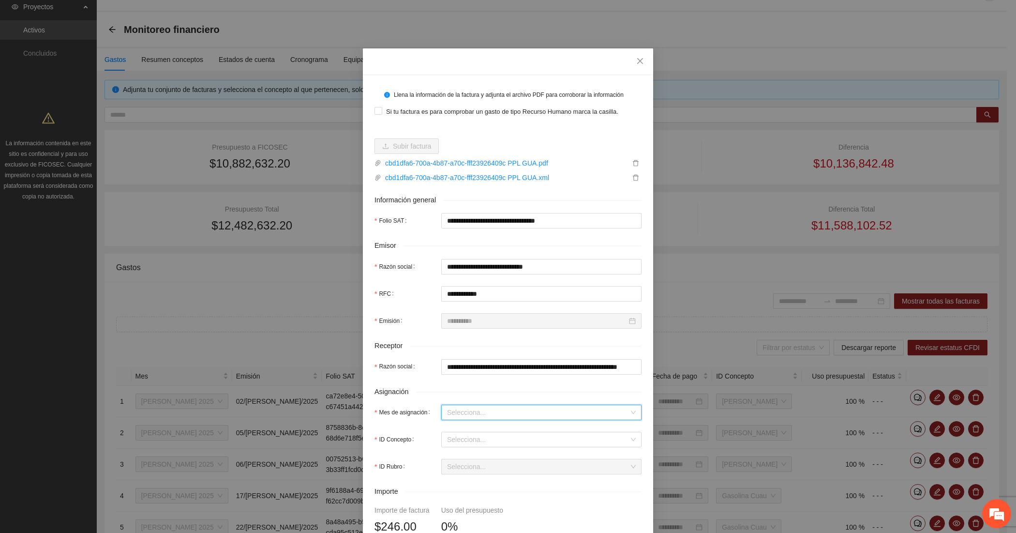
click at [460, 411] on input "Mes de asignación" at bounding box center [538, 412] width 182 height 15
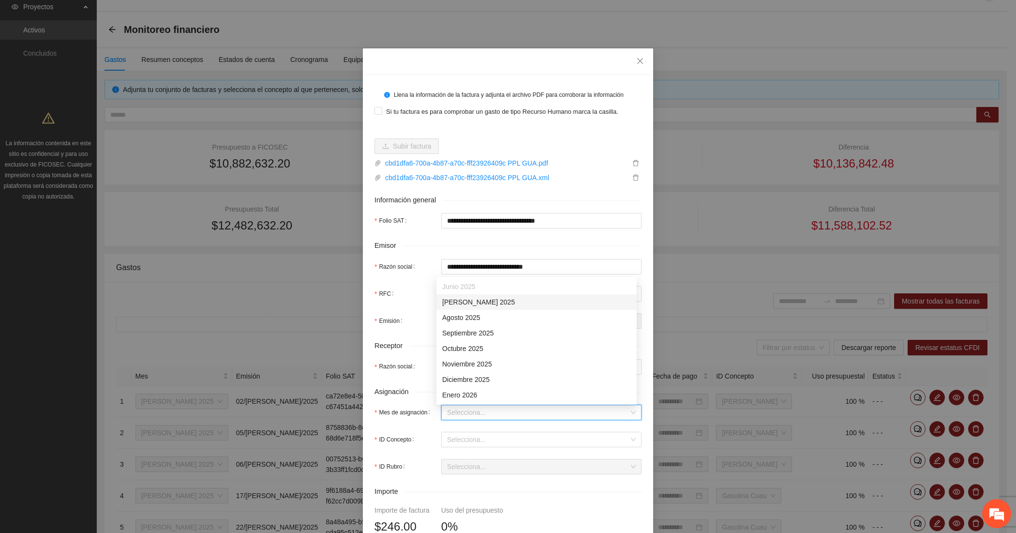
click at [455, 301] on div "[DATE]" at bounding box center [536, 301] width 189 height 11
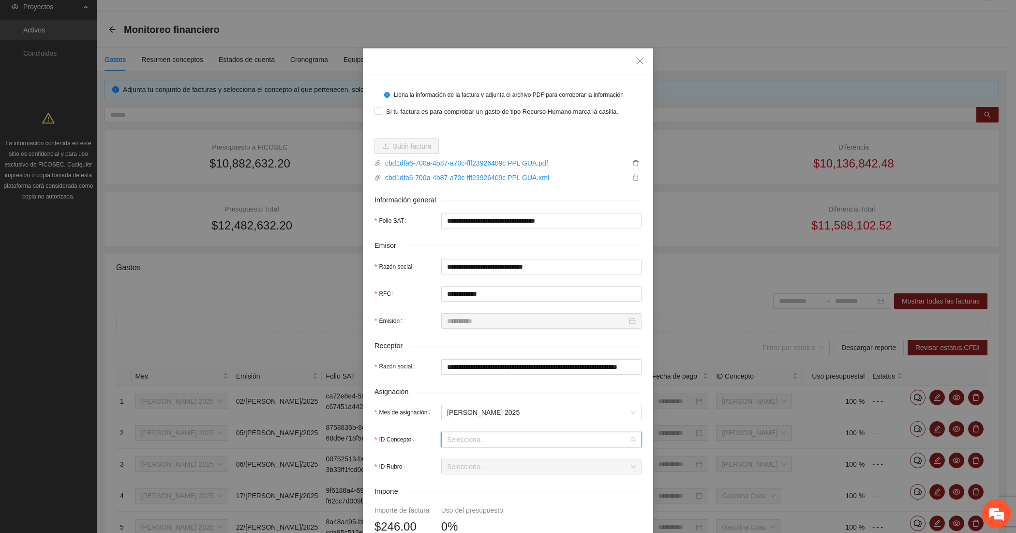
click at [447, 439] on input "ID Concepto" at bounding box center [538, 439] width 182 height 15
click at [455, 460] on span "[PERSON_NAME]" at bounding box center [470, 460] width 56 height 8
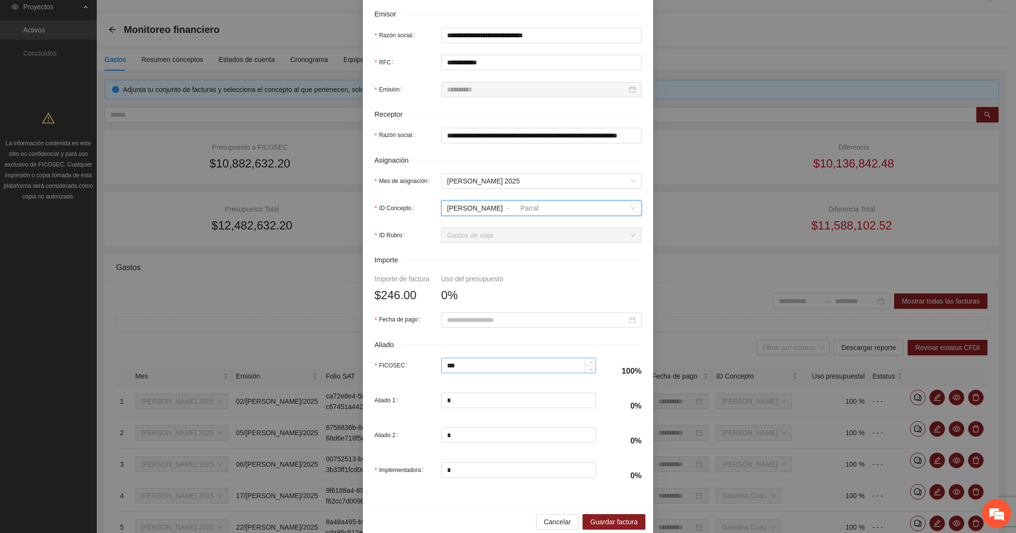
scroll to position [242, 0]
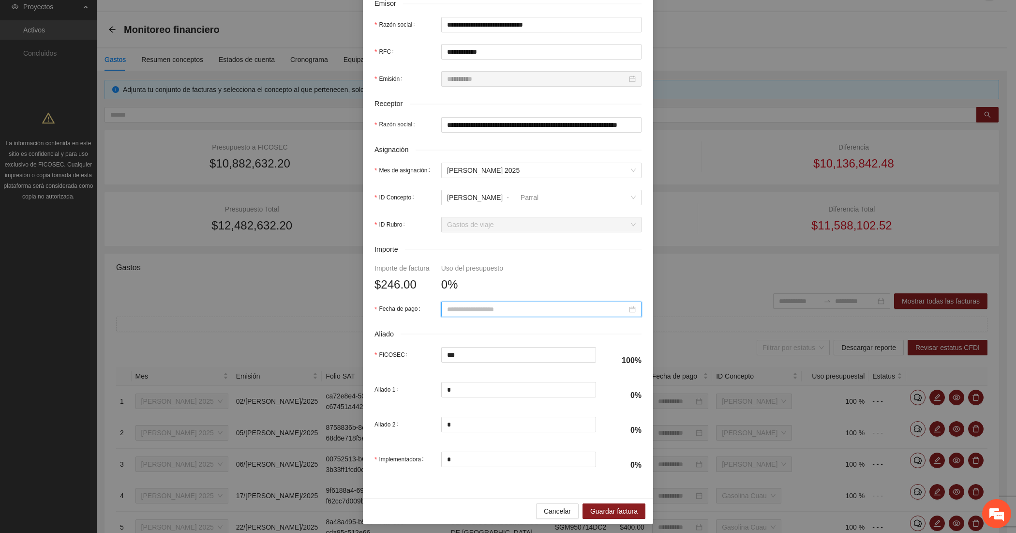
click at [457, 306] on input "Fecha de pago" at bounding box center [537, 309] width 180 height 11
click at [455, 333] on button "button" at bounding box center [456, 329] width 11 height 19
click at [483, 363] on div "1" at bounding box center [486, 366] width 12 height 12
click at [595, 509] on span "Guardar factura" at bounding box center [613, 510] width 47 height 11
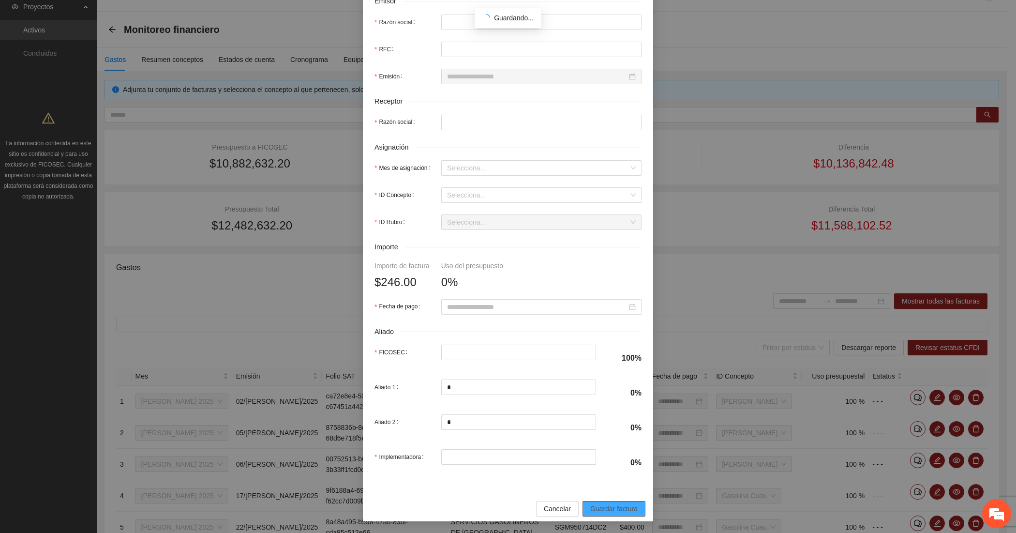
scroll to position [169, 0]
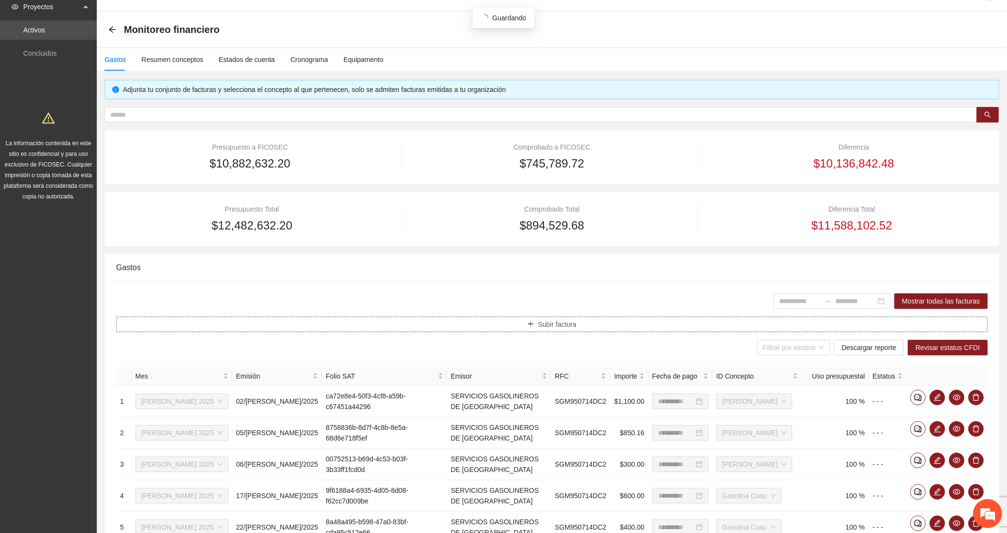
click at [635, 322] on button "Subir factura" at bounding box center [551, 323] width 871 height 15
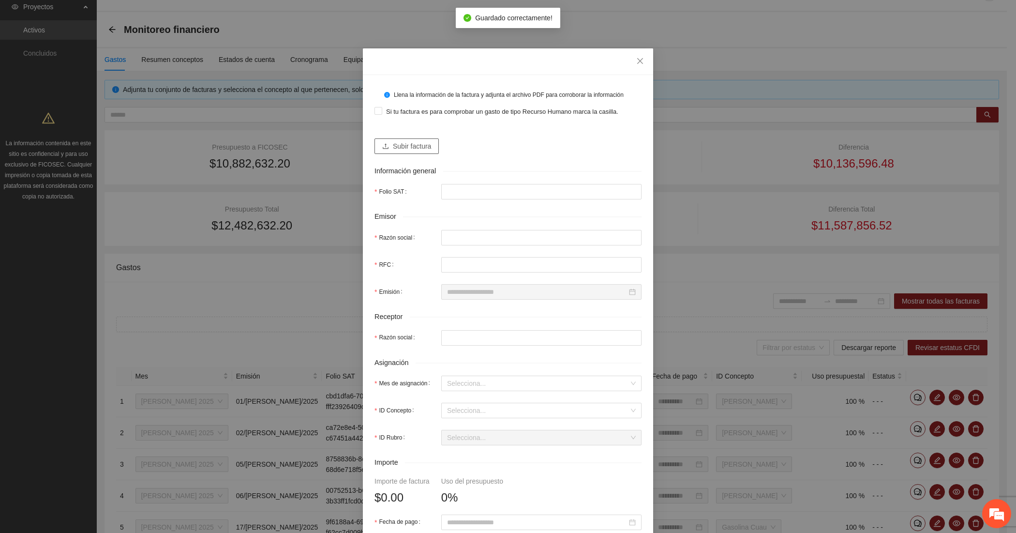
click at [399, 144] on span "Subir factura" at bounding box center [412, 146] width 38 height 11
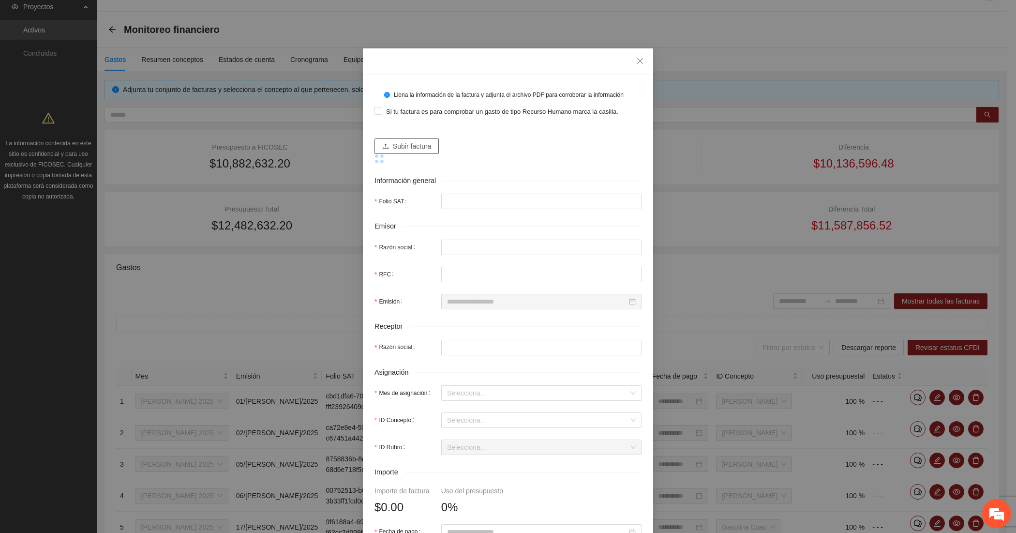
click at [399, 148] on span "Subir factura" at bounding box center [412, 146] width 38 height 11
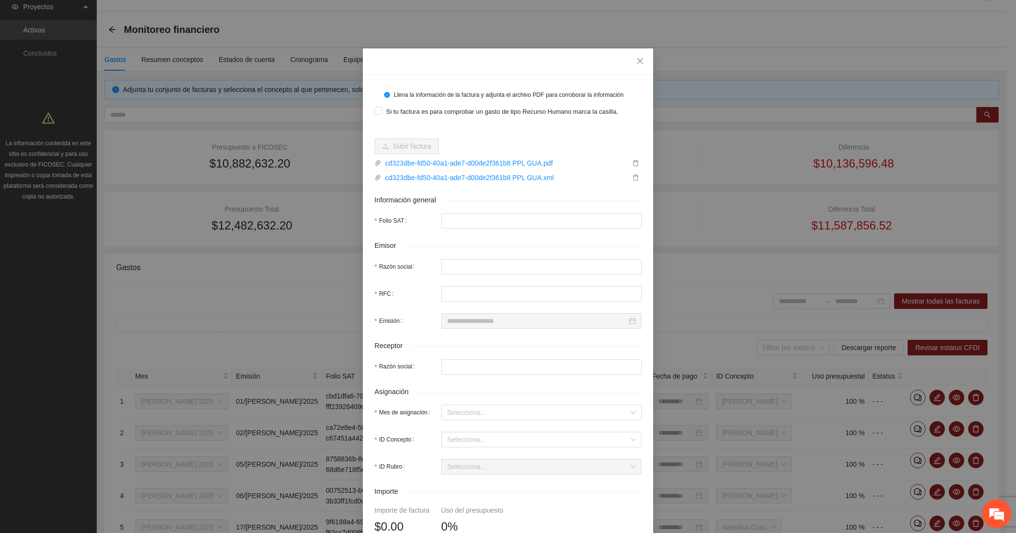
click at [470, 417] on form "Llena la información de la factura y adjunta el archivo PDF para corroborar la …" at bounding box center [507, 404] width 267 height 634
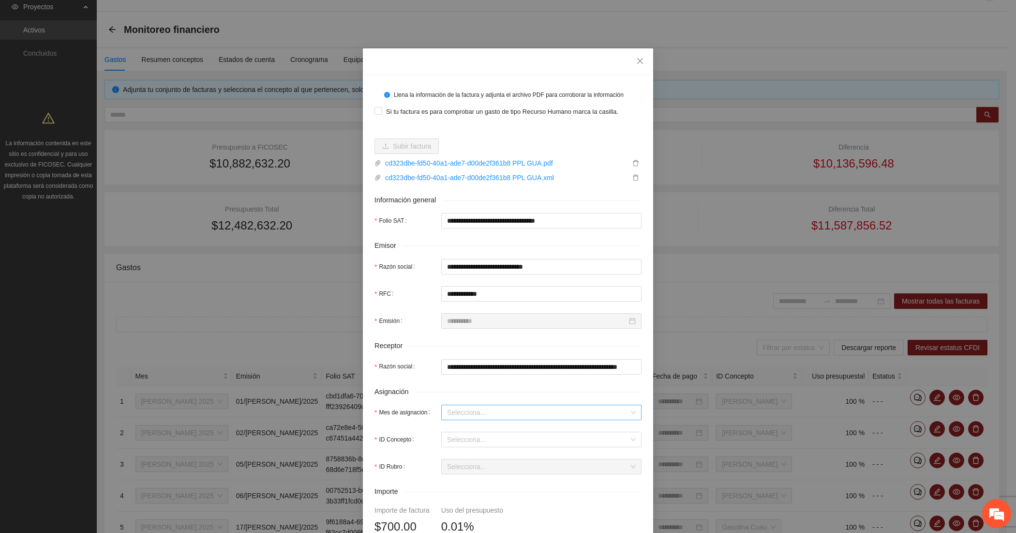
click at [465, 414] on input "Mes de asignación" at bounding box center [538, 412] width 182 height 15
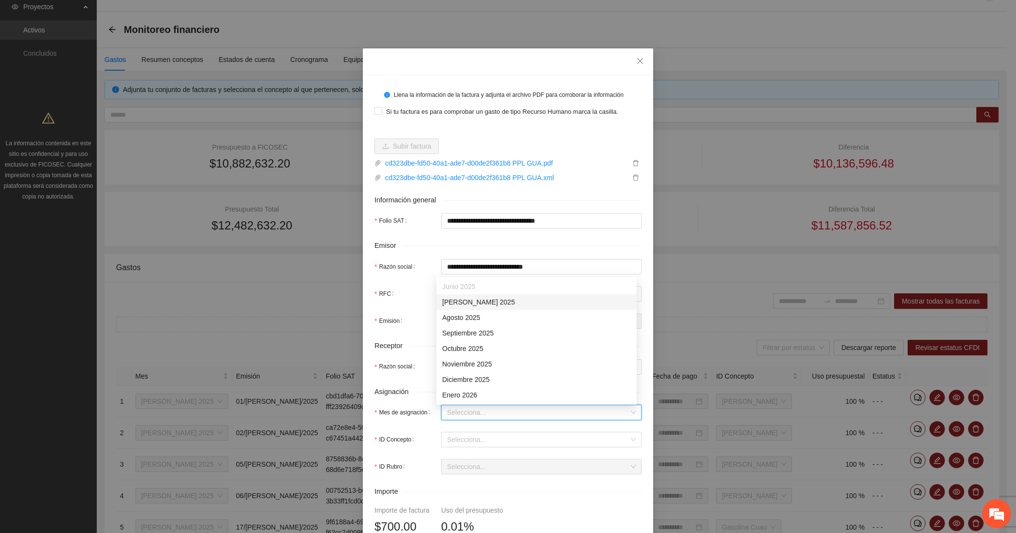
click at [453, 301] on div "[DATE]" at bounding box center [536, 301] width 189 height 11
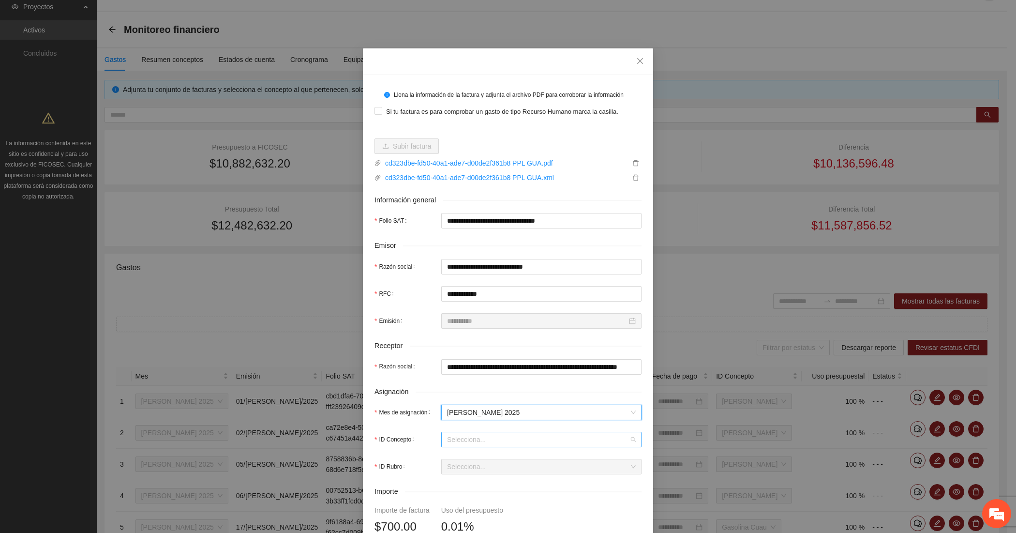
click at [456, 439] on input "ID Concepto" at bounding box center [538, 439] width 182 height 15
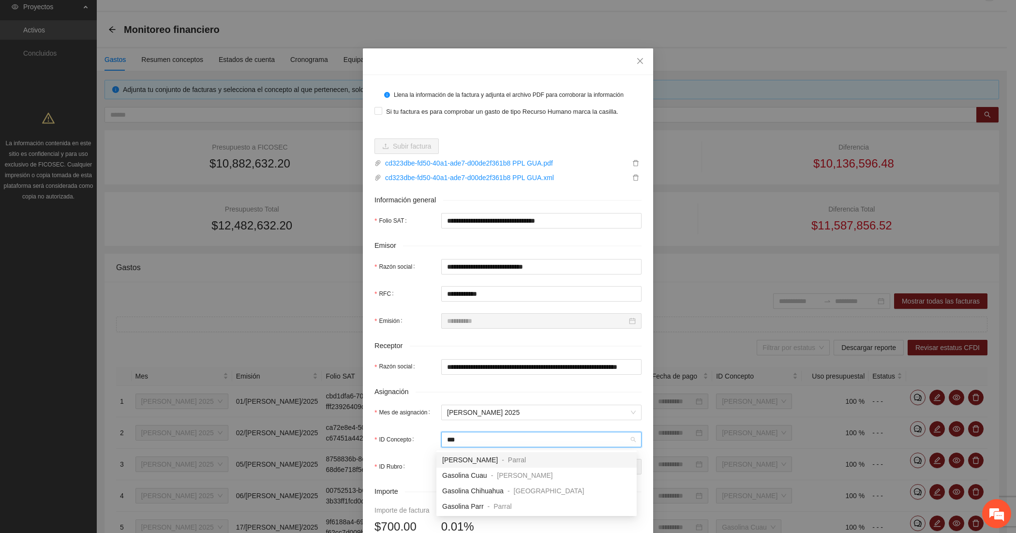
click at [466, 460] on span "[PERSON_NAME]" at bounding box center [470, 460] width 56 height 8
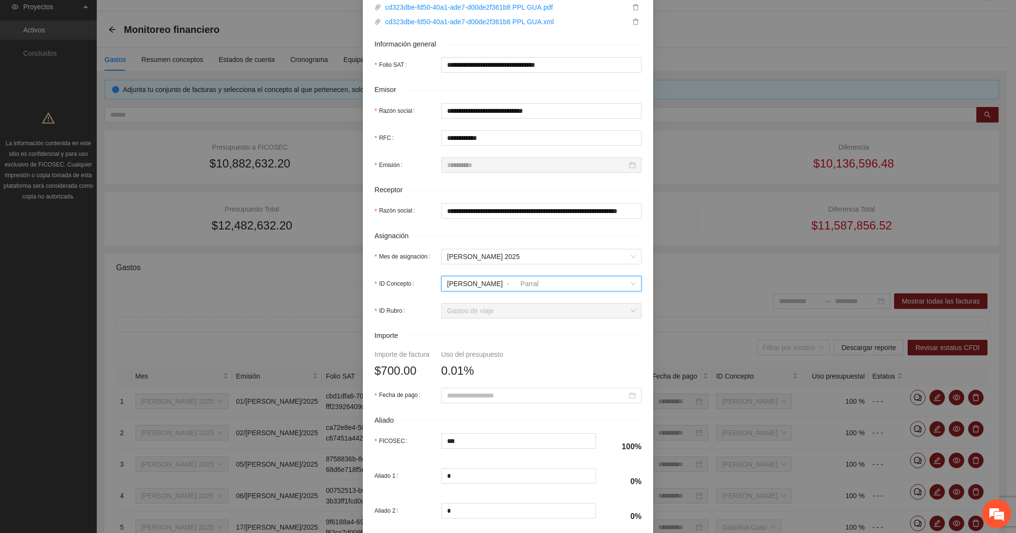
scroll to position [161, 0]
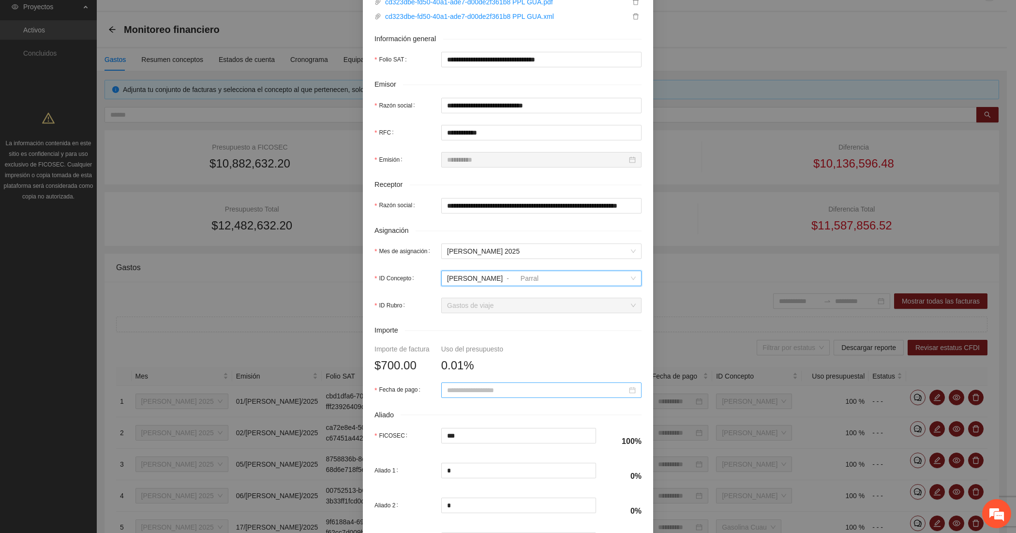
click at [474, 393] on input "Fecha de pago" at bounding box center [537, 390] width 180 height 11
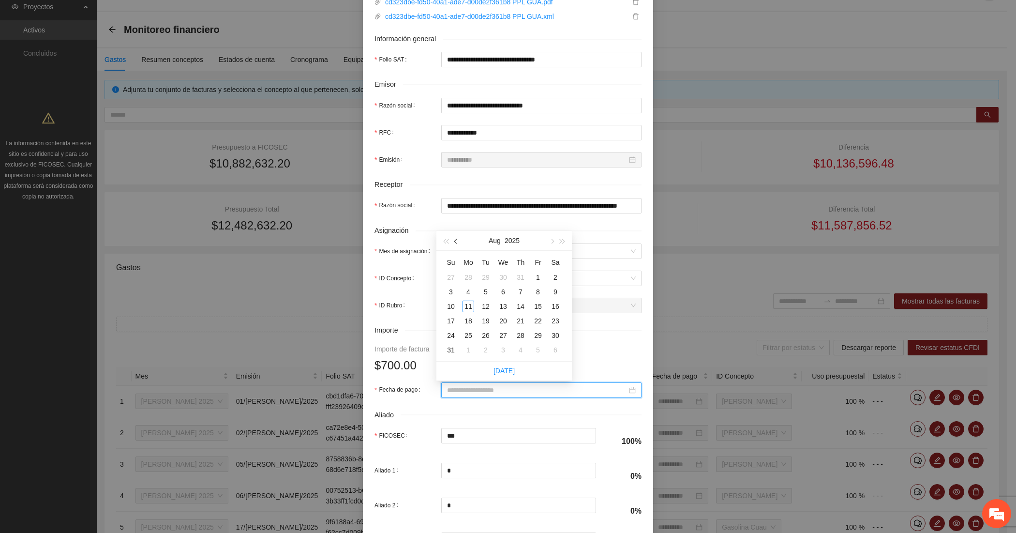
click at [458, 242] on button "button" at bounding box center [456, 240] width 11 height 19
click at [534, 308] on div "18" at bounding box center [538, 306] width 12 height 12
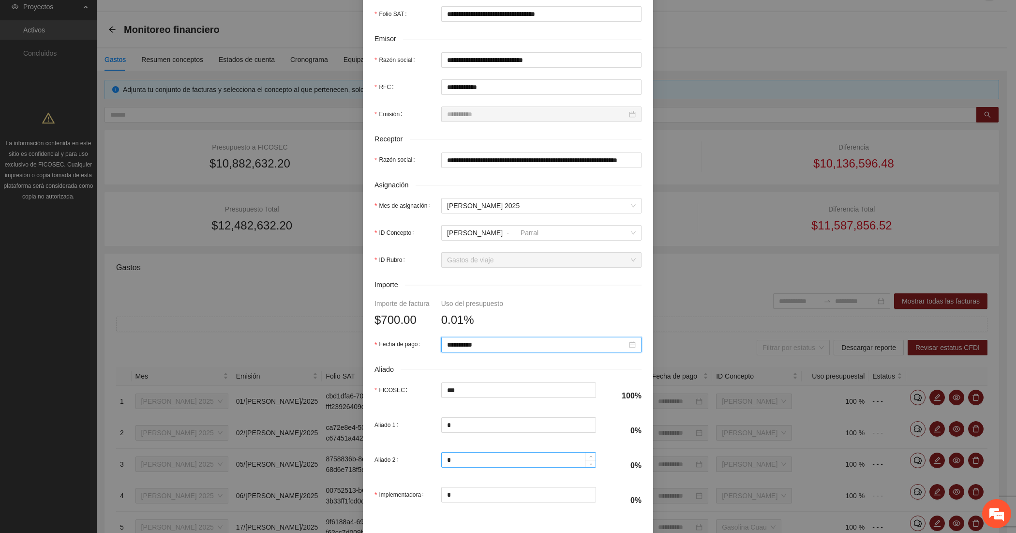
scroll to position [247, 0]
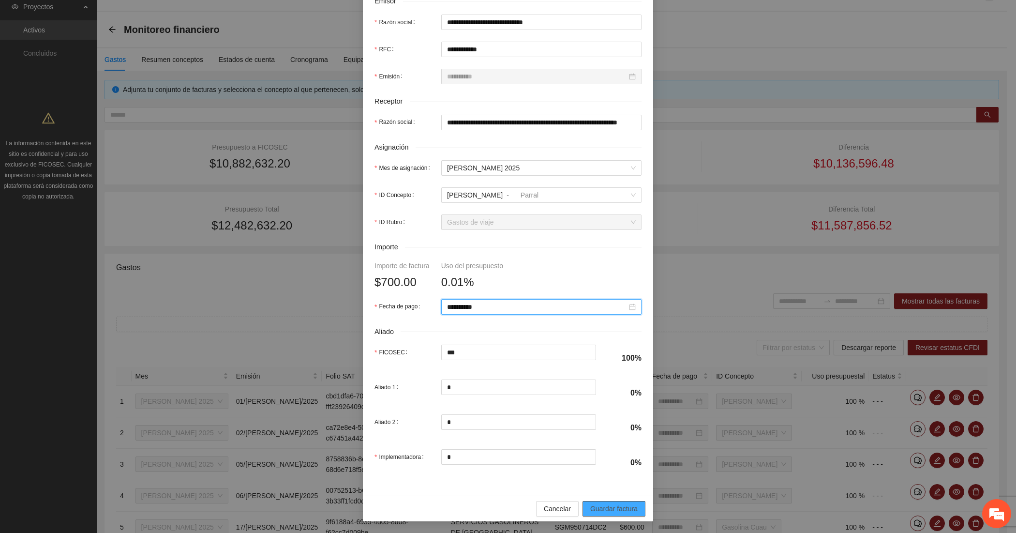
click at [603, 508] on span "Guardar factura" at bounding box center [613, 508] width 47 height 11
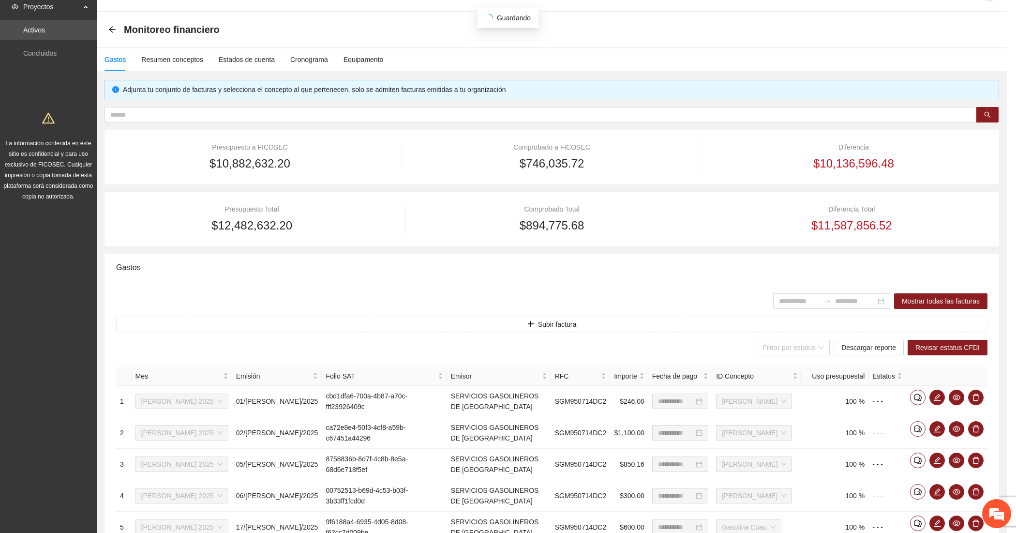
scroll to position [169, 0]
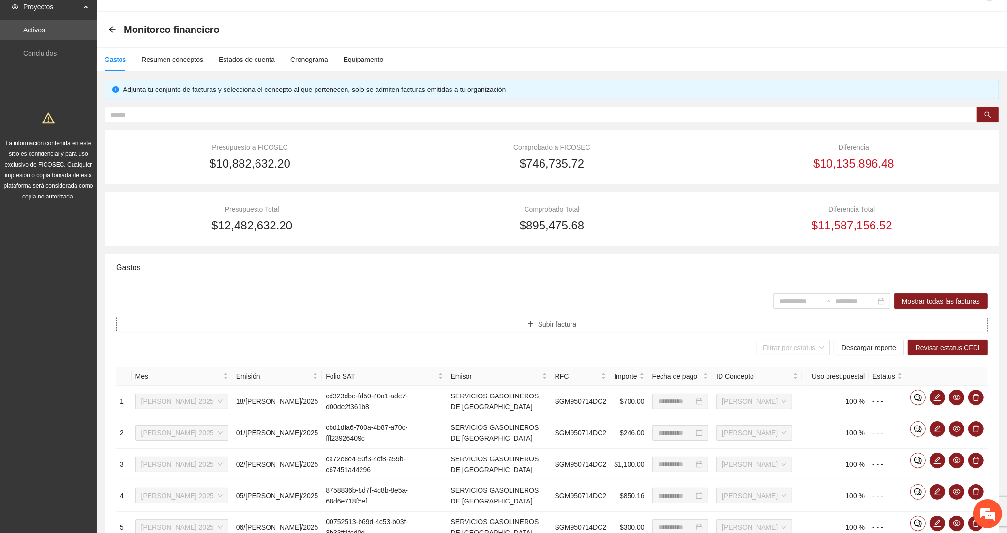
click at [433, 321] on button "Subir factura" at bounding box center [551, 323] width 871 height 15
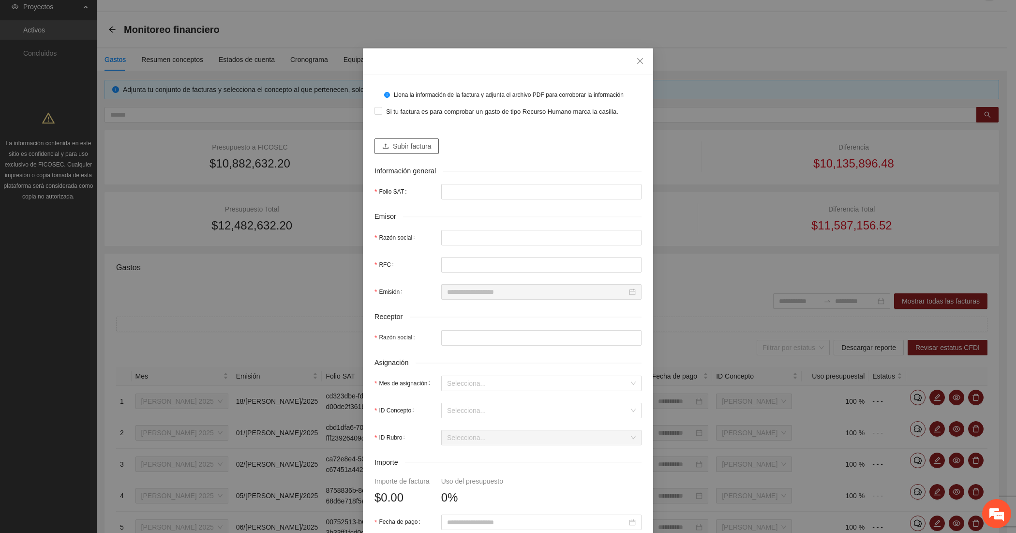
click at [414, 143] on span "Subir factura" at bounding box center [412, 146] width 38 height 11
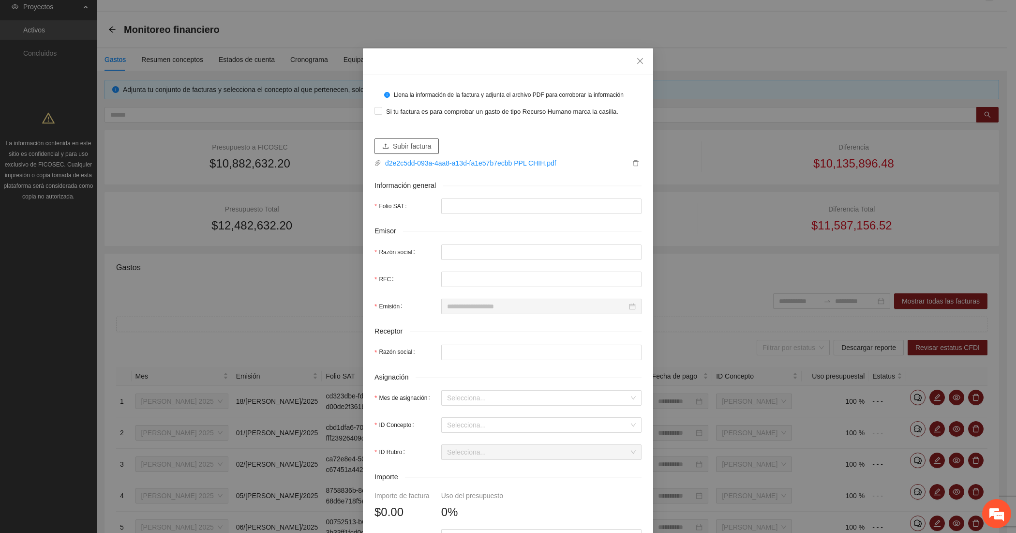
click at [392, 138] on button "Subir factura" at bounding box center [406, 145] width 64 height 15
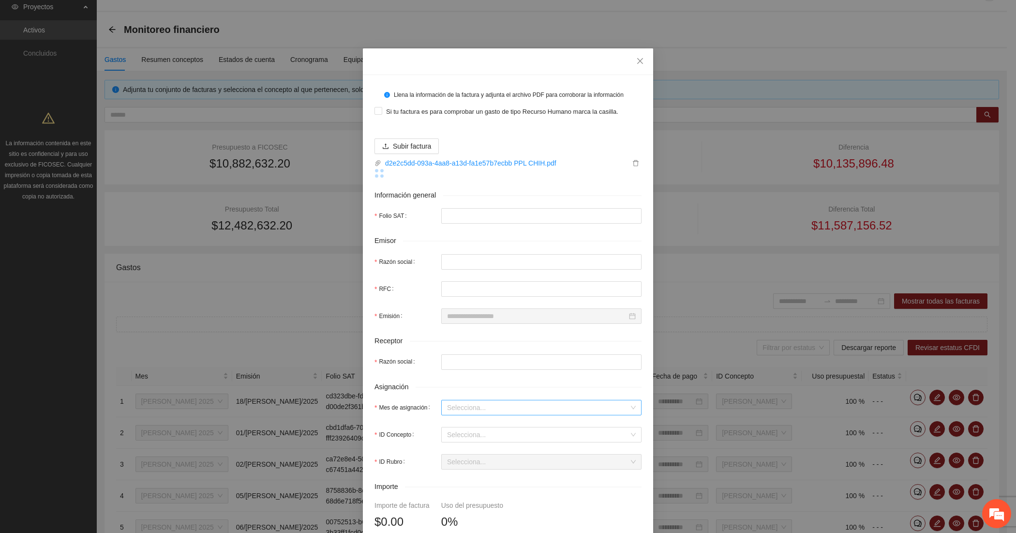
click at [479, 412] on input "Mes de asignación" at bounding box center [538, 407] width 182 height 15
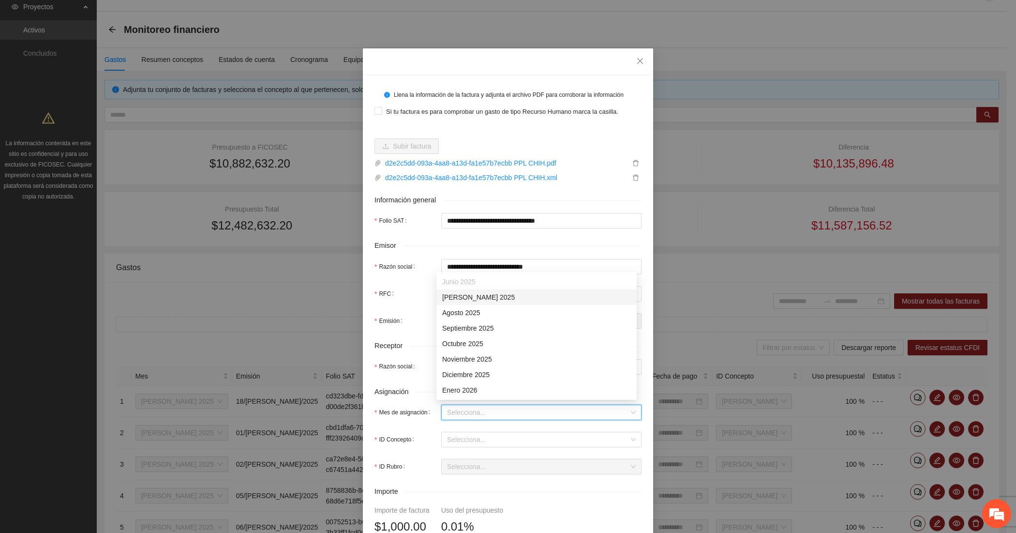
click at [448, 292] on div "[DATE]" at bounding box center [536, 297] width 189 height 11
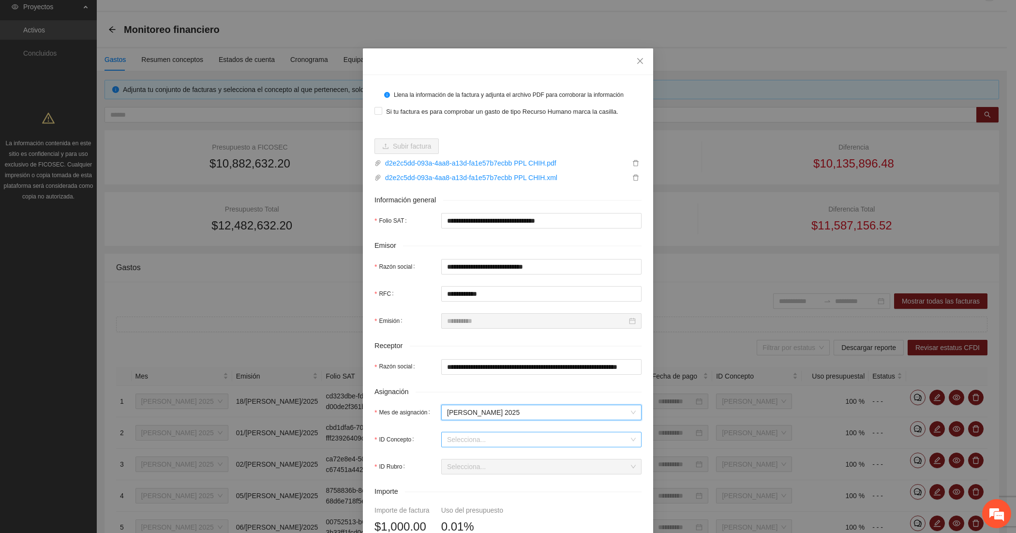
click at [468, 436] on input "ID Concepto" at bounding box center [538, 439] width 182 height 15
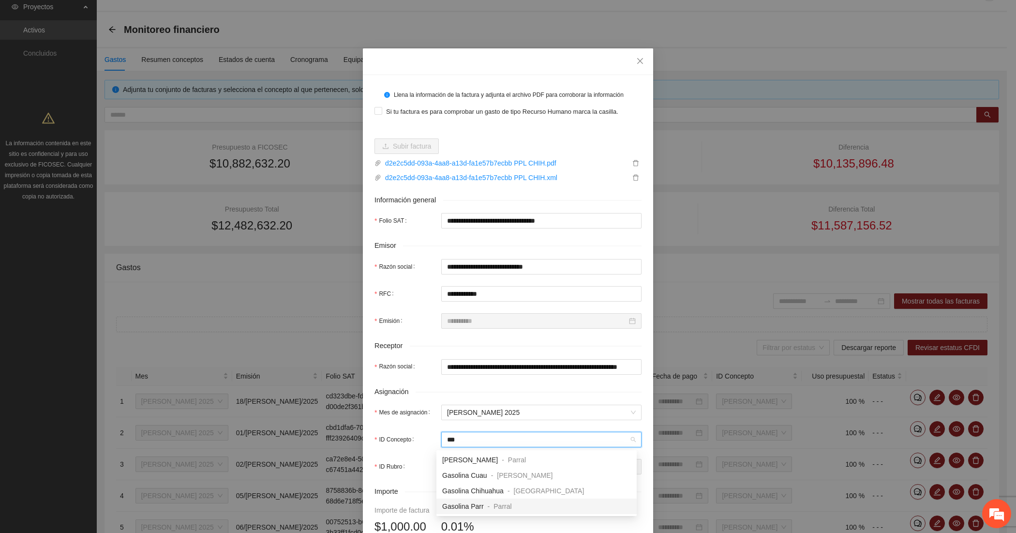
click at [462, 502] on span "Gasolina Parr" at bounding box center [463, 506] width 42 height 8
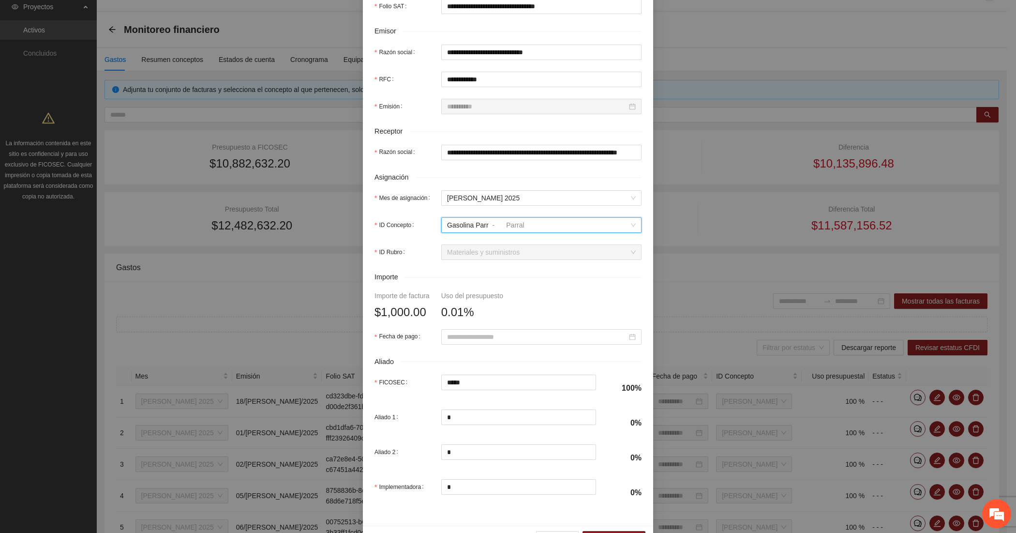
scroll to position [247, 0]
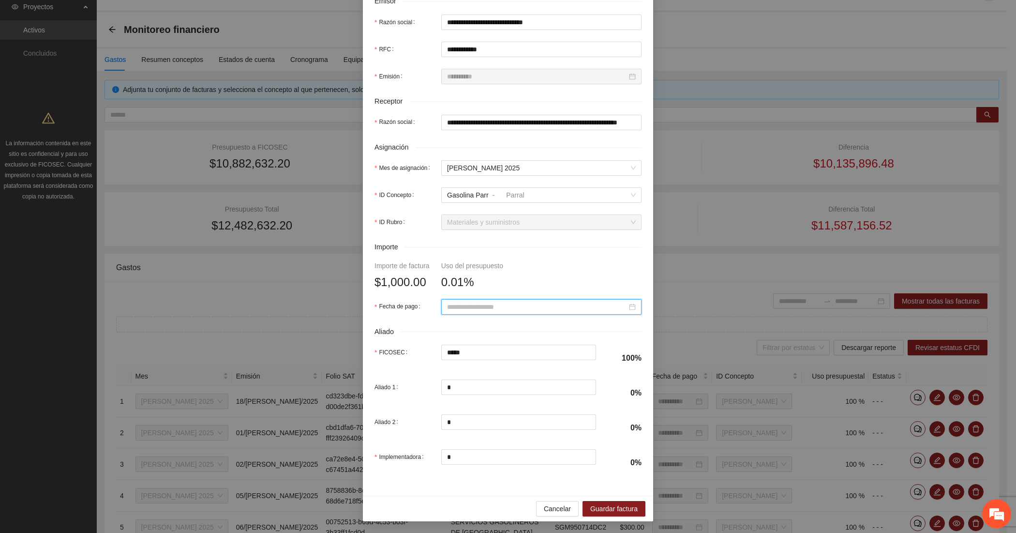
click at [448, 302] on input "Fecha de pago" at bounding box center [537, 306] width 180 height 11
click at [457, 324] on span "button" at bounding box center [456, 325] width 5 height 5
click at [558, 375] on div "12" at bounding box center [555, 376] width 12 height 12
click at [597, 501] on button "Guardar factura" at bounding box center [613, 508] width 63 height 15
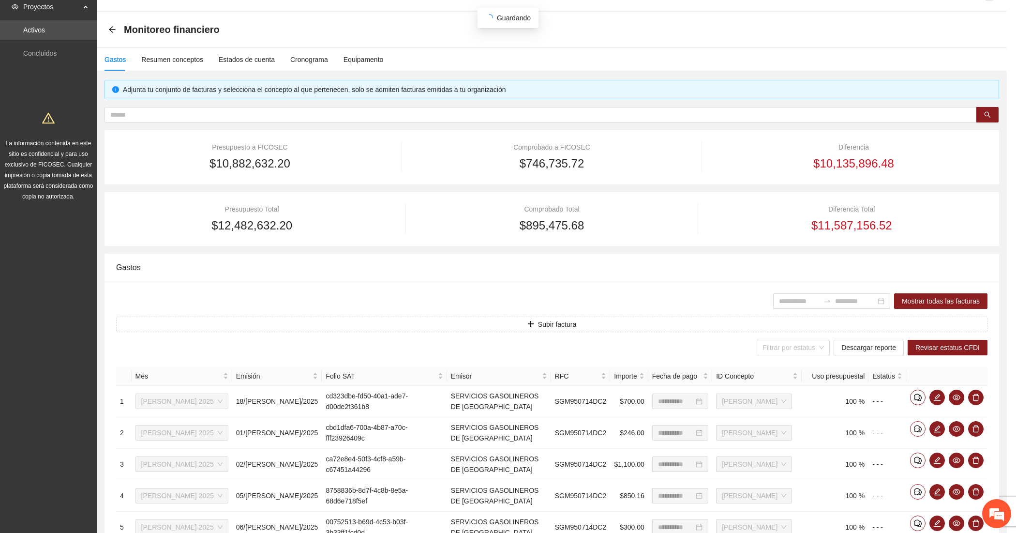
scroll to position [169, 0]
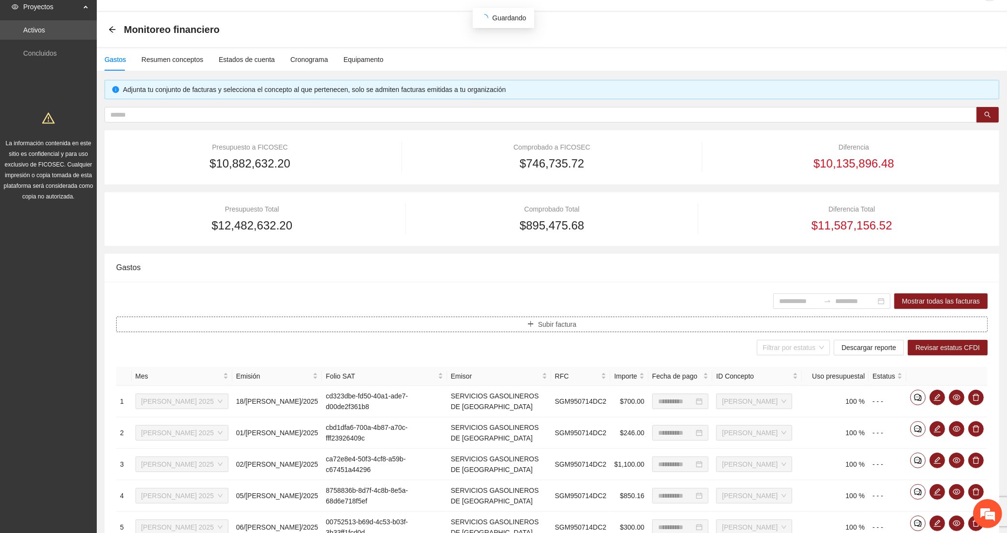
click at [692, 323] on button "Subir factura" at bounding box center [551, 323] width 871 height 15
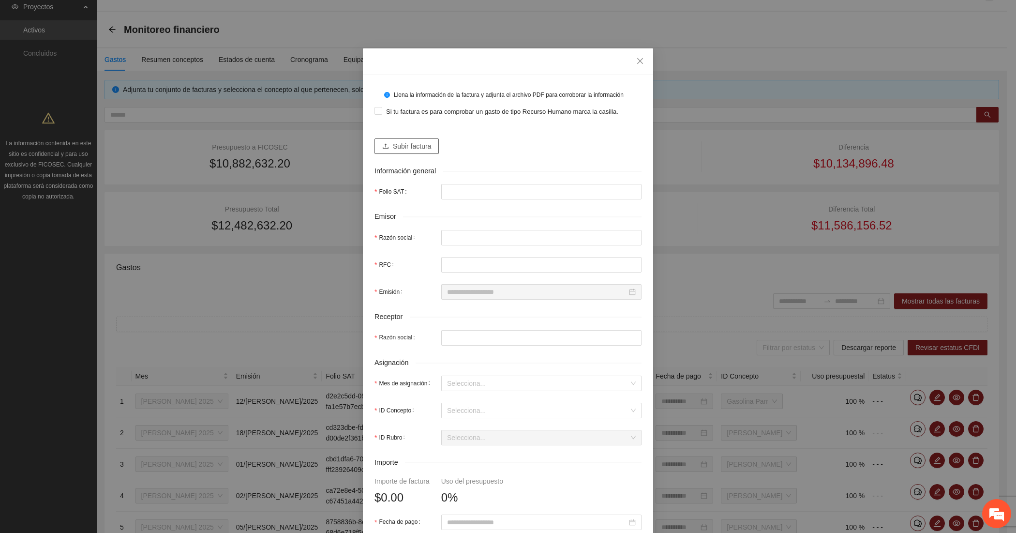
click at [395, 151] on button "Subir factura" at bounding box center [406, 145] width 64 height 15
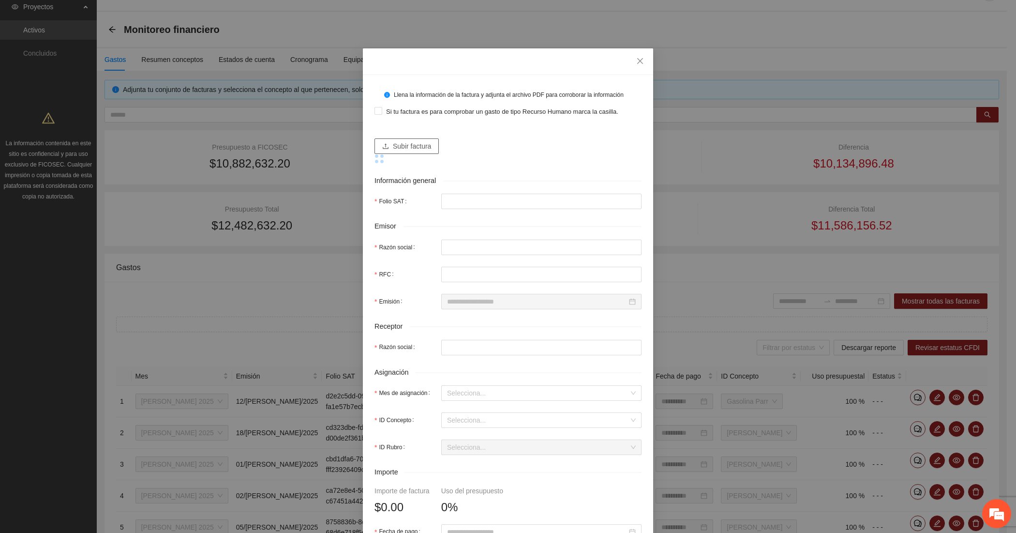
click at [393, 149] on span "Subir factura" at bounding box center [412, 146] width 38 height 11
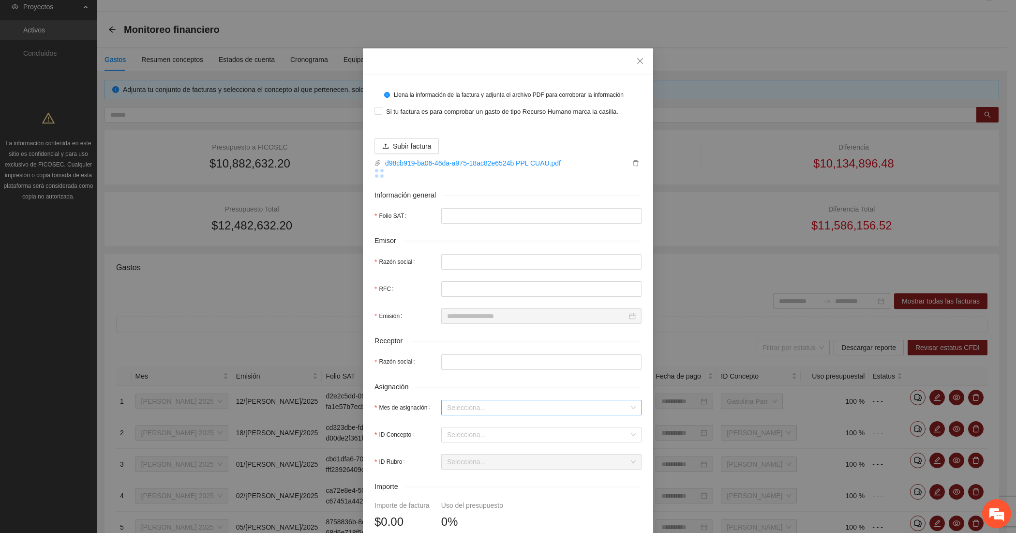
click at [482, 412] on input "Mes de asignación" at bounding box center [538, 407] width 182 height 15
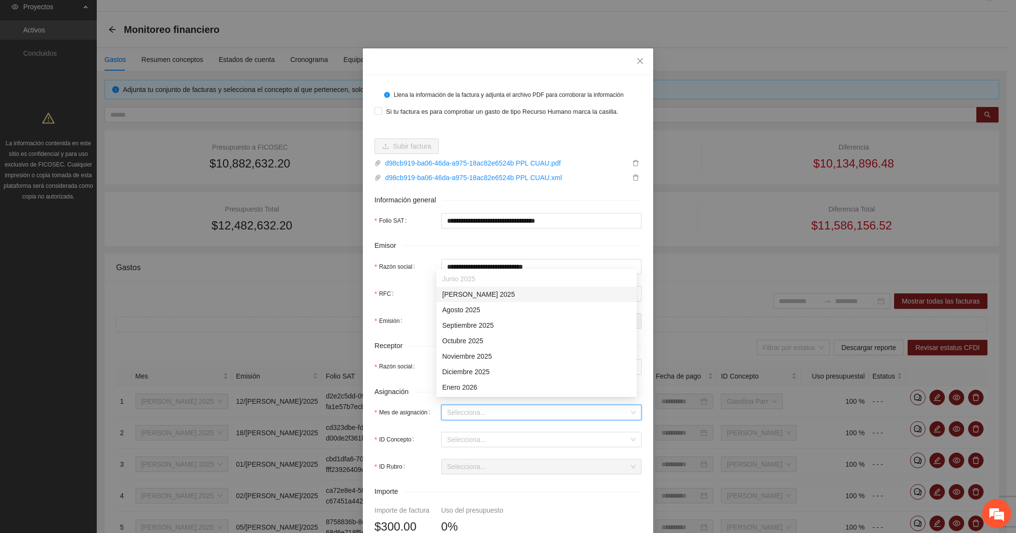
click at [471, 292] on div "[DATE]" at bounding box center [536, 294] width 189 height 11
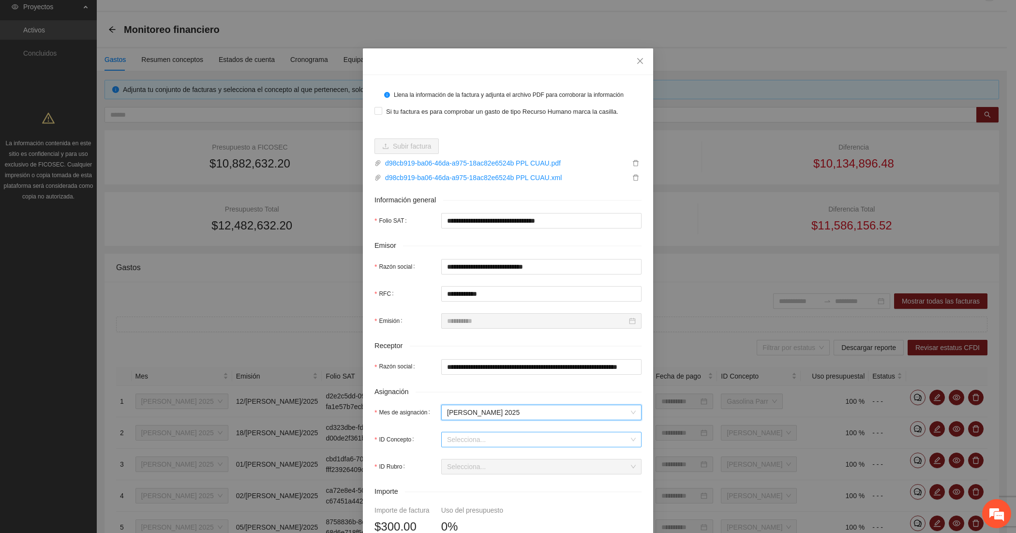
click at [468, 438] on input "ID Concepto" at bounding box center [538, 439] width 182 height 15
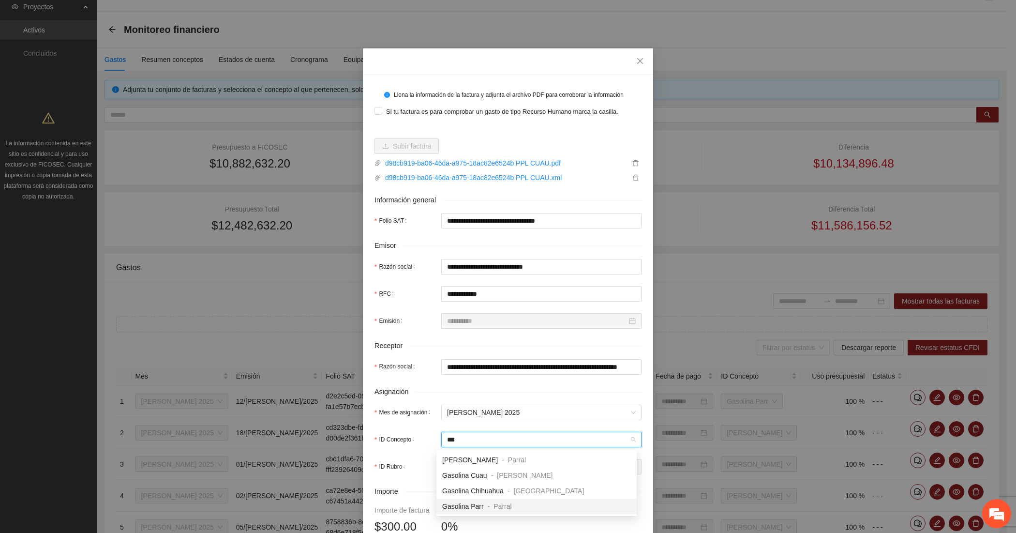
click at [470, 504] on span "Gasolina Parr" at bounding box center [463, 506] width 42 height 8
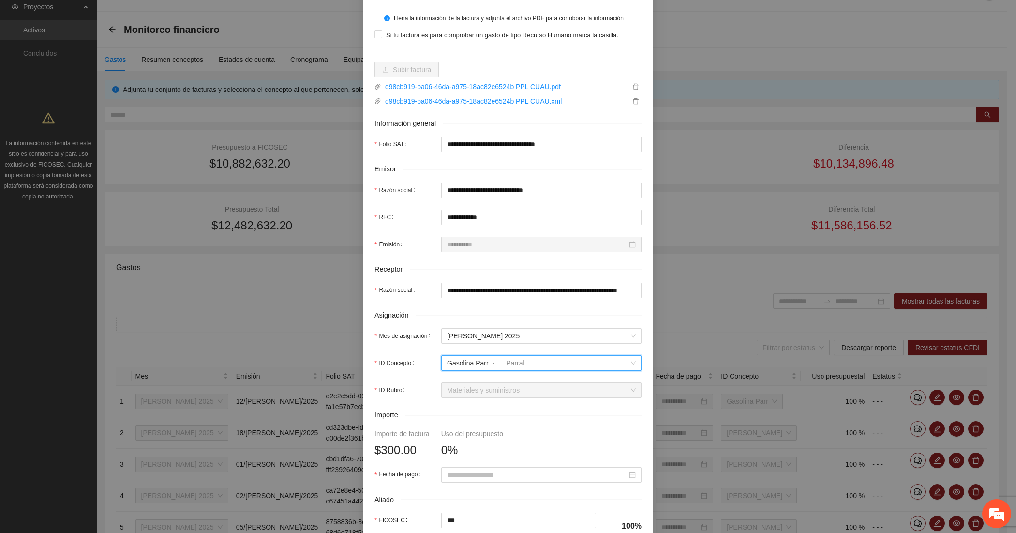
scroll to position [161, 0]
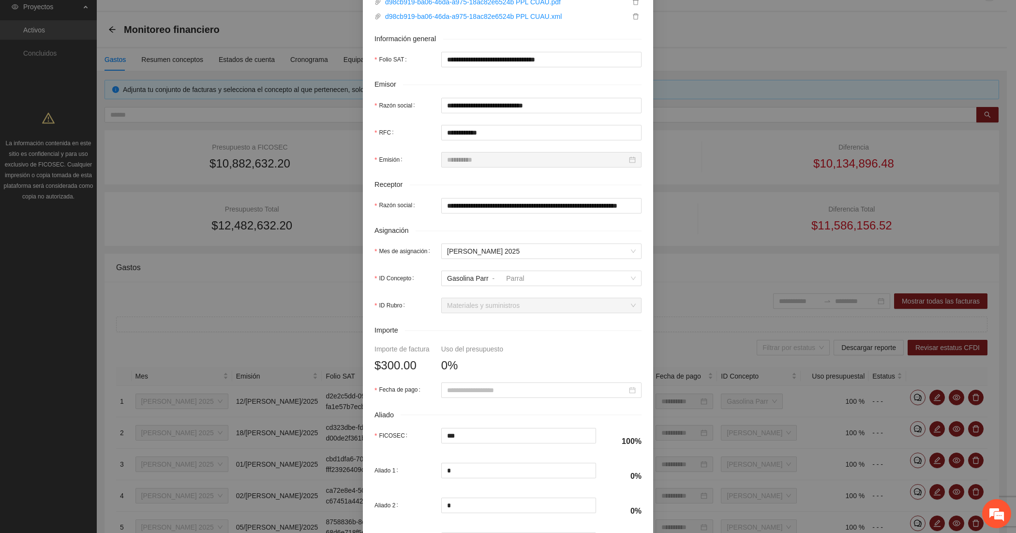
click at [459, 381] on form "**********" at bounding box center [507, 243] width 267 height 634
click at [452, 385] on input "Fecha de pago" at bounding box center [537, 390] width 180 height 11
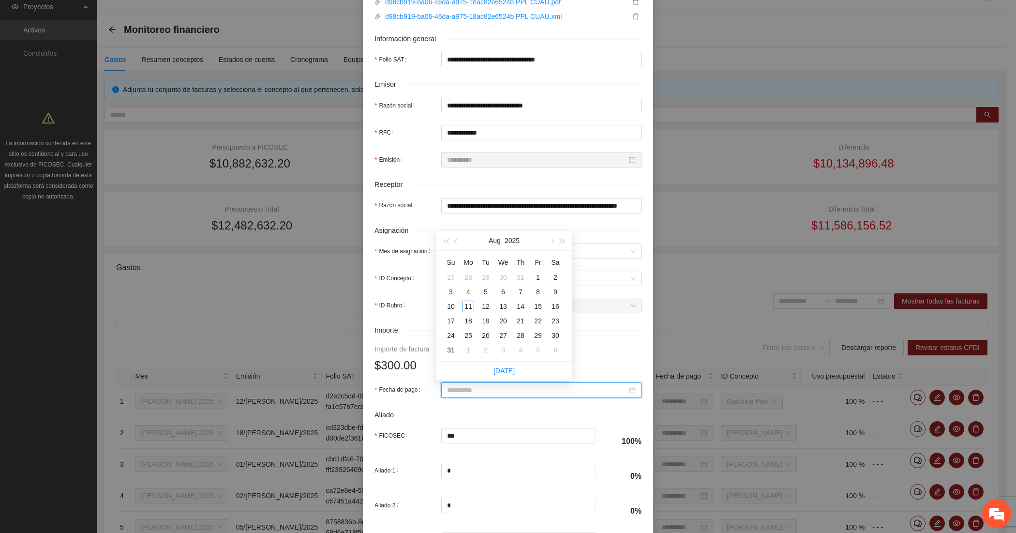
drag, startPoint x: 453, startPoint y: 276, endPoint x: 456, endPoint y: 265, distance: 11.6
click at [453, 271] on tbody "27 28 29 30 31 1 2 3 4 5 6 7 8 9 10 11 12 13 14 15 16 17 18 19 20 21 22 23 24 2…" at bounding box center [503, 313] width 122 height 87
click at [454, 239] on button "button" at bounding box center [456, 240] width 11 height 19
click at [467, 288] on div "7" at bounding box center [468, 292] width 12 height 12
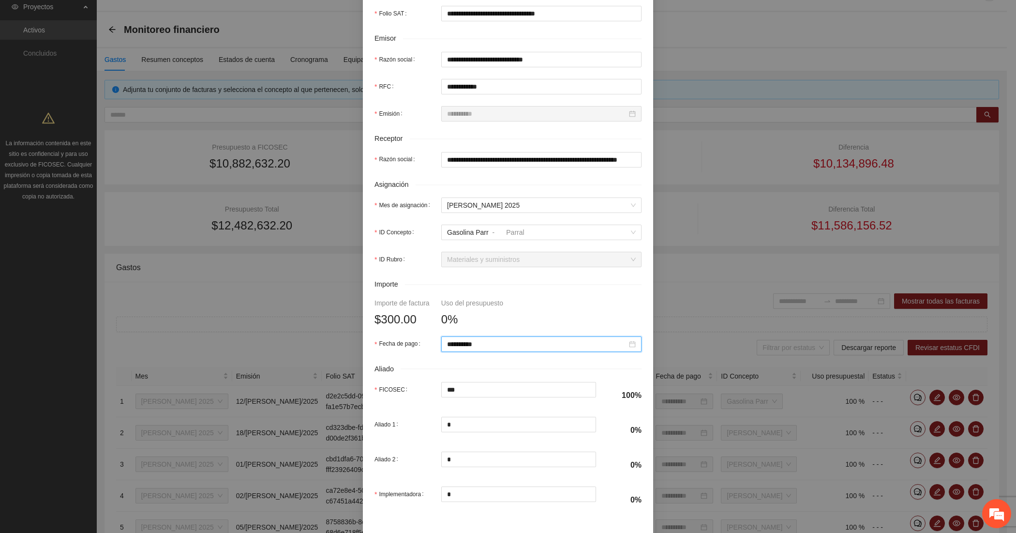
scroll to position [247, 0]
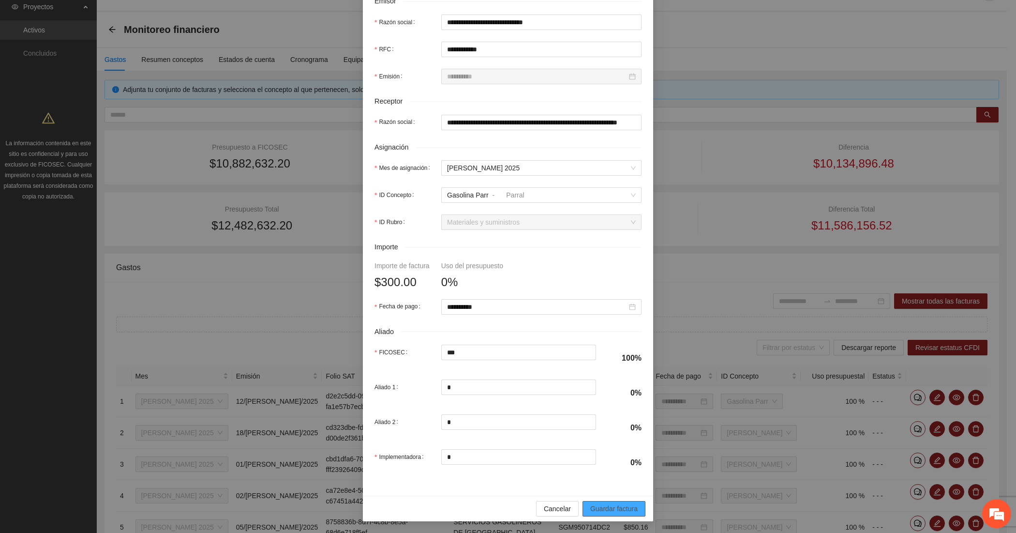
click at [601, 504] on span "Guardar factura" at bounding box center [613, 508] width 47 height 11
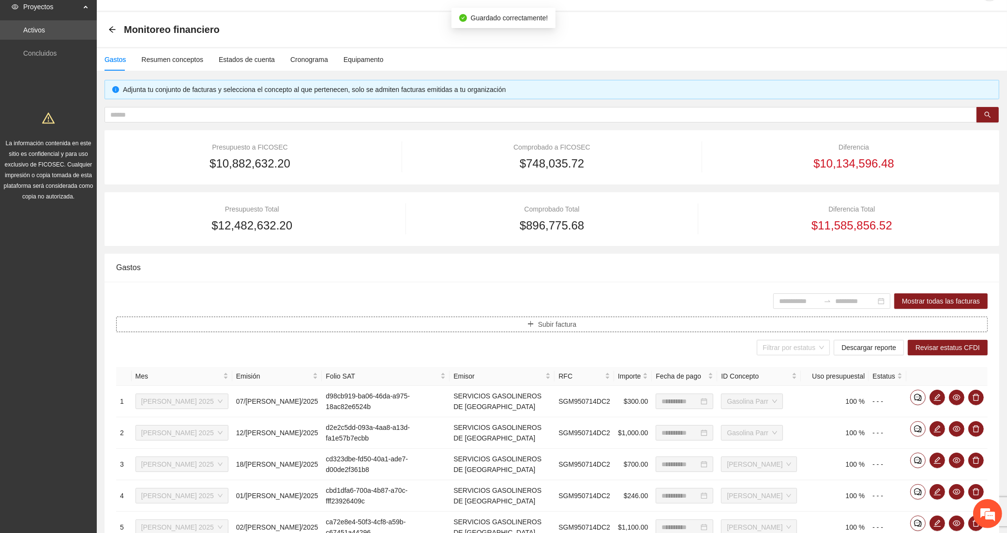
click at [272, 327] on button "Subir factura" at bounding box center [551, 323] width 871 height 15
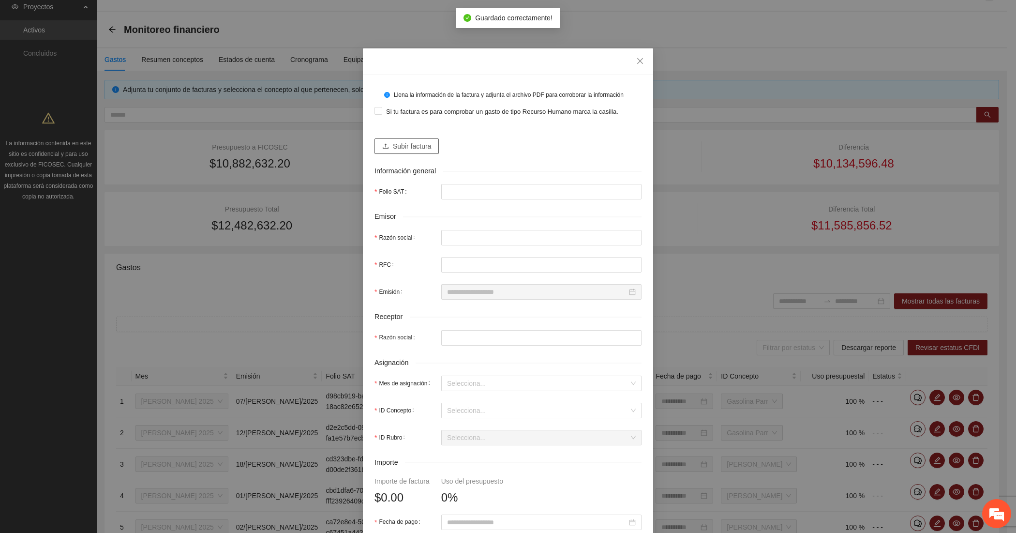
click at [385, 146] on button "Subir factura" at bounding box center [406, 145] width 64 height 15
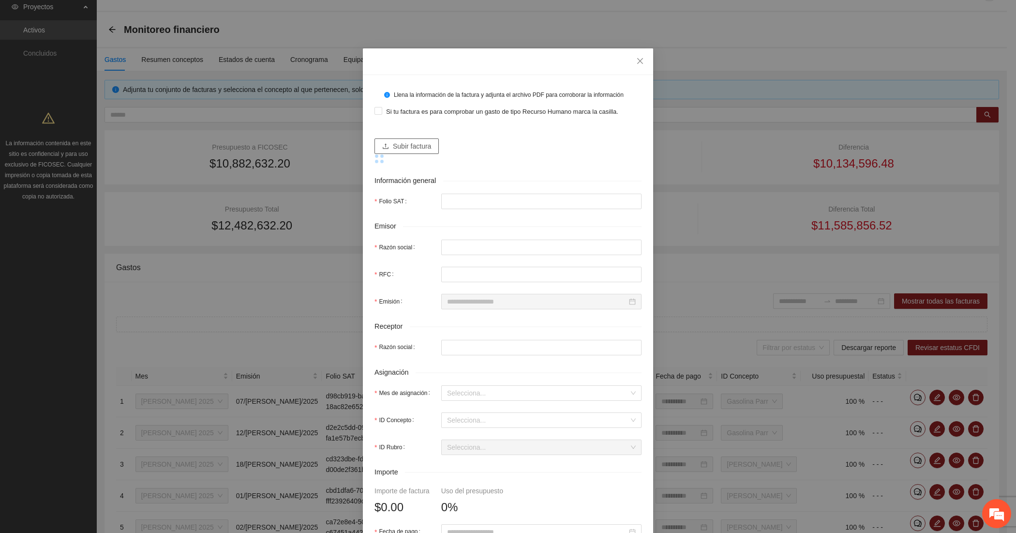
click at [405, 143] on span "Subir factura" at bounding box center [412, 146] width 38 height 11
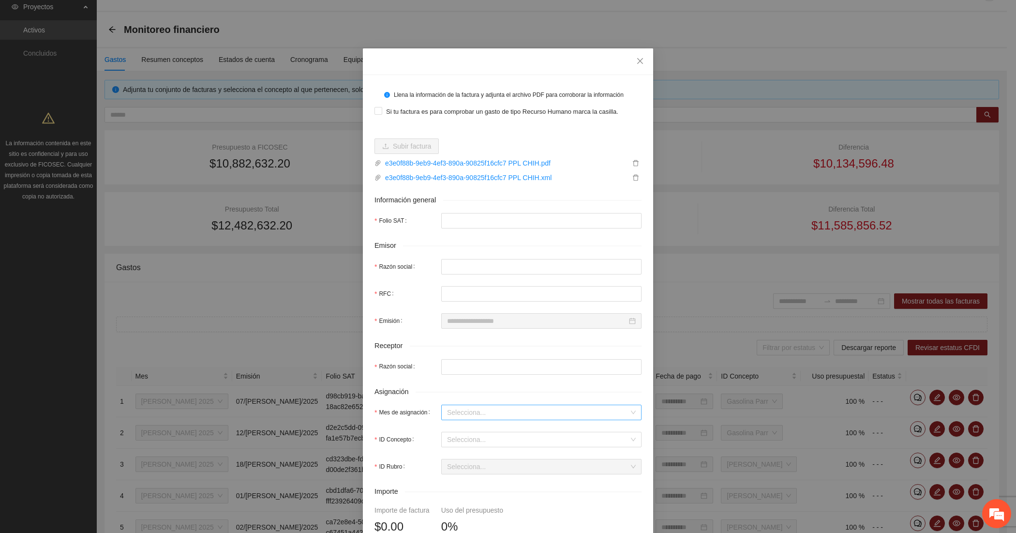
click at [460, 417] on input "Mes de asignación" at bounding box center [538, 412] width 182 height 15
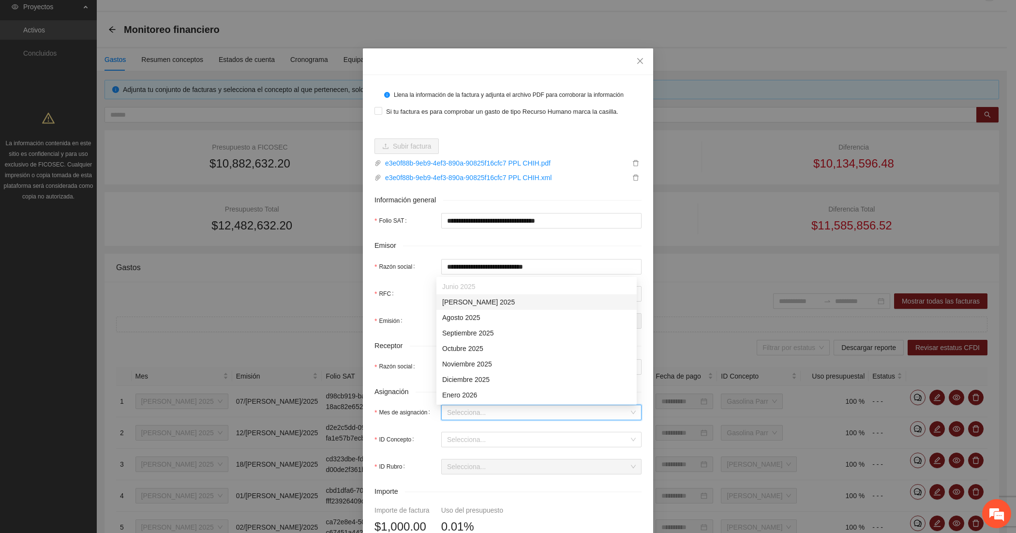
click at [439, 301] on div "[DATE]" at bounding box center [536, 301] width 200 height 15
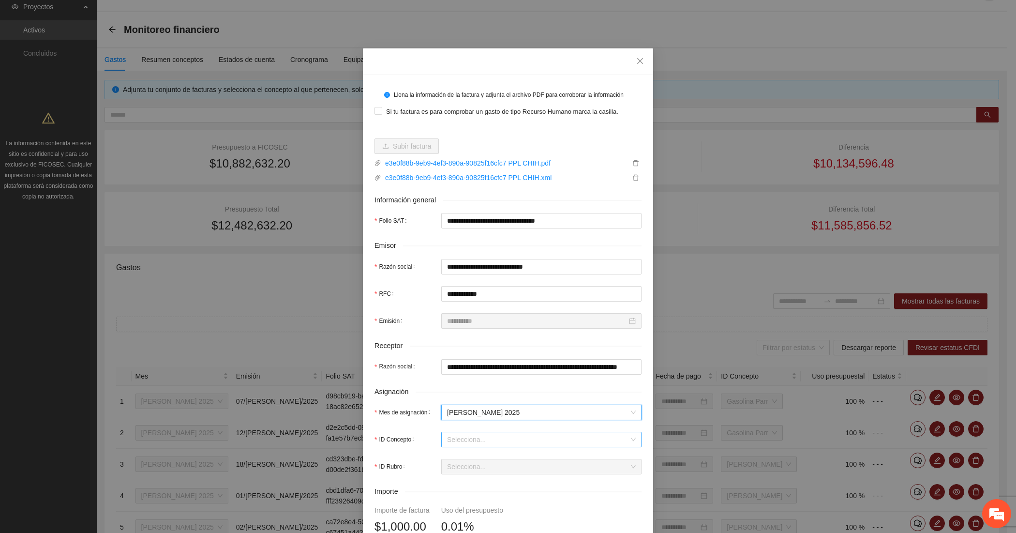
click at [448, 435] on input "ID Concepto" at bounding box center [538, 439] width 182 height 15
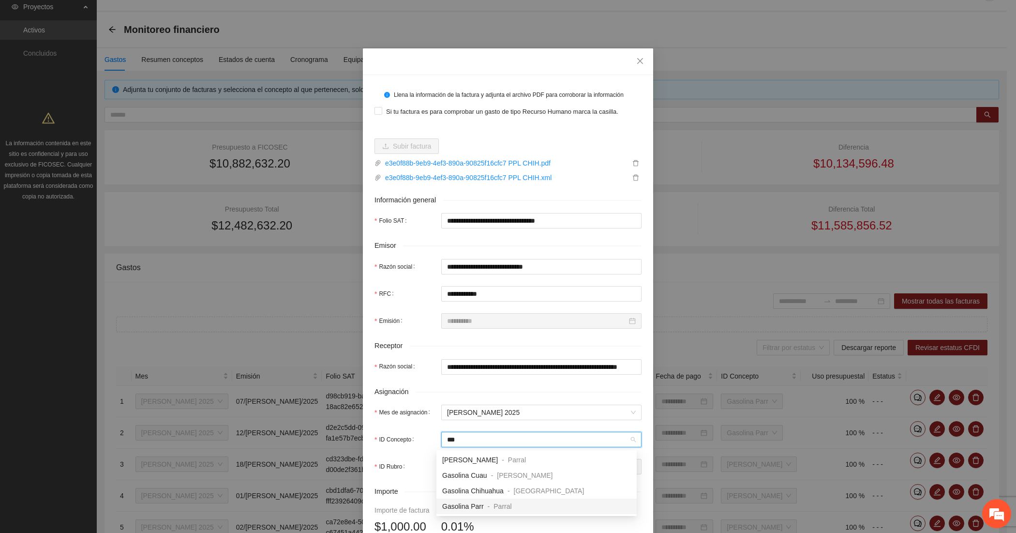
click at [469, 507] on span "Gasolina Parr" at bounding box center [463, 506] width 42 height 8
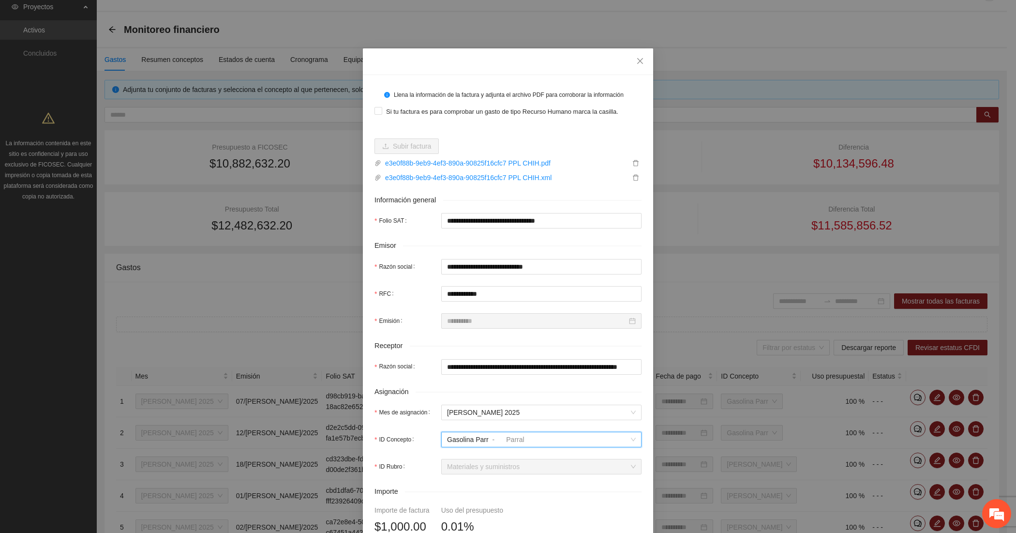
scroll to position [161, 0]
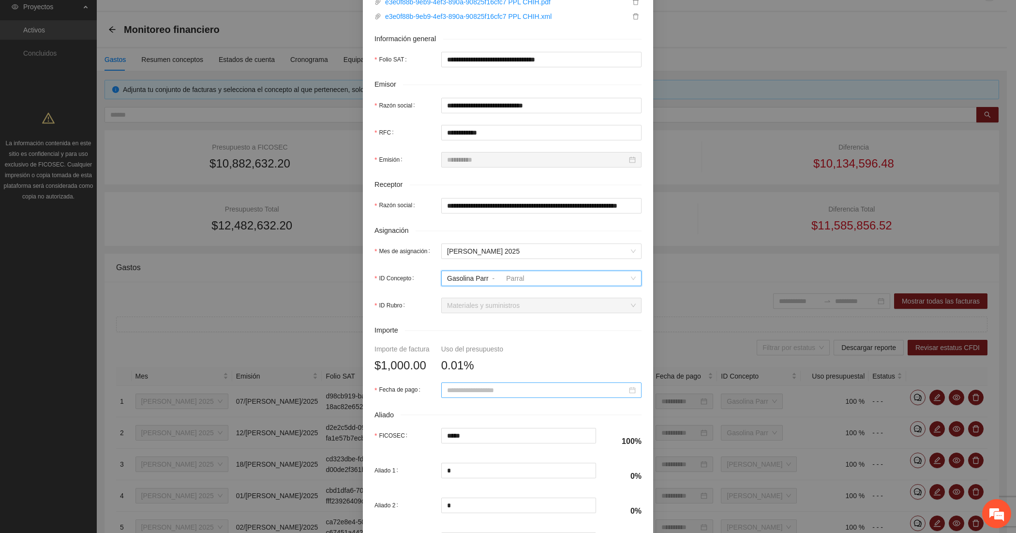
click at [453, 388] on input "Fecha de pago" at bounding box center [537, 390] width 180 height 11
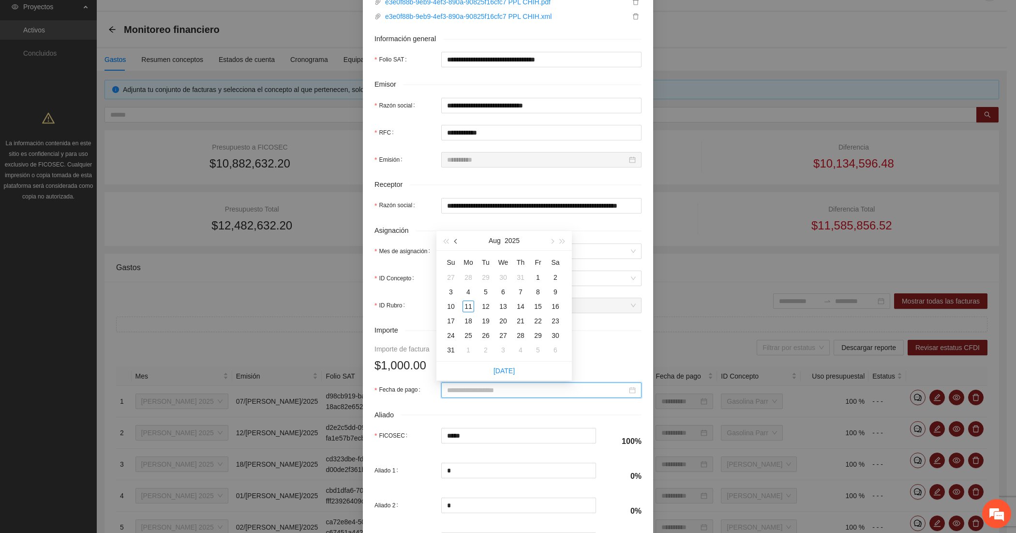
click at [451, 242] on button "button" at bounding box center [456, 240] width 11 height 19
click at [455, 303] on div "13" at bounding box center [451, 306] width 12 height 12
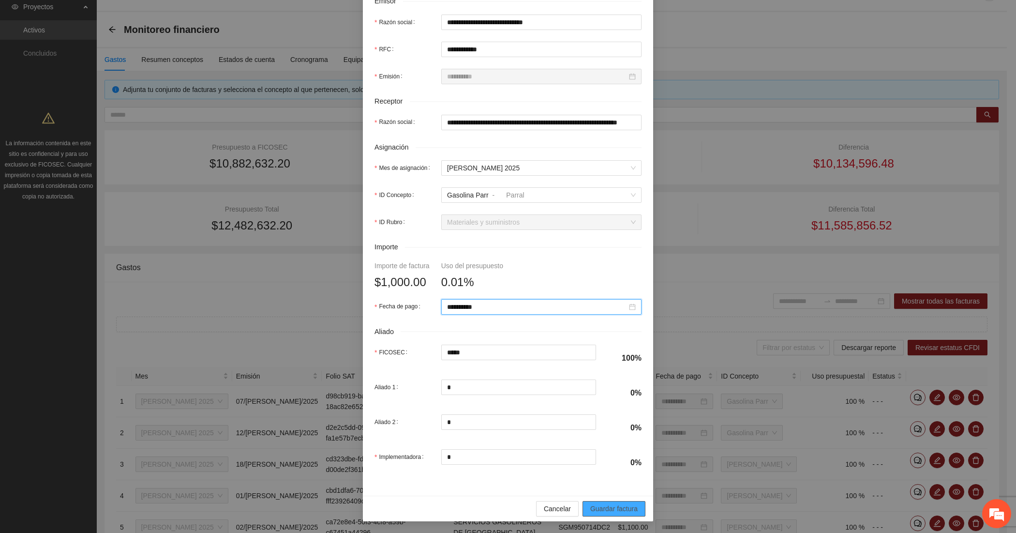
click at [596, 501] on button "Guardar factura" at bounding box center [613, 508] width 63 height 15
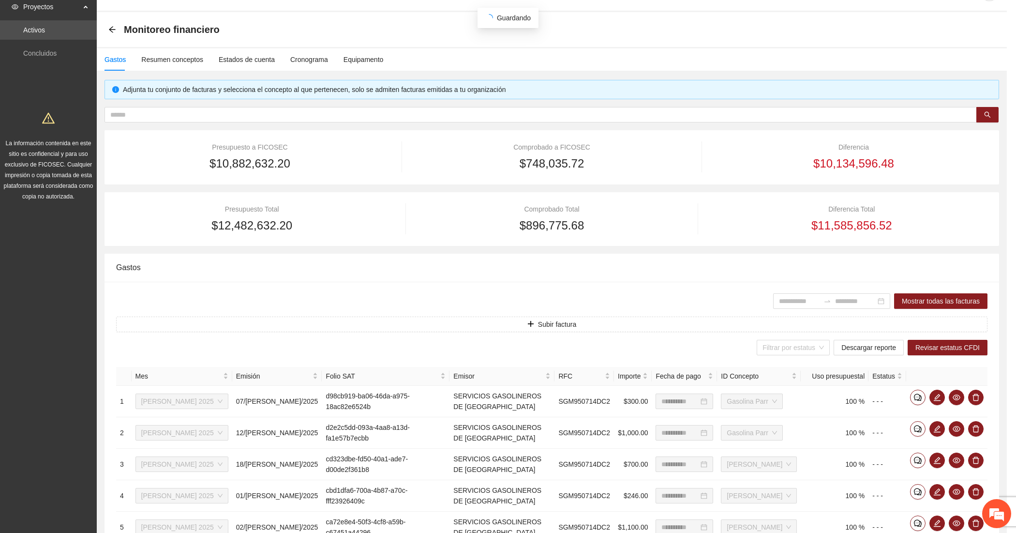
scroll to position [169, 0]
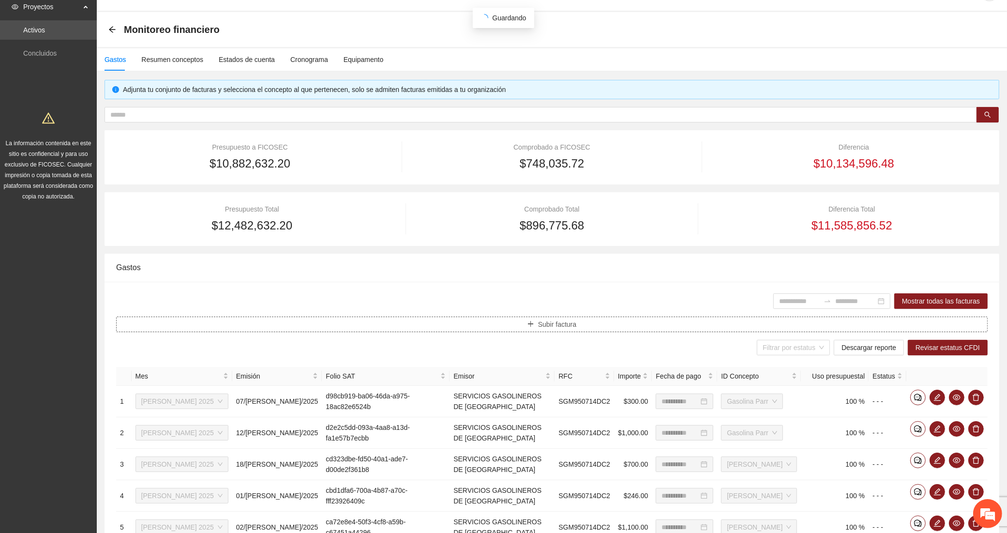
click at [352, 317] on button "Subir factura" at bounding box center [551, 323] width 871 height 15
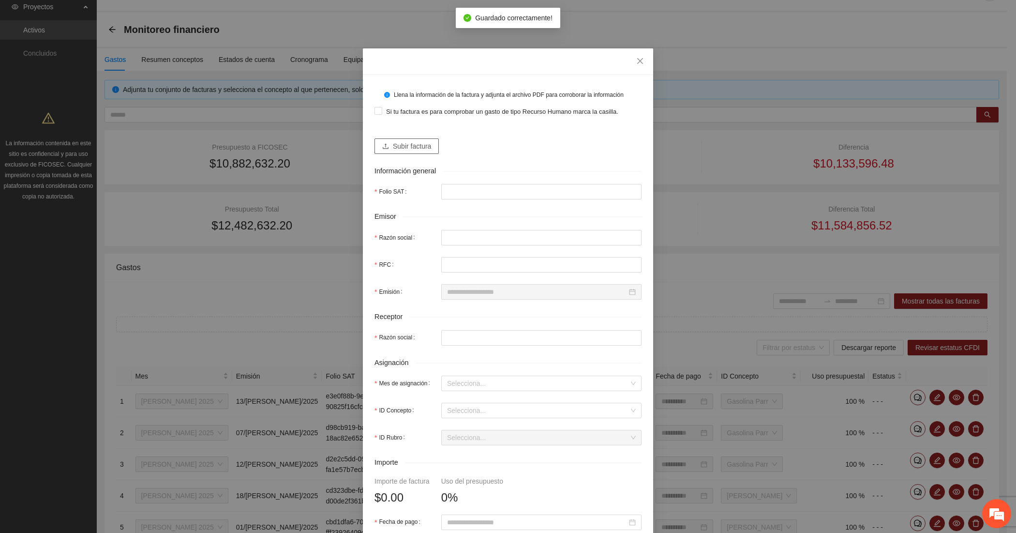
click at [405, 146] on span "Subir factura" at bounding box center [412, 146] width 38 height 11
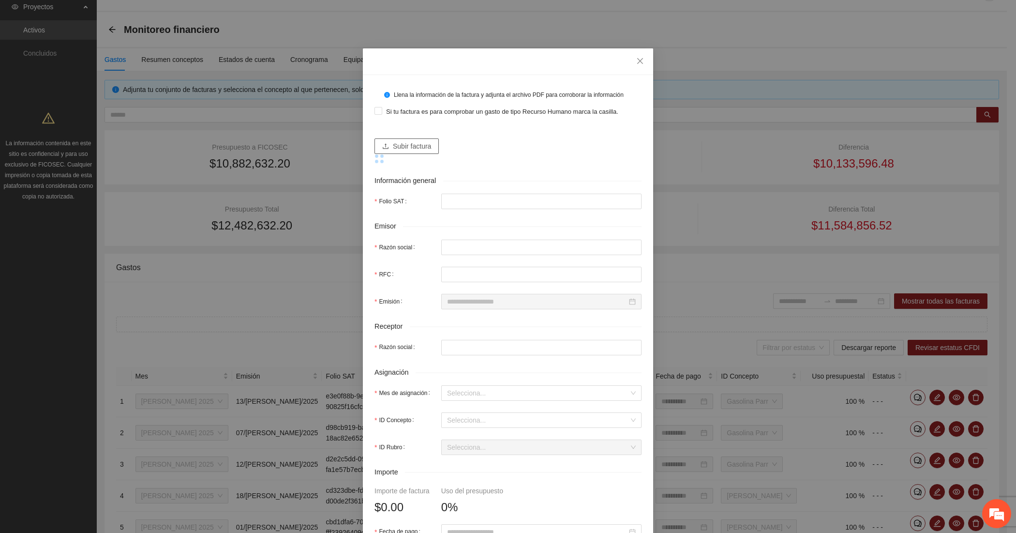
click at [393, 144] on span "Subir factura" at bounding box center [412, 146] width 38 height 11
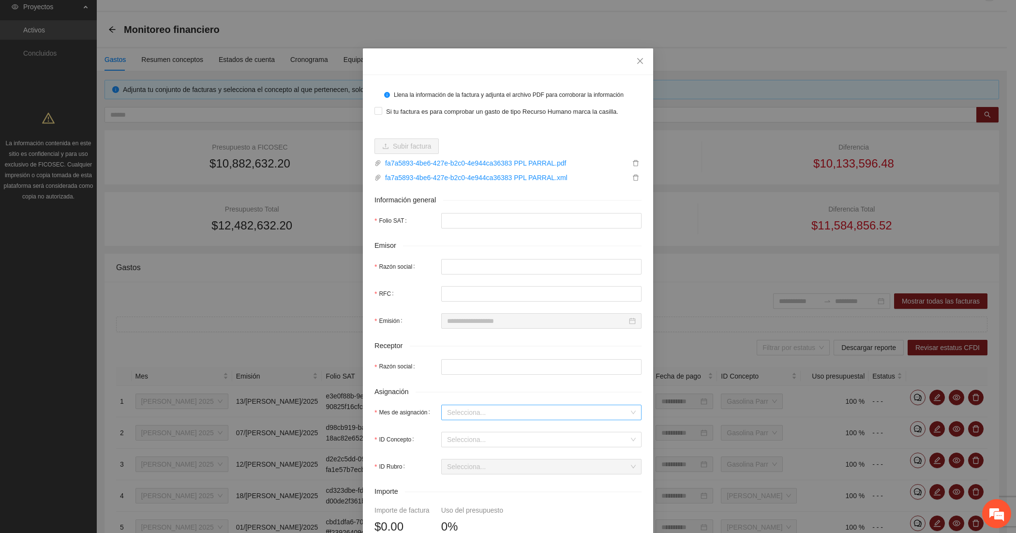
click at [485, 409] on input "Mes de asignación" at bounding box center [538, 412] width 182 height 15
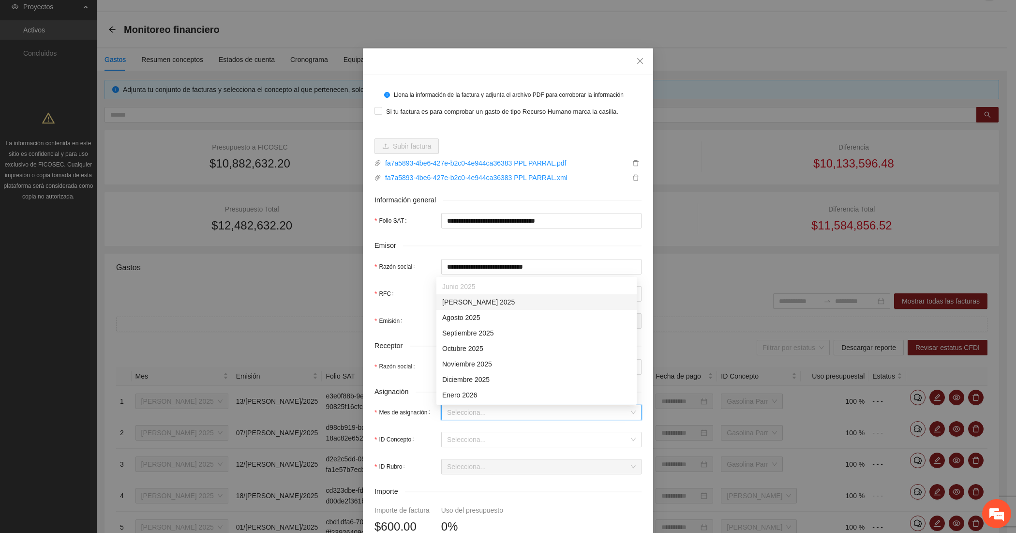
click at [462, 296] on div "[DATE]" at bounding box center [536, 301] width 189 height 11
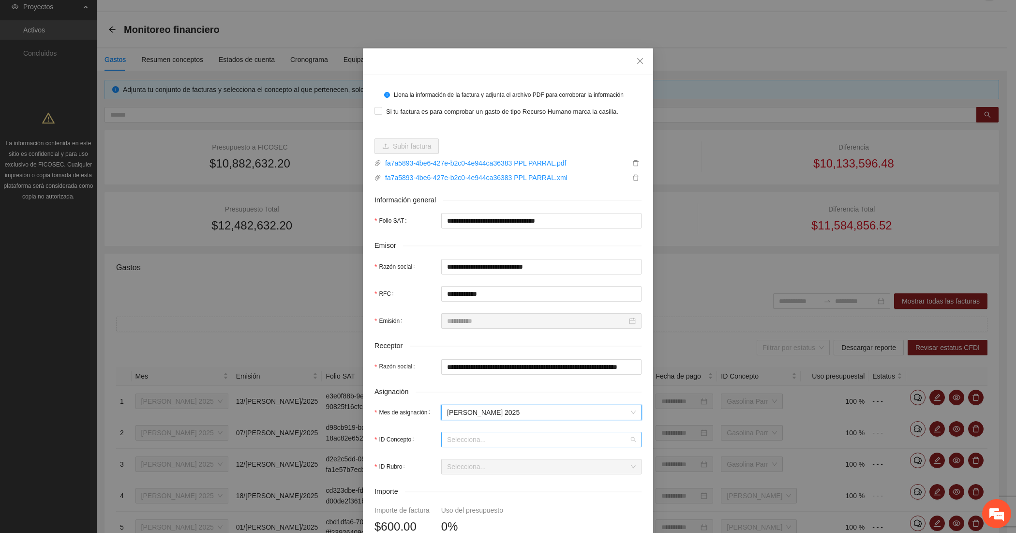
click at [460, 435] on input "ID Concepto" at bounding box center [538, 439] width 182 height 15
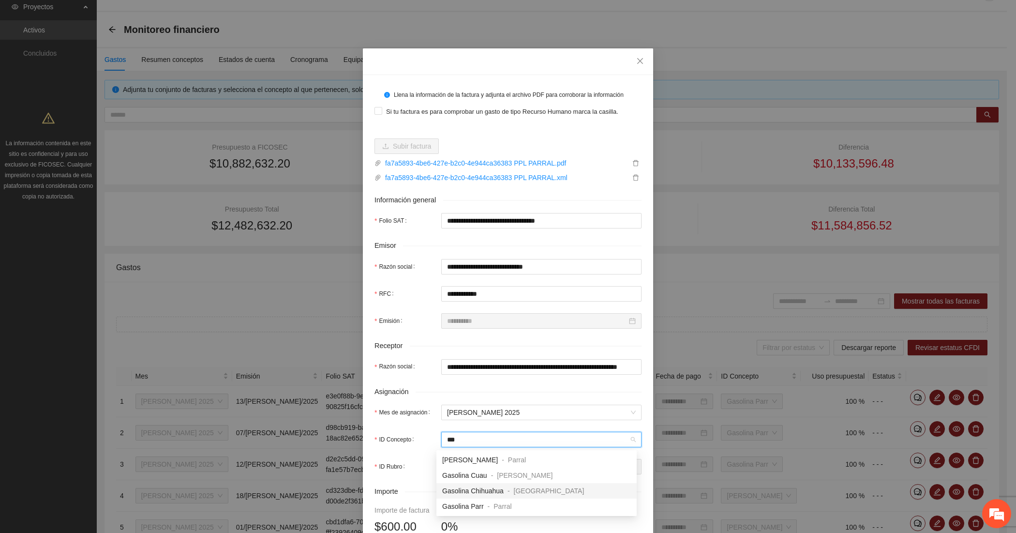
click at [459, 502] on span "Gasolina Parr" at bounding box center [463, 506] width 42 height 8
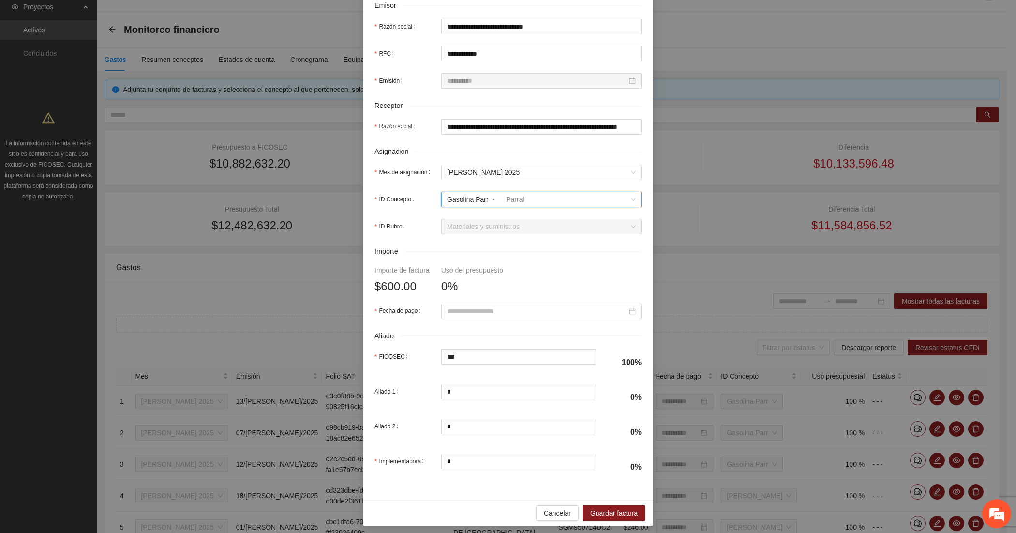
scroll to position [242, 0]
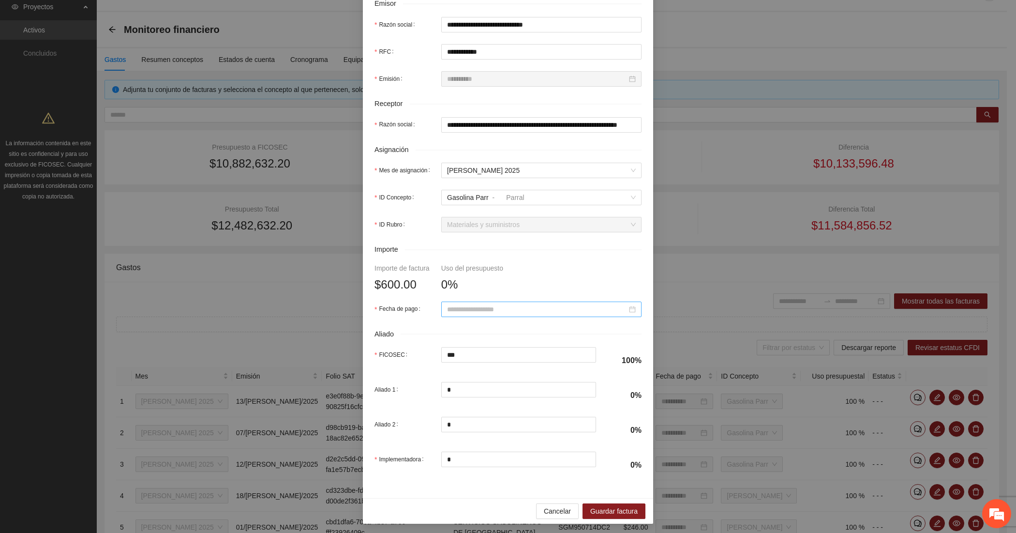
click at [441, 309] on div at bounding box center [541, 308] width 200 height 15
click at [458, 332] on button "button" at bounding box center [456, 329] width 11 height 19
click at [462, 406] on div "21" at bounding box center [468, 410] width 12 height 12
click at [622, 513] on span "Guardar factura" at bounding box center [613, 510] width 47 height 11
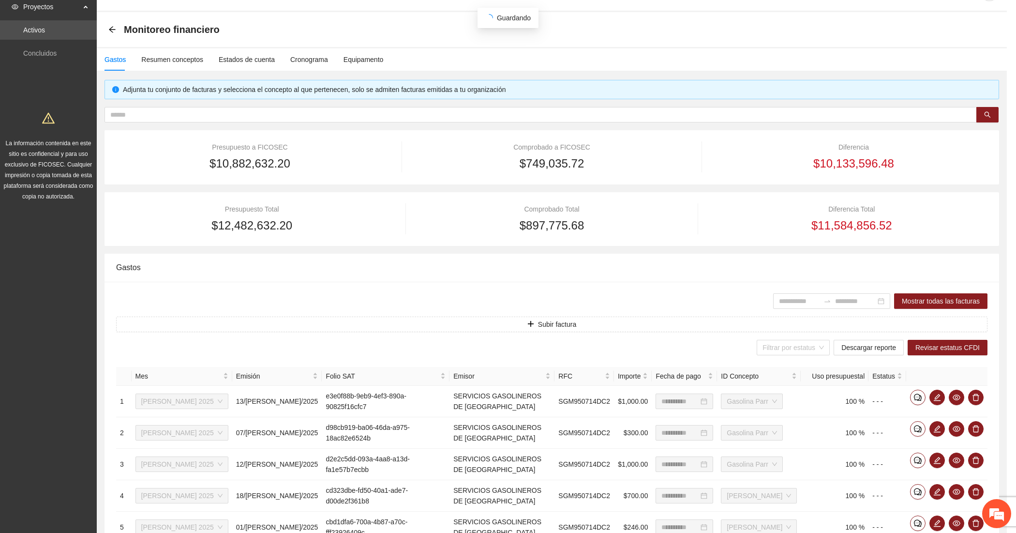
scroll to position [169, 0]
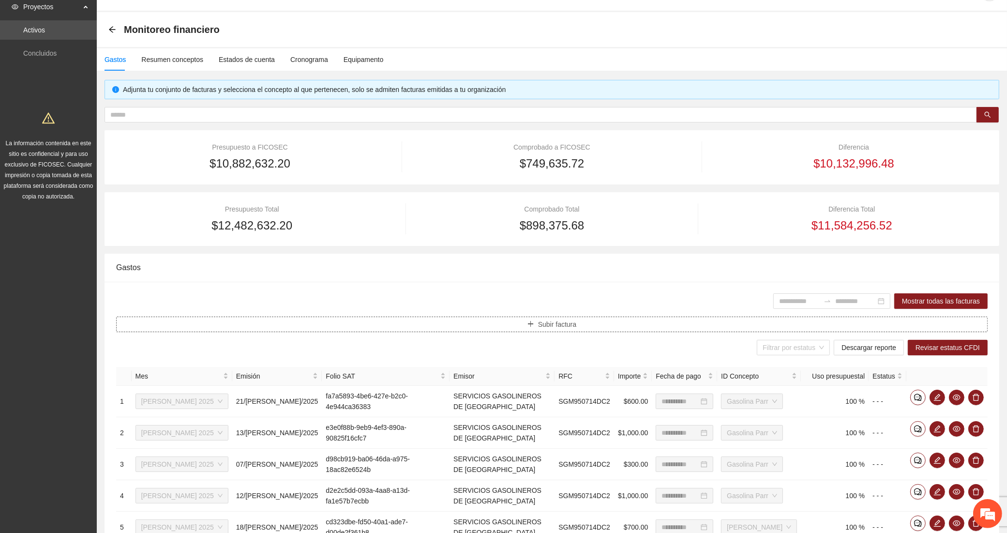
click at [418, 322] on button "Subir factura" at bounding box center [551, 323] width 871 height 15
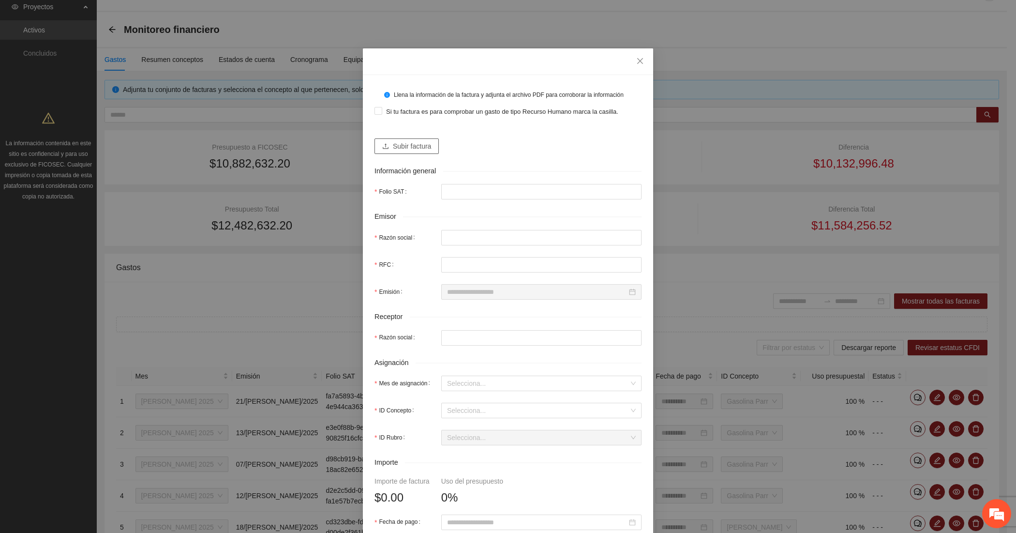
click at [410, 143] on span "Subir factura" at bounding box center [412, 146] width 38 height 11
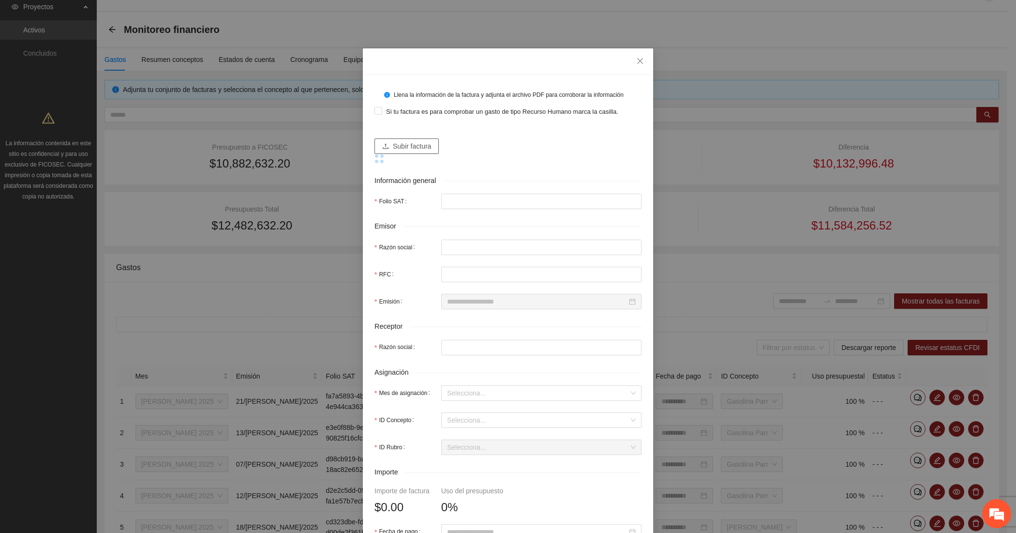
click at [393, 147] on span "Subir factura" at bounding box center [412, 146] width 38 height 11
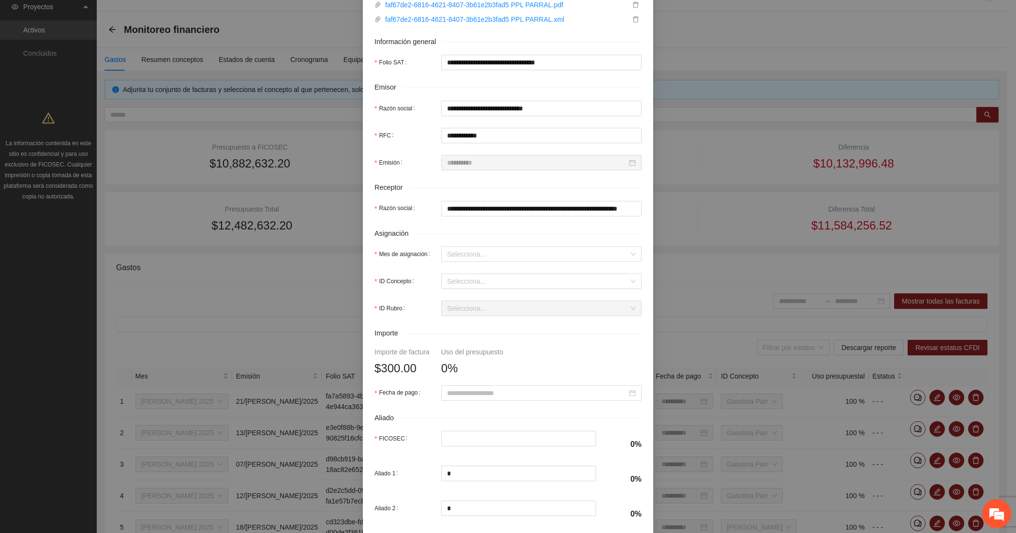
scroll to position [161, 0]
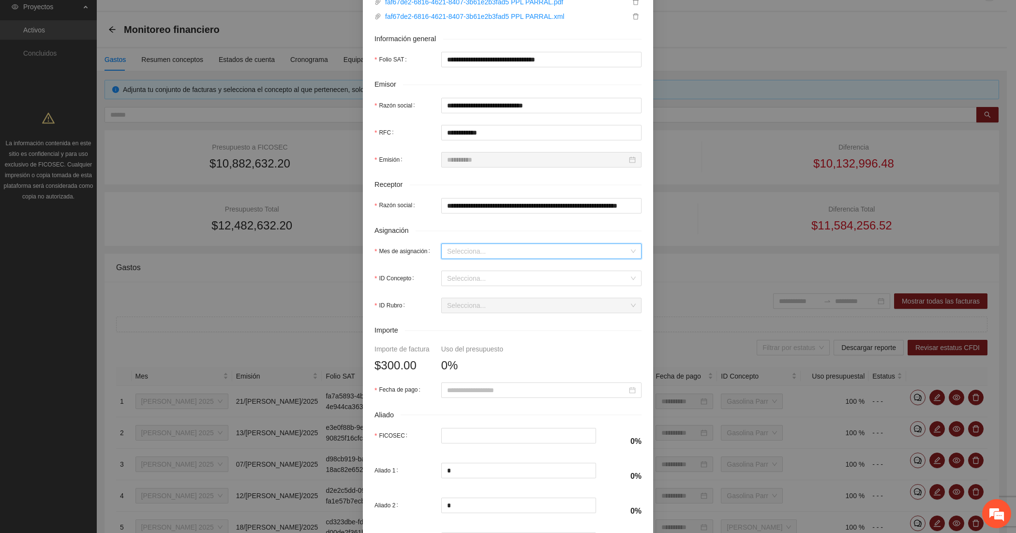
click at [460, 254] on input "Mes de asignación" at bounding box center [538, 251] width 182 height 15
click at [468, 284] on div "[DATE]" at bounding box center [536, 286] width 189 height 11
click at [468, 284] on input "ID Concepto" at bounding box center [538, 278] width 182 height 15
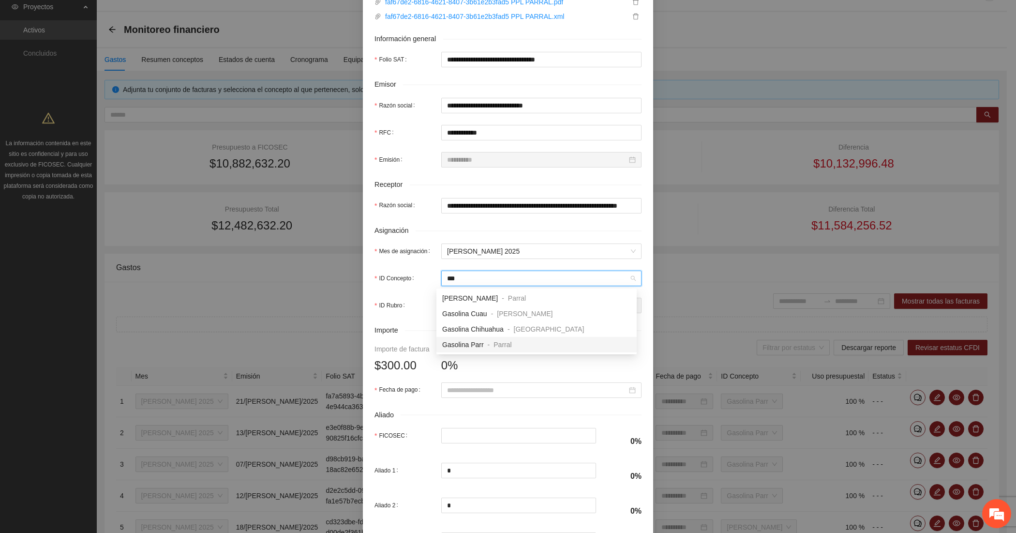
click at [474, 341] on span "Gasolina Parr" at bounding box center [463, 345] width 42 height 8
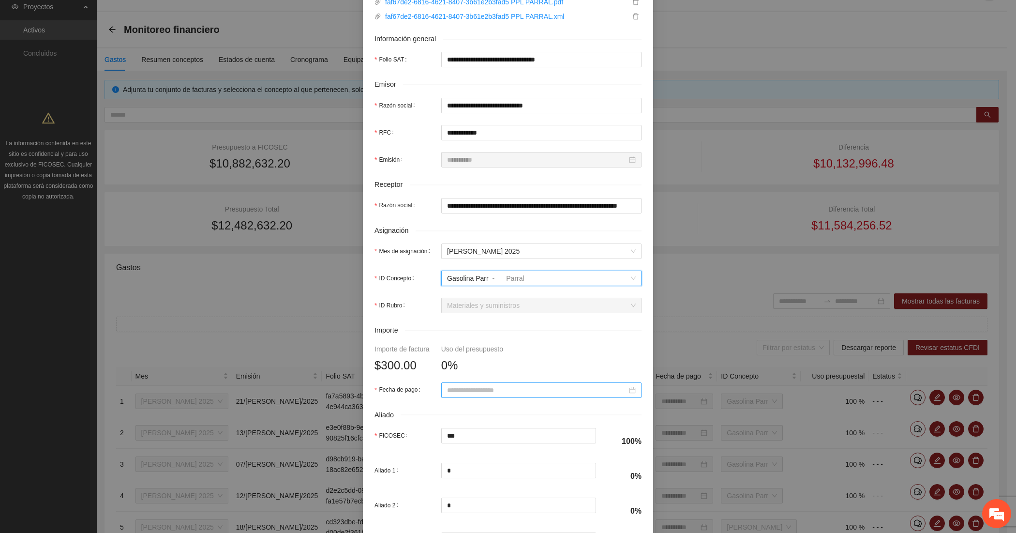
click at [474, 387] on input "Fecha de pago" at bounding box center [537, 390] width 180 height 11
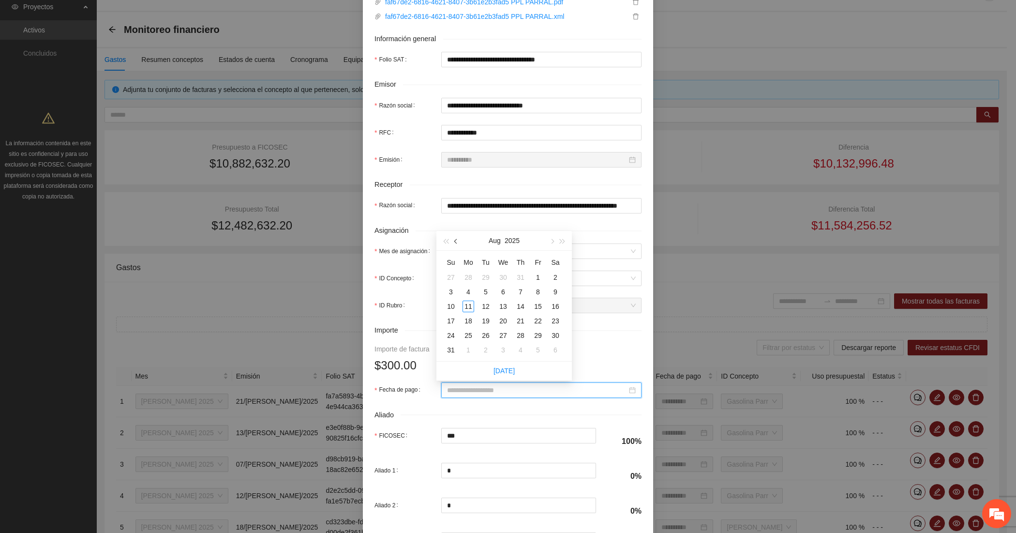
click at [457, 243] on button "button" at bounding box center [456, 240] width 11 height 19
click at [489, 333] on div "29" at bounding box center [486, 335] width 12 height 12
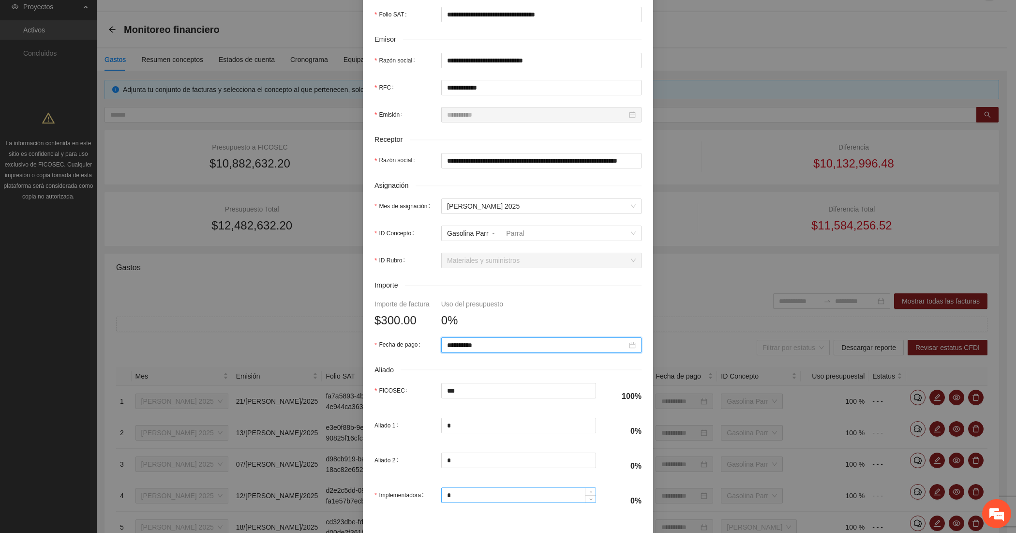
scroll to position [247, 0]
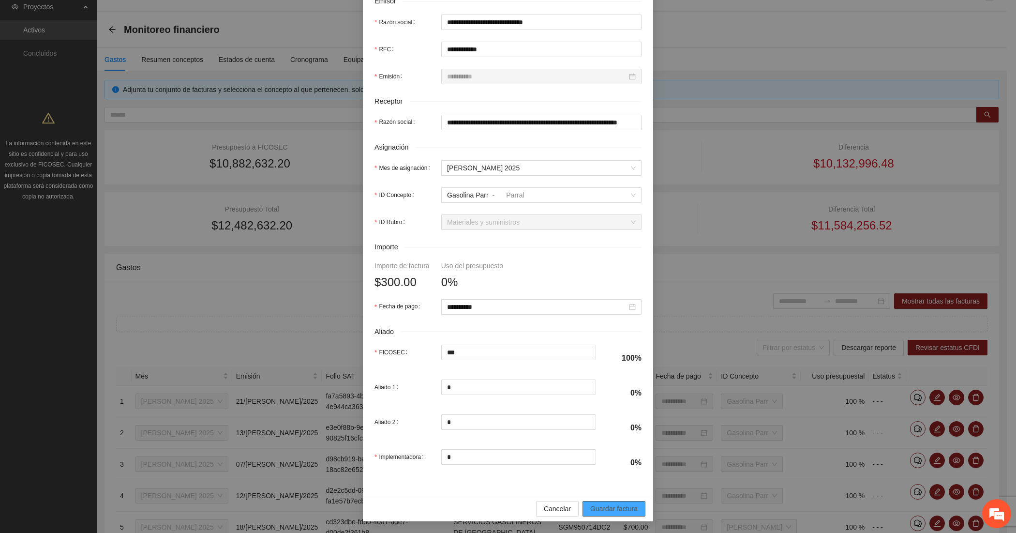
click at [607, 501] on button "Guardar factura" at bounding box center [613, 508] width 63 height 15
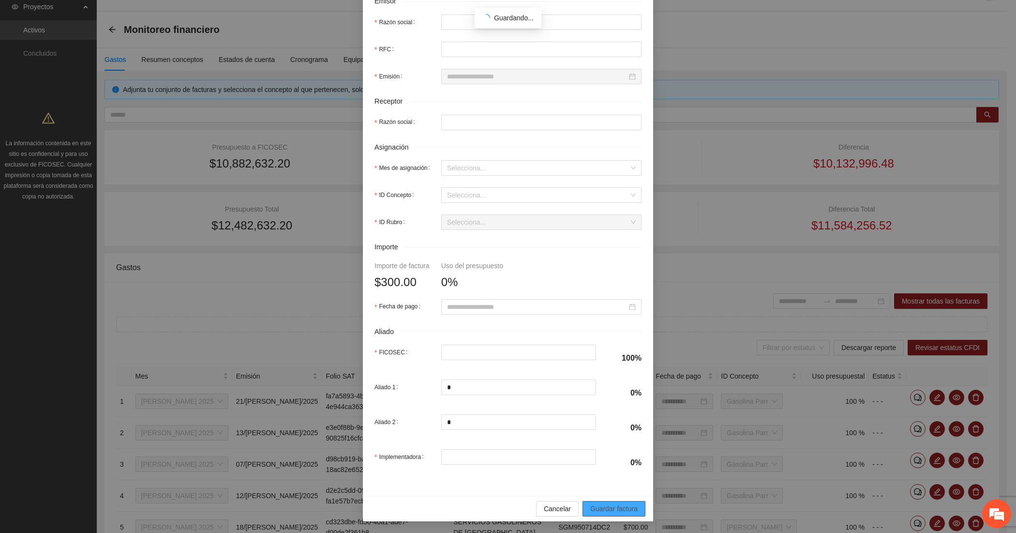
scroll to position [169, 0]
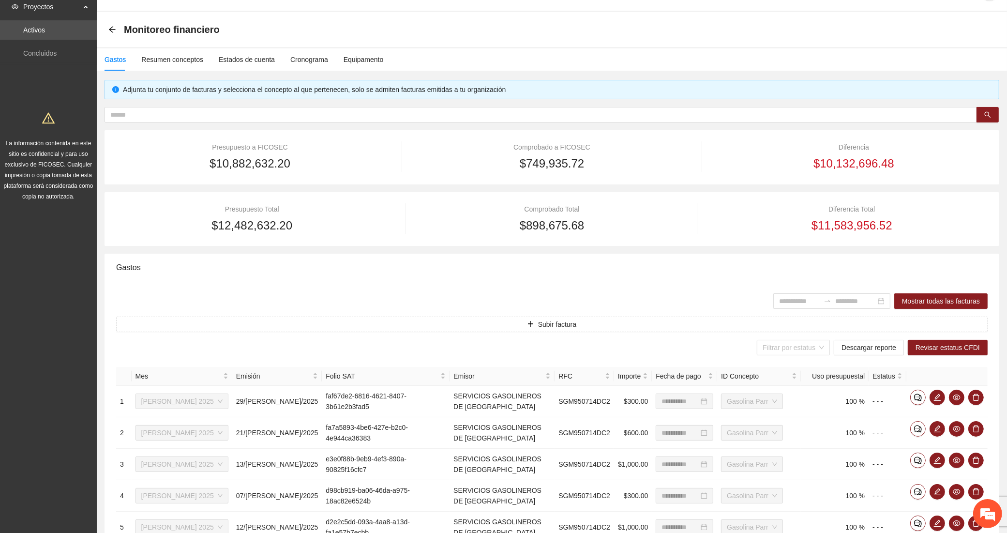
click at [301, 313] on div "**********" at bounding box center [551, 510] width 894 height 457
click at [301, 319] on button "Subir factura" at bounding box center [551, 323] width 871 height 15
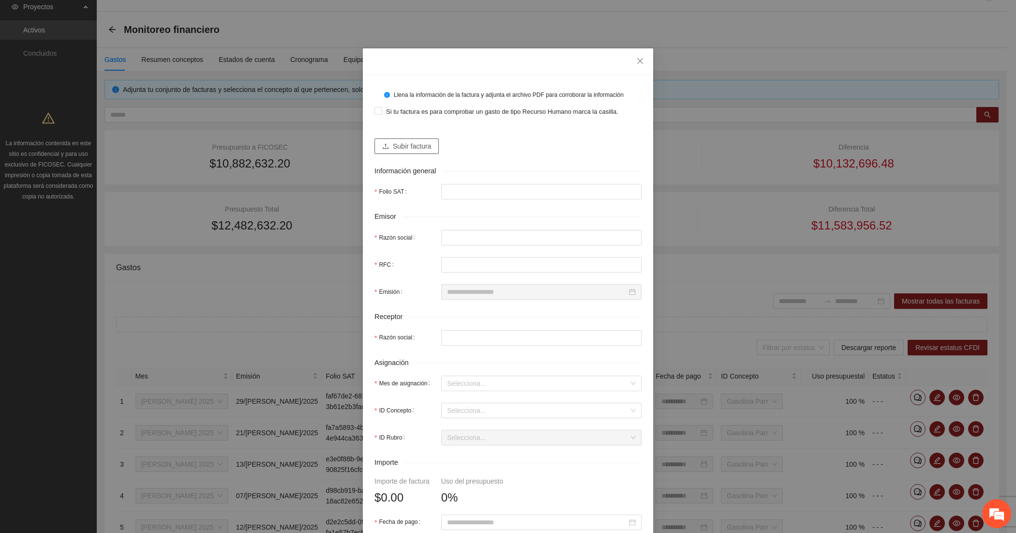
click at [386, 139] on button "Subir factura" at bounding box center [406, 145] width 64 height 15
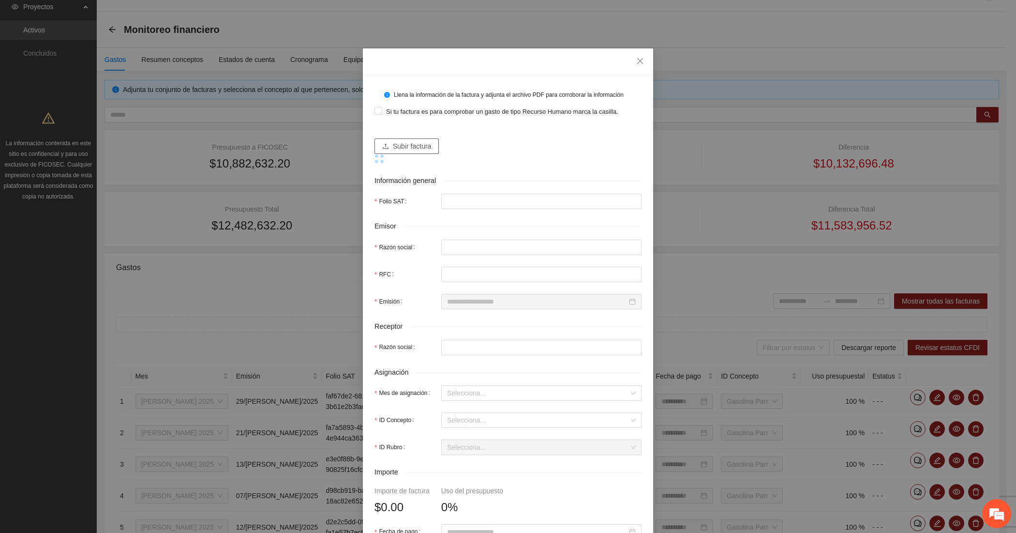
click at [393, 144] on span "Subir factura" at bounding box center [412, 146] width 38 height 11
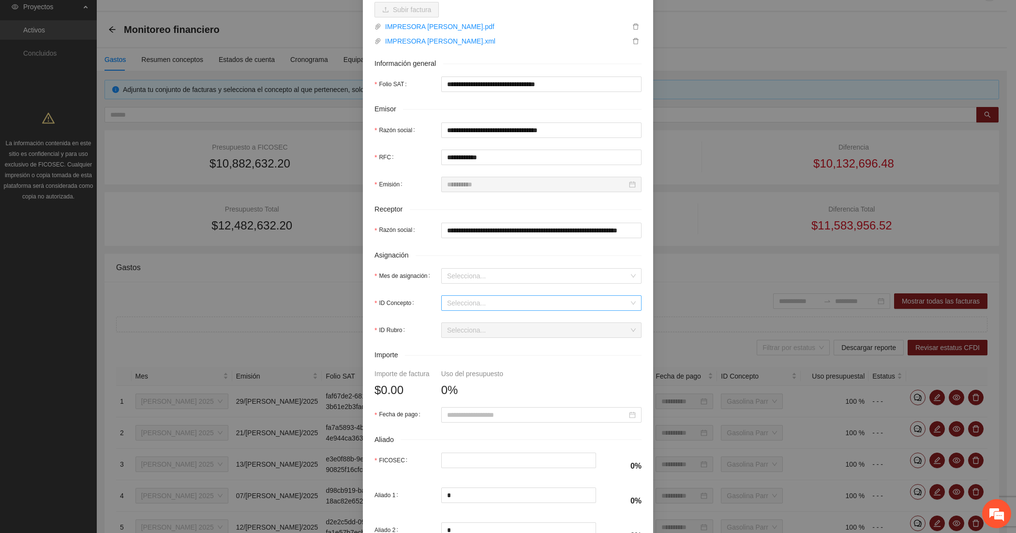
scroll to position [161, 0]
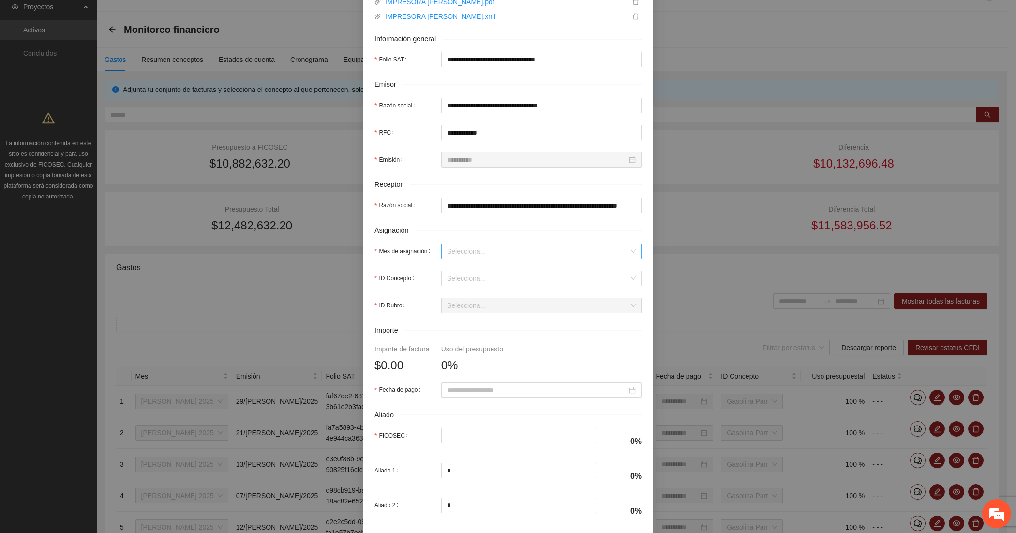
click at [463, 253] on input "Mes de asignación" at bounding box center [538, 251] width 182 height 15
click at [463, 285] on div "[DATE]" at bounding box center [536, 286] width 189 height 11
click at [456, 281] on input "ID Concepto" at bounding box center [538, 278] width 182 height 15
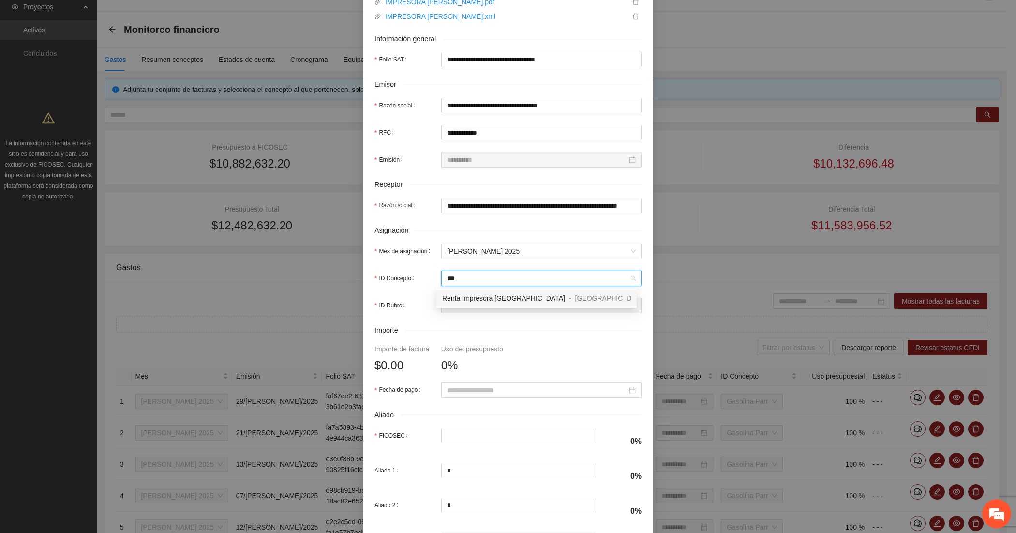
click at [473, 301] on span "Renta Impresora [GEOGRAPHIC_DATA]" at bounding box center [503, 298] width 123 height 8
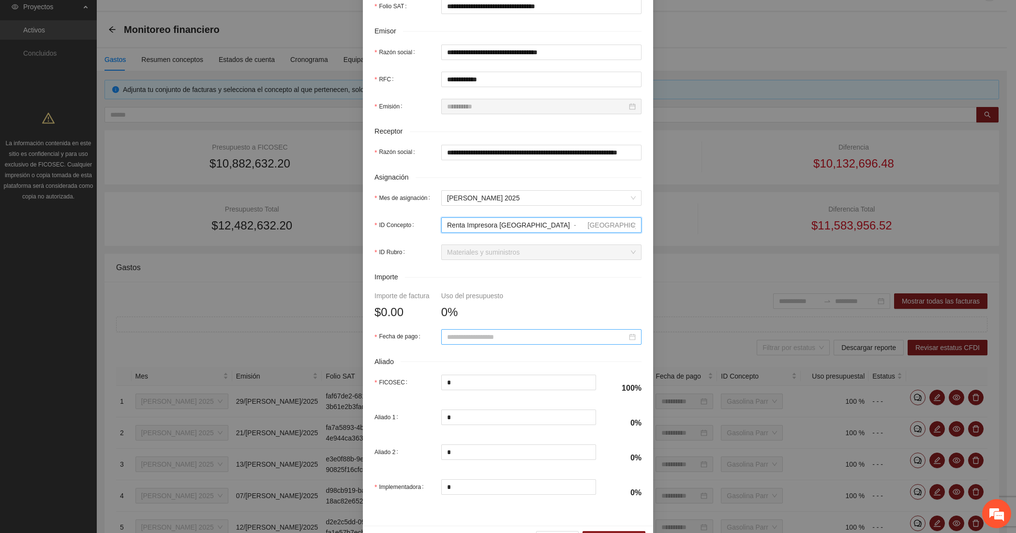
scroll to position [242, 0]
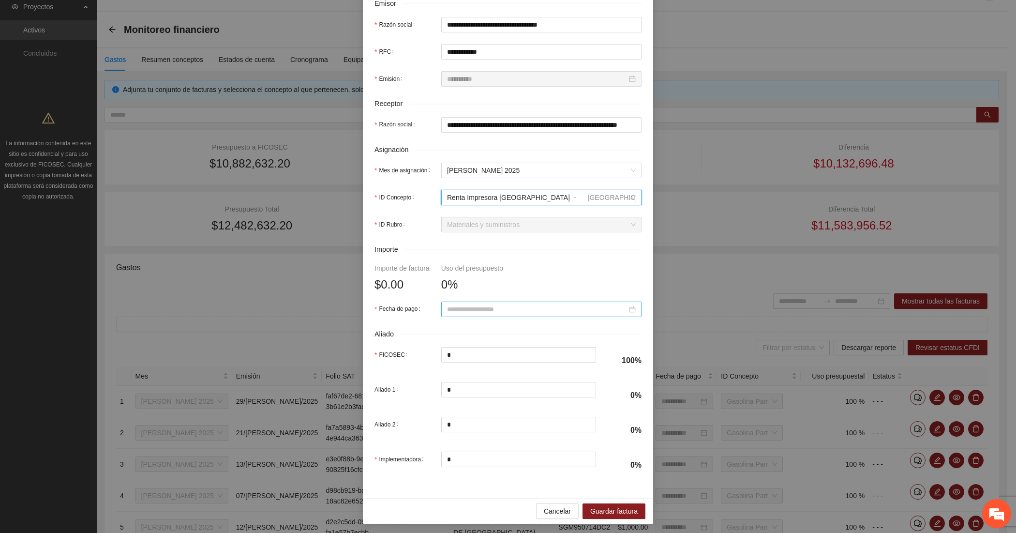
click at [458, 310] on input "Fecha de pago" at bounding box center [537, 309] width 180 height 11
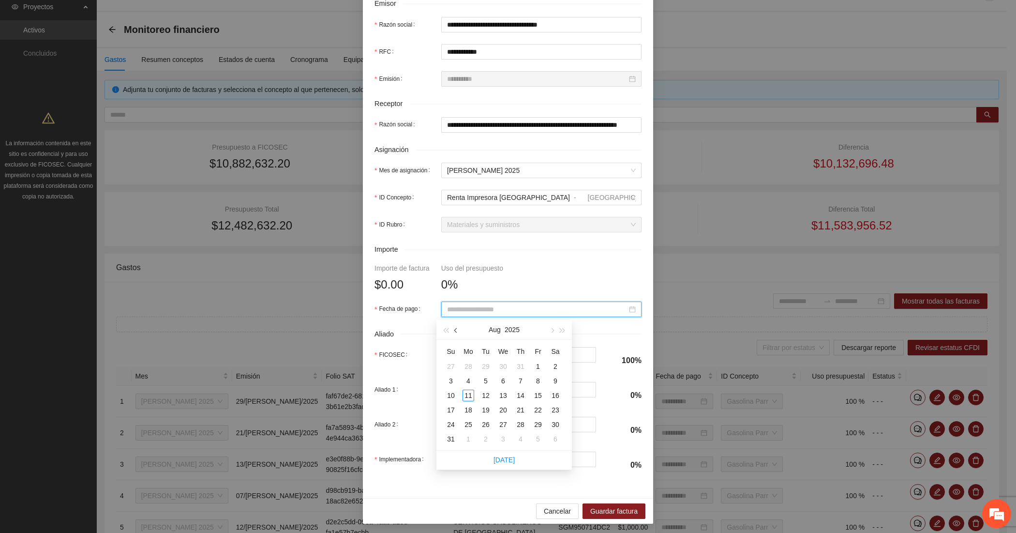
click at [453, 327] on button "button" at bounding box center [456, 329] width 11 height 19
click at [535, 393] on div "18" at bounding box center [538, 395] width 12 height 12
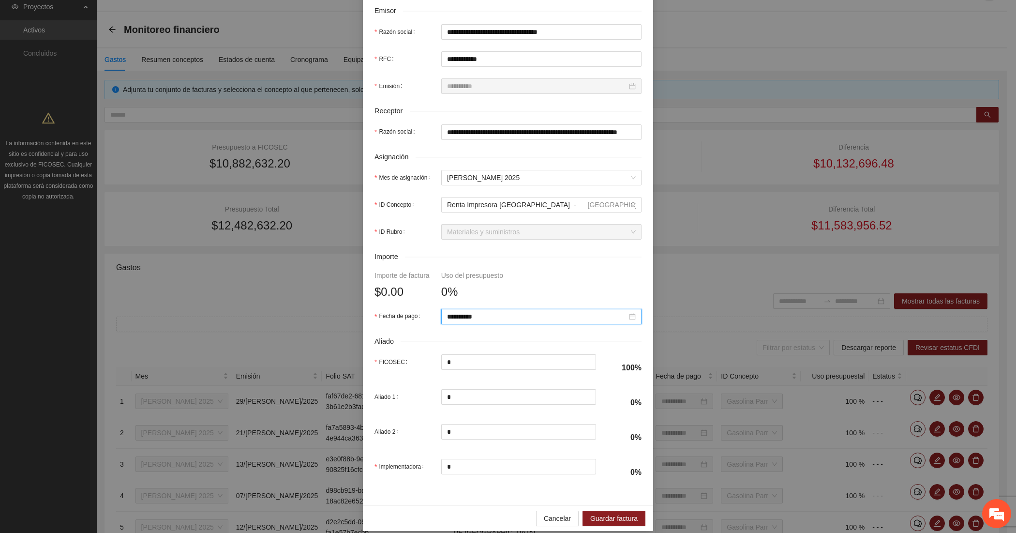
scroll to position [247, 0]
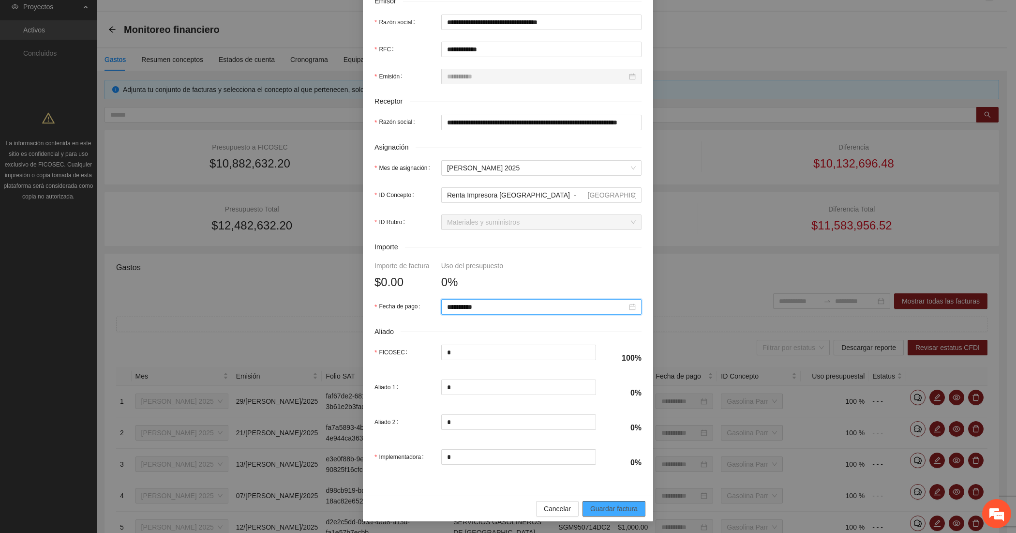
click at [605, 504] on span "Guardar factura" at bounding box center [613, 508] width 47 height 11
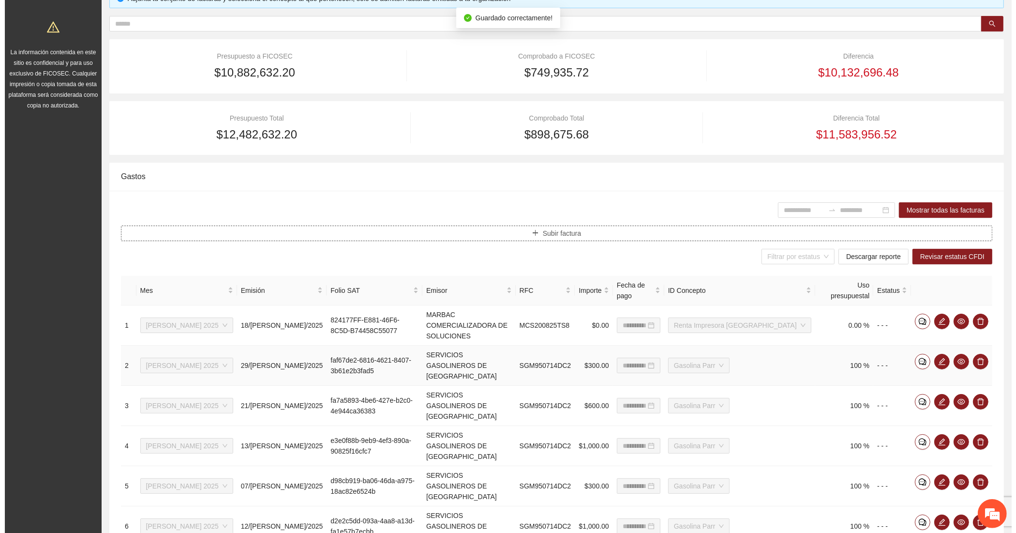
scroll to position [270, 0]
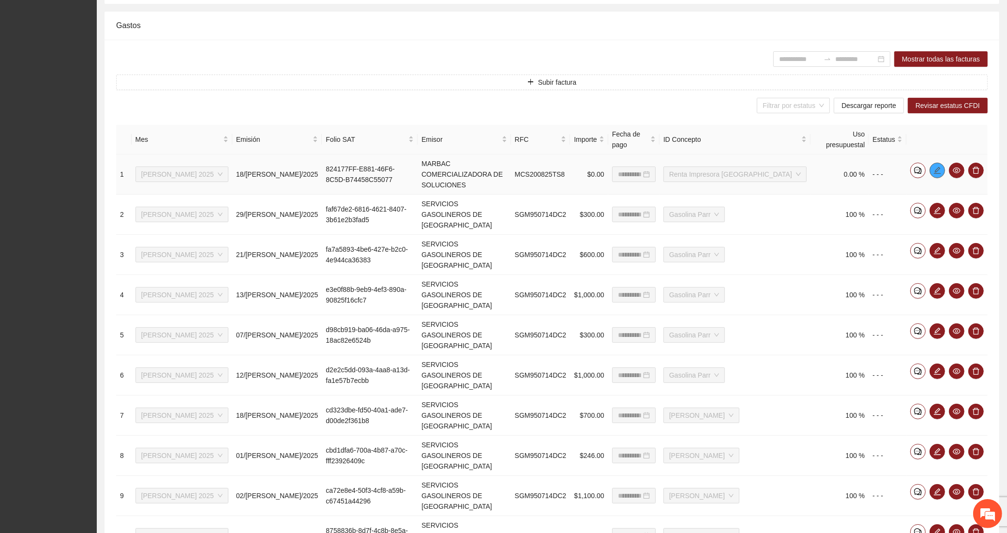
click at [934, 166] on icon "edit" at bounding box center [937, 170] width 8 height 8
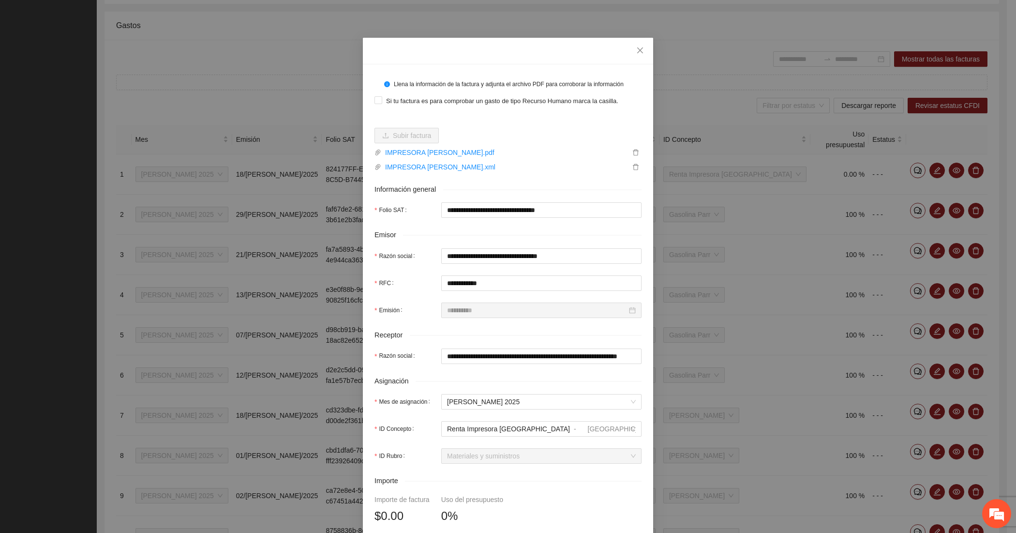
scroll to position [161, 0]
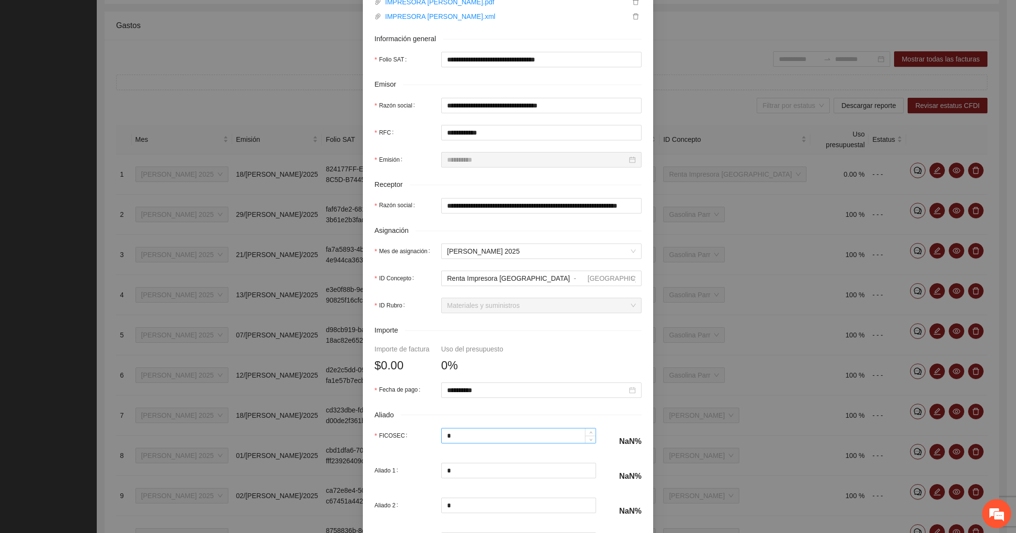
click at [473, 435] on input "*" at bounding box center [519, 435] width 154 height 15
click at [491, 416] on div "Aliado" at bounding box center [507, 414] width 267 height 11
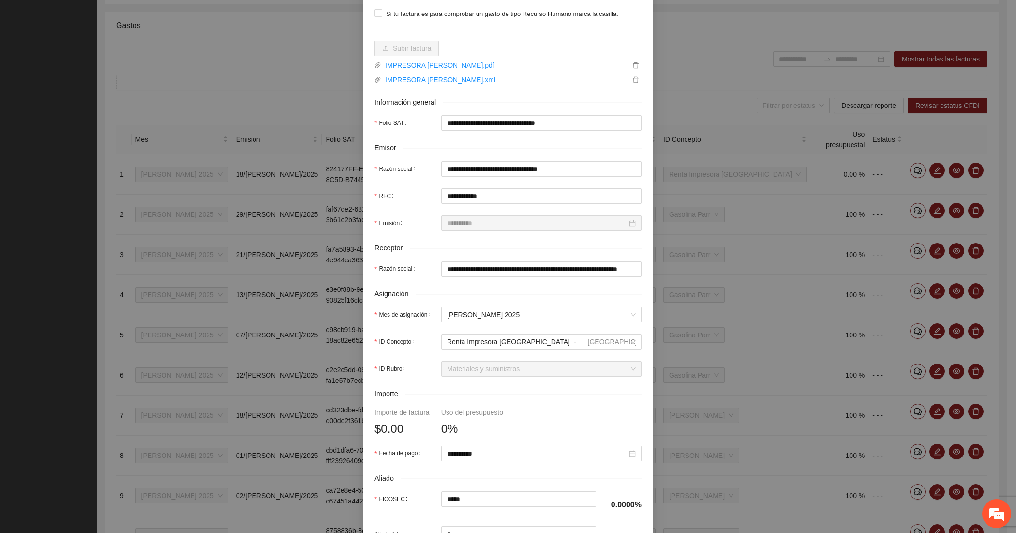
scroll to position [0, 0]
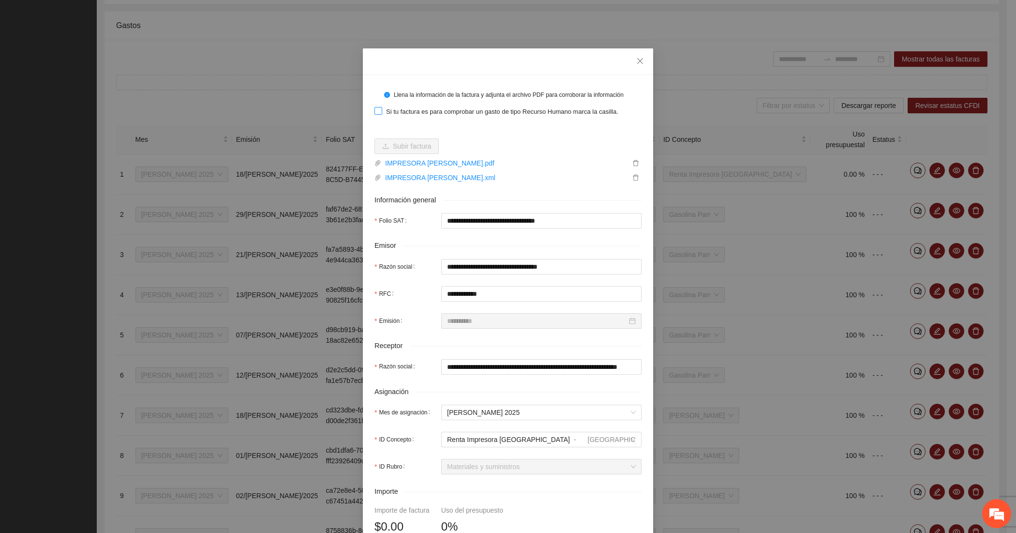
click at [421, 107] on span "Si tu factura es para comprobar un gasto de tipo Recurso Humano marca la casill…" at bounding box center [502, 112] width 240 height 10
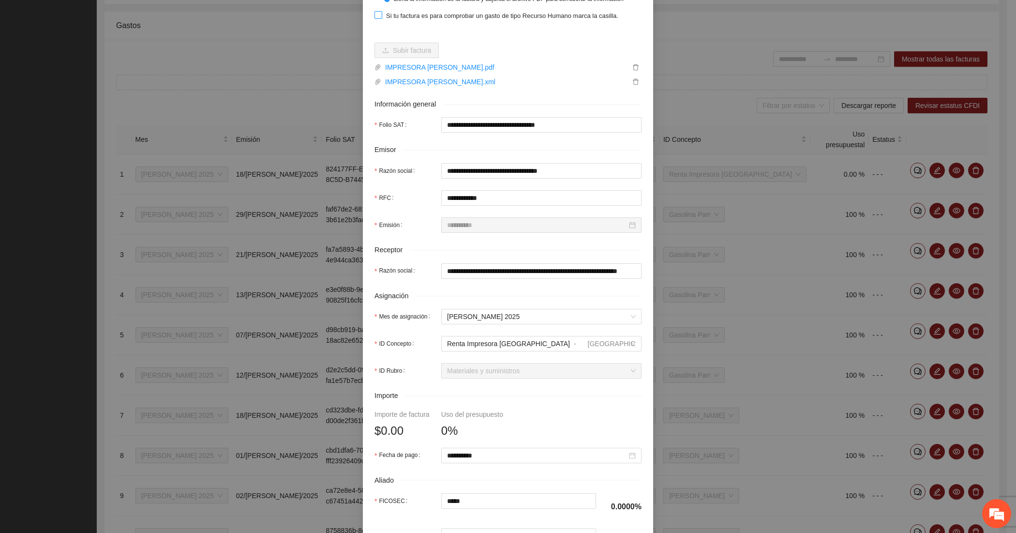
scroll to position [161, 0]
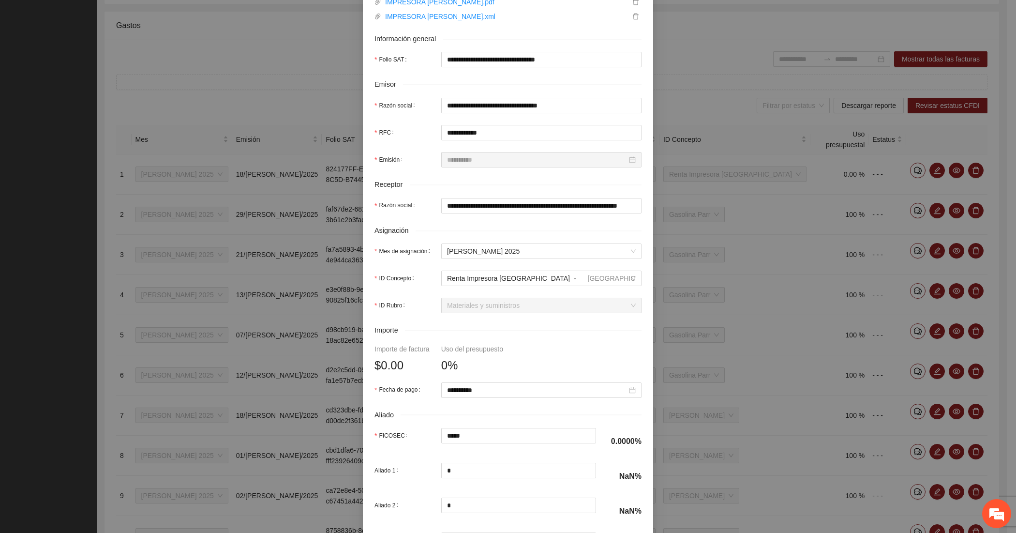
click at [392, 364] on span "$0.00" at bounding box center [388, 365] width 29 height 18
drag, startPoint x: 382, startPoint y: 366, endPoint x: 369, endPoint y: 364, distance: 13.7
click at [369, 364] on div "**********" at bounding box center [508, 246] width 290 height 665
click at [380, 364] on span "$0.00" at bounding box center [388, 365] width 29 height 18
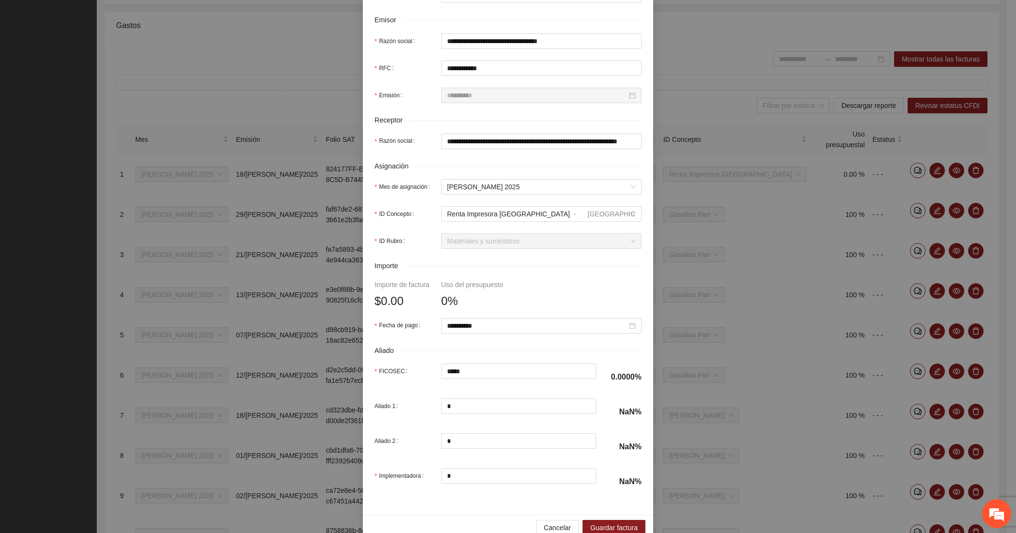
scroll to position [247, 0]
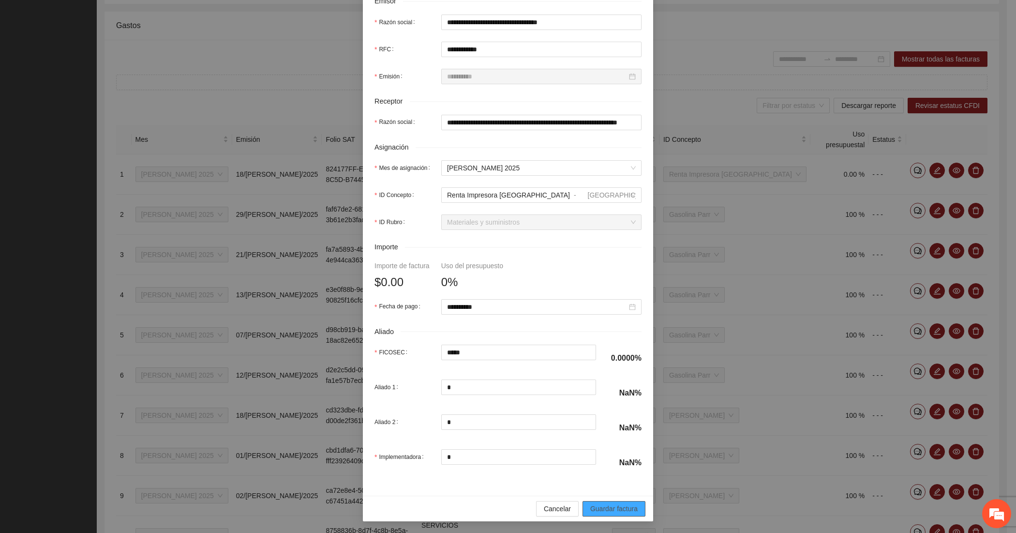
click at [600, 513] on span "Guardar factura" at bounding box center [613, 508] width 47 height 11
drag, startPoint x: 434, startPoint y: 350, endPoint x: 416, endPoint y: 351, distance: 17.5
click at [416, 351] on div "FICOSEC *****" at bounding box center [485, 351] width 222 height 15
click at [615, 501] on button "Guardar factura" at bounding box center [613, 508] width 63 height 15
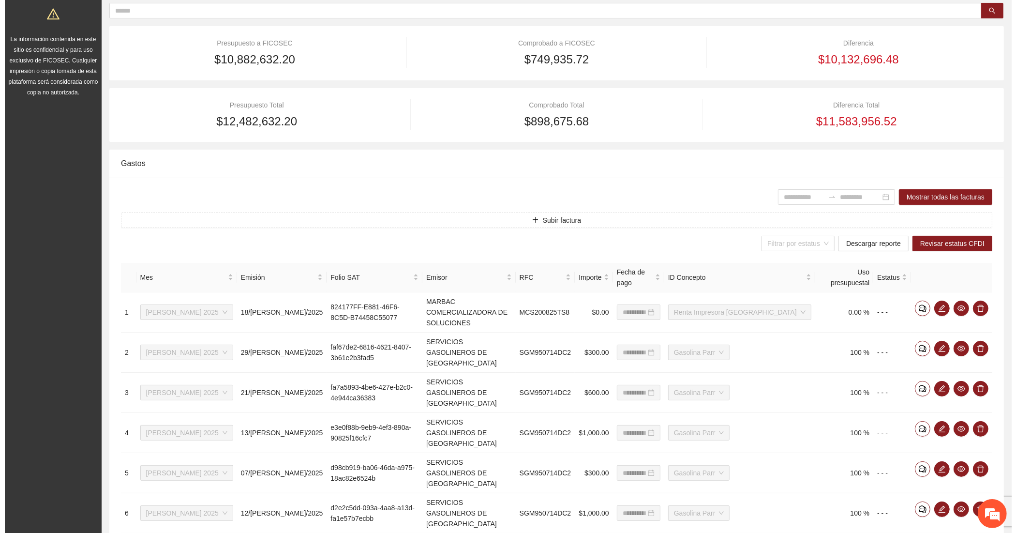
scroll to position [109, 0]
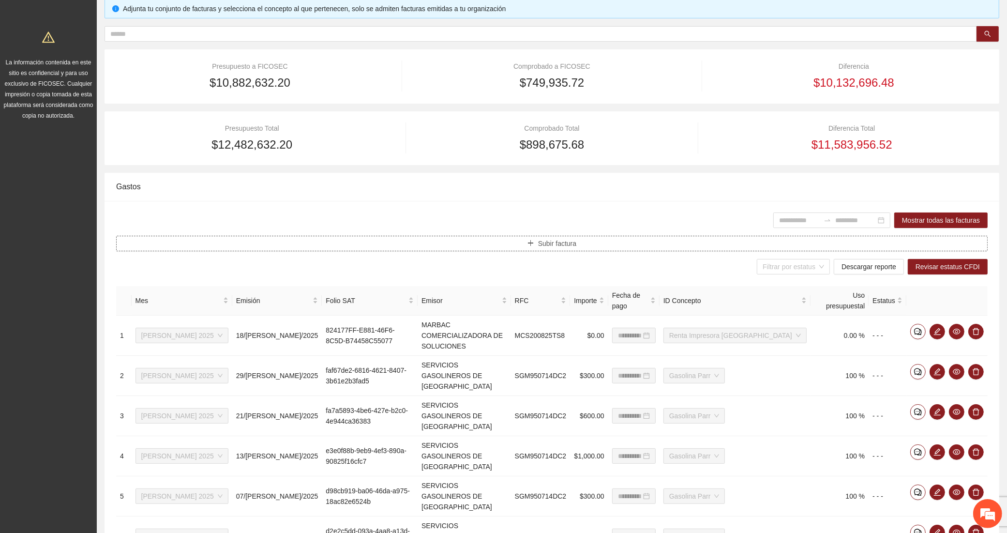
click at [429, 240] on button "Subir factura" at bounding box center [551, 243] width 871 height 15
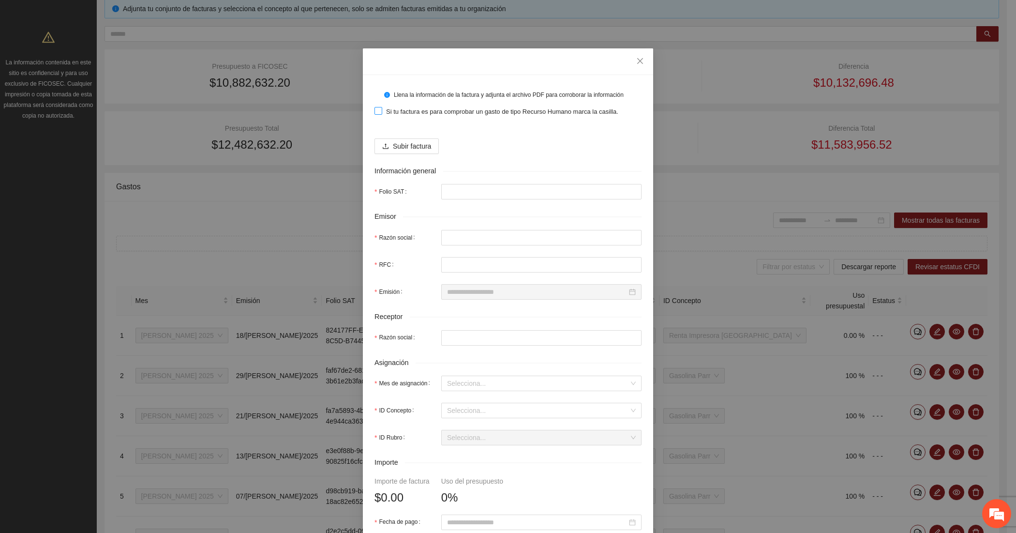
click at [397, 107] on span "Si tu factura es para comprobar un gasto de tipo Recurso Humano marca la casill…" at bounding box center [502, 112] width 240 height 10
click at [397, 146] on span "Subir factura" at bounding box center [412, 146] width 38 height 11
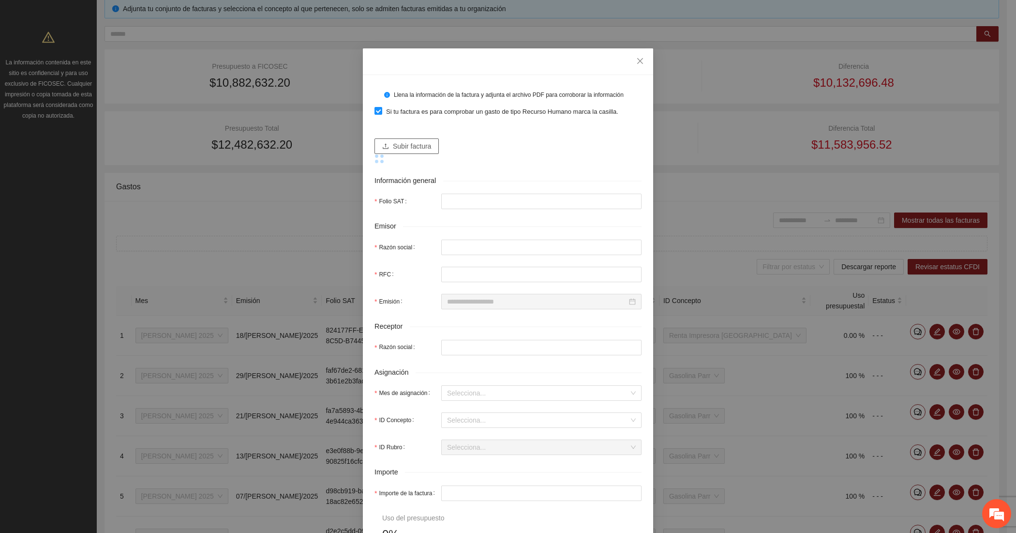
click at [378, 139] on button "Subir factura" at bounding box center [406, 145] width 64 height 15
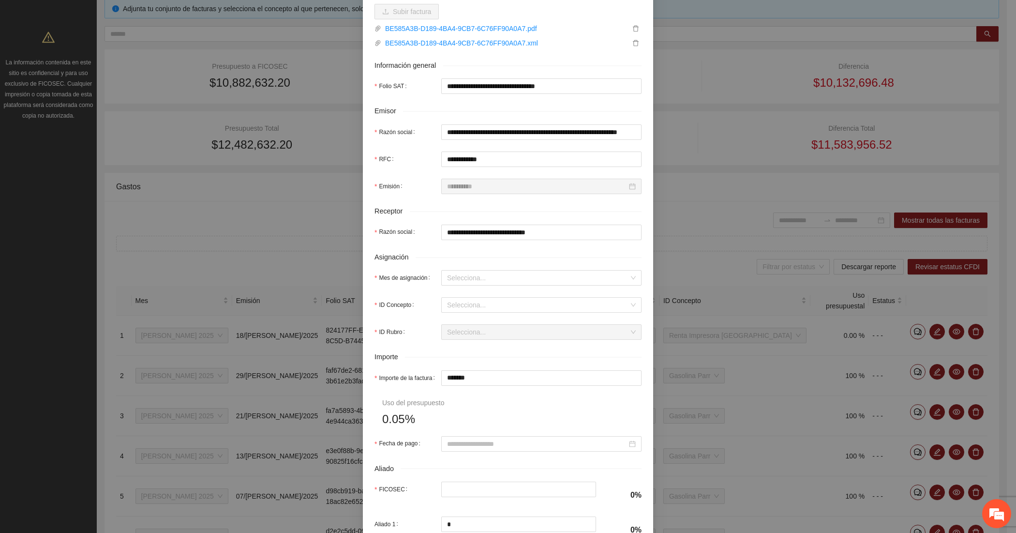
scroll to position [161, 0]
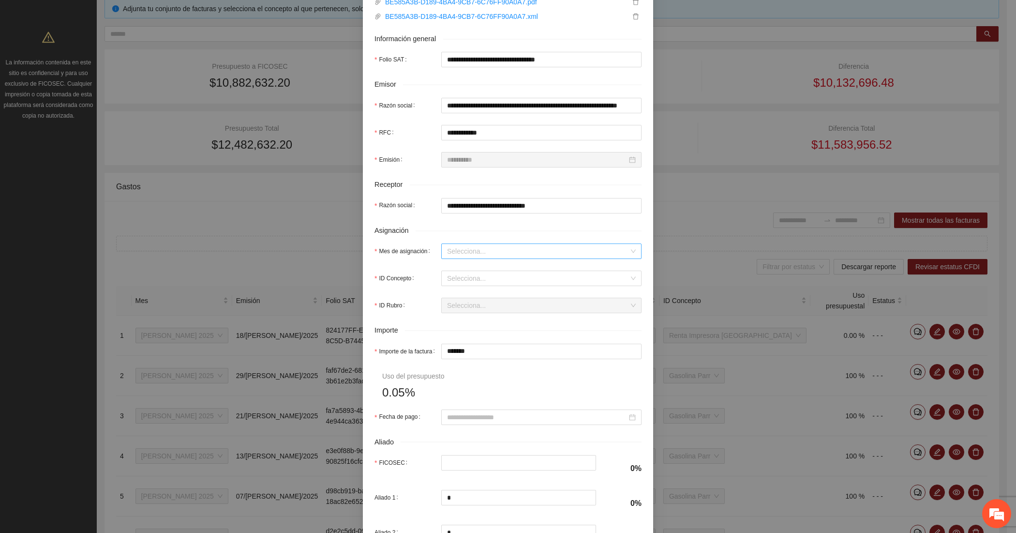
click at [465, 252] on input "Mes de asignación" at bounding box center [538, 251] width 182 height 15
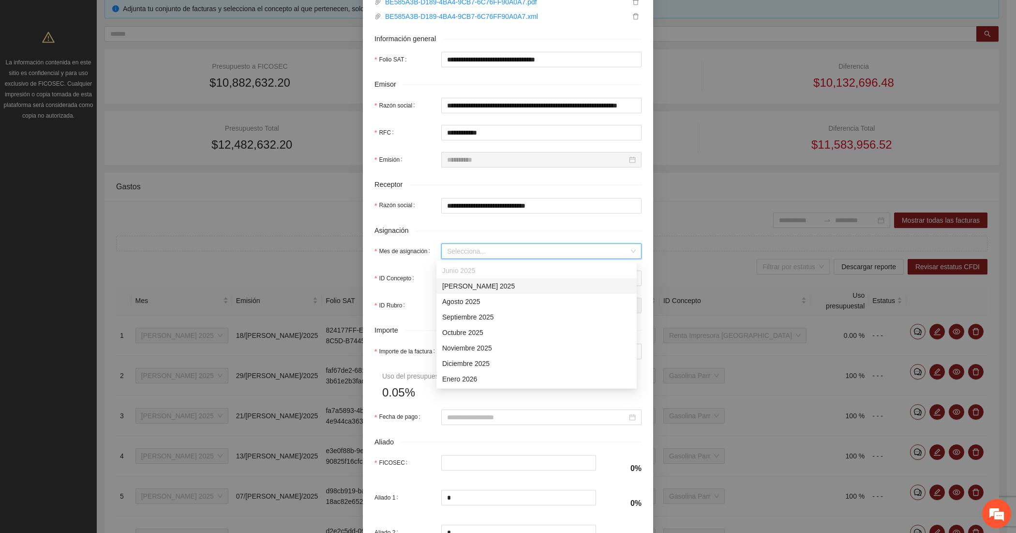
click at [469, 284] on div "[DATE]" at bounding box center [536, 286] width 189 height 11
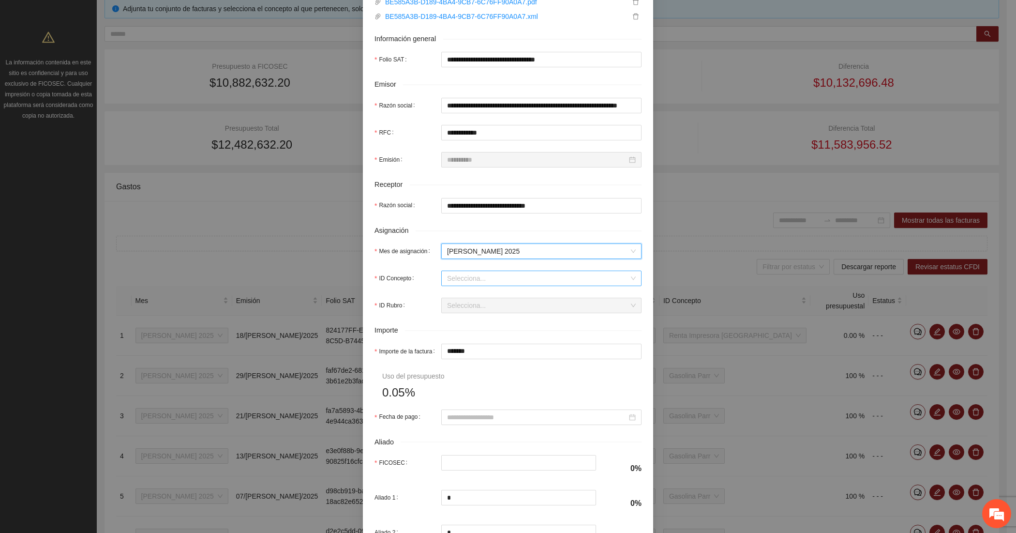
click at [467, 279] on input "ID Concepto" at bounding box center [538, 278] width 182 height 15
click at [463, 305] on div "Monitoreo Foraneo - Parral" at bounding box center [536, 312] width 200 height 15
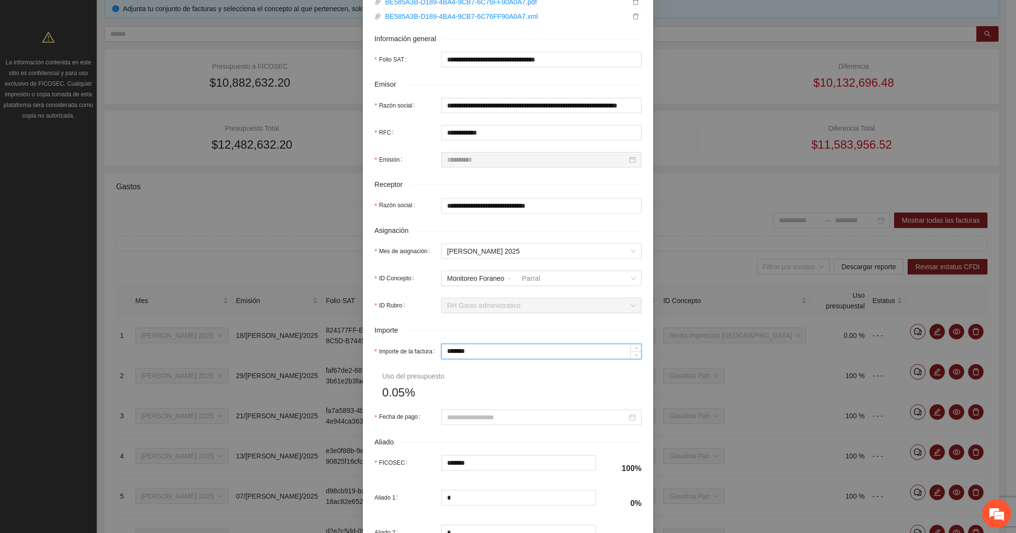
drag, startPoint x: 472, startPoint y: 352, endPoint x: 407, endPoint y: 353, distance: 64.3
click at [407, 353] on div "Importe de la factura *******" at bounding box center [507, 350] width 267 height 15
drag, startPoint x: 466, startPoint y: 470, endPoint x: 412, endPoint y: 465, distance: 53.9
click at [414, 465] on div "FICOSEC *******" at bounding box center [485, 462] width 222 height 15
click at [461, 411] on div at bounding box center [541, 416] width 200 height 15
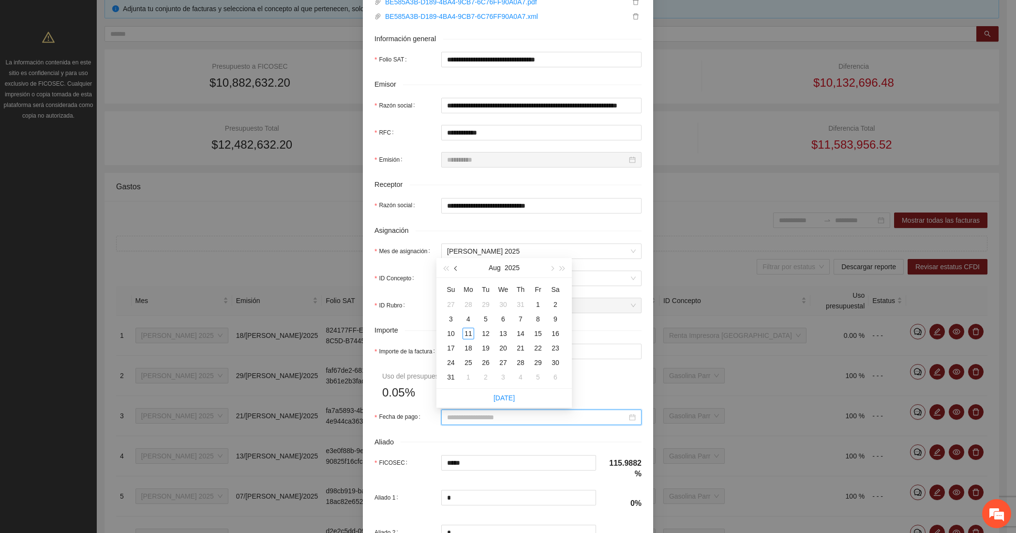
click at [458, 267] on button "button" at bounding box center [456, 267] width 11 height 19
click at [518, 360] on div "31" at bounding box center [521, 362] width 12 height 12
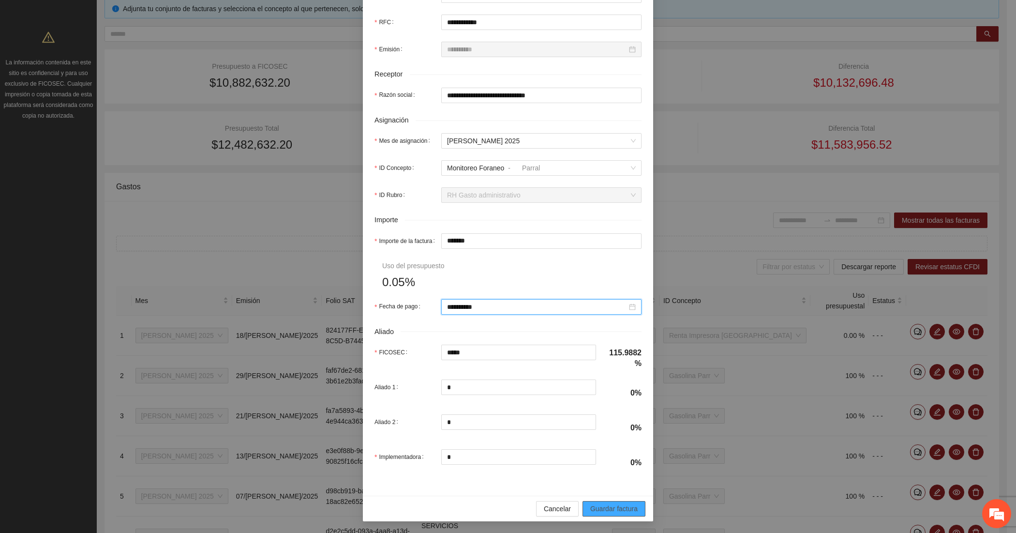
click at [629, 504] on span "Guardar factura" at bounding box center [613, 508] width 47 height 11
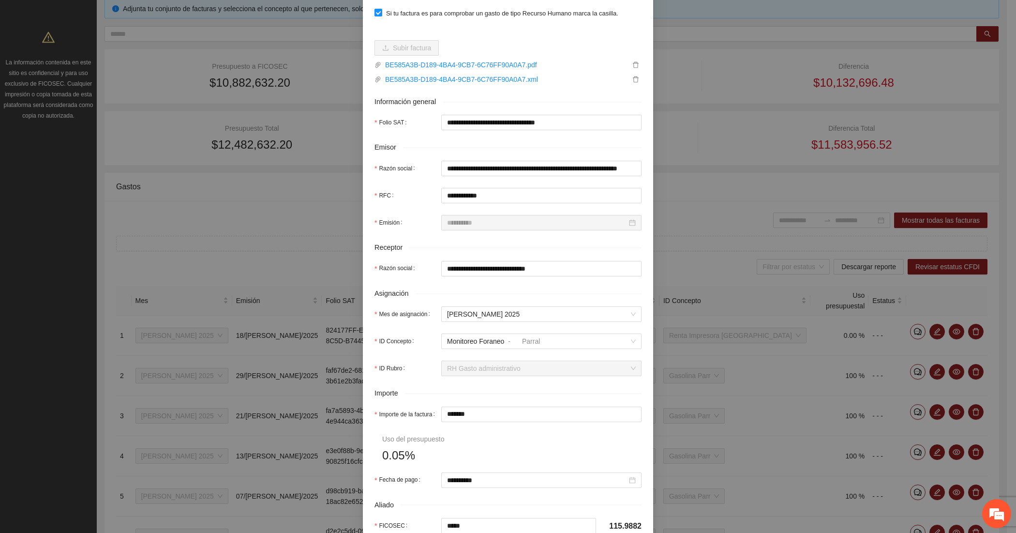
scroll to position [242, 0]
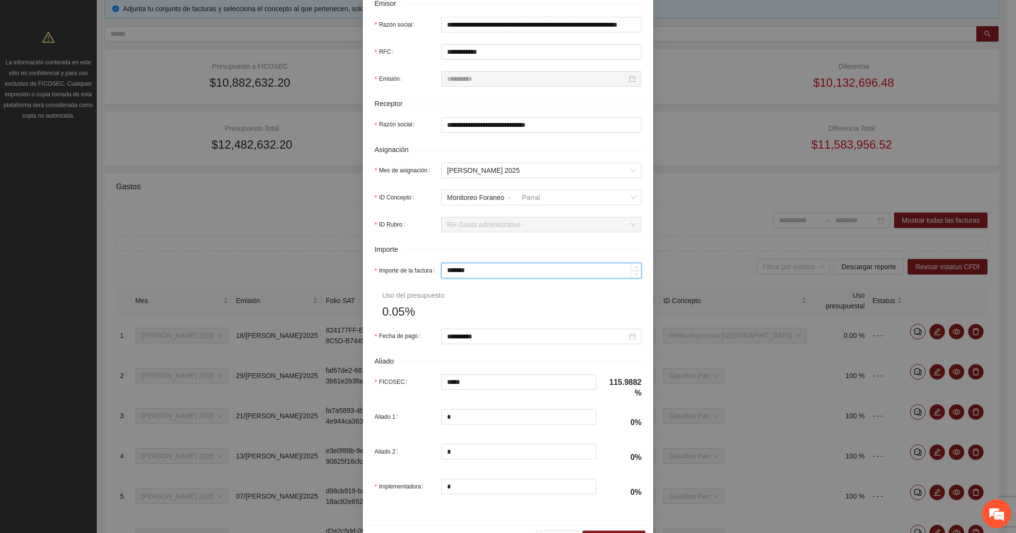
drag, startPoint x: 498, startPoint y: 276, endPoint x: 414, endPoint y: 277, distance: 84.7
click at [414, 277] on div "Importe de la factura *******" at bounding box center [507, 270] width 267 height 15
drag, startPoint x: 484, startPoint y: 387, endPoint x: 443, endPoint y: 385, distance: 41.1
click at [443, 385] on input "********" at bounding box center [519, 381] width 154 height 15
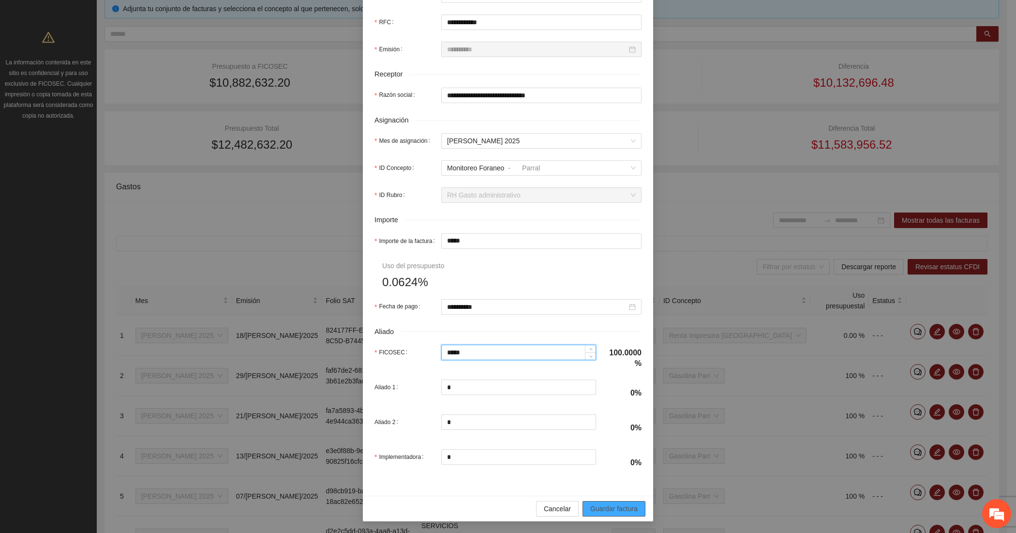
click at [618, 506] on span "Guardar factura" at bounding box center [613, 508] width 47 height 11
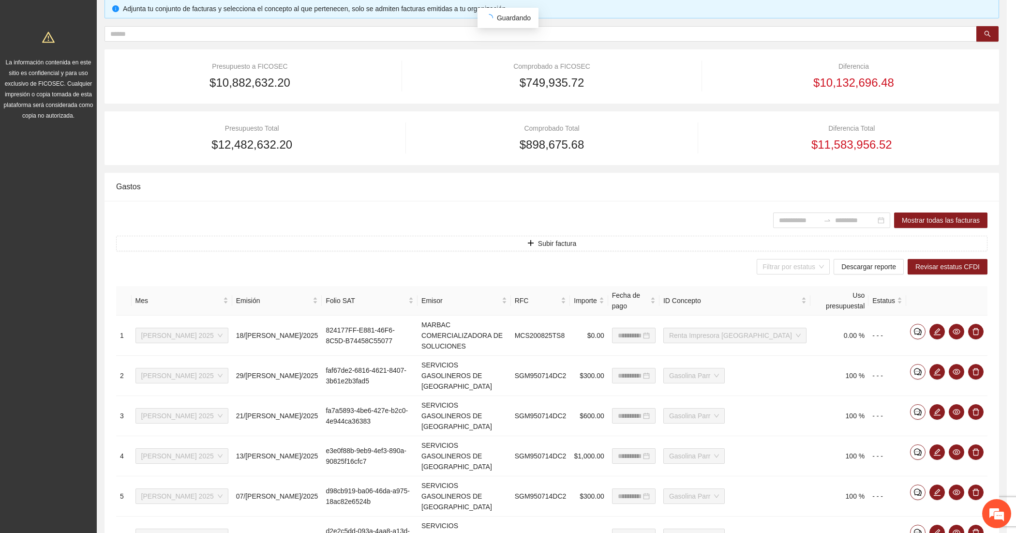
scroll to position [196, 0]
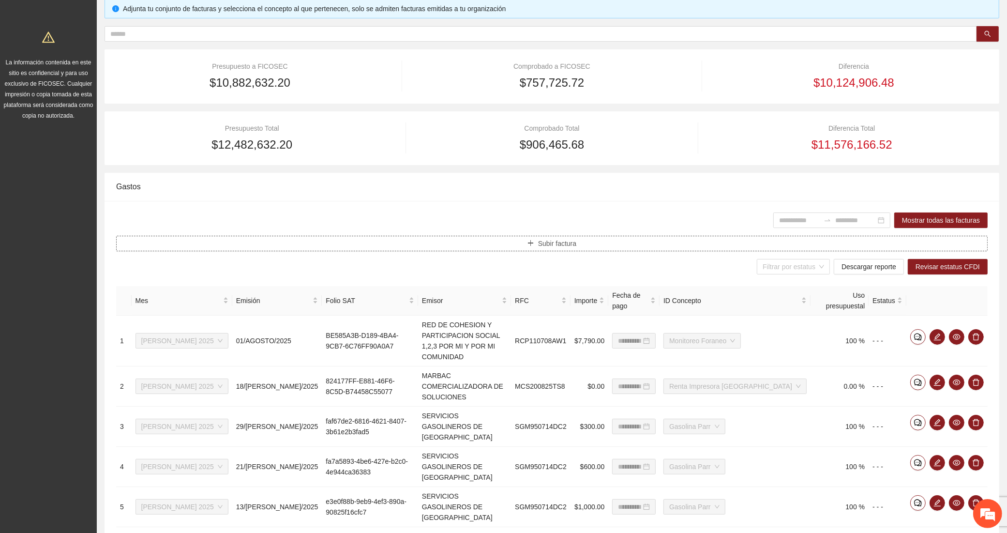
click at [397, 238] on button "Subir factura" at bounding box center [551, 243] width 871 height 15
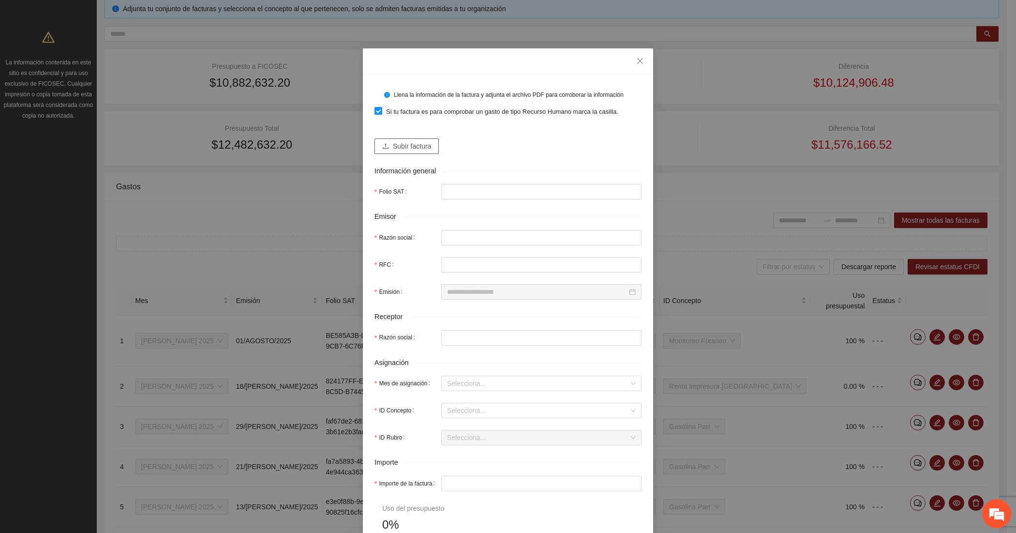
click at [385, 140] on button "Subir factura" at bounding box center [406, 145] width 64 height 15
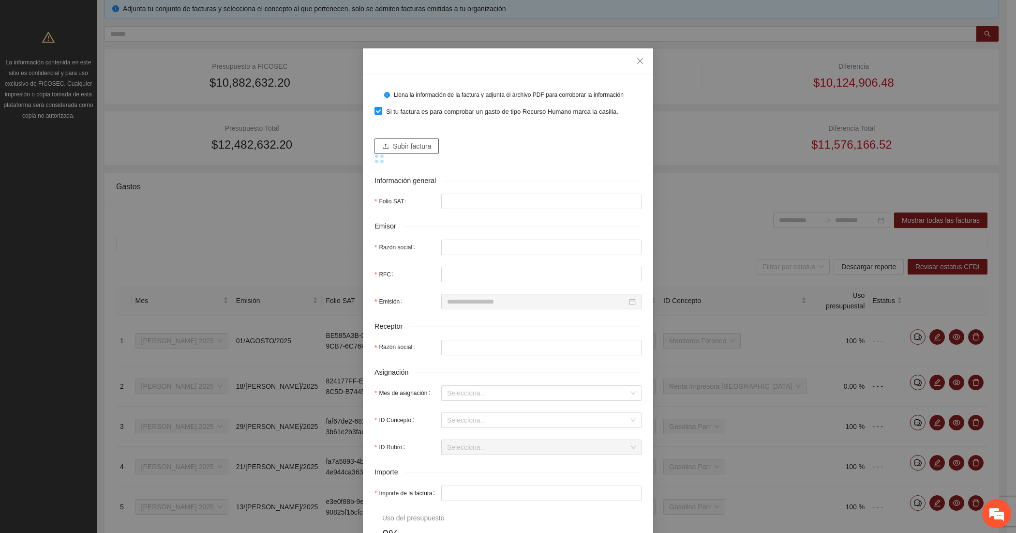
click at [388, 139] on button "Subir factura" at bounding box center [406, 145] width 64 height 15
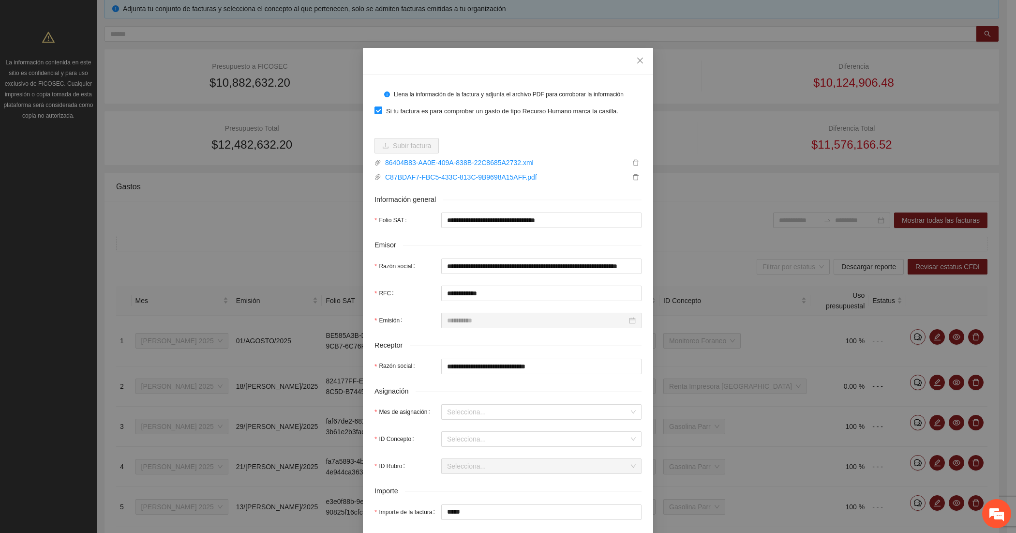
scroll to position [0, 0]
click at [630, 55] on span "Close" at bounding box center [640, 61] width 26 height 26
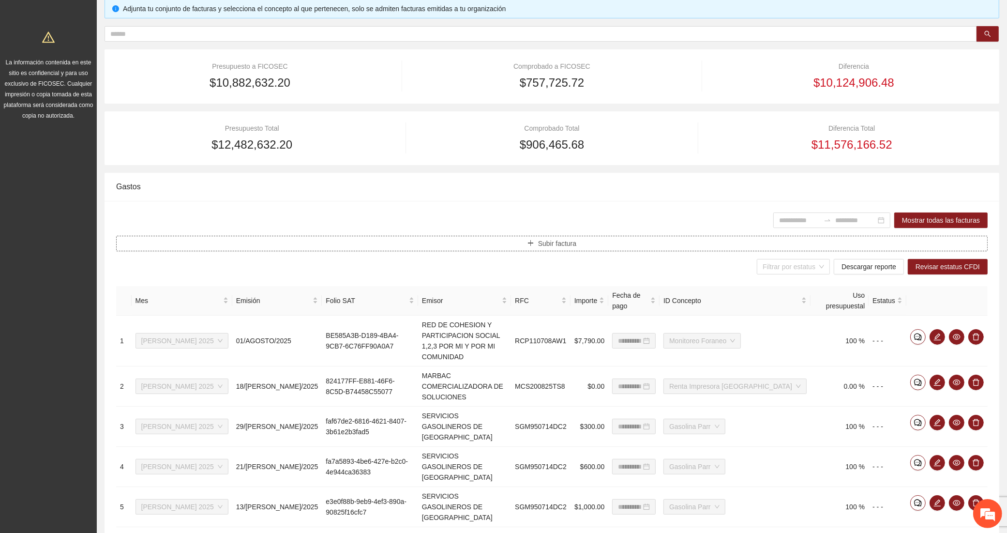
click at [358, 244] on button "Subir factura" at bounding box center [551, 243] width 871 height 15
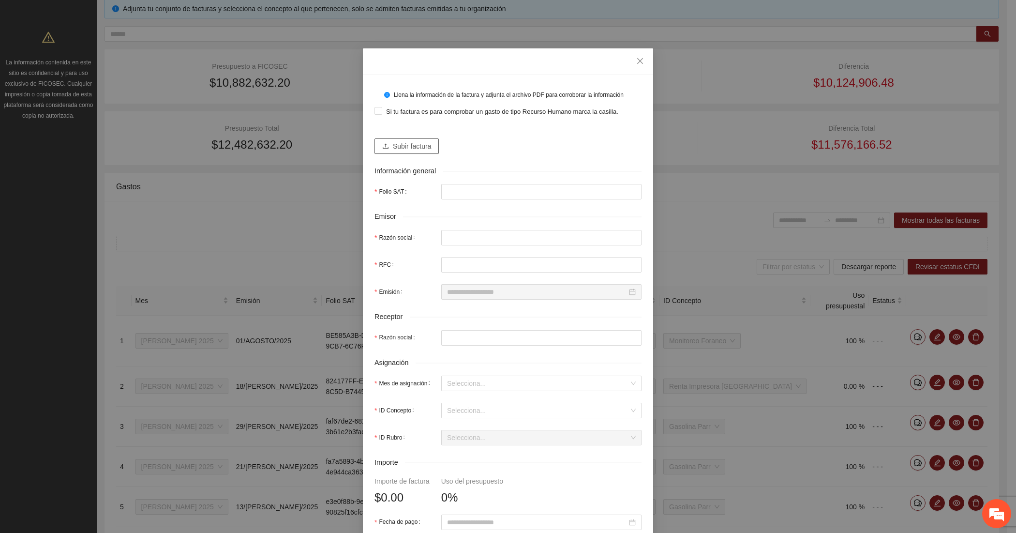
click at [393, 147] on span "Subir factura" at bounding box center [412, 146] width 38 height 11
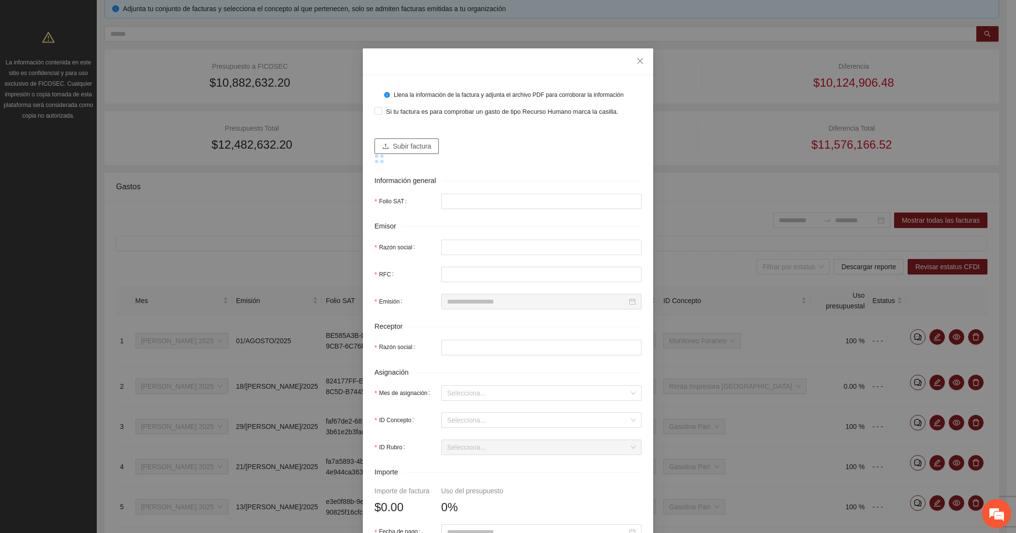
click at [393, 148] on span "Subir factura" at bounding box center [412, 146] width 38 height 11
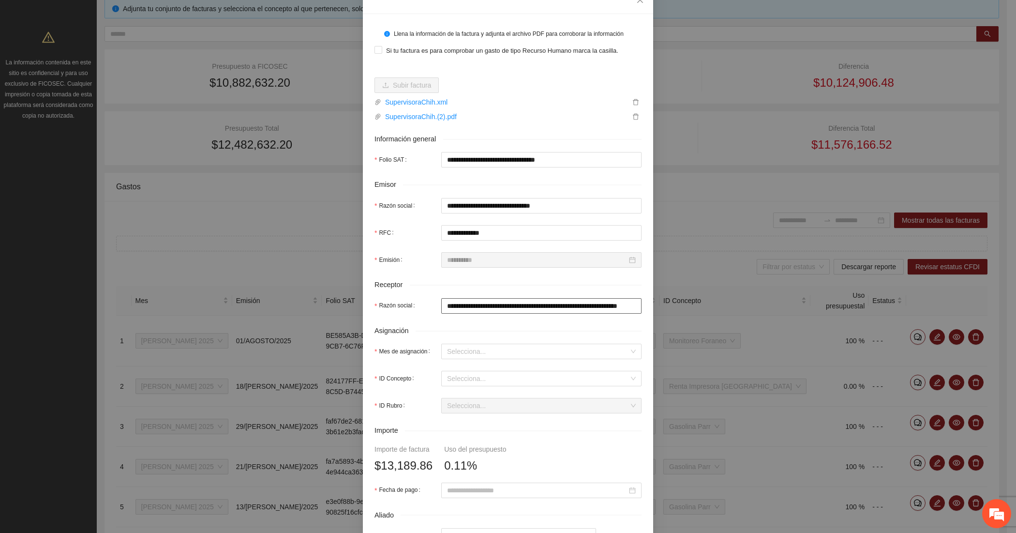
scroll to position [242, 0]
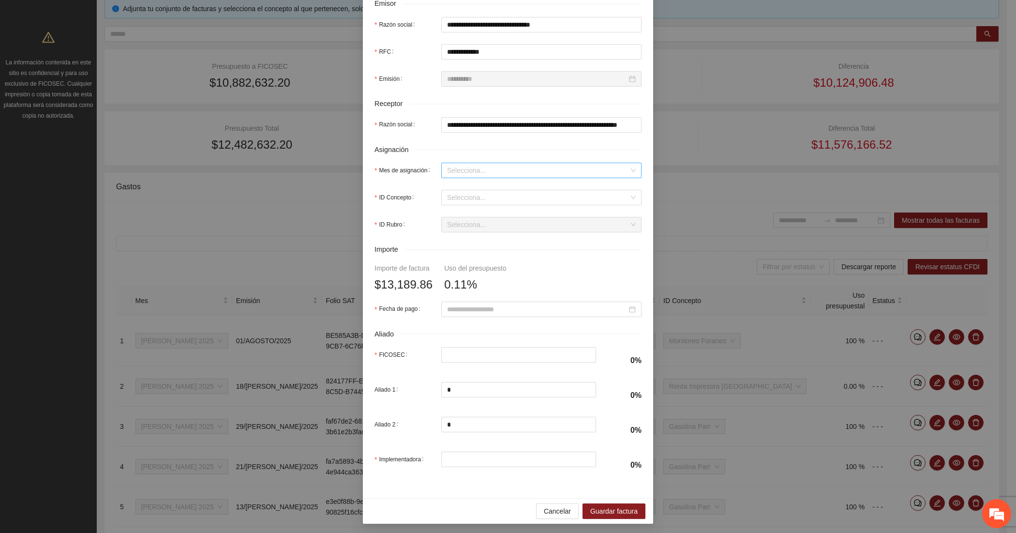
click at [454, 170] on input "Mes de asignación" at bounding box center [538, 170] width 182 height 15
click at [460, 204] on div "[DATE]" at bounding box center [536, 205] width 189 height 11
click at [460, 204] on input "ID Concepto" at bounding box center [538, 197] width 182 height 15
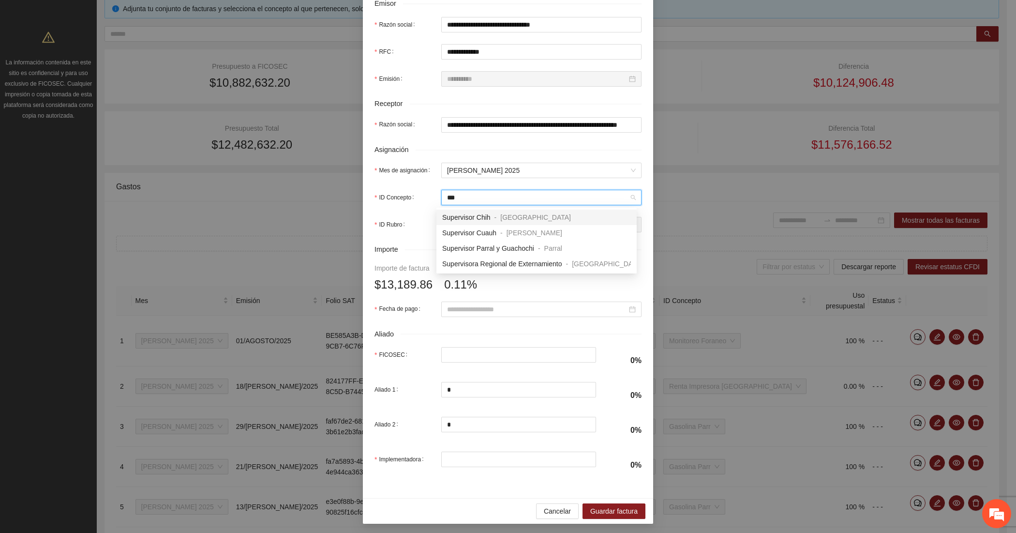
click at [459, 209] on div "Supervisor Chih - Chihuahua" at bounding box center [536, 216] width 200 height 15
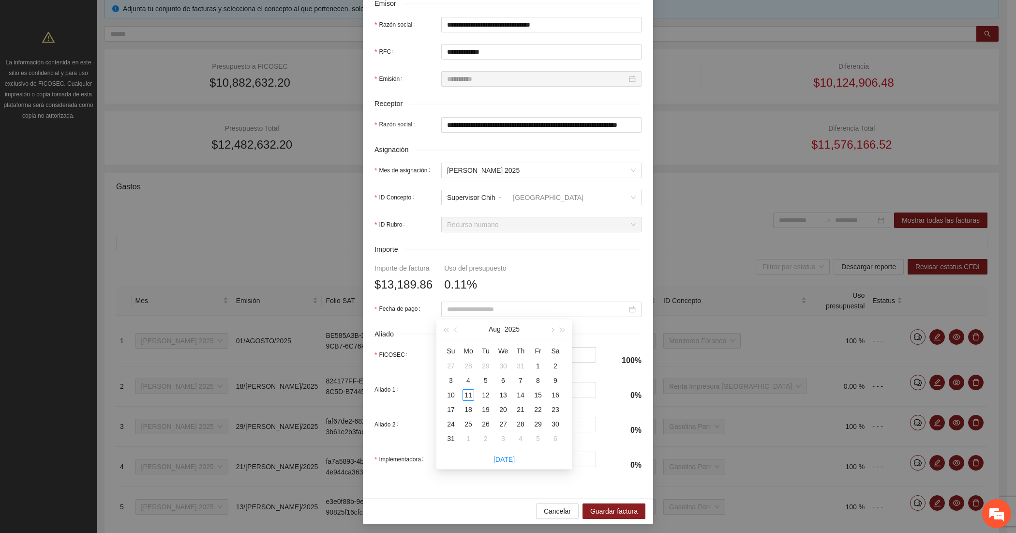
click at [509, 268] on form "**********" at bounding box center [507, 162] width 267 height 634
click at [504, 306] on input "Fecha de pago" at bounding box center [537, 309] width 180 height 11
click at [453, 326] on button "button" at bounding box center [456, 328] width 11 height 19
click at [515, 425] on div "31" at bounding box center [521, 424] width 12 height 12
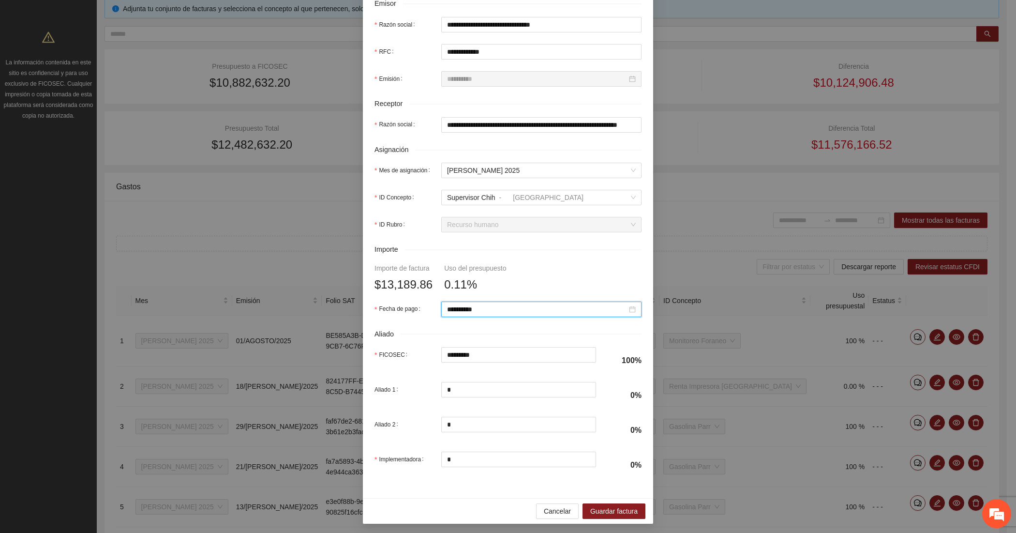
scroll to position [0, 0]
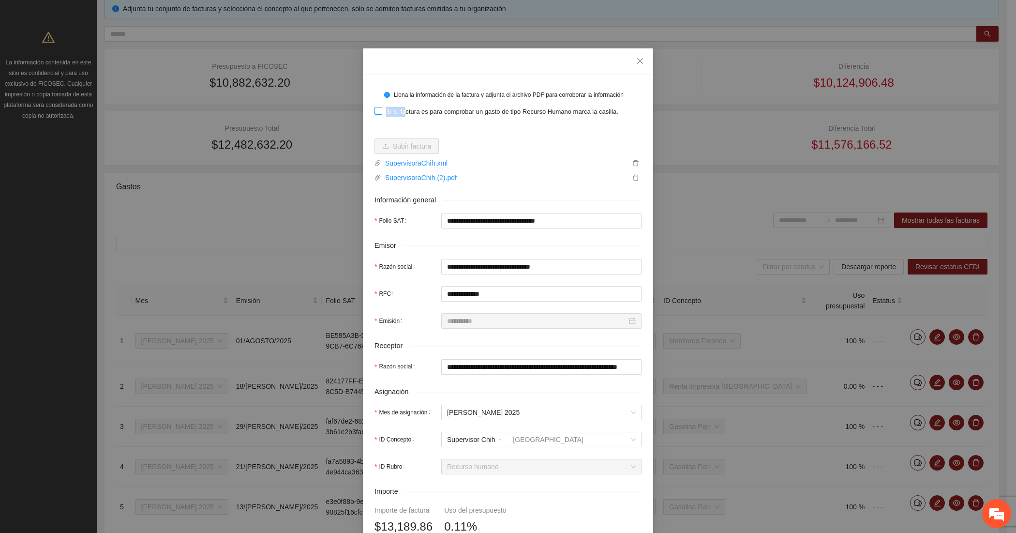
click at [400, 106] on label "Si tu factura es para comprobar un gasto de tipo Recurso Humano marca la casill…" at bounding box center [498, 111] width 248 height 11
click at [383, 110] on span "Si tu factura es para comprobar un gasto de tipo Recurso Humano marca la casill…" at bounding box center [502, 112] width 240 height 10
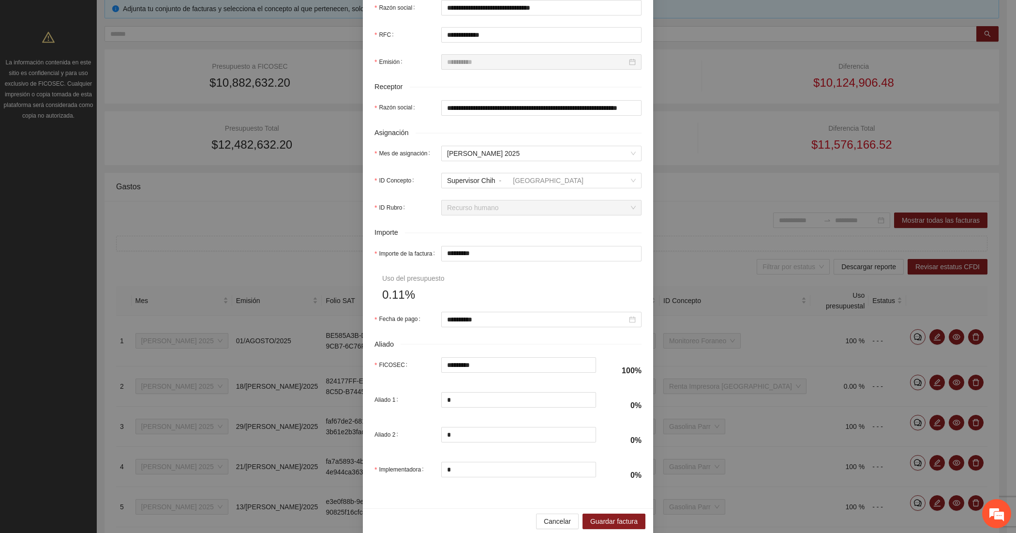
scroll to position [274, 0]
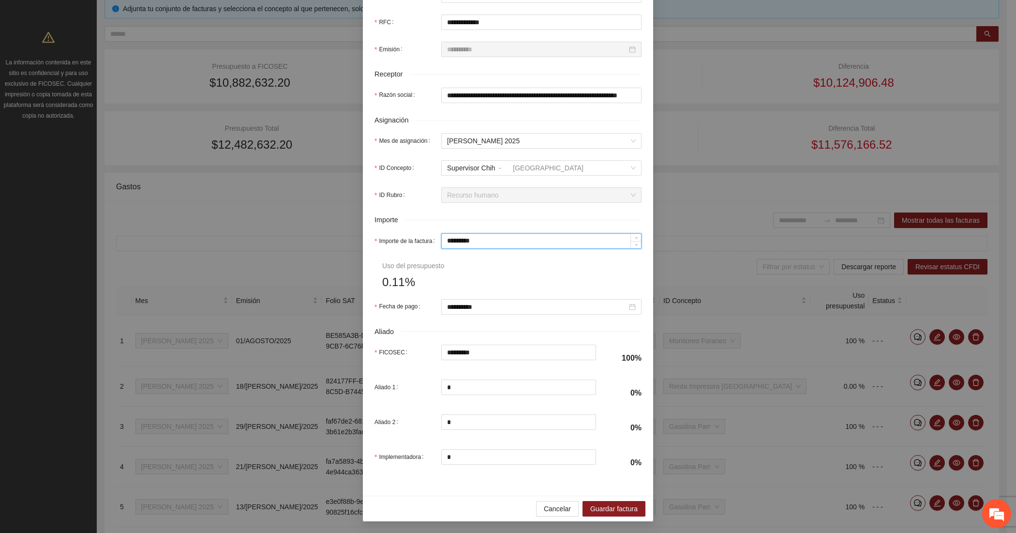
drag, startPoint x: 496, startPoint y: 235, endPoint x: 419, endPoint y: 237, distance: 76.9
click at [419, 237] on div "Importe de la factura *********" at bounding box center [507, 240] width 267 height 15
click at [626, 501] on button "Guardar factura" at bounding box center [613, 508] width 63 height 15
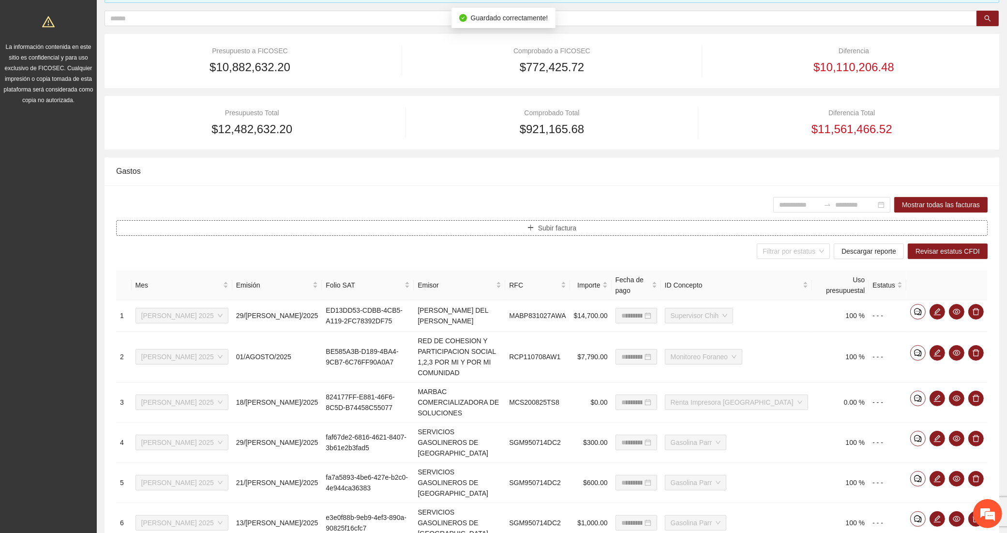
scroll to position [0, 0]
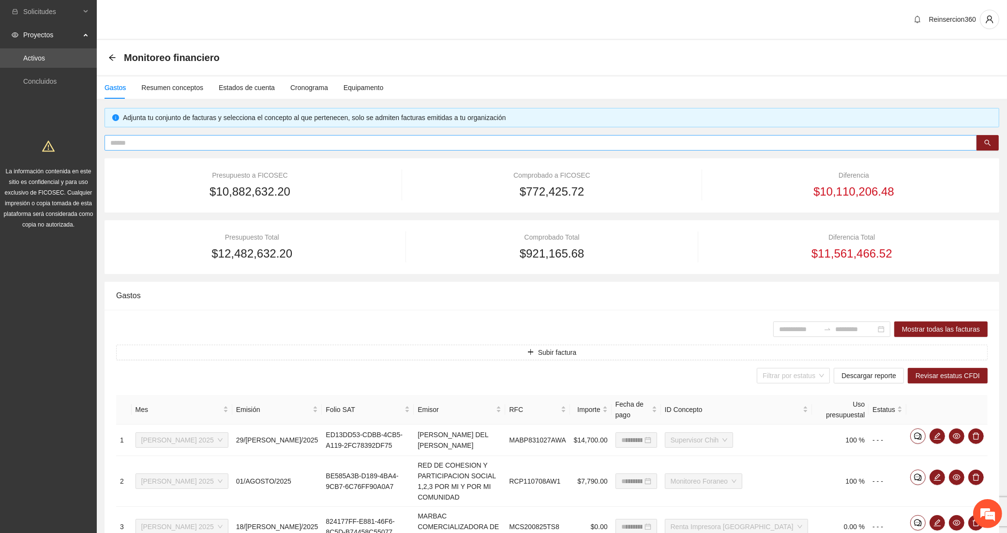
click at [198, 139] on input "text" at bounding box center [536, 142] width 853 height 11
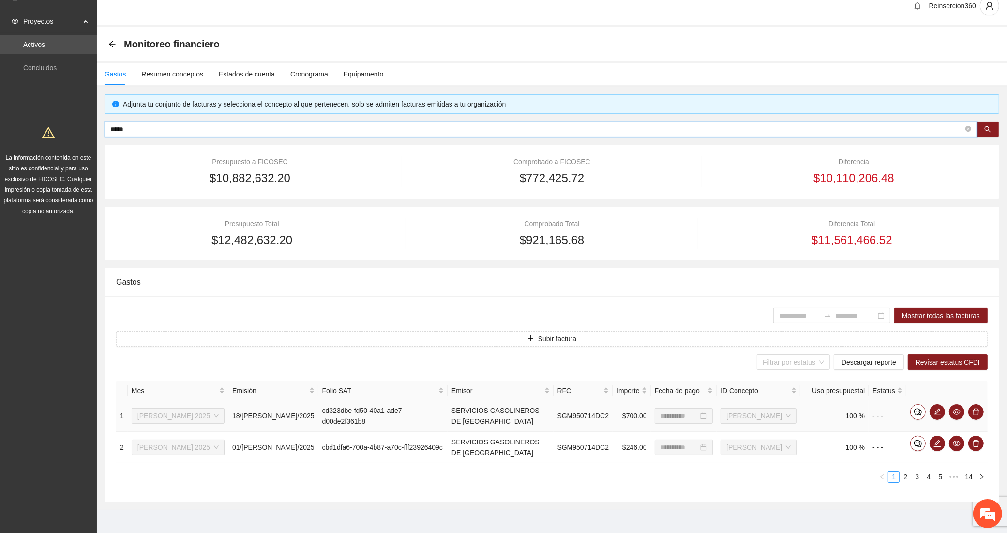
scroll to position [17, 0]
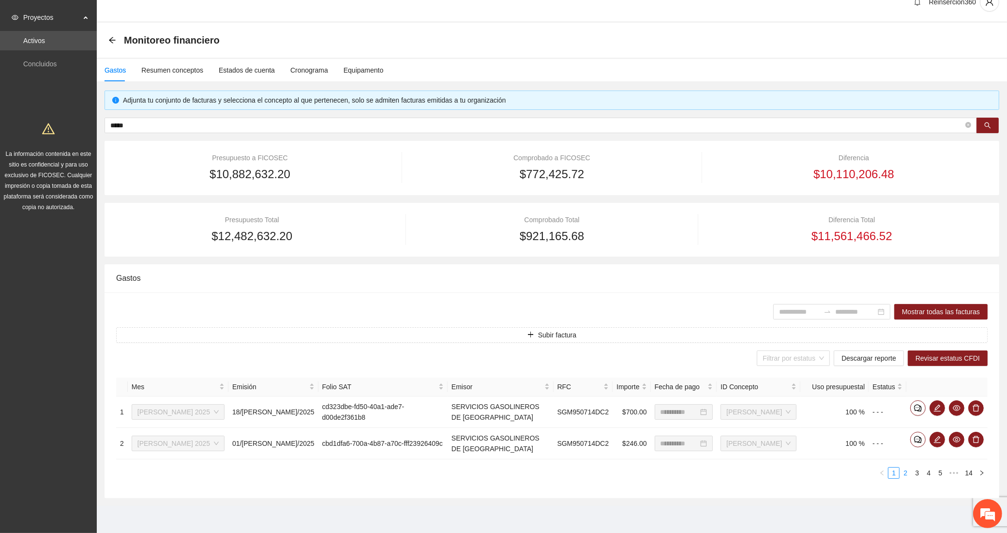
click at [905, 477] on link "2" at bounding box center [905, 472] width 11 height 11
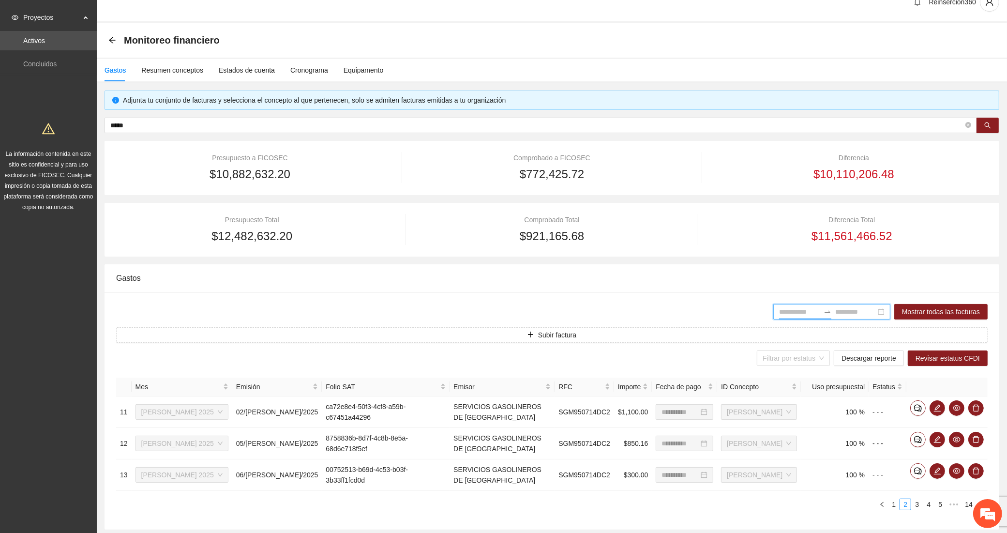
click at [799, 310] on input at bounding box center [799, 311] width 41 height 11
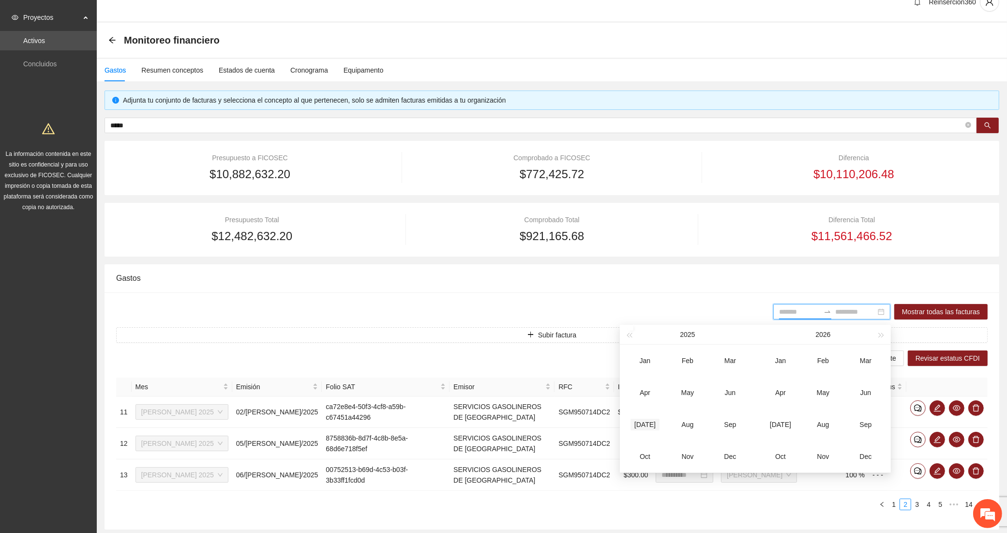
click at [652, 422] on div "[DATE]" at bounding box center [644, 424] width 29 height 12
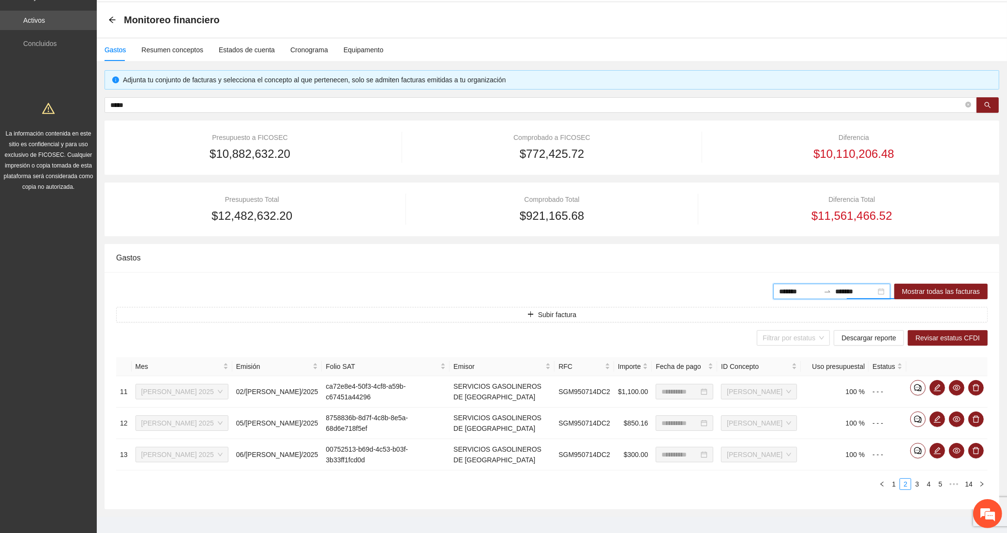
scroll to position [49, 0]
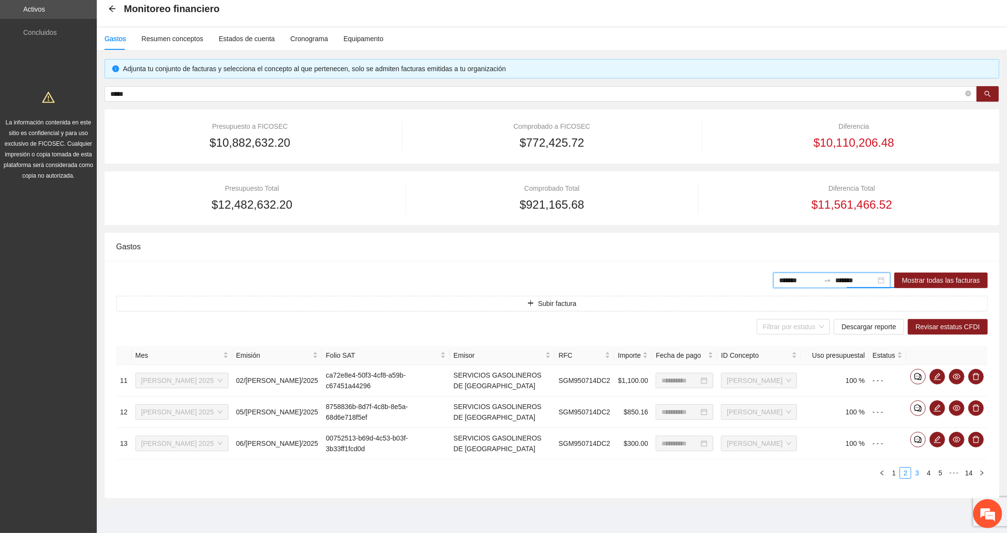
click at [917, 472] on link "3" at bounding box center [916, 472] width 11 height 11
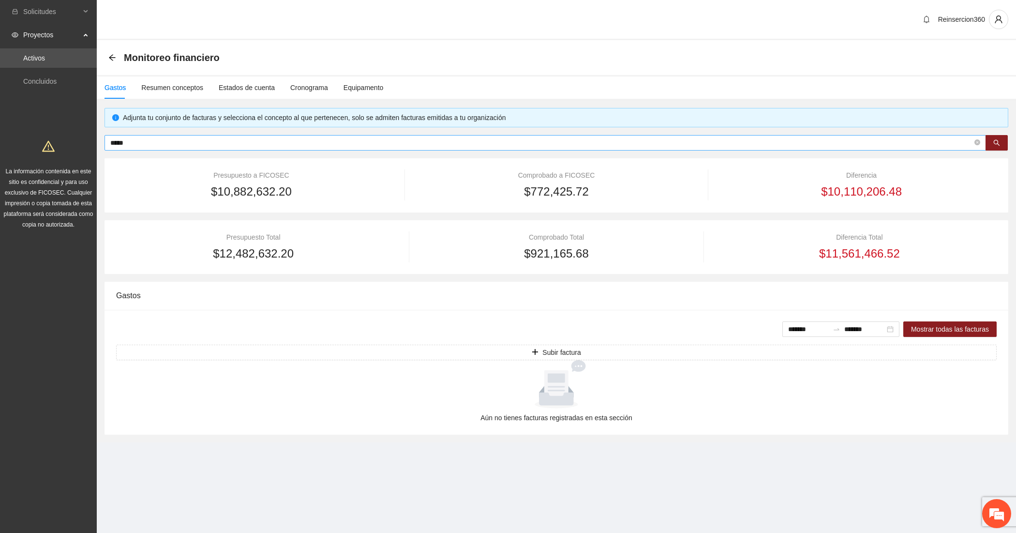
click at [146, 139] on input "*****" at bounding box center [541, 142] width 862 height 11
click at [975, 138] on span at bounding box center [977, 142] width 6 height 9
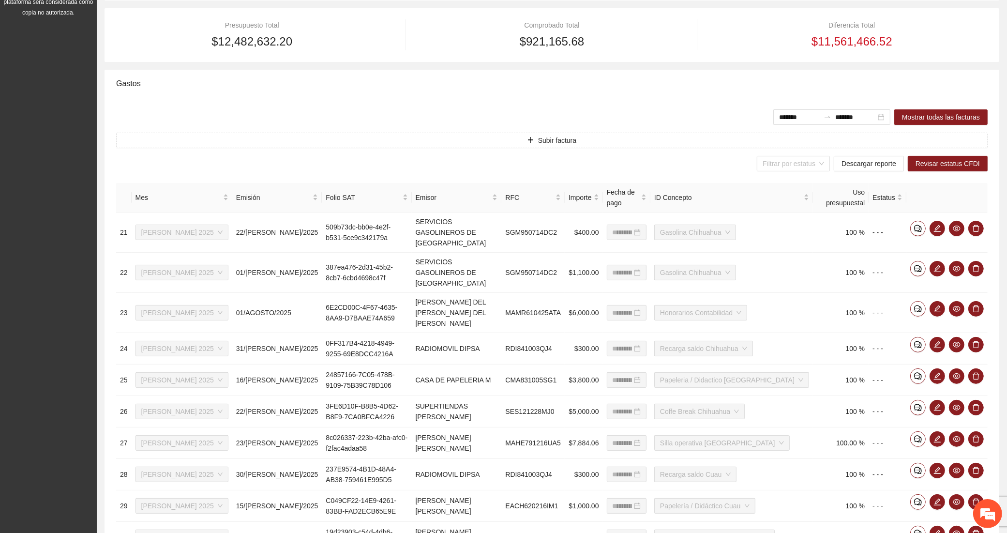
scroll to position [242, 0]
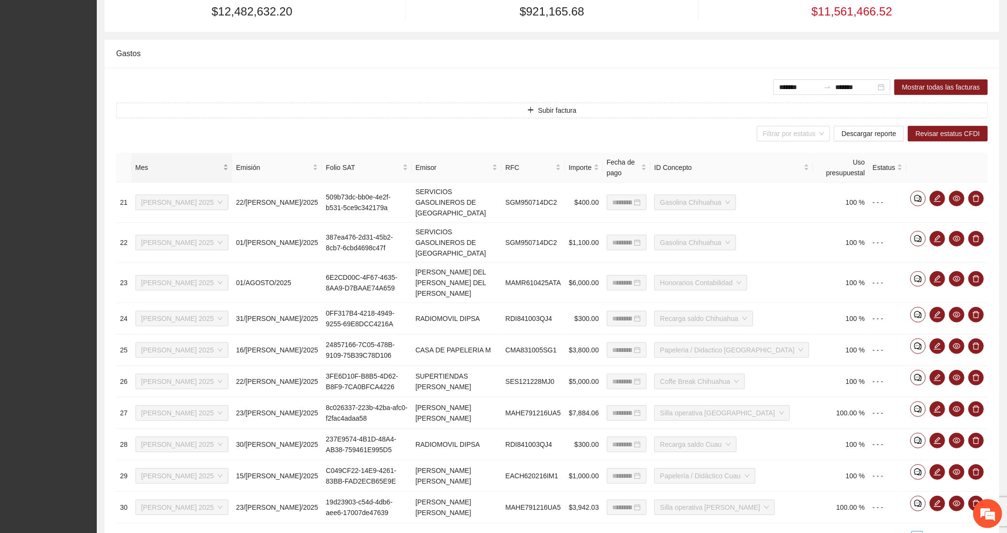
click at [159, 162] on span "Mes" at bounding box center [178, 167] width 86 height 11
click at [755, 163] on span "ID Concepto" at bounding box center [728, 167] width 148 height 11
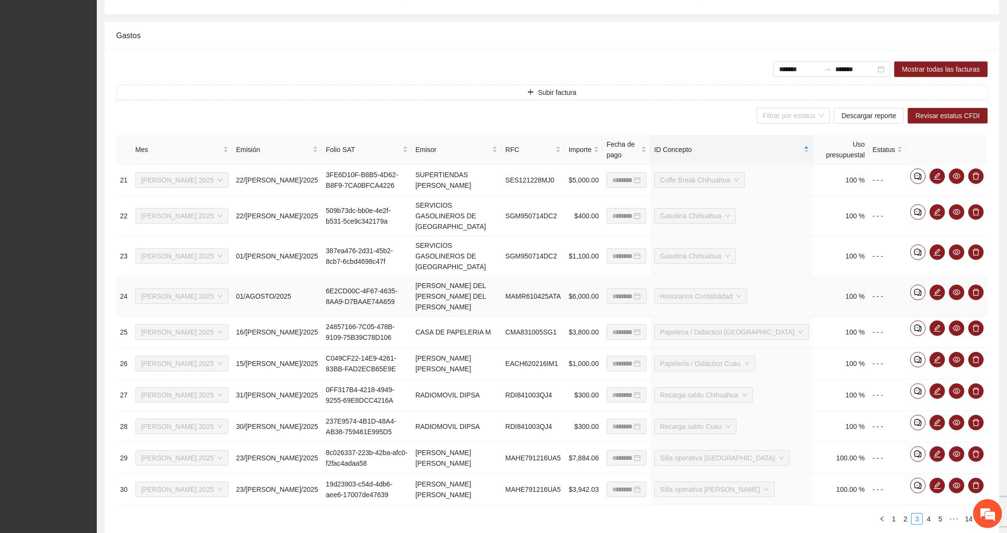
scroll to position [270, 0]
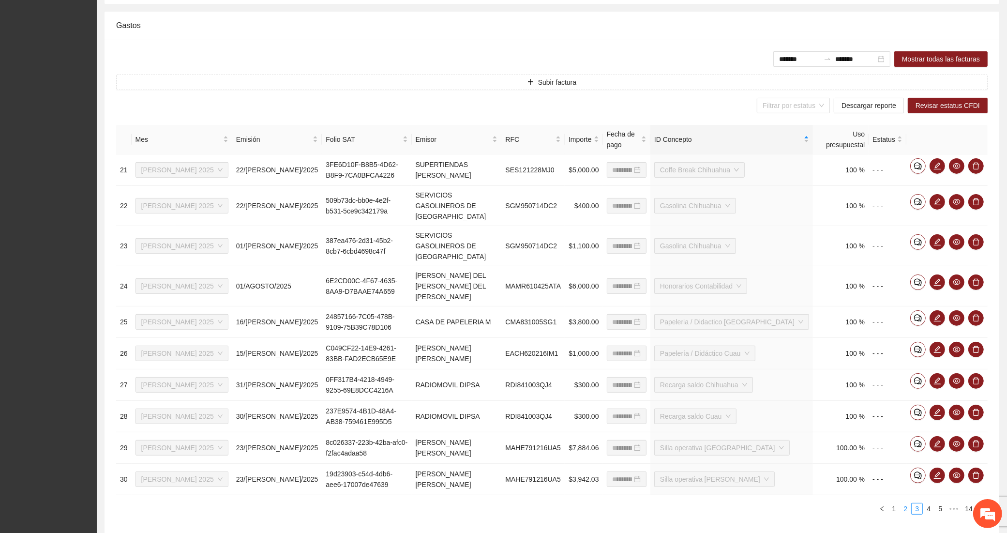
click at [903, 503] on link "2" at bounding box center [905, 508] width 11 height 11
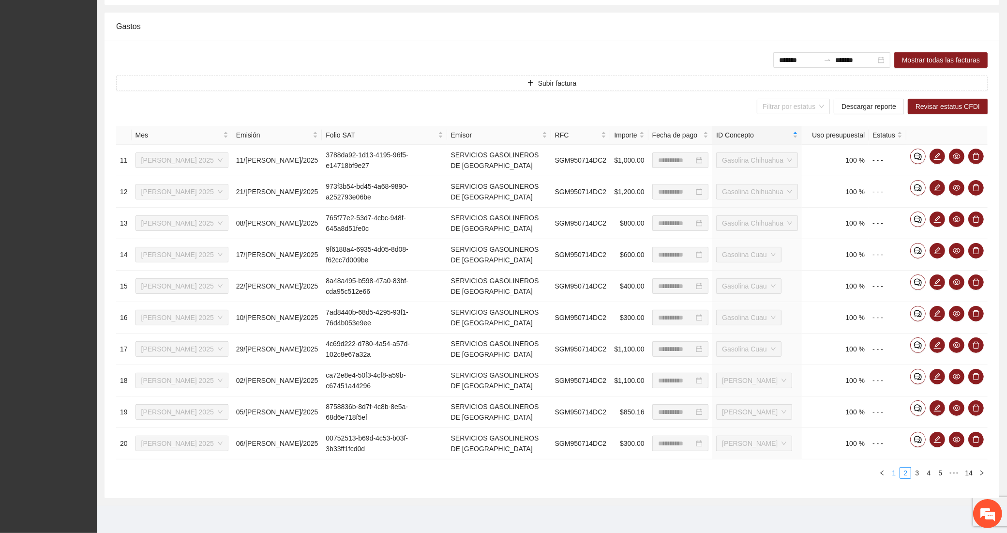
click at [892, 472] on link "1" at bounding box center [893, 472] width 11 height 11
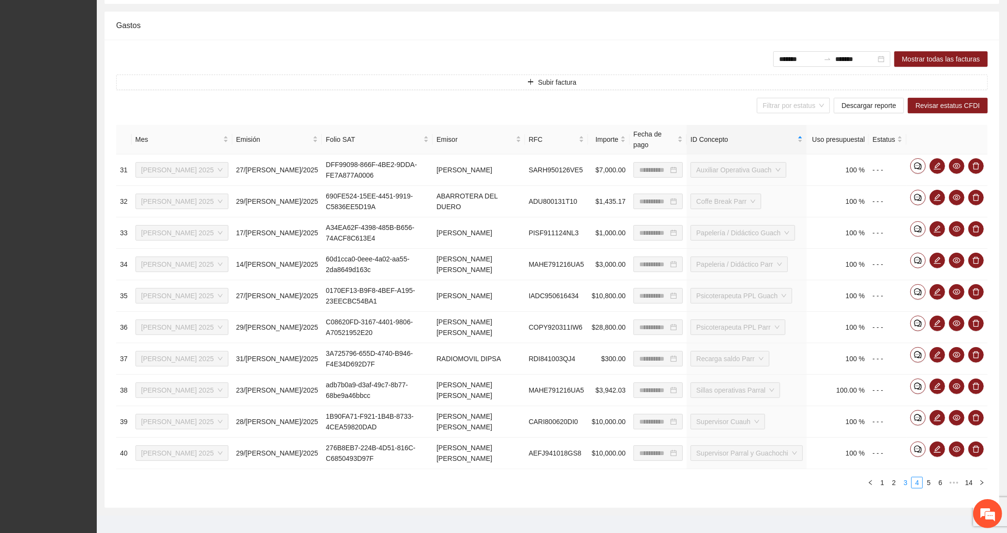
click at [910, 476] on li "3" at bounding box center [905, 482] width 12 height 12
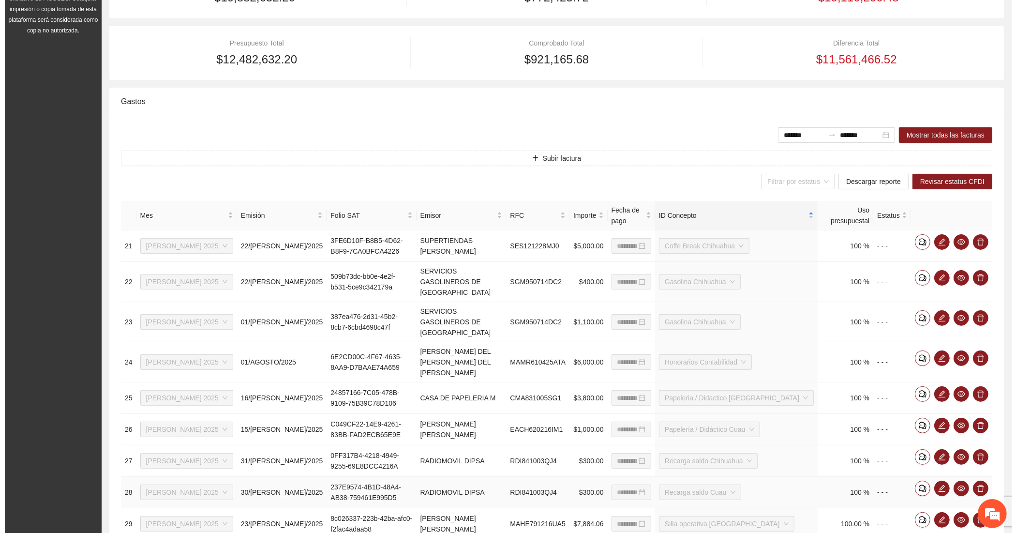
scroll to position [109, 0]
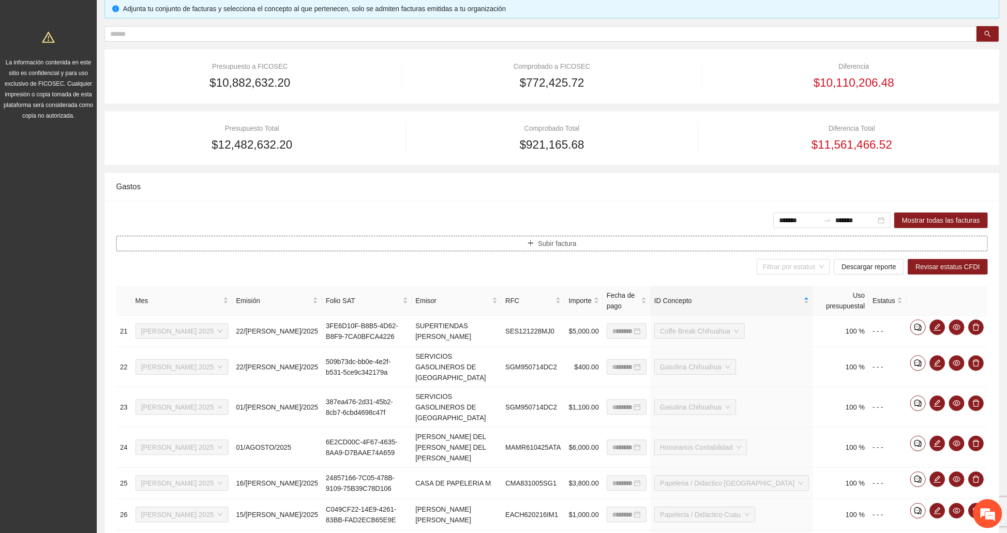
click at [384, 239] on button "Subir factura" at bounding box center [551, 243] width 871 height 15
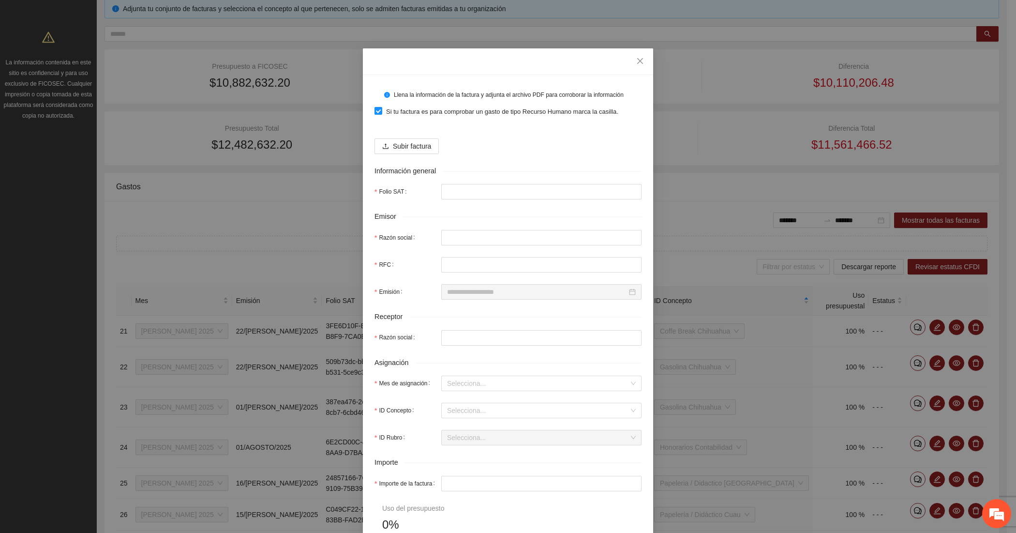
click at [395, 137] on div "Subir factura" at bounding box center [507, 142] width 267 height 23
click at [398, 148] on span "Subir factura" at bounding box center [412, 146] width 38 height 11
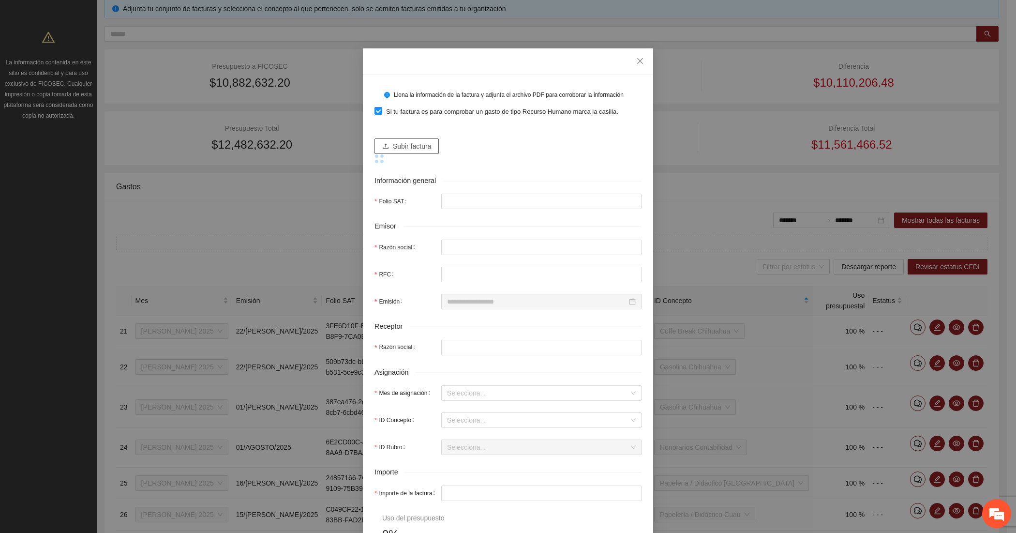
click at [393, 146] on span "Subir factura" at bounding box center [412, 146] width 38 height 11
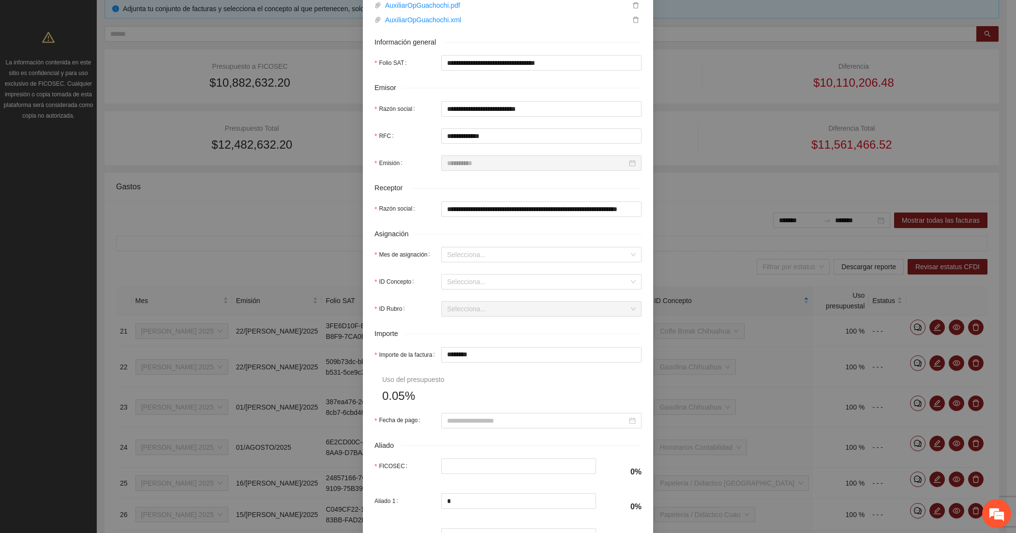
scroll to position [161, 0]
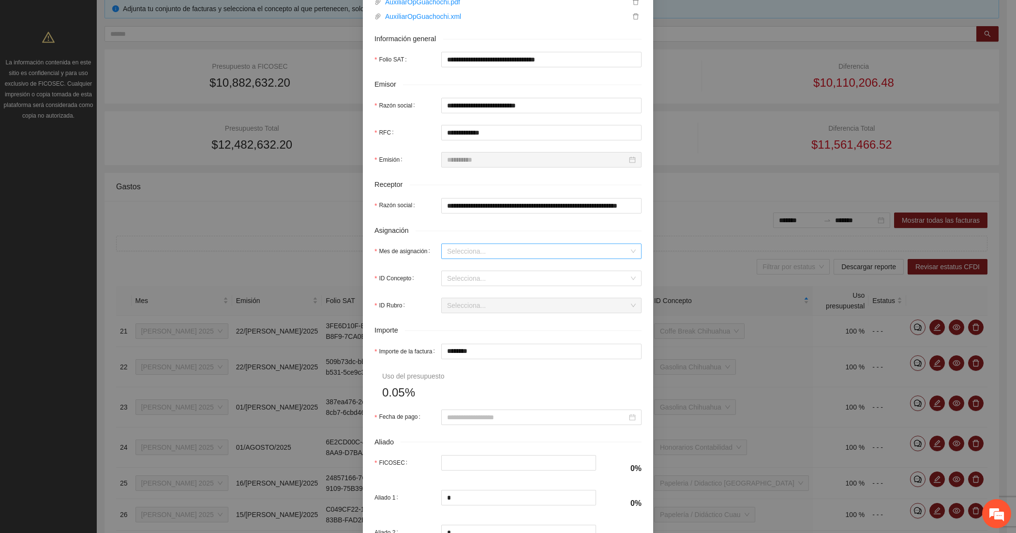
click at [447, 255] on input "Mes de asignación" at bounding box center [538, 251] width 182 height 15
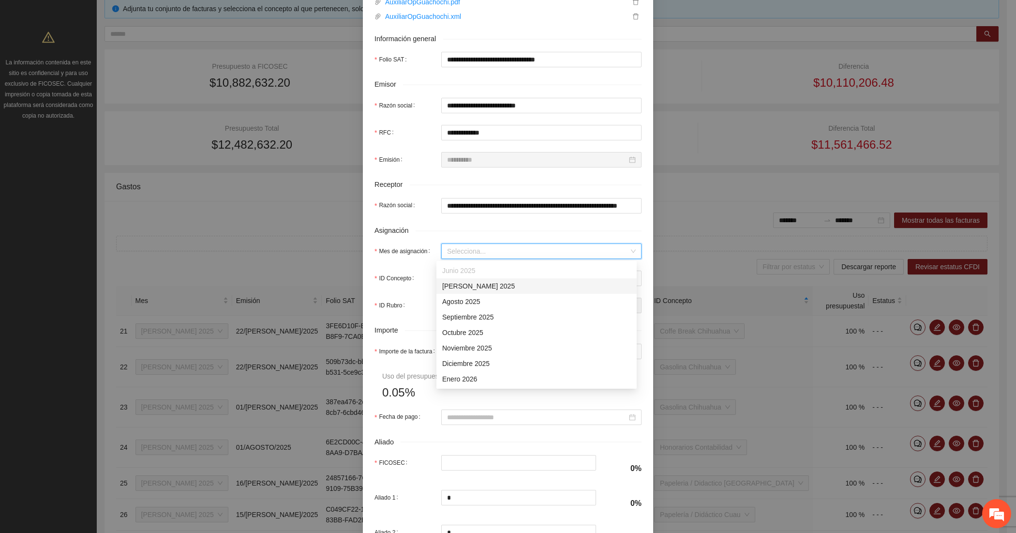
click at [458, 288] on div "[DATE]" at bounding box center [536, 286] width 189 height 11
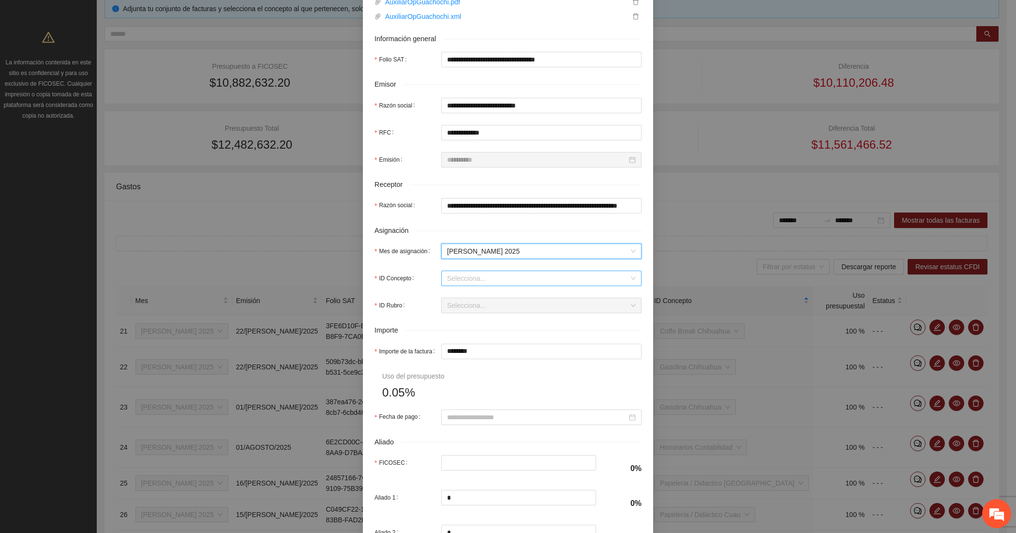
click at [458, 281] on input "ID Concepto" at bounding box center [538, 278] width 182 height 15
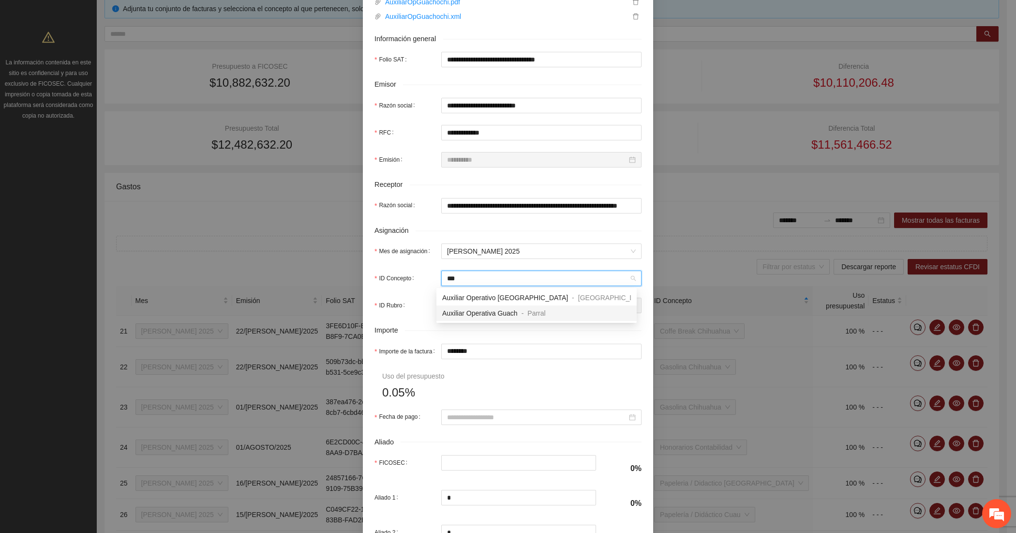
click at [470, 313] on span "Auxiliar Operativa Guach" at bounding box center [479, 313] width 75 height 8
click at [472, 349] on input "********" at bounding box center [541, 351] width 199 height 15
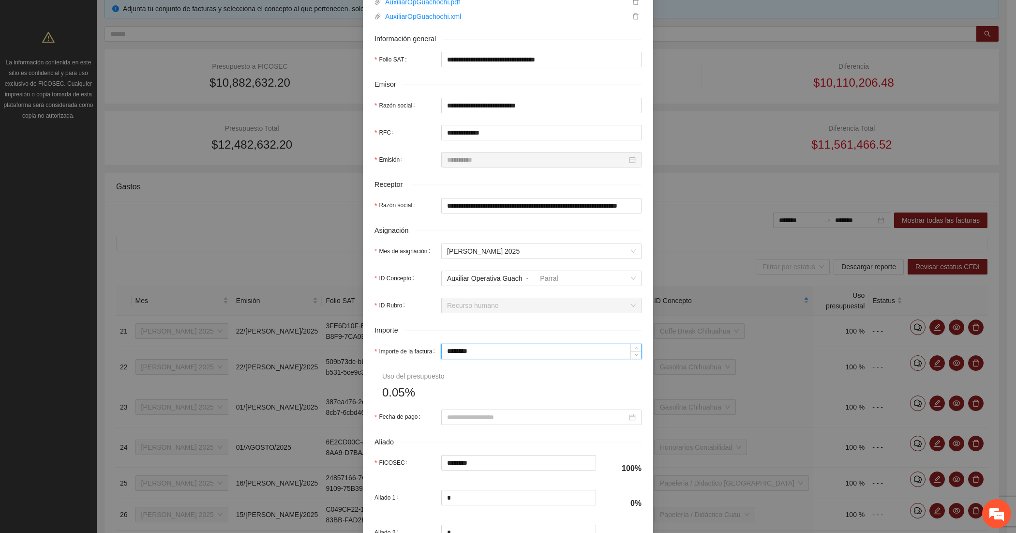
click at [472, 349] on input "********" at bounding box center [541, 351] width 199 height 15
click at [477, 416] on input "Fecha de pago" at bounding box center [537, 417] width 180 height 11
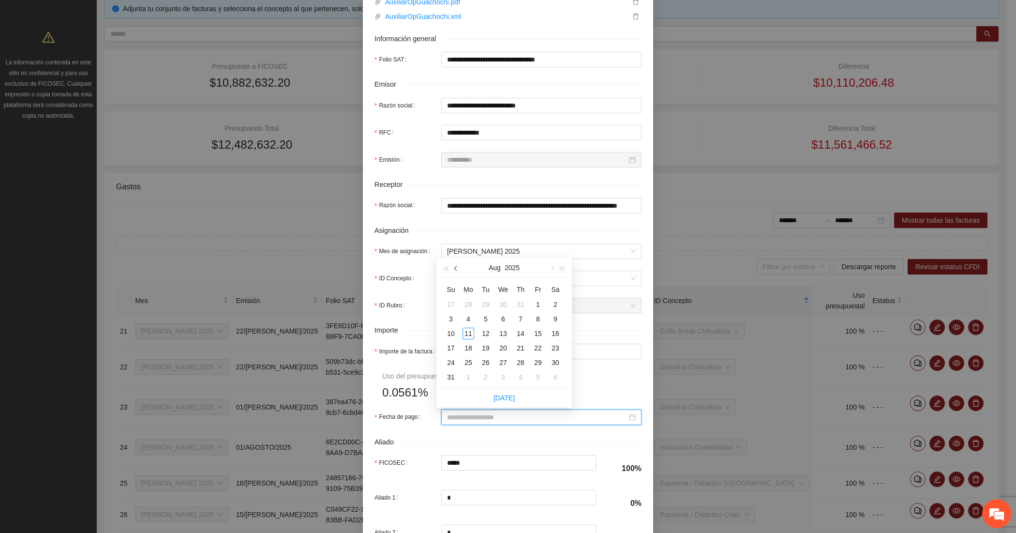
click at [454, 267] on span "button" at bounding box center [456, 268] width 5 height 5
click at [484, 337] on div "15" at bounding box center [486, 333] width 12 height 12
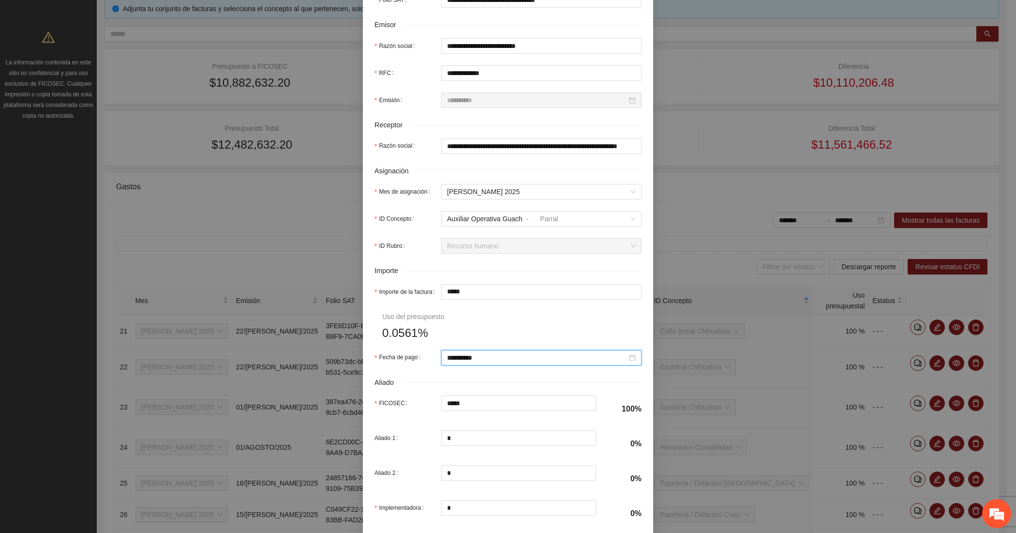
scroll to position [274, 0]
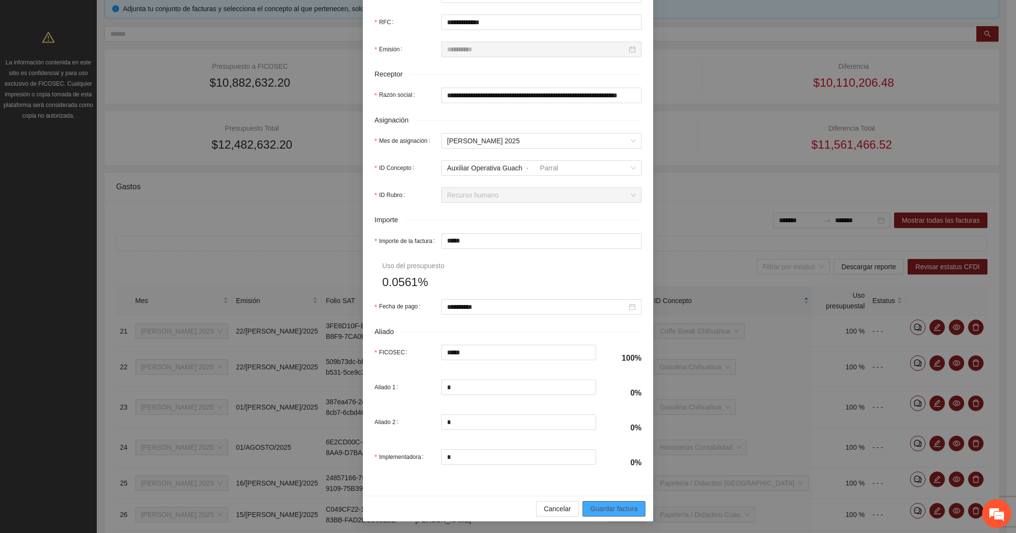
click at [610, 506] on span "Guardar factura" at bounding box center [613, 508] width 47 height 11
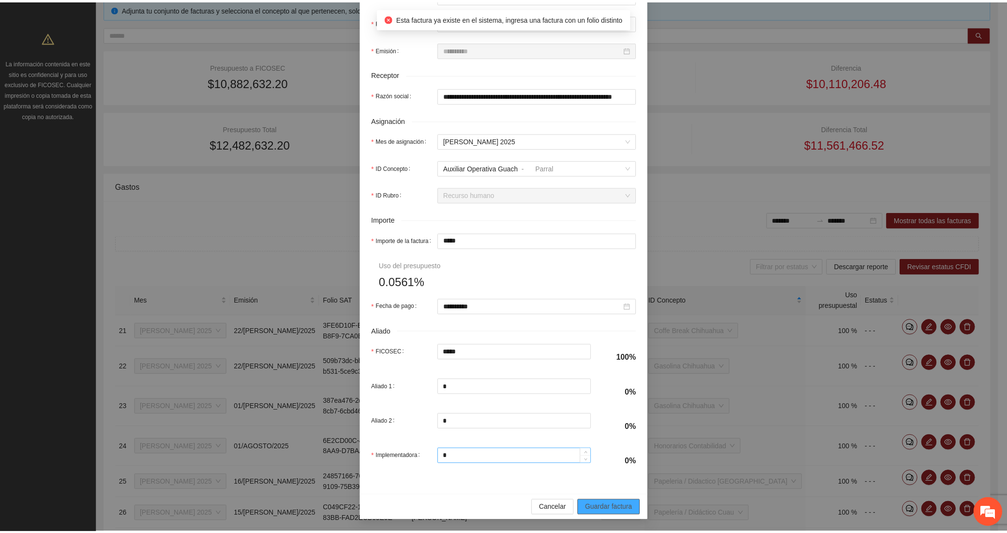
scroll to position [0, 0]
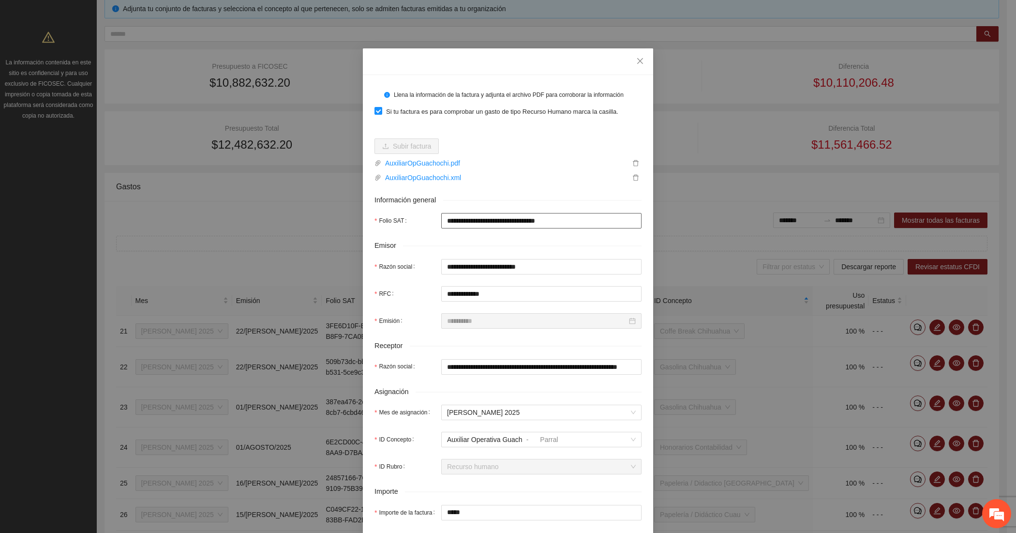
drag, startPoint x: 587, startPoint y: 217, endPoint x: 395, endPoint y: 221, distance: 192.1
click at [395, 221] on div "**********" at bounding box center [507, 220] width 267 height 15
click at [627, 60] on span "Close" at bounding box center [640, 61] width 26 height 26
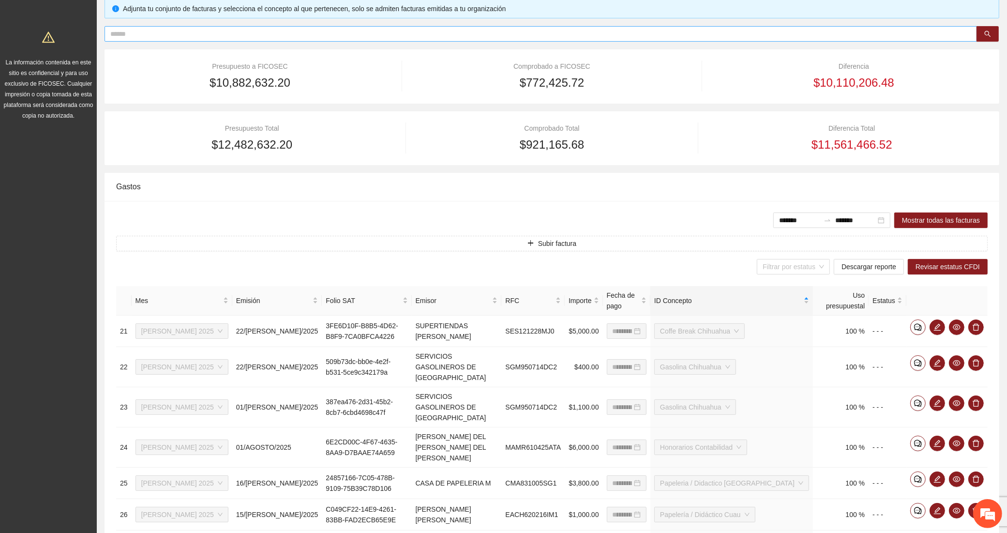
click at [172, 34] on input "text" at bounding box center [536, 34] width 853 height 11
paste input "**********"
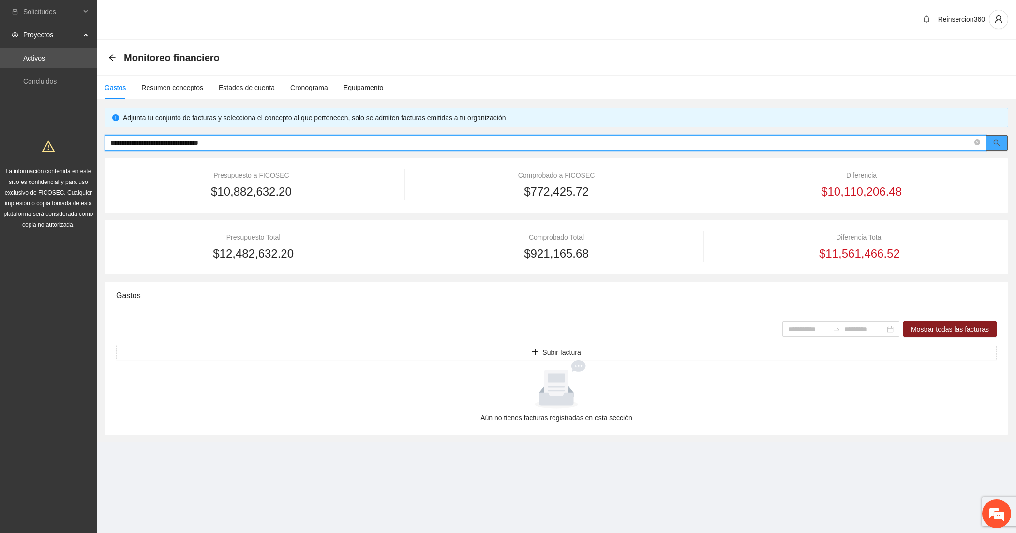
click at [990, 141] on button "button" at bounding box center [996, 142] width 22 height 15
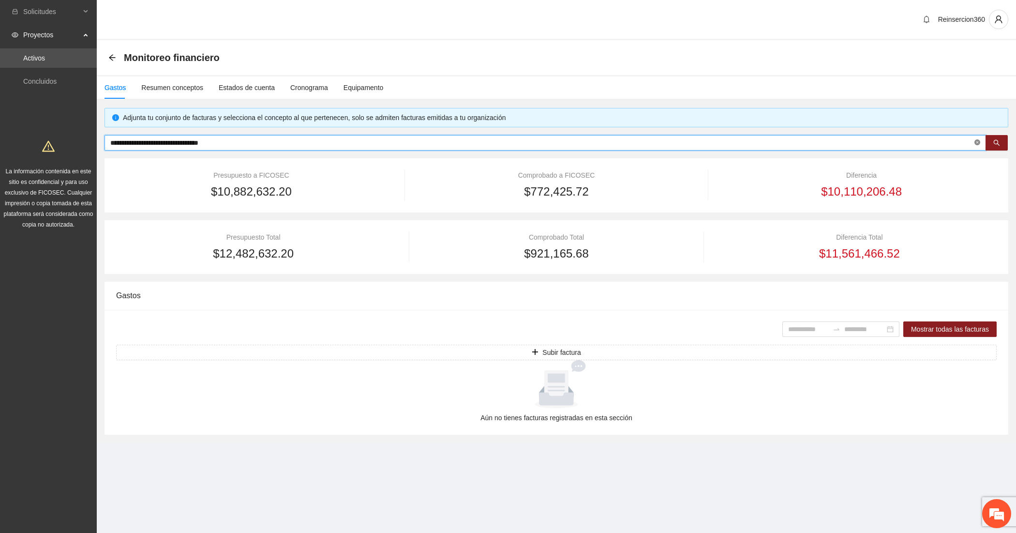
click at [975, 142] on icon "close-circle" at bounding box center [977, 142] width 6 height 6
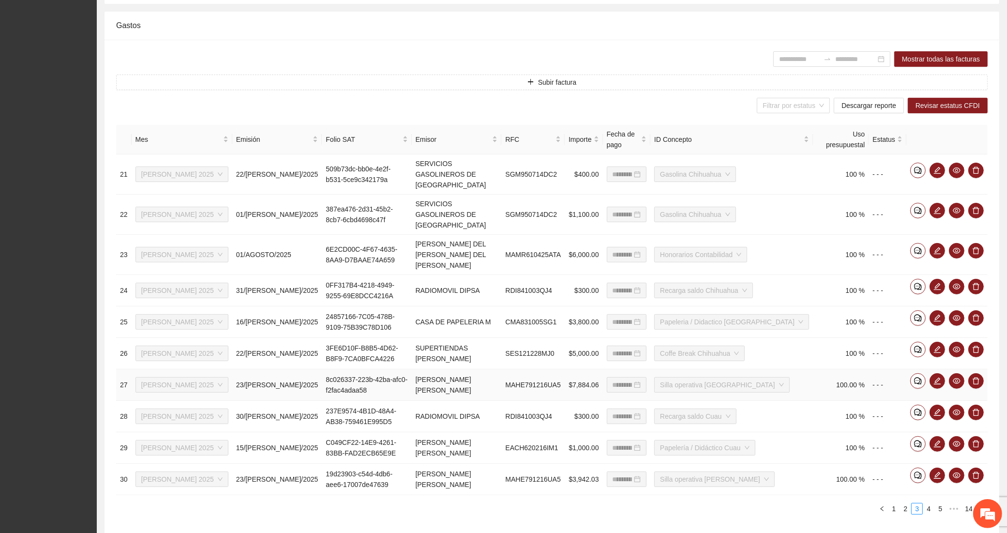
scroll to position [109, 0]
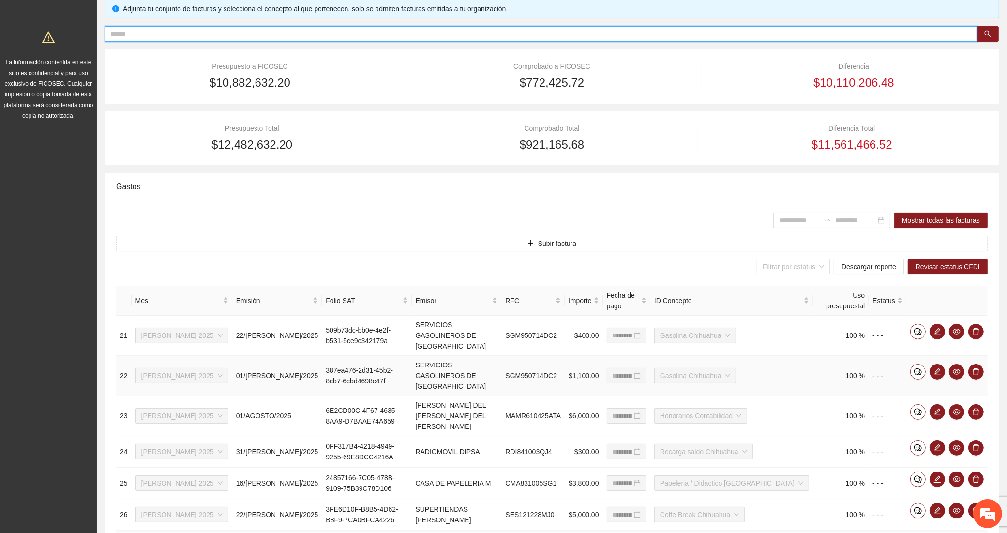
paste input "**********"
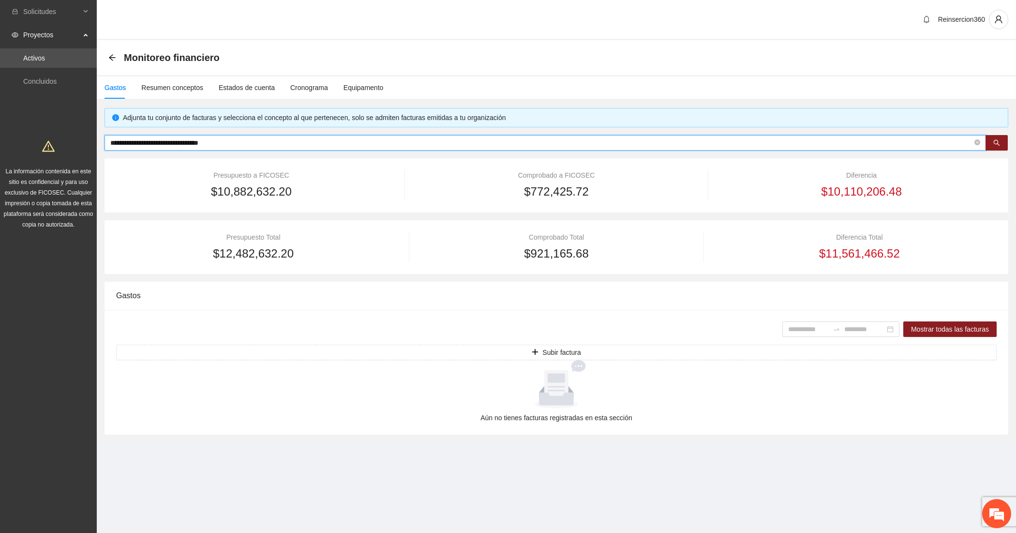
drag, startPoint x: 265, startPoint y: 142, endPoint x: 140, endPoint y: 136, distance: 124.9
click at [140, 136] on span "**********" at bounding box center [544, 142] width 881 height 15
click at [974, 141] on icon "close-circle" at bounding box center [977, 142] width 6 height 6
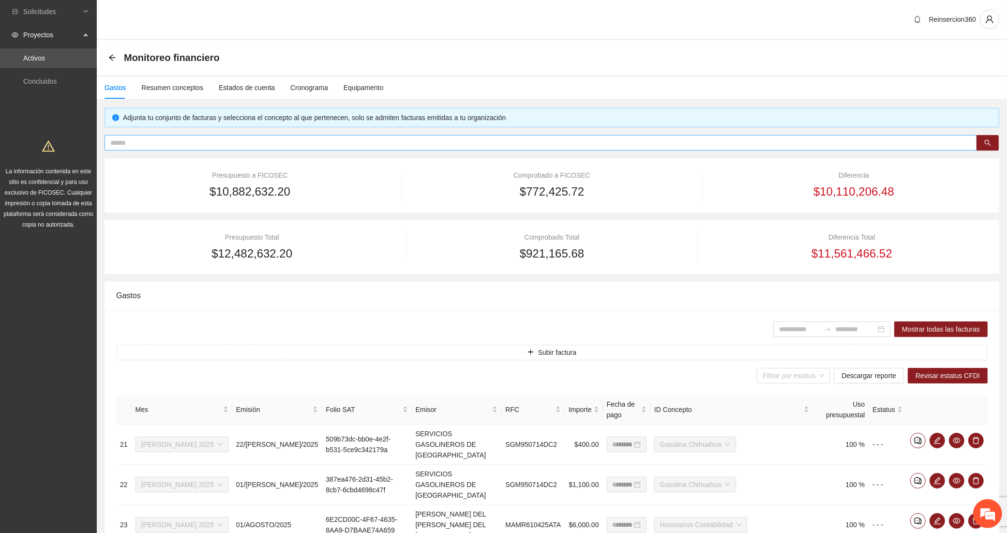
click at [126, 138] on input "text" at bounding box center [536, 142] width 853 height 11
paste input "**********"
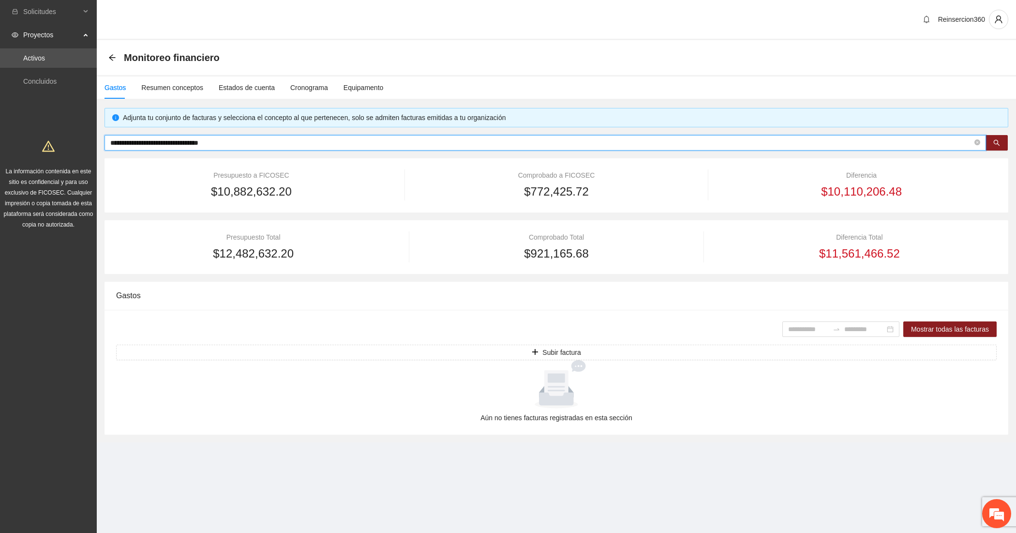
drag, startPoint x: 276, startPoint y: 145, endPoint x: -58, endPoint y: 101, distance: 336.7
click at [0, 101] on html "**********" at bounding box center [508, 266] width 1016 height 533
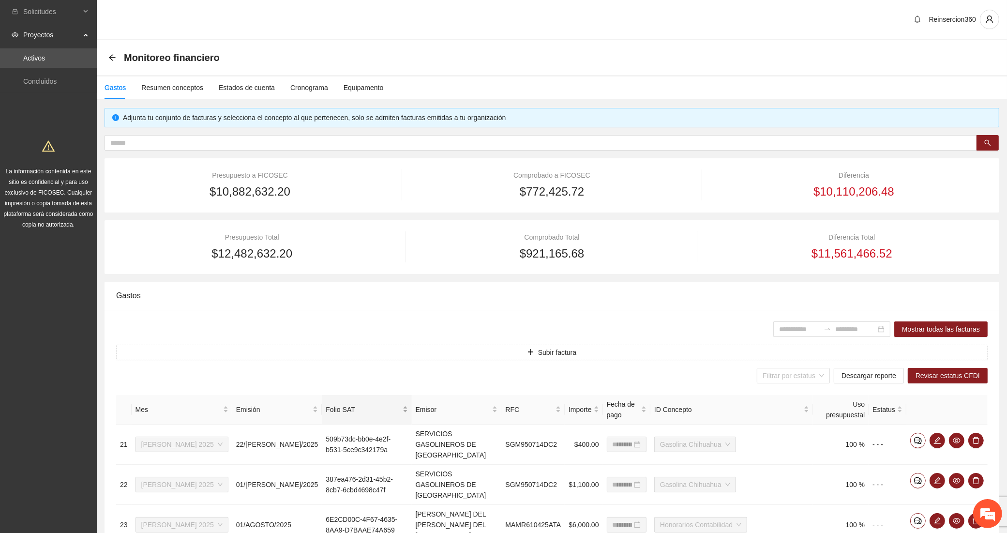
click at [374, 404] on span "Folio SAT" at bounding box center [363, 409] width 74 height 11
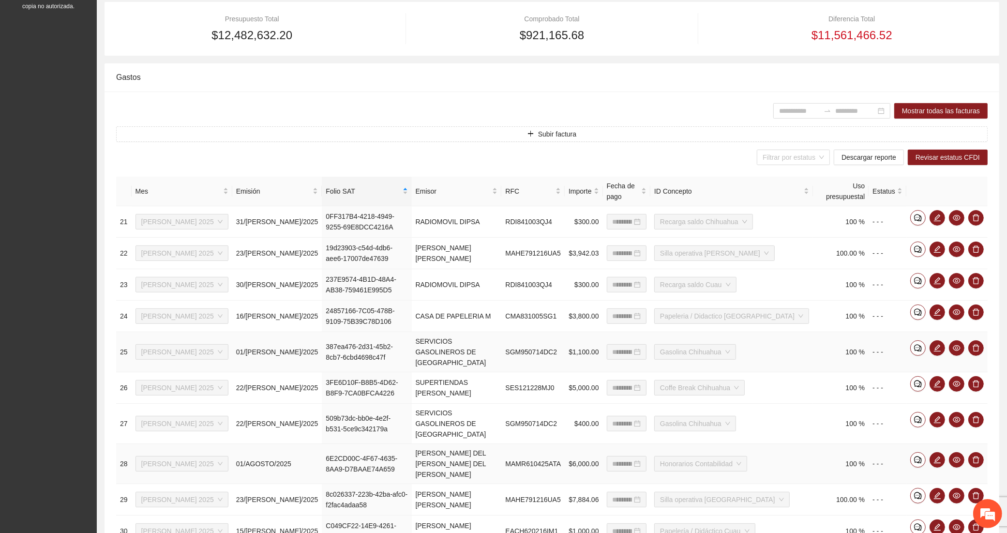
scroll to position [270, 0]
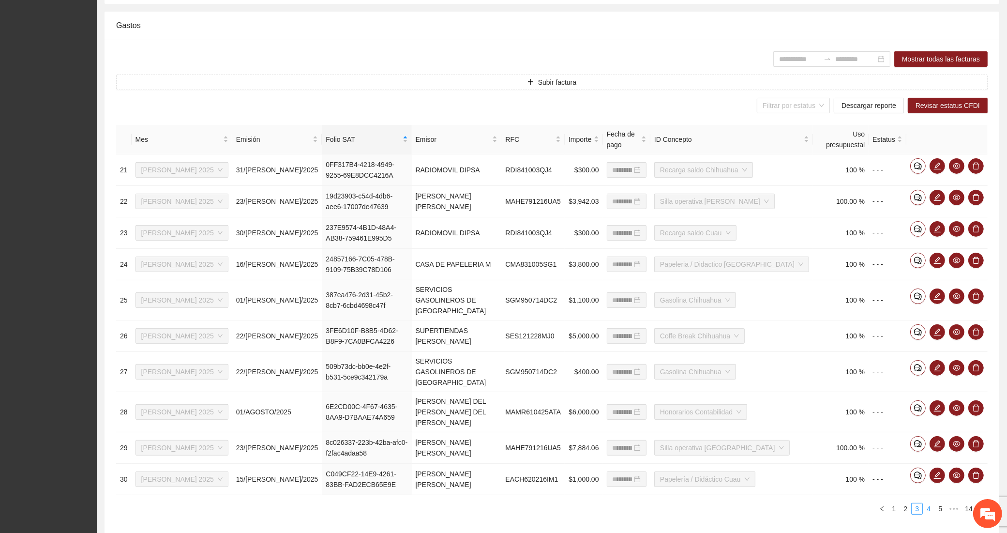
click at [928, 503] on link "4" at bounding box center [928, 508] width 11 height 11
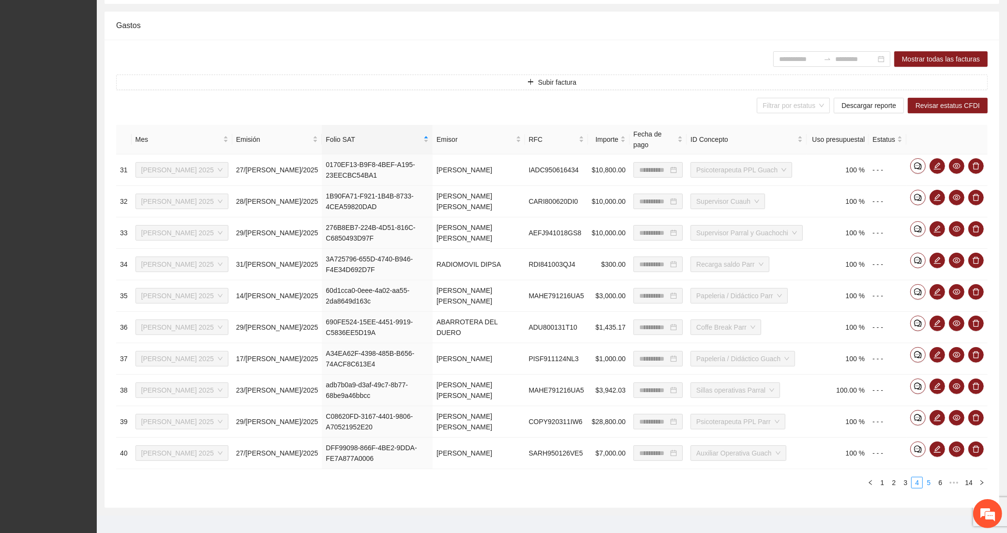
click at [927, 477] on link "5" at bounding box center [928, 482] width 11 height 11
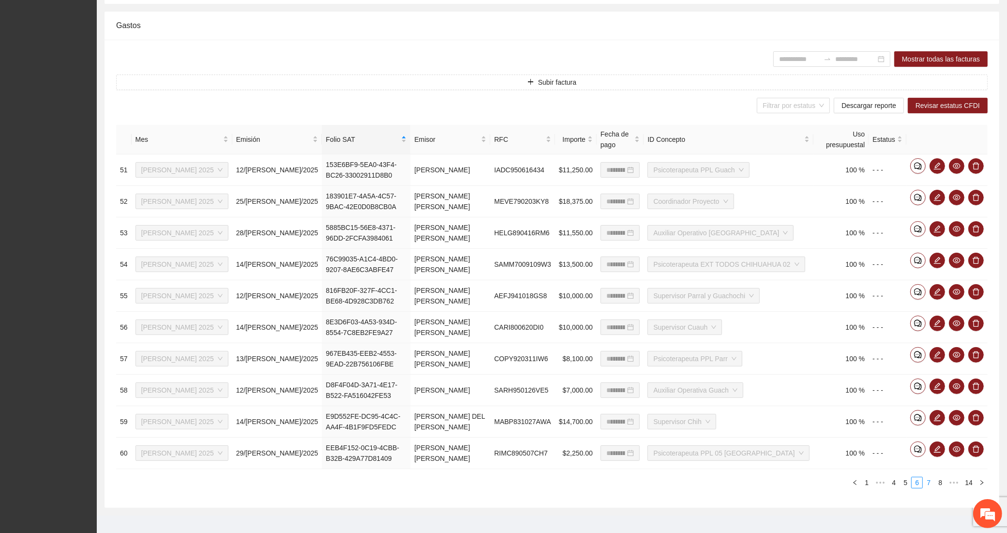
click at [932, 477] on link "7" at bounding box center [928, 482] width 11 height 11
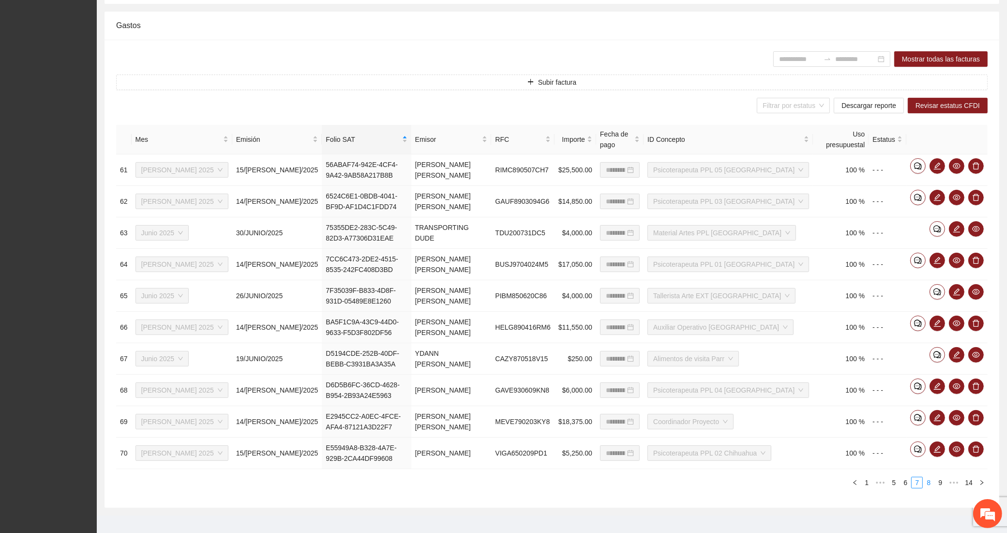
click at [932, 477] on link "8" at bounding box center [928, 482] width 11 height 11
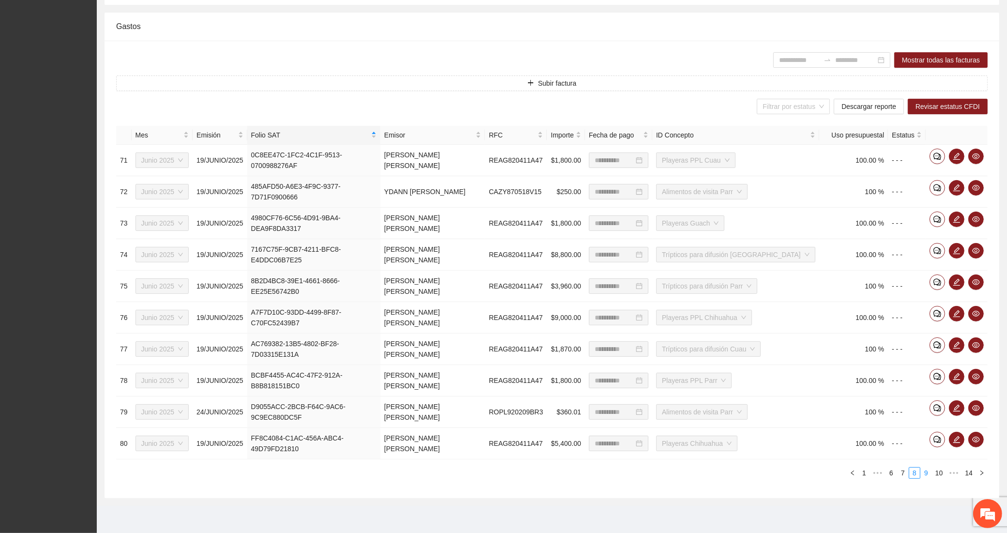
click at [927, 475] on link "9" at bounding box center [925, 472] width 11 height 11
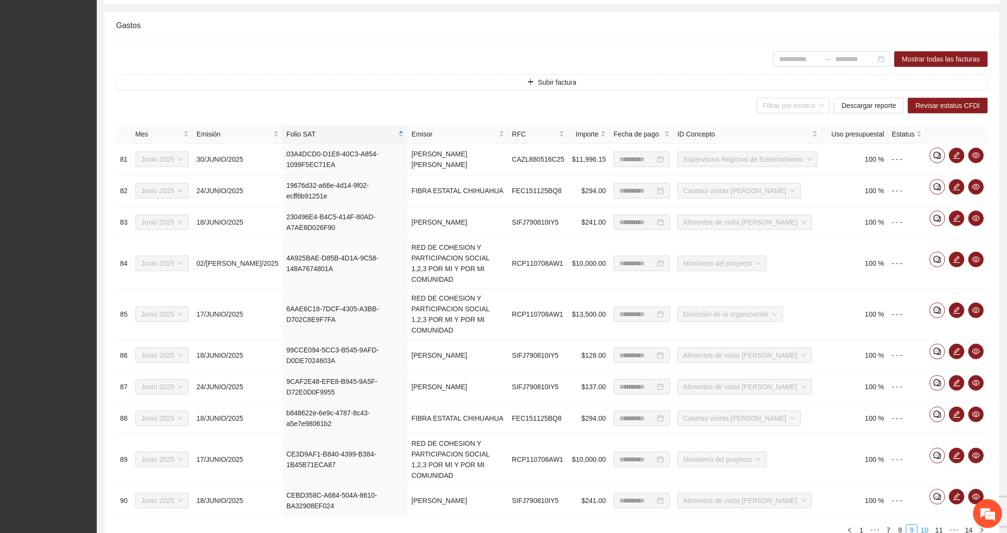
click at [922, 524] on link "10" at bounding box center [925, 529] width 14 height 11
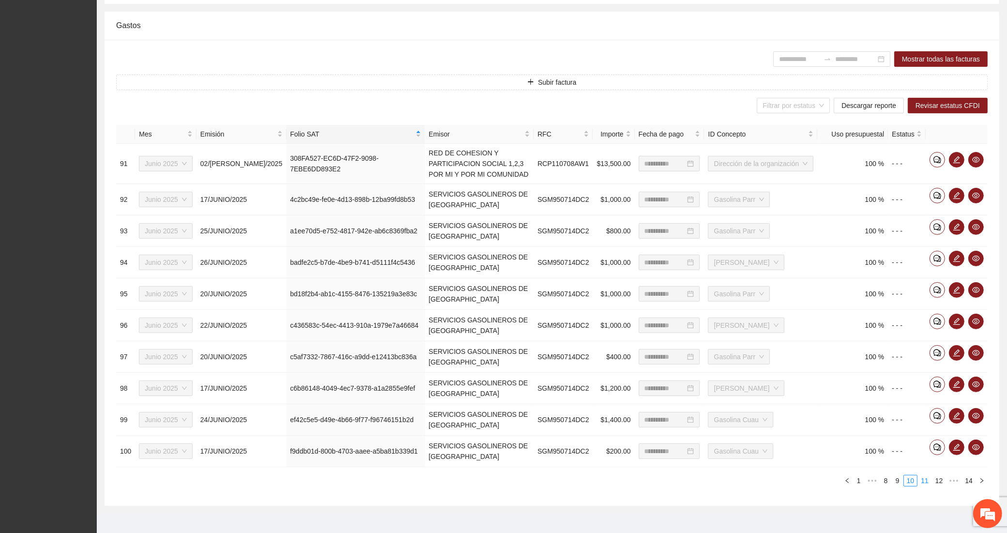
click at [923, 486] on link "11" at bounding box center [925, 480] width 14 height 11
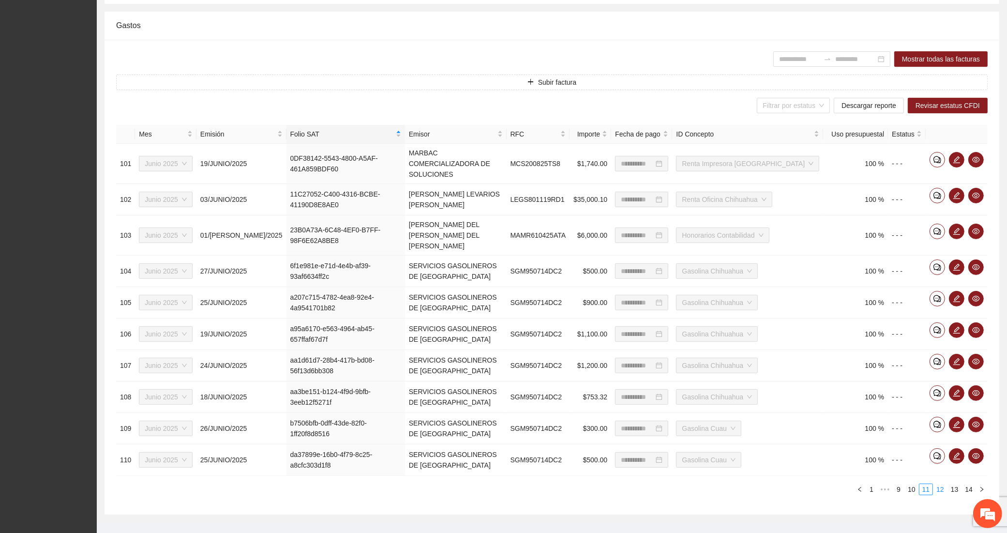
click at [939, 484] on link "12" at bounding box center [940, 489] width 14 height 11
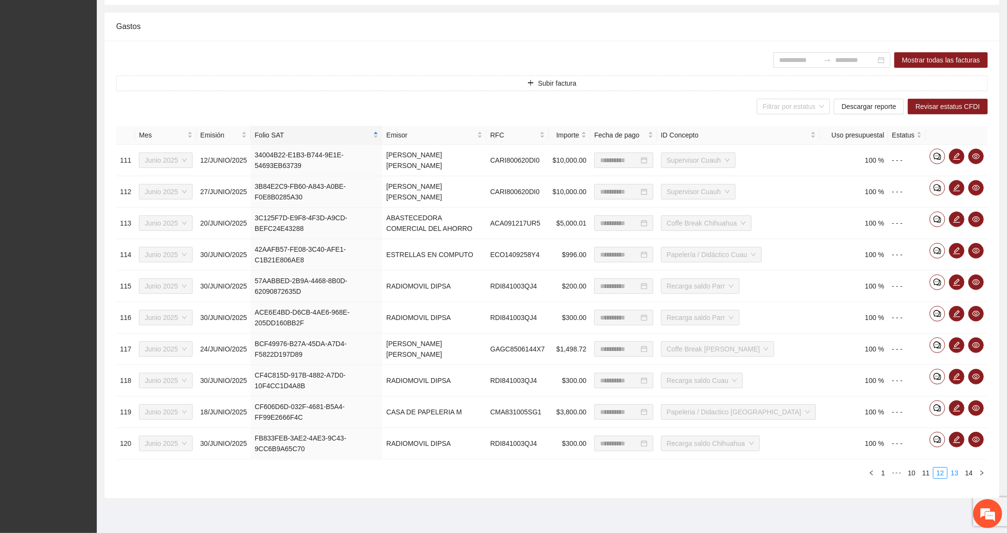
click at [954, 473] on link "13" at bounding box center [955, 472] width 14 height 11
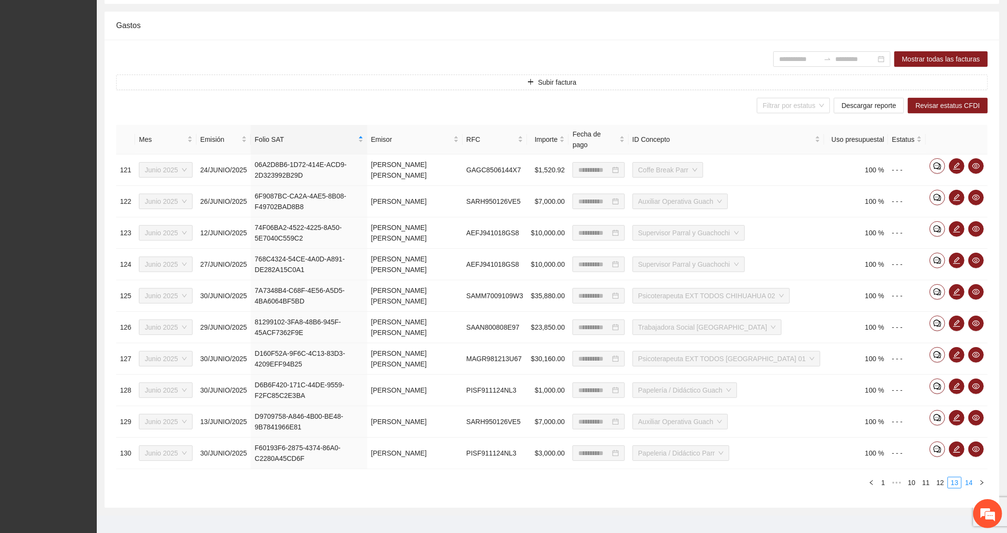
click at [964, 477] on link "14" at bounding box center [969, 482] width 14 height 11
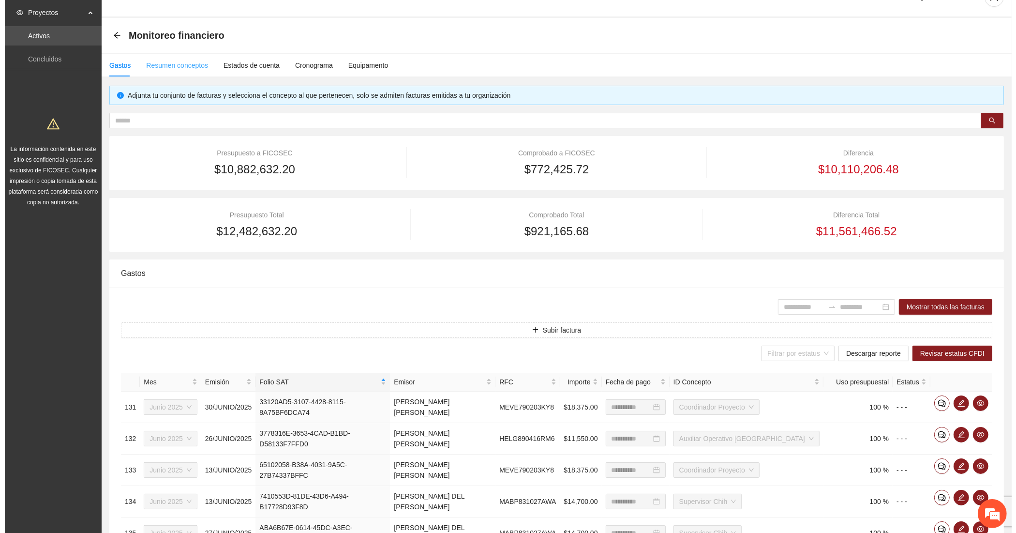
scroll to position [0, 0]
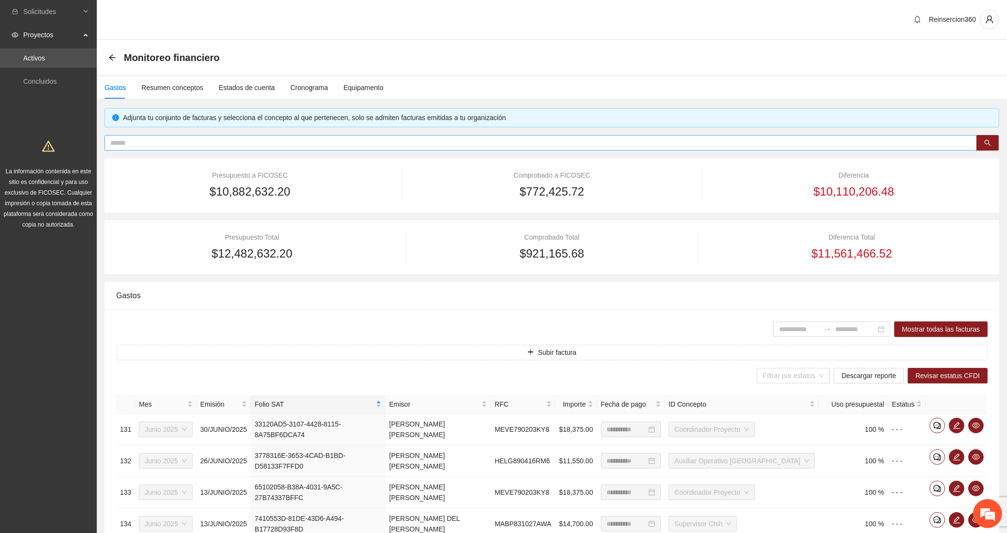
click at [154, 143] on input "text" at bounding box center [536, 142] width 853 height 11
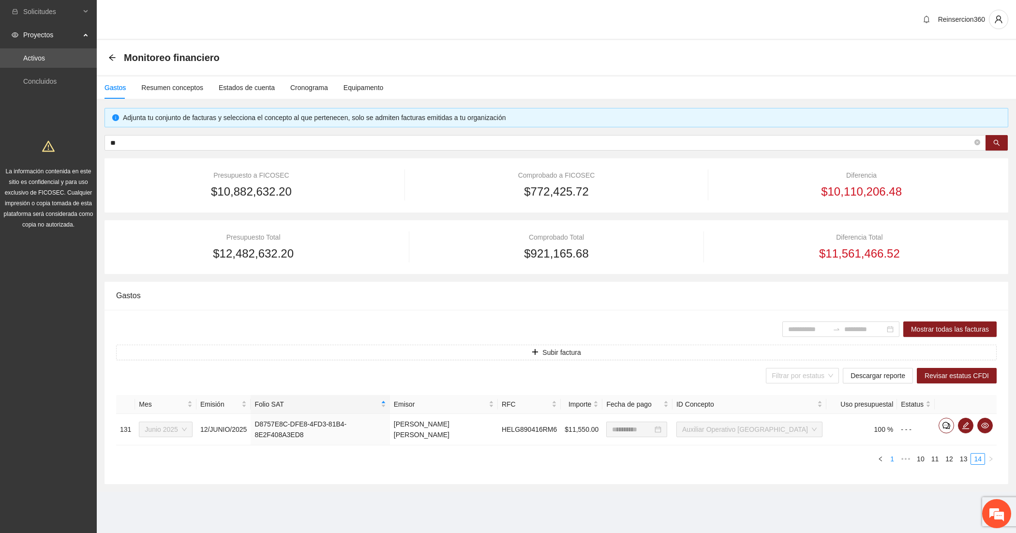
click at [895, 459] on link "1" at bounding box center [892, 458] width 11 height 11
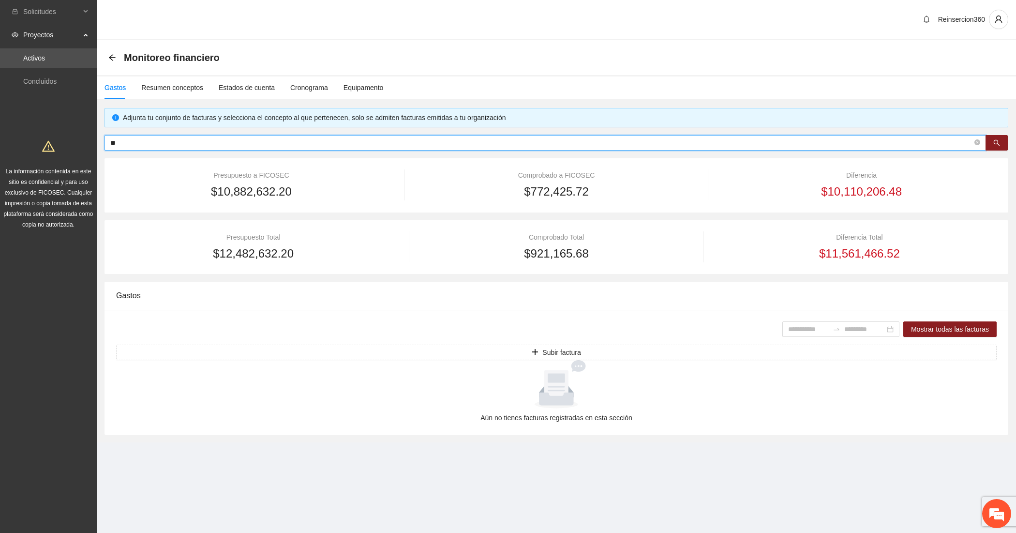
click at [184, 143] on input "**" at bounding box center [541, 142] width 862 height 11
click at [976, 144] on icon "close-circle" at bounding box center [977, 142] width 6 height 6
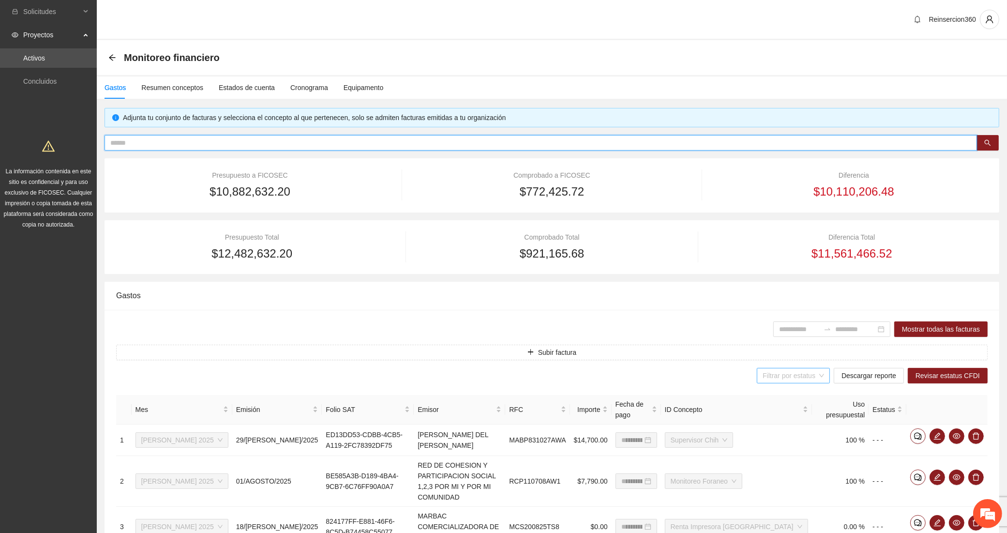
click at [811, 378] on input "search" at bounding box center [789, 375] width 55 height 15
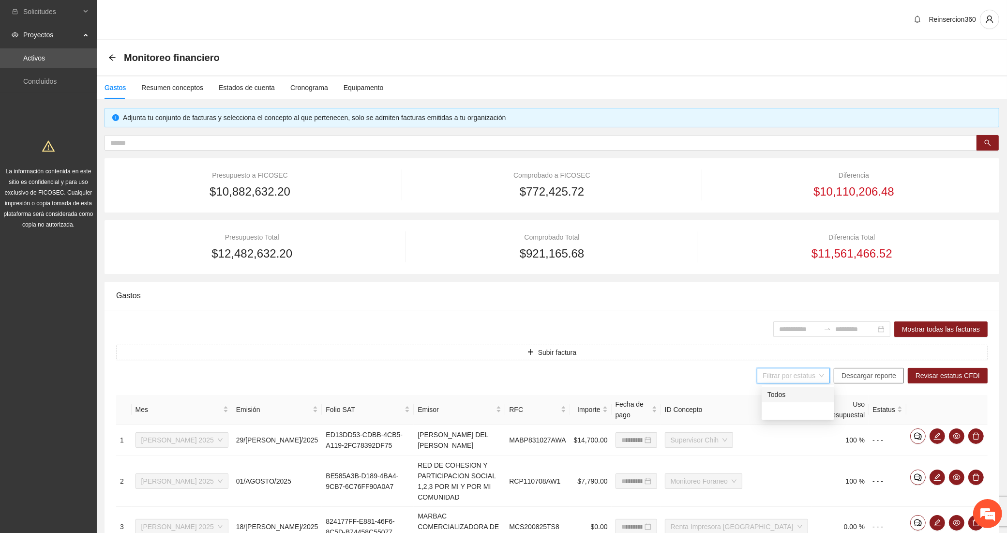
click at [882, 376] on span "Descargar reporte" at bounding box center [868, 375] width 55 height 11
click at [184, 146] on input "text" at bounding box center [536, 142] width 853 height 11
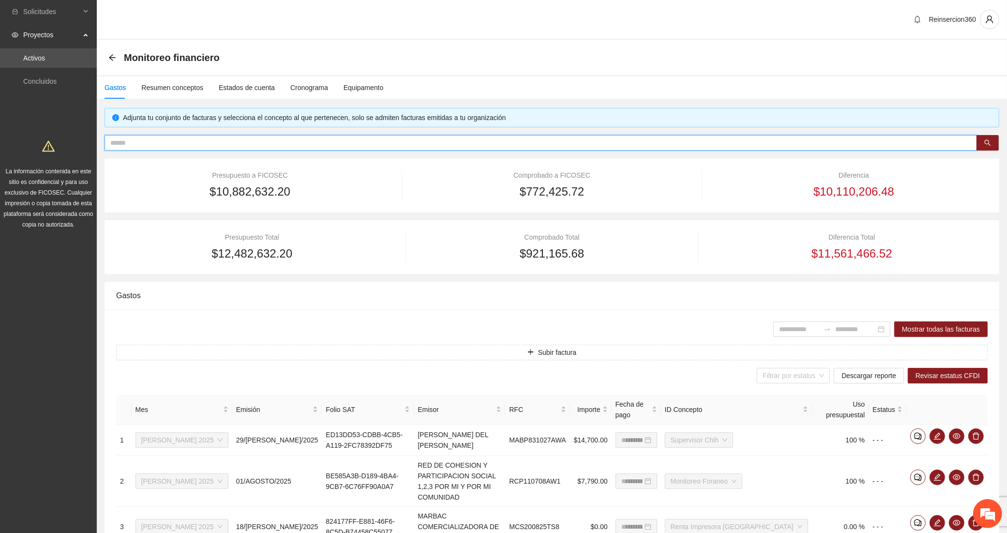
paste input "**********"
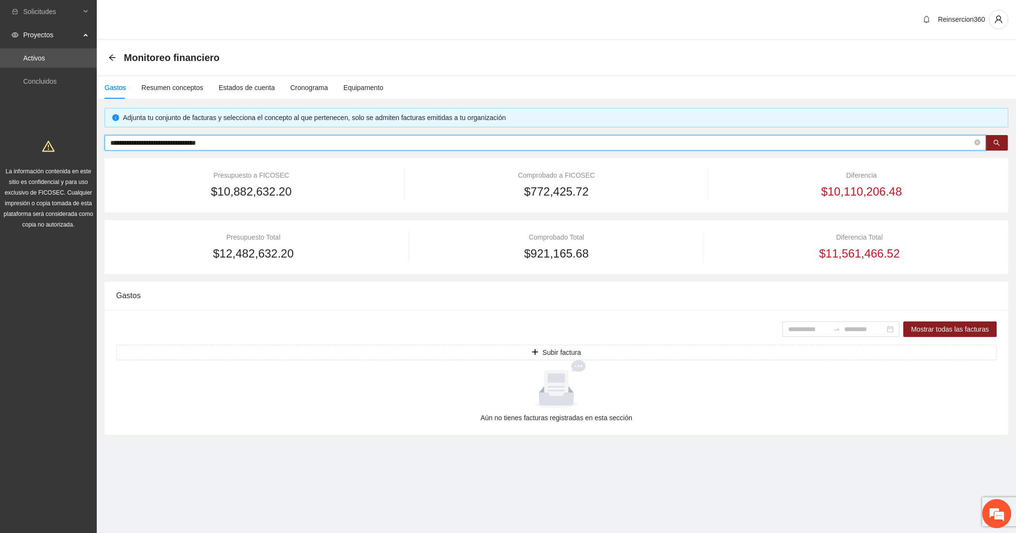
drag, startPoint x: 253, startPoint y: 137, endPoint x: 13, endPoint y: 143, distance: 240.5
click at [13, 143] on section "**********" at bounding box center [508, 266] width 1016 height 533
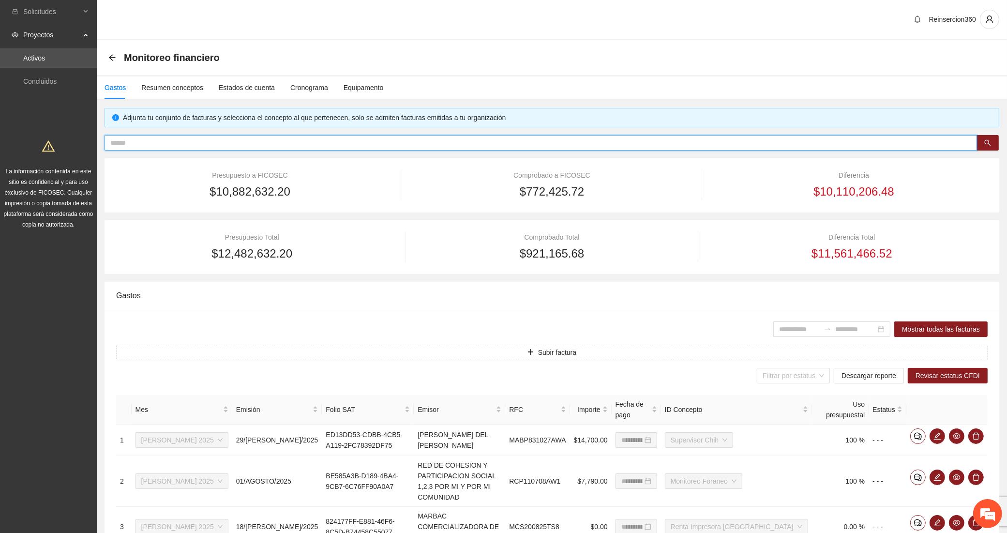
paste input "**********"
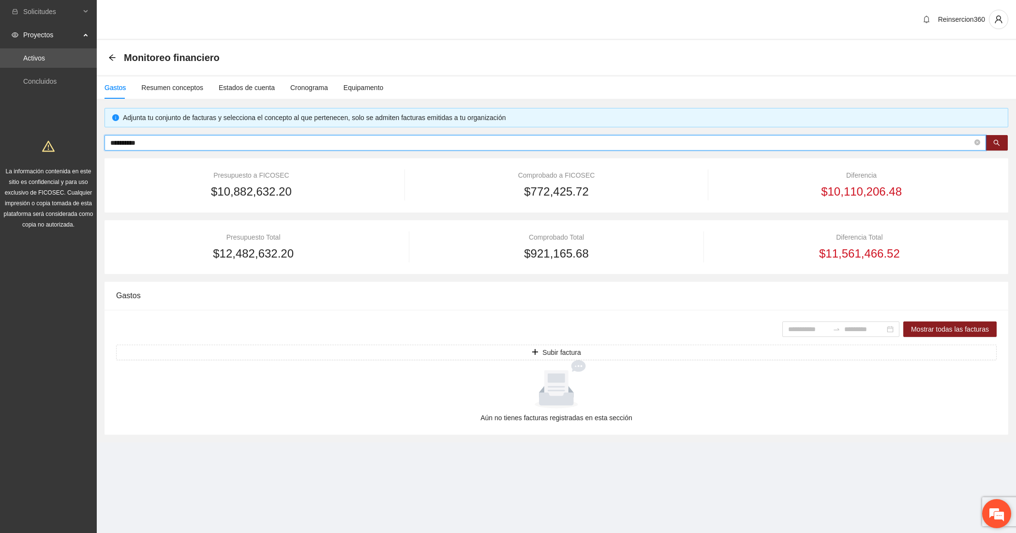
click at [1000, 509] on em at bounding box center [996, 513] width 26 height 26
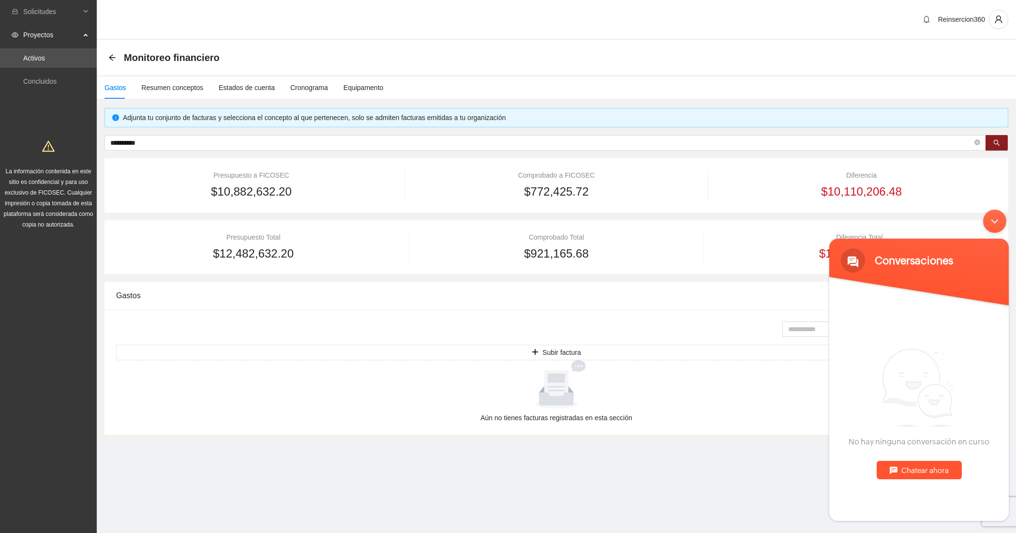
click at [912, 468] on div "Chatear ahora" at bounding box center [918, 469] width 85 height 18
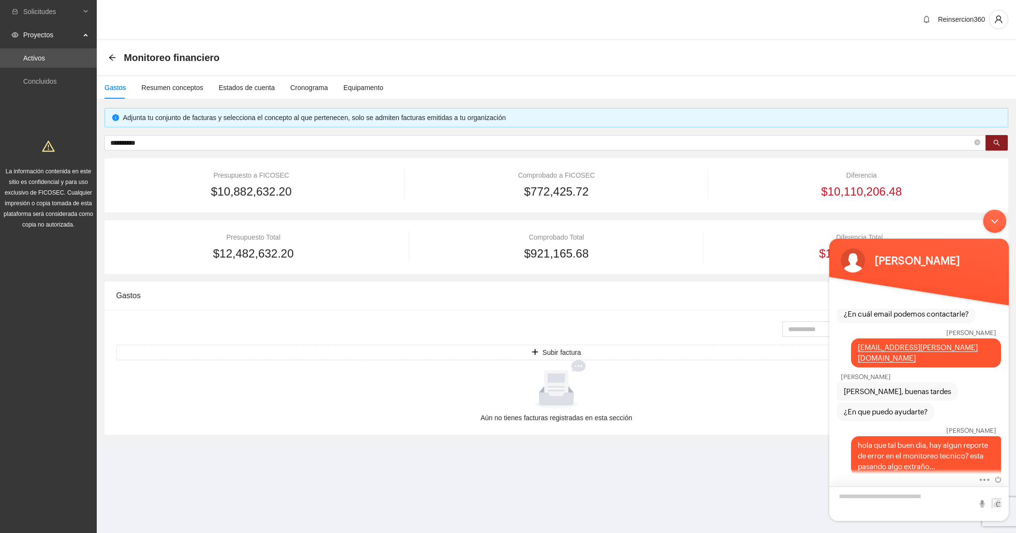
scroll to position [163, 0]
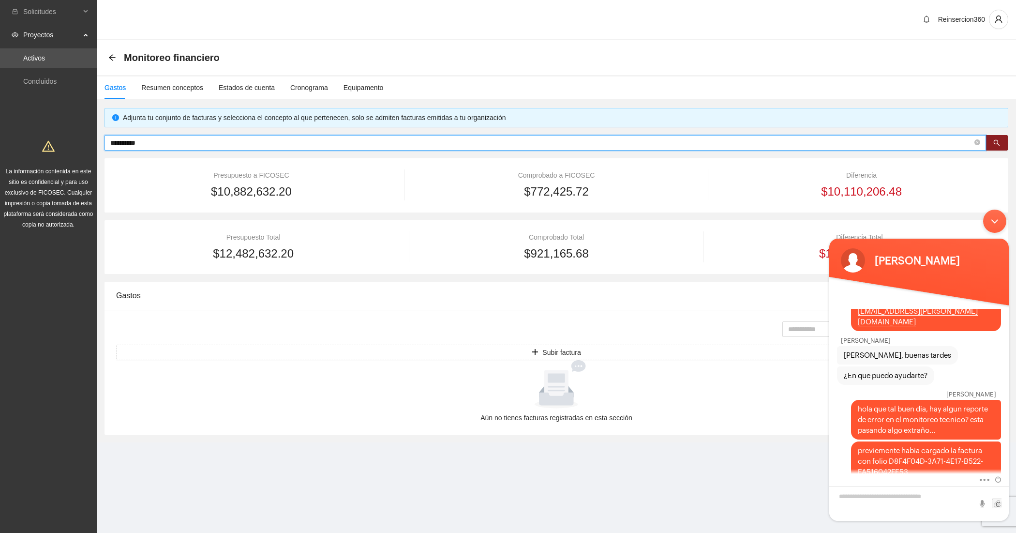
drag, startPoint x: 216, startPoint y: 140, endPoint x: 80, endPoint y: 143, distance: 135.9
click at [80, 143] on section "**********" at bounding box center [508, 266] width 1016 height 533
paste input "**********"
click at [901, 500] on textarea "Escriba su mensaje y pulse “Intro”" at bounding box center [918, 503] width 179 height 34
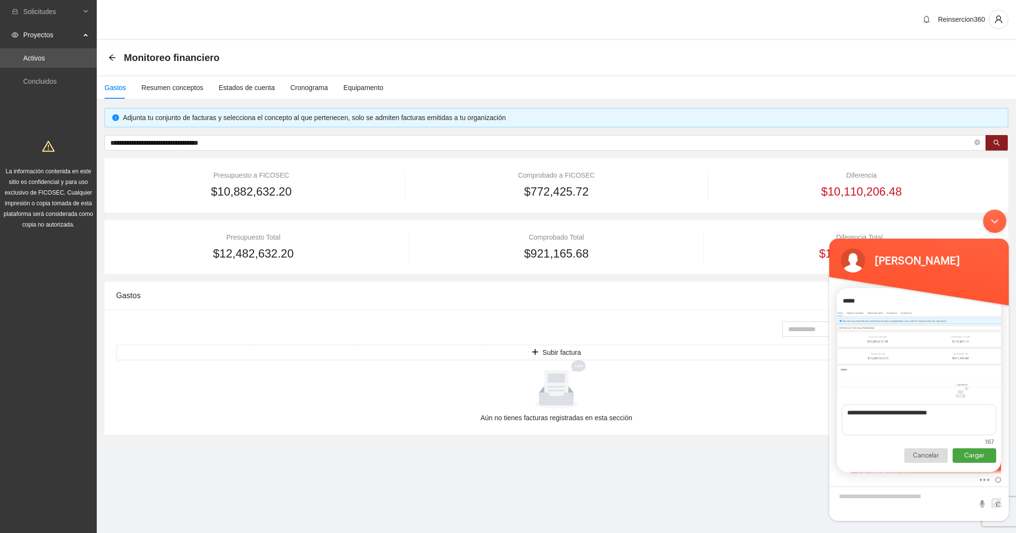
click at [976, 456] on p "Cargar" at bounding box center [974, 455] width 44 height 15
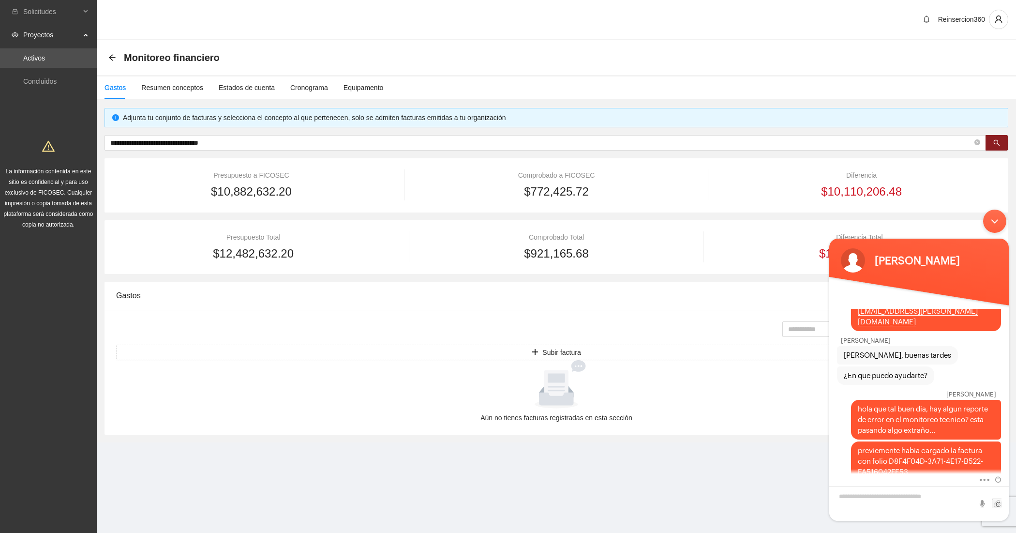
scroll to position [274, 0]
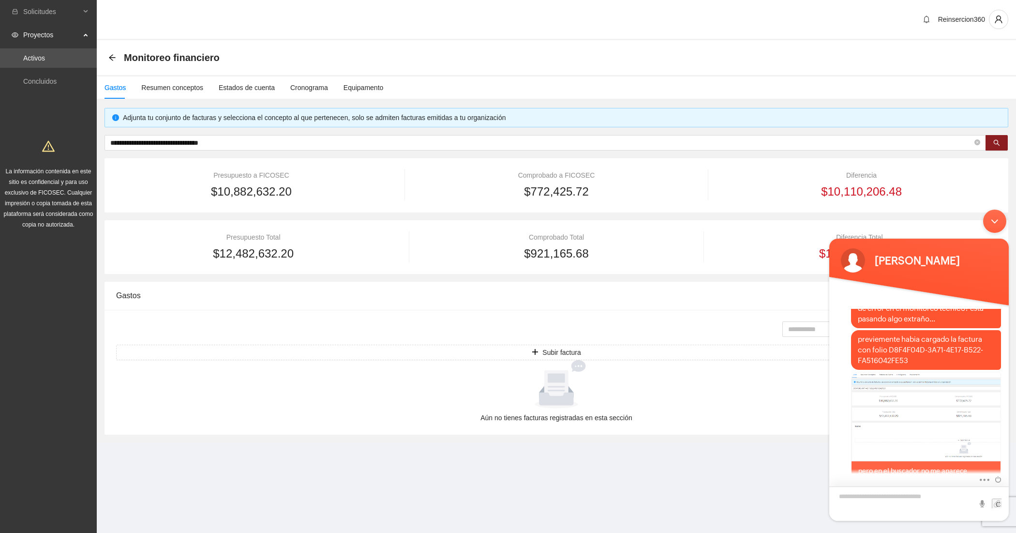
click at [869, 492] on textarea "Escriba su mensaje y pulse “Intro”" at bounding box center [918, 503] width 179 height 34
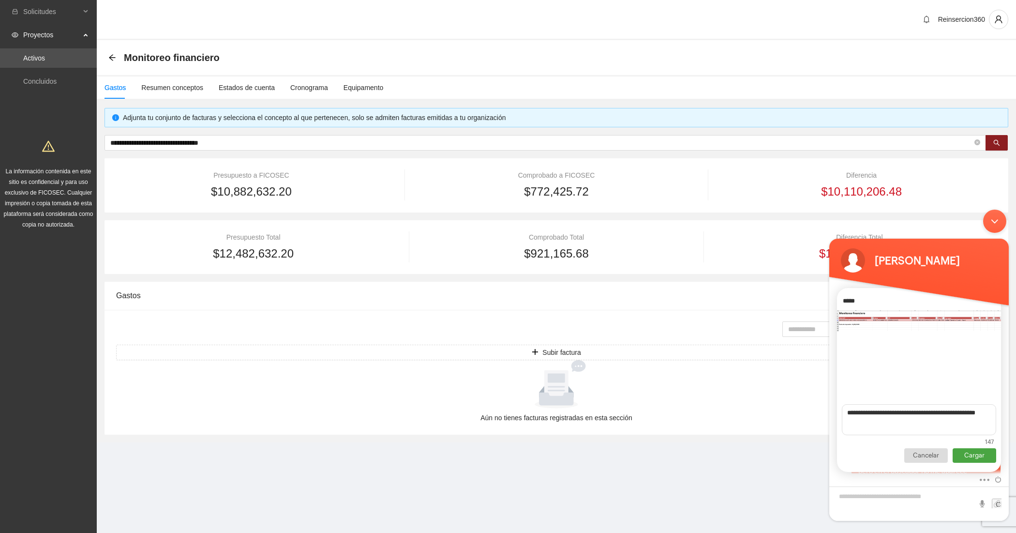
click at [966, 454] on p "Cargar" at bounding box center [974, 455] width 44 height 15
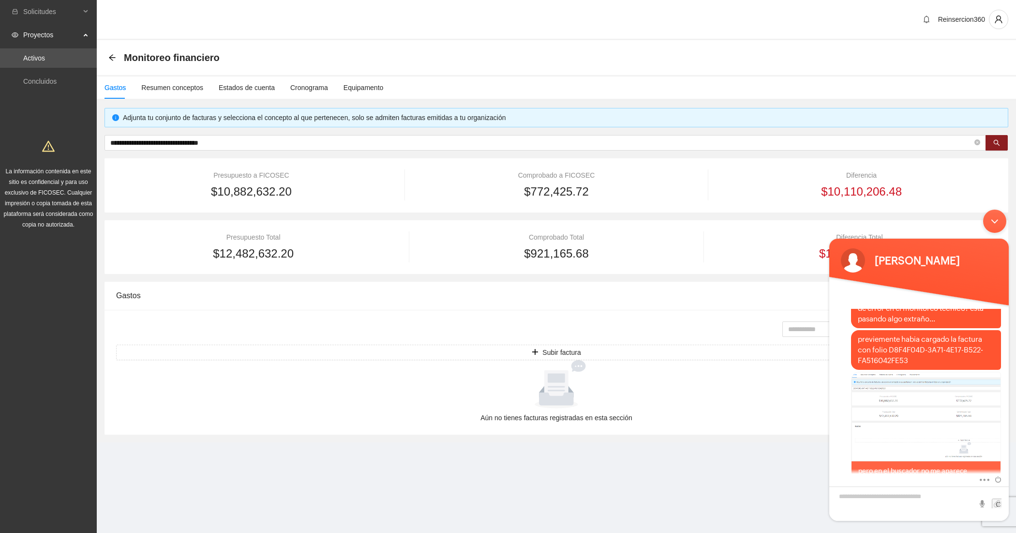
scroll to position [325, 0]
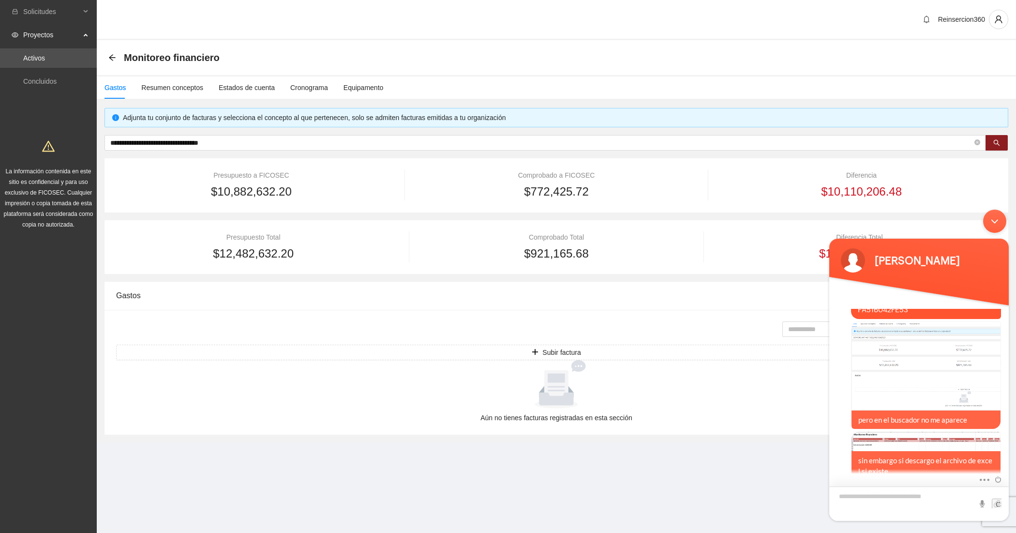
click at [857, 489] on textarea "Escriba su mensaje y pulse “Intro”" at bounding box center [918, 503] width 179 height 34
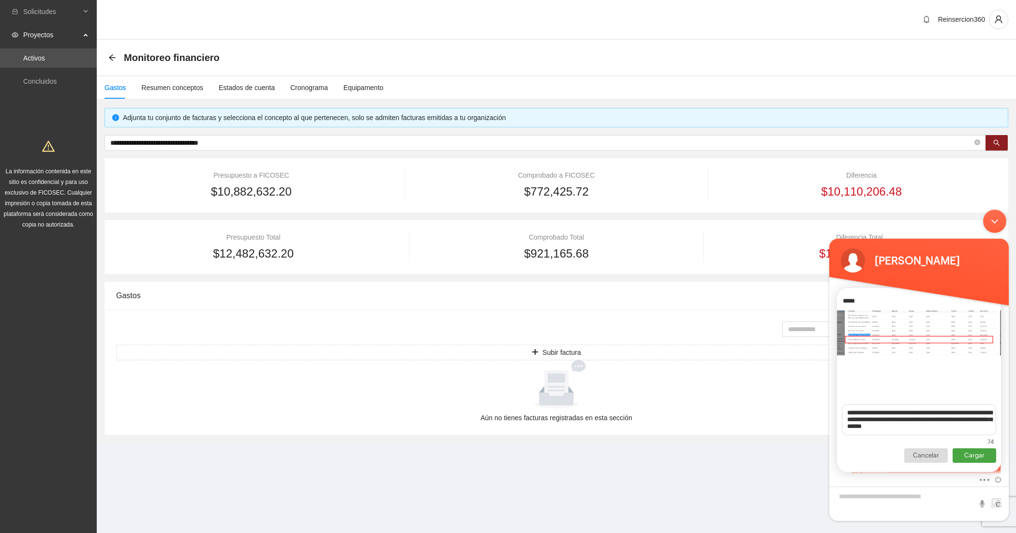
click at [982, 459] on p "Cargar" at bounding box center [974, 455] width 44 height 15
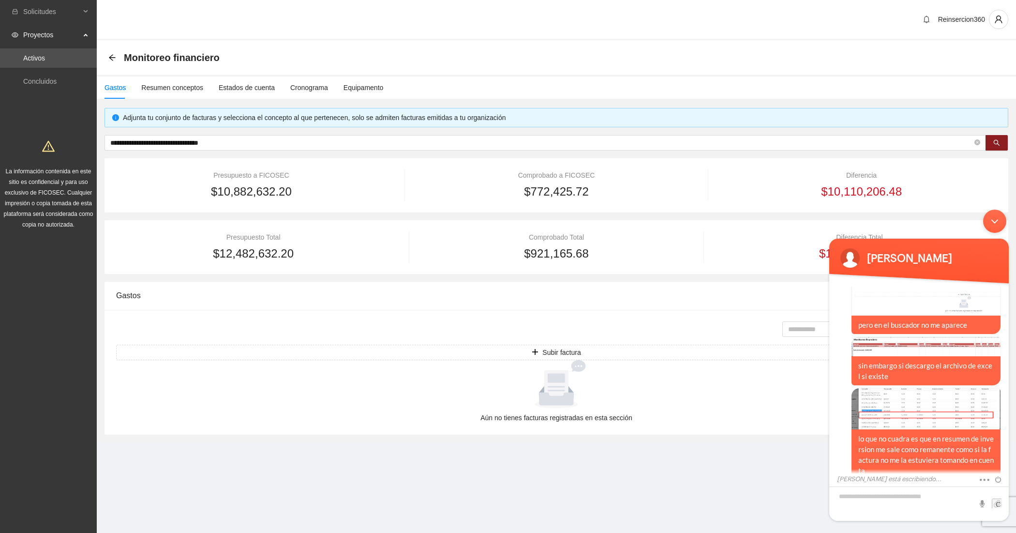
scroll to position [461, 0]
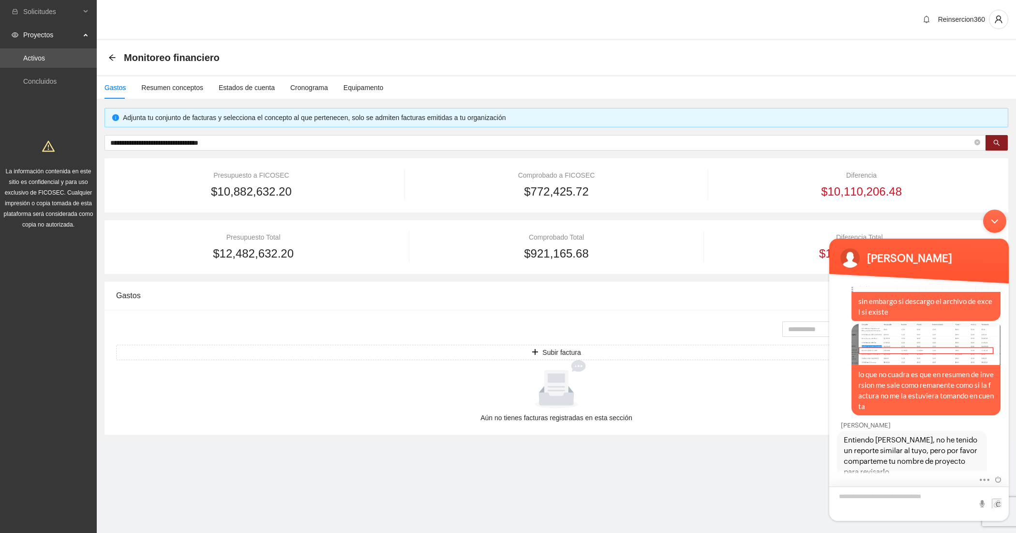
click at [886, 498] on textarea "Escriba su mensaje y pulse “Intro”" at bounding box center [918, 503] width 179 height 34
click at [993, 507] on span at bounding box center [997, 503] width 10 height 10
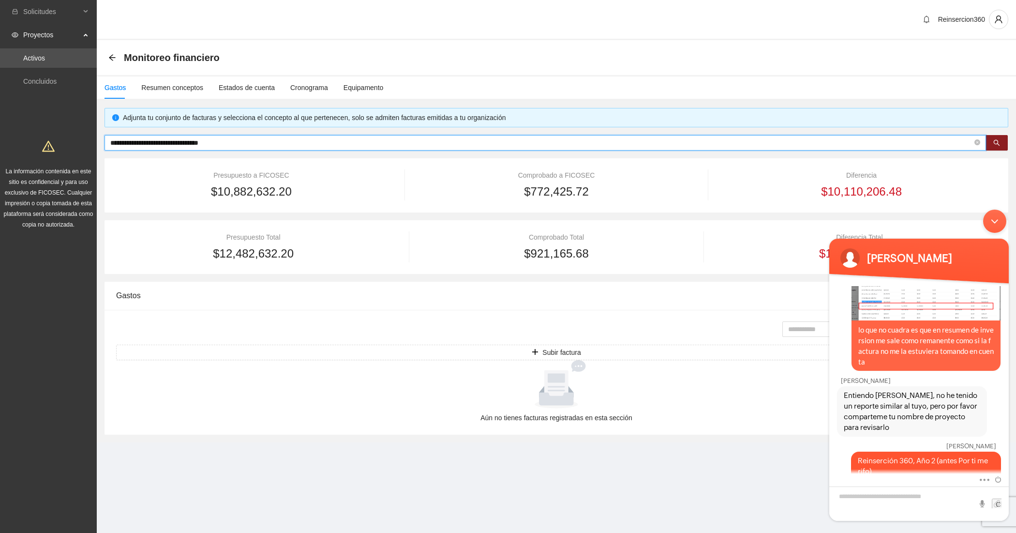
drag, startPoint x: 257, startPoint y: 143, endPoint x: 56, endPoint y: 147, distance: 201.7
click at [56, 147] on section "**********" at bounding box center [508, 266] width 1016 height 533
drag, startPoint x: 146, startPoint y: 141, endPoint x: 98, endPoint y: 140, distance: 47.4
click at [98, 140] on div "Adjunta tu conjunto de facturas y selecciona el concepto al que pertenecen, sol…" at bounding box center [556, 275] width 919 height 334
paste input "**********"
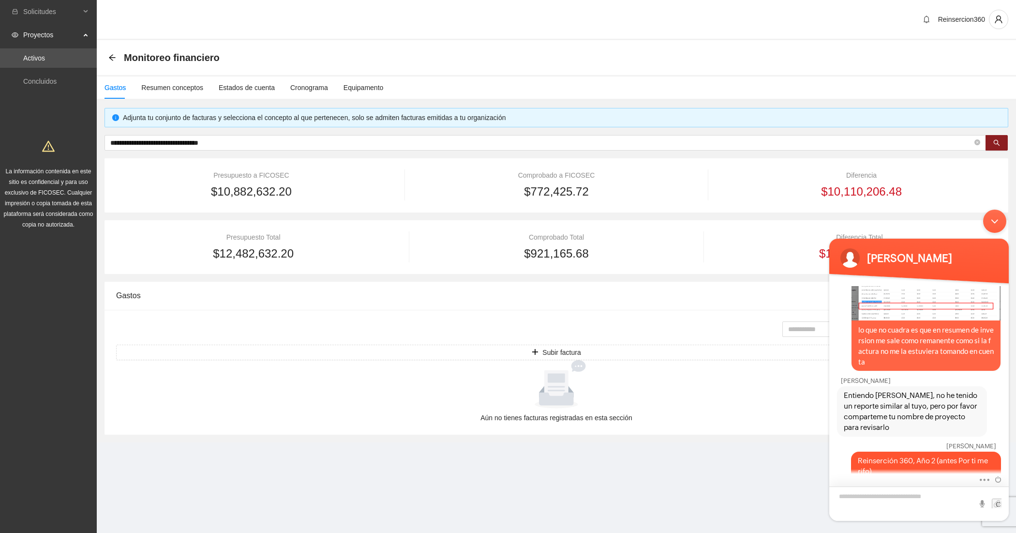
click at [934, 503] on textarea "Escriba su mensaje y pulse “Intro”" at bounding box center [918, 503] width 179 height 34
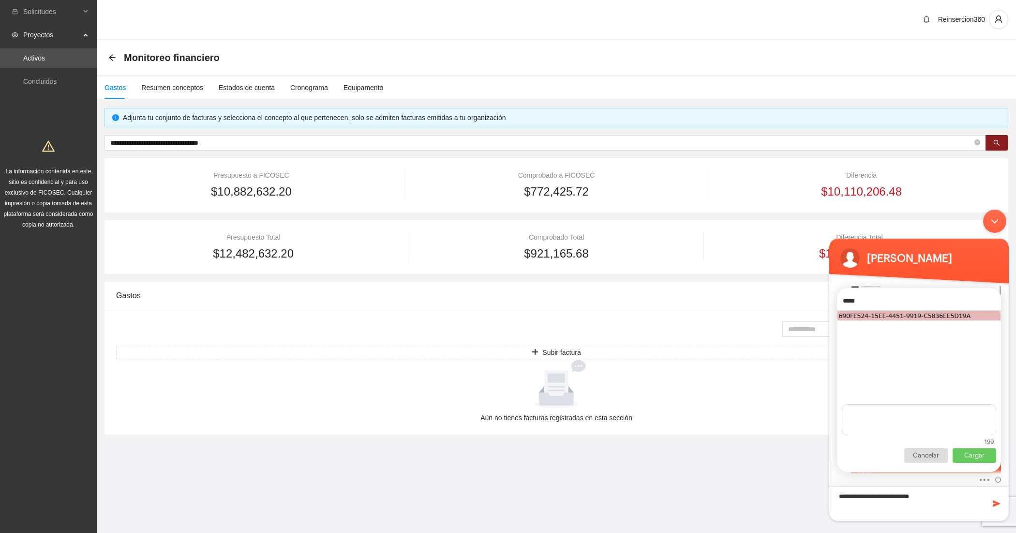
click at [934, 500] on textarea "**********" at bounding box center [918, 503] width 179 height 34
click at [978, 454] on p "Cargar" at bounding box center [974, 455] width 44 height 15
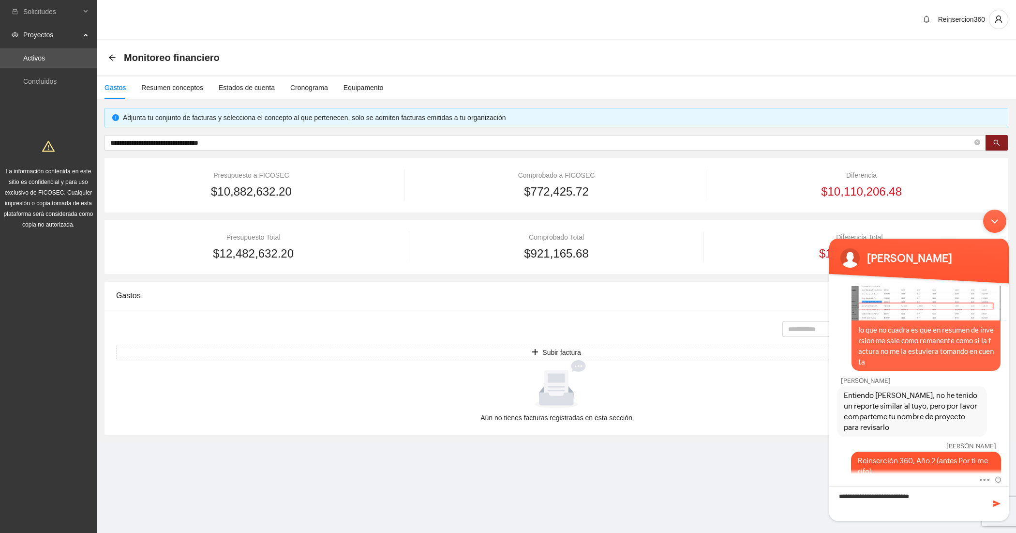
click at [995, 502] on span at bounding box center [997, 503] width 10 height 10
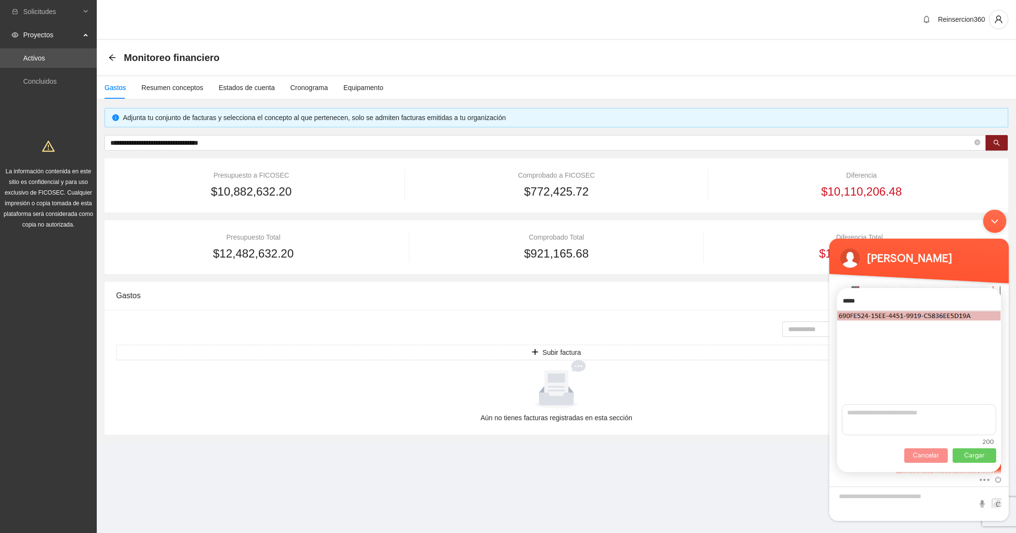
click at [926, 454] on p "Cancelar" at bounding box center [926, 455] width 44 height 15
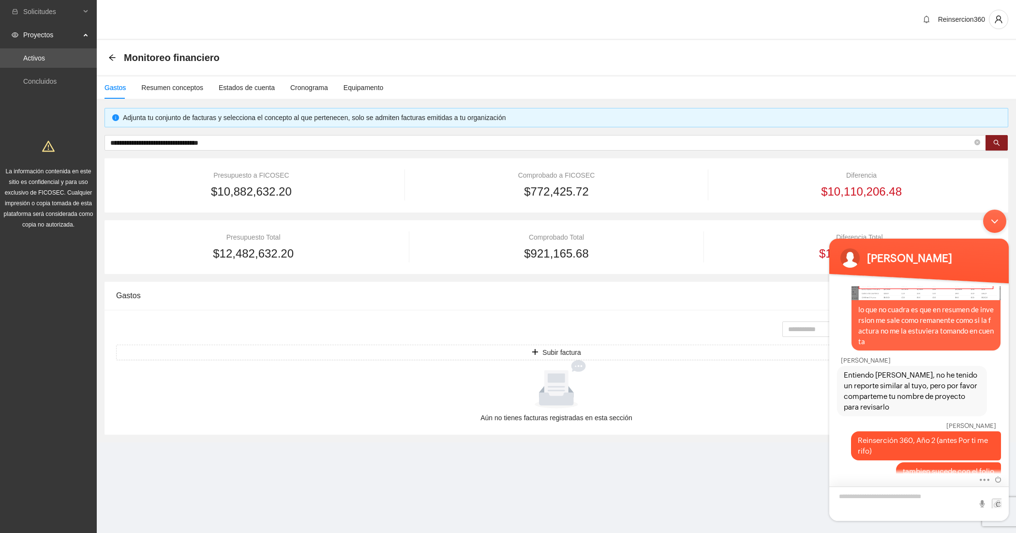
click at [880, 507] on textarea "Escriba su mensaje y pulse “Intro”" at bounding box center [918, 503] width 179 height 34
click at [993, 506] on span at bounding box center [997, 503] width 10 height 10
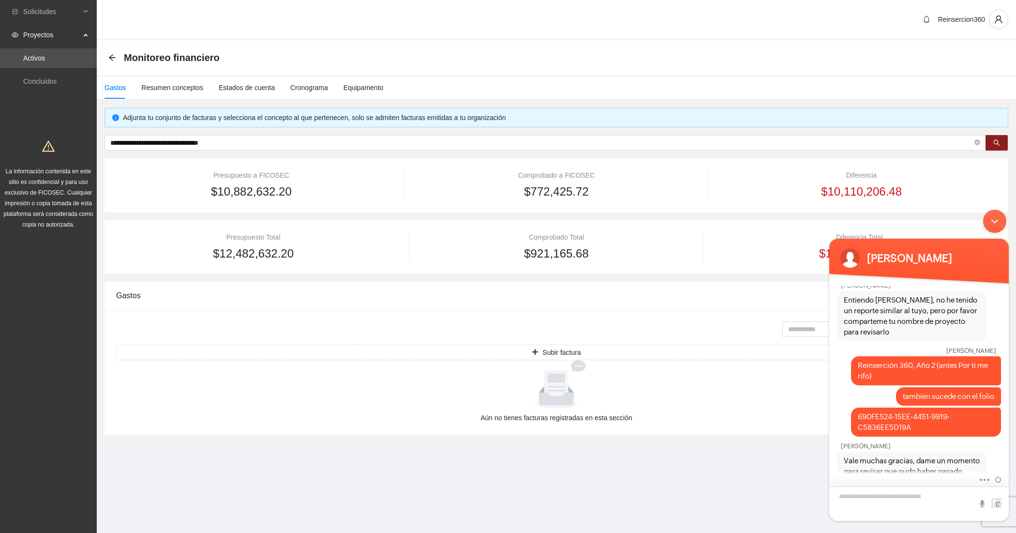
scroll to position [621, 0]
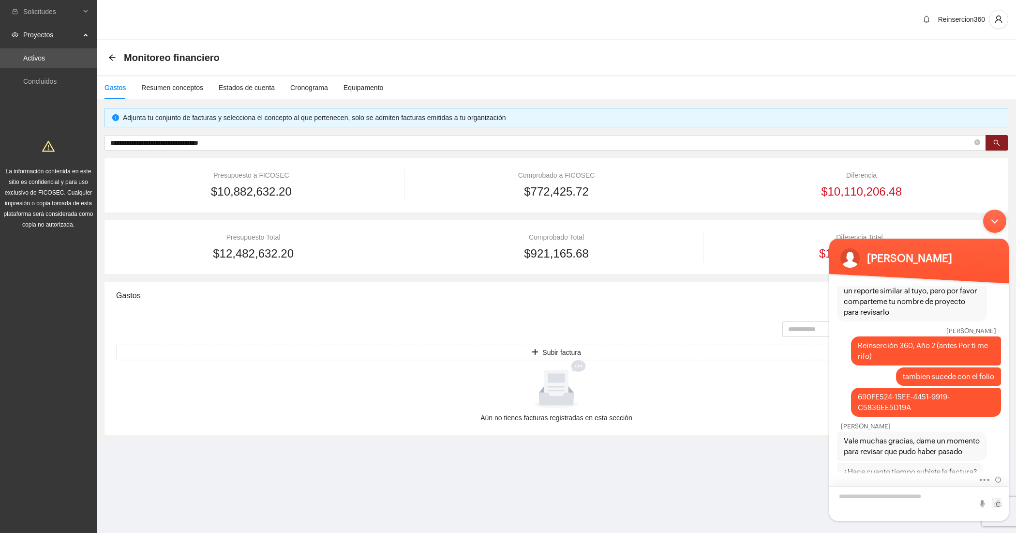
click at [856, 495] on textarea "Escriba su mensaje y pulse “Intro”" at bounding box center [918, 503] width 179 height 34
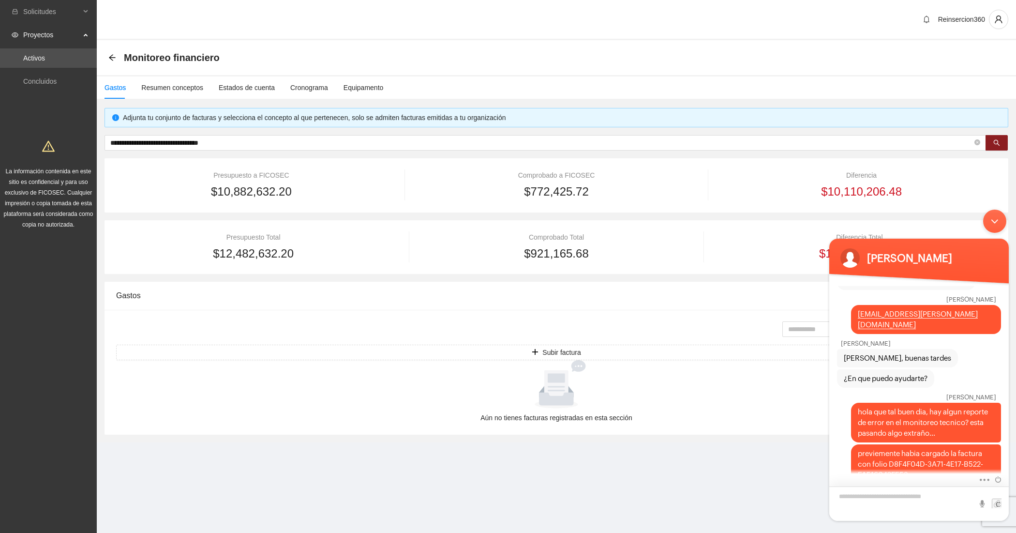
scroll to position [218, 0]
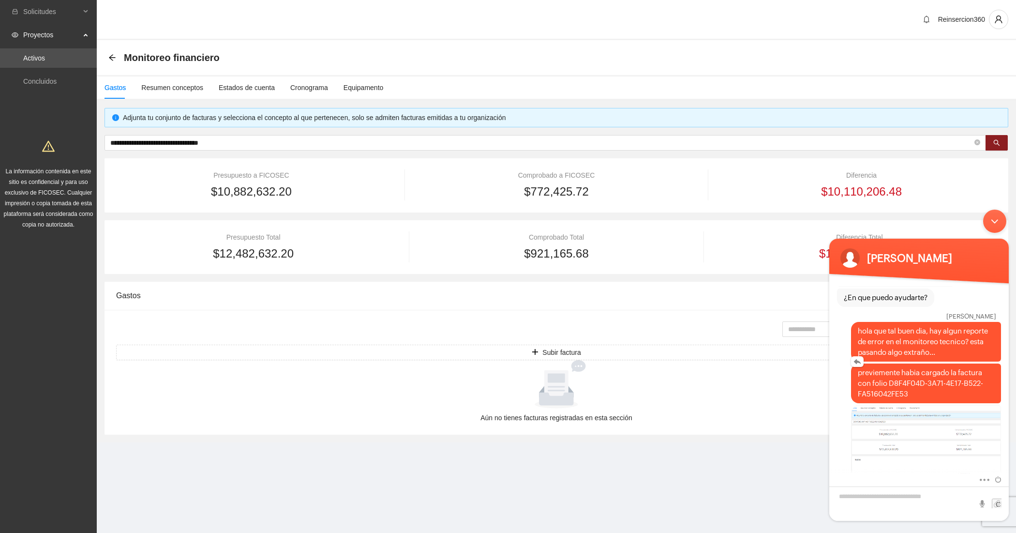
drag, startPoint x: 884, startPoint y: 372, endPoint x: 919, endPoint y: 384, distance: 37.0
click at [919, 384] on span "previemente habia cargado la factura con folio D8F4F04D-3A71-4E17-B522-FA516042…" at bounding box center [926, 383] width 136 height 32
copy span "D8F4F04D-3A71-4E17-B522-FA516042FE53"
click at [867, 489] on textarea "Escriba su mensaje y pulse “Intro”" at bounding box center [918, 503] width 179 height 34
click at [922, 509] on textarea "**********" at bounding box center [918, 501] width 179 height 40
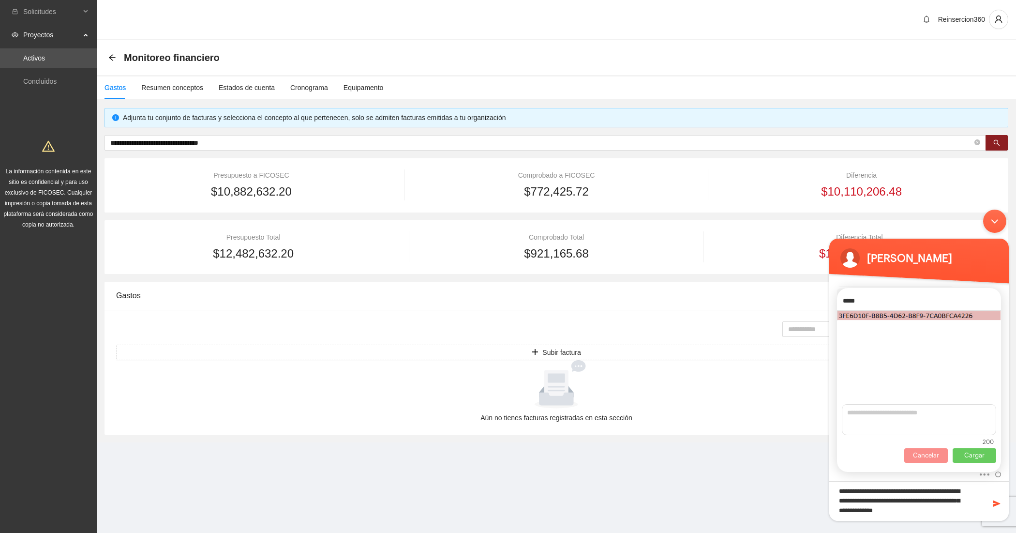
click at [933, 456] on p "Cancelar" at bounding box center [926, 455] width 44 height 15
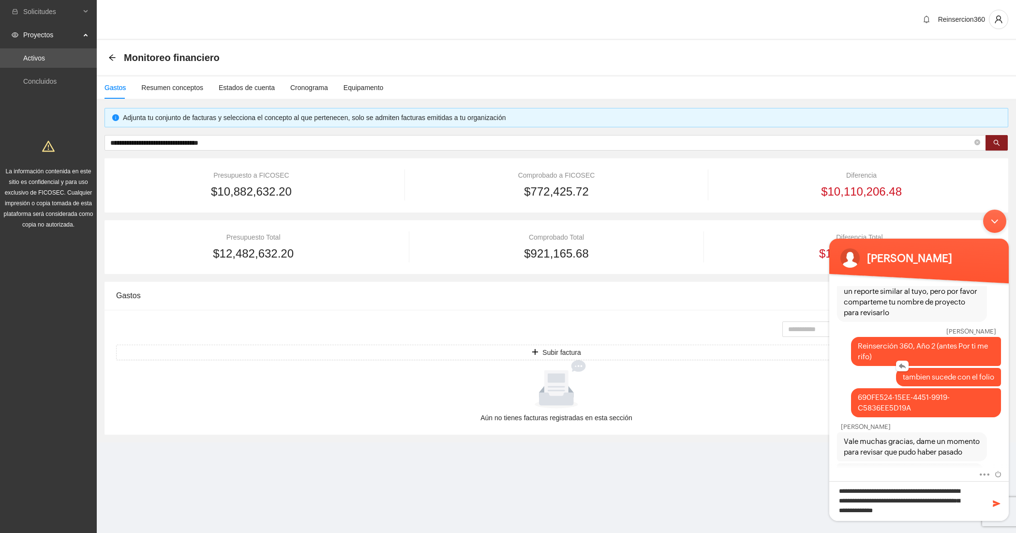
scroll to position [626, 0]
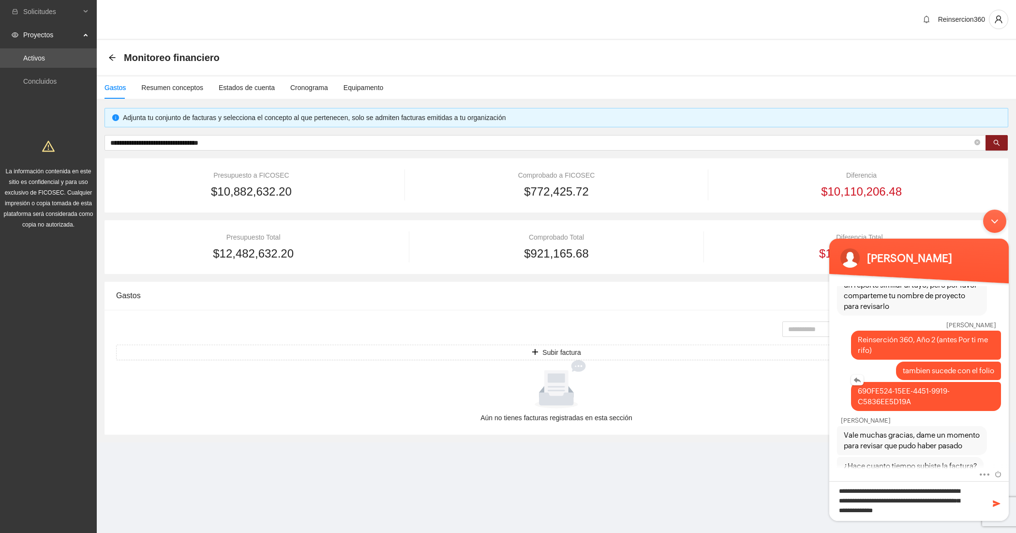
drag, startPoint x: 919, startPoint y: 391, endPoint x: 858, endPoint y: 374, distance: 63.3
click at [858, 385] on span "690FE524-15EE-4451-9919-C5836EE5D19A" at bounding box center [926, 395] width 136 height 21
copy span "690FE524-15EE-4451-9919-C5836EE5D19A"
click at [941, 511] on textarea "**********" at bounding box center [918, 501] width 179 height 40
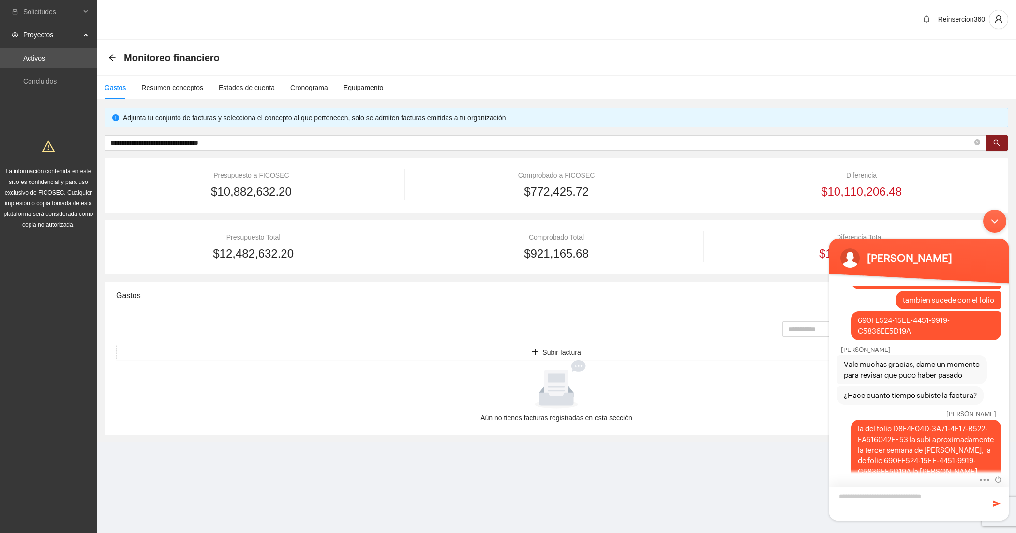
scroll to position [739, 0]
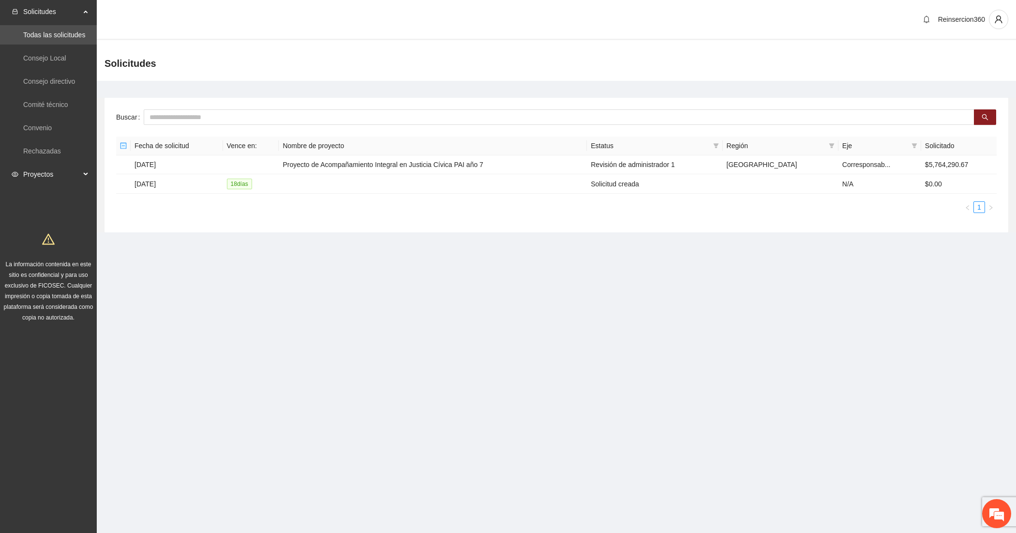
click at [67, 180] on span "Proyectos" at bounding box center [51, 173] width 57 height 19
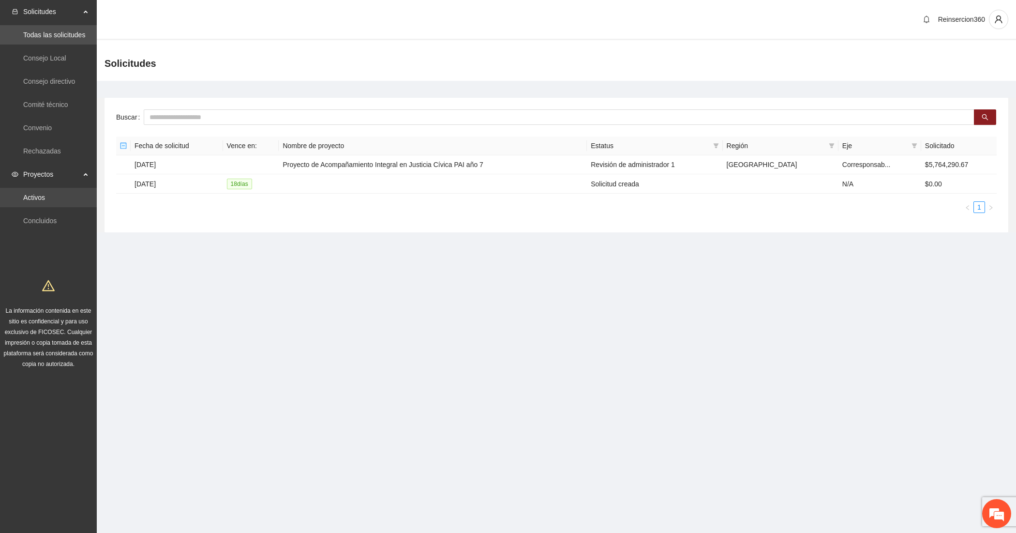
click at [45, 194] on link "Activos" at bounding box center [34, 197] width 22 height 8
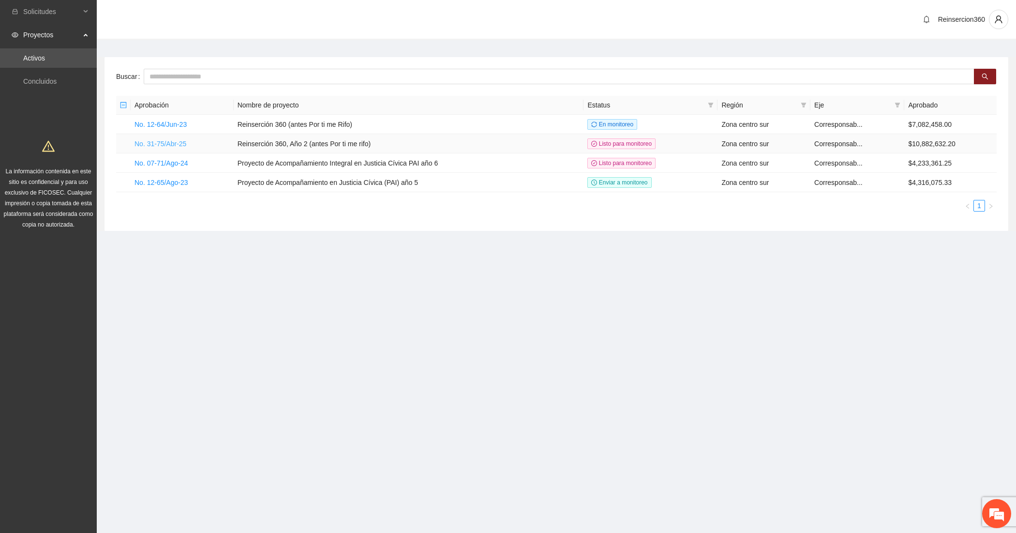
click at [158, 143] on link "No. 31-75/Abr-25" at bounding box center [160, 144] width 52 height 8
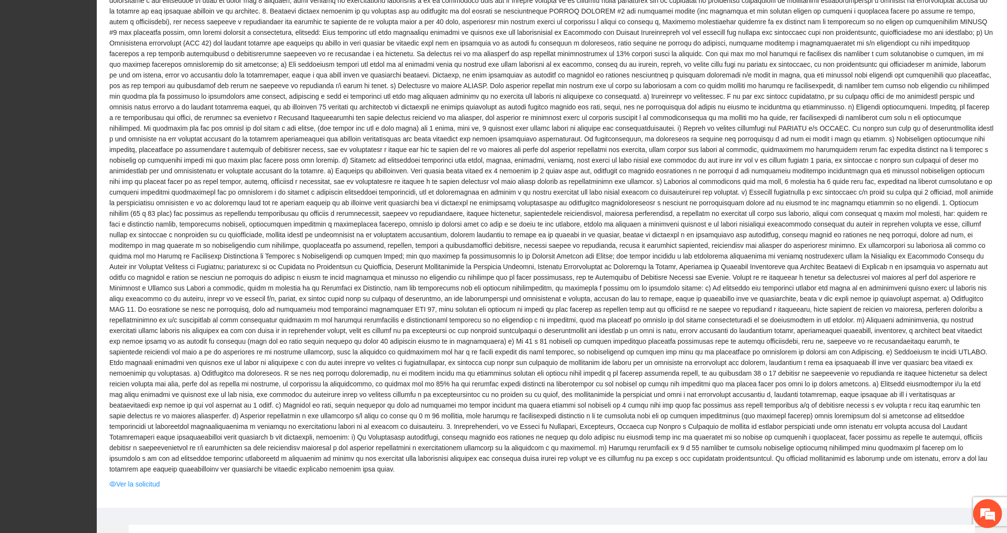
scroll to position [564, 0]
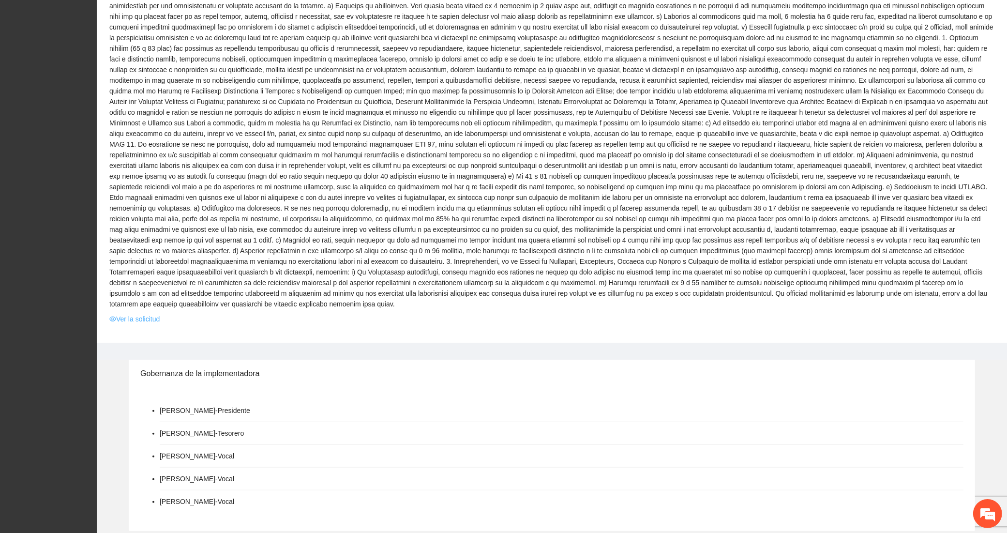
click at [139, 313] on link "Ver la solicitud" at bounding box center [134, 318] width 50 height 11
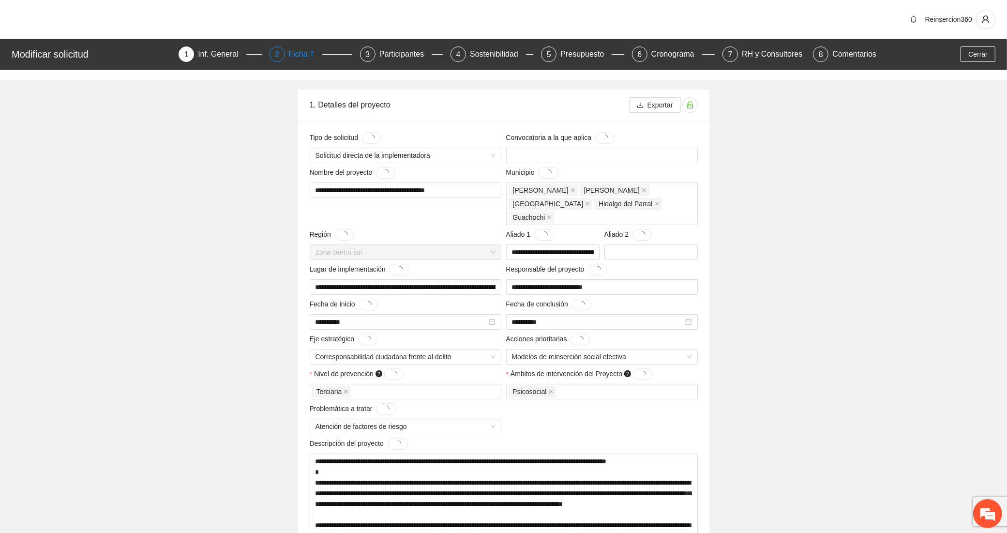
click at [289, 51] on div "2 Ficha T" at bounding box center [310, 53] width 83 height 15
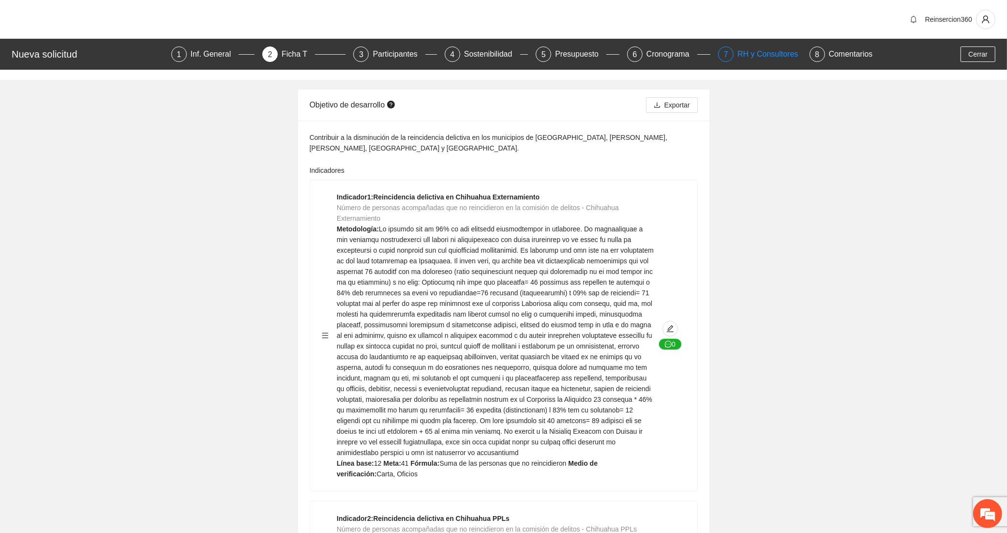
click at [739, 51] on div "RH y Consultores" at bounding box center [771, 53] width 68 height 15
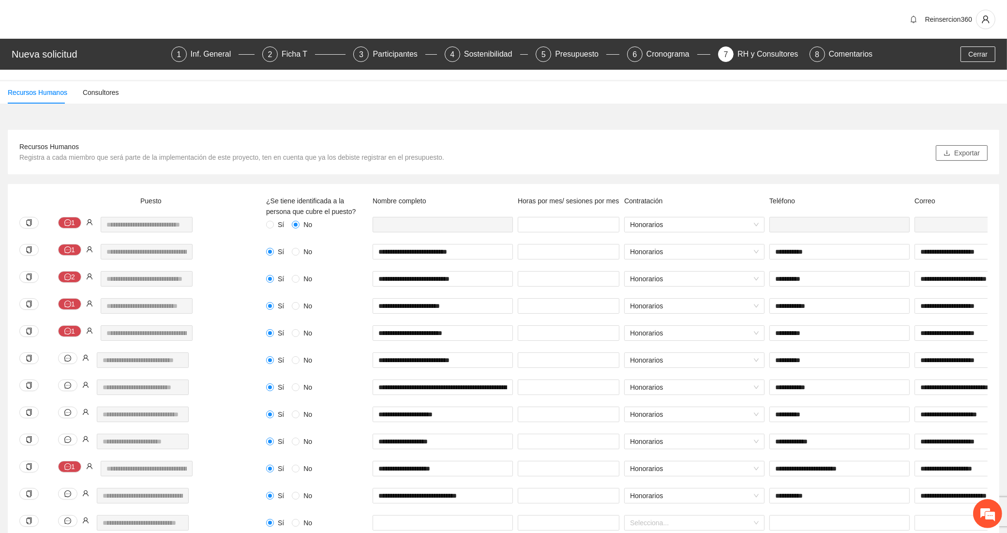
click at [959, 145] on button "Exportar" at bounding box center [961, 152] width 52 height 15
click at [562, 56] on div "Presupuesto" at bounding box center [580, 53] width 51 height 15
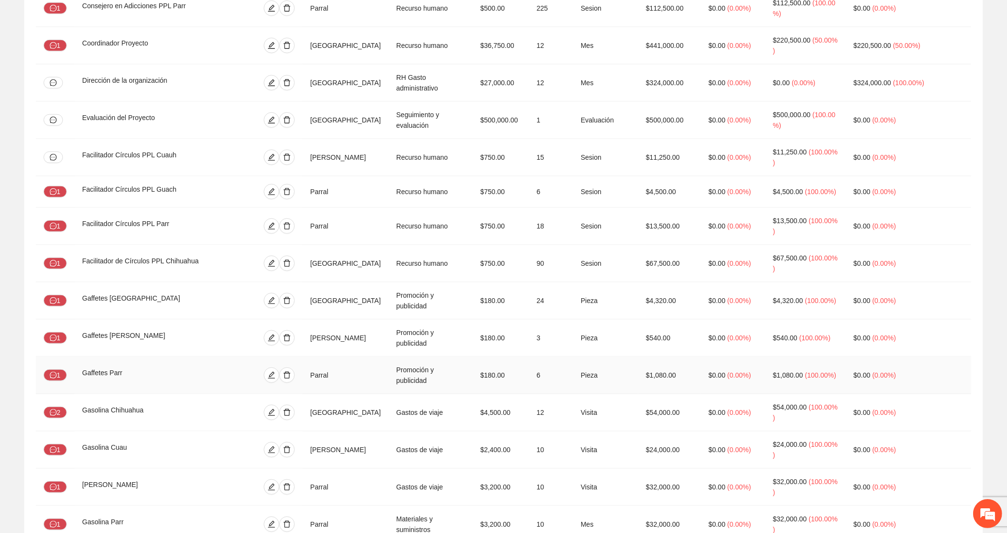
scroll to position [983, 0]
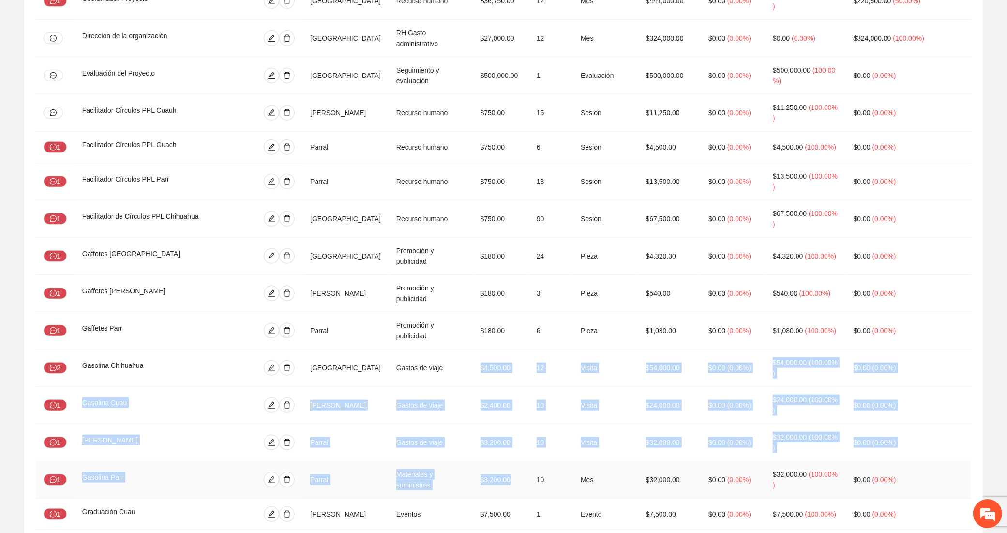
drag, startPoint x: 436, startPoint y: 250, endPoint x: 484, endPoint y: 350, distance: 110.5
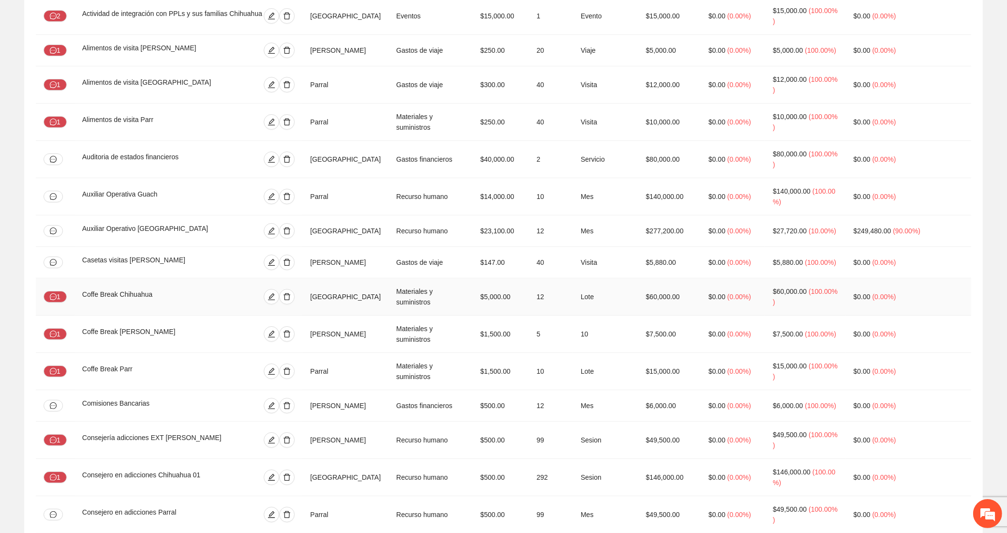
scroll to position [0, 0]
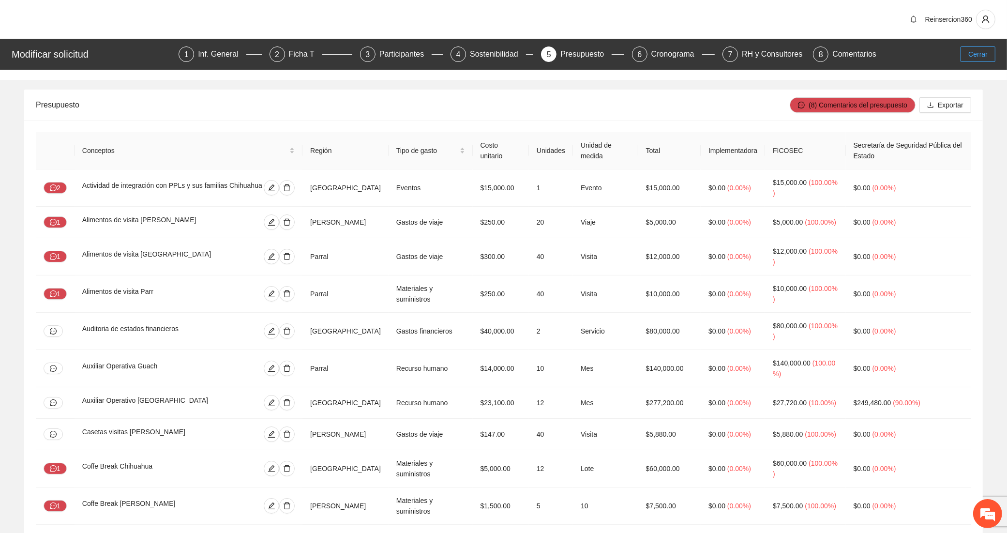
click at [987, 60] on button "Cerrar" at bounding box center [977, 53] width 35 height 15
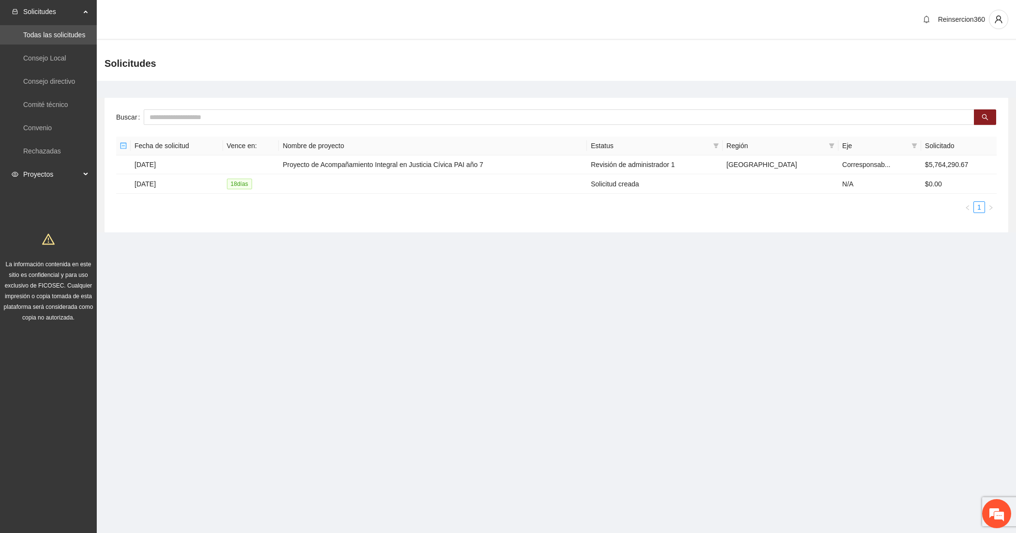
click at [74, 182] on span "Proyectos" at bounding box center [51, 173] width 57 height 19
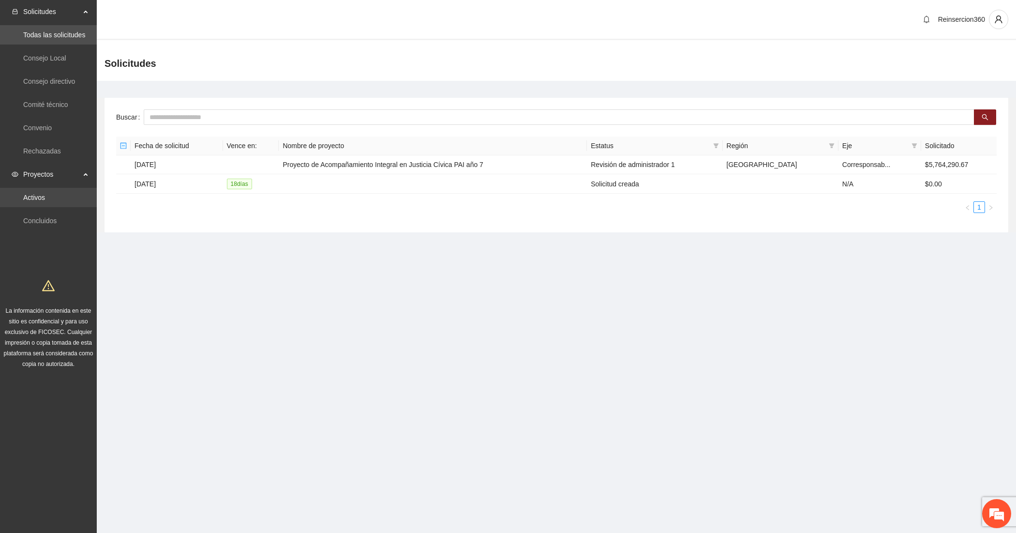
click at [45, 193] on link "Activos" at bounding box center [34, 197] width 22 height 8
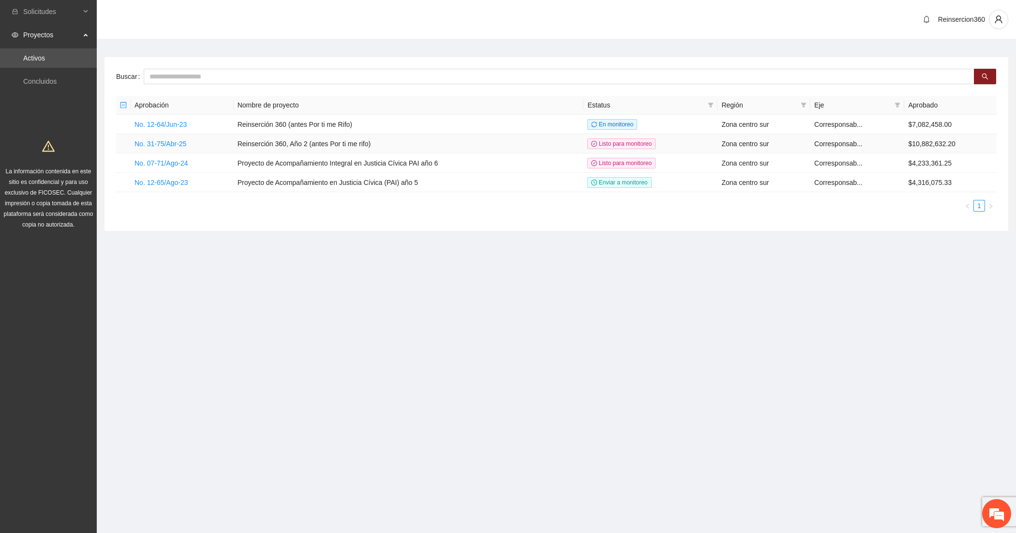
click at [175, 149] on td "No. 31-75/Abr-25" at bounding box center [182, 143] width 103 height 19
click at [177, 145] on link "No. 31-75/Abr-25" at bounding box center [160, 144] width 52 height 8
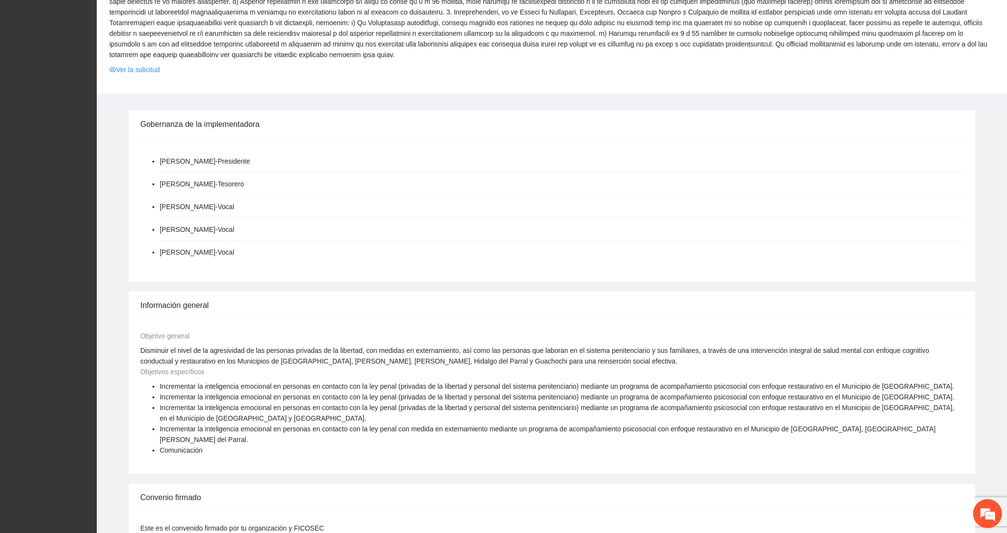
scroll to position [1048, 0]
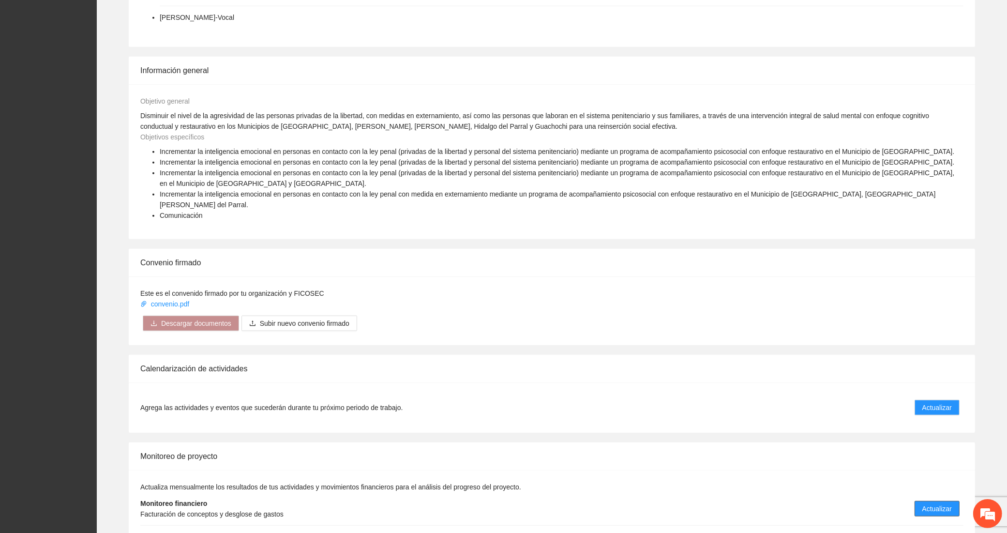
click at [929, 503] on span "Actualizar" at bounding box center [937, 508] width 30 height 11
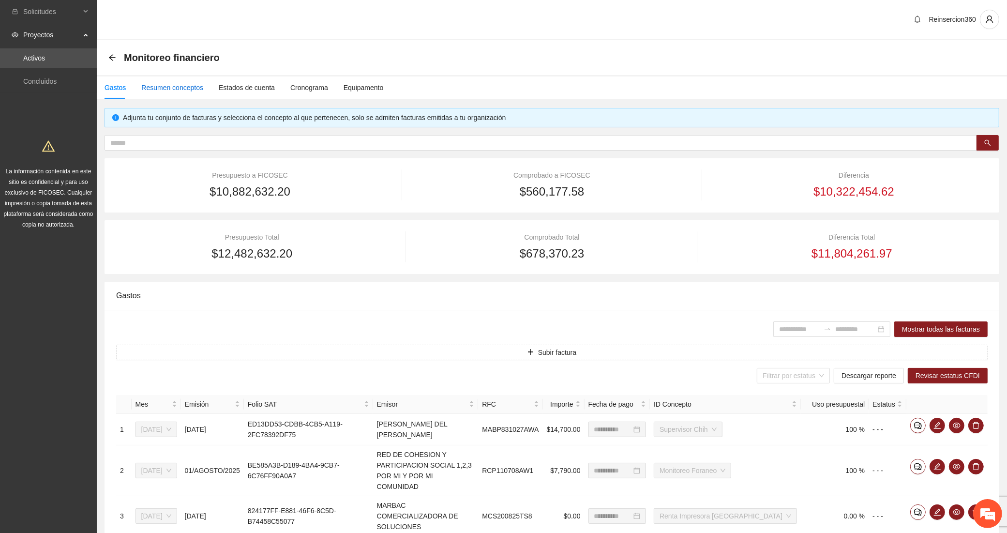
drag, startPoint x: 179, startPoint y: 92, endPoint x: 178, endPoint y: 88, distance: 5.0
click at [179, 90] on div "Resumen conceptos" at bounding box center [172, 87] width 62 height 11
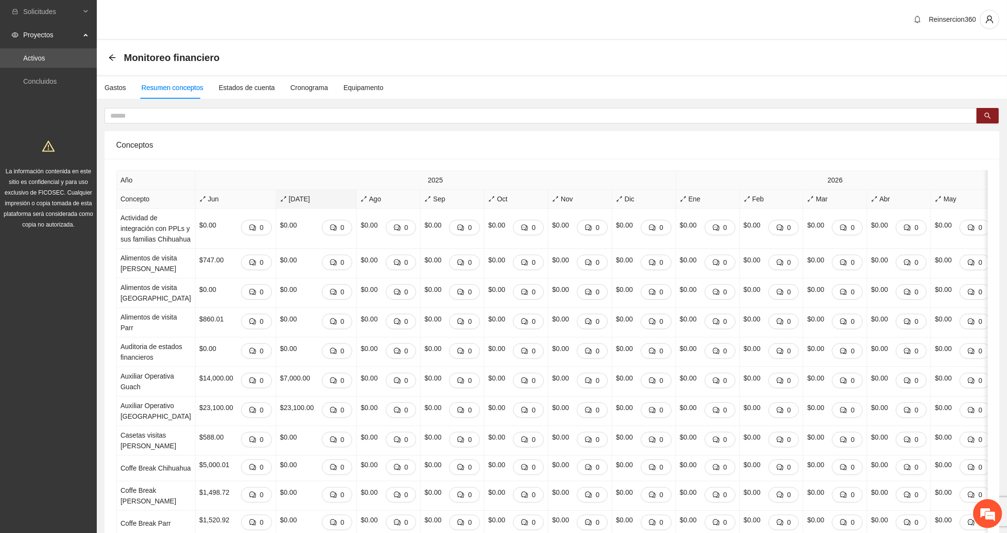
click at [280, 198] on icon "arrows-alt" at bounding box center [283, 198] width 7 height 7
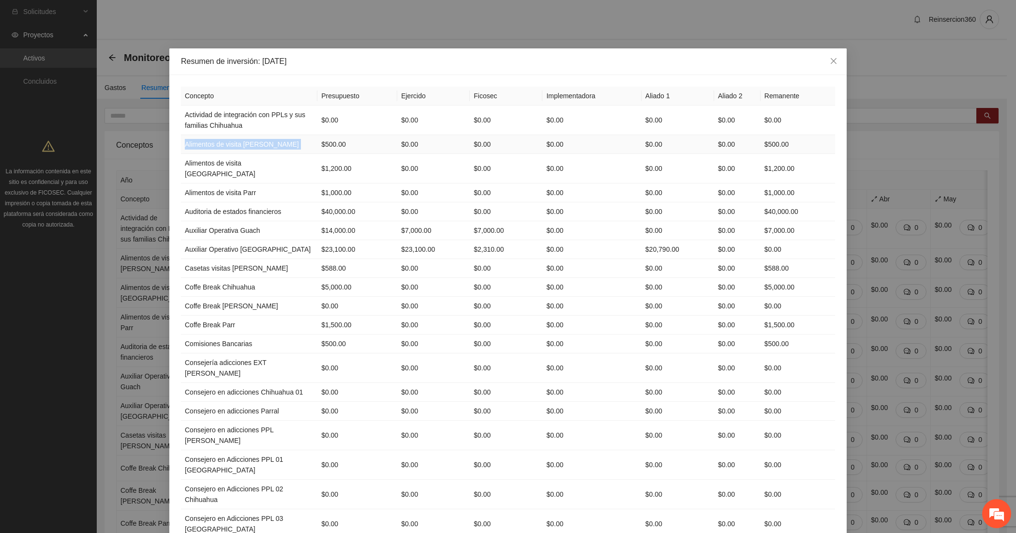
drag, startPoint x: 178, startPoint y: 143, endPoint x: 281, endPoint y: 147, distance: 103.1
click at [281, 147] on tr "Alimentos de visita Cuauhtémoc $500.00 $0.00 $0.00 $0.00 $0.00 $0.00 $500.00" at bounding box center [508, 144] width 654 height 19
copy td "Alimentos de visita [PERSON_NAME]"
drag, startPoint x: 178, startPoint y: 163, endPoint x: 265, endPoint y: 159, distance: 86.7
click at [265, 159] on td "Alimentos de visita [GEOGRAPHIC_DATA]" at bounding box center [249, 169] width 136 height 30
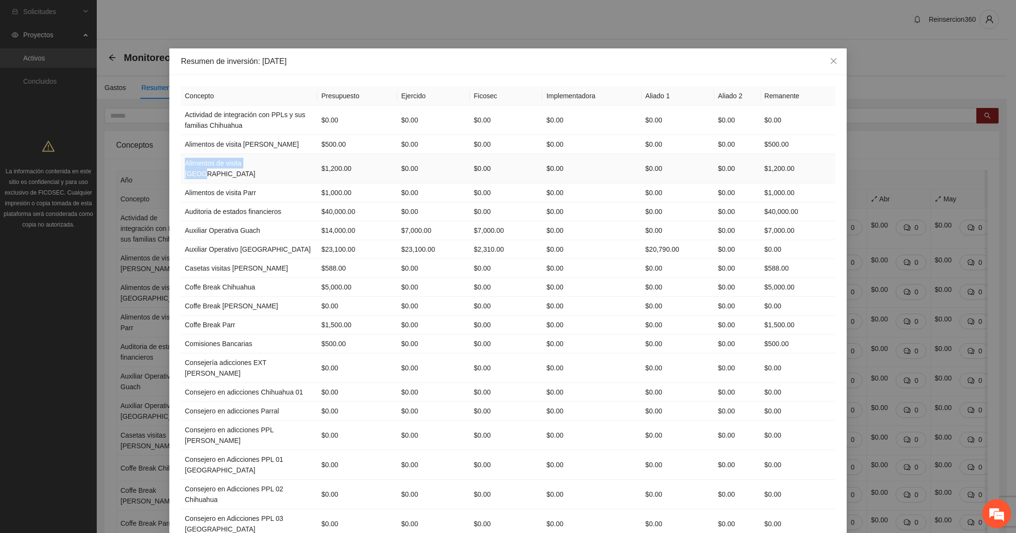
copy td "Alimentos de visita [GEOGRAPHIC_DATA]"
drag, startPoint x: 253, startPoint y: 184, endPoint x: 178, endPoint y: 179, distance: 75.1
click at [181, 183] on td "Alimentos de visita Parr" at bounding box center [249, 192] width 136 height 19
copy td "Alimentos de visita Parr"
drag, startPoint x: 179, startPoint y: 199, endPoint x: 277, endPoint y: 199, distance: 97.2
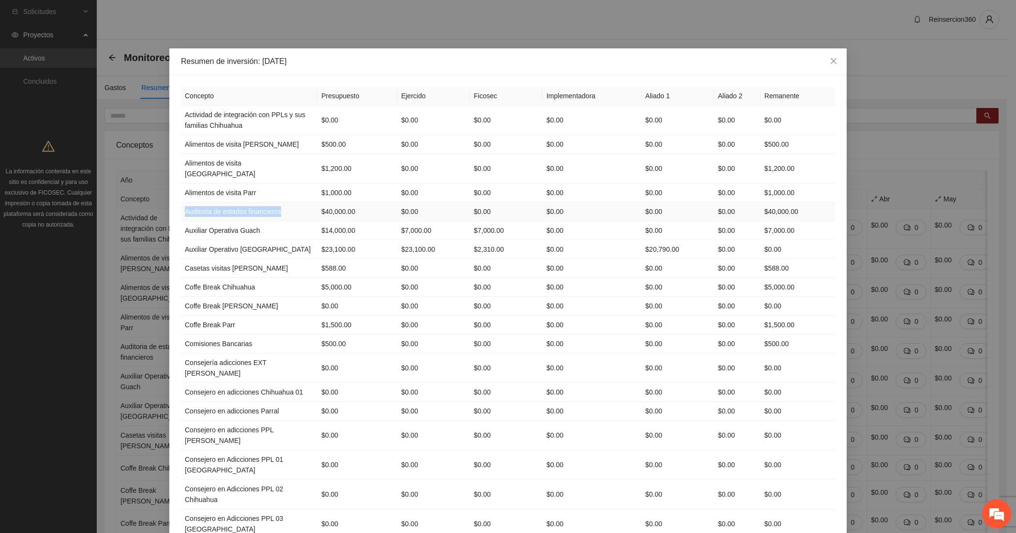
click at [277, 202] on td "Auditoria de estados financieros" at bounding box center [249, 211] width 136 height 19
copy td "Auditoria de estados financieros"
drag, startPoint x: 179, startPoint y: 259, endPoint x: 260, endPoint y: 261, distance: 80.8
click at [260, 261] on td "Casetas visitas [PERSON_NAME]" at bounding box center [249, 268] width 136 height 19
click at [266, 262] on td "Casetas visitas [PERSON_NAME]" at bounding box center [249, 268] width 136 height 19
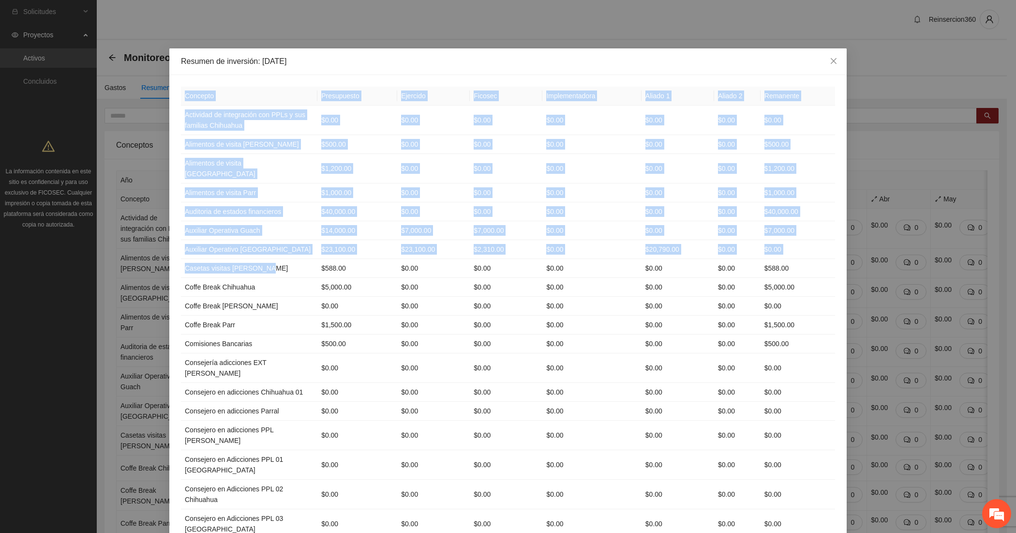
drag, startPoint x: 265, startPoint y: 260, endPoint x: 170, endPoint y: 262, distance: 94.8
click at [205, 262] on td "Casetas visitas [PERSON_NAME]" at bounding box center [249, 268] width 136 height 19
click at [187, 263] on td "Casetas visitas [PERSON_NAME]" at bounding box center [249, 268] width 136 height 19
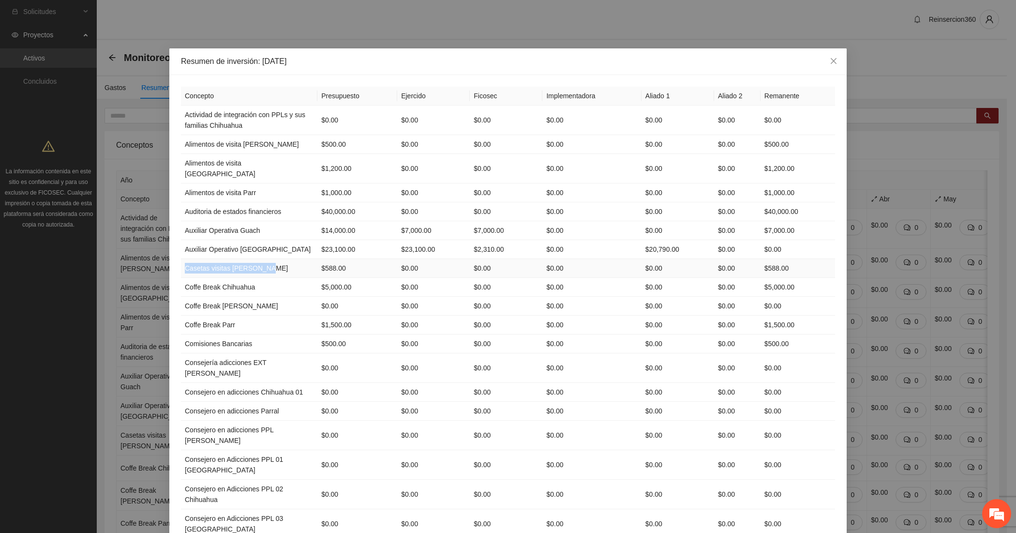
drag, startPoint x: 179, startPoint y: 257, endPoint x: 267, endPoint y: 257, distance: 88.5
click at [267, 259] on td "Casetas visitas [PERSON_NAME]" at bounding box center [249, 268] width 136 height 19
copy td "Casetas visitas [PERSON_NAME]"
drag, startPoint x: 179, startPoint y: 279, endPoint x: 252, endPoint y: 280, distance: 72.1
click at [252, 280] on td "Coffe Break Chihuahua" at bounding box center [249, 287] width 136 height 19
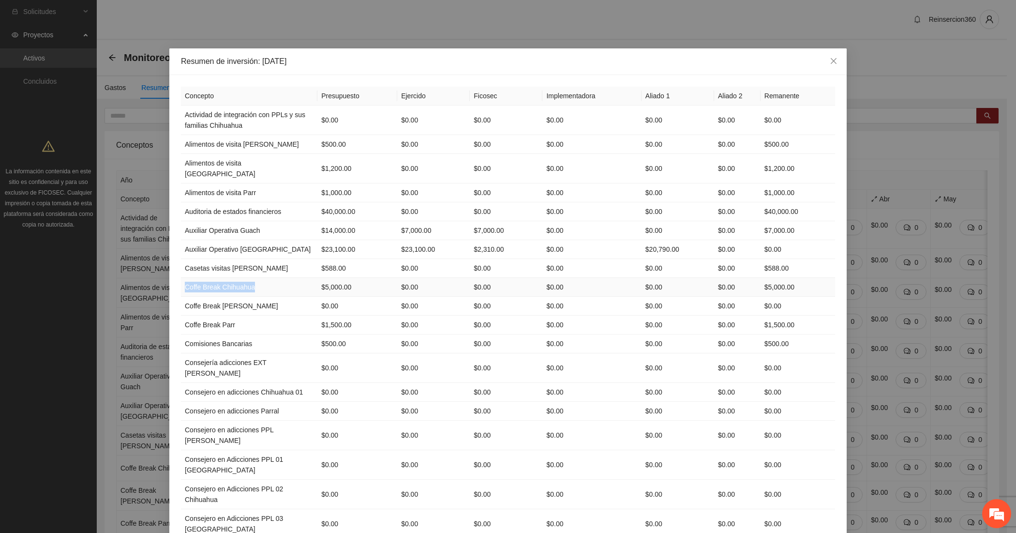
copy td "Coffe Break Chihuahua"
drag, startPoint x: 180, startPoint y: 315, endPoint x: 233, endPoint y: 318, distance: 53.3
click at [233, 318] on td "Coffe Break Parr" at bounding box center [249, 324] width 136 height 19
copy td "Coffe Break Parr"
drag, startPoint x: 252, startPoint y: 337, endPoint x: 180, endPoint y: 334, distance: 71.6
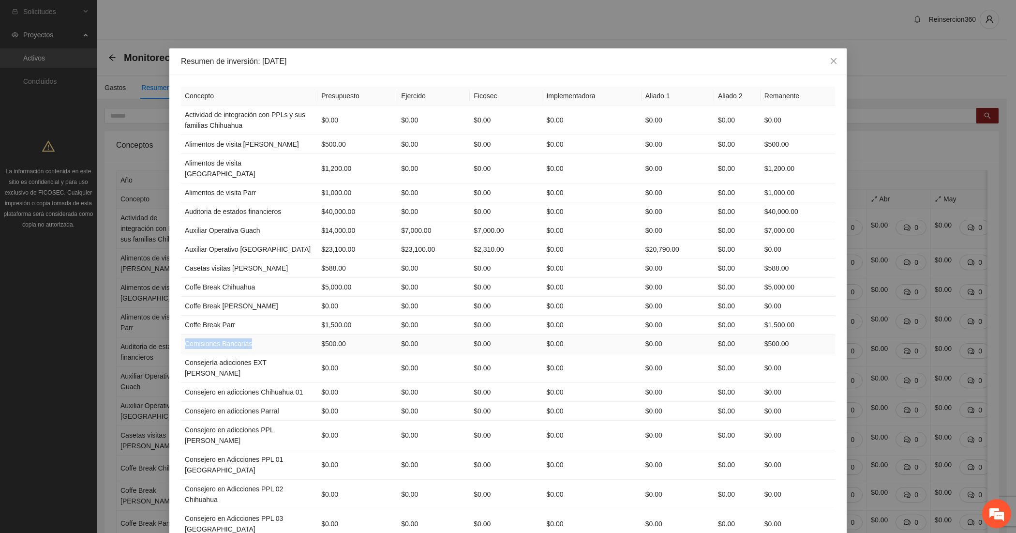
click at [181, 334] on td "Comisiones Bancarias" at bounding box center [249, 343] width 136 height 19
copy td "Comisiones Bancarias"
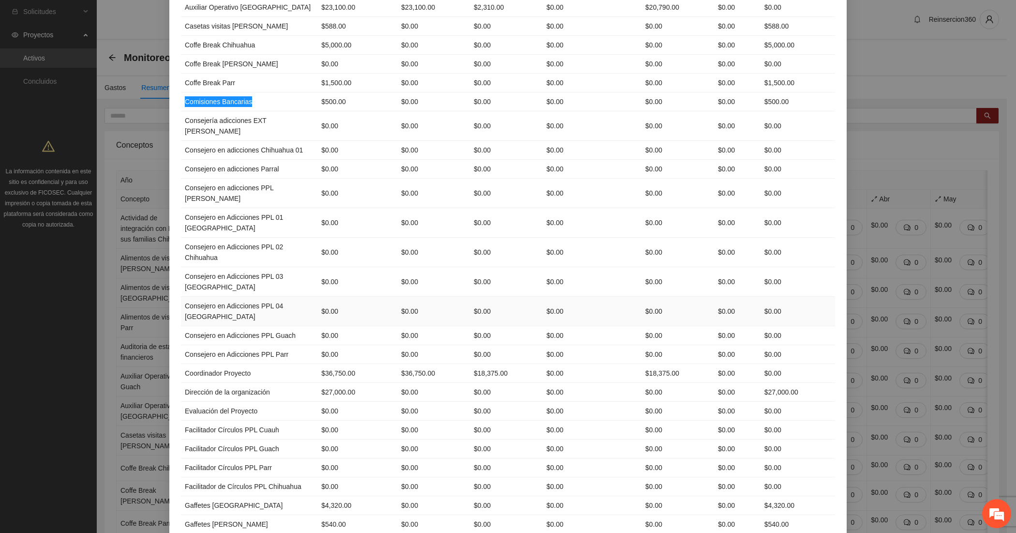
scroll to position [322, 0]
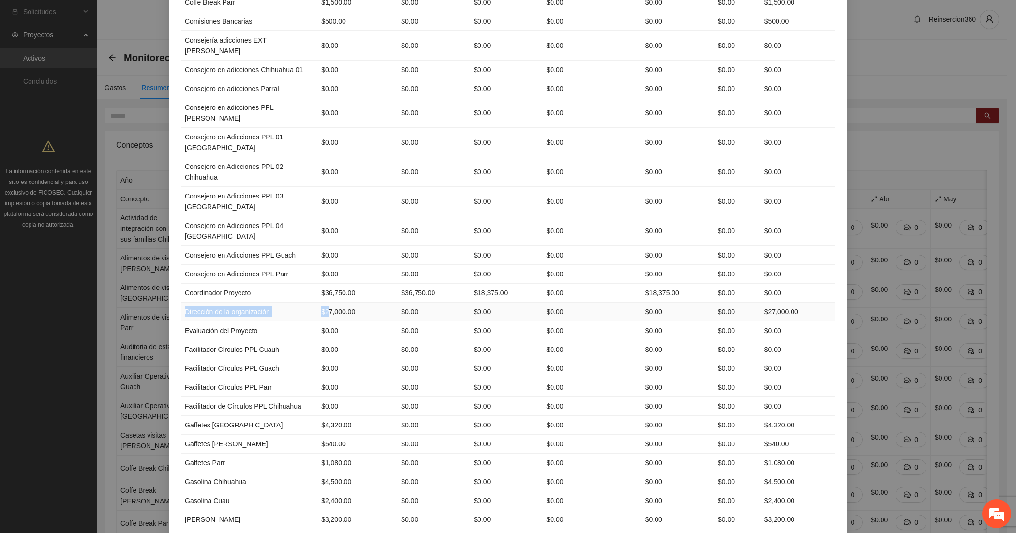
drag, startPoint x: 178, startPoint y: 337, endPoint x: 291, endPoint y: 335, distance: 113.2
click at [291, 321] on tr "Dirección de la organización $27,000.00 $0.00 $0.00 $0.00 $0.00 $0.00 $27,000.00" at bounding box center [508, 311] width 654 height 19
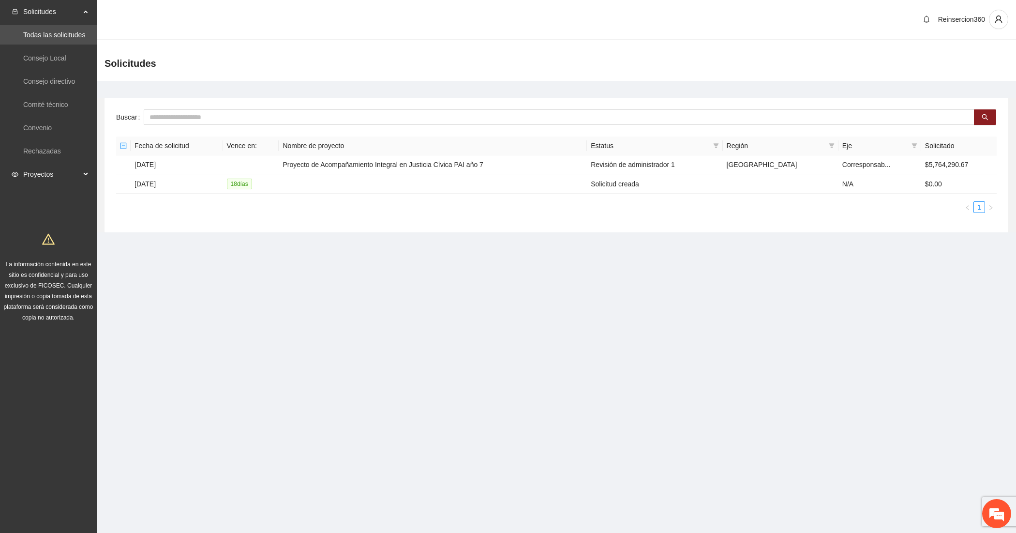
click at [63, 165] on span "Proyectos" at bounding box center [51, 173] width 57 height 19
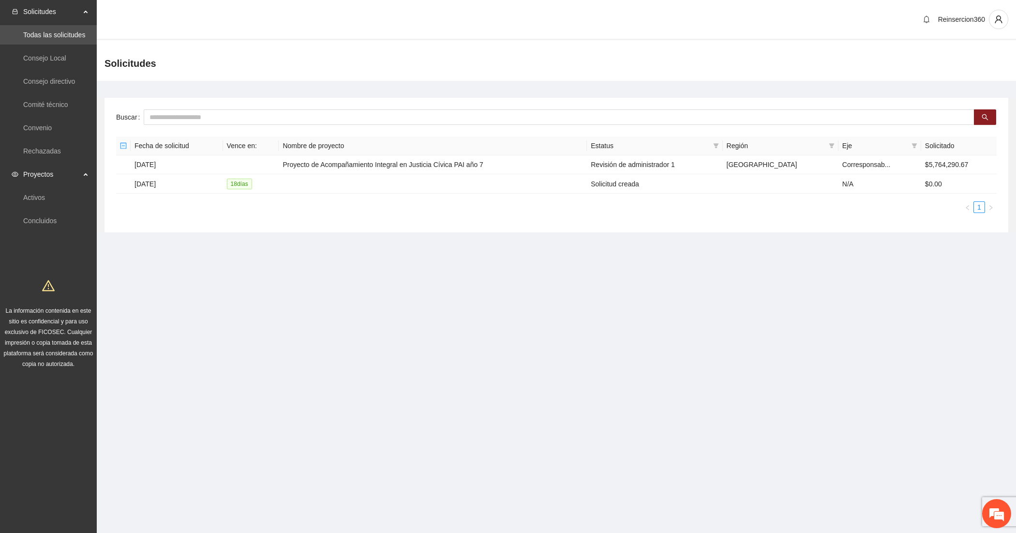
scroll to position [320, 0]
click at [45, 193] on link "Activos" at bounding box center [34, 197] width 22 height 8
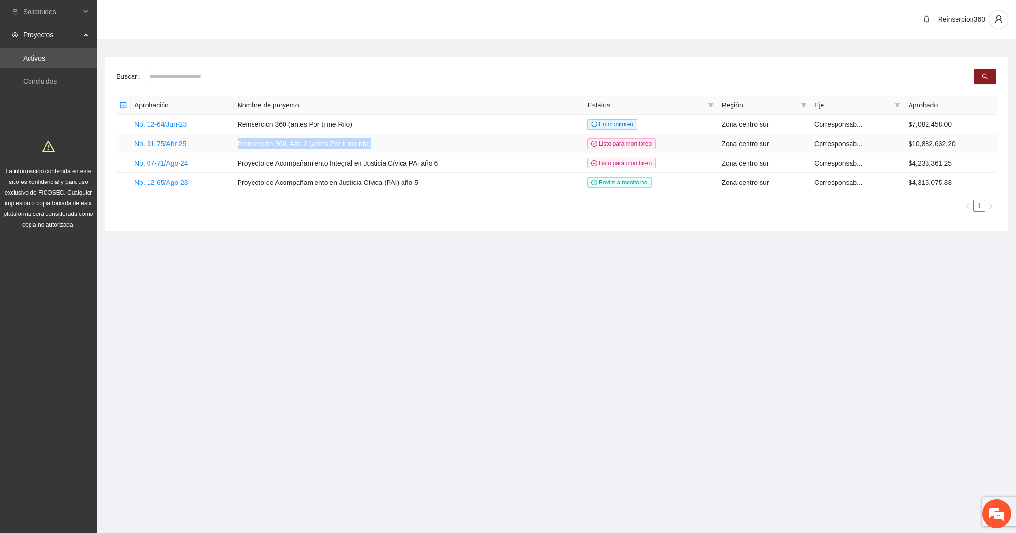
drag, startPoint x: 379, startPoint y: 144, endPoint x: 238, endPoint y: 142, distance: 140.3
click at [238, 142] on td "Reinserción 360, Año 2 (antes Por ti me rifo)" at bounding box center [409, 143] width 350 height 19
copy td "Reinserción 360, Año 2 (antes Por ti me rifo)"
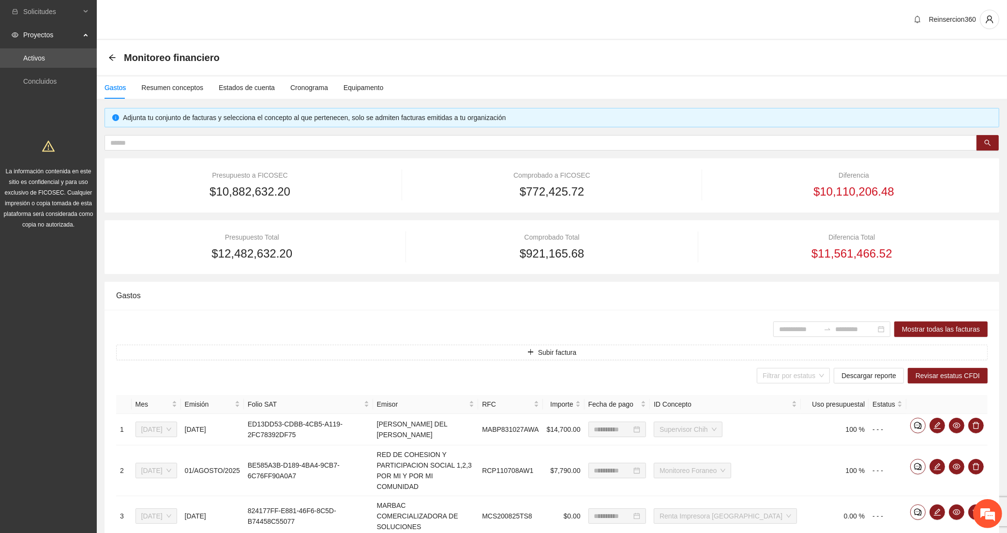
scroll to position [733, 0]
click at [992, 512] on em at bounding box center [987, 513] width 26 height 26
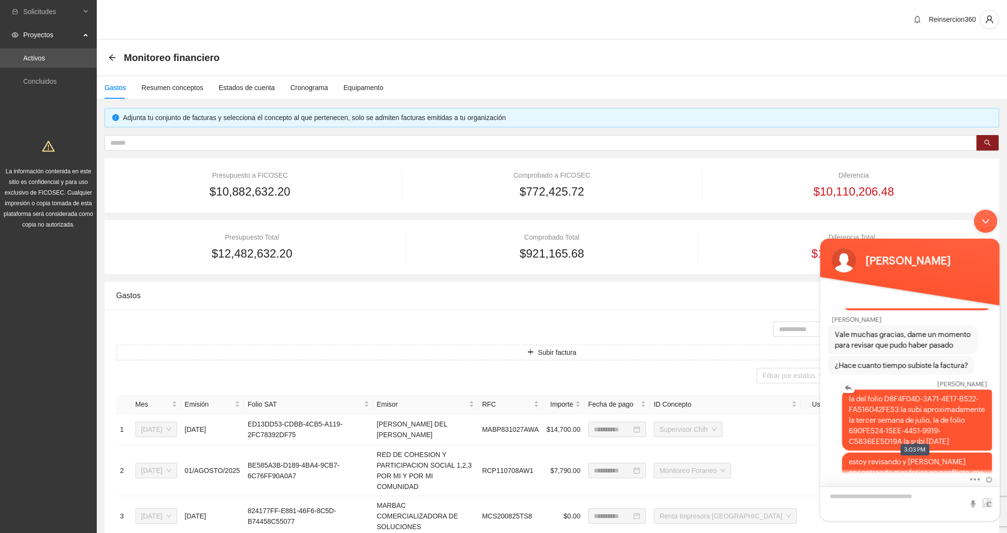
scroll to position [739, 0]
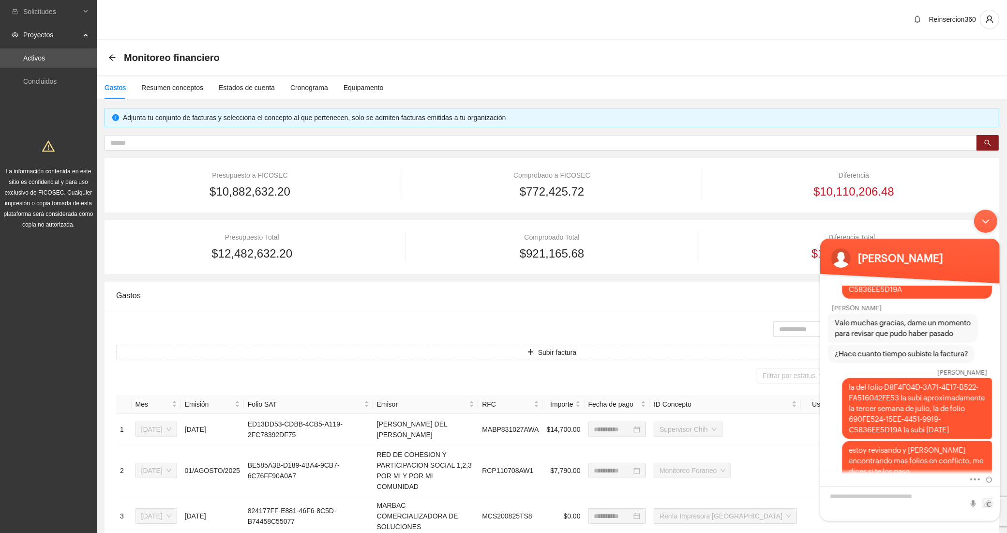
click at [978, 217] on div "Minimizar ventana de chat en vivo" at bounding box center [984, 220] width 23 height 23
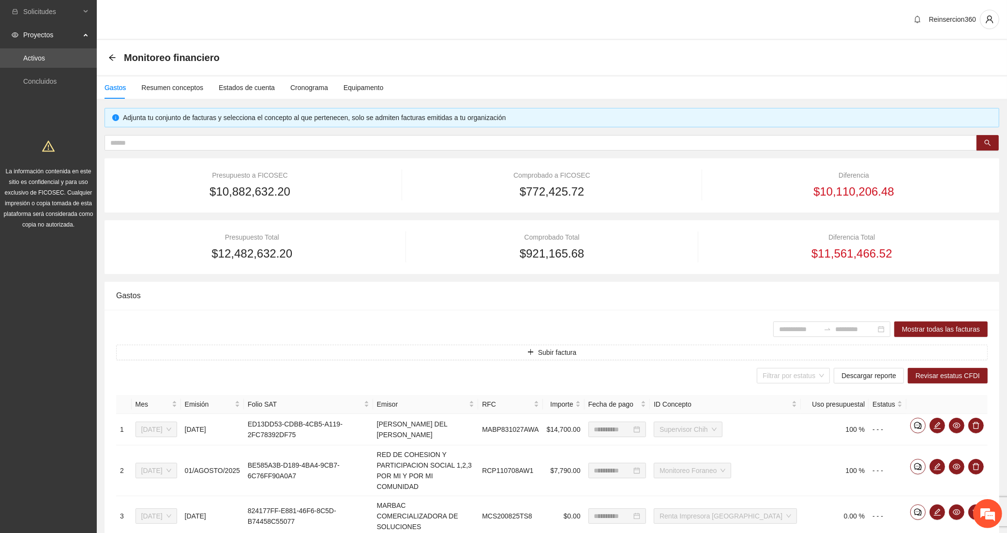
scroll to position [772, 0]
click at [982, 514] on em at bounding box center [987, 513] width 26 height 26
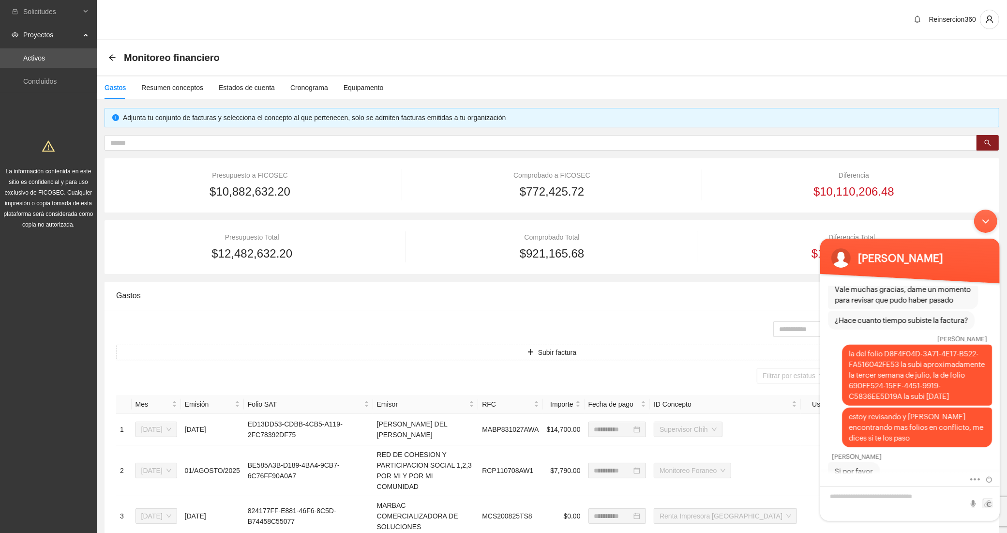
scroll to position [803, 0]
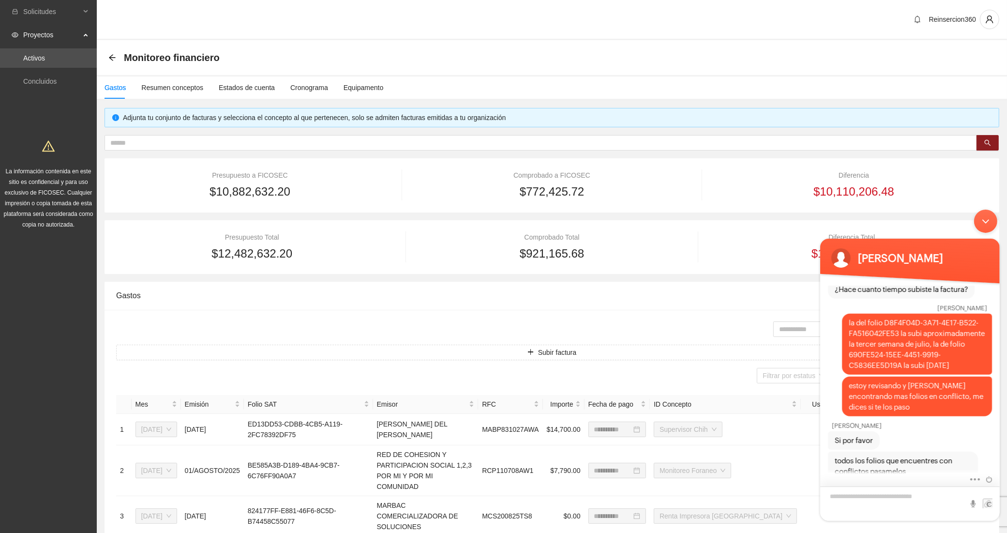
click at [886, 496] on textarea "Escriba su mensaje y pulse “Intro”" at bounding box center [908, 503] width 179 height 34
type textarea "**********"
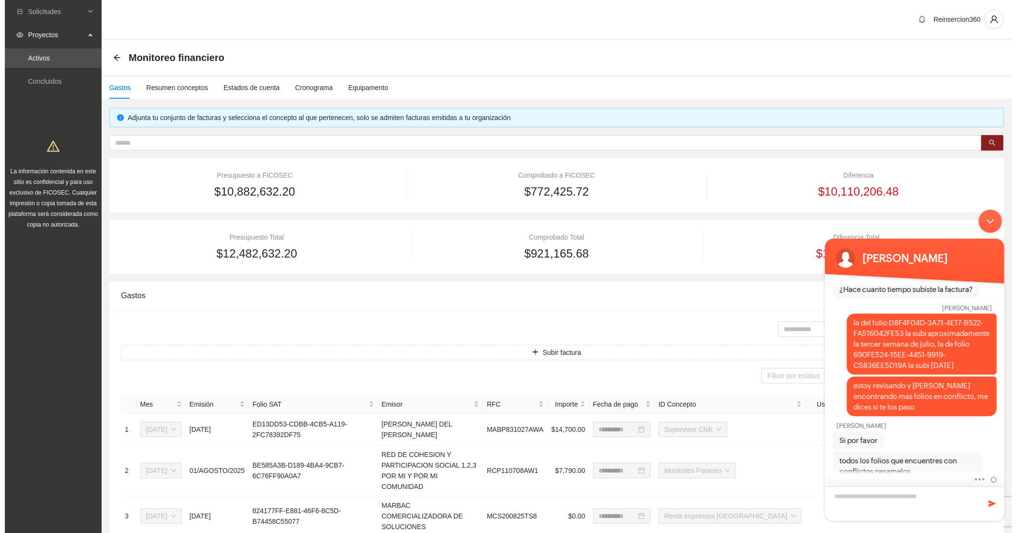
scroll to position [847, 0]
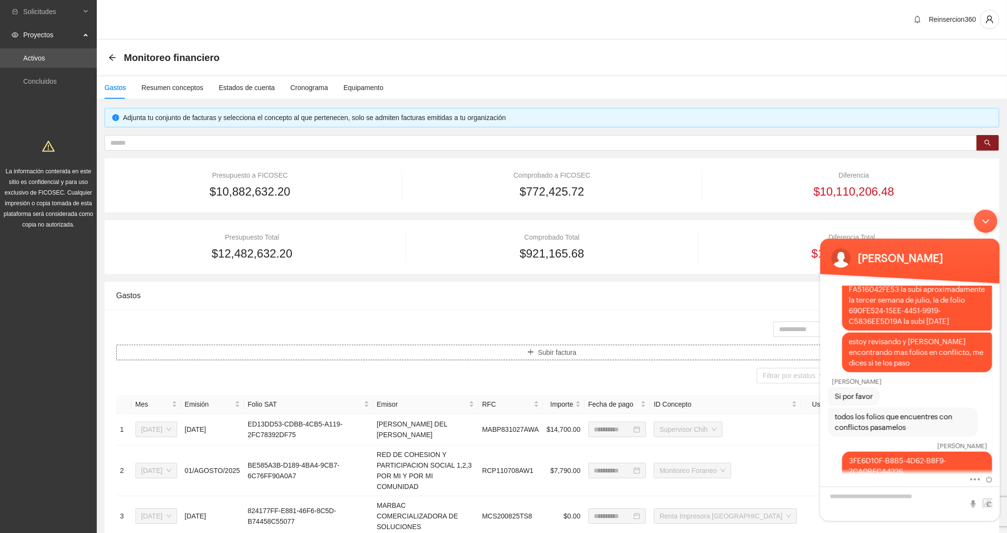
click at [363, 349] on button "Subir factura" at bounding box center [551, 351] width 871 height 15
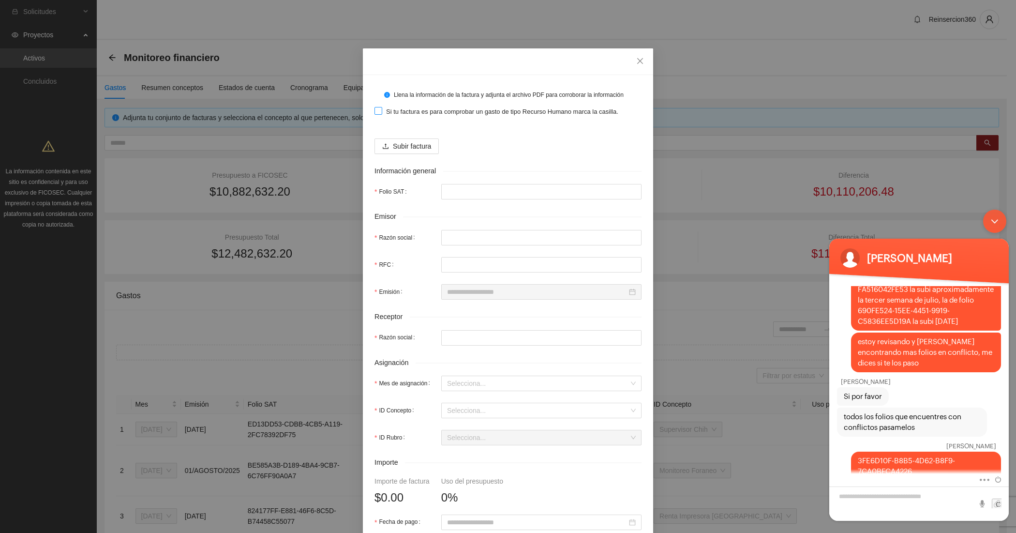
click at [393, 114] on span "Si tu factura es para comprobar un gasto de tipo Recurso Humano marca la casill…" at bounding box center [502, 112] width 240 height 10
click at [395, 148] on span "Subir factura" at bounding box center [412, 146] width 38 height 11
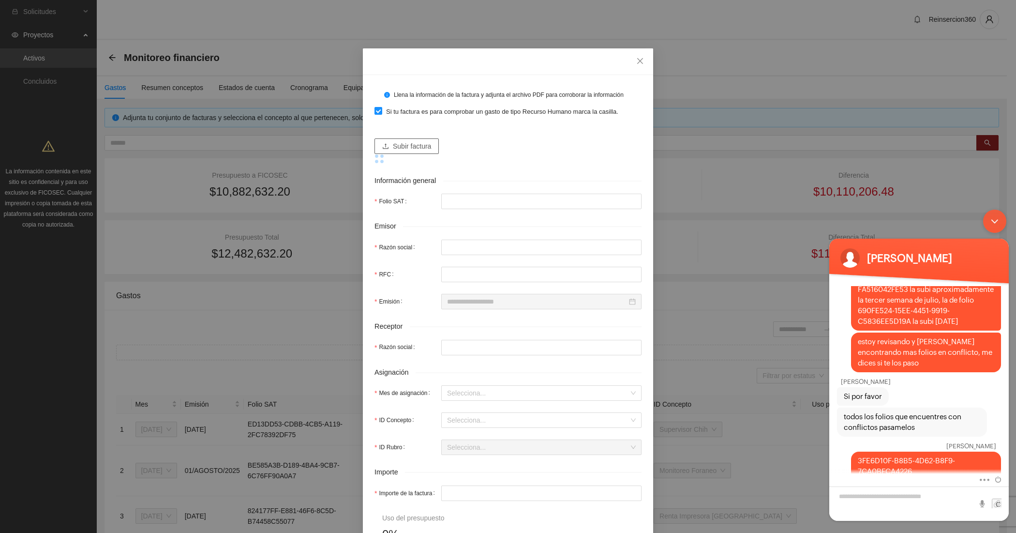
click at [385, 140] on button "Subir factura" at bounding box center [406, 145] width 64 height 15
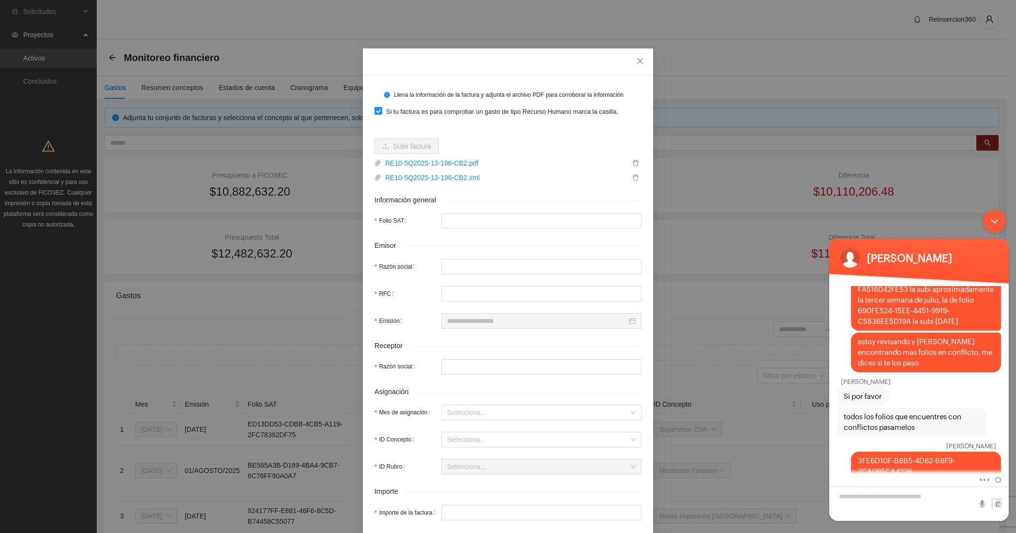
type input "**********"
type input "******"
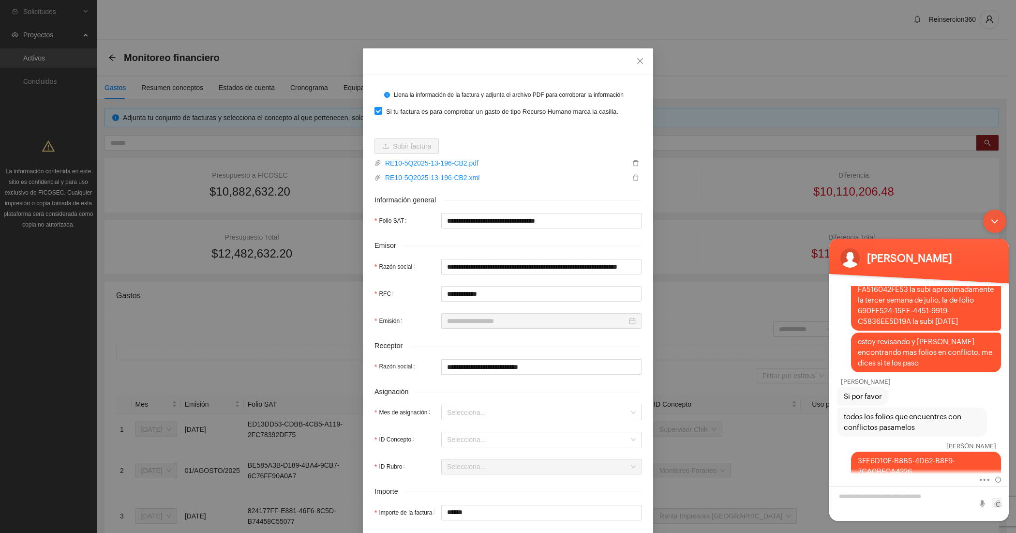
type input "**********"
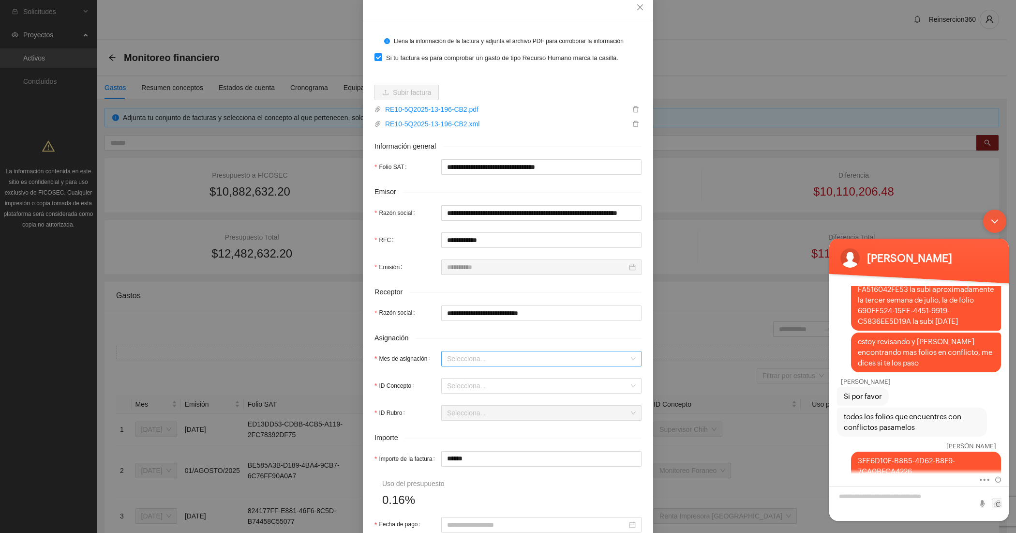
scroll to position [80, 0]
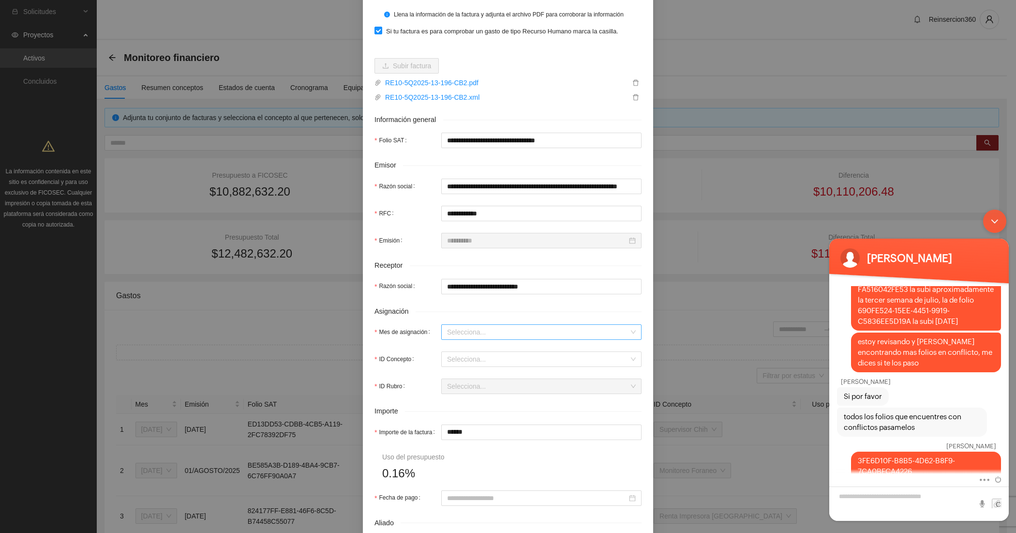
click at [465, 329] on input "Mes de asignación" at bounding box center [538, 332] width 182 height 15
click at [448, 367] on div "[DATE]" at bounding box center [536, 367] width 189 height 11
click at [453, 359] on input "ID Concepto" at bounding box center [538, 359] width 182 height 15
type input "****"
click at [453, 381] on span "Dirección de la organización" at bounding box center [484, 379] width 85 height 8
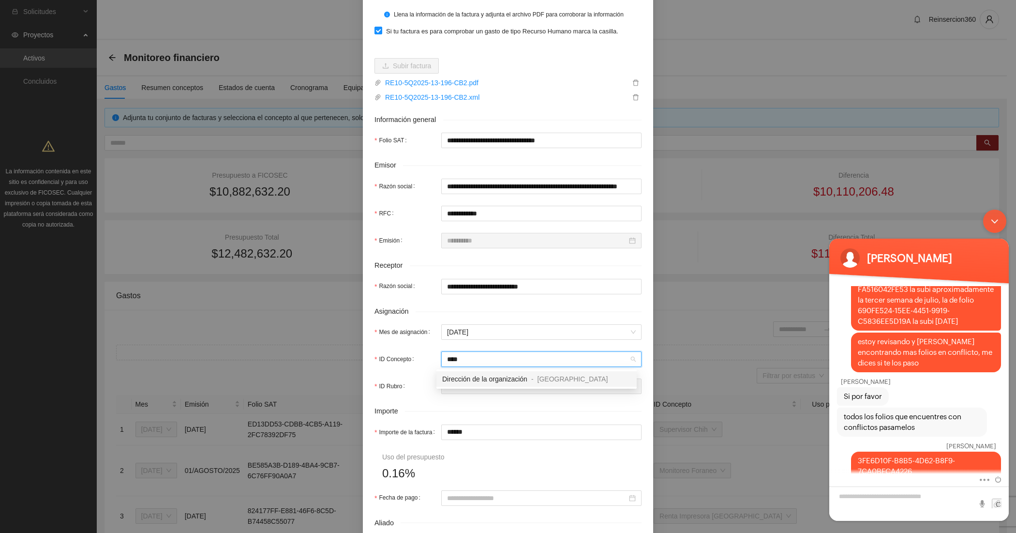
type input "*"
type input "******"
type input "*"
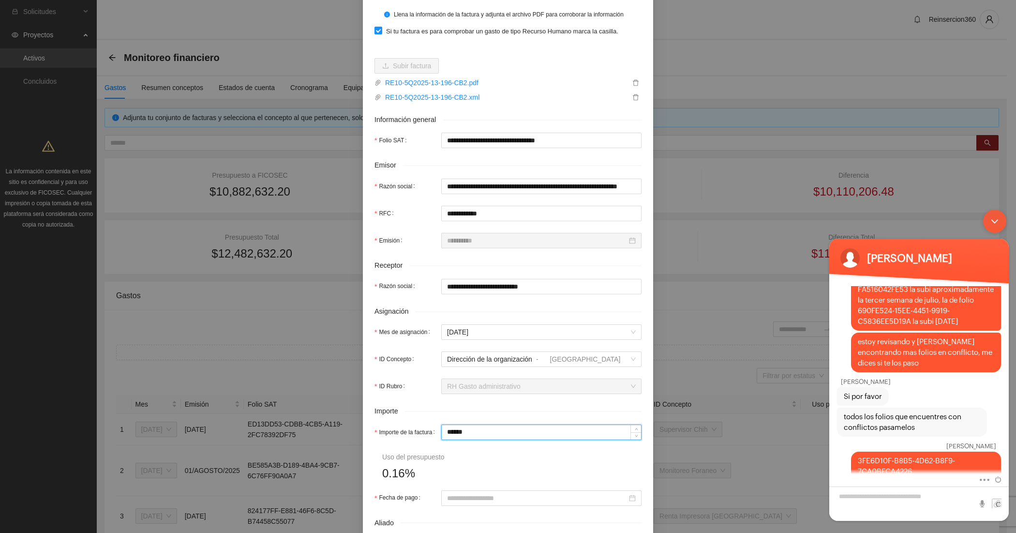
drag, startPoint x: 474, startPoint y: 437, endPoint x: 433, endPoint y: 436, distance: 41.1
click at [433, 436] on div "Importe de la factura ******" at bounding box center [507, 431] width 267 height 15
type input "*"
type input "**"
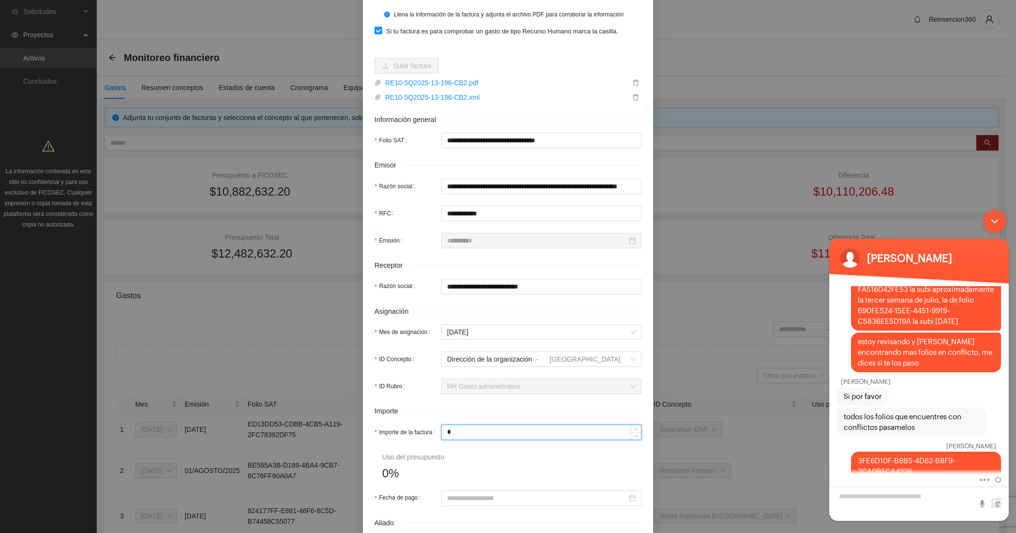
type input "**"
type input "***"
type input "*****"
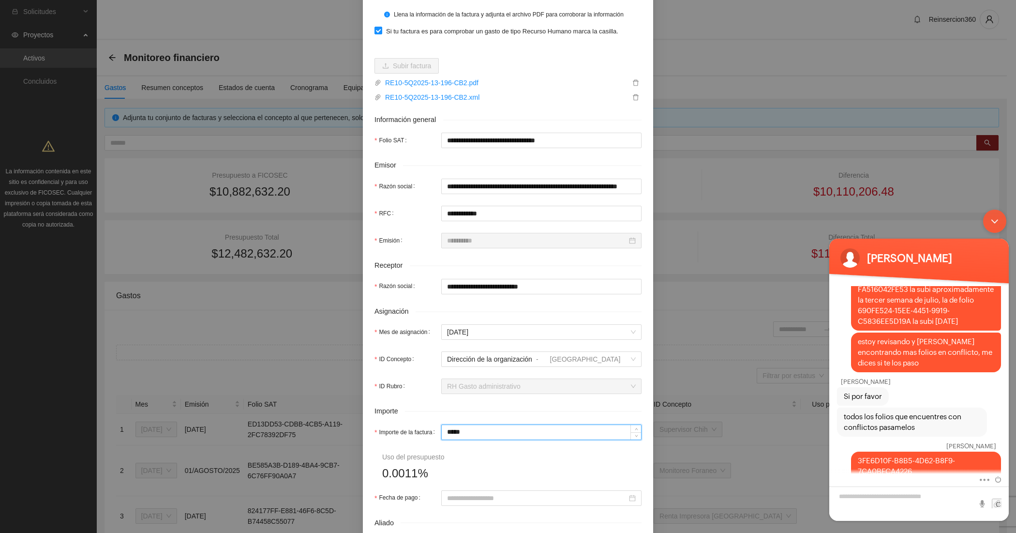
type input "******"
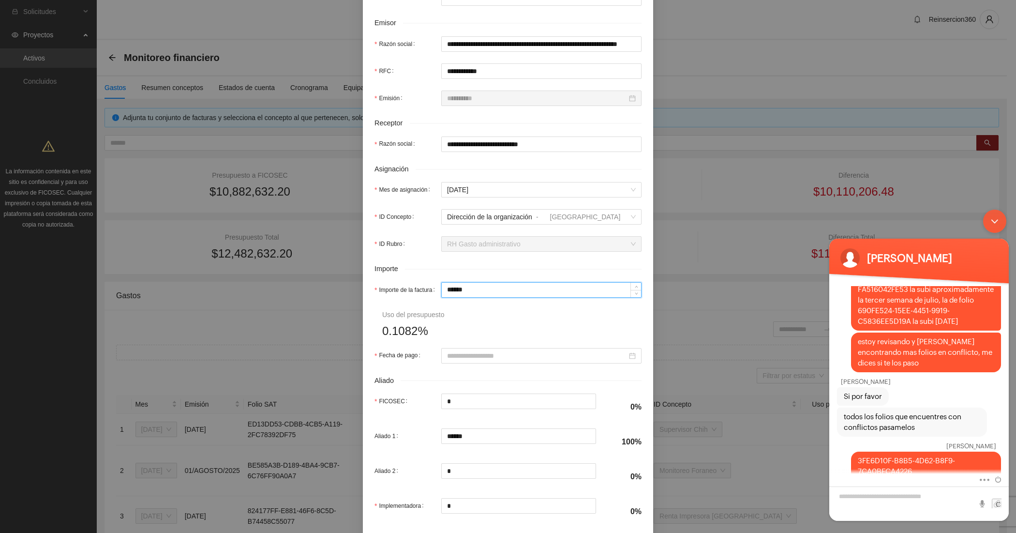
scroll to position [274, 0]
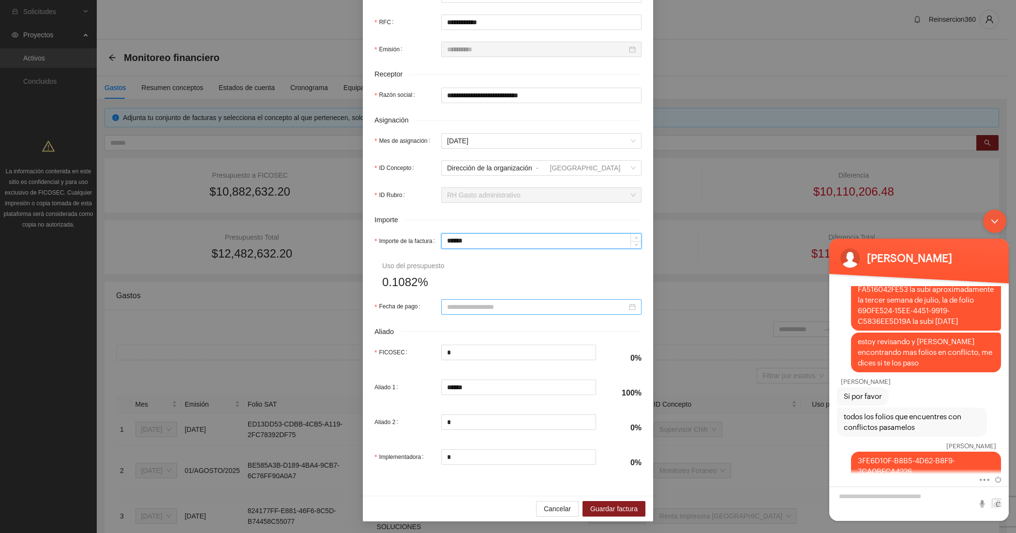
type input "******"
click at [458, 306] on input "Fecha de pago" at bounding box center [537, 306] width 180 height 11
click at [455, 323] on span "button" at bounding box center [456, 325] width 5 height 5
type input "**********"
click at [486, 390] on div "15" at bounding box center [486, 390] width 12 height 12
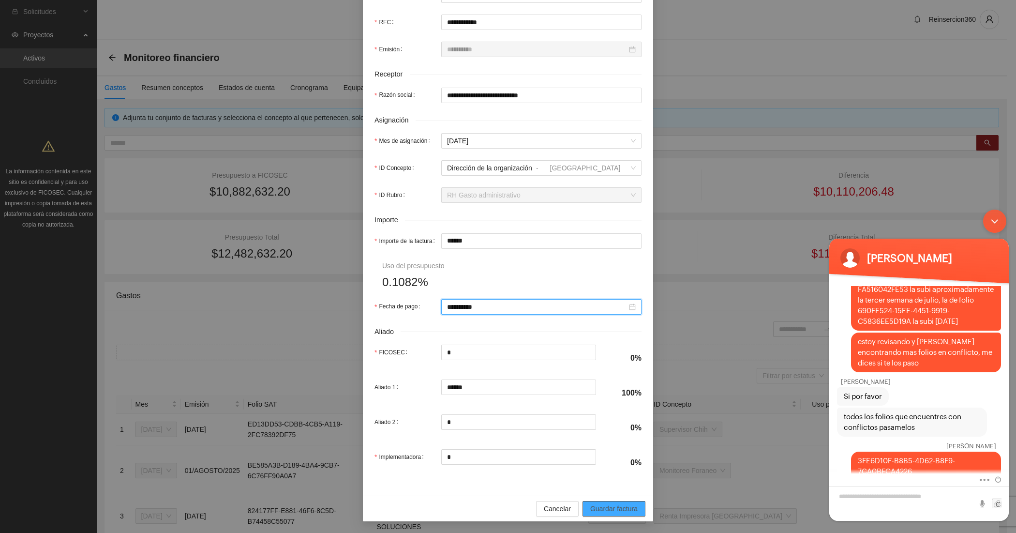
click at [618, 506] on span "Guardar factura" at bounding box center [613, 508] width 47 height 11
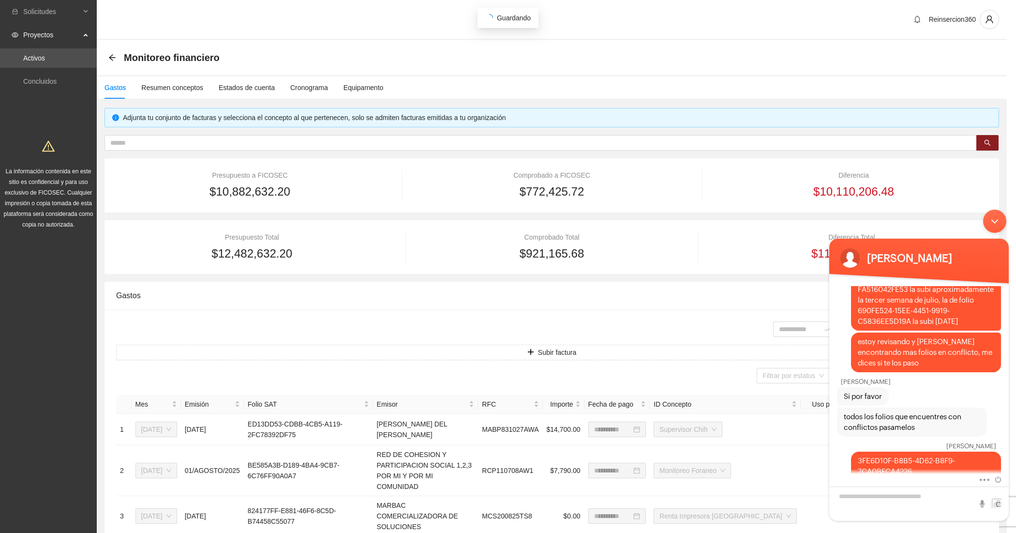
scroll to position [196, 0]
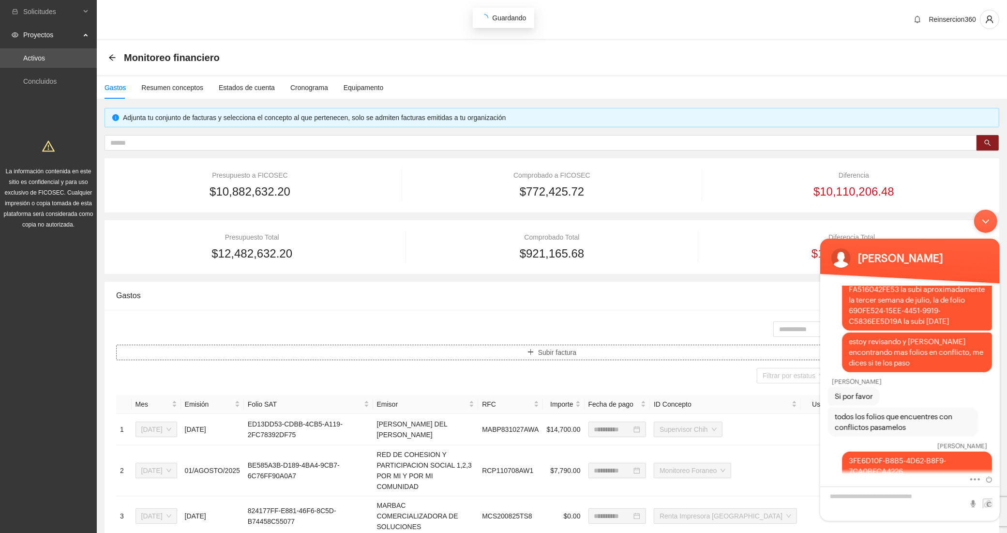
click at [311, 353] on button "Subir factura" at bounding box center [551, 351] width 871 height 15
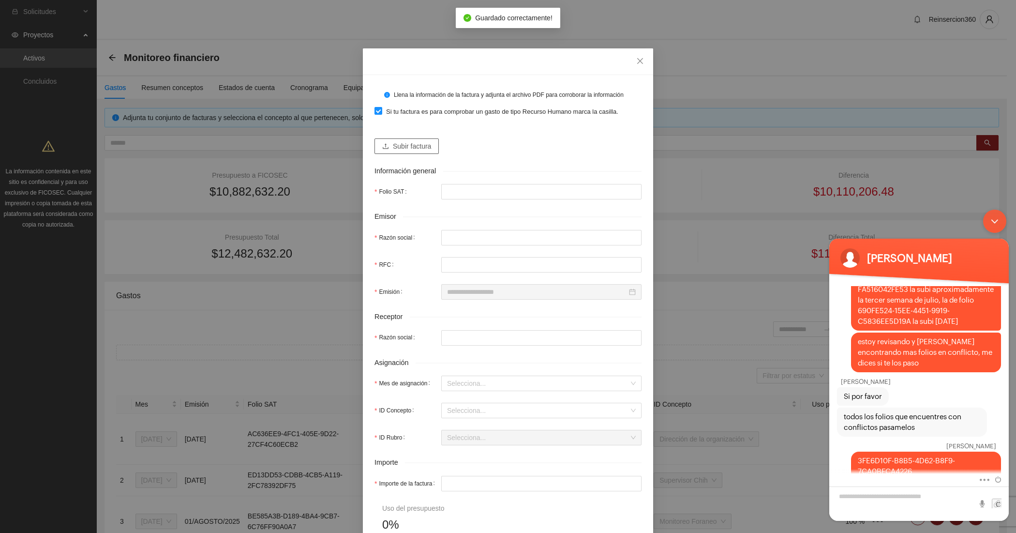
click at [409, 139] on button "Subir factura" at bounding box center [406, 145] width 64 height 15
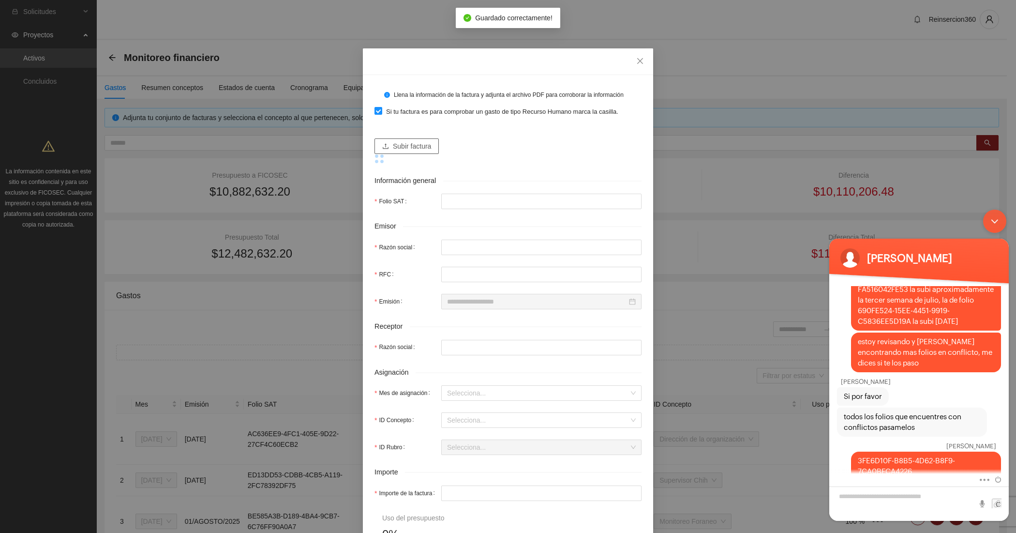
click at [395, 148] on span "Subir factura" at bounding box center [412, 146] width 38 height 11
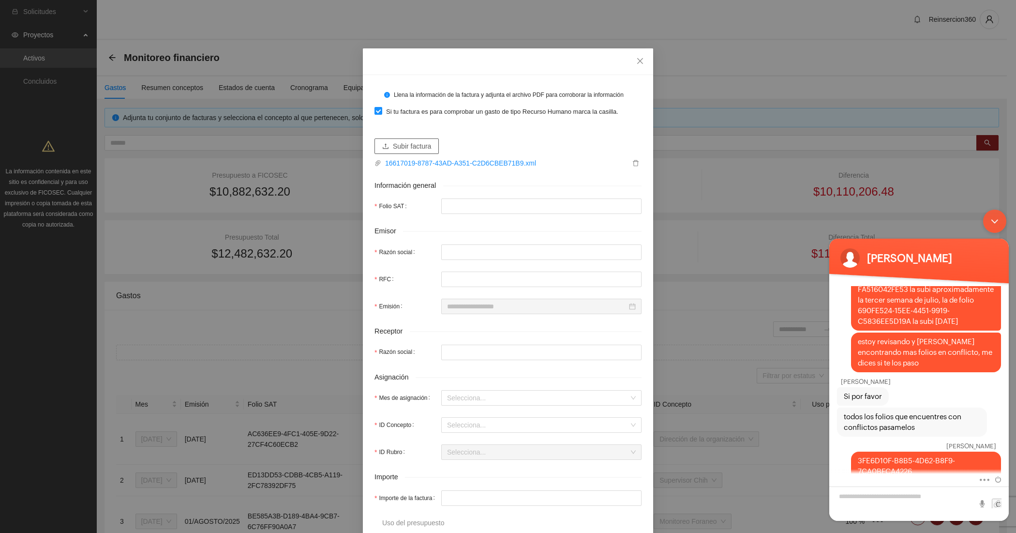
type input "**********"
type input "********"
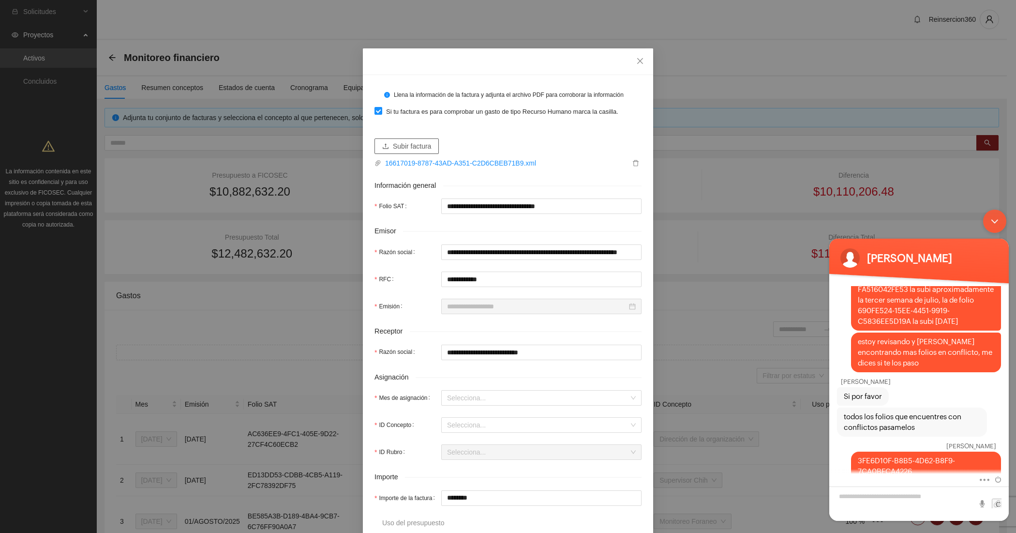
type input "**********"
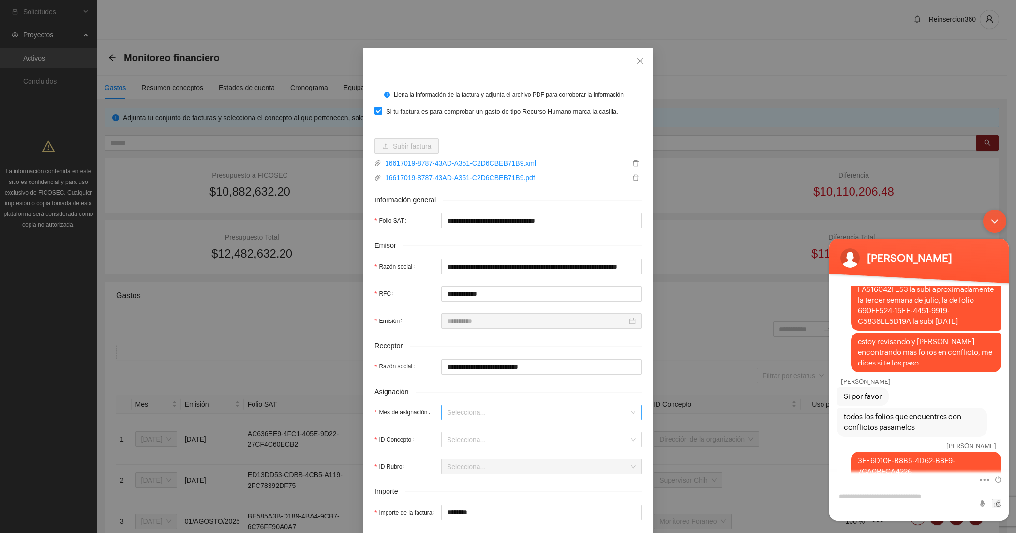
click at [447, 413] on input "Mes de asignación" at bounding box center [538, 412] width 182 height 15
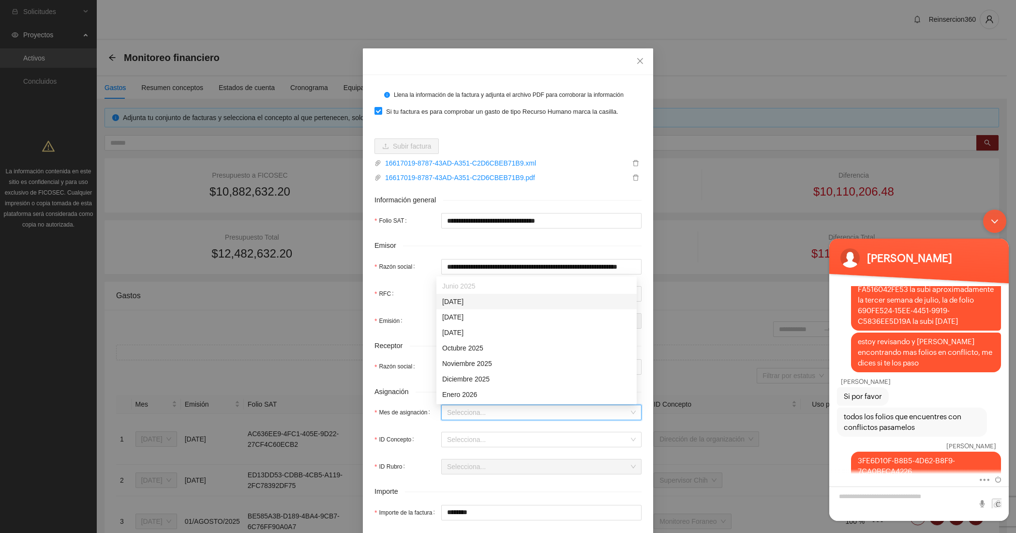
click at [460, 299] on div "[DATE]" at bounding box center [536, 301] width 189 height 11
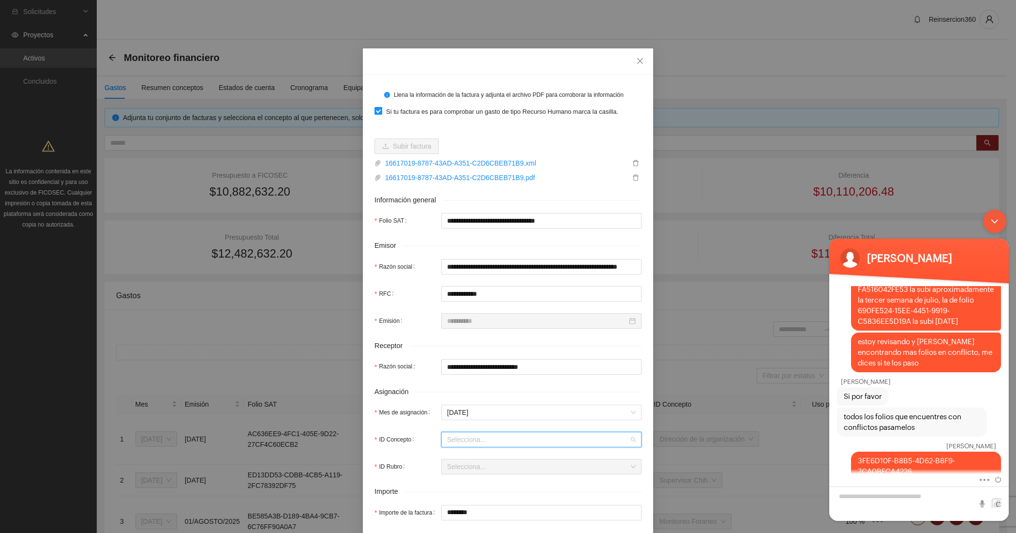
click at [447, 436] on input "ID Concepto" at bounding box center [538, 439] width 182 height 15
type input "****"
click at [449, 454] on div "Dirección de la organización" at bounding box center [484, 459] width 85 height 11
type input "*"
type input "********"
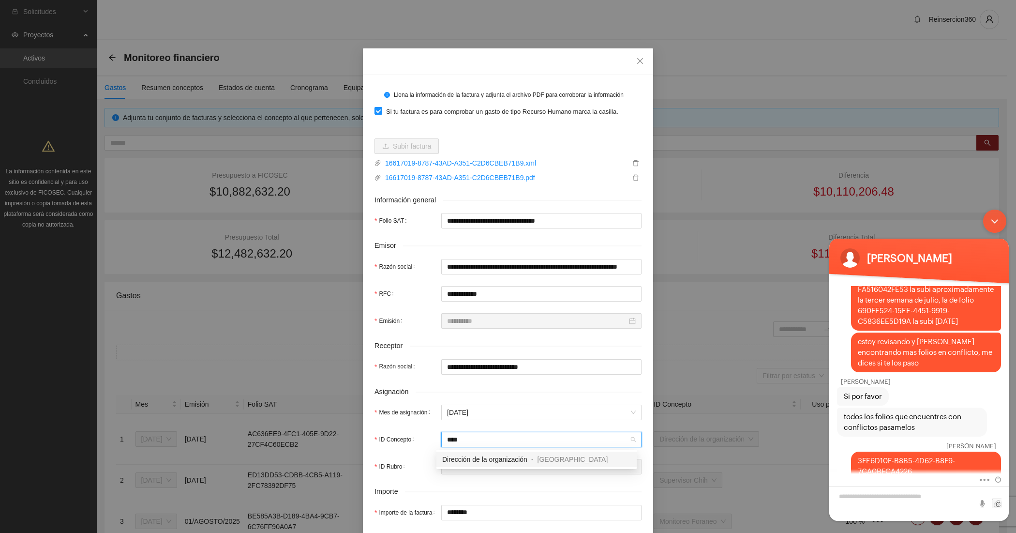
type input "*"
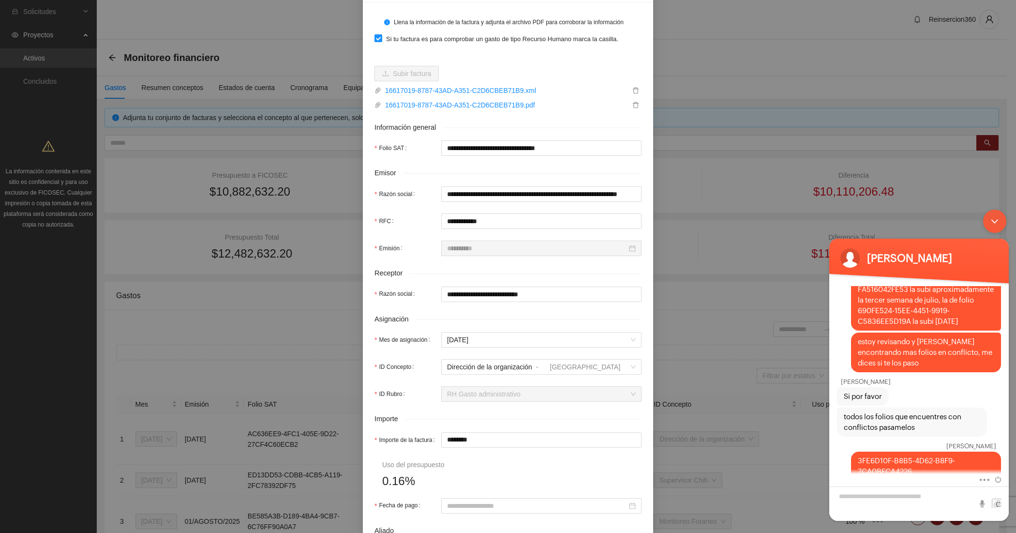
scroll to position [161, 0]
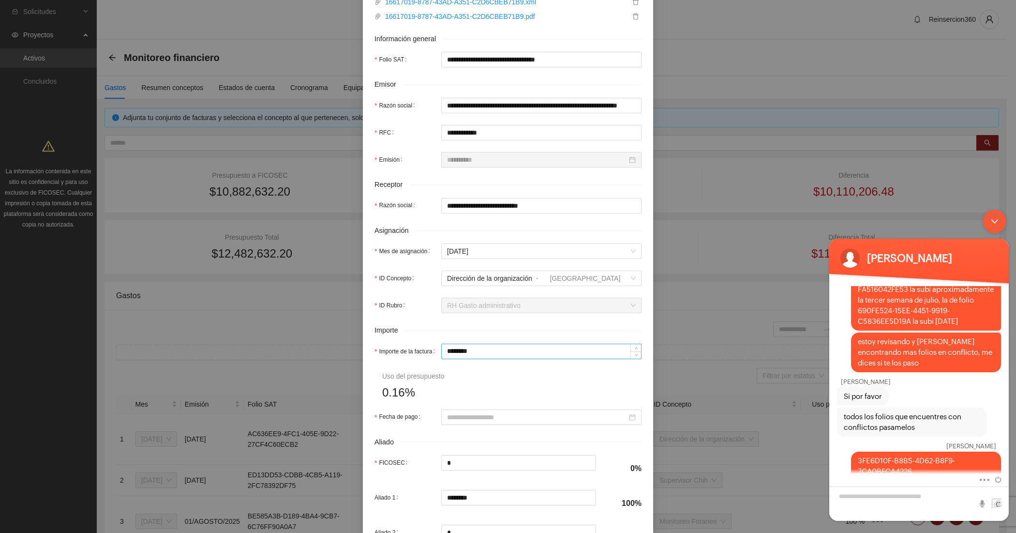
click at [468, 351] on input "********" at bounding box center [541, 351] width 199 height 15
type input "*"
type input "**"
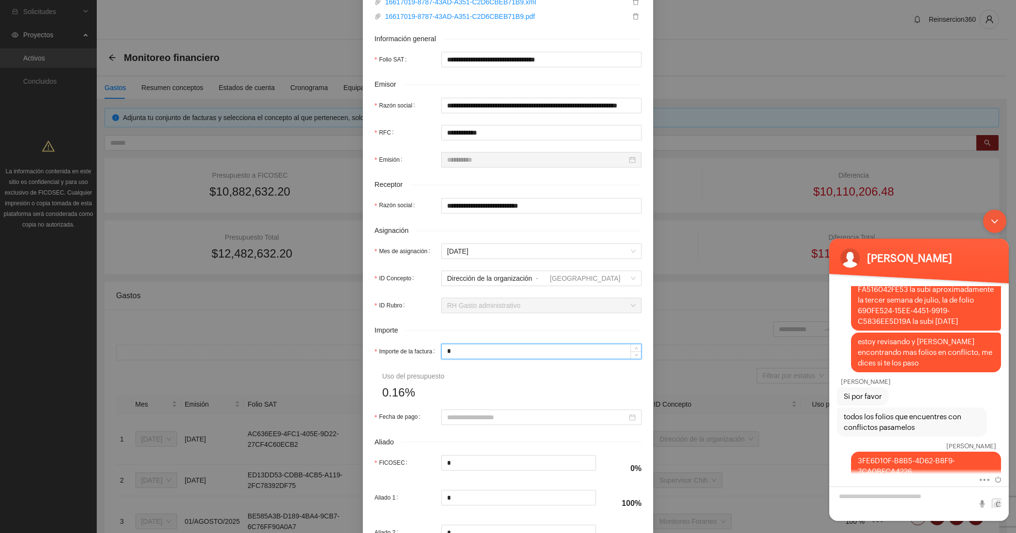
type input "**"
type input "***"
type input "*****"
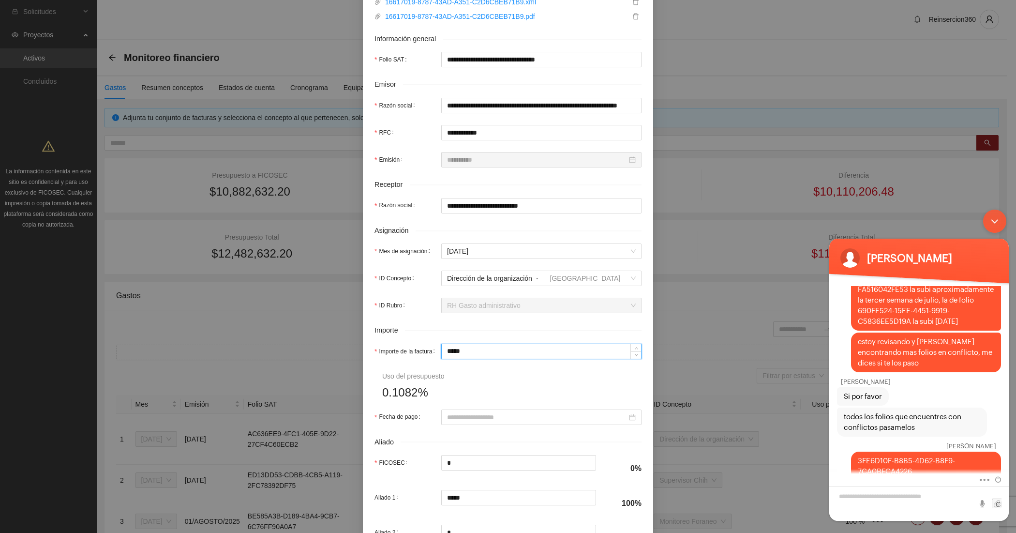
type input "******"
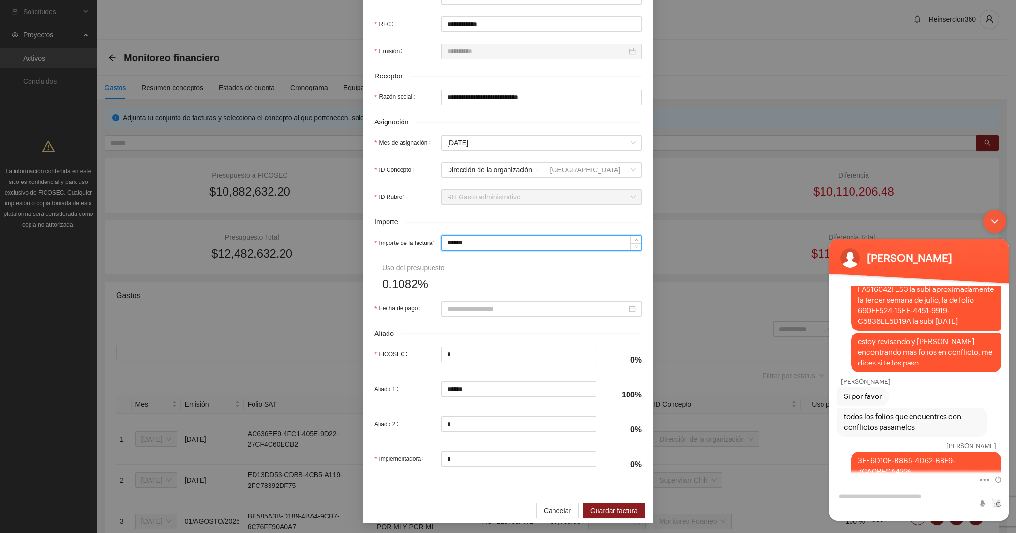
scroll to position [274, 0]
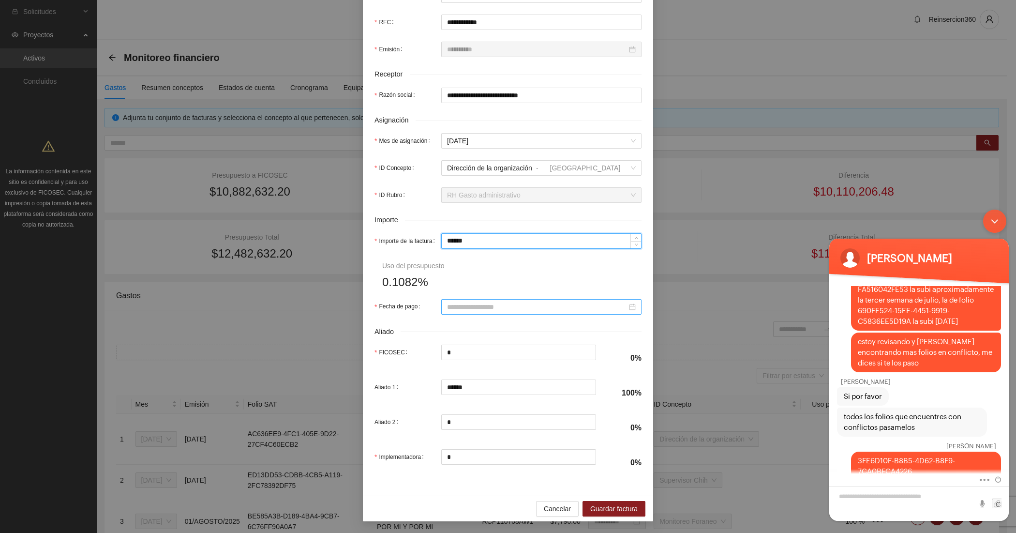
type input "******"
click at [460, 310] on input "Fecha de pago" at bounding box center [537, 306] width 180 height 11
click at [454, 329] on button "button" at bounding box center [456, 323] width 11 height 19
type input "**********"
click at [520, 420] on div "31" at bounding box center [521, 419] width 12 height 12
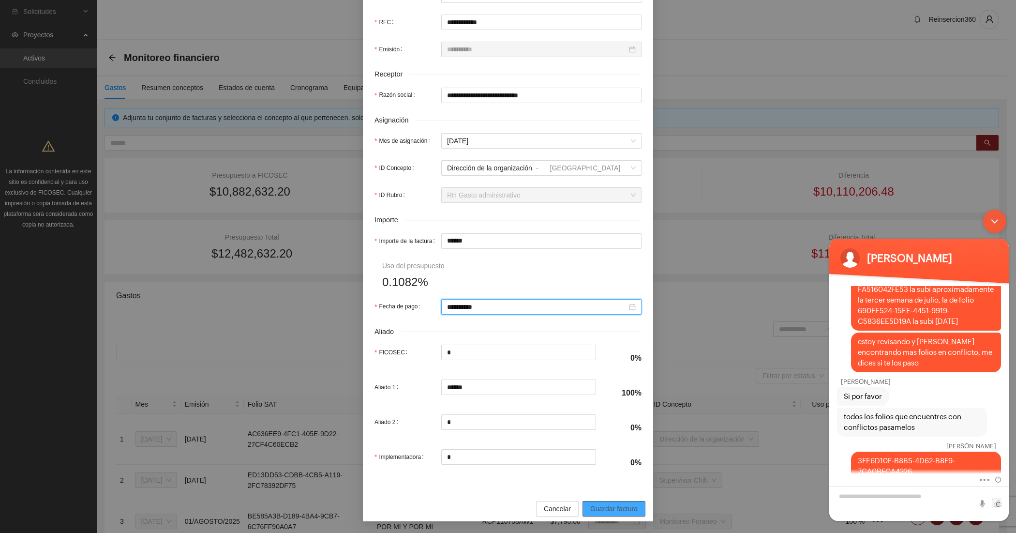
click at [598, 507] on span "Guardar factura" at bounding box center [613, 508] width 47 height 11
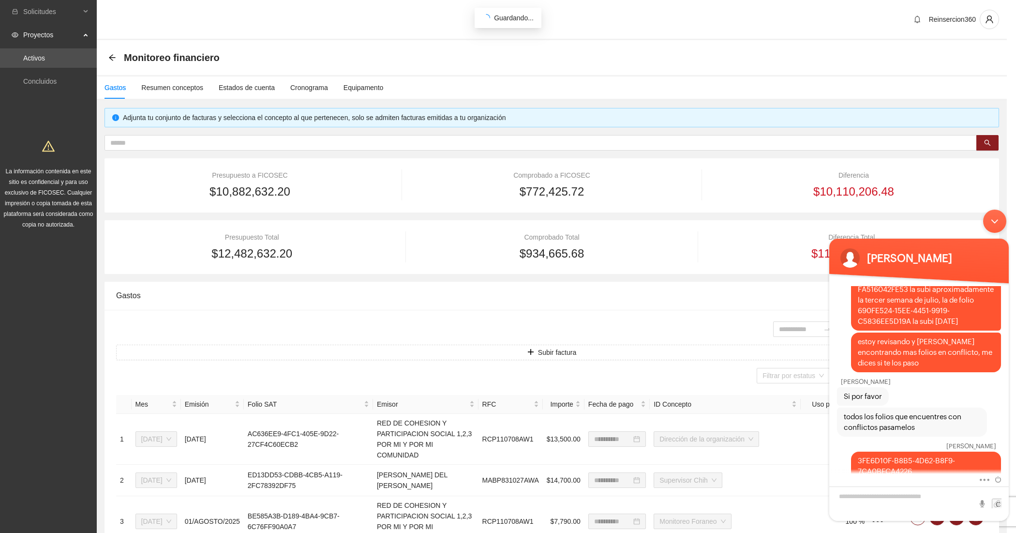
scroll to position [196, 0]
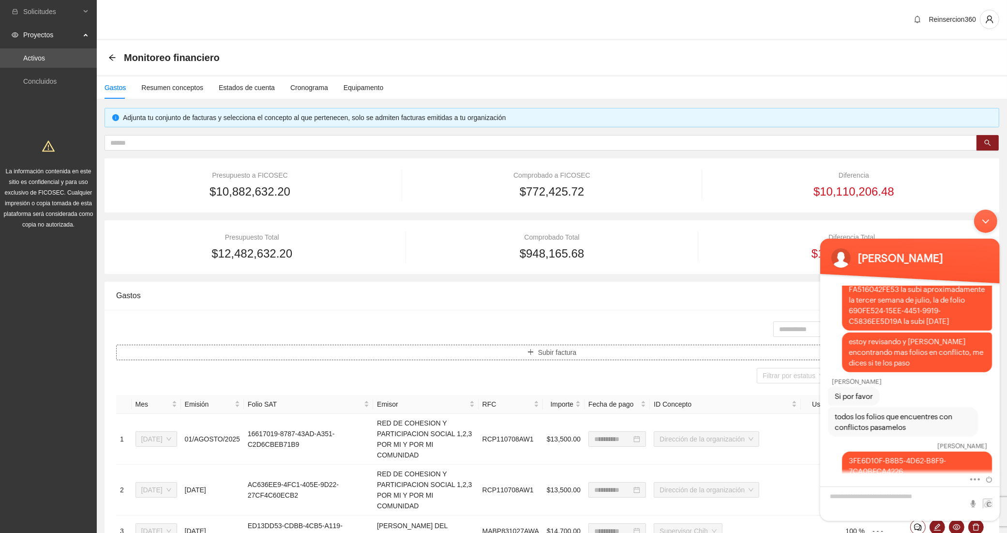
drag, startPoint x: 378, startPoint y: 351, endPoint x: 746, endPoint y: 274, distance: 375.9
click at [338, 352] on button "Subir factura" at bounding box center [551, 351] width 871 height 15
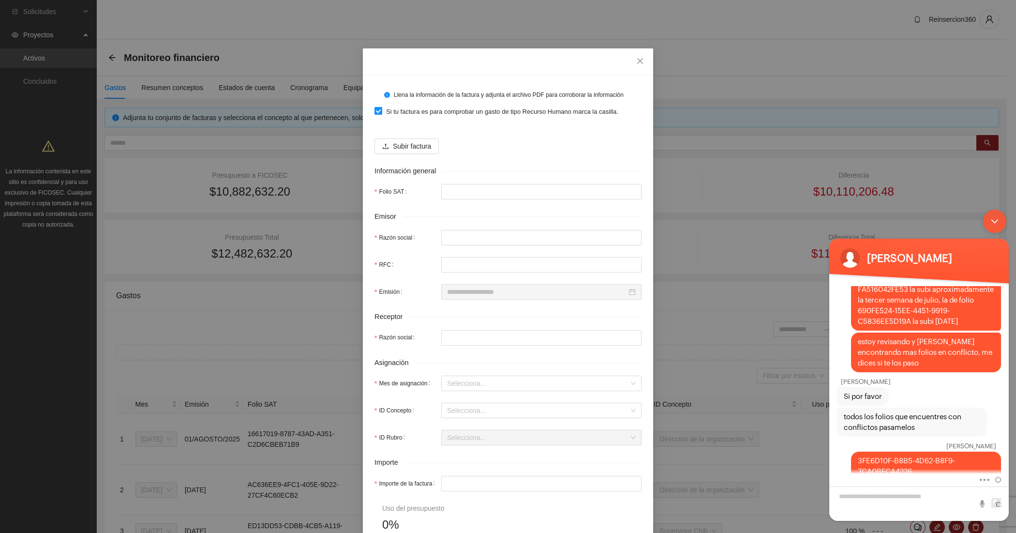
click at [397, 112] on span "Si tu factura es para comprobar un gasto de tipo Recurso Humano marca la casill…" at bounding box center [502, 112] width 240 height 10
click at [393, 151] on span "Subir factura" at bounding box center [412, 146] width 38 height 11
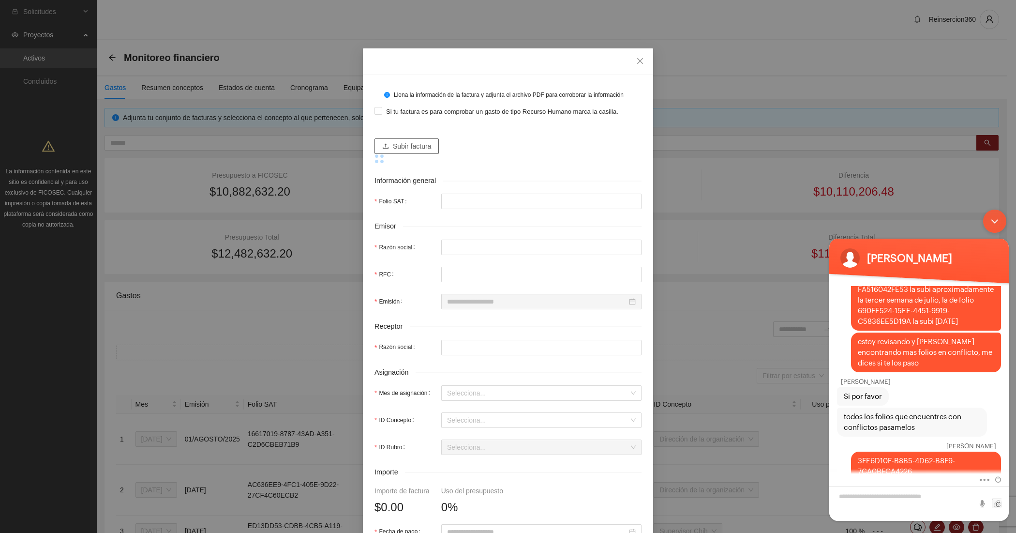
click at [405, 148] on span "Subir factura" at bounding box center [412, 146] width 38 height 11
type input "**********"
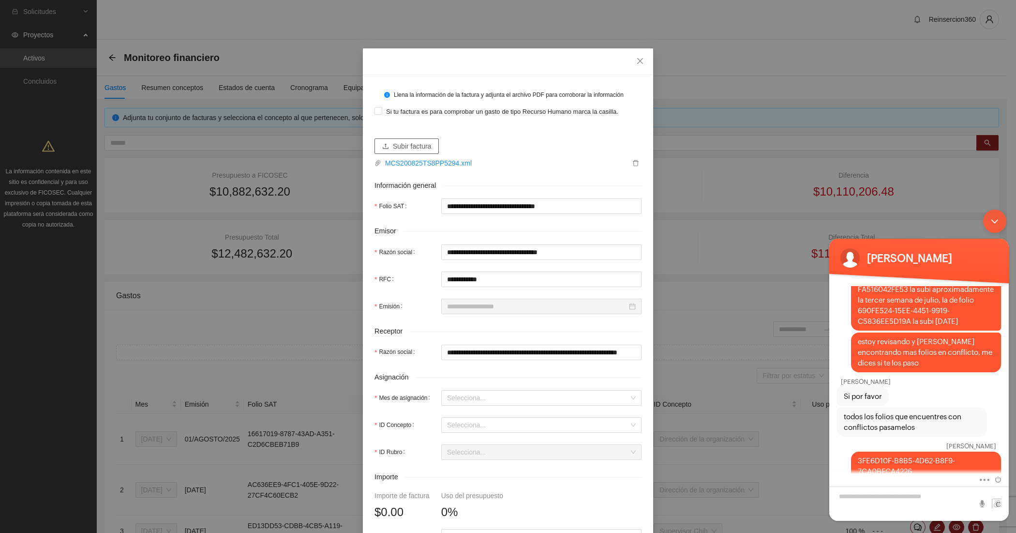
type input "**********"
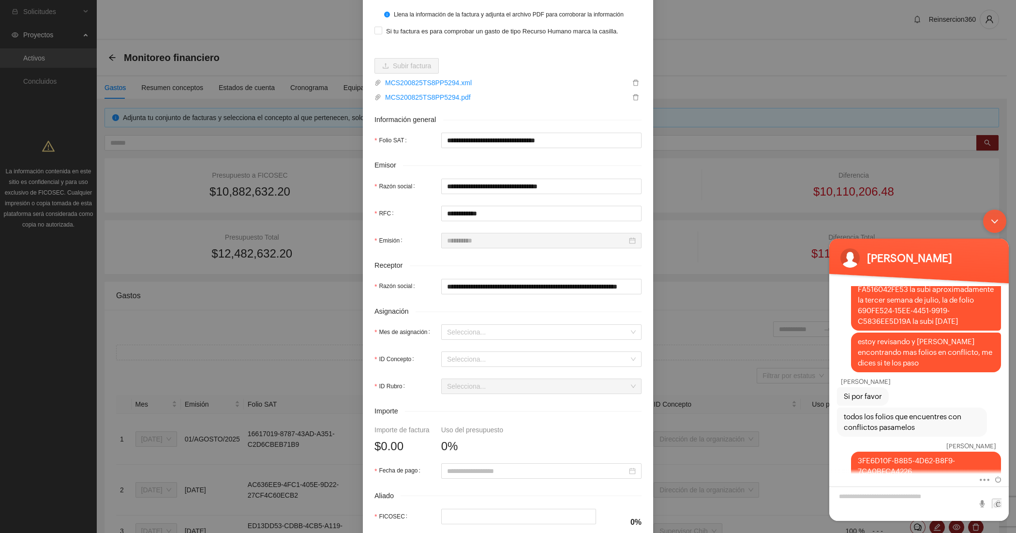
scroll to position [161, 0]
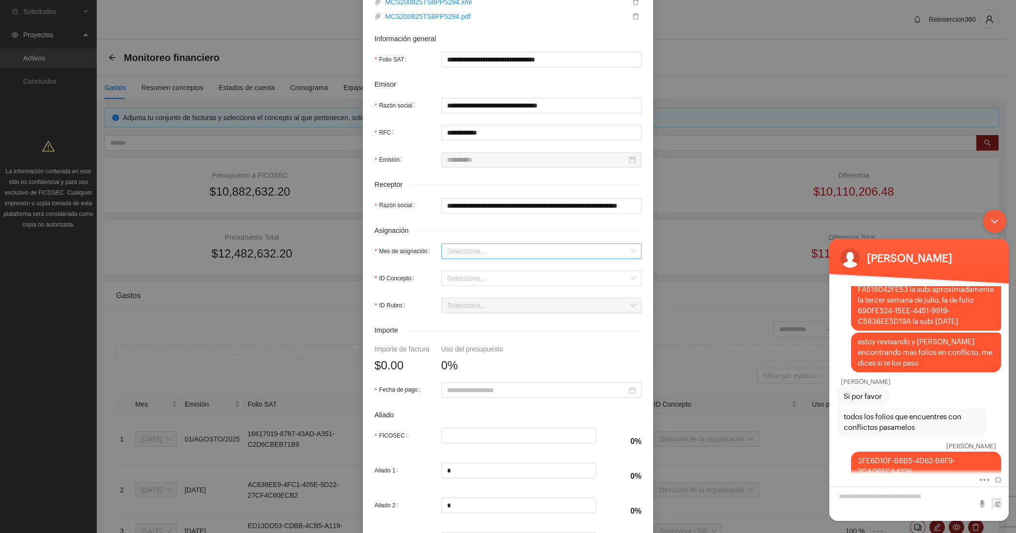
click at [468, 251] on input "Mes de asignación" at bounding box center [538, 251] width 182 height 15
click at [460, 290] on div "[DATE]" at bounding box center [536, 286] width 189 height 11
click at [463, 275] on input "ID Concepto" at bounding box center [538, 278] width 182 height 15
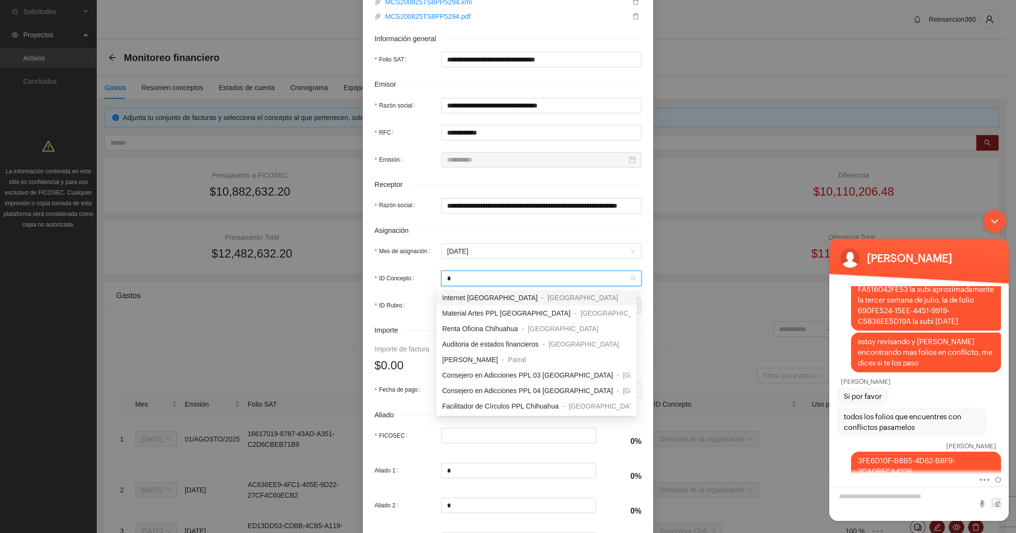
type input "**"
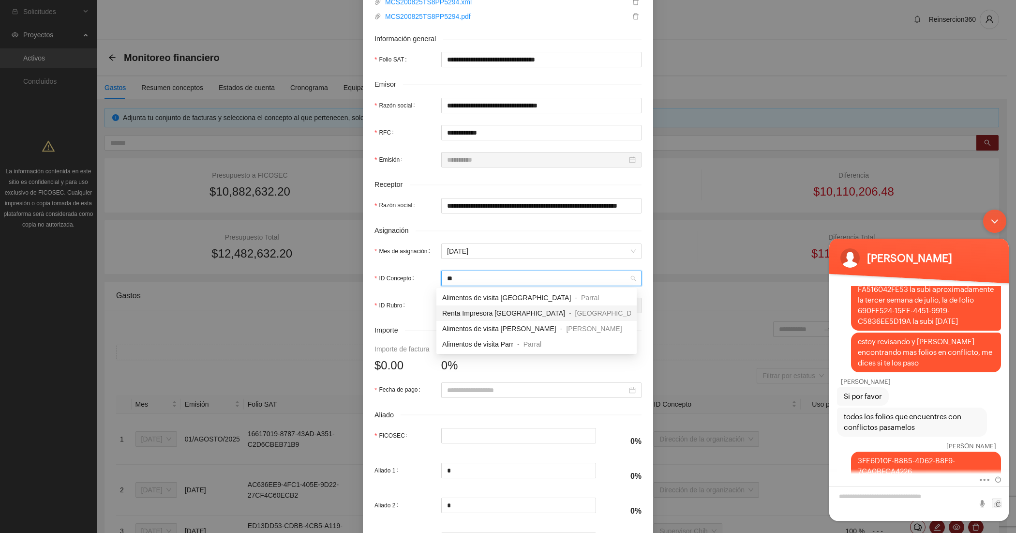
type input "*"
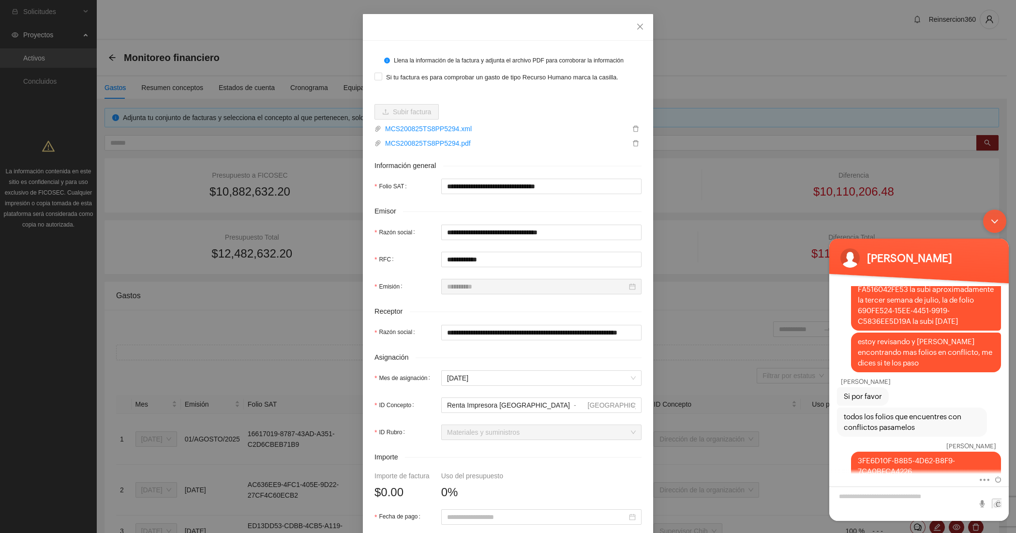
scroll to position [0, 0]
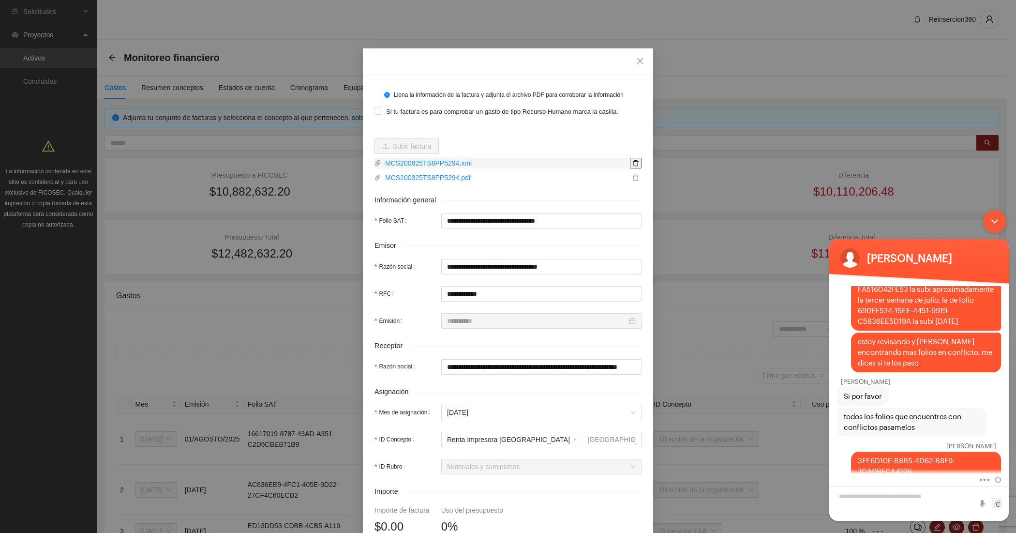
click at [632, 163] on icon "delete" at bounding box center [635, 163] width 7 height 7
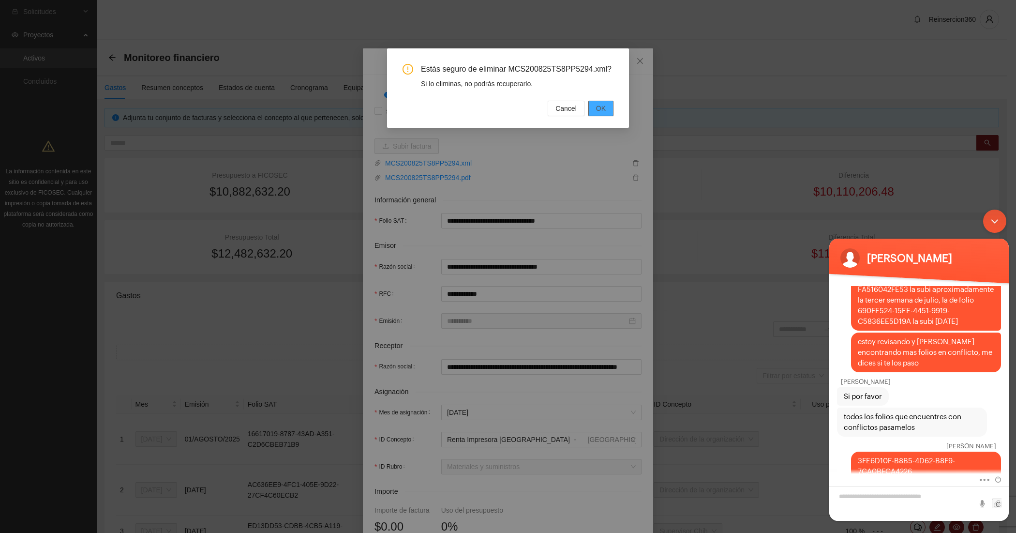
click at [590, 107] on button "OK" at bounding box center [600, 108] width 25 height 15
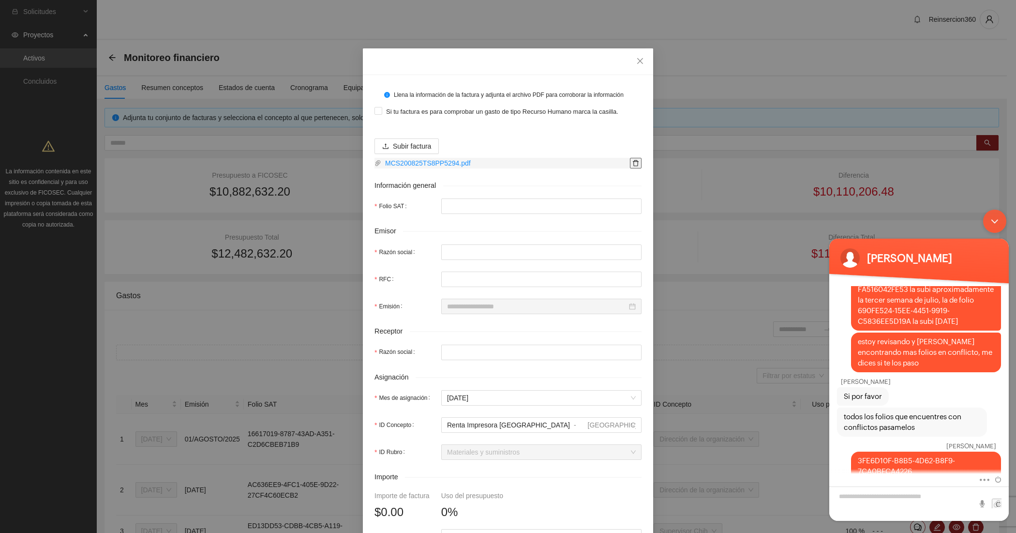
click at [633, 161] on icon "delete" at bounding box center [636, 163] width 6 height 6
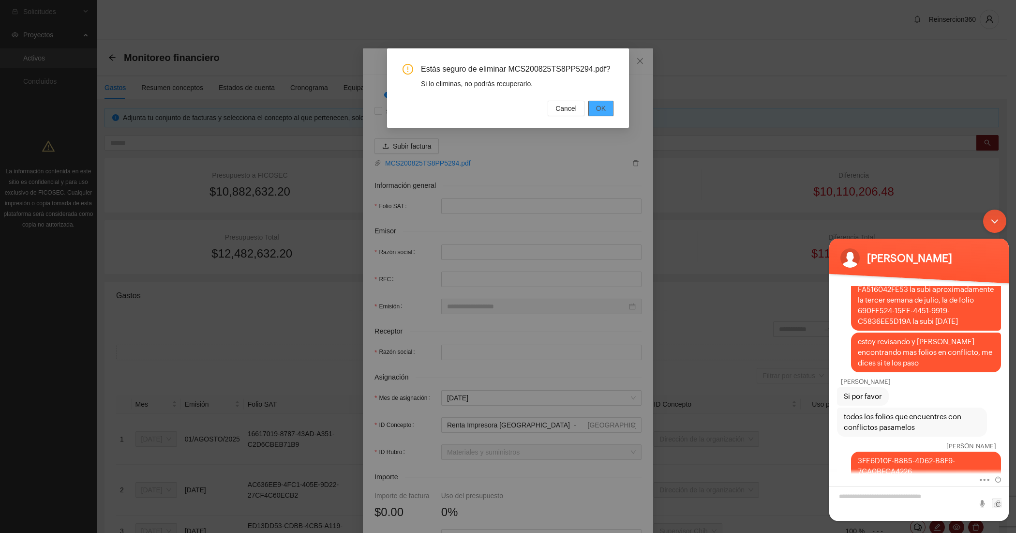
click at [595, 109] on button "OK" at bounding box center [600, 108] width 25 height 15
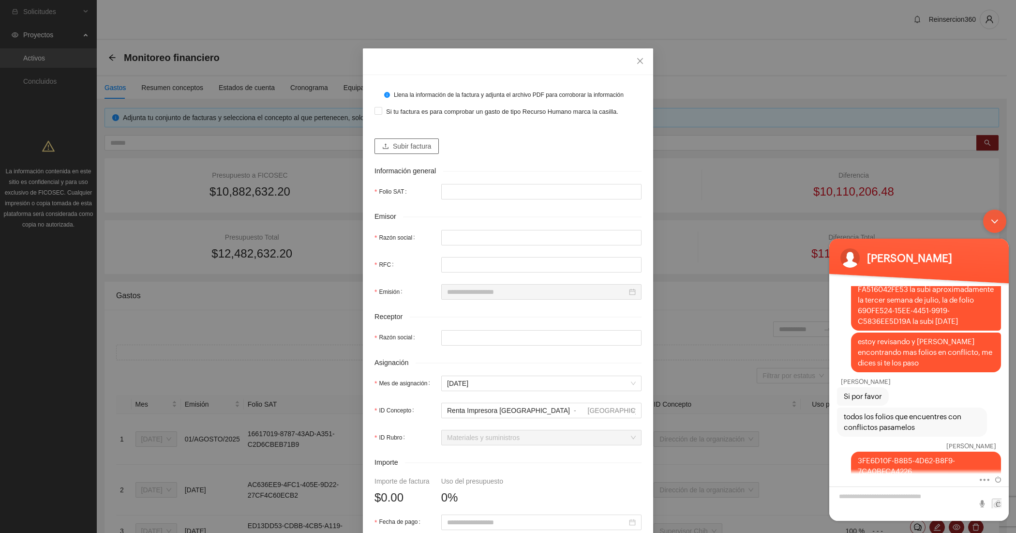
click at [422, 146] on span "Subir factura" at bounding box center [412, 146] width 38 height 11
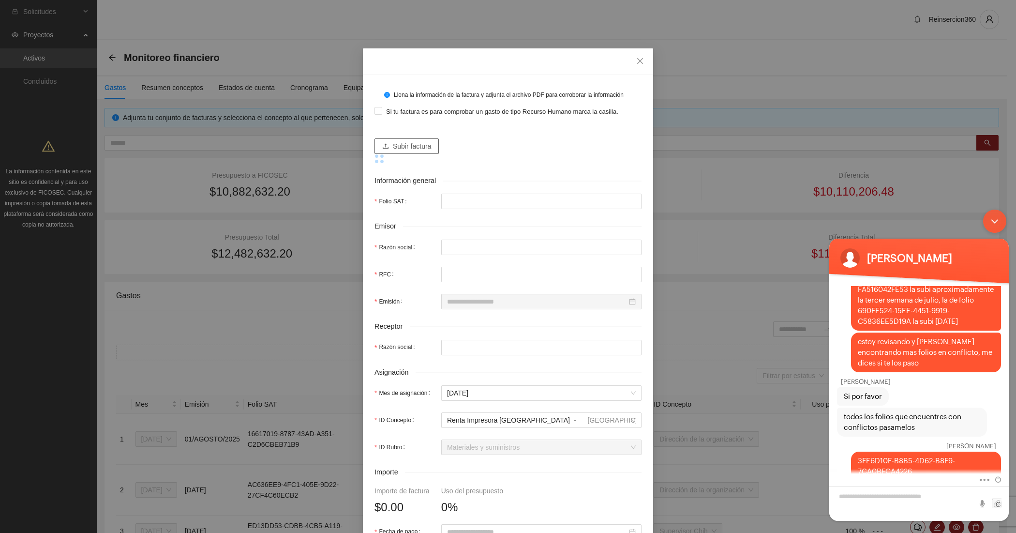
click at [387, 143] on button "Subir factura" at bounding box center [406, 145] width 64 height 15
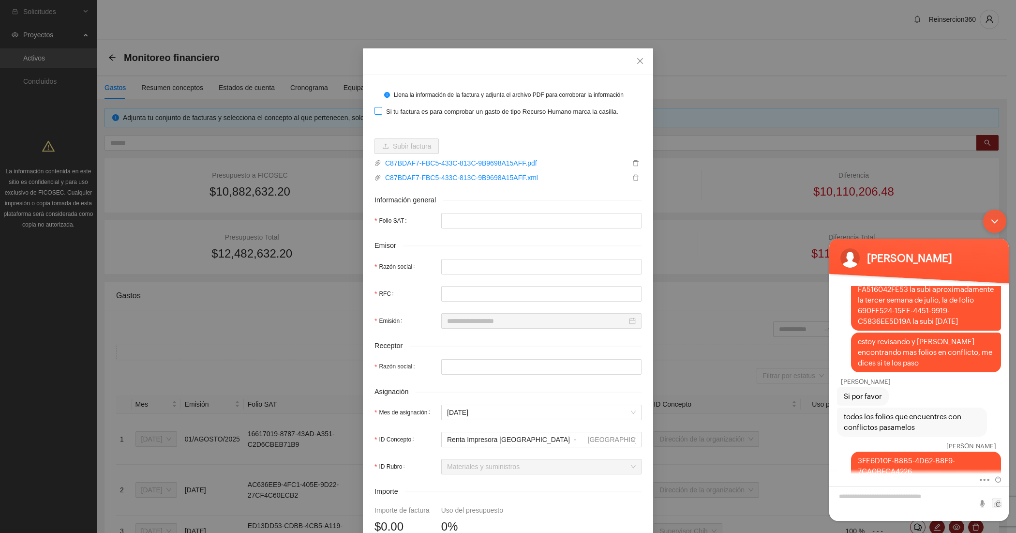
click at [388, 112] on span "Si tu factura es para comprobar un gasto de tipo Recurso Humano marca la casill…" at bounding box center [502, 112] width 240 height 10
type input "**********"
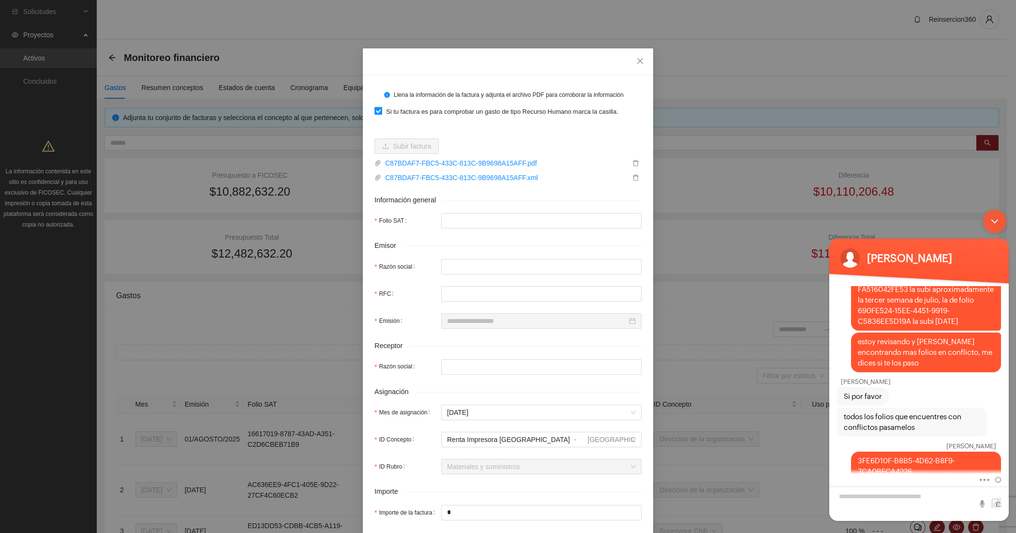
type input "*******"
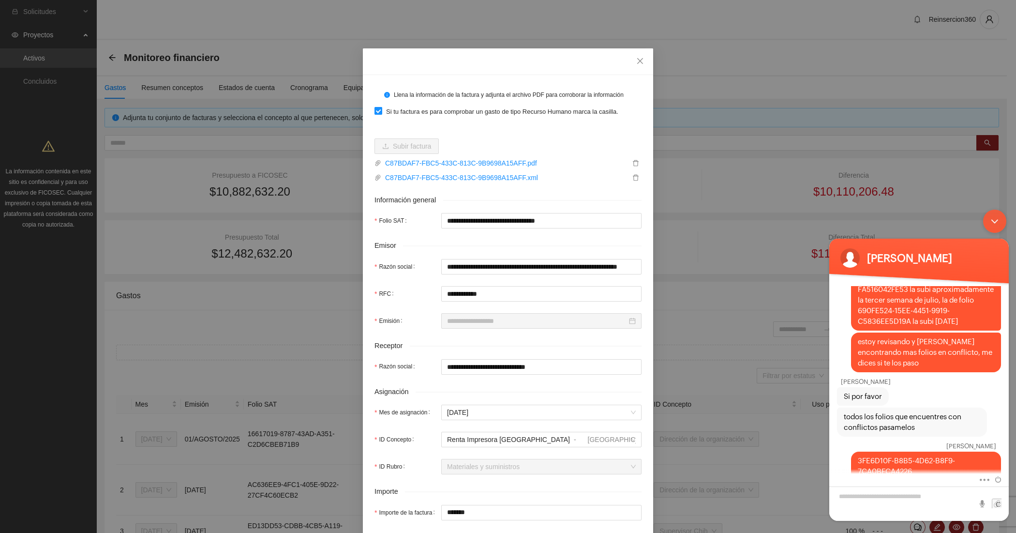
type input "**********"
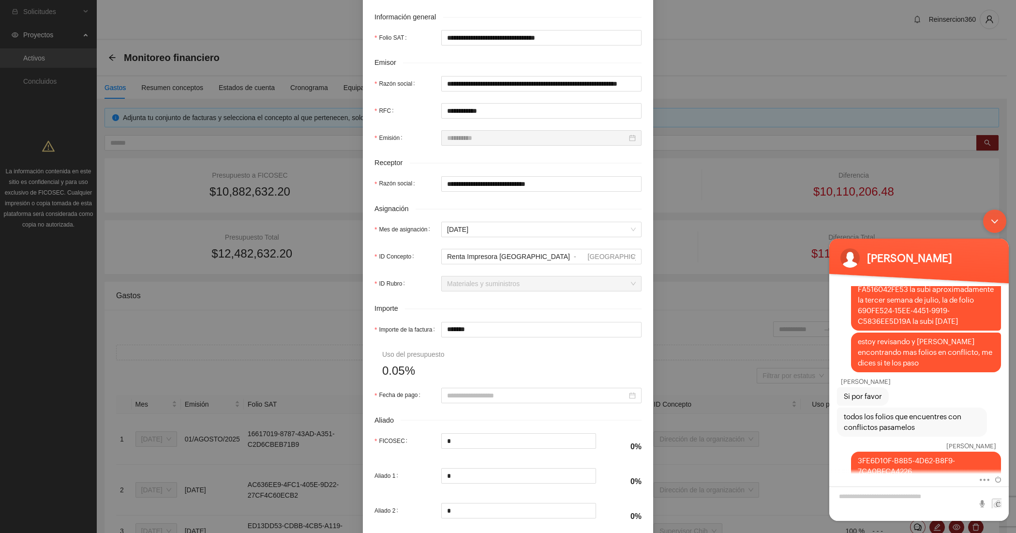
scroll to position [242, 0]
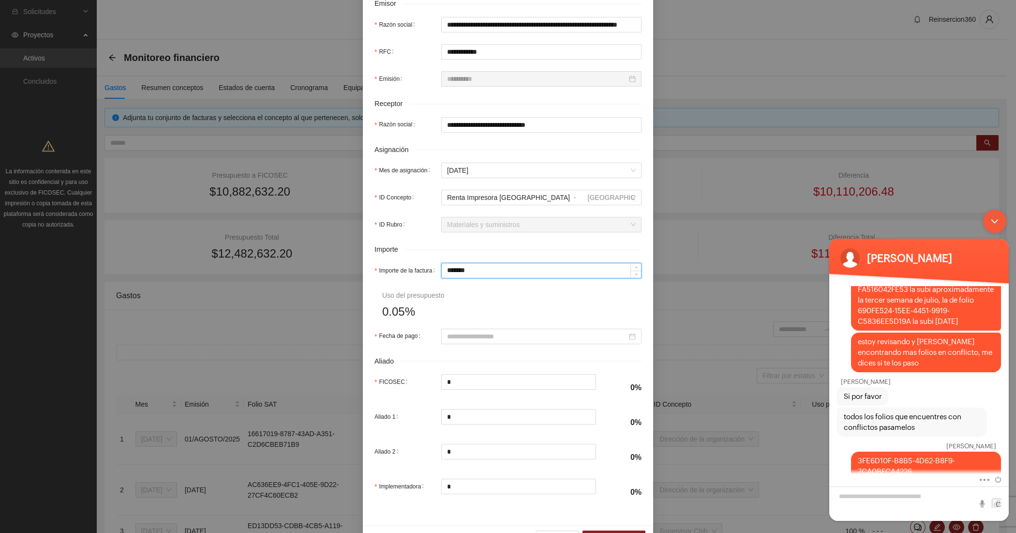
drag, startPoint x: 475, startPoint y: 271, endPoint x: 412, endPoint y: 272, distance: 63.4
click at [412, 272] on div "Importe de la factura *******" at bounding box center [507, 270] width 267 height 15
type input "********"
click at [458, 339] on input "Fecha de pago" at bounding box center [537, 336] width 180 height 11
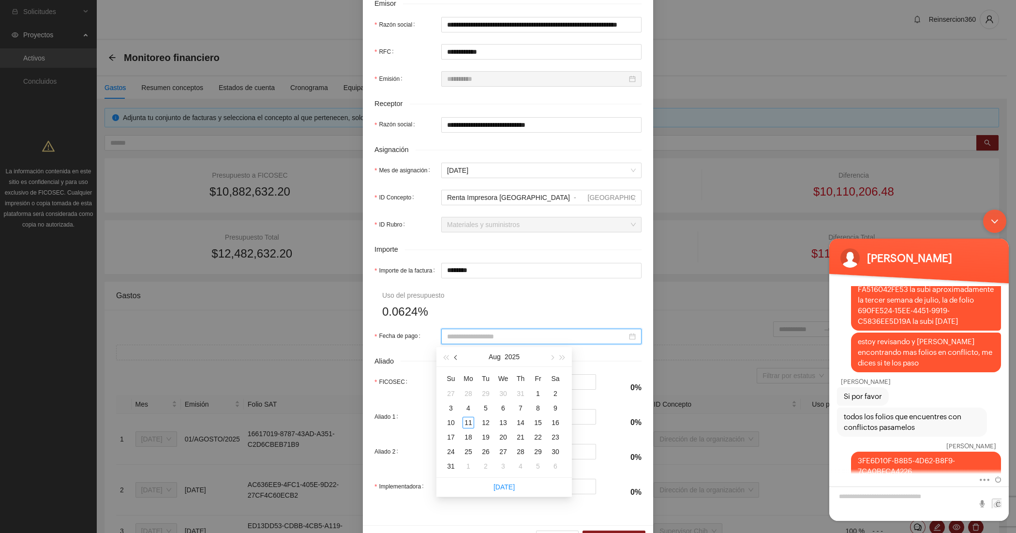
click at [456, 358] on span "button" at bounding box center [456, 357] width 5 height 5
type input "**********"
click at [489, 420] on div "15" at bounding box center [486, 422] width 12 height 12
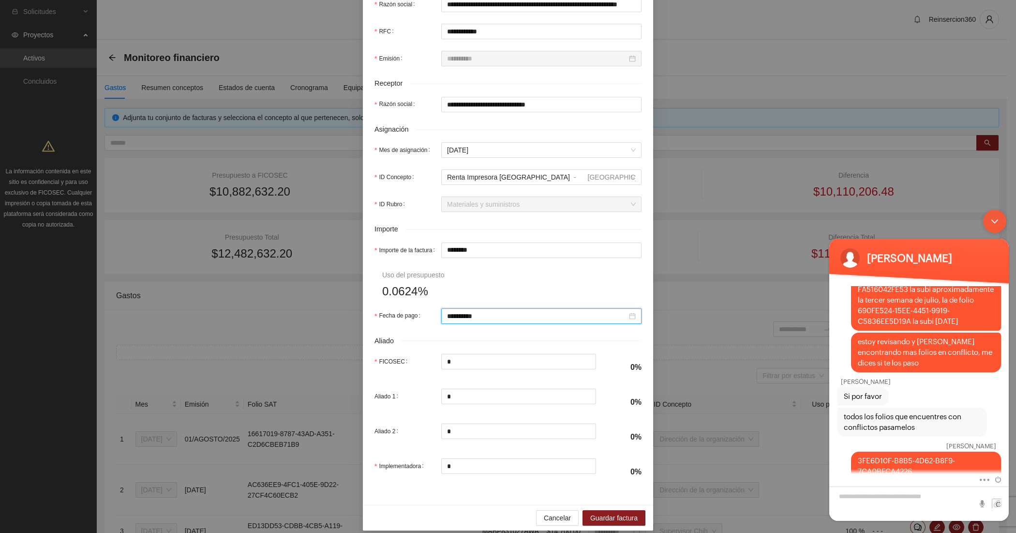
scroll to position [274, 0]
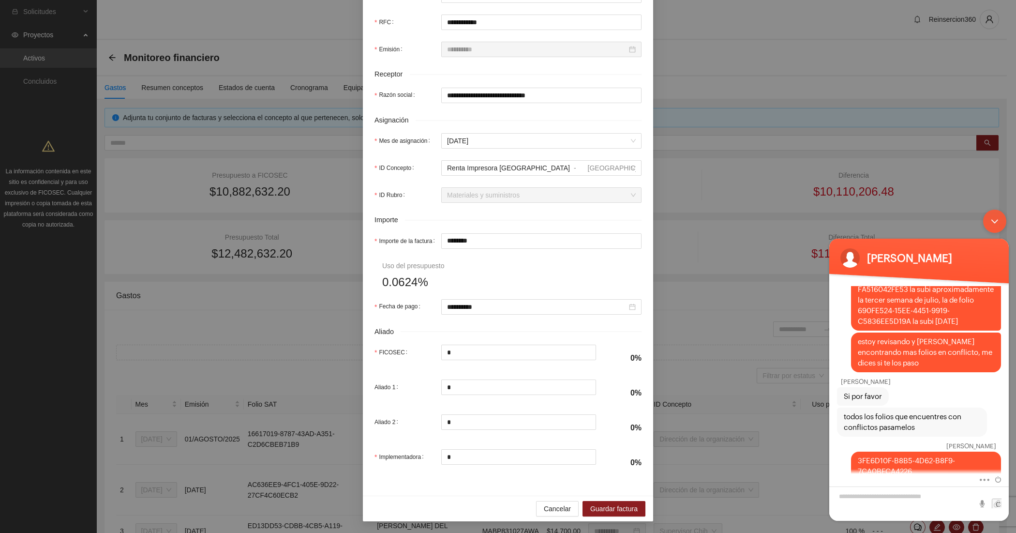
click at [480, 267] on form "**********" at bounding box center [507, 145] width 267 height 661
click at [489, 349] on input "*" at bounding box center [519, 352] width 154 height 15
type input "********"
click at [606, 503] on span "Guardar factura" at bounding box center [613, 508] width 47 height 11
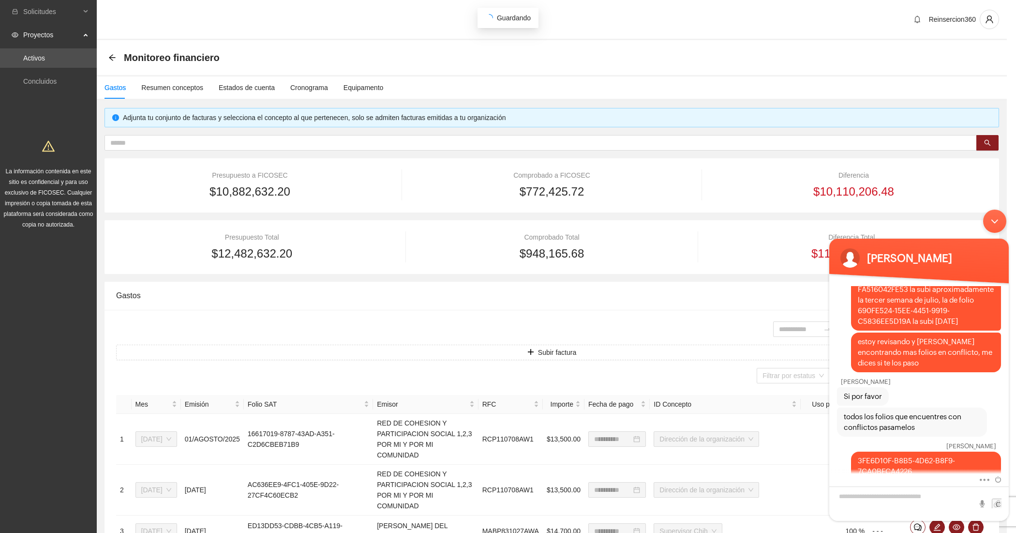
scroll to position [196, 0]
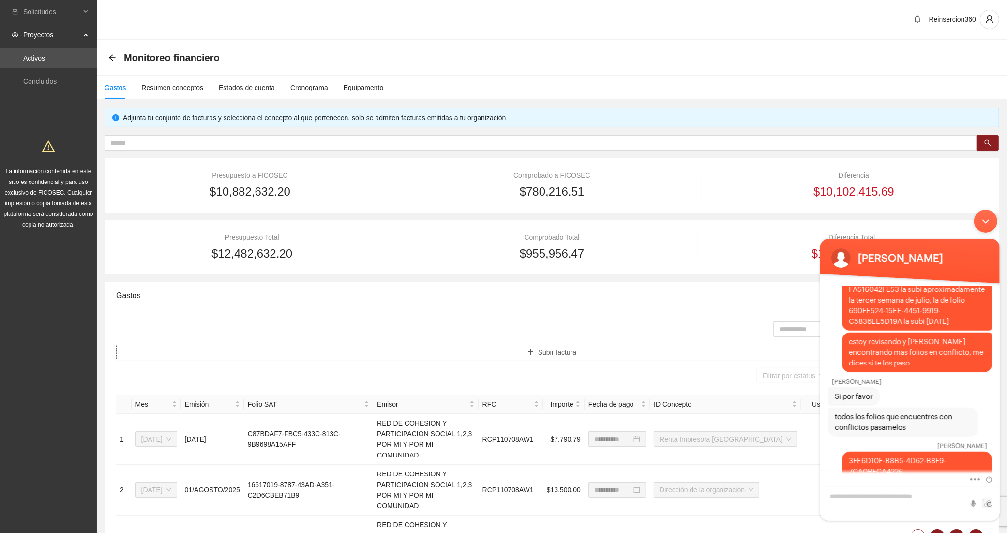
click at [249, 357] on button "Subir factura" at bounding box center [551, 351] width 871 height 15
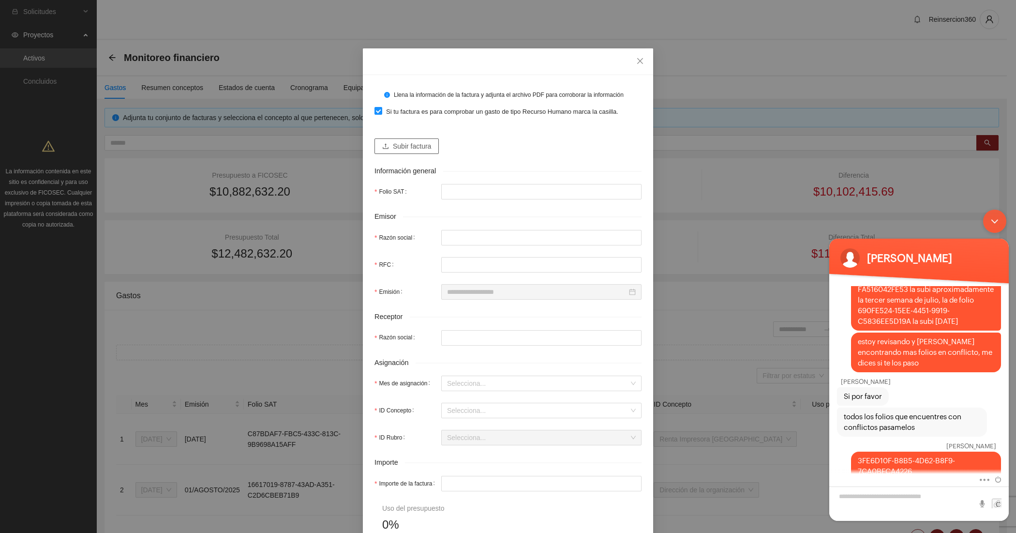
click at [405, 148] on span "Subir factura" at bounding box center [412, 146] width 38 height 11
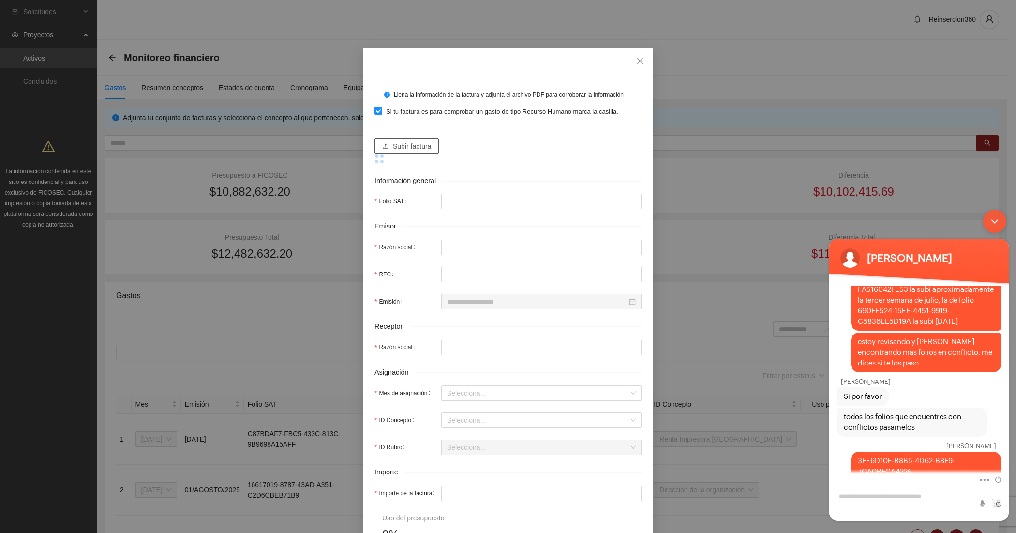
click at [398, 139] on button "Subir factura" at bounding box center [406, 145] width 64 height 15
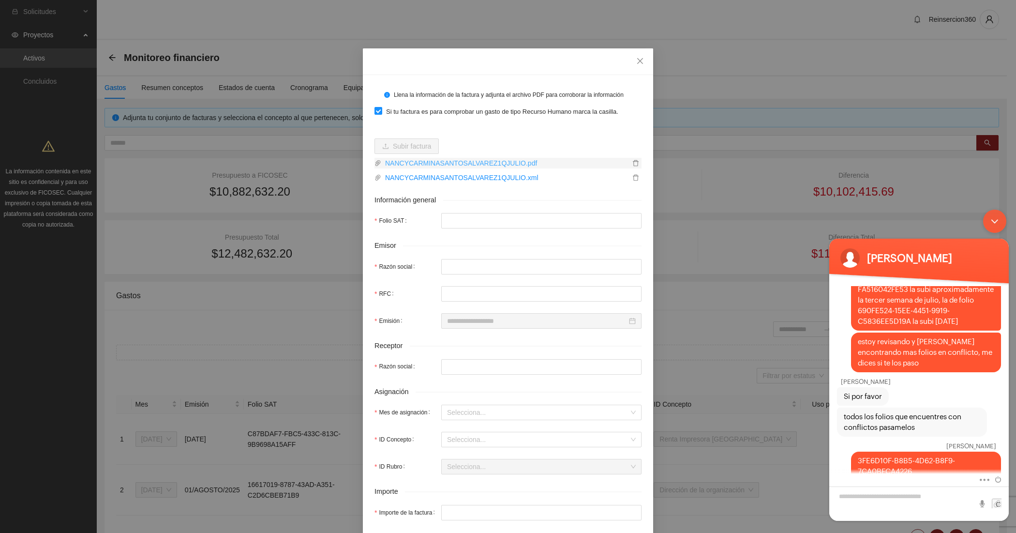
type input "**********"
type input "********"
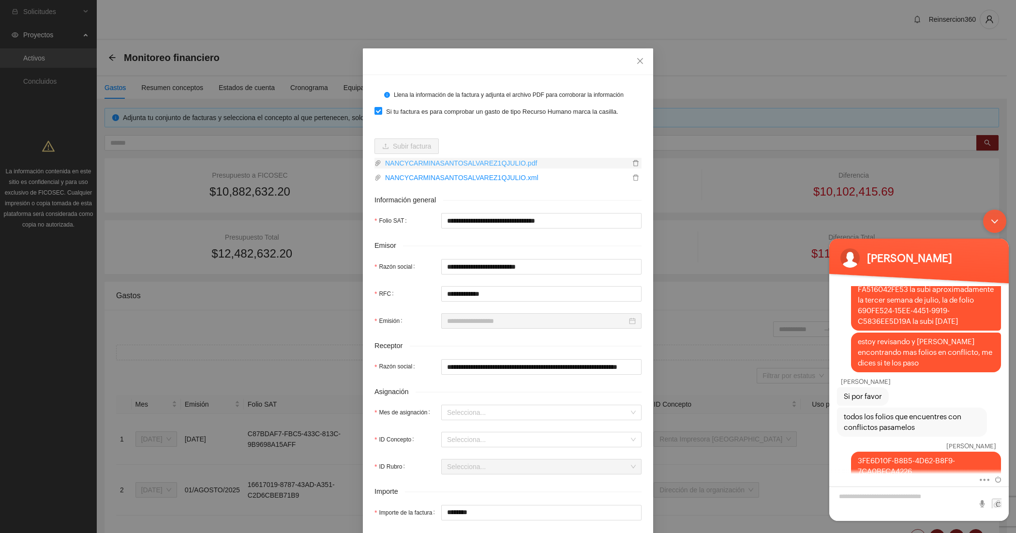
type input "**********"
click at [504, 408] on input "Mes de asignación" at bounding box center [538, 412] width 182 height 15
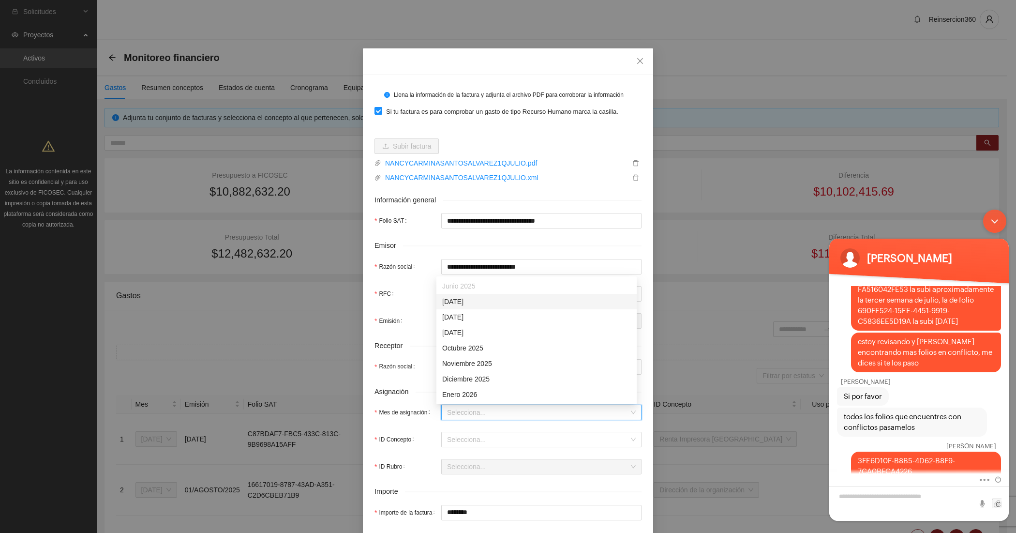
click at [447, 303] on div "[DATE]" at bounding box center [536, 301] width 189 height 11
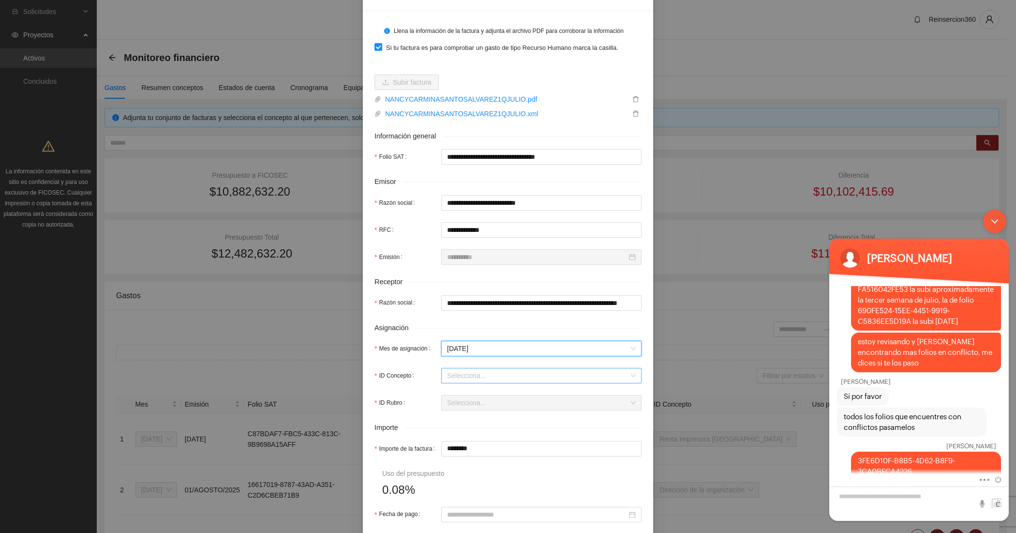
scroll to position [161, 0]
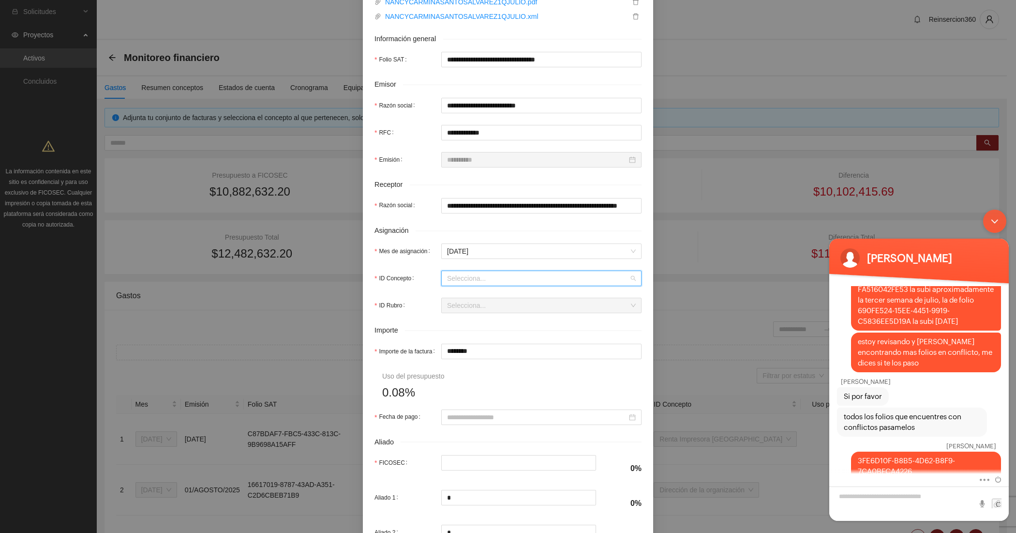
click at [466, 283] on input "ID Concepto" at bounding box center [538, 278] width 182 height 15
type input "*****"
click at [481, 308] on div "Trabajadora Social [GEOGRAPHIC_DATA]" at bounding box center [506, 313] width 129 height 11
type input "********"
type input "*"
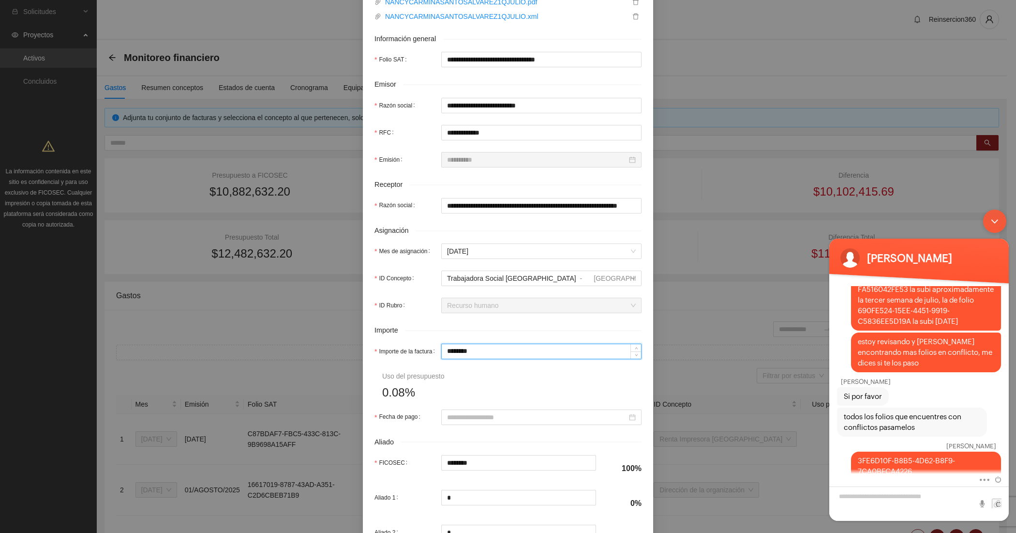
type input "*"
type input "**"
type input "***"
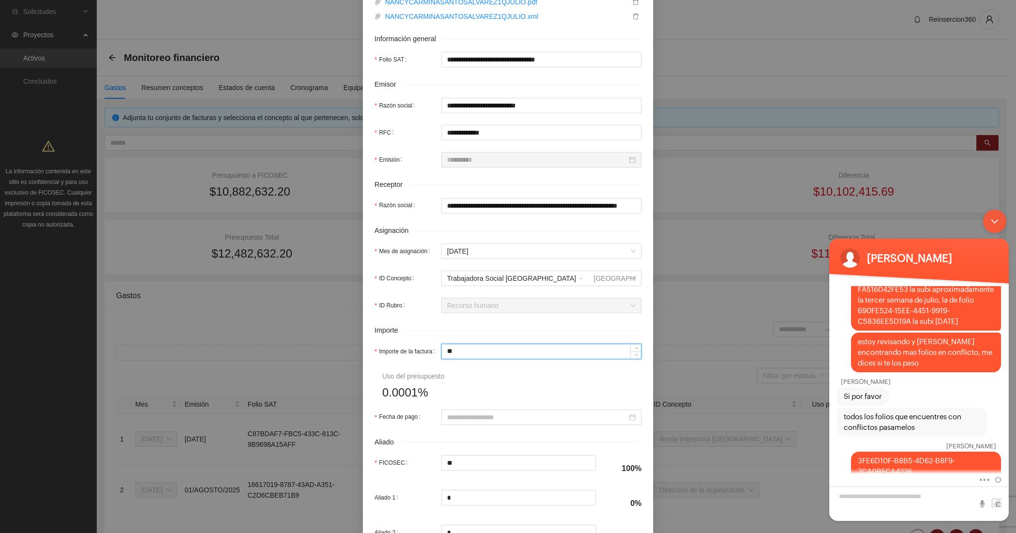
type input "***"
type input "*****"
type input "******"
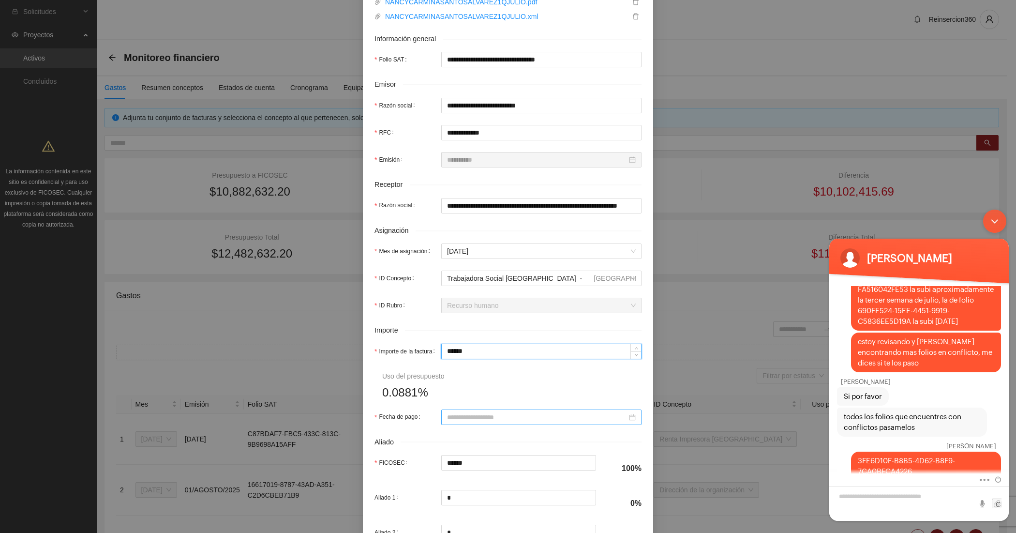
type input "******"
click at [497, 418] on input "Fecha de pago" at bounding box center [537, 417] width 180 height 11
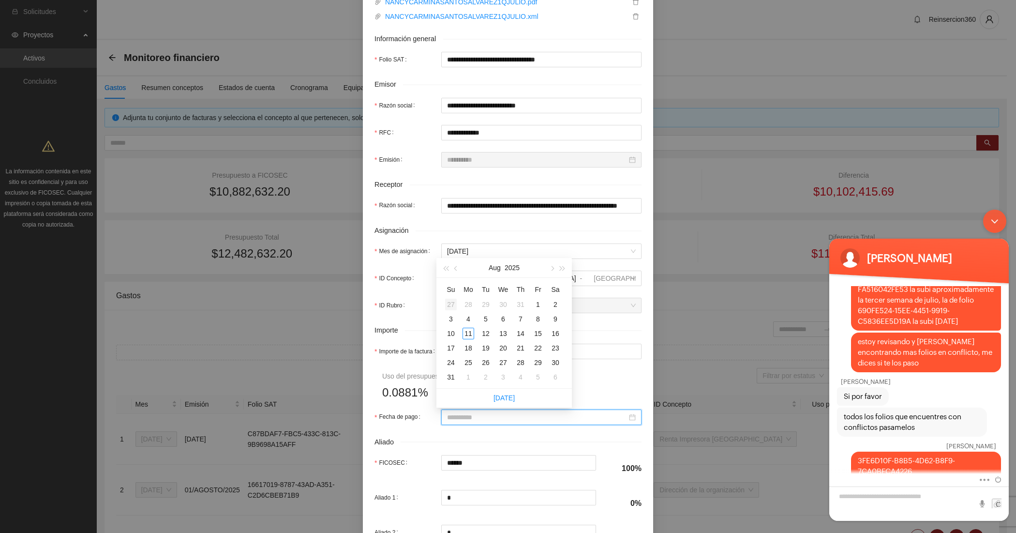
type input "**********"
click at [455, 267] on span "button" at bounding box center [456, 268] width 5 height 5
type input "**********"
click at [489, 331] on div "15" at bounding box center [486, 333] width 12 height 12
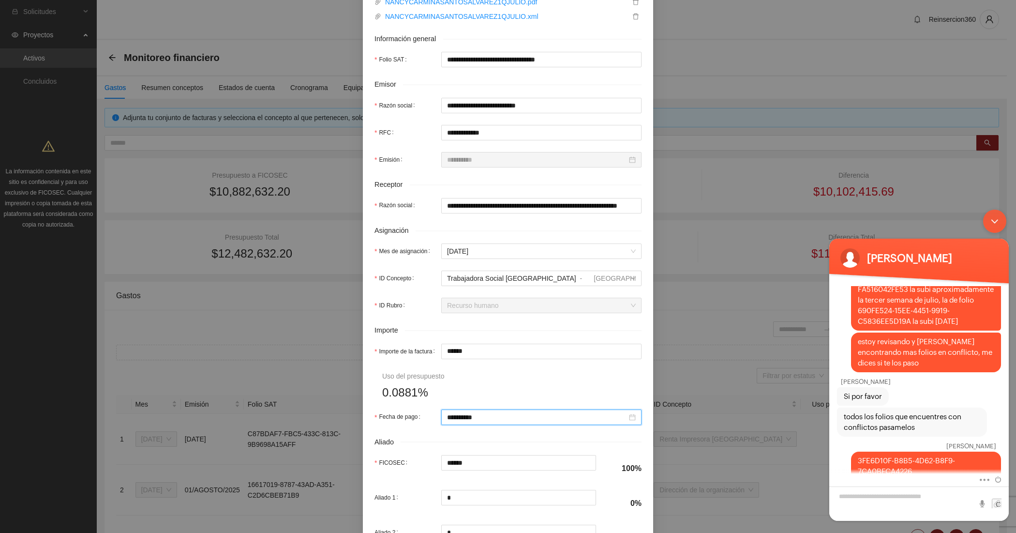
scroll to position [274, 0]
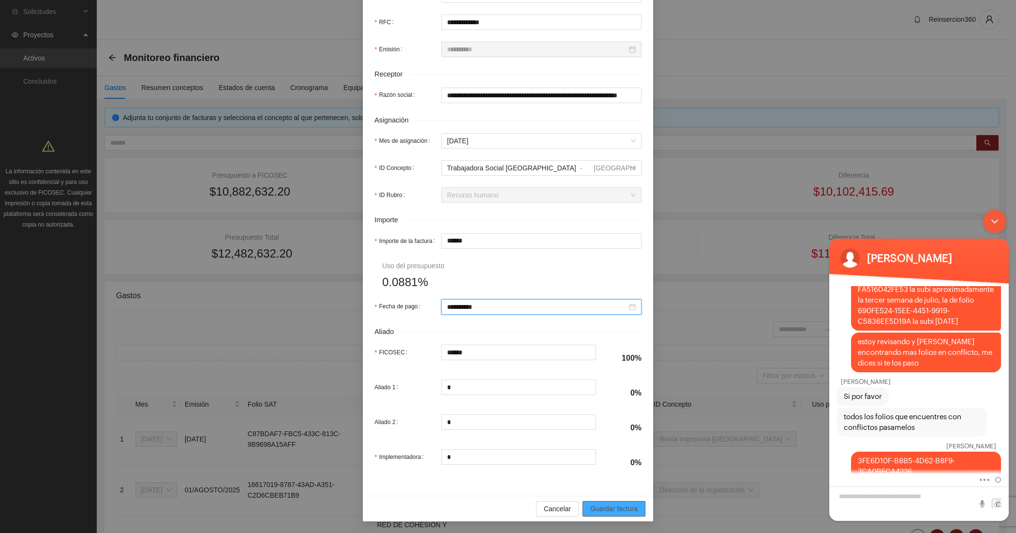
click at [620, 508] on span "Guardar factura" at bounding box center [613, 508] width 47 height 11
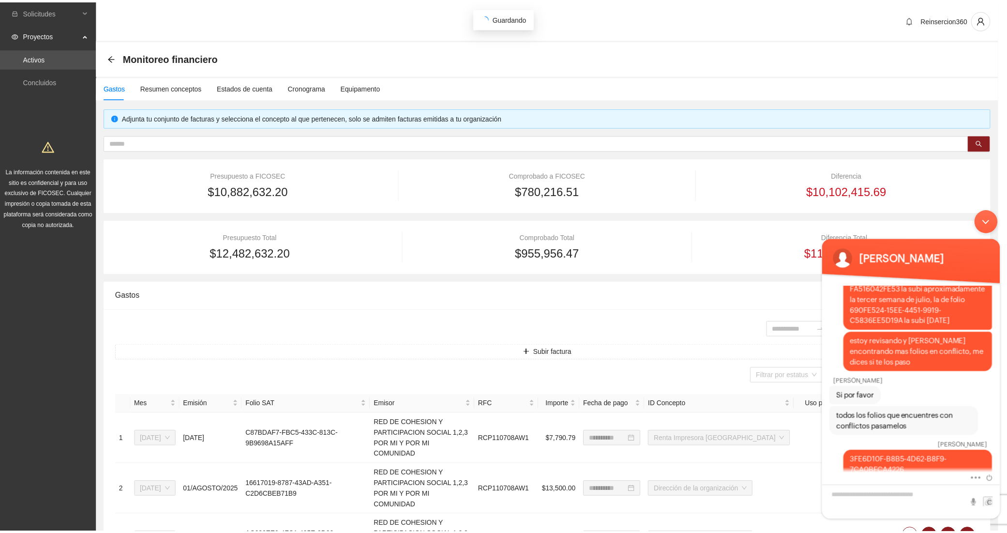
scroll to position [196, 0]
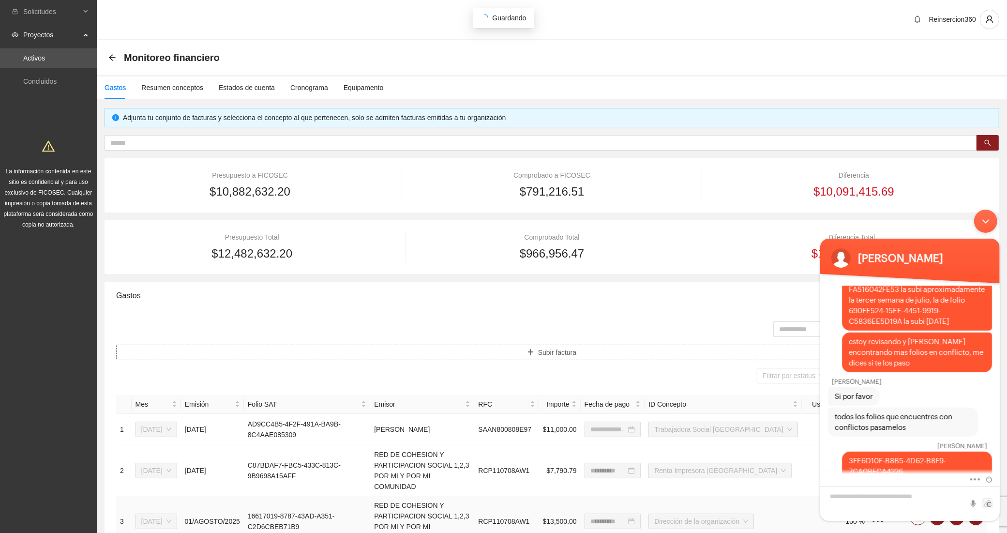
type input "**********"
click at [978, 216] on div "Minimizar ventana de chat en vivo" at bounding box center [984, 220] width 23 height 23
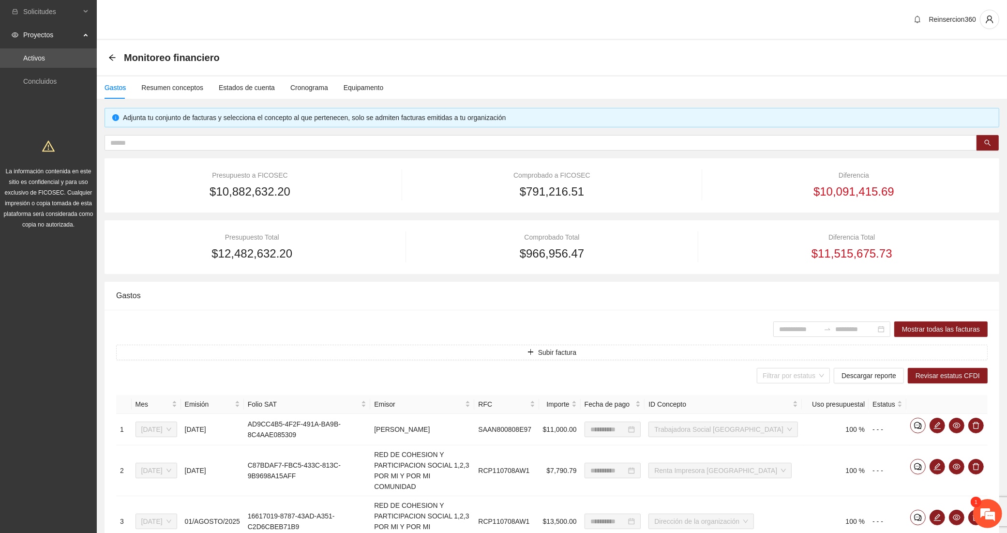
scroll to position [922, 0]
drag, startPoint x: 992, startPoint y: 514, endPoint x: 177, endPoint y: 106, distance: 911.7
click at [992, 514] on em at bounding box center [987, 513] width 26 height 26
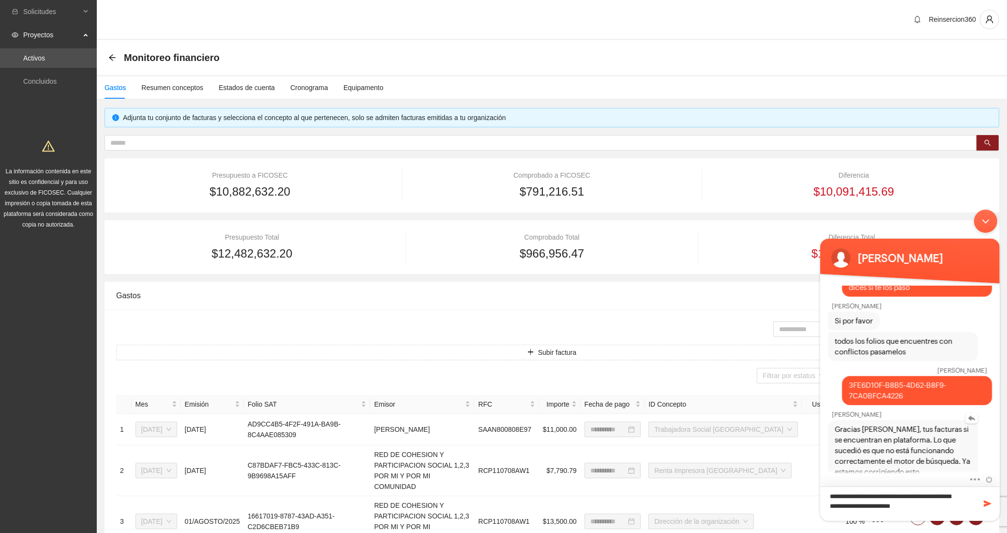
type textarea "**********"
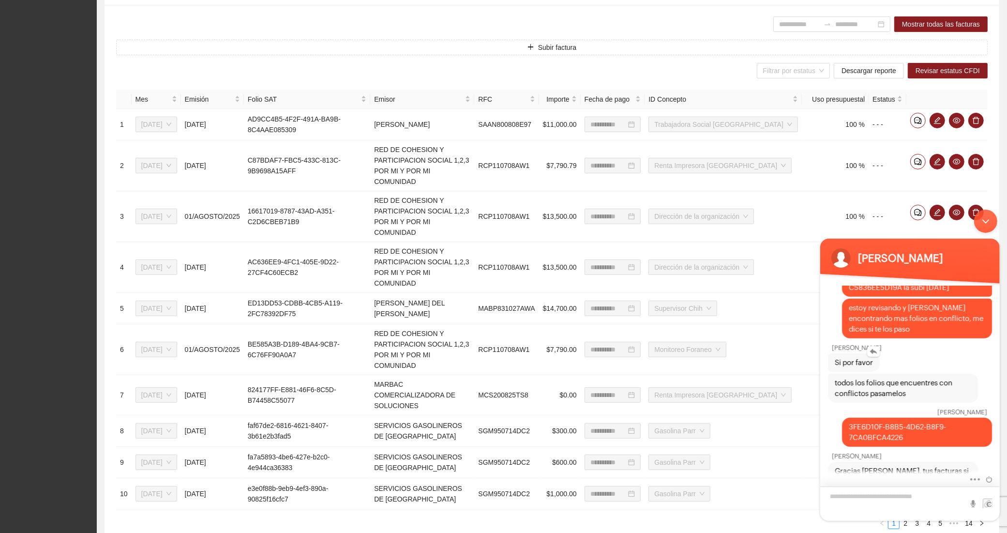
scroll to position [916, 0]
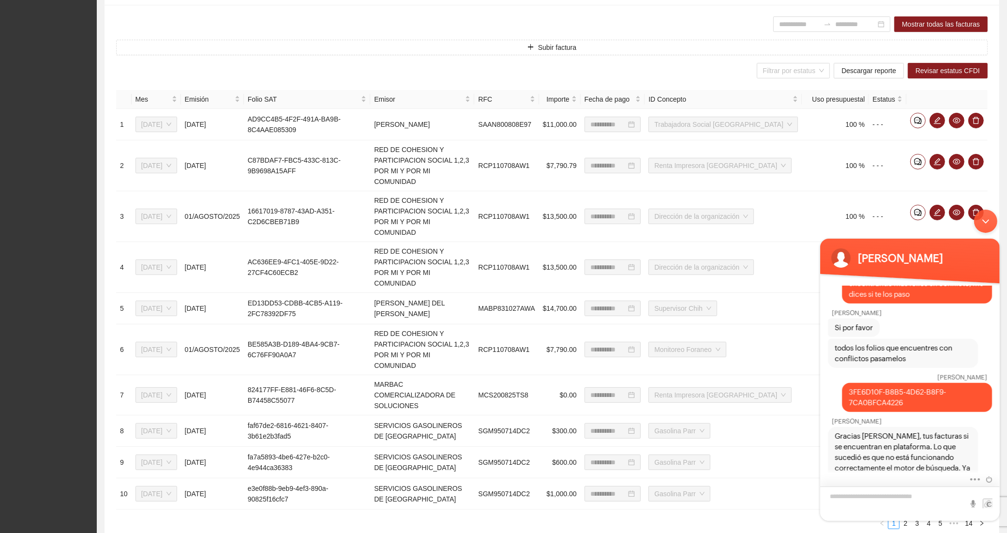
click at [885, 494] on textarea "Escriba su mensaje y pulse “Intro”" at bounding box center [908, 503] width 179 height 34
type textarea "********"
drag, startPoint x: 917, startPoint y: 390, endPoint x: 842, endPoint y: 380, distance: 75.7
click at [842, 382] on div "3FE6D10F-B8B5-4D62-B8F9-7CA0BFCA4226" at bounding box center [916, 396] width 150 height 29
copy span "3FE6D10F-B8B5-4D62-B8F9-7CA0BFCA4226"
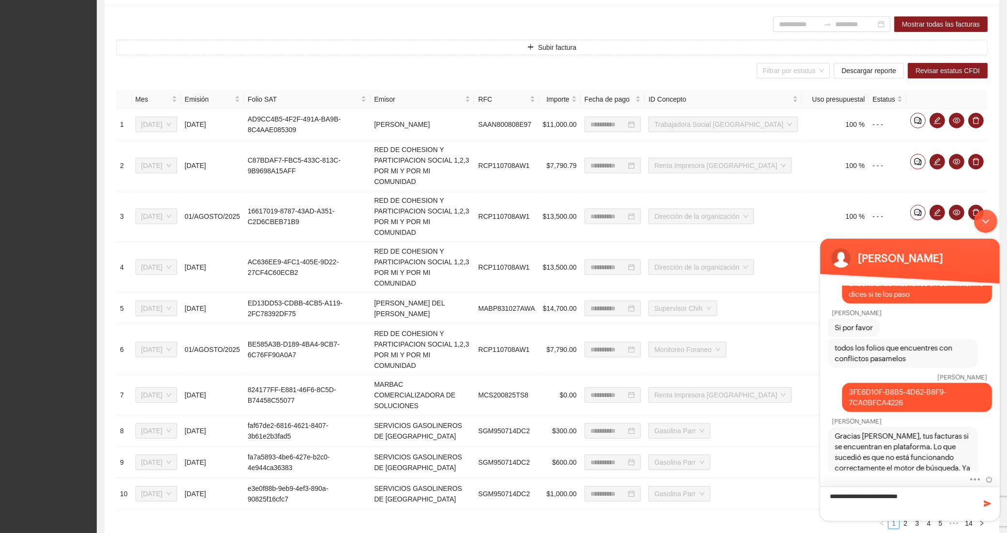
click at [919, 499] on textarea "**********" at bounding box center [908, 503] width 179 height 34
type textarea "**********"
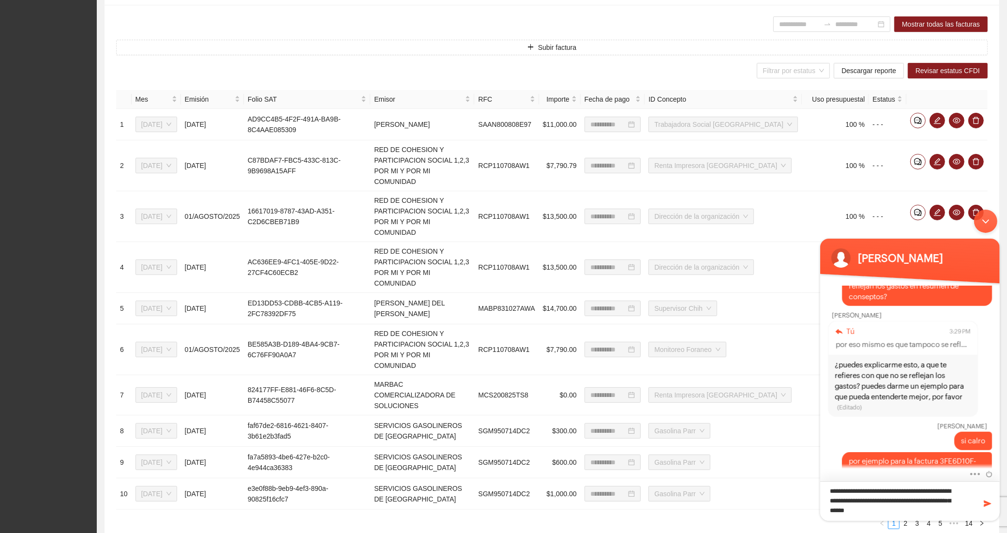
scroll to position [0, 0]
type textarea "**********"
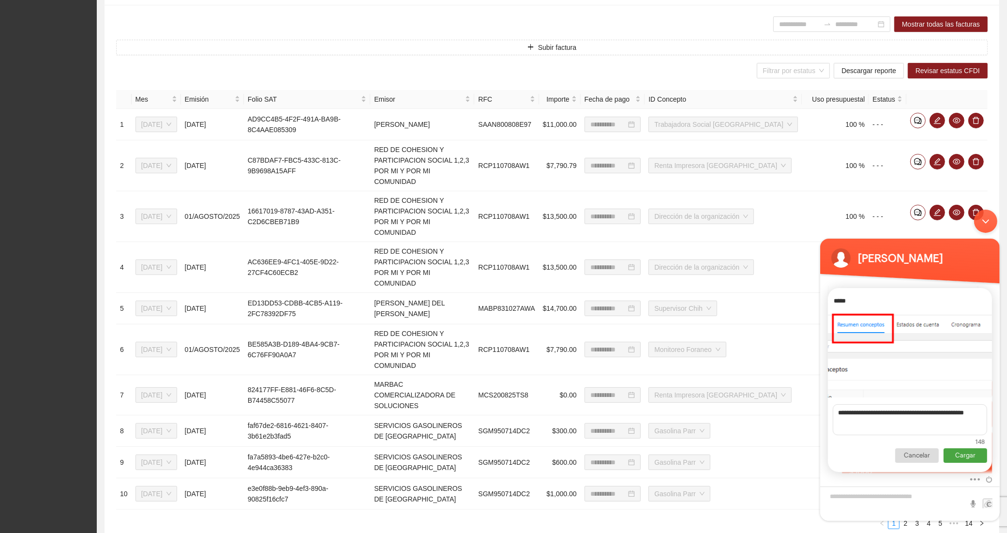
type textarea "**********"
click at [962, 453] on p "Cargar" at bounding box center [965, 454] width 44 height 15
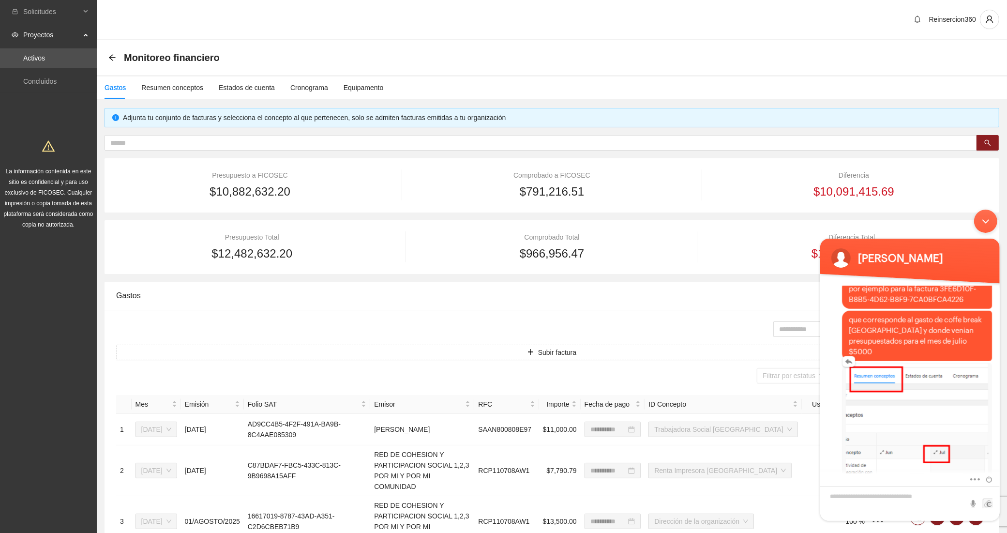
scroll to position [1220, 0]
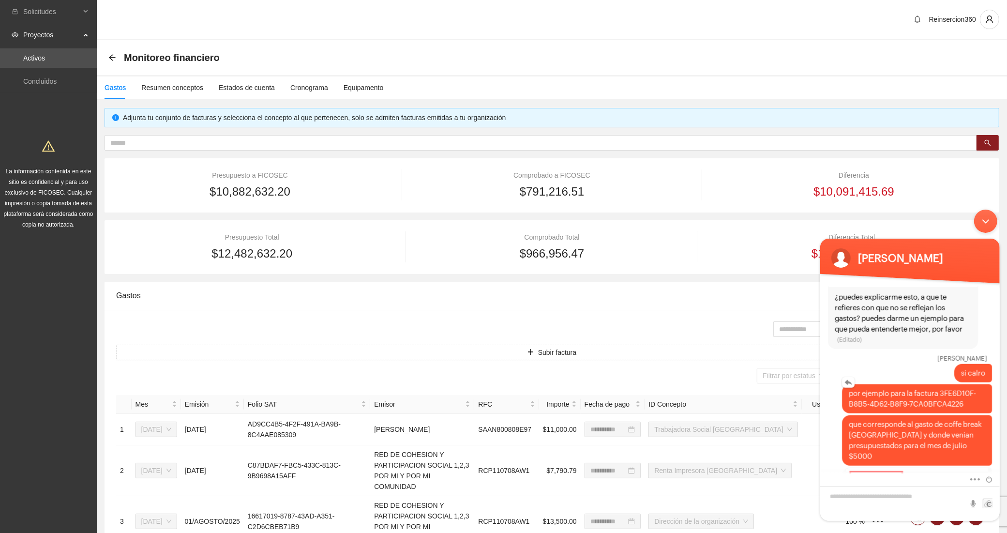
drag, startPoint x: 937, startPoint y: 379, endPoint x: 964, endPoint y: 390, distance: 29.6
click at [964, 390] on span "por ejemplo para la factura 3FE6D10F-B8B5-4D62-B8F9-7CA0BFCA4226" at bounding box center [916, 397] width 136 height 21
copy span "3FE6D10F-B8B5-4D62-B8F9-7CA0BFCA4226"
click at [262, 142] on input "text" at bounding box center [536, 142] width 853 height 11
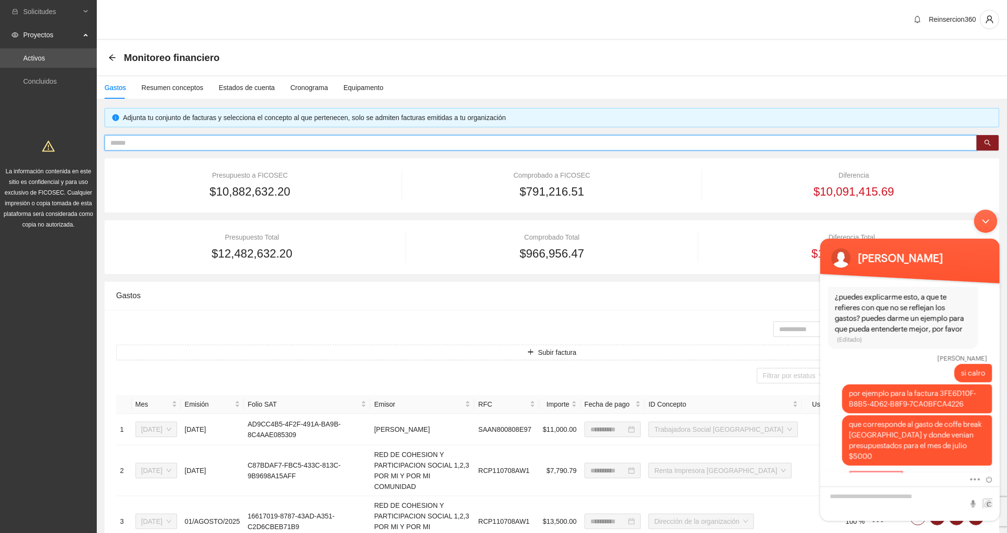
paste input "**********"
type input "**********"
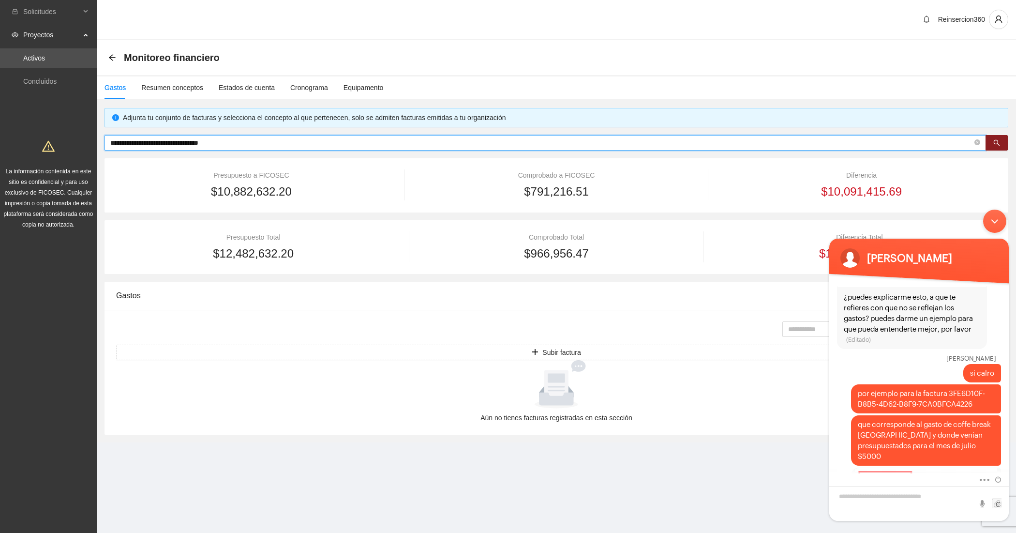
click at [262, 142] on input "**********" at bounding box center [541, 142] width 862 height 11
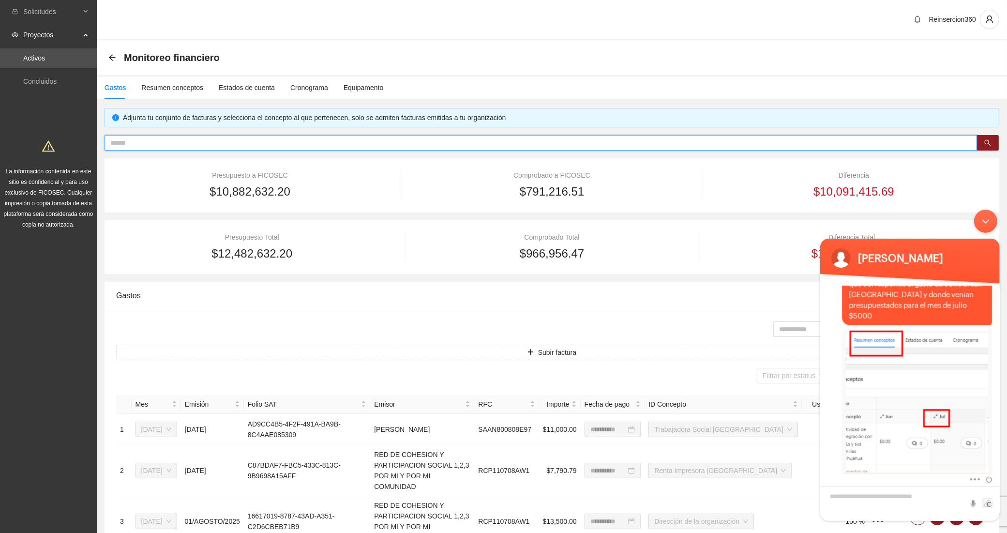
scroll to position [1381, 0]
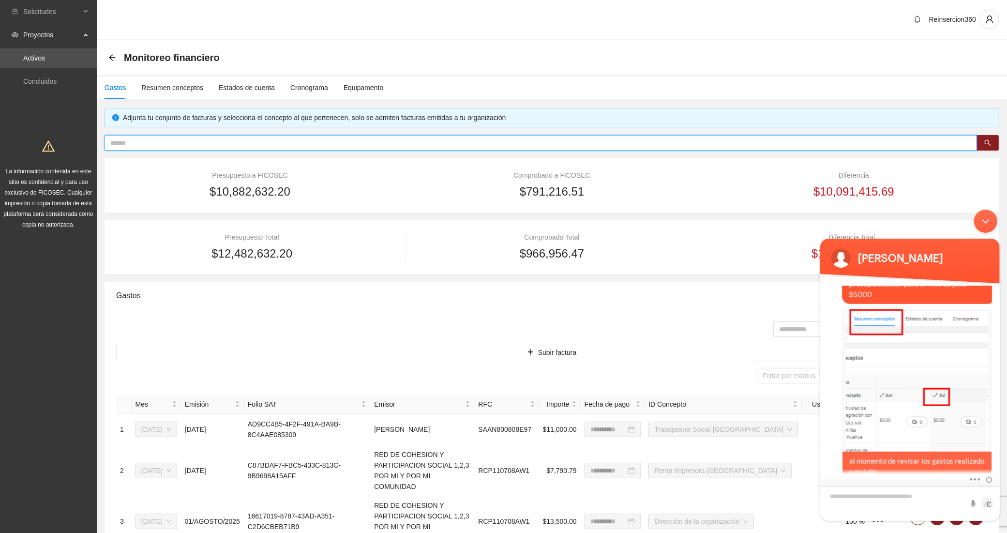
click at [914, 489] on textarea "Escriba su mensaje y pulse “Intro”" at bounding box center [908, 503] width 179 height 34
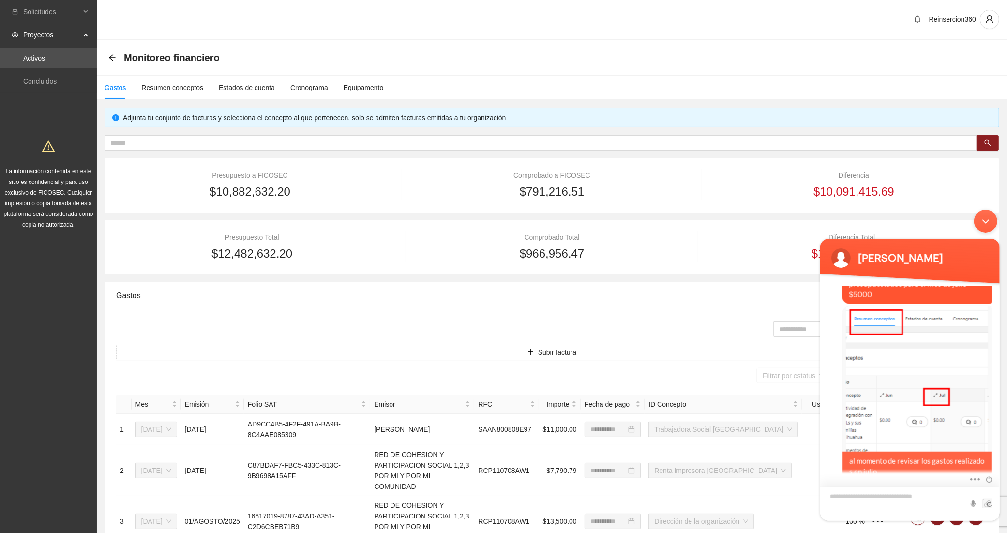
click at [847, 499] on textarea "Escriba su mensaje y pulse “Intro”" at bounding box center [908, 503] width 179 height 34
type textarea "**********"
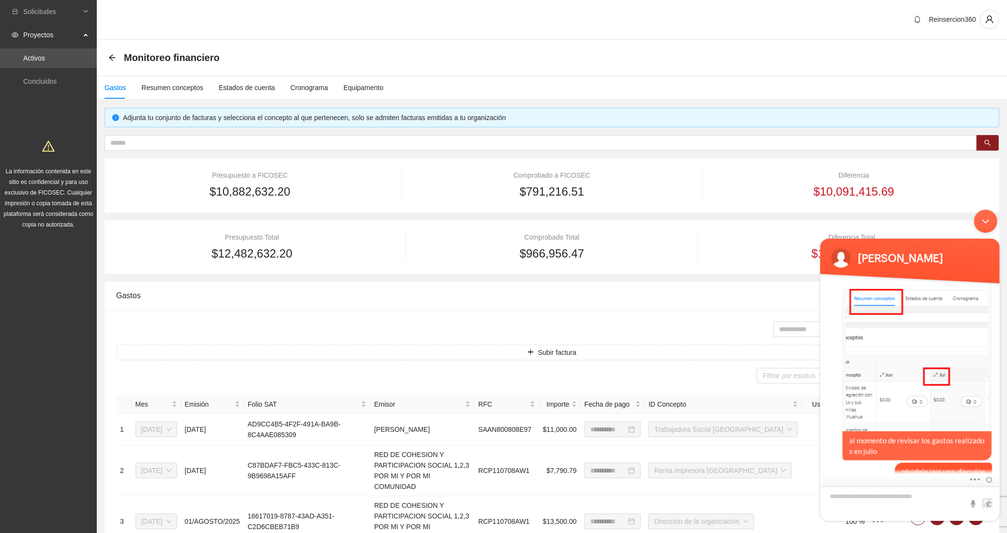
click at [885, 500] on textarea "Escriba su mensaje y pulse “Intro”" at bounding box center [908, 503] width 179 height 34
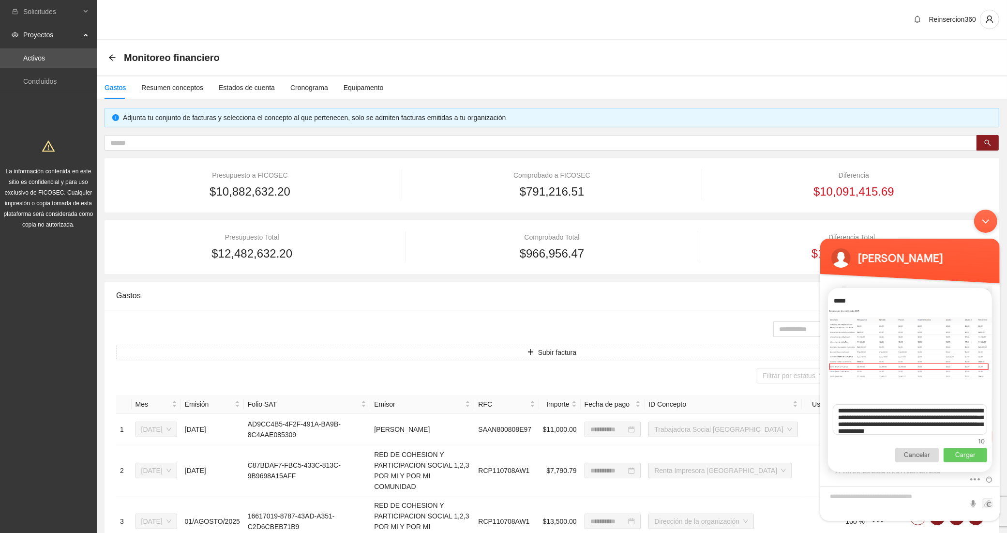
scroll to position [11, 0]
type textarea "**********"
click at [962, 453] on p "Cargar" at bounding box center [965, 454] width 44 height 15
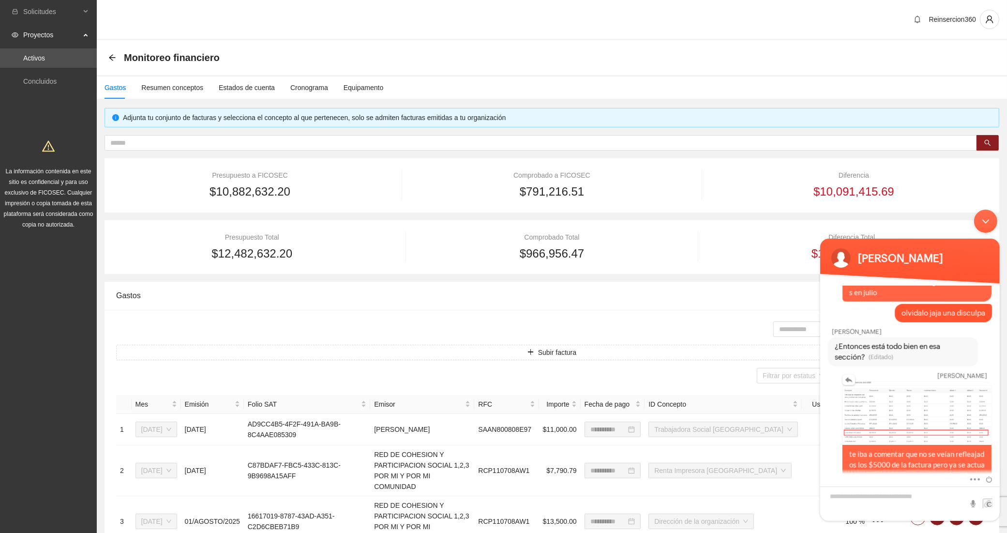
scroll to position [1586, 0]
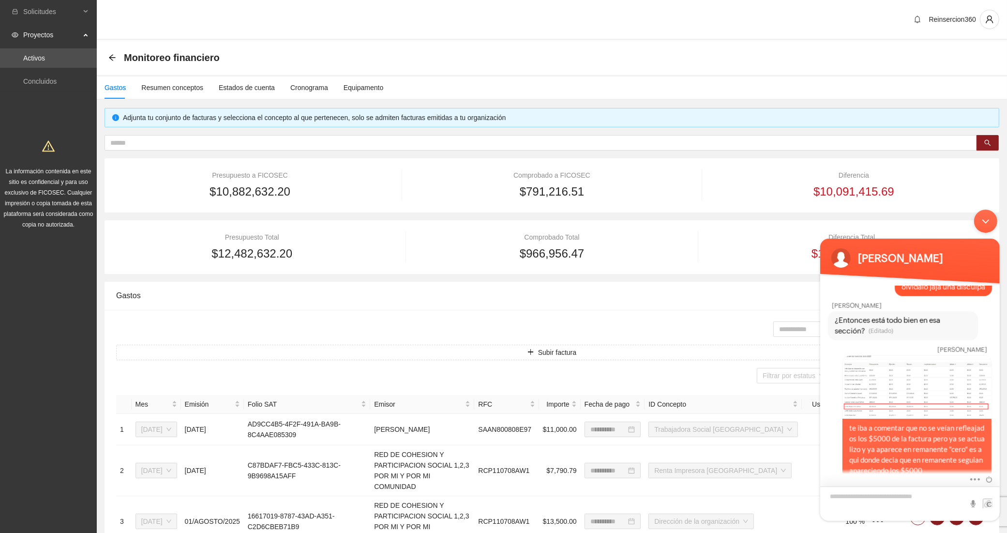
click at [870, 494] on textarea "Escriba su mensaje y pulse “Intro”" at bounding box center [908, 503] width 179 height 34
type textarea "**********"
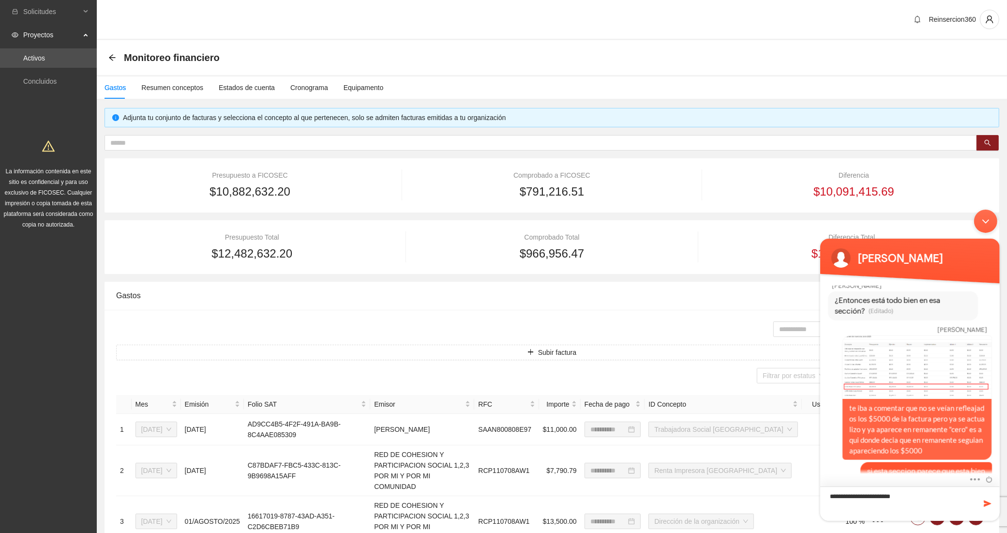
type textarea "**********"
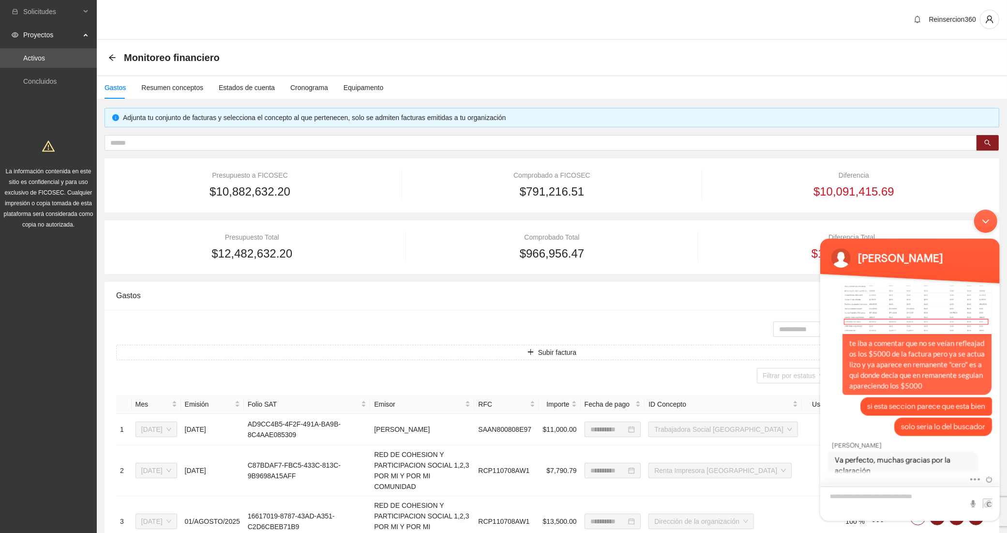
scroll to position [1702, 0]
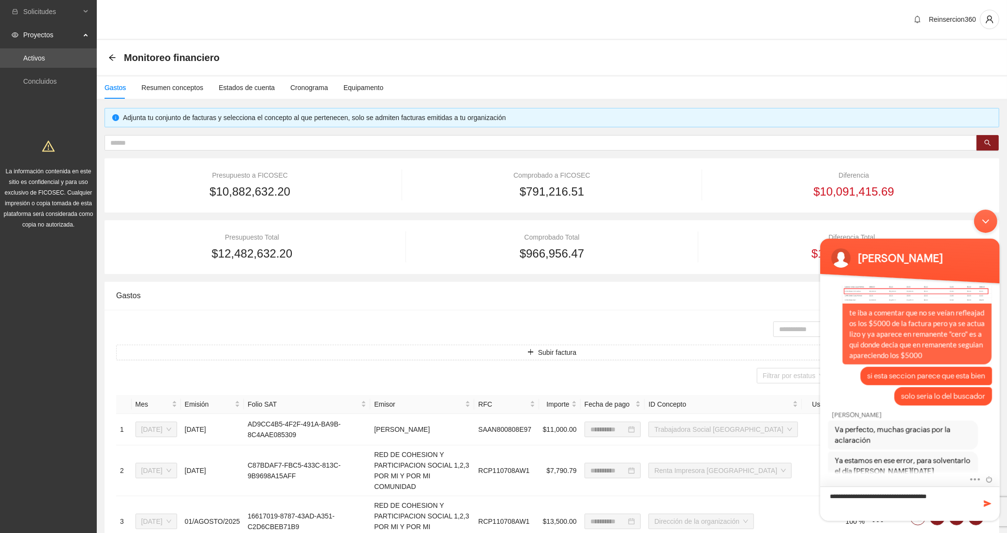
type textarea "**********"
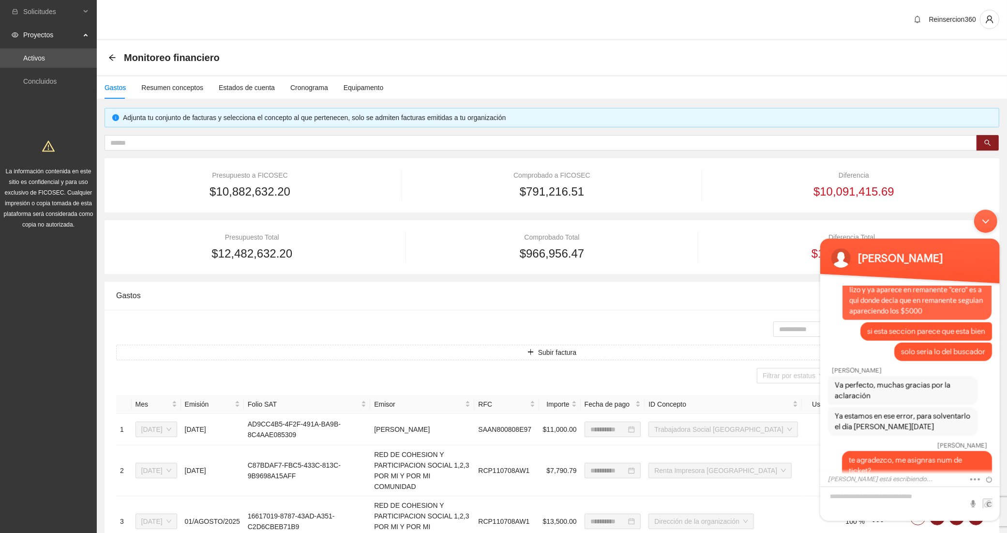
scroll to position [1779, 0]
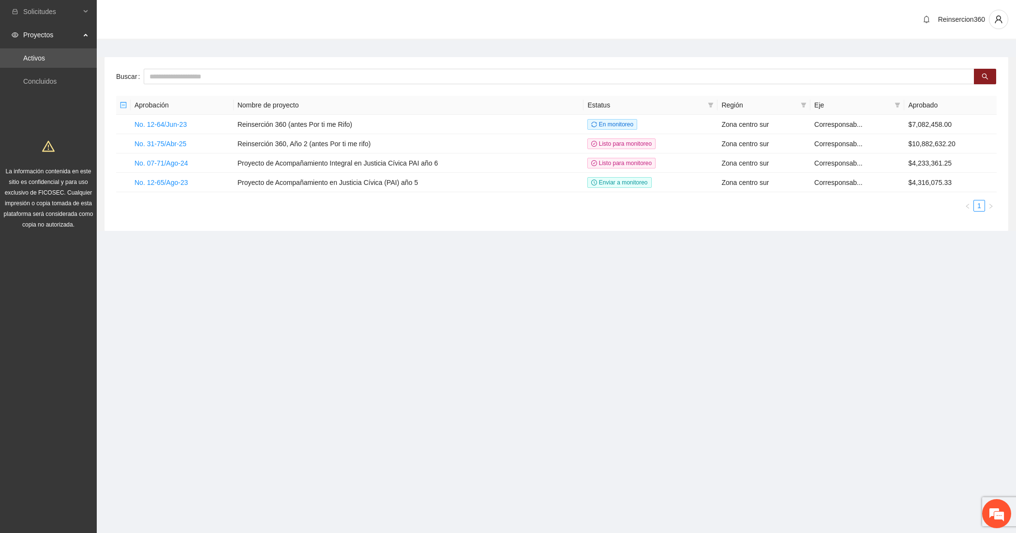
scroll to position [840, 0]
drag, startPoint x: 987, startPoint y: 509, endPoint x: 162, endPoint y: 107, distance: 918.1
click at [987, 509] on em at bounding box center [996, 513] width 26 height 26
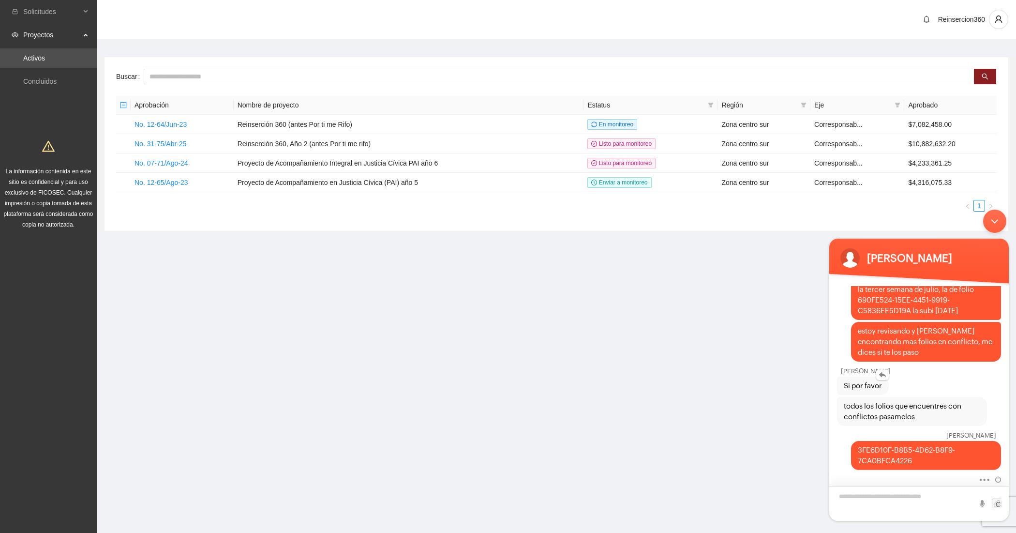
scroll to position [847, 0]
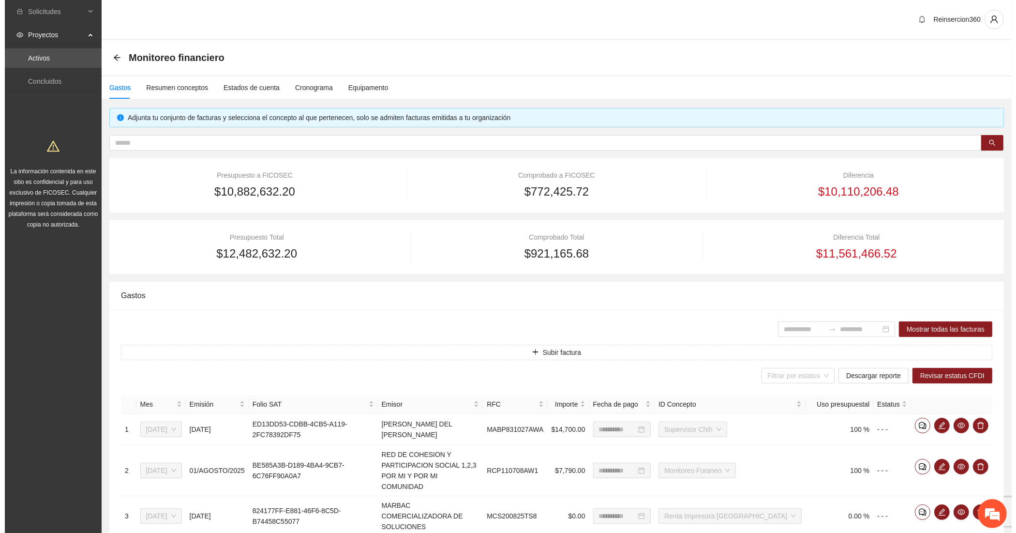
scroll to position [733, 0]
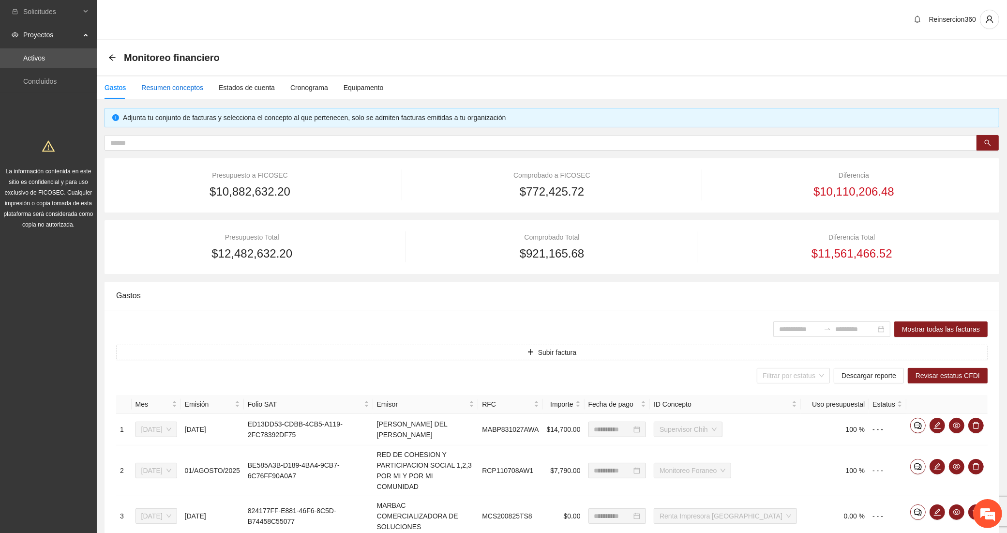
click at [183, 89] on div "Resumen conceptos" at bounding box center [172, 87] width 62 height 11
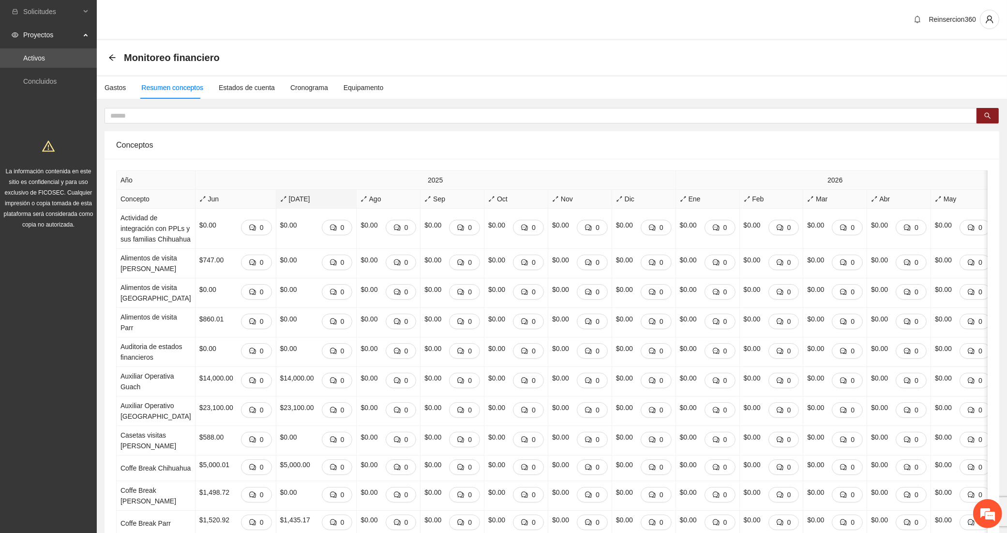
click at [280, 196] on span "[DATE]" at bounding box center [316, 198] width 73 height 11
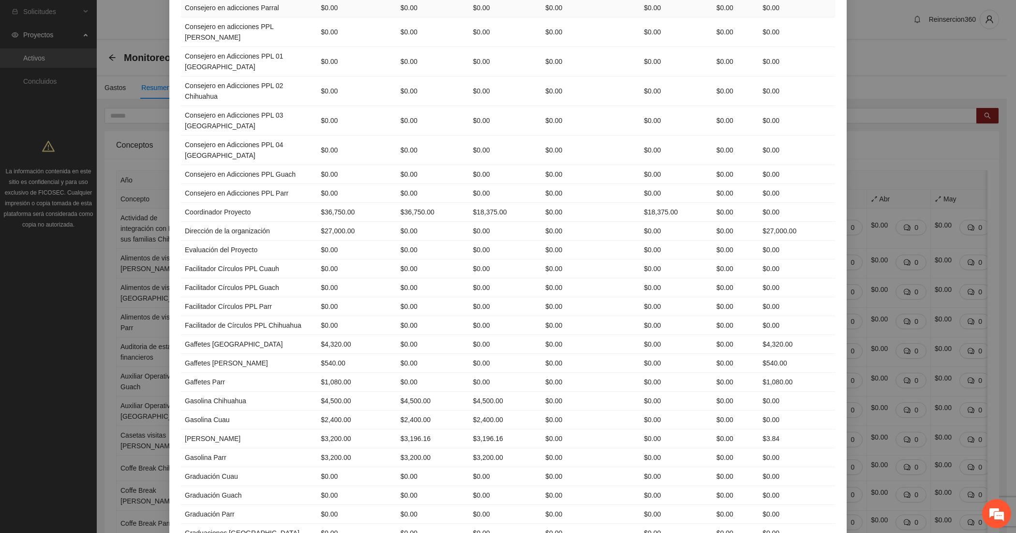
scroll to position [840, 0]
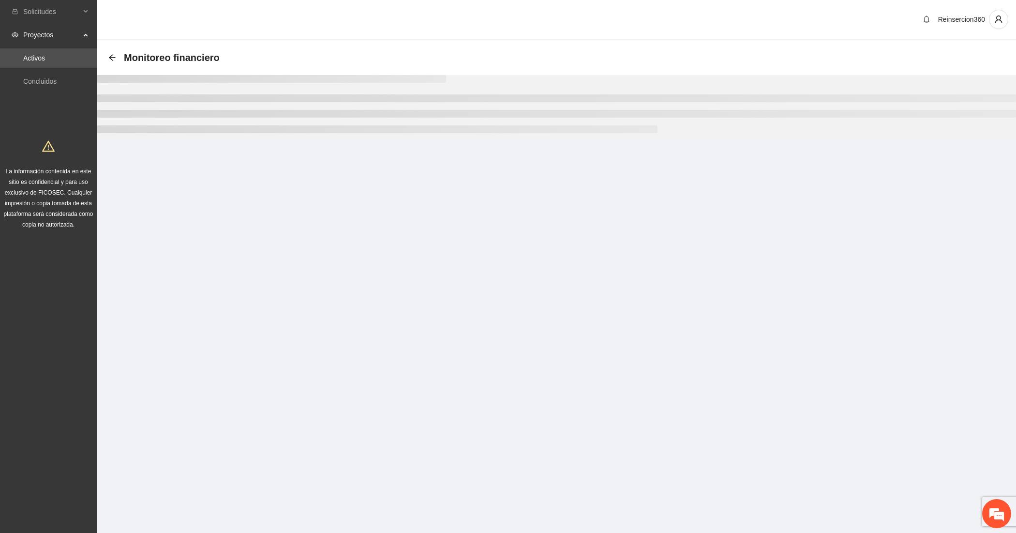
scroll to position [840, 0]
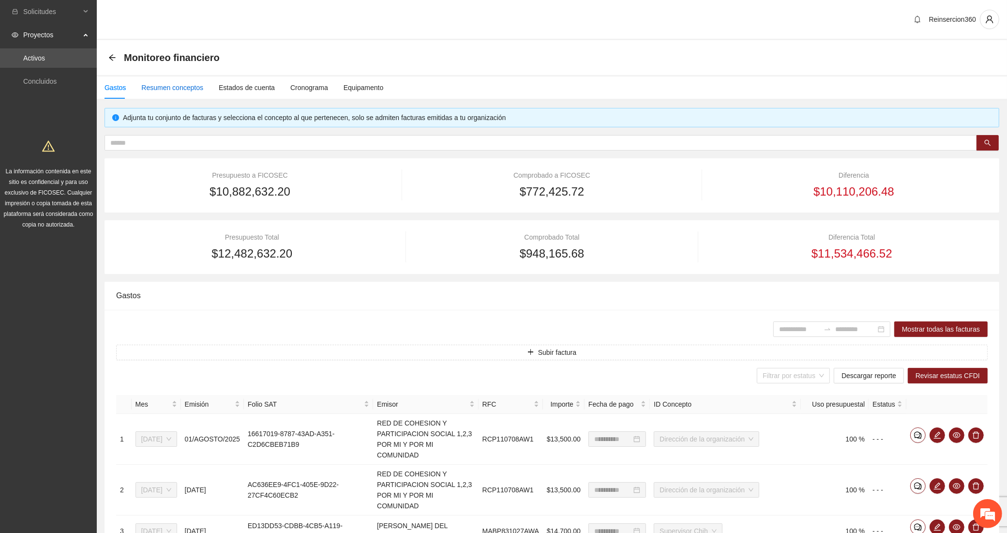
click at [164, 82] on div "Resumen conceptos" at bounding box center [172, 87] width 62 height 11
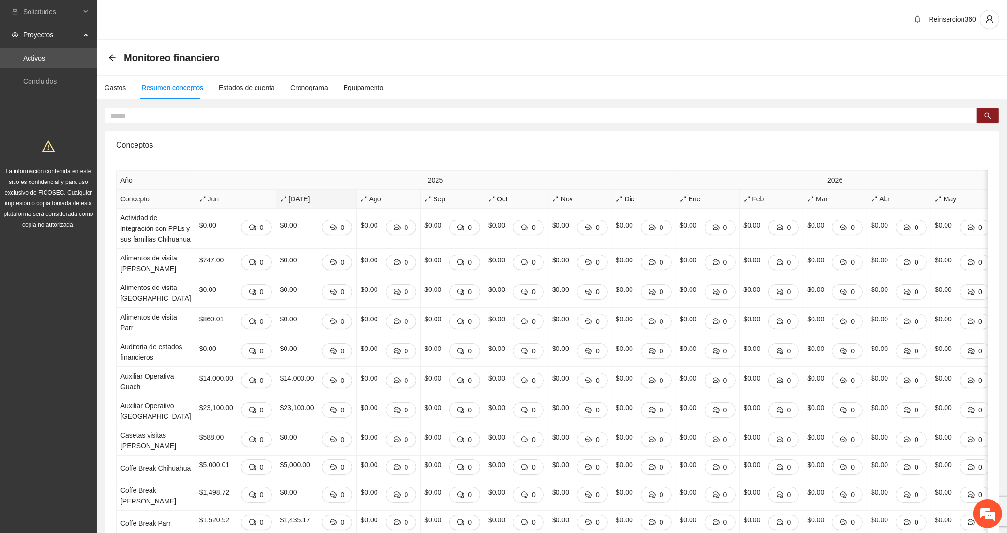
click at [280, 201] on icon "arrows-alt" at bounding box center [283, 198] width 7 height 7
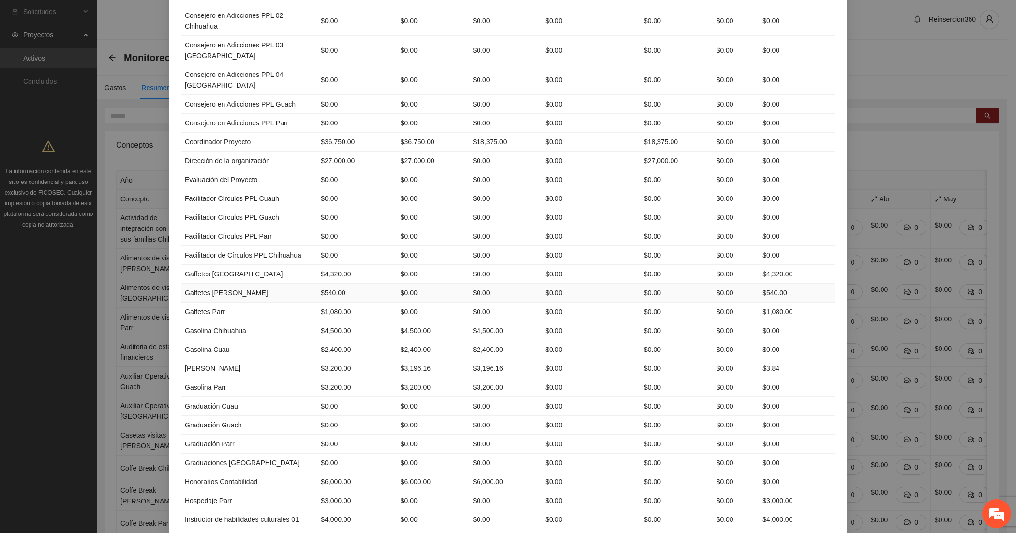
scroll to position [484, 0]
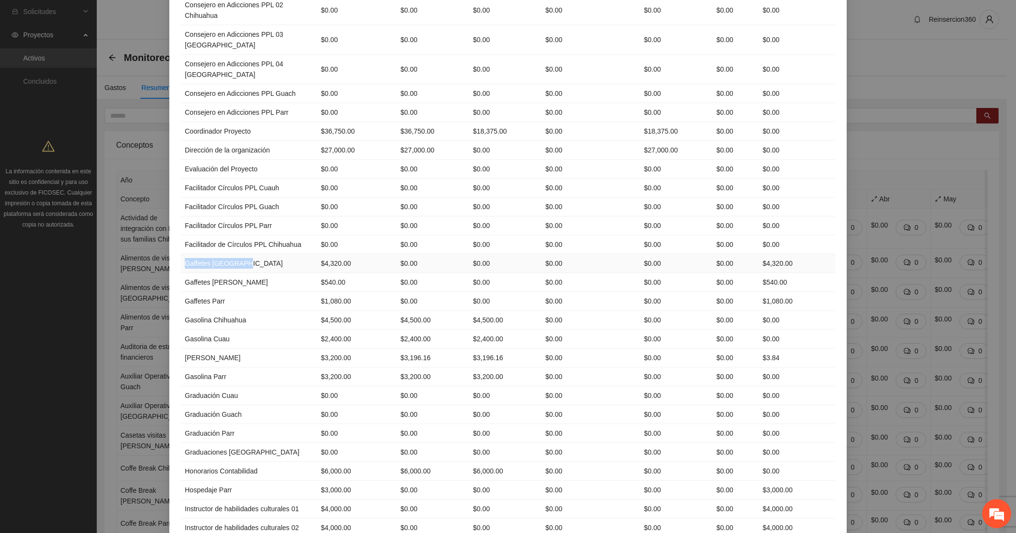
drag, startPoint x: 180, startPoint y: 300, endPoint x: 241, endPoint y: 301, distance: 61.0
click at [241, 273] on td "Gaffetes [GEOGRAPHIC_DATA]" at bounding box center [249, 263] width 136 height 19
copy td "Gaffetes [GEOGRAPHIC_DATA]"
drag, startPoint x: 257, startPoint y: 318, endPoint x: 196, endPoint y: 317, distance: 61.0
click at [196, 292] on td "Gaffetes [PERSON_NAME]" at bounding box center [249, 282] width 136 height 19
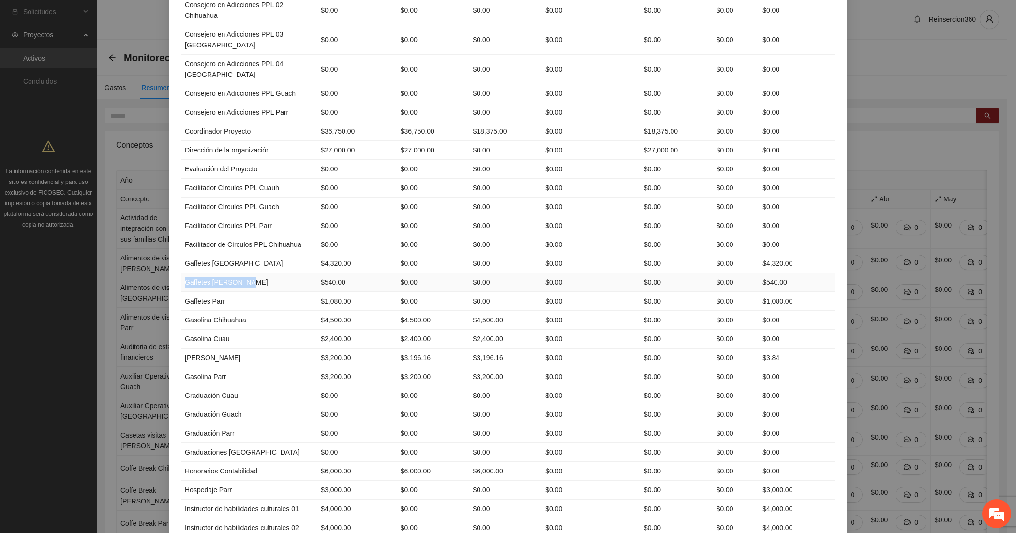
drag, startPoint x: 179, startPoint y: 315, endPoint x: 245, endPoint y: 320, distance: 66.4
click at [245, 292] on td "Gaffetes [PERSON_NAME]" at bounding box center [249, 282] width 136 height 19
copy td "Gaffetes [PERSON_NAME]"
drag, startPoint x: 228, startPoint y: 334, endPoint x: 178, endPoint y: 334, distance: 50.3
click at [181, 311] on td "Gaffetes Parr" at bounding box center [249, 301] width 136 height 19
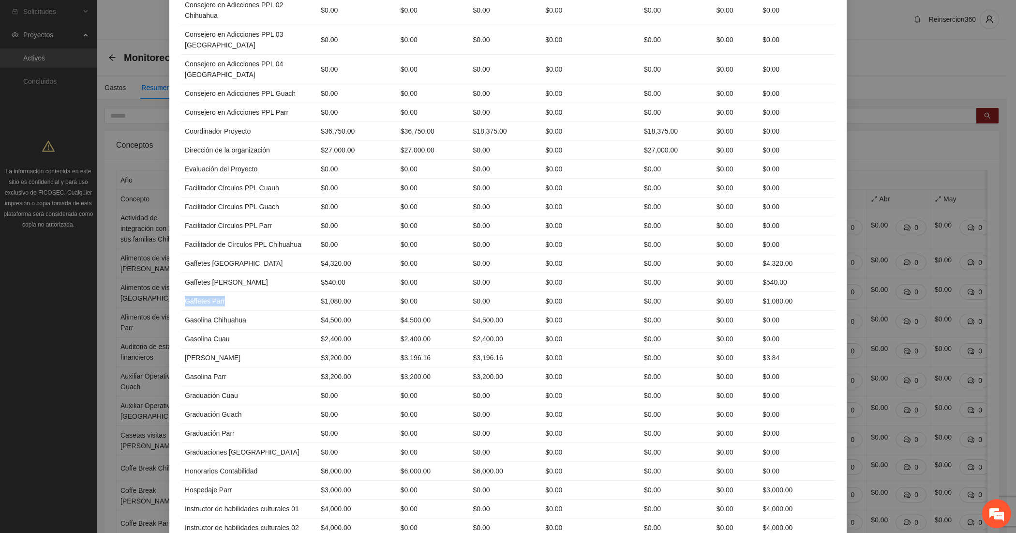
copy td "Gaffetes Parr"
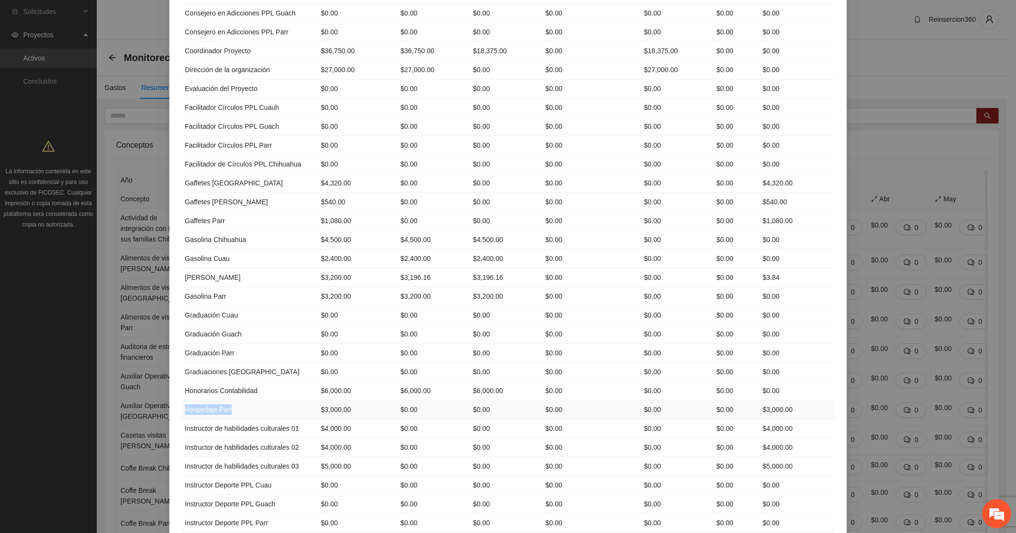
drag, startPoint x: 237, startPoint y: 442, endPoint x: 179, endPoint y: 441, distance: 58.5
click at [181, 419] on td "Hospedaje Parr" at bounding box center [249, 409] width 136 height 19
copy td "Hospedaje Parr"
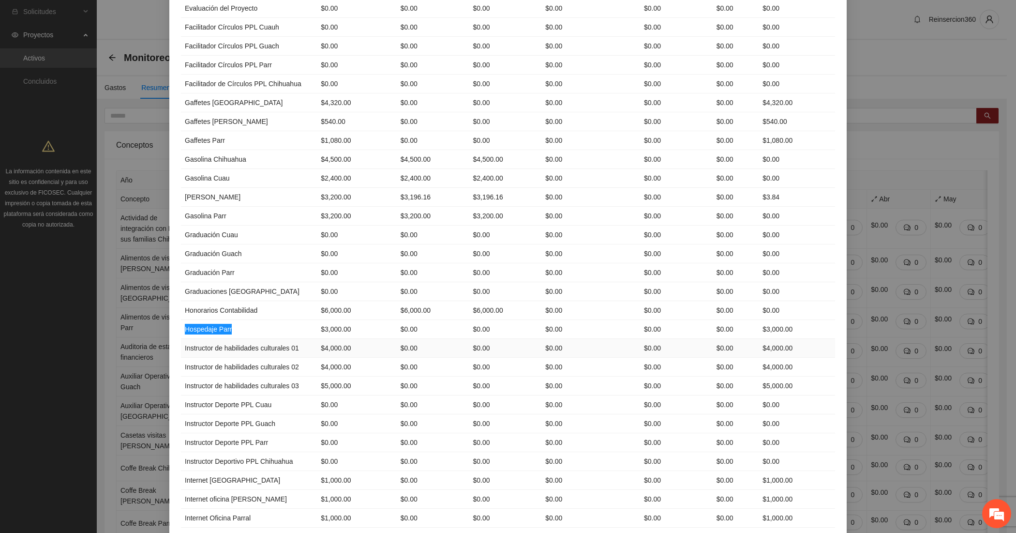
scroll to position [645, 0]
drag, startPoint x: 218, startPoint y: 390, endPoint x: 180, endPoint y: 381, distance: 38.8
click at [181, 357] on td "Instructor de habilidades culturales 01" at bounding box center [249, 347] width 136 height 19
copy td "Instructor de habilidades culturales 01"
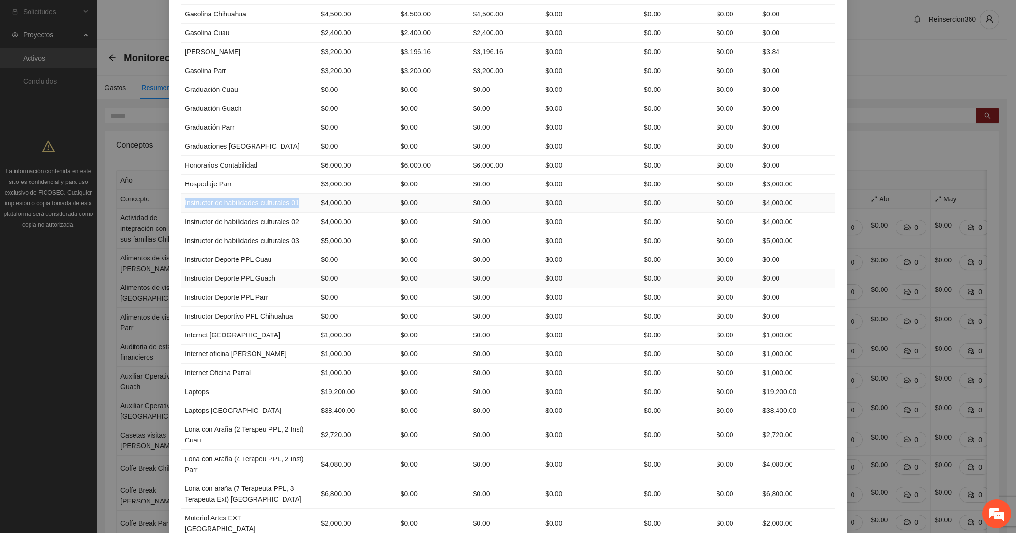
scroll to position [806, 0]
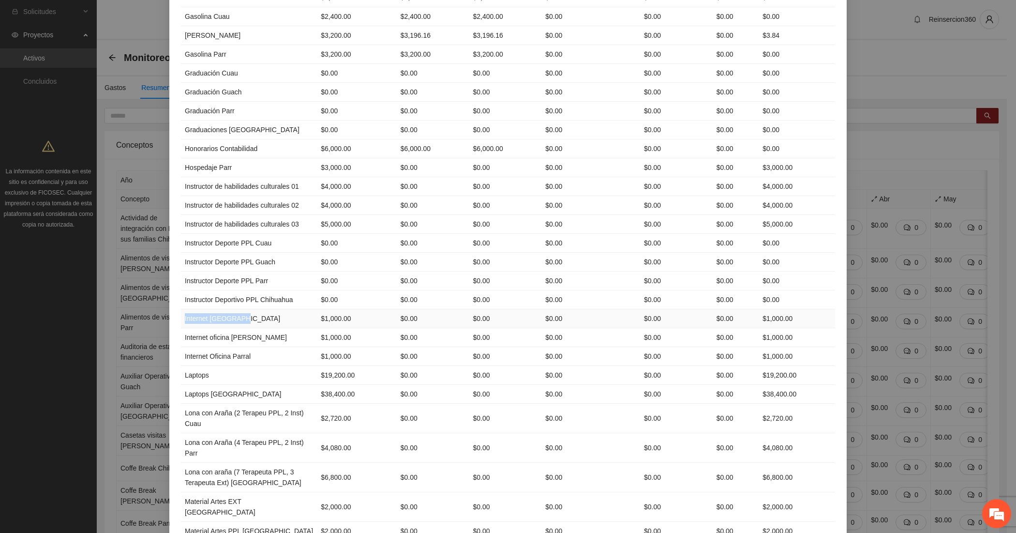
drag, startPoint x: 242, startPoint y: 400, endPoint x: 178, endPoint y: 398, distance: 64.4
click at [181, 328] on td "Internet [GEOGRAPHIC_DATA]" at bounding box center [249, 318] width 136 height 19
copy td "Internet [GEOGRAPHIC_DATA]"
drag, startPoint x: 267, startPoint y: 418, endPoint x: 179, endPoint y: 415, distance: 88.1
click at [181, 347] on td "Internet oficina [PERSON_NAME]" at bounding box center [249, 337] width 136 height 19
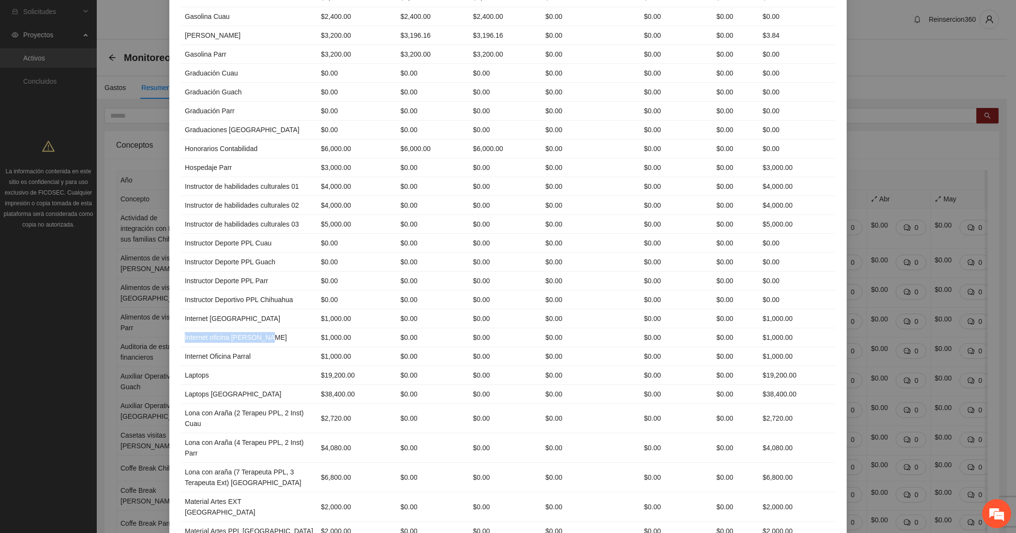
copy td "Internet oficina [PERSON_NAME]"
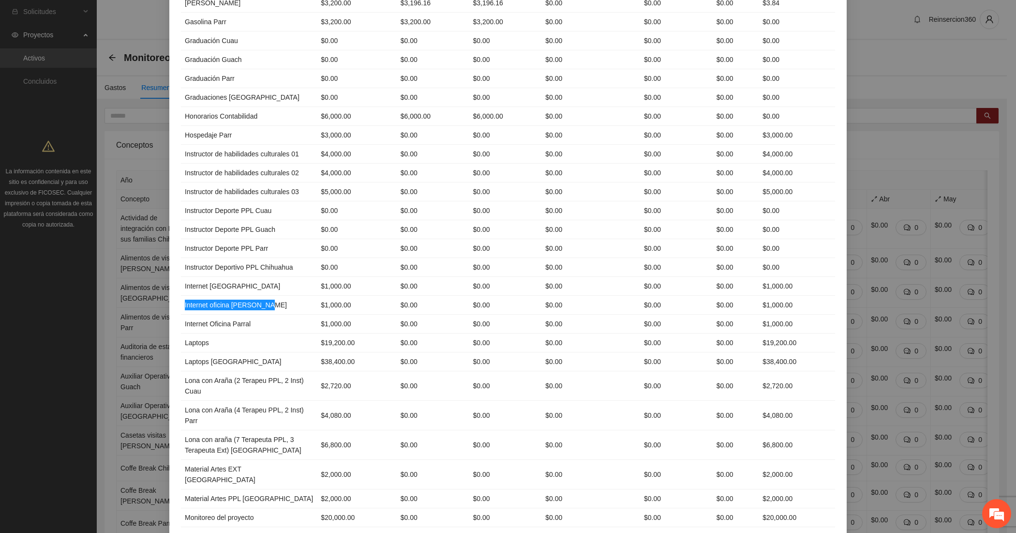
scroll to position [887, 0]
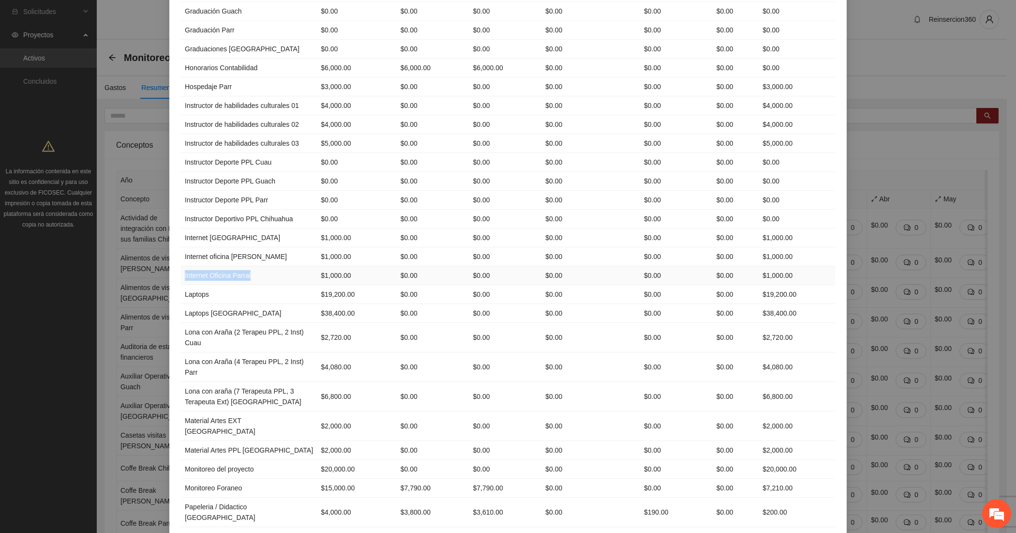
drag, startPoint x: 249, startPoint y: 355, endPoint x: 179, endPoint y: 357, distance: 69.7
click at [181, 285] on td "Internet Oficina Parral" at bounding box center [249, 275] width 136 height 19
copy td "Internet Oficina Parral"
drag, startPoint x: 208, startPoint y: 376, endPoint x: 180, endPoint y: 376, distance: 28.5
click at [181, 304] on td "Laptops" at bounding box center [249, 294] width 136 height 19
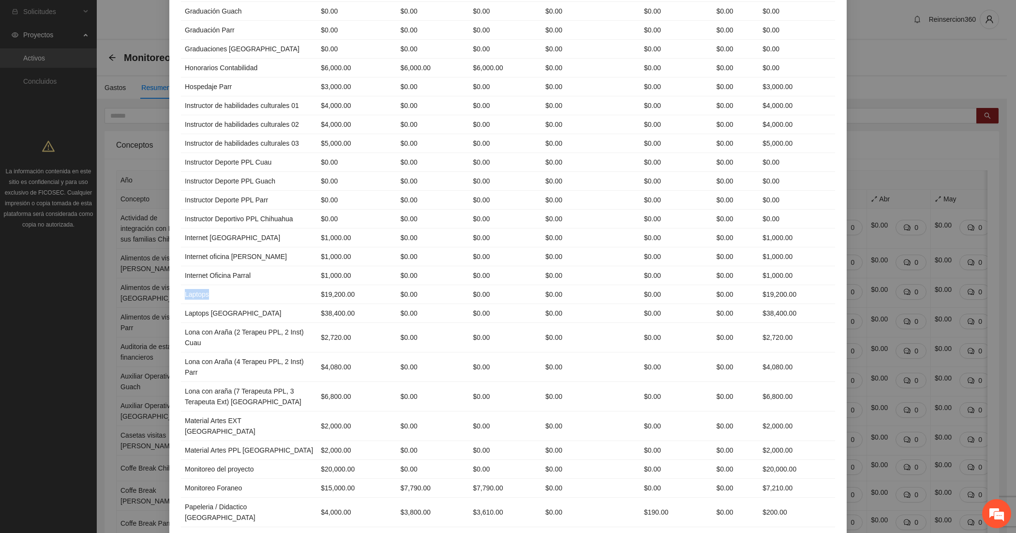
copy td "Laptops"
drag, startPoint x: 247, startPoint y: 394, endPoint x: 178, endPoint y: 395, distance: 68.7
click at [181, 323] on td "Laptops [GEOGRAPHIC_DATA]" at bounding box center [249, 313] width 136 height 19
copy td "Laptops [GEOGRAPHIC_DATA]"
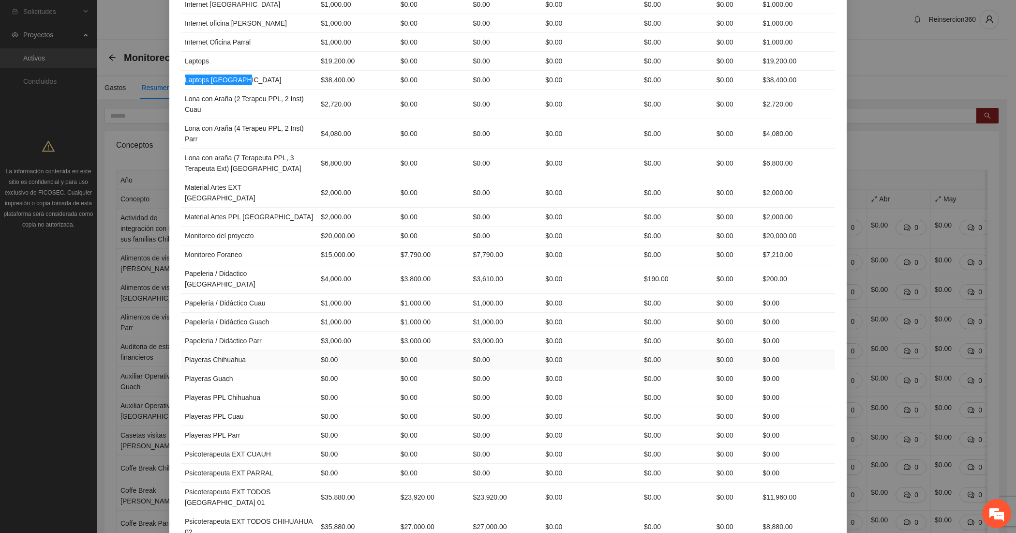
scroll to position [1128, 0]
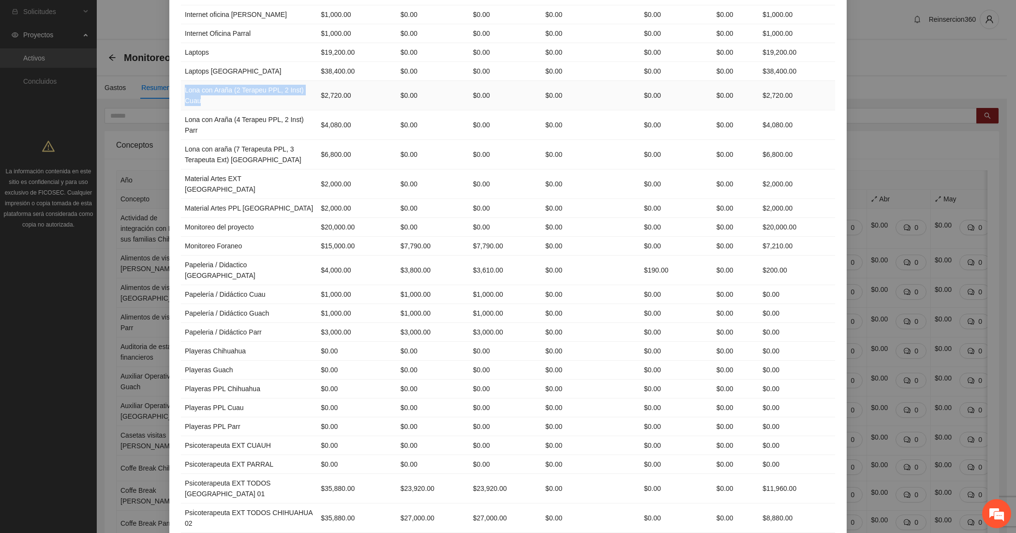
drag, startPoint x: 180, startPoint y: 169, endPoint x: 216, endPoint y: 183, distance: 37.8
click at [216, 110] on td "Lona con Araña (2 Terapeu PPL, 2 Inst) Cuau" at bounding box center [249, 96] width 136 height 30
drag, startPoint x: 221, startPoint y: 209, endPoint x: 180, endPoint y: 202, distance: 41.3
click at [181, 140] on td "Lona con Araña (4 Terapeu PPL, 2 Inst) Parr" at bounding box center [249, 125] width 136 height 30
drag, startPoint x: 277, startPoint y: 238, endPoint x: 180, endPoint y: 231, distance: 96.5
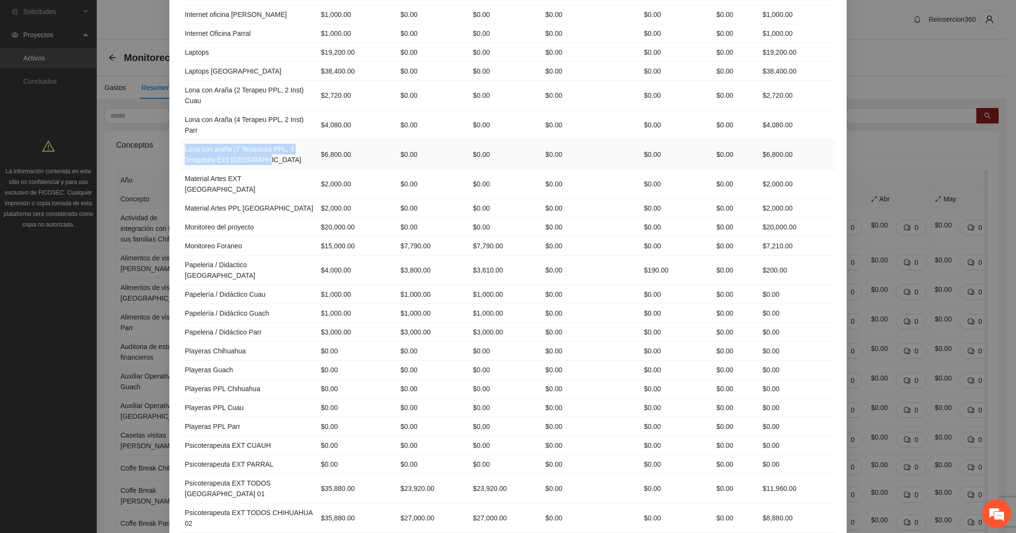
click at [181, 169] on td "Lona con araña (7 Terapeuta PPL, 3 Terapeuta Ext) [GEOGRAPHIC_DATA]" at bounding box center [249, 155] width 136 height 30
drag, startPoint x: 269, startPoint y: 259, endPoint x: 179, endPoint y: 262, distance: 90.0
click at [181, 199] on td "Material Artes EXT [GEOGRAPHIC_DATA]" at bounding box center [249, 184] width 136 height 30
drag, startPoint x: 269, startPoint y: 283, endPoint x: 180, endPoint y: 279, distance: 88.6
click at [181, 218] on td "Material Artes PPL [GEOGRAPHIC_DATA]" at bounding box center [249, 208] width 136 height 19
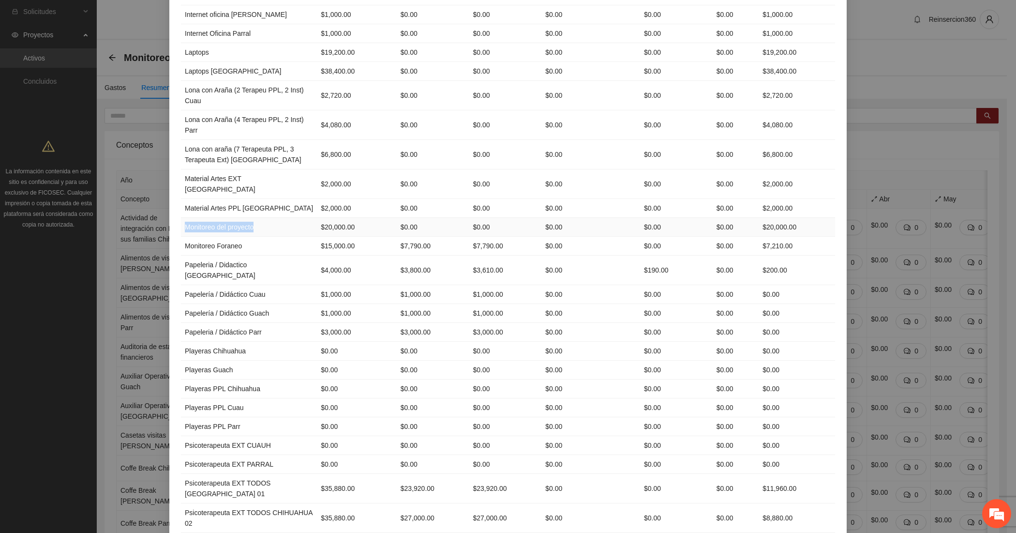
drag, startPoint x: 257, startPoint y: 298, endPoint x: 177, endPoint y: 298, distance: 79.8
click at [181, 237] on td "Monitoreo del proyecto" at bounding box center [249, 227] width 136 height 19
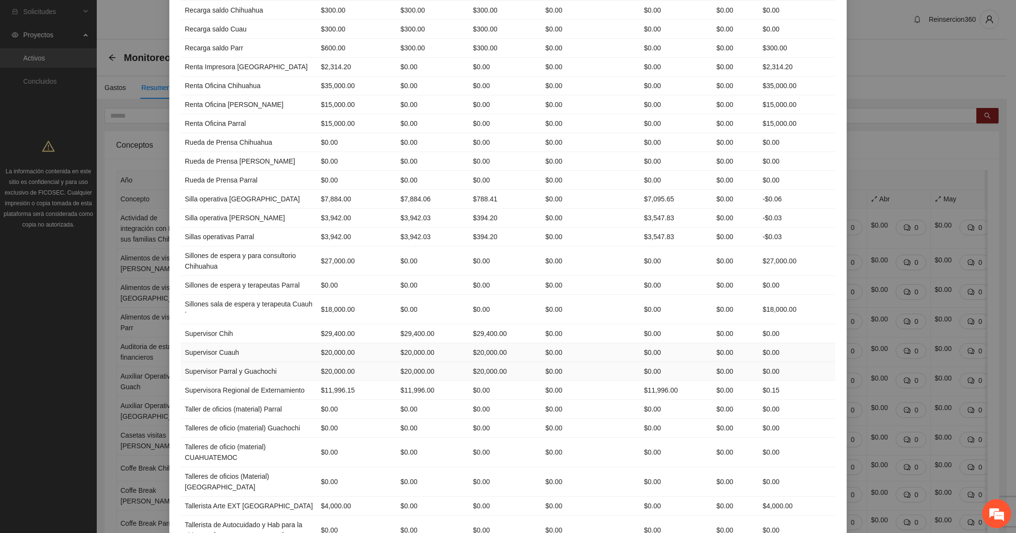
scroll to position [2096, 0]
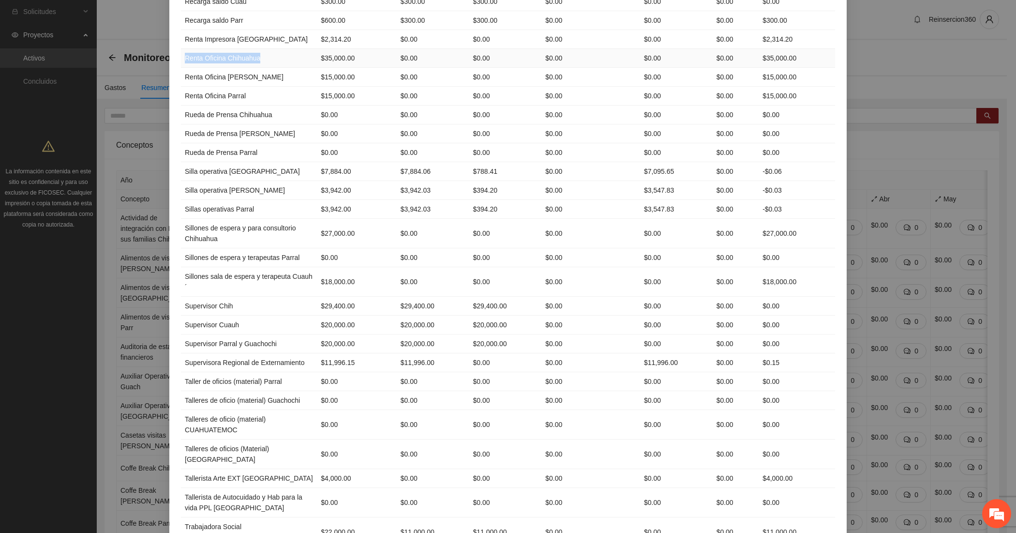
drag, startPoint x: 255, startPoint y: 131, endPoint x: 179, endPoint y: 133, distance: 76.5
click at [181, 68] on td "Renta Oficina Chihuahua" at bounding box center [249, 58] width 136 height 19
drag, startPoint x: 263, startPoint y: 151, endPoint x: 181, endPoint y: 150, distance: 81.3
click at [181, 87] on td "Renta Oficina [PERSON_NAME]" at bounding box center [249, 77] width 136 height 19
drag, startPoint x: 245, startPoint y: 165, endPoint x: 180, endPoint y: 172, distance: 65.2
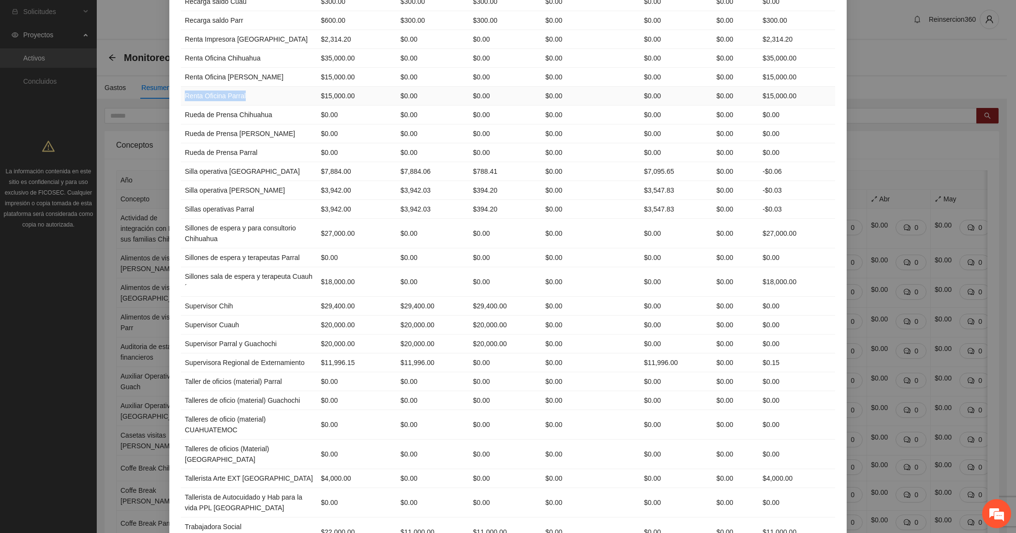
click at [181, 105] on td "Renta Oficina Parral" at bounding box center [249, 96] width 136 height 19
drag, startPoint x: 180, startPoint y: 301, endPoint x: 252, endPoint y: 311, distance: 72.7
click at [252, 248] on td "Sillones de espera y para consultorio Chihuahua" at bounding box center [249, 234] width 136 height 30
drag, startPoint x: 232, startPoint y: 371, endPoint x: 180, endPoint y: 358, distance: 53.6
click at [181, 296] on td "Sillones sala de espera y terapeuta Cuauh´" at bounding box center [249, 282] width 136 height 30
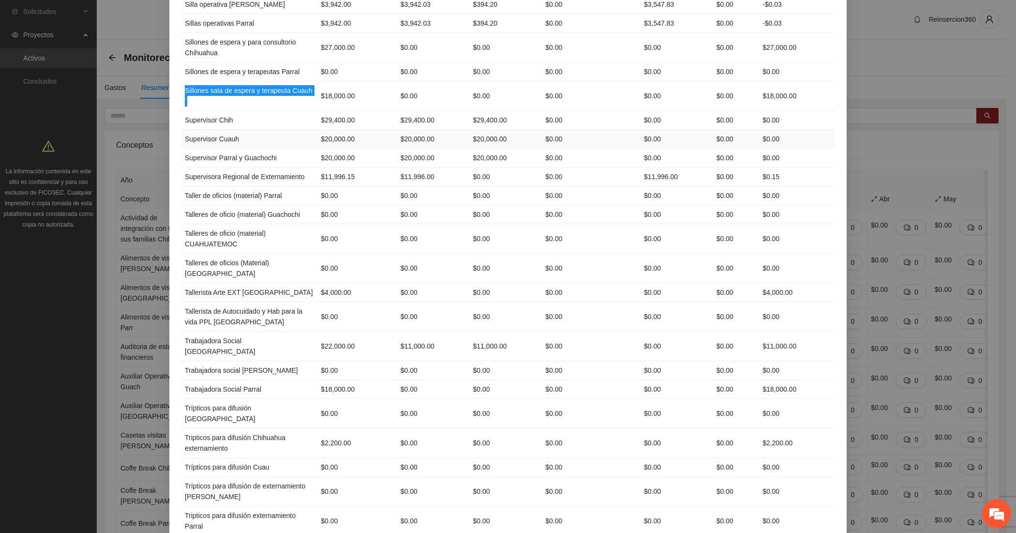
scroll to position [2306, 0]
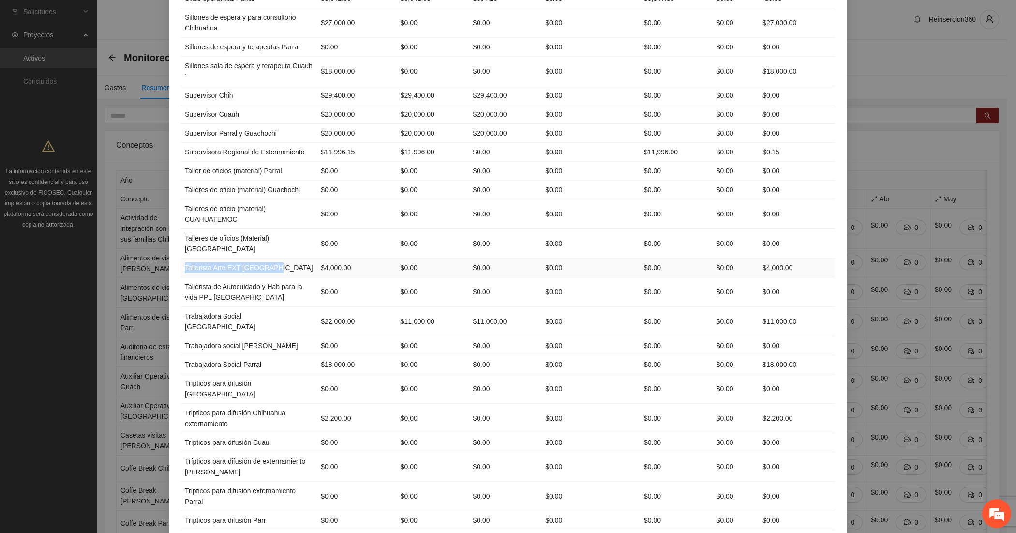
drag, startPoint x: 266, startPoint y: 376, endPoint x: 180, endPoint y: 376, distance: 85.6
click at [181, 277] on td "Tallerista Arte EXT [GEOGRAPHIC_DATA]" at bounding box center [249, 267] width 136 height 19
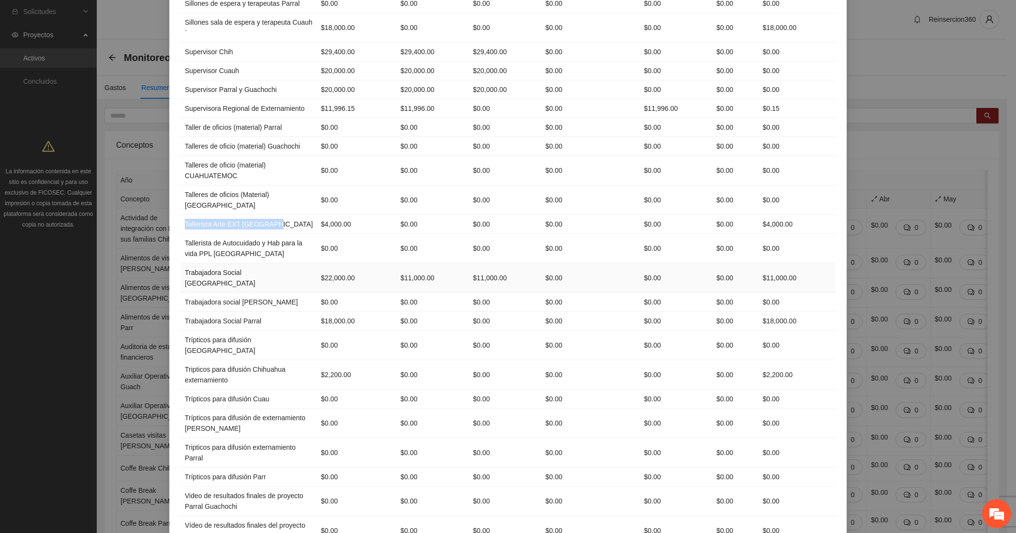
scroll to position [2387, 0]
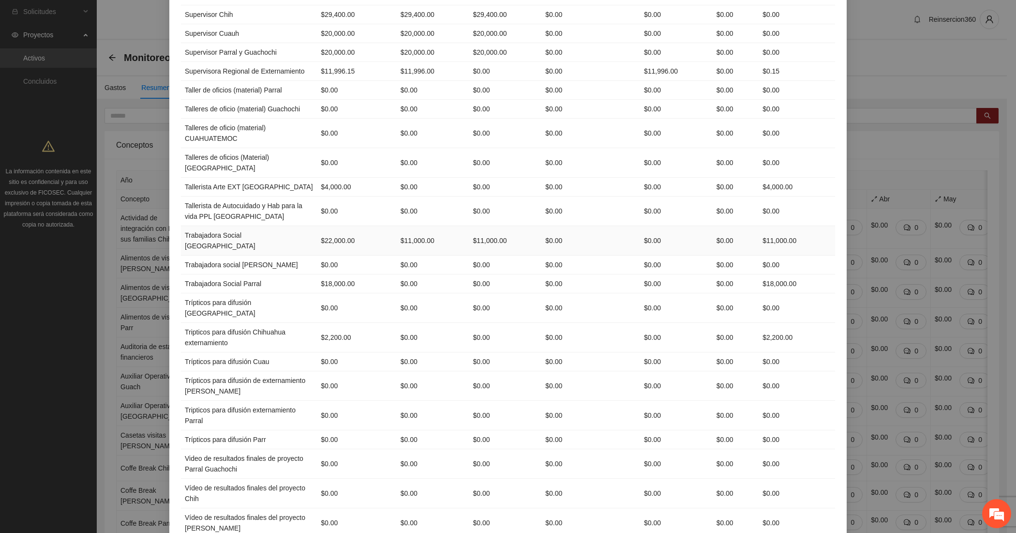
click at [260, 255] on td "Trabajadora Social [GEOGRAPHIC_DATA]" at bounding box center [249, 241] width 136 height 30
click at [229, 255] on td "Trabajadora Social [GEOGRAPHIC_DATA]" at bounding box center [249, 241] width 136 height 30
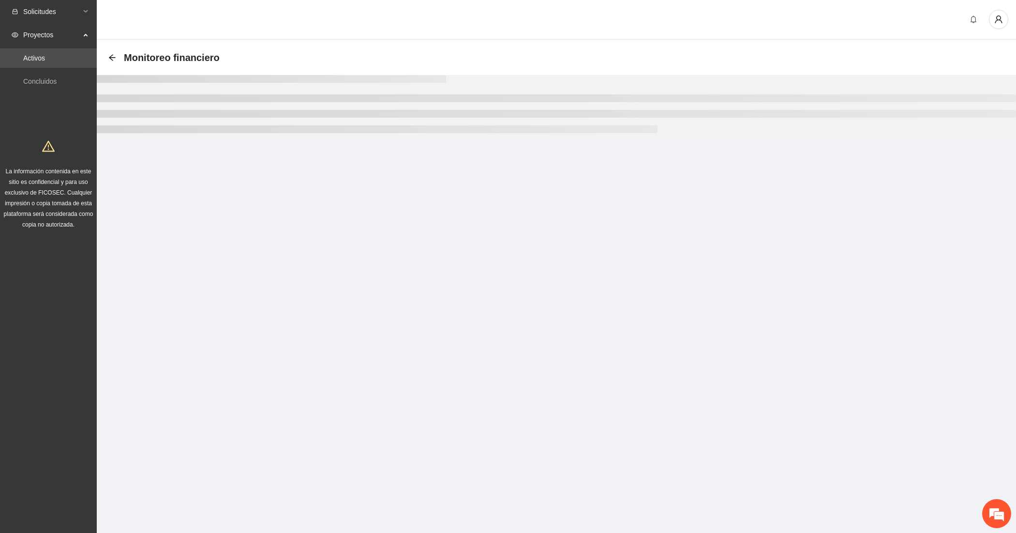
scroll to position [840, 0]
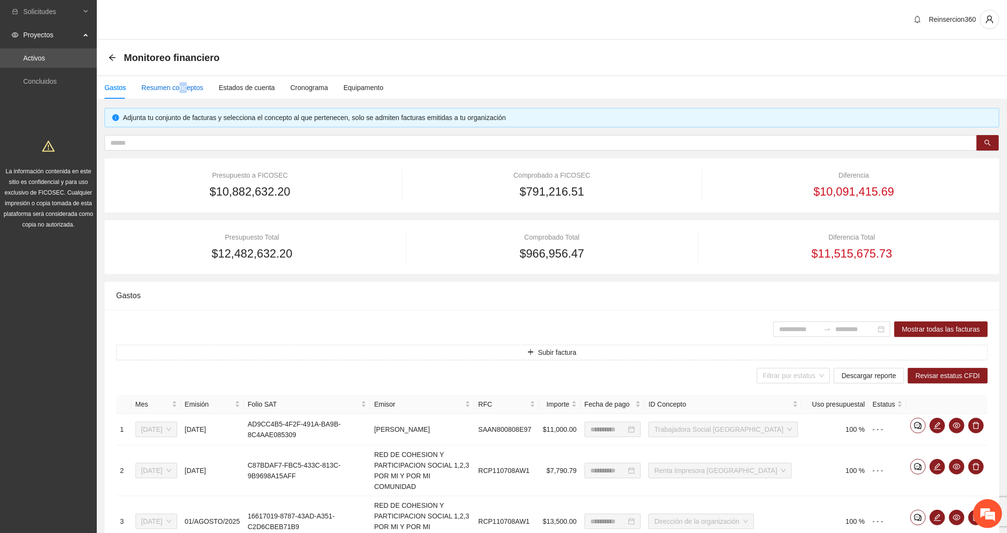
drag, startPoint x: 177, startPoint y: 86, endPoint x: 184, endPoint y: 88, distance: 8.0
click at [184, 88] on div "Resumen conceptos" at bounding box center [172, 87] width 62 height 11
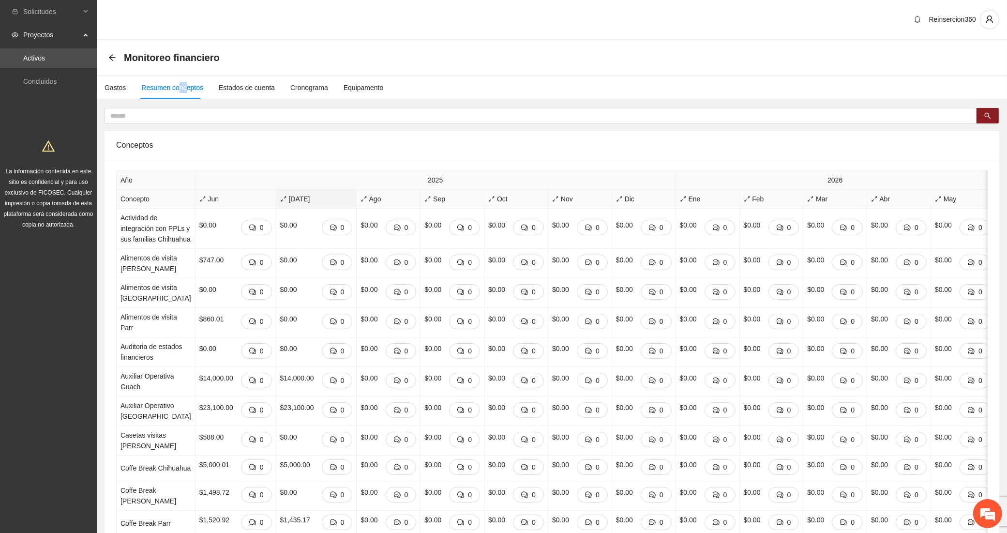
click at [280, 197] on icon "arrows-alt" at bounding box center [283, 198] width 7 height 7
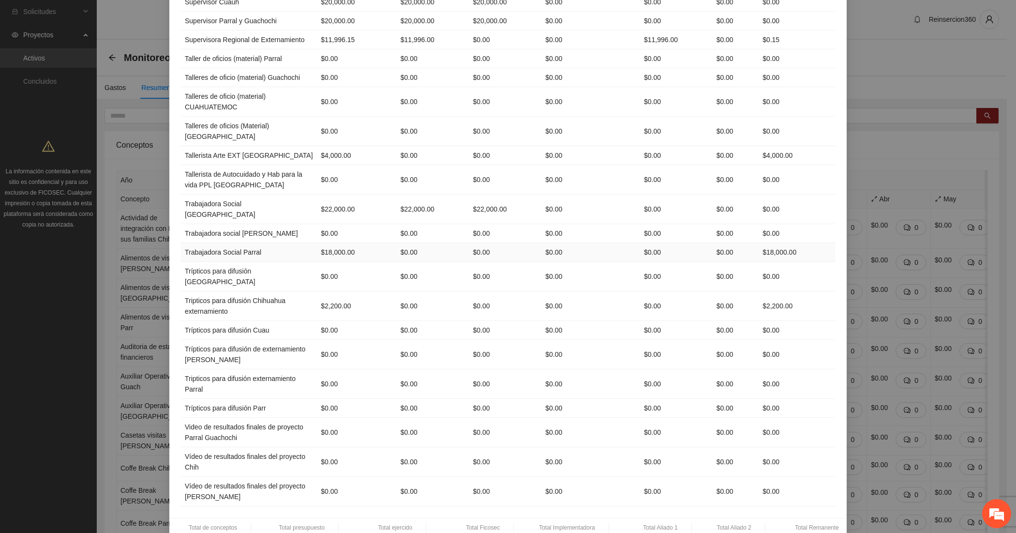
scroll to position [2499, 0]
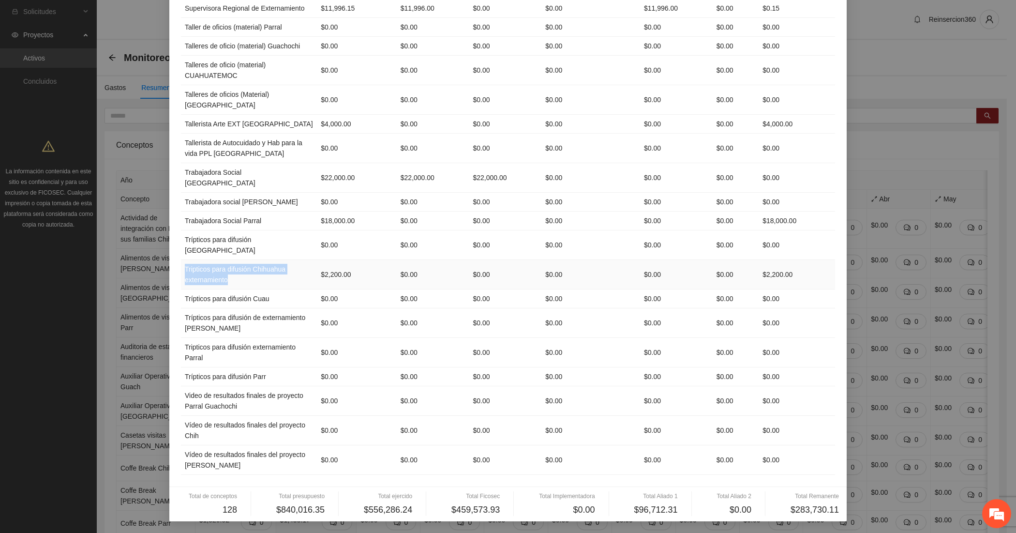
drag, startPoint x: 180, startPoint y: 315, endPoint x: 263, endPoint y: 325, distance: 83.3
click at [263, 289] on td "Tripticos para difusión Chihuahua externamiento" at bounding box center [249, 275] width 136 height 30
copy td "Tripticos para difusión Chihuahua externamiento"
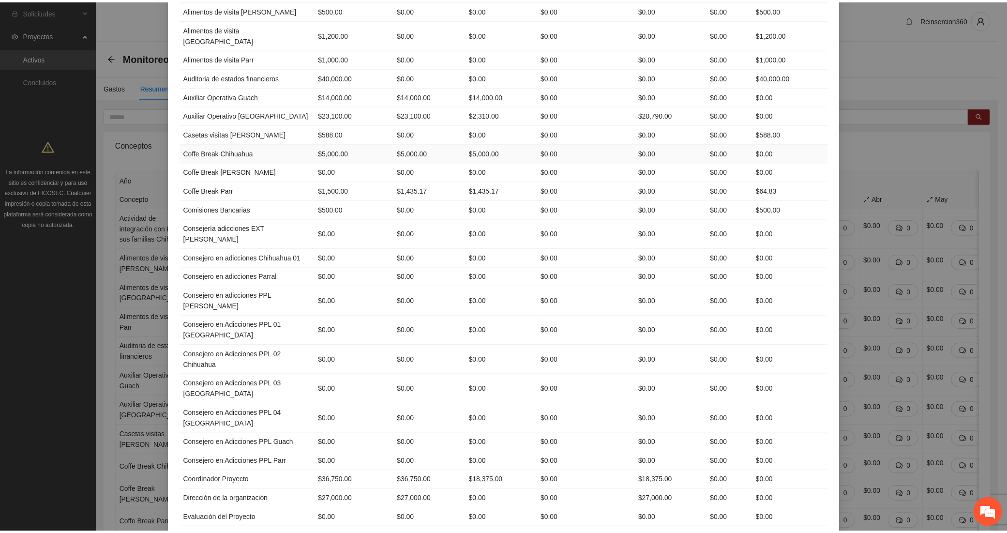
scroll to position [0, 0]
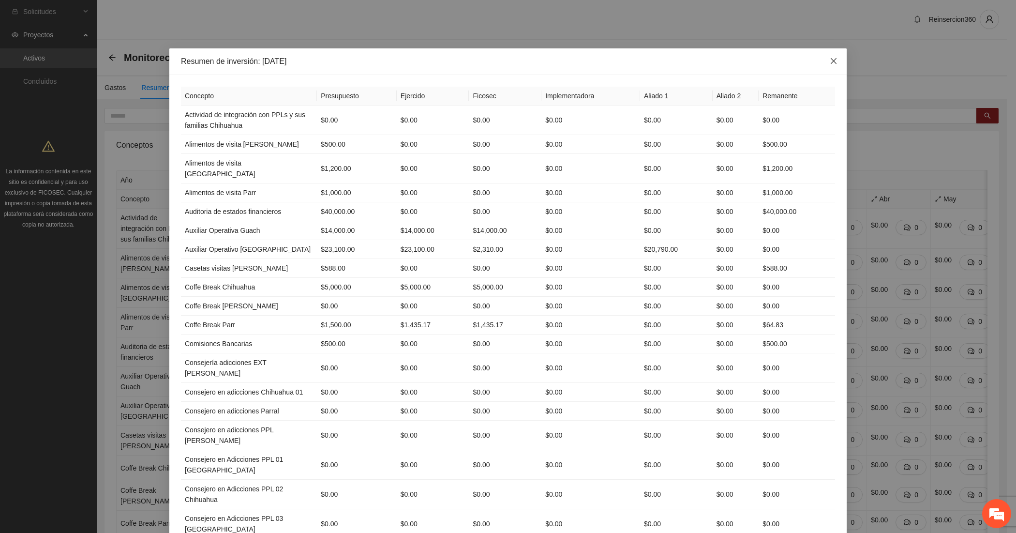
click at [830, 64] on icon "close" at bounding box center [834, 61] width 8 height 8
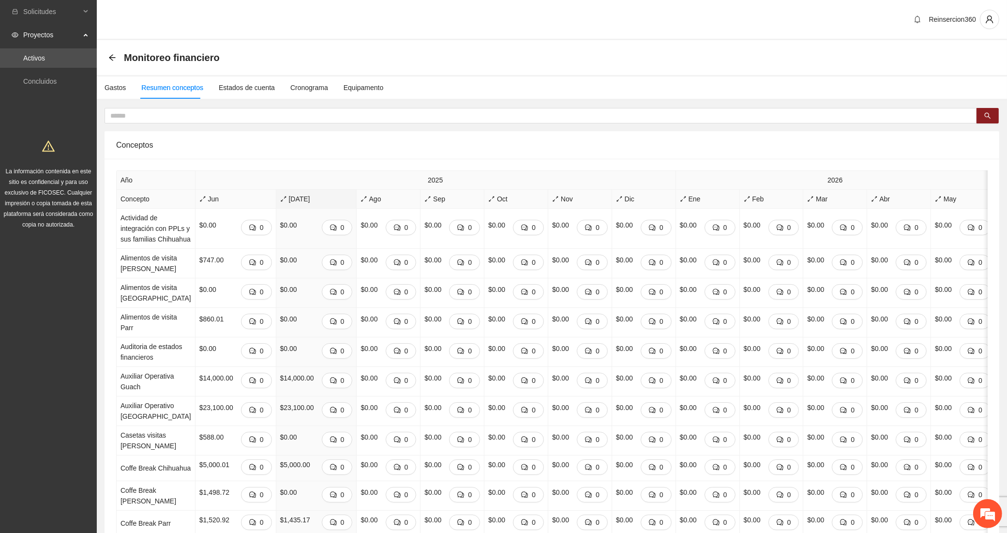
click at [280, 202] on span "[DATE]" at bounding box center [316, 198] width 73 height 11
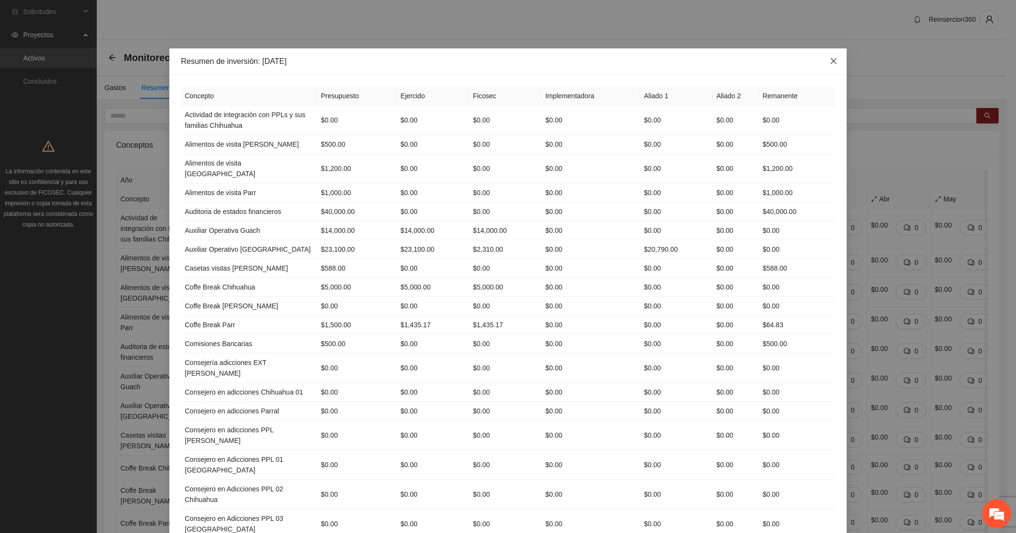
click at [830, 64] on icon "close" at bounding box center [834, 61] width 8 height 8
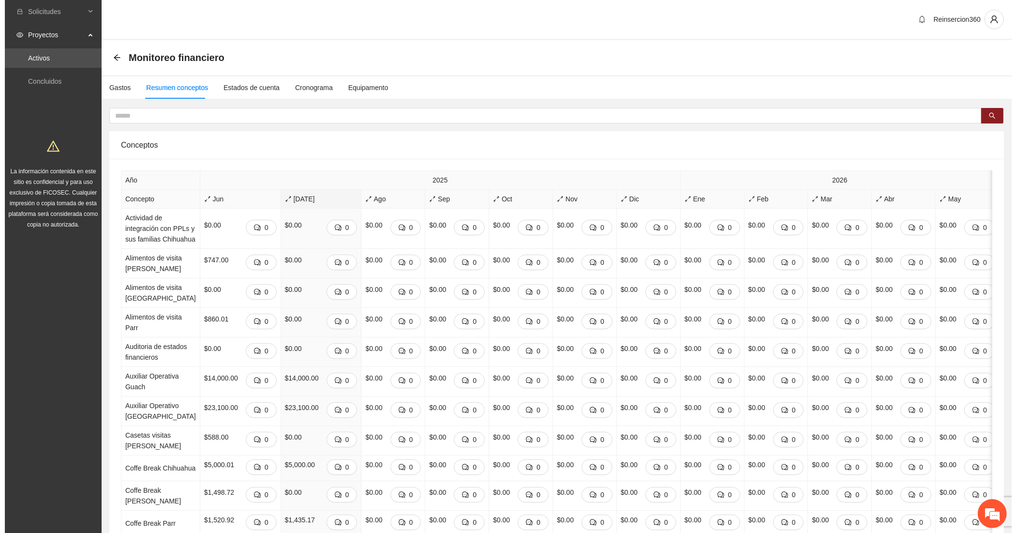
scroll to position [1373, 0]
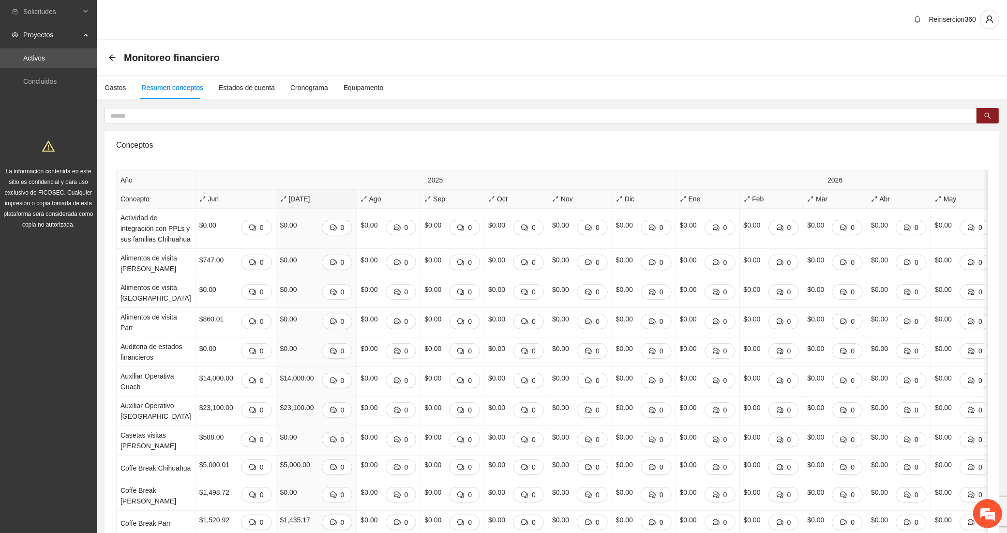
click at [280, 194] on span "[DATE]" at bounding box center [316, 198] width 73 height 11
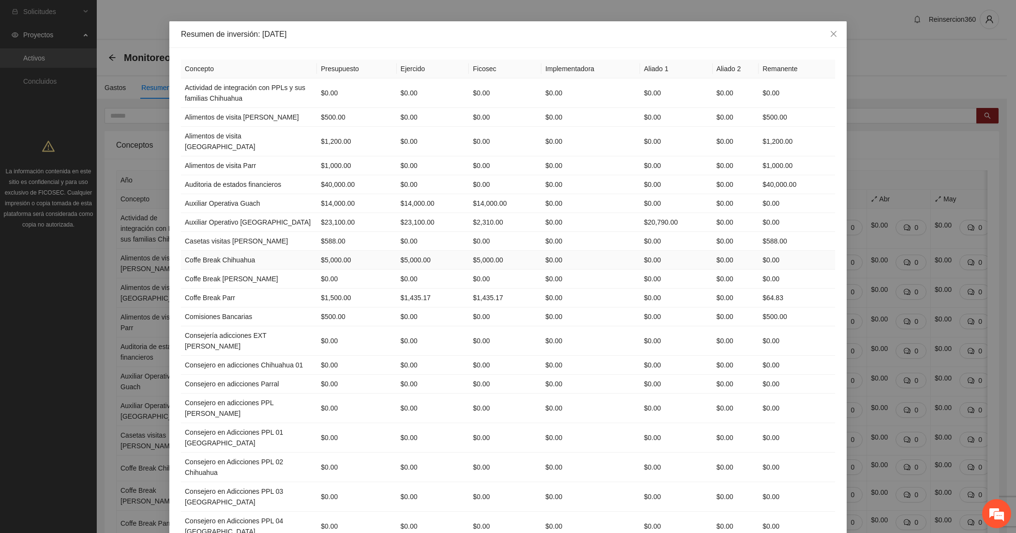
scroll to position [0, 0]
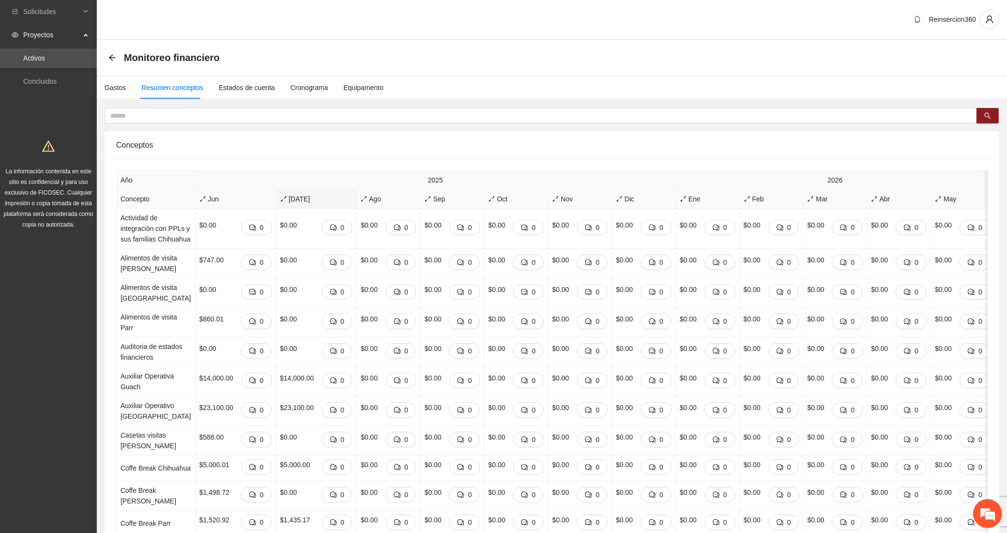
click at [280, 197] on icon "arrows-alt" at bounding box center [283, 198] width 7 height 7
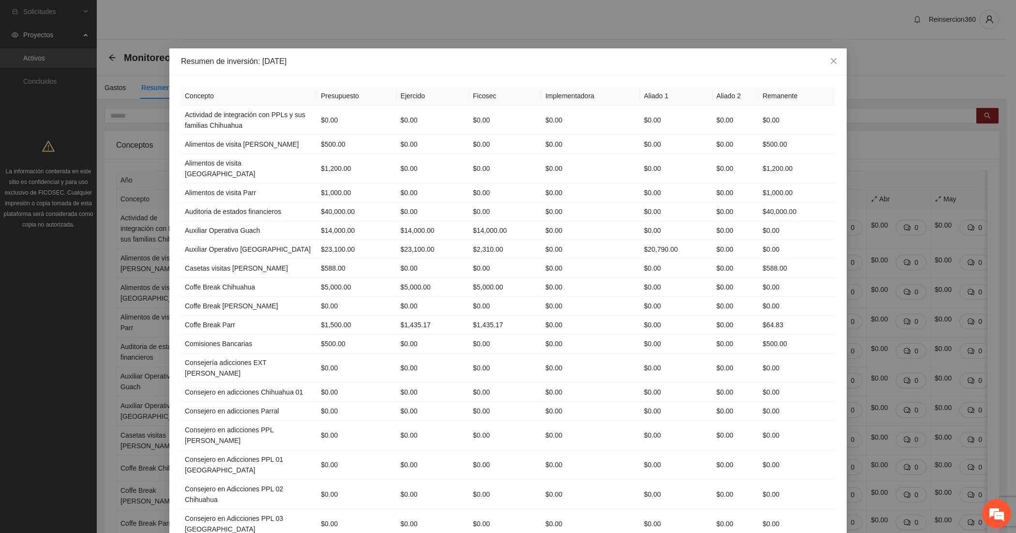
scroll to position [1393, 0]
